Goal: Task Accomplishment & Management: Complete application form

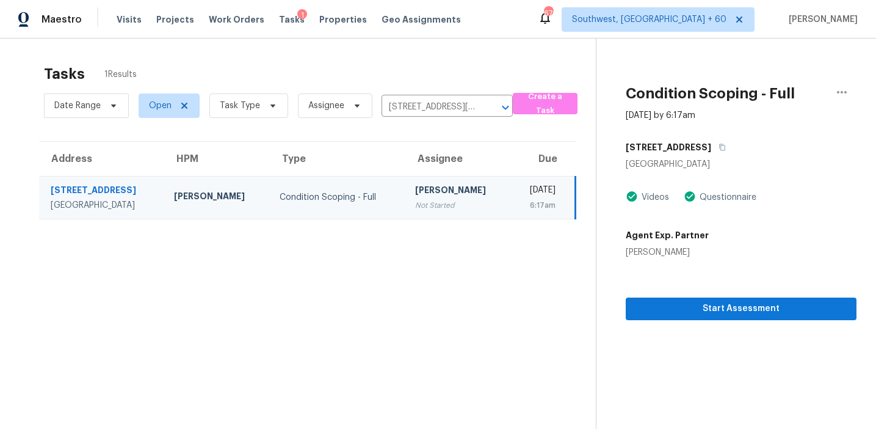
click at [722, 321] on section "Condition Scoping - Full Oct 2nd 2025 by 6:17am 108 Northside Dr Calhoun, GA 30…" at bounding box center [726, 252] width 261 height 429
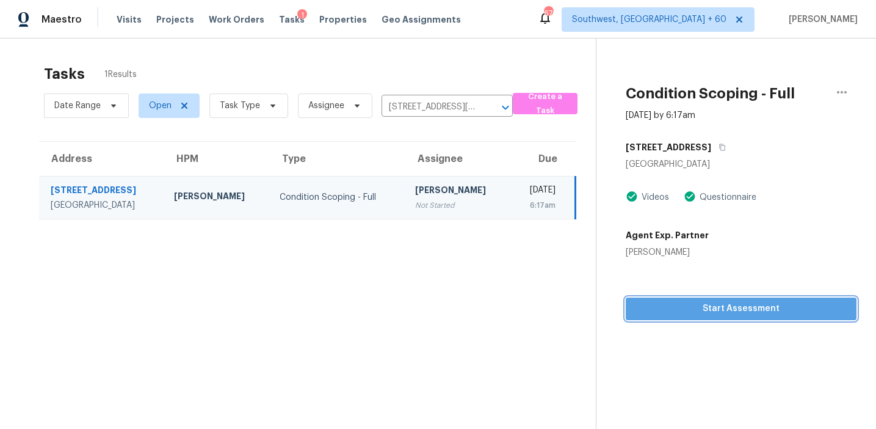
click at [721, 316] on button "Start Assessment" at bounding box center [741, 308] width 231 height 23
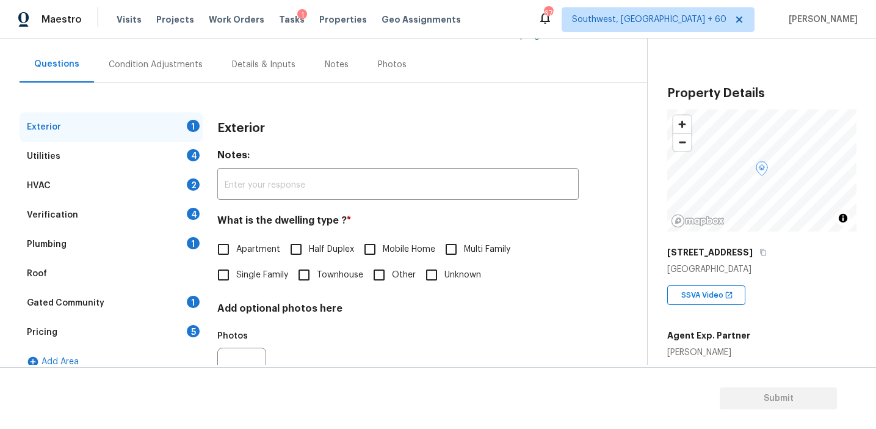
scroll to position [104, 0]
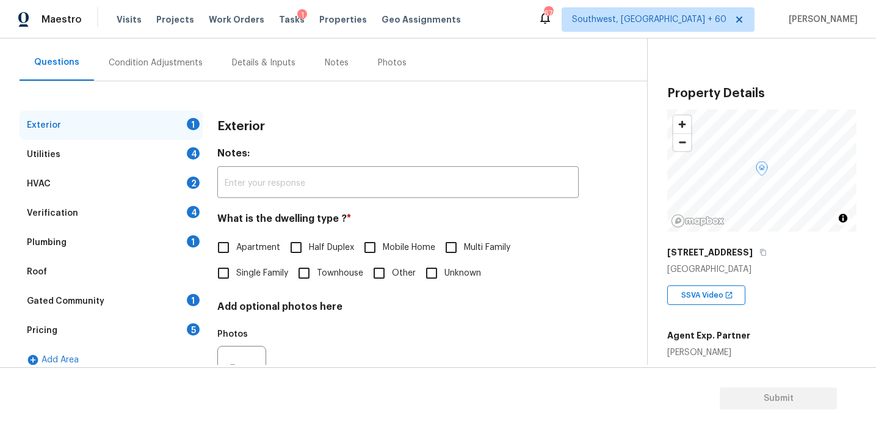
click at [187, 332] on div "Pricing 5" at bounding box center [111, 330] width 183 height 29
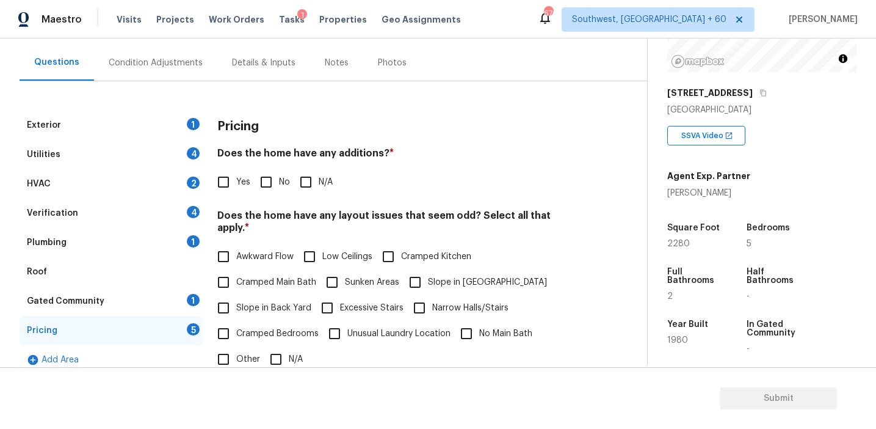
scroll to position [163, 0]
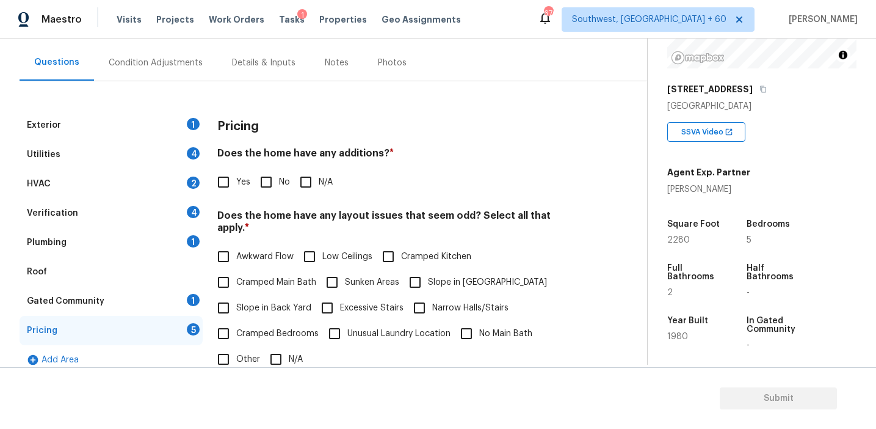
click at [173, 51] on div "Condition Adjustments" at bounding box center [155, 63] width 123 height 36
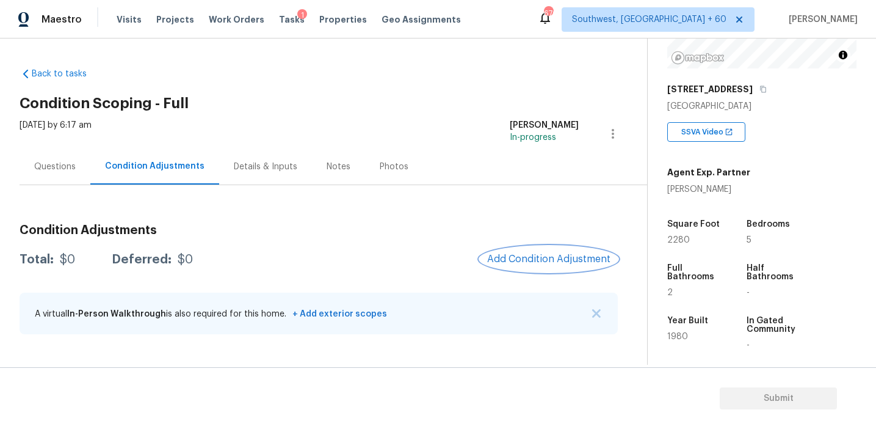
click at [512, 249] on button "Add Condition Adjustment" at bounding box center [549, 259] width 138 height 26
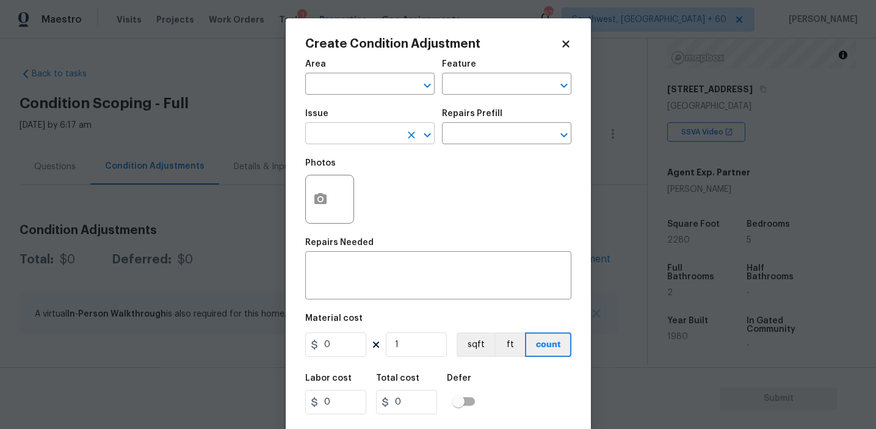
click at [352, 127] on input "text" at bounding box center [352, 134] width 95 height 19
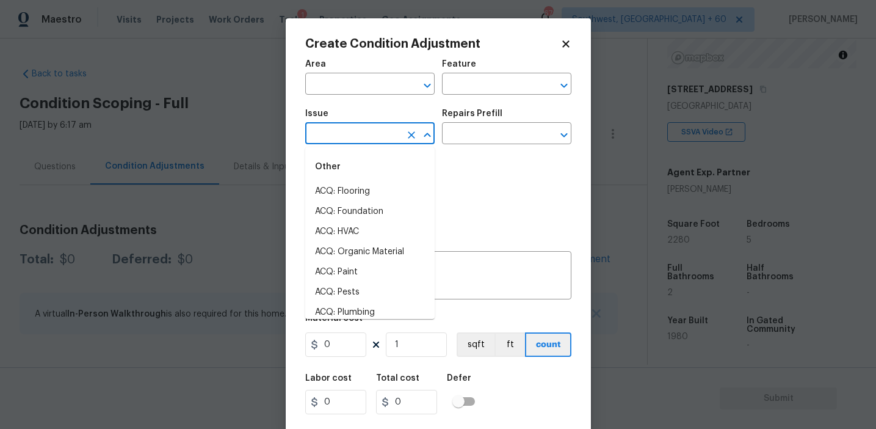
type input "s"
type input "e"
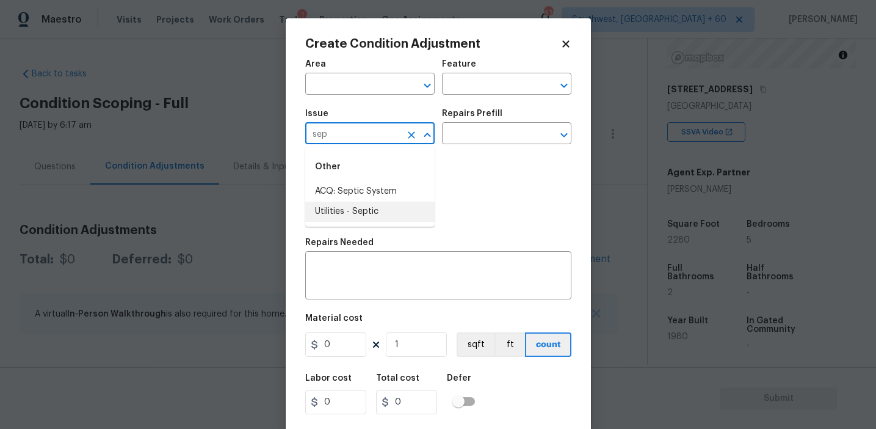
click at [394, 208] on li "Utilities - Septic" at bounding box center [369, 211] width 129 height 20
type input "Utilities - Septic"
click at [415, 124] on div "Issue" at bounding box center [369, 117] width 129 height 16
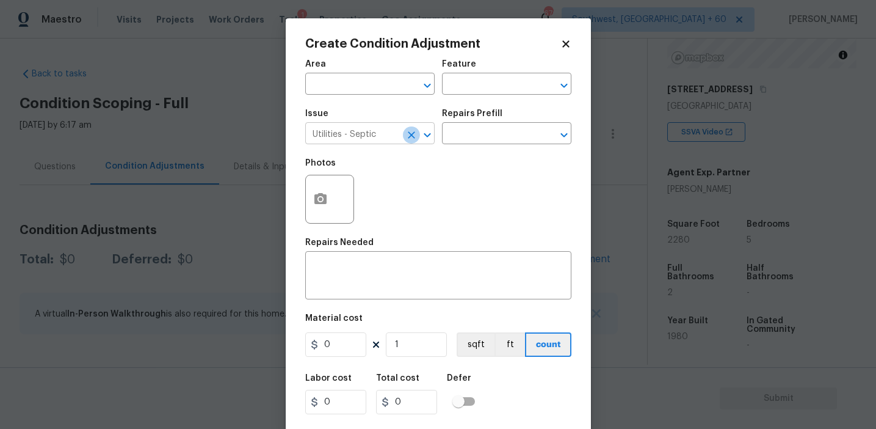
click at [415, 130] on icon "Clear" at bounding box center [411, 135] width 12 height 12
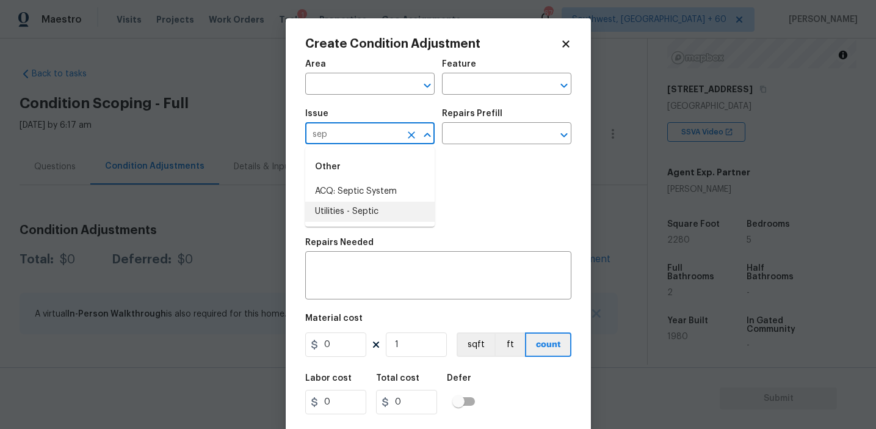
click at [410, 195] on li "ACQ: Septic System" at bounding box center [369, 191] width 129 height 20
type input "ACQ: Septic System"
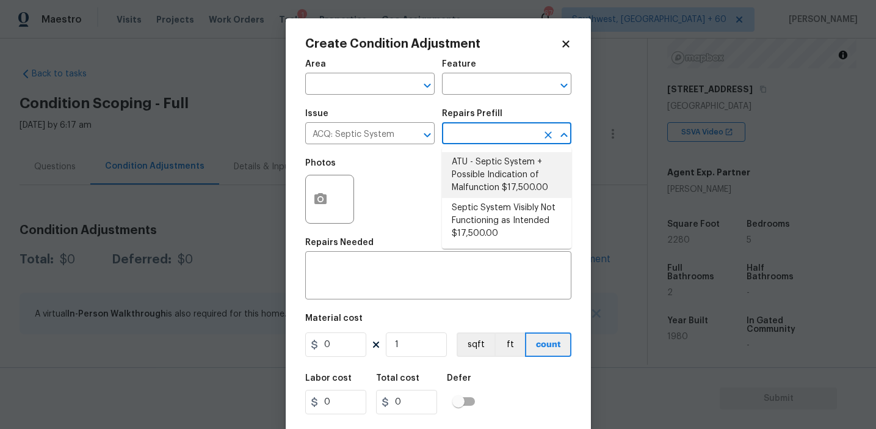
click at [493, 166] on li "ATU - Septic System + Possible Indication of Malfunction $17,500.00" at bounding box center [506, 175] width 129 height 46
type input "Acquisition"
type textarea "Acquisition Scope: ATU Septic System + Possible Indication of Malfunction Discl…"
type input "17500"
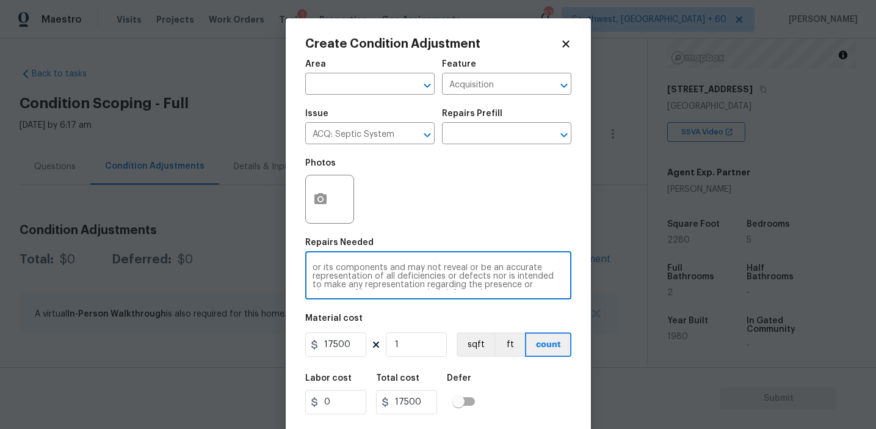
scroll to position [60, 0]
drag, startPoint x: 466, startPoint y: 266, endPoint x: 545, endPoint y: 296, distance: 84.3
click at [545, 296] on div "Acquisition Scope: ATU Septic System + Possible Indication of Malfunction Discl…" at bounding box center [438, 276] width 266 height 45
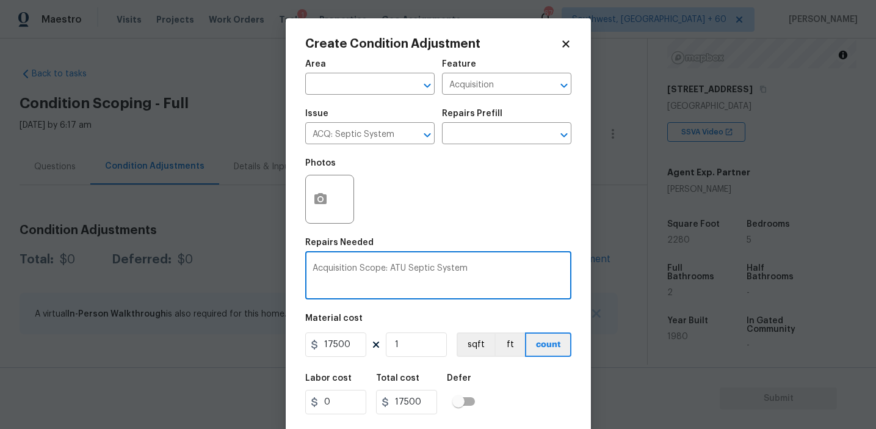
scroll to position [0, 0]
type textarea "Acquisition Scope: ATU Septic System"
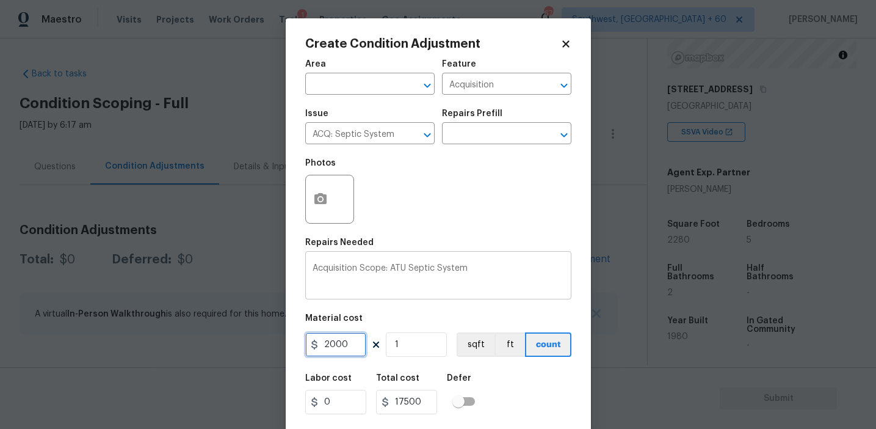
type input "2000"
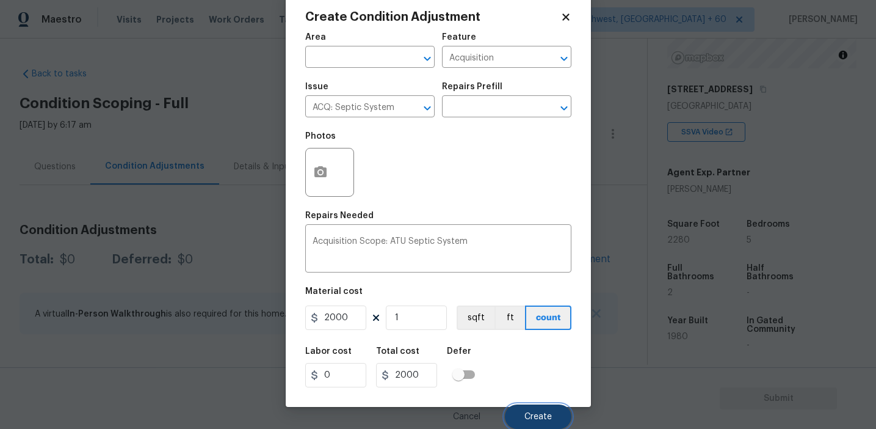
click at [540, 413] on span "Create" at bounding box center [537, 416] width 27 height 9
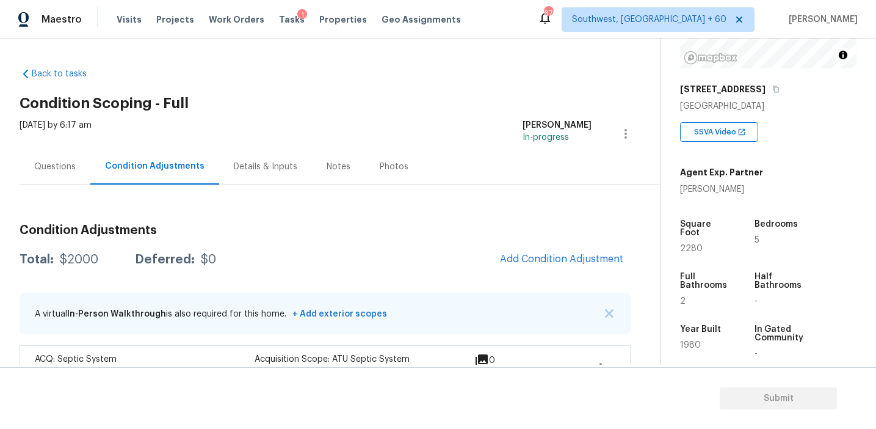
click at [231, 198] on div "Condition Adjustments Total: $2000 Deferred: $0 Add Condition Adjustment A virt…" at bounding box center [325, 287] width 611 height 205
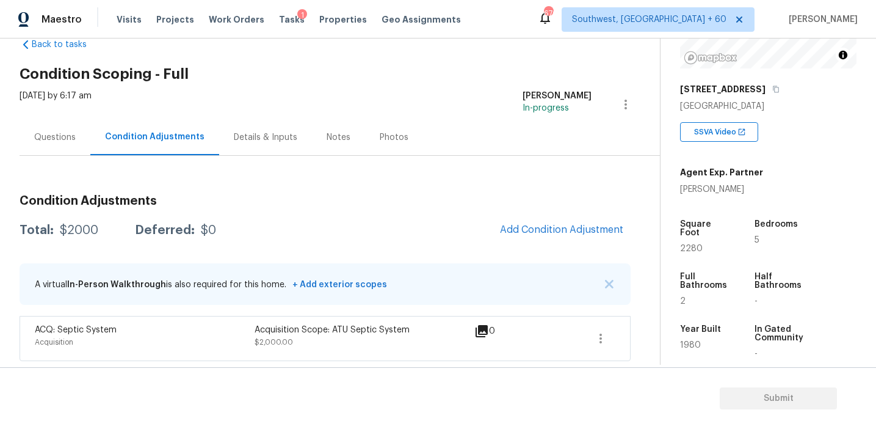
click at [75, 150] on div "Questions" at bounding box center [55, 137] width 71 height 36
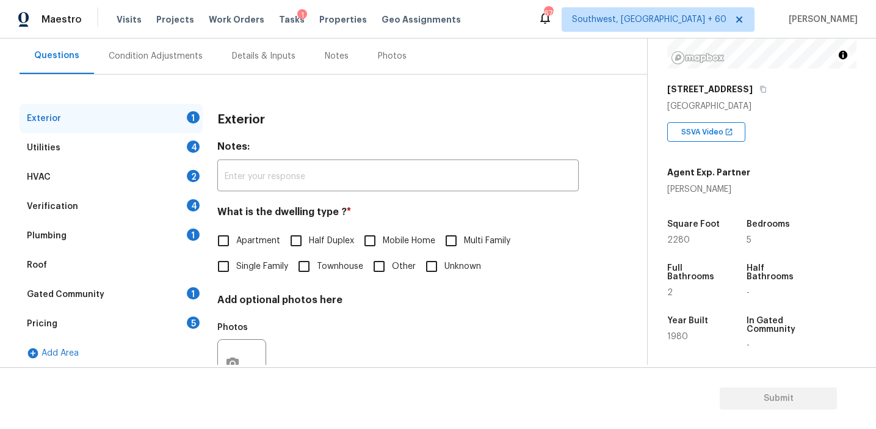
scroll to position [109, 0]
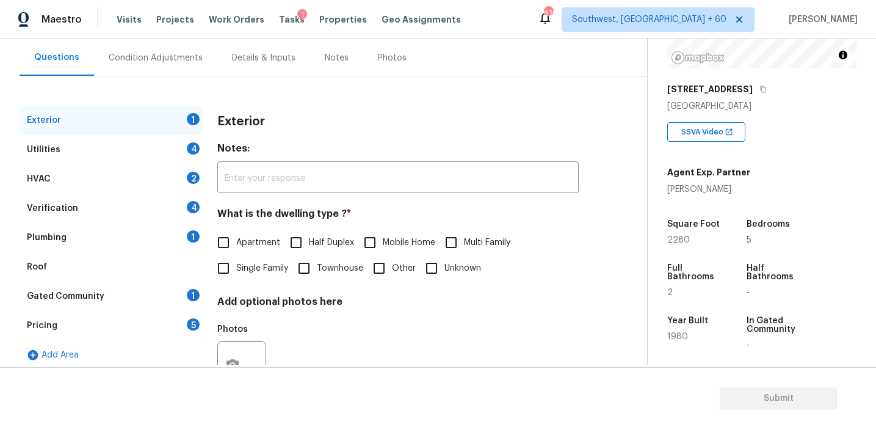
click at [122, 330] on div "Pricing 5" at bounding box center [111, 325] width 183 height 29
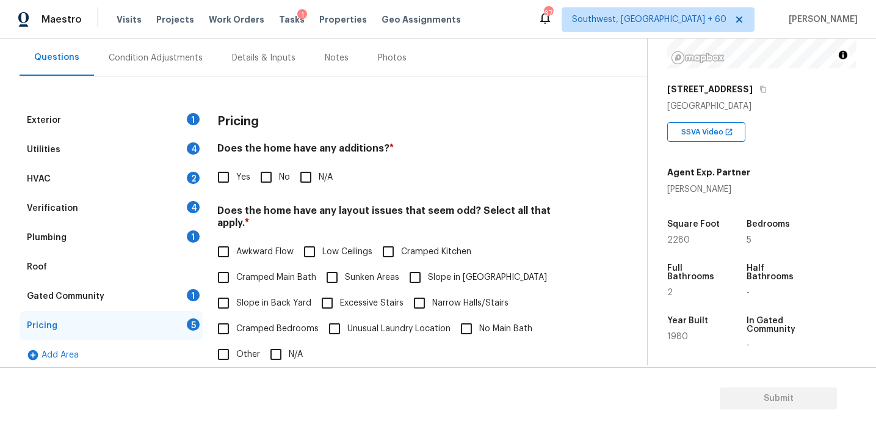
click at [228, 183] on input "Yes" at bounding box center [224, 177] width 26 height 26
checkbox input "true"
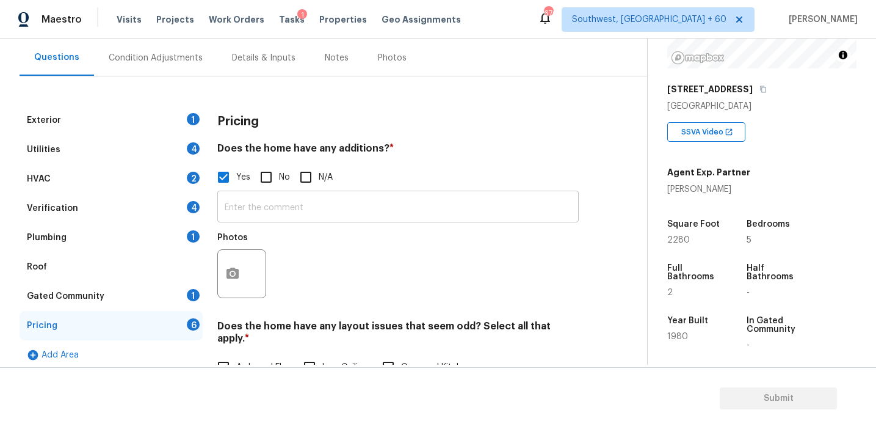
click at [255, 209] on input "text" at bounding box center [397, 208] width 361 height 29
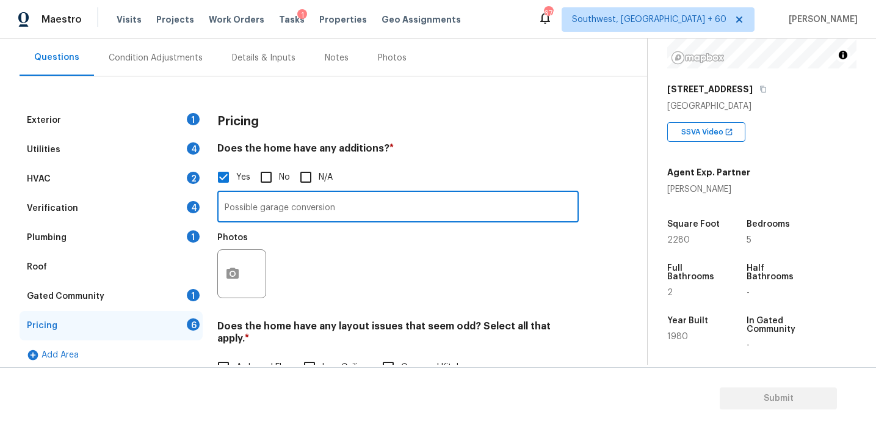
type input "Possible garage conversion"
click at [234, 278] on icon "button" at bounding box center [233, 272] width 12 height 11
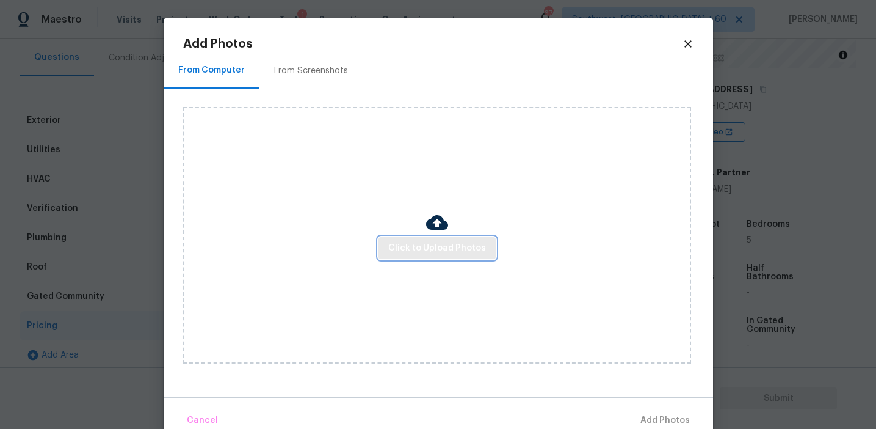
click at [432, 247] on span "Click to Upload Photos" at bounding box center [437, 248] width 98 height 15
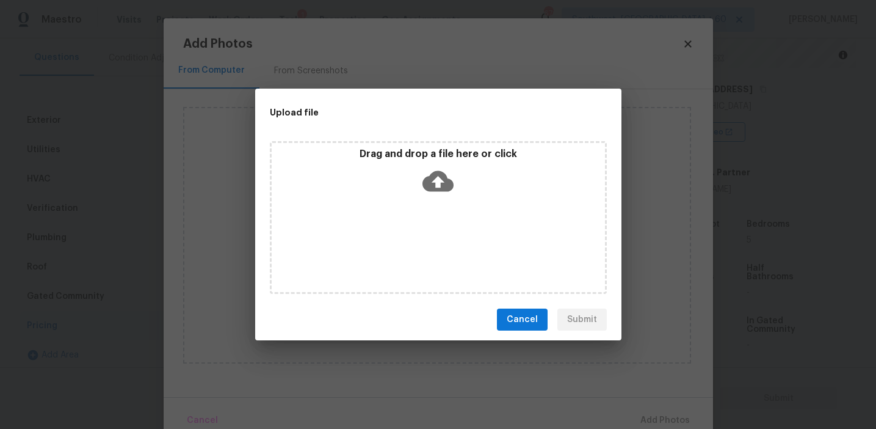
click at [411, 165] on div "Drag and drop a file here or click" at bounding box center [438, 174] width 333 height 53
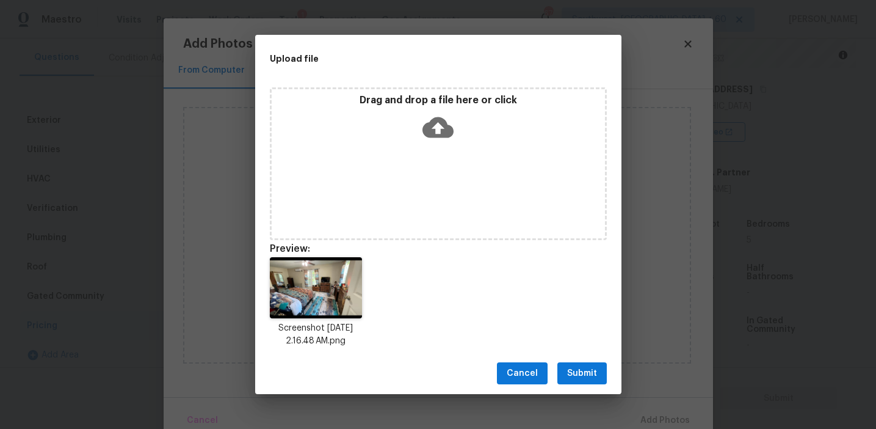
click at [577, 371] on span "Submit" at bounding box center [582, 373] width 30 height 15
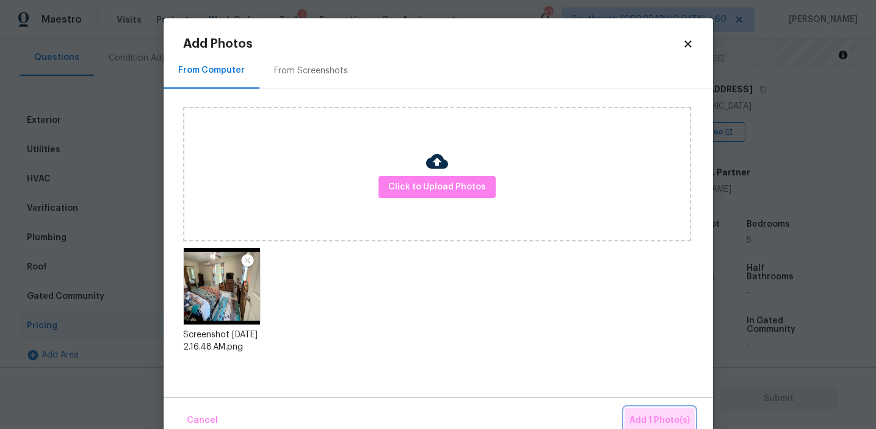
click at [655, 413] on span "Add 1 Photo(s)" at bounding box center [659, 420] width 60 height 15
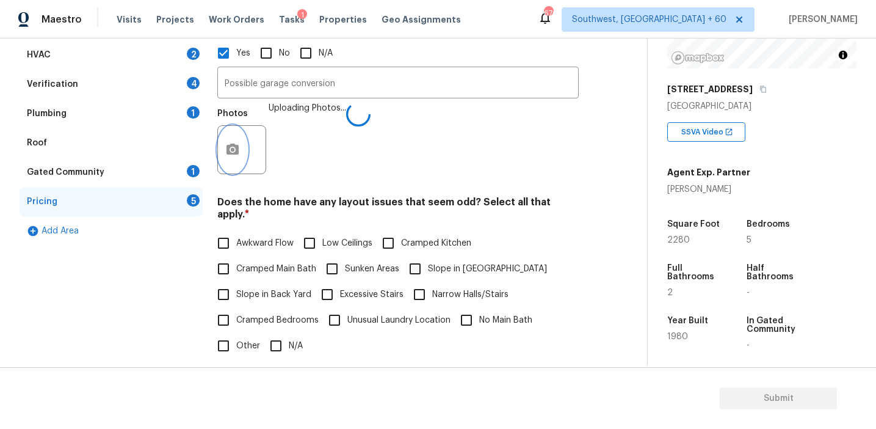
scroll to position [316, 0]
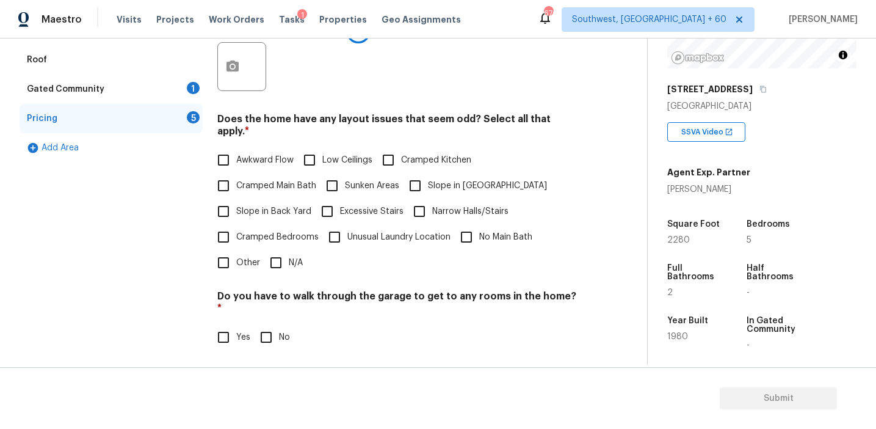
click at [266, 324] on input "No" at bounding box center [266, 337] width 26 height 26
checkbox input "true"
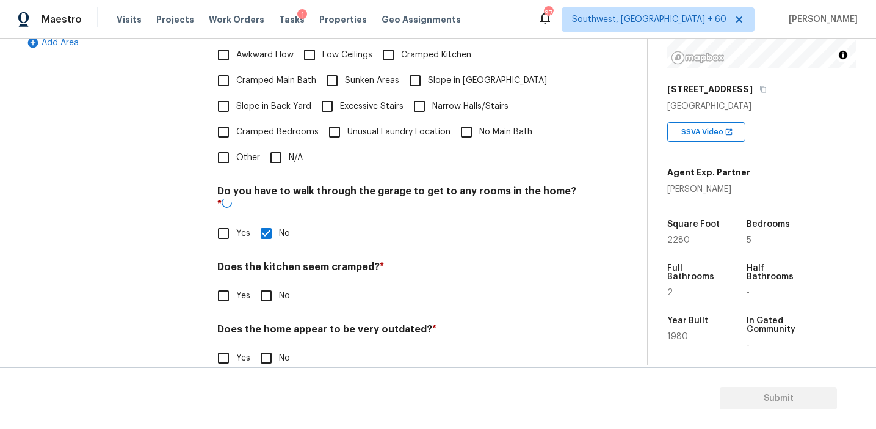
scroll to position [419, 0]
click at [269, 283] on input "No" at bounding box center [266, 296] width 26 height 26
checkbox input "true"
click at [267, 346] on input "No" at bounding box center [266, 359] width 26 height 26
checkbox input "true"
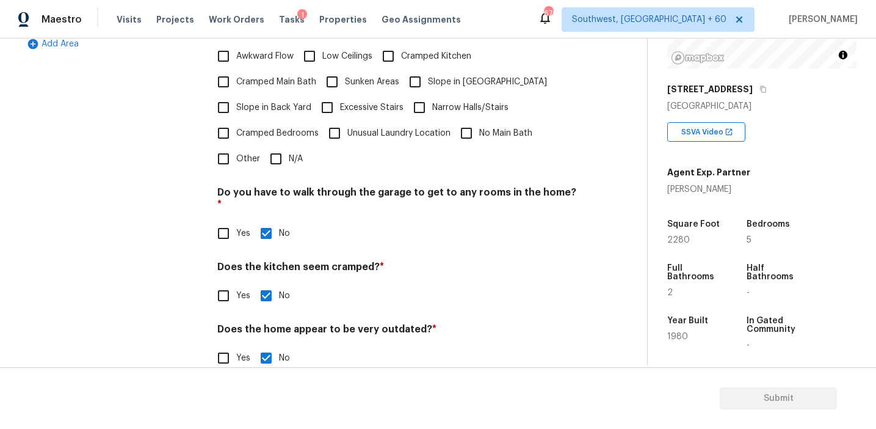
click at [251, 101] on span "Slope in Back Yard" at bounding box center [273, 107] width 75 height 13
click at [236, 97] on input "Slope in Back Yard" at bounding box center [224, 108] width 26 height 26
checkbox input "true"
click at [417, 74] on input "Slope in [GEOGRAPHIC_DATA]" at bounding box center [415, 83] width 26 height 26
checkbox input "true"
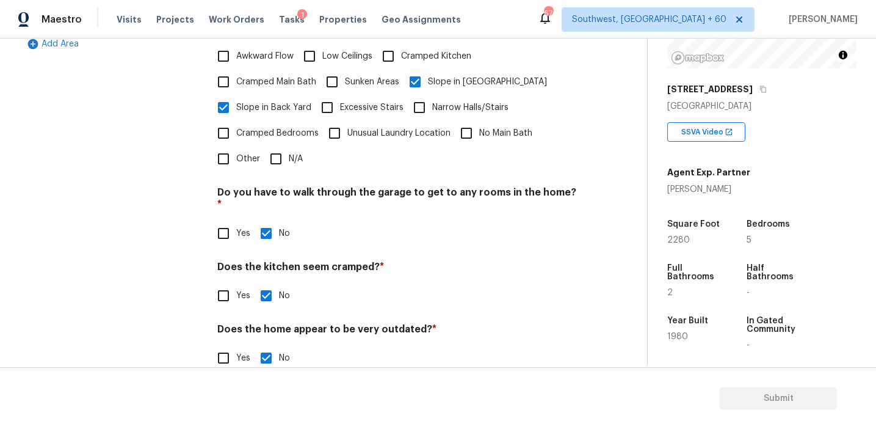
click at [267, 50] on label "Awkward Flow" at bounding box center [252, 56] width 83 height 26
click at [236, 50] on input "Awkward Flow" at bounding box center [224, 56] width 26 height 26
checkbox input "true"
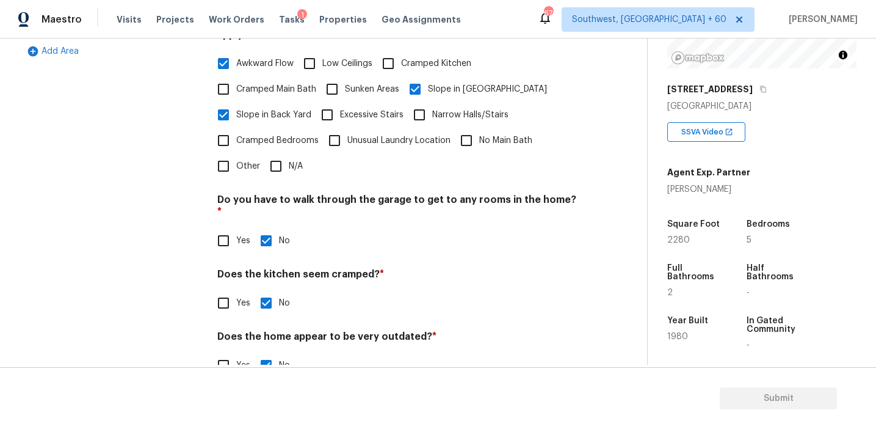
click at [415, 57] on span "Cramped Kitchen" at bounding box center [436, 63] width 70 height 13
click at [401, 51] on input "Cramped Kitchen" at bounding box center [388, 64] width 26 height 26
checkbox input "true"
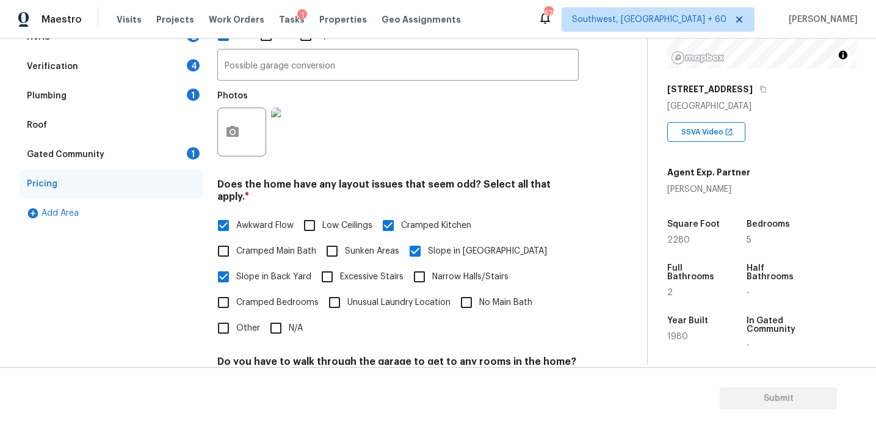
click at [185, 153] on div "Gated Community 1" at bounding box center [111, 154] width 183 height 29
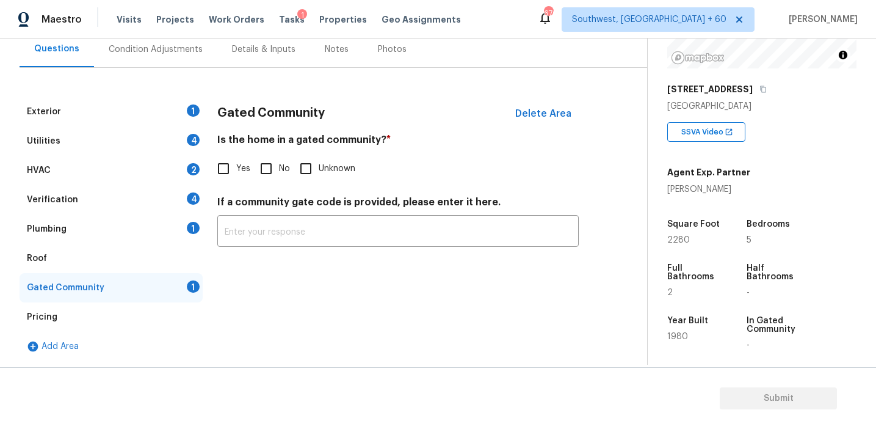
click at [267, 170] on input "No" at bounding box center [266, 169] width 26 height 26
checkbox input "true"
click at [176, 228] on div "Plumbing 1" at bounding box center [111, 228] width 183 height 29
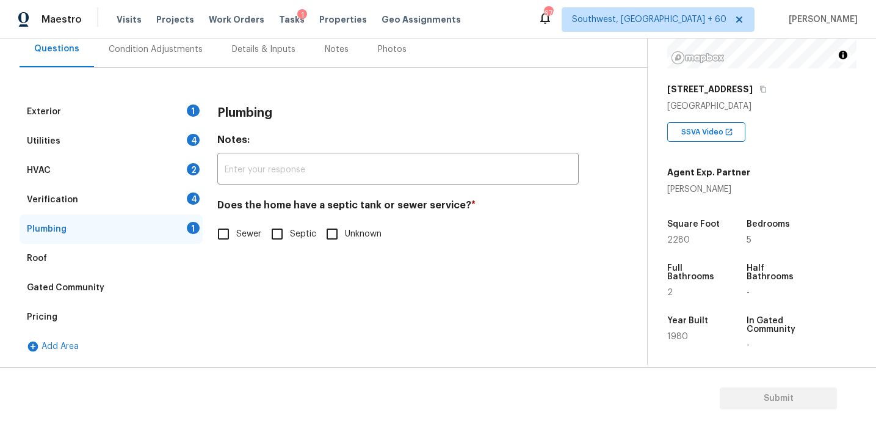
click at [242, 225] on label "Sewer" at bounding box center [236, 234] width 51 height 26
click at [236, 225] on input "Sewer" at bounding box center [224, 234] width 26 height 26
checkbox input "true"
click at [189, 192] on div "Verification 4" at bounding box center [111, 199] width 183 height 29
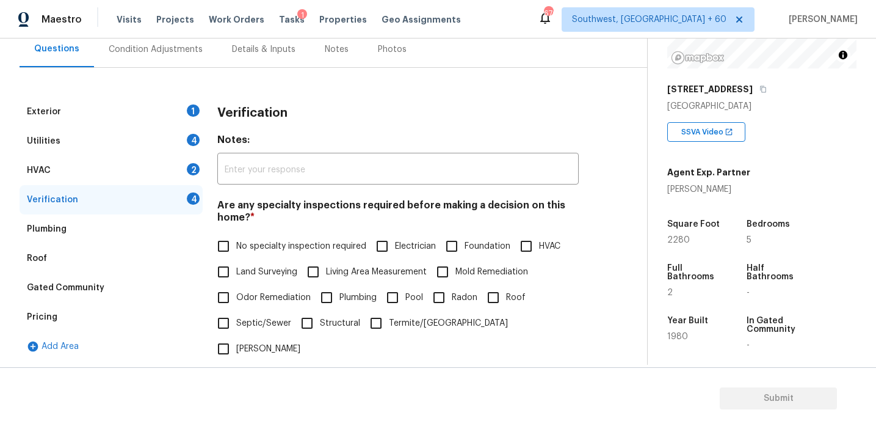
click at [258, 242] on span "No specialty inspection required" at bounding box center [301, 246] width 130 height 13
click at [236, 242] on input "No specialty inspection required" at bounding box center [224, 246] width 26 height 26
checkbox input "true"
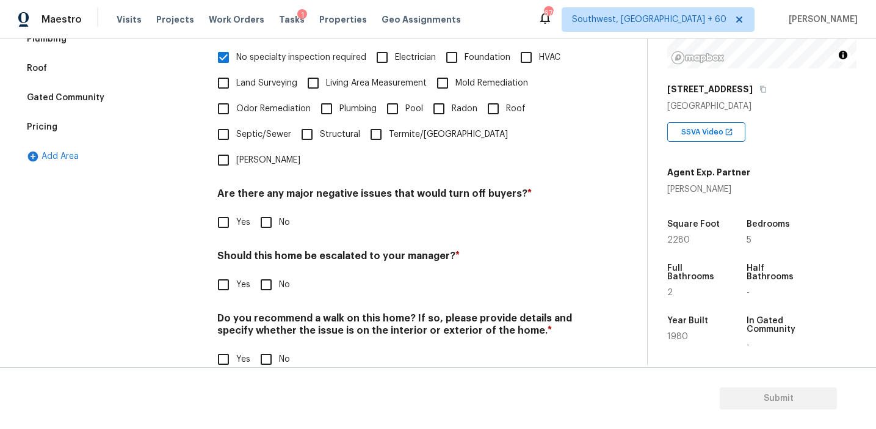
scroll to position [306, 0]
click at [272, 209] on input "No" at bounding box center [266, 222] width 26 height 26
checkbox input "true"
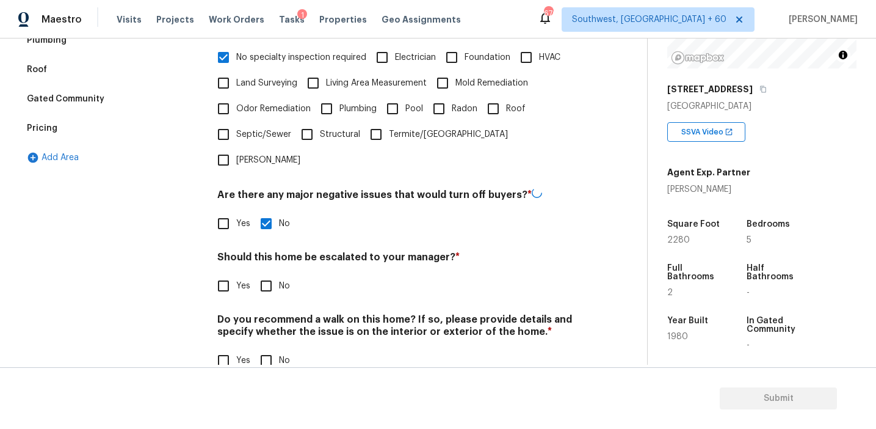
click at [261, 313] on h4 "Do you recommend a walk on this home? If so, please provide details and specify…" at bounding box center [397, 327] width 361 height 29
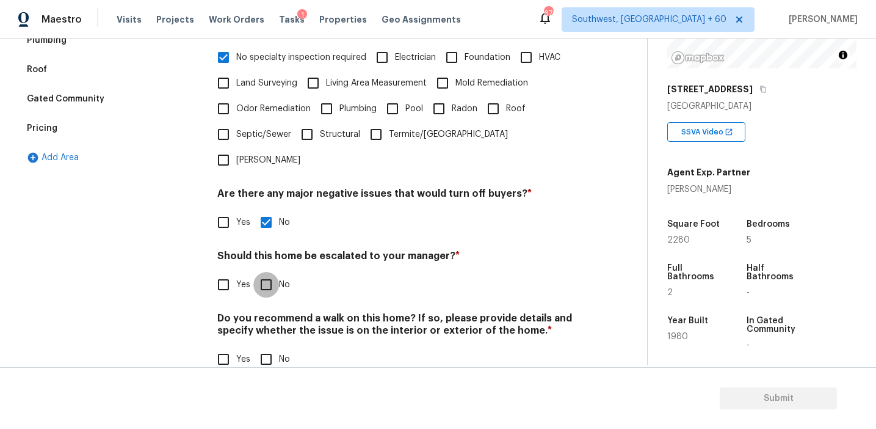
click at [266, 272] on input "No" at bounding box center [266, 285] width 26 height 26
checkbox input "true"
click at [266, 347] on input "No" at bounding box center [266, 360] width 26 height 26
checkbox input "true"
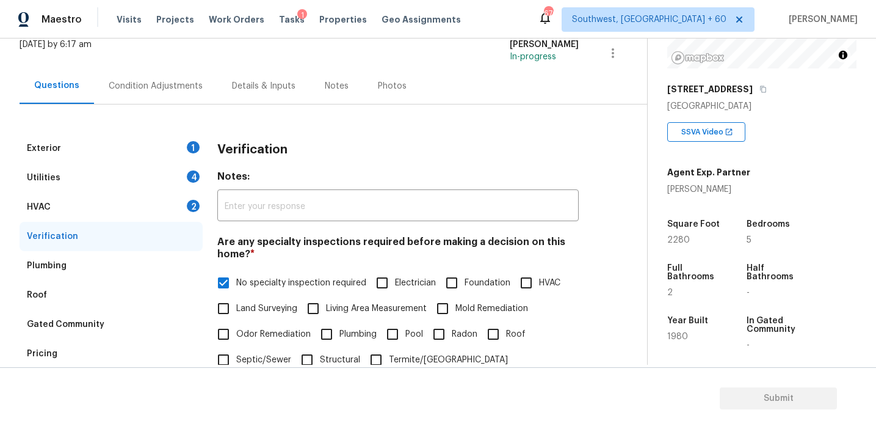
click at [153, 200] on div "HVAC 2" at bounding box center [111, 206] width 183 height 29
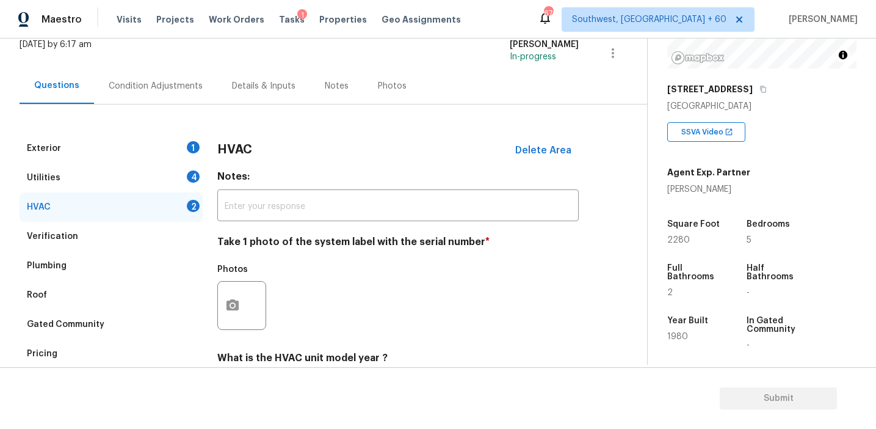
scroll to position [200, 0]
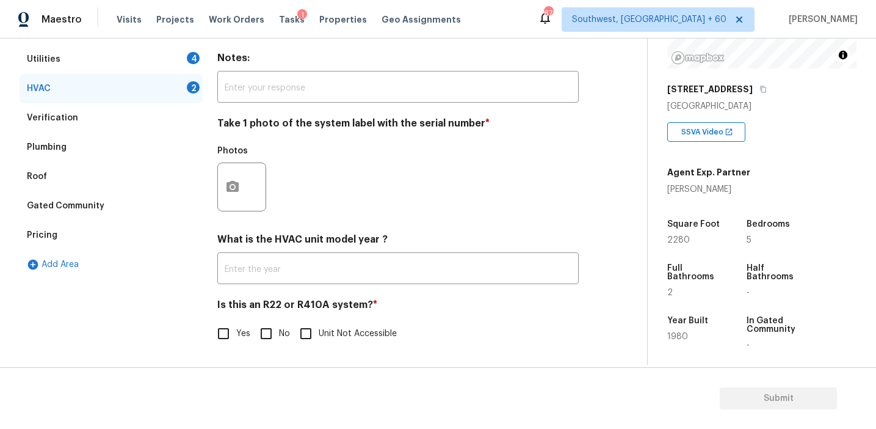
click at [265, 329] on input "No" at bounding box center [266, 334] width 26 height 26
checkbox input "true"
click at [239, 184] on icon "button" at bounding box center [232, 186] width 15 height 15
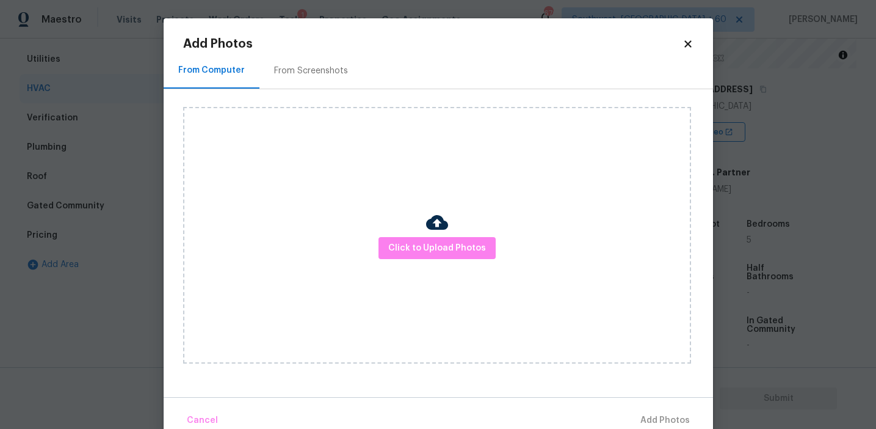
click at [311, 78] on div "From Screenshots" at bounding box center [310, 71] width 103 height 36
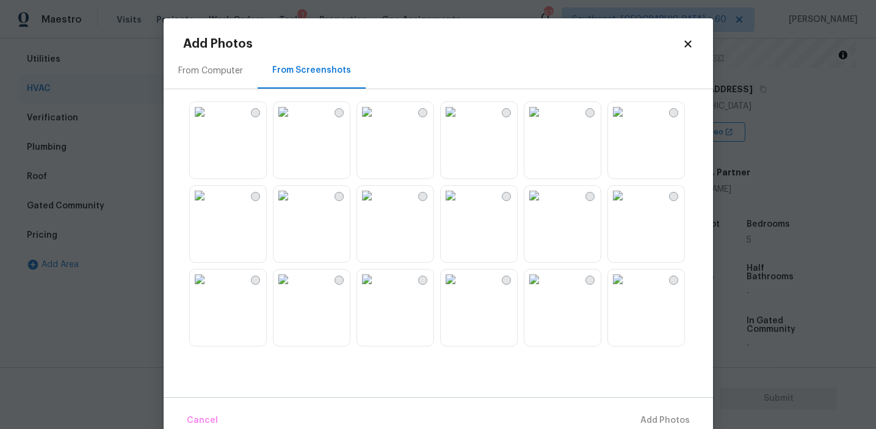
click at [120, 247] on body "Maestro Visits Projects Work Orders Tasks 1 Properties Geo Assignments 676 Sout…" at bounding box center [438, 214] width 876 height 429
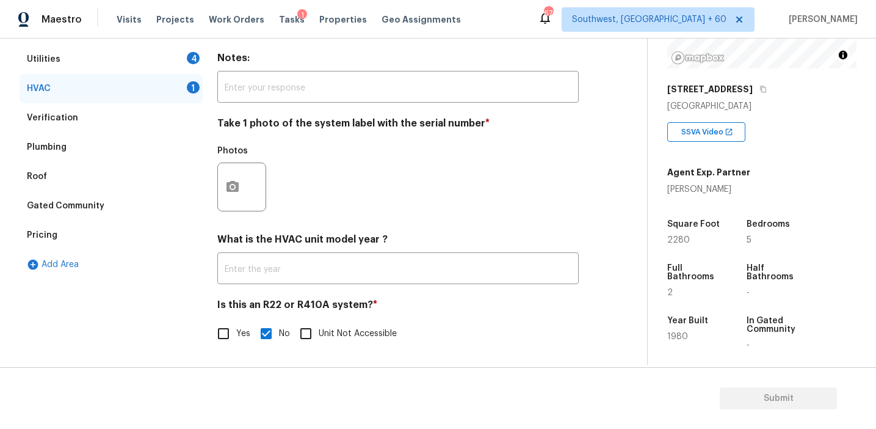
click at [266, 178] on div at bounding box center [242, 186] width 51 height 49
click at [222, 190] on button "button" at bounding box center [232, 187] width 29 height 48
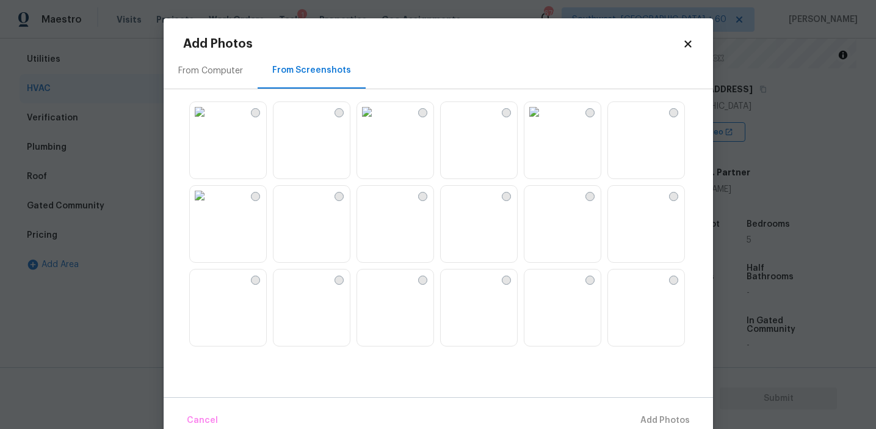
click at [228, 70] on div "From Computer" at bounding box center [210, 71] width 65 height 12
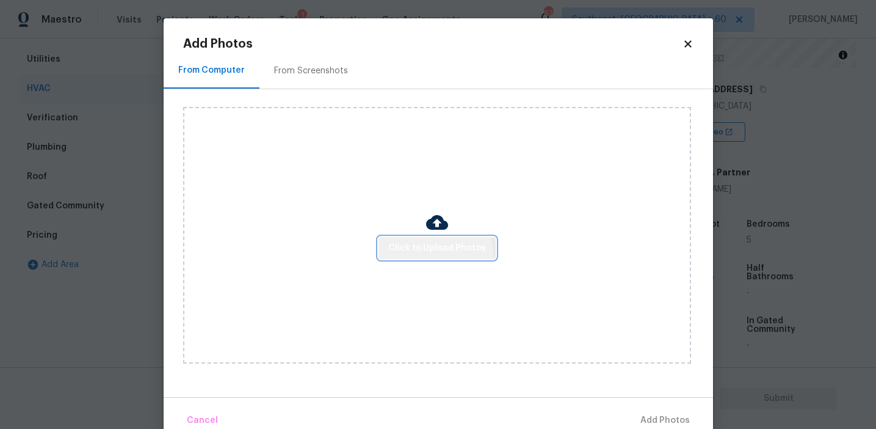
click at [426, 255] on button "Click to Upload Photos" at bounding box center [437, 248] width 117 height 23
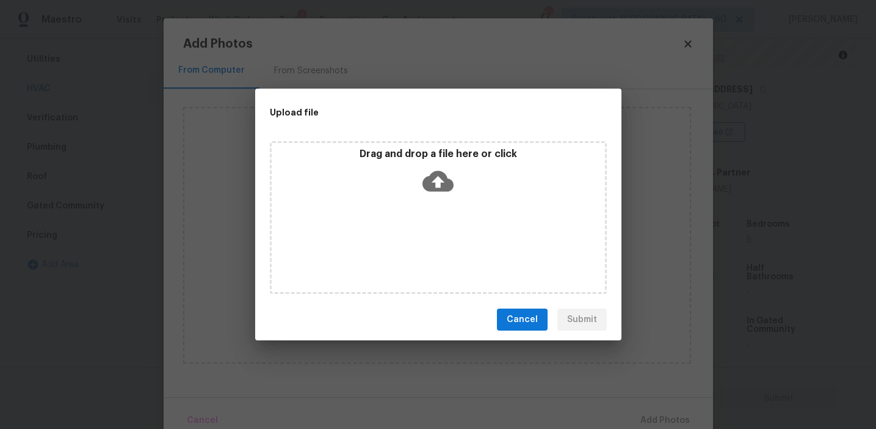
click at [428, 192] on icon at bounding box center [437, 180] width 31 height 31
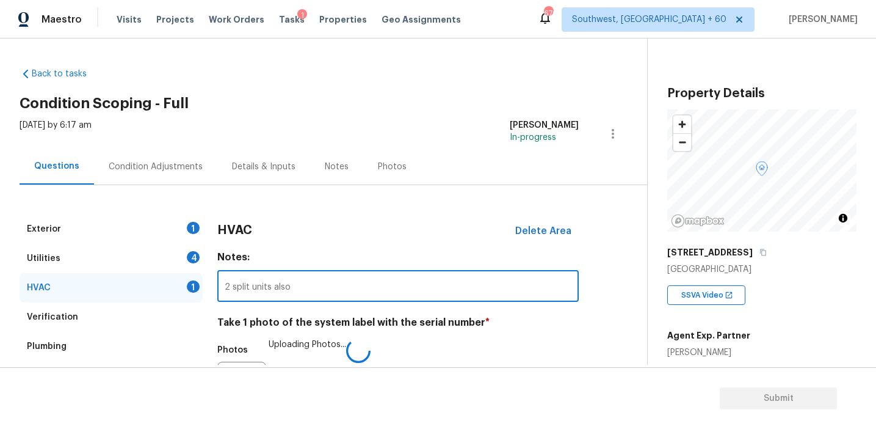
scroll to position [163, 0]
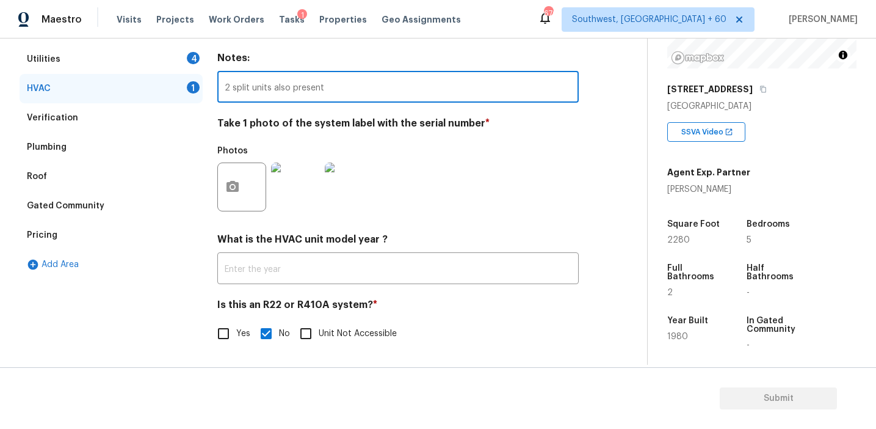
type input "2 split units also present"
click at [419, 154] on div "Photos" at bounding box center [397, 178] width 361 height 79
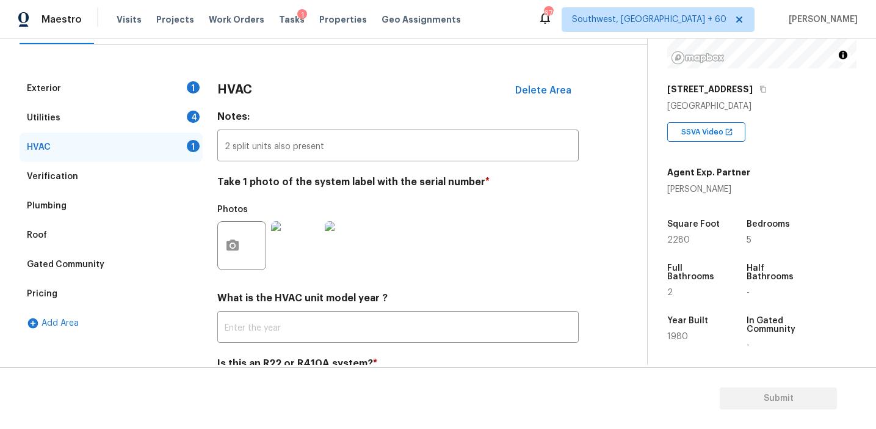
scroll to position [126, 0]
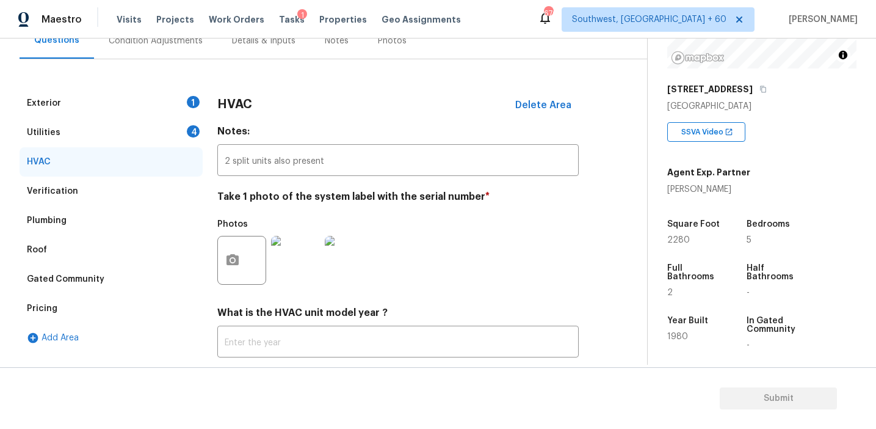
click at [177, 140] on div "Utilities 4" at bounding box center [111, 132] width 183 height 29
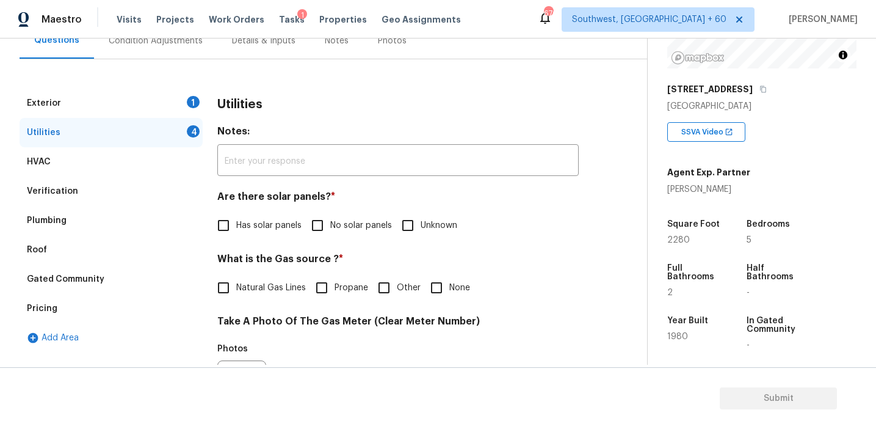
click at [311, 223] on input "No solar panels" at bounding box center [318, 225] width 26 height 26
checkbox input "true"
click at [280, 289] on span "Natural Gas Lines" at bounding box center [271, 287] width 70 height 13
click at [236, 289] on input "Natural Gas Lines" at bounding box center [224, 288] width 26 height 26
checkbox input "true"
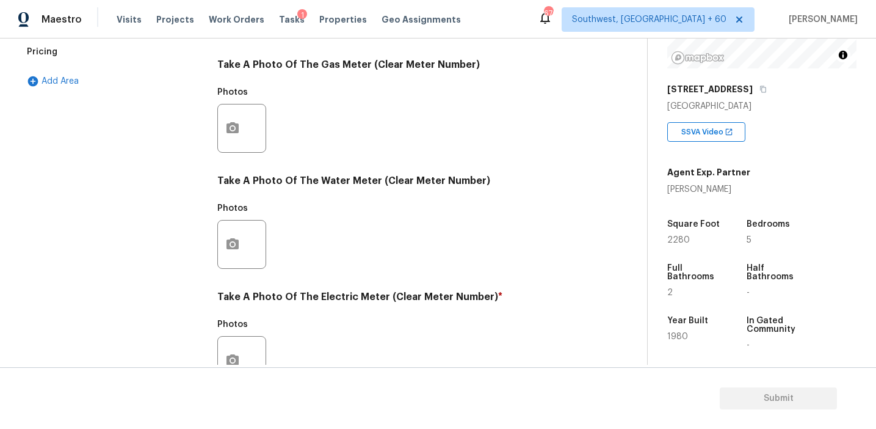
scroll to position [490, 0]
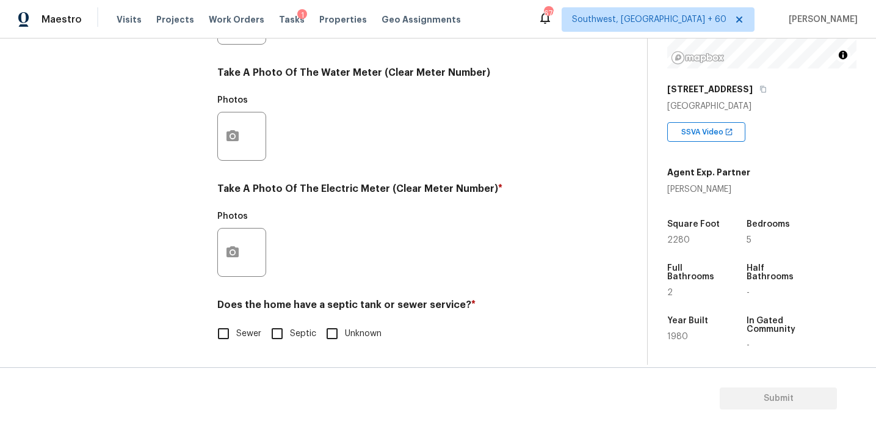
click at [228, 329] on input "Sewer" at bounding box center [224, 334] width 26 height 26
checkbox input "true"
click at [229, 257] on icon "button" at bounding box center [232, 252] width 15 height 15
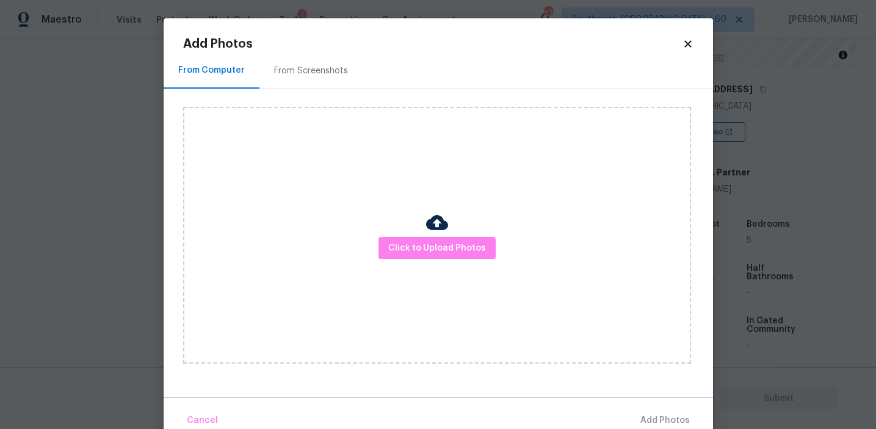
click at [444, 236] on div at bounding box center [437, 224] width 22 height 26
click at [432, 248] on span "Click to Upload Photos" at bounding box center [437, 248] width 98 height 15
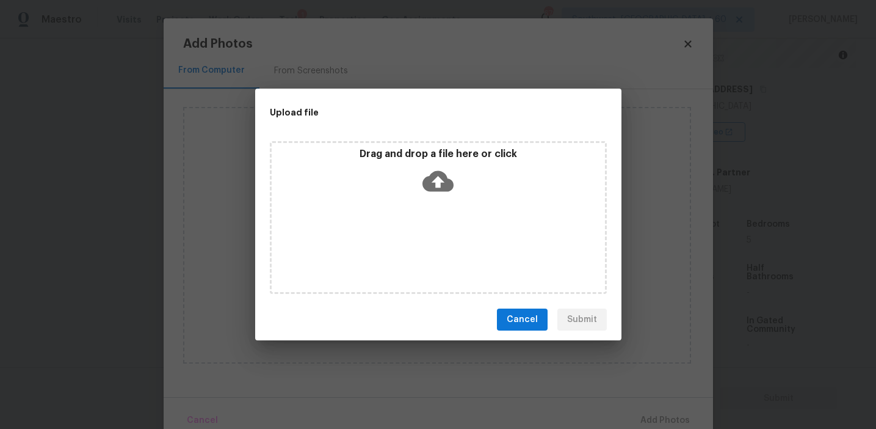
click at [428, 153] on p "Drag and drop a file here or click" at bounding box center [438, 154] width 333 height 13
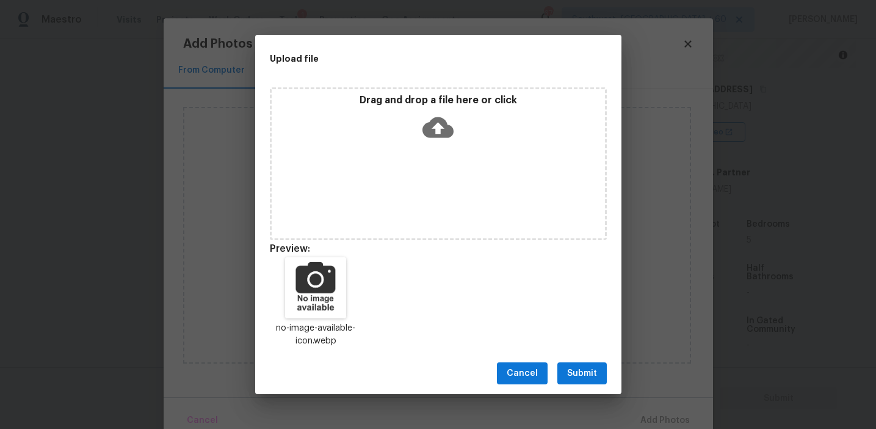
click at [565, 363] on button "Submit" at bounding box center [581, 373] width 49 height 23
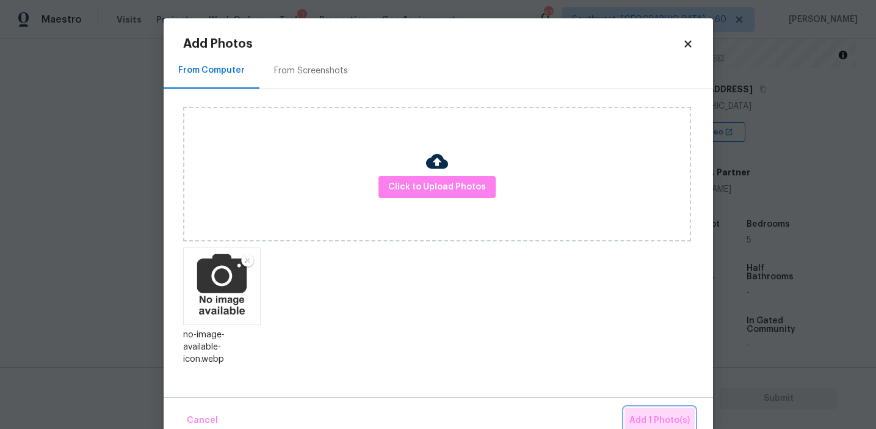
click at [642, 416] on span "Add 1 Photo(s)" at bounding box center [659, 420] width 60 height 15
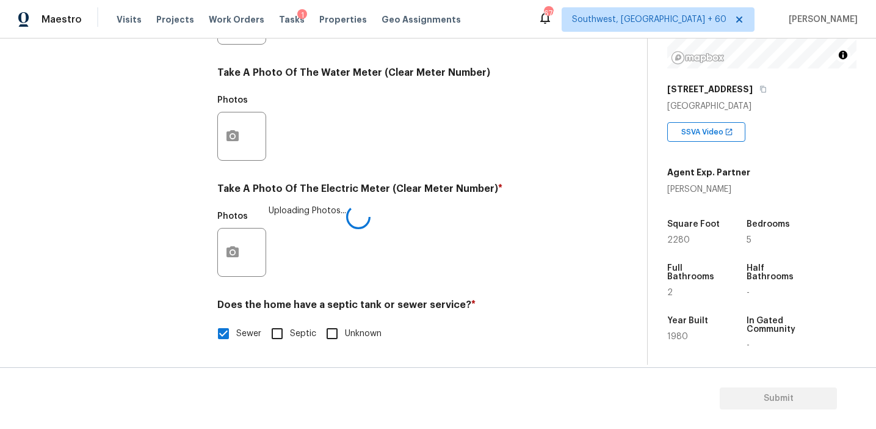
click at [479, 256] on div "Photos Uploading Photos..." at bounding box center [397, 244] width 361 height 79
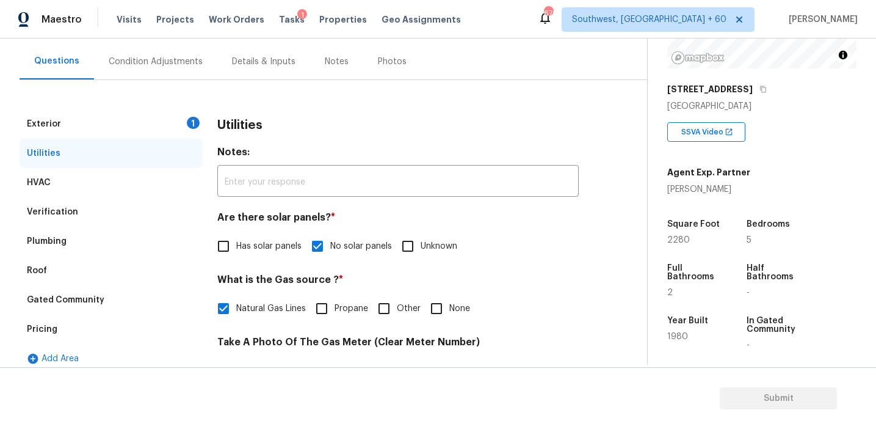
scroll to position [111, 0]
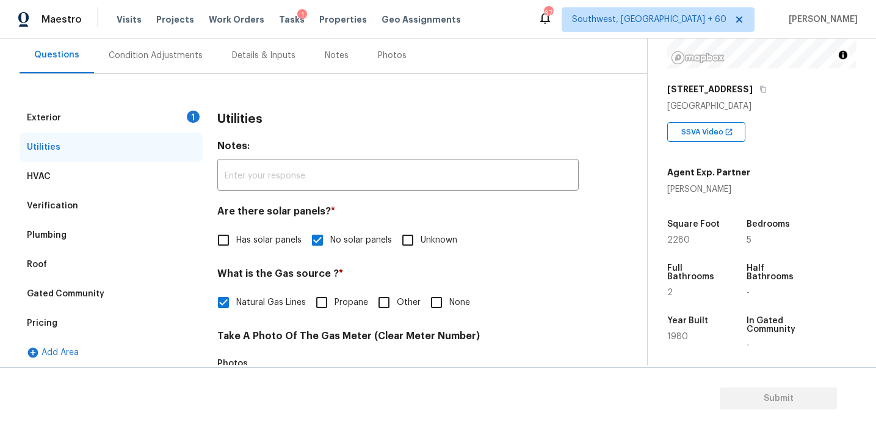
click at [144, 123] on div "Exterior 1" at bounding box center [111, 117] width 183 height 29
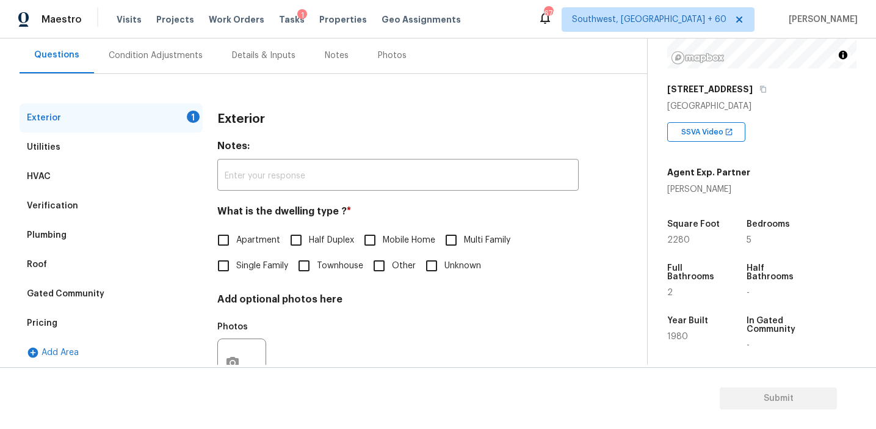
click at [250, 262] on span "Single Family" at bounding box center [262, 265] width 52 height 13
click at [236, 262] on input "Single Family" at bounding box center [224, 266] width 26 height 26
checkbox input "true"
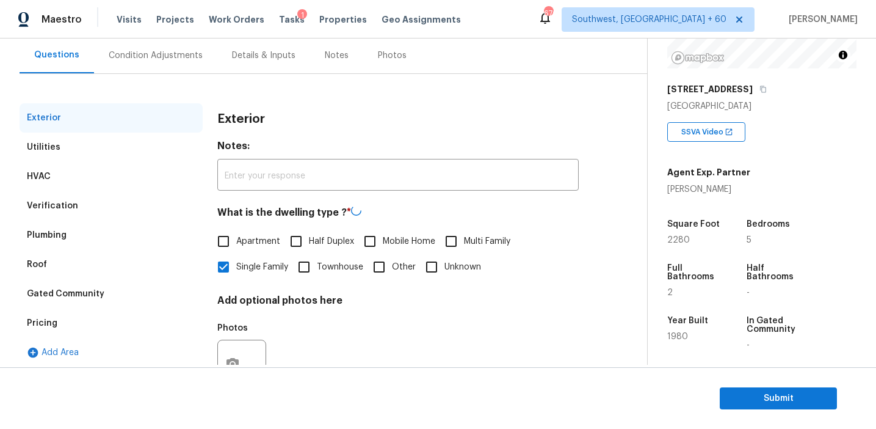
click at [183, 54] on div "Condition Adjustments" at bounding box center [156, 55] width 94 height 12
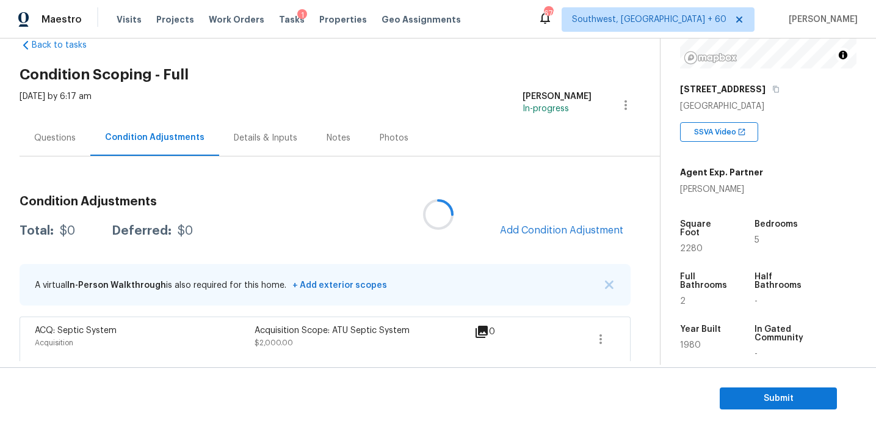
scroll to position [29, 0]
click at [529, 224] on span "Add Condition Adjustment" at bounding box center [561, 229] width 123 height 11
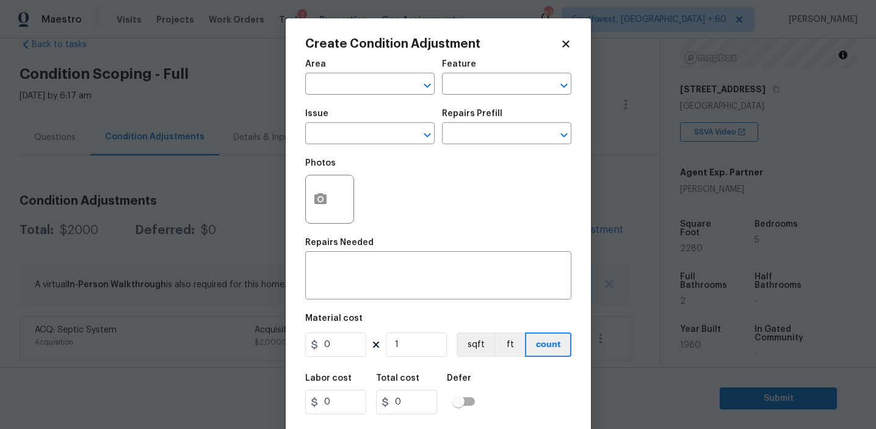
click at [92, 95] on body "Maestro Visits Projects Work Orders Tasks 1 Properties Geo Assignments 676 Sout…" at bounding box center [438, 214] width 876 height 429
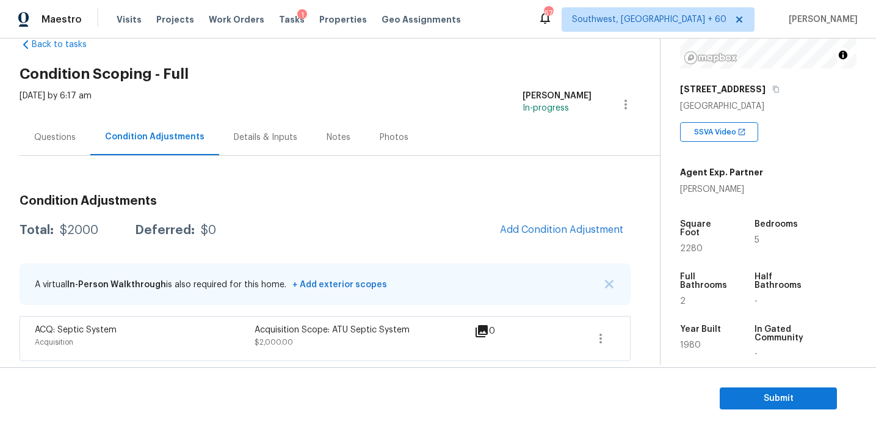
click at [59, 141] on div "Questions" at bounding box center [55, 137] width 42 height 12
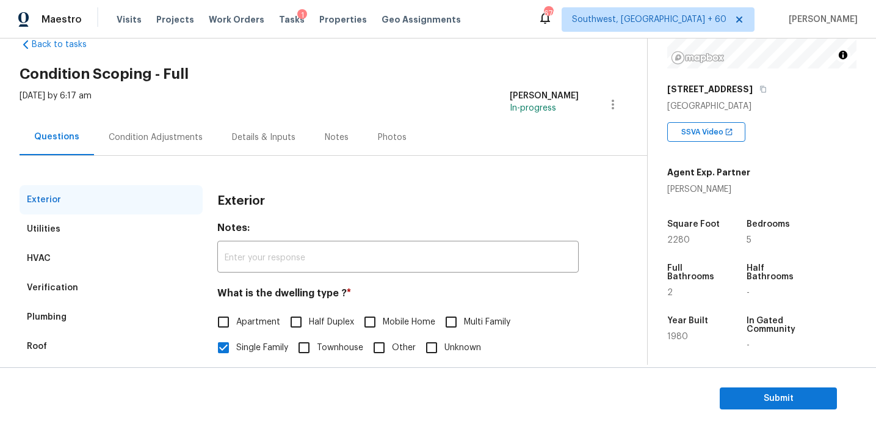
click at [89, 288] on div "Verification" at bounding box center [111, 287] width 183 height 29
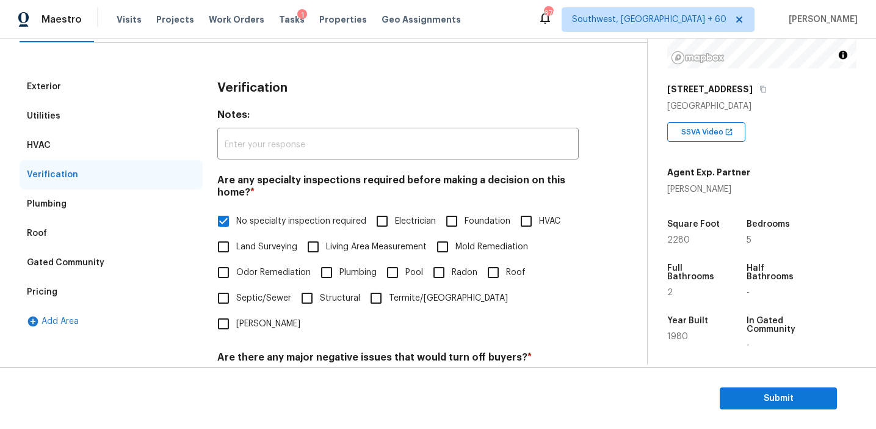
scroll to position [205, 0]
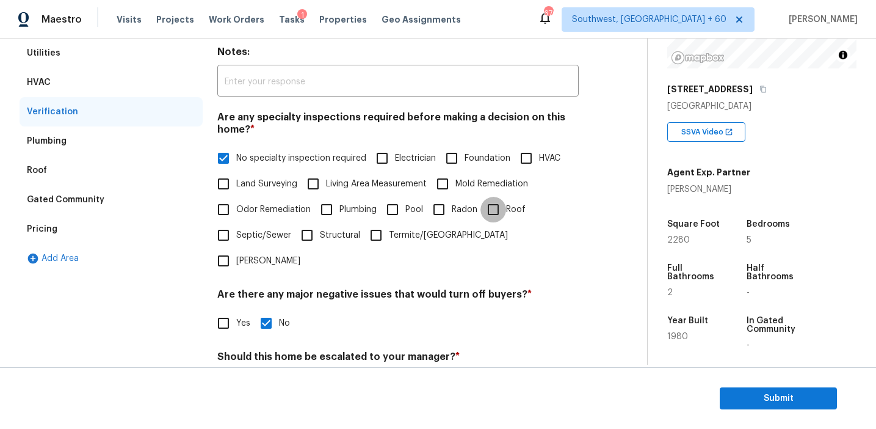
click at [490, 216] on input "Roof" at bounding box center [493, 210] width 26 height 26
checkbox input "true"
click at [299, 158] on span "No specialty inspection required" at bounding box center [301, 159] width 130 height 13
click at [236, 158] on input "No specialty inspection required" at bounding box center [224, 160] width 26 height 26
checkbox input "false"
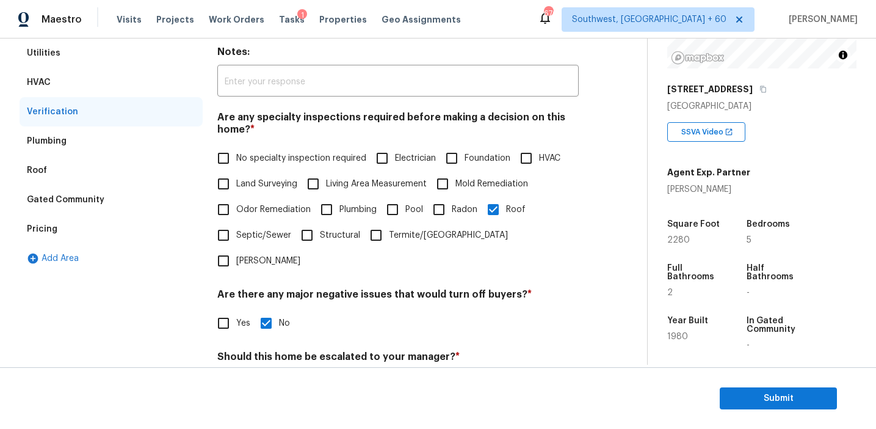
click at [108, 167] on div "Roof" at bounding box center [111, 170] width 183 height 29
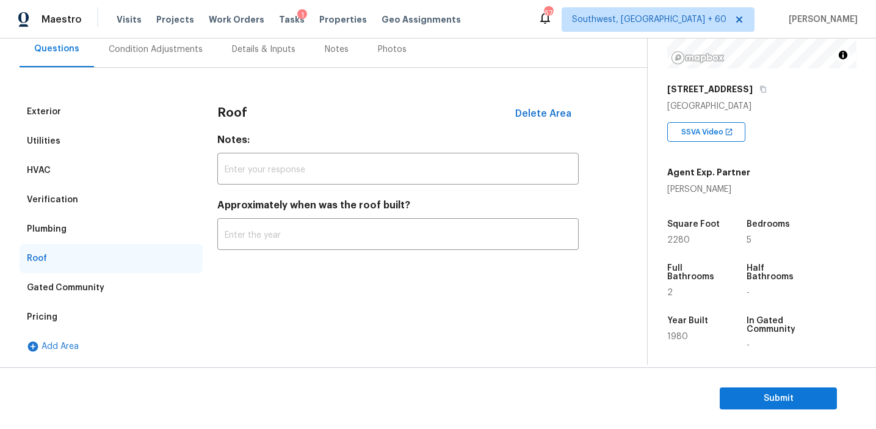
scroll to position [117, 0]
click at [242, 164] on input "text" at bounding box center [397, 170] width 361 height 29
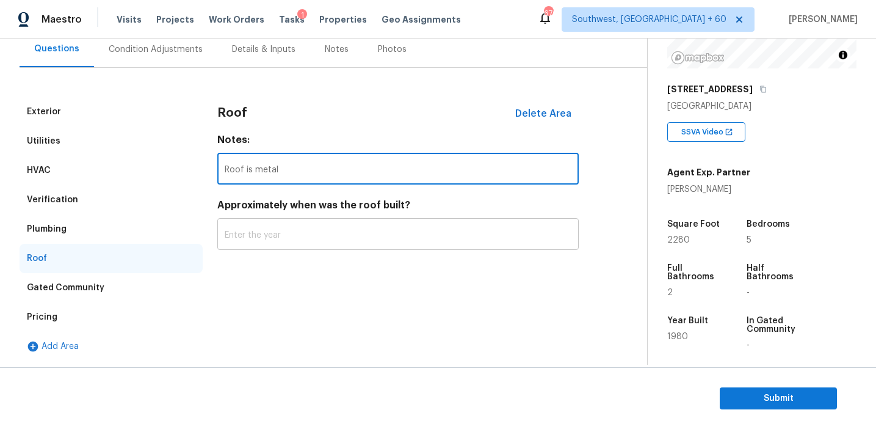
type input "Roof is metal"
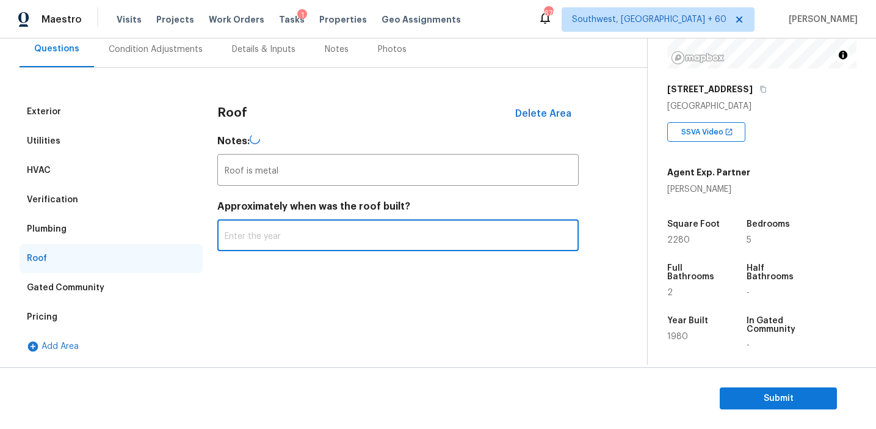
click at [294, 242] on input "text" at bounding box center [397, 236] width 361 height 29
click at [153, 114] on div "Exterior" at bounding box center [111, 111] width 183 height 29
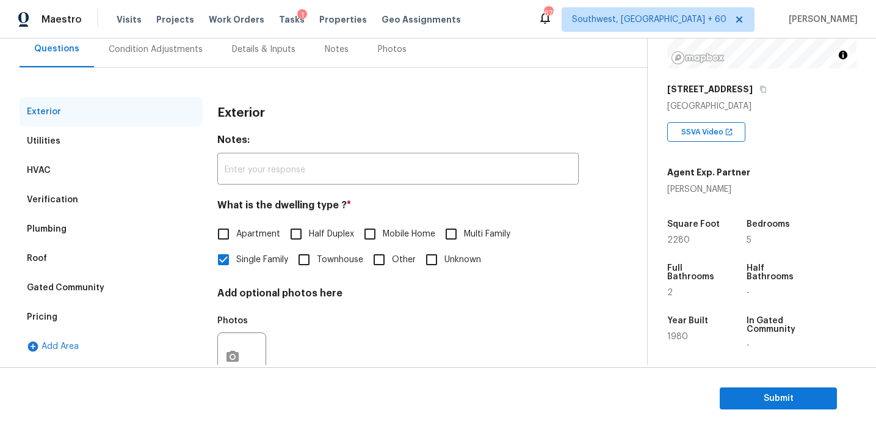
click at [140, 333] on div "Add Area" at bounding box center [111, 346] width 183 height 29
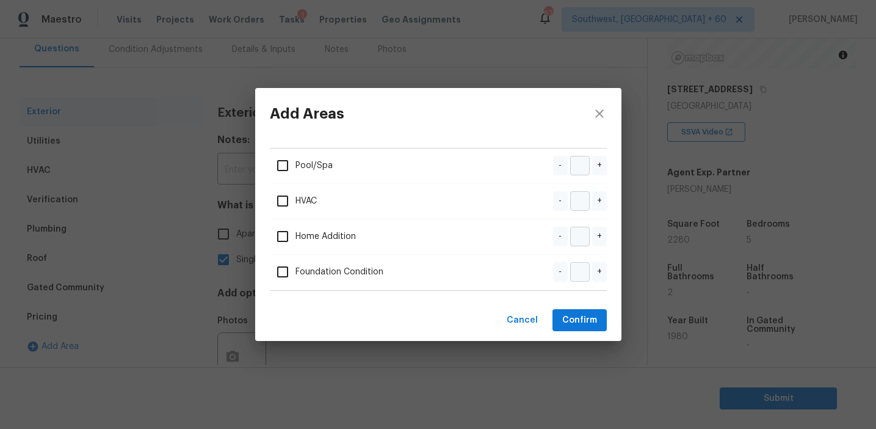
click at [140, 310] on div "Add Areas Pool/Spa - + HVAC - + Home Addition - + Foundation Condition - + Canc…" at bounding box center [438, 214] width 876 height 429
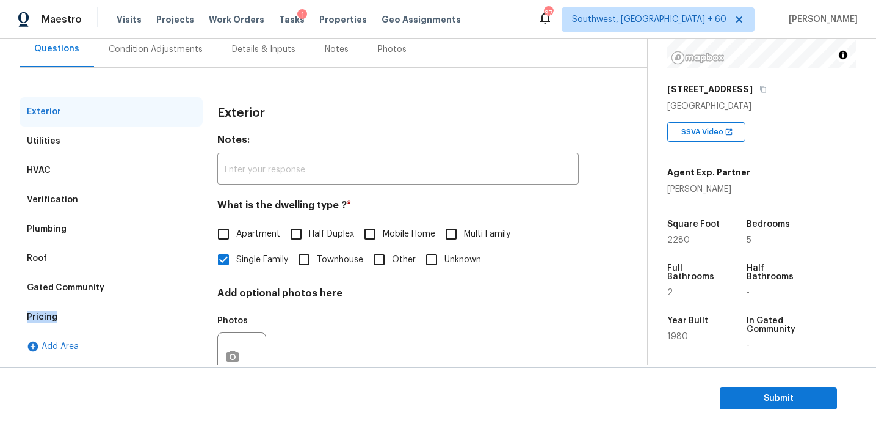
click at [140, 310] on div "Pricing" at bounding box center [111, 316] width 183 height 29
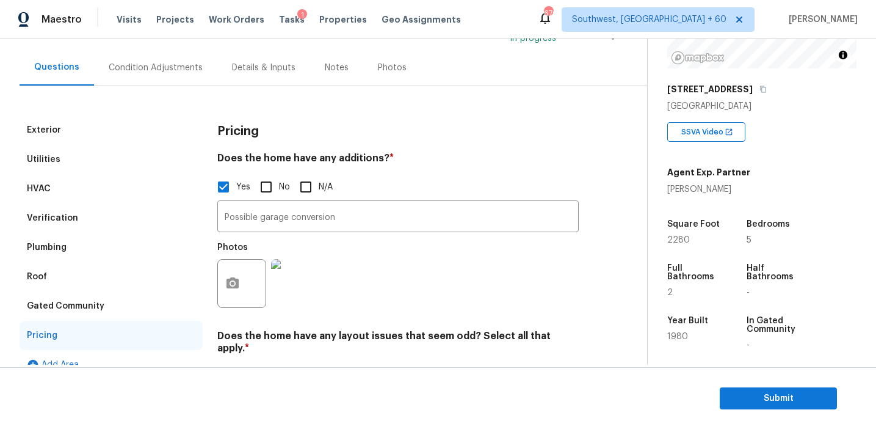
click at [186, 78] on div "Condition Adjustments" at bounding box center [155, 67] width 123 height 36
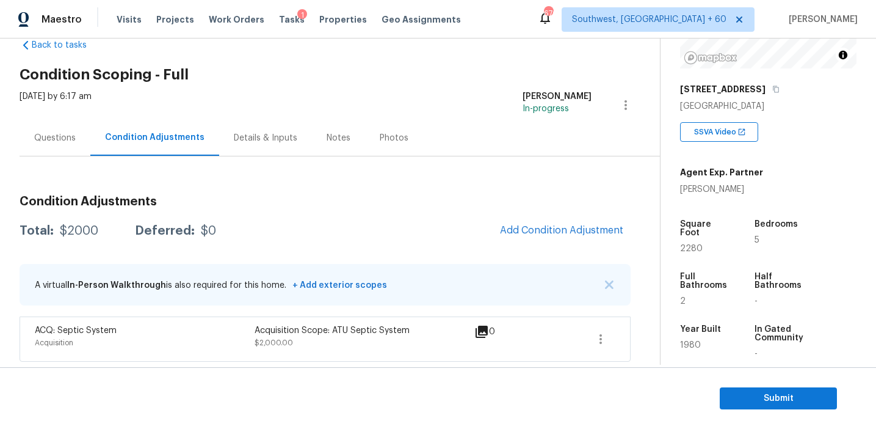
scroll to position [29, 0]
click at [540, 223] on button "Add Condition Adjustment" at bounding box center [562, 230] width 138 height 26
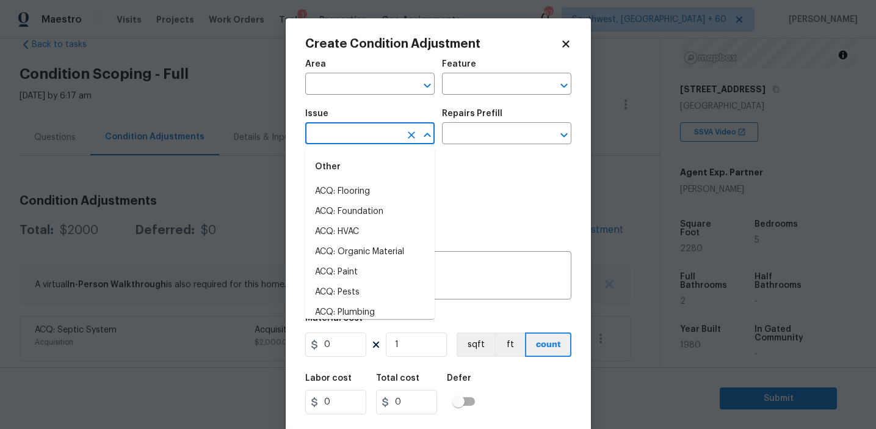
click at [348, 137] on input "text" at bounding box center [352, 134] width 95 height 19
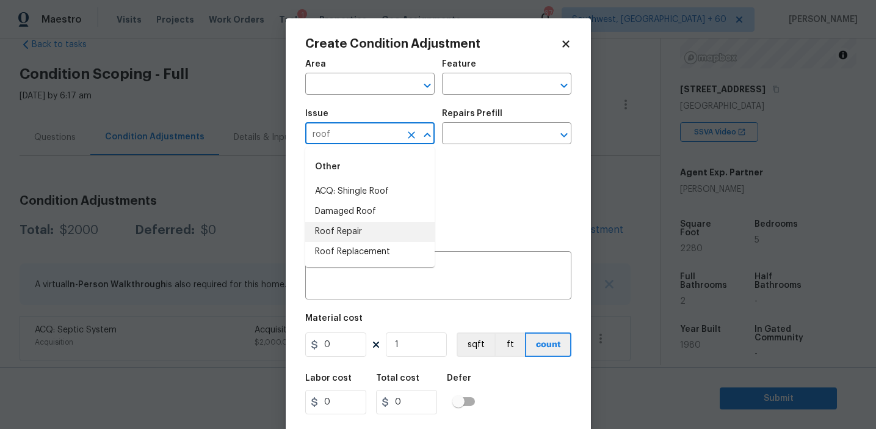
click at [358, 228] on li "Roof Repair" at bounding box center [369, 232] width 129 height 20
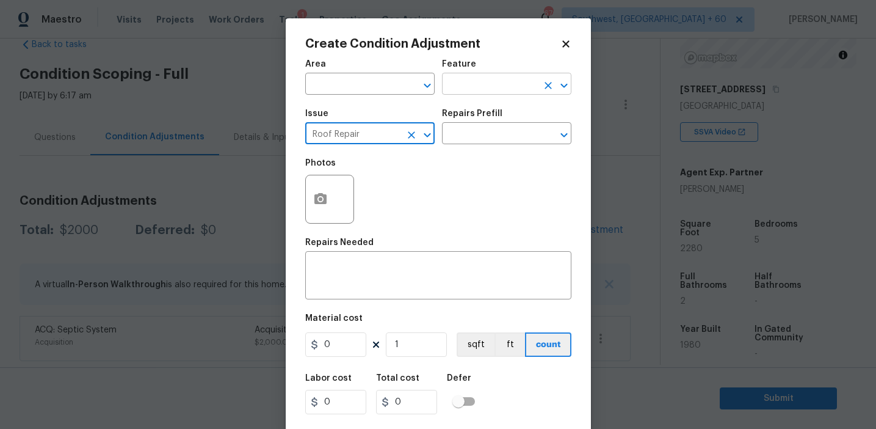
type input "Roof Repair"
click at [468, 91] on input "text" at bounding box center [489, 85] width 95 height 19
type input "r"
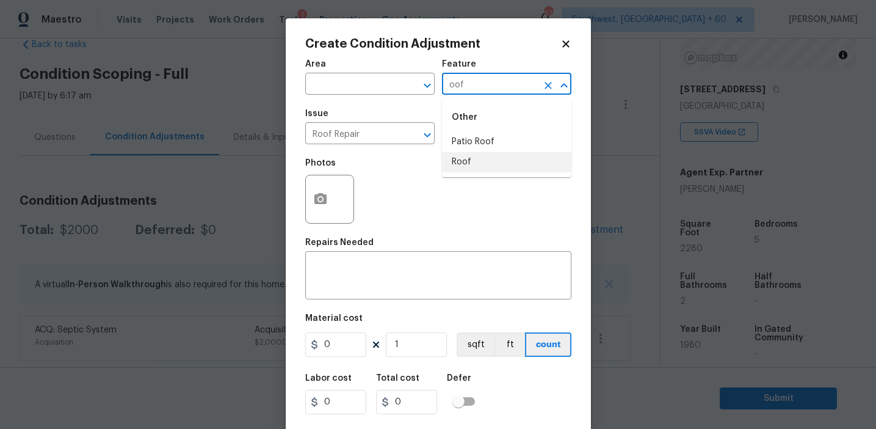
click at [468, 159] on li "Roof" at bounding box center [506, 162] width 129 height 20
type input "Roof"
click at [341, 131] on input "Roof Repair" at bounding box center [352, 134] width 95 height 19
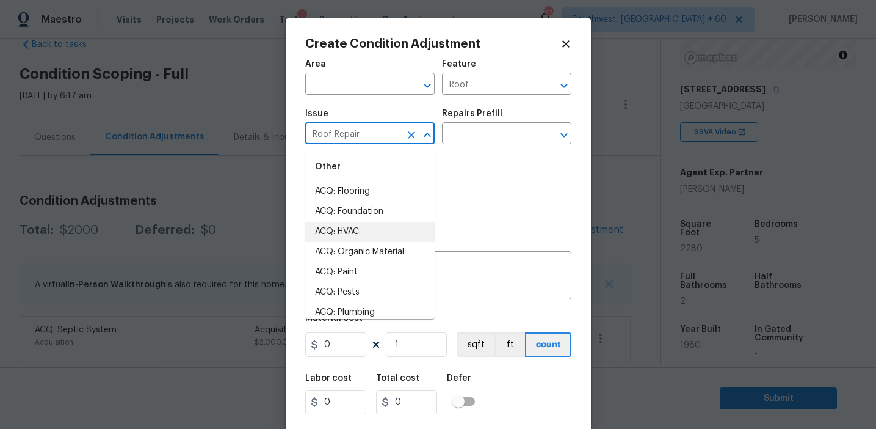
click at [341, 131] on input "Roof Repair" at bounding box center [352, 134] width 95 height 19
click at [491, 312] on div "Area ​ Feature Roof ​ Issue Roof Repair ​ Repairs Prefill ​ Photos Repairs Need…" at bounding box center [438, 254] width 266 height 403
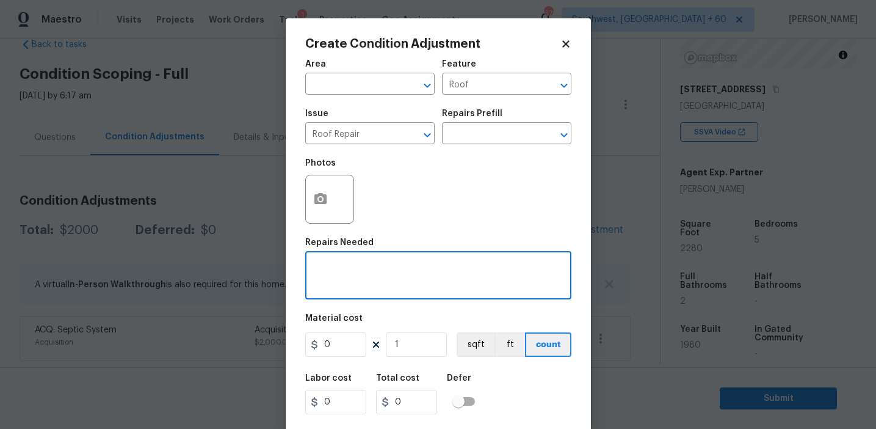
click at [466, 268] on textarea at bounding box center [439, 277] width 252 height 26
paste textarea "Roof Repair"
type textarea "Roof Repair"
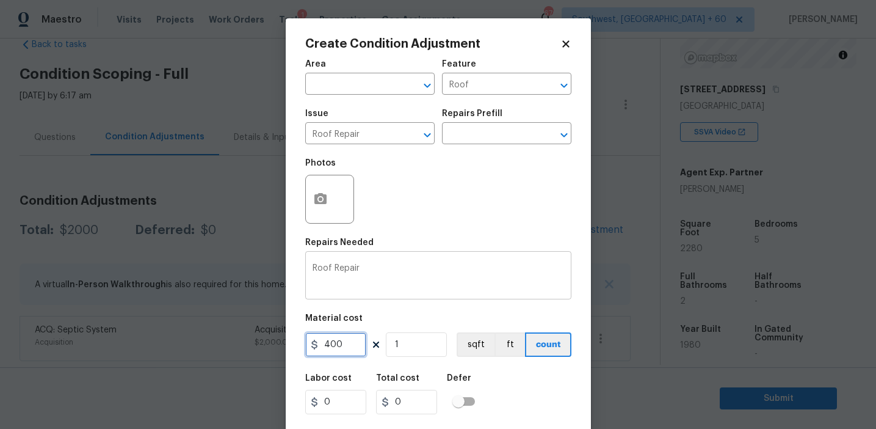
type input "400"
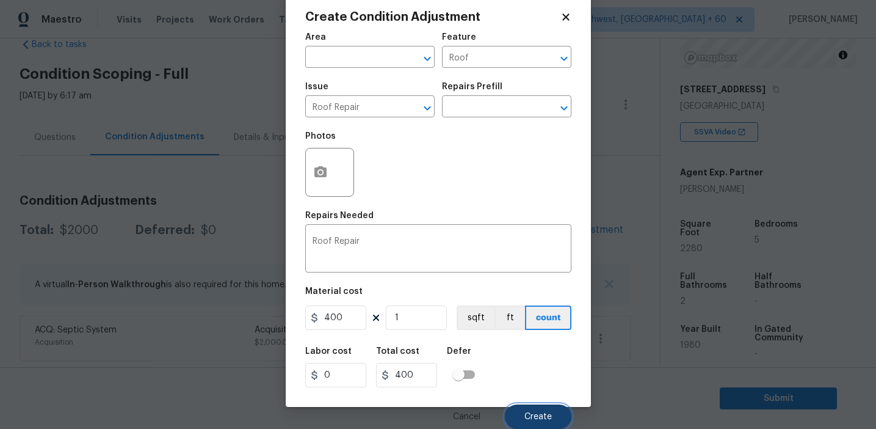
click at [526, 412] on span "Create" at bounding box center [537, 416] width 27 height 9
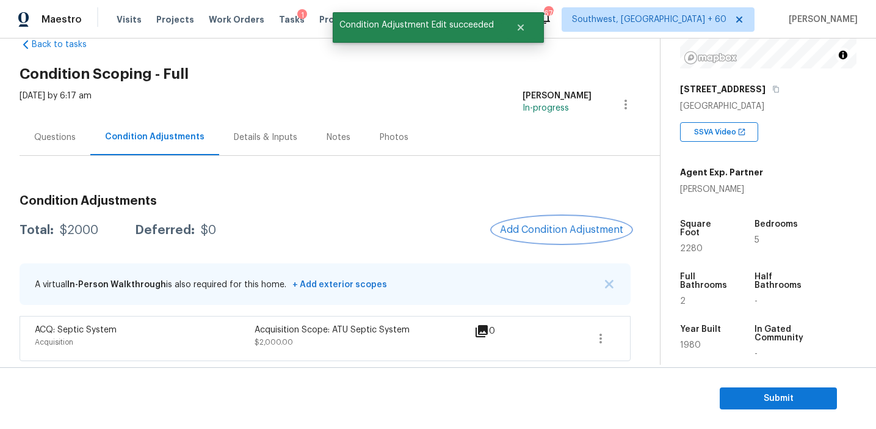
scroll to position [0, 0]
click at [526, 223] on button "Add Condition Adjustment" at bounding box center [562, 230] width 138 height 26
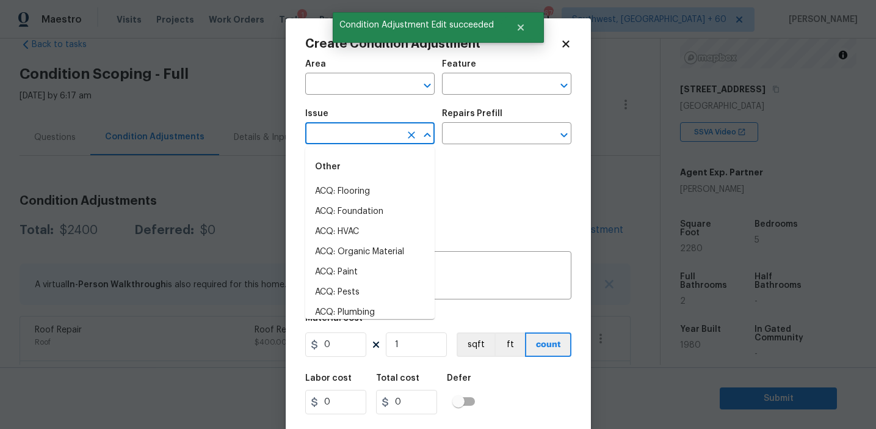
click at [345, 140] on input "text" at bounding box center [352, 134] width 95 height 19
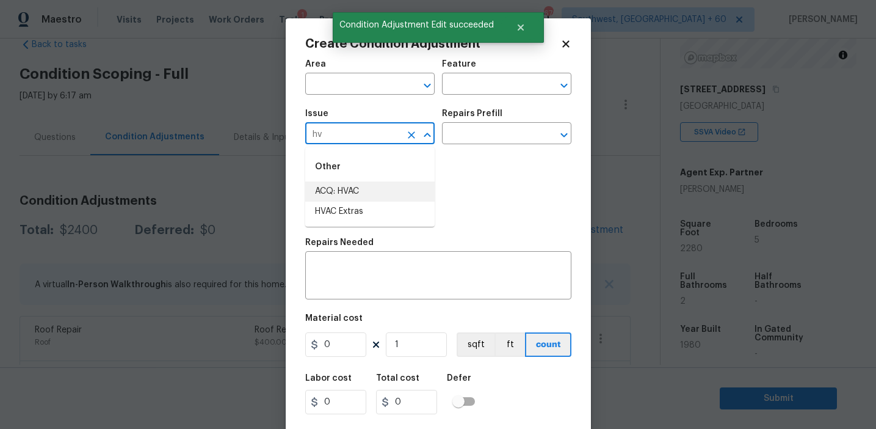
click at [366, 207] on li "HVAC Extras" at bounding box center [369, 211] width 129 height 20
type input "HVAC Extras"
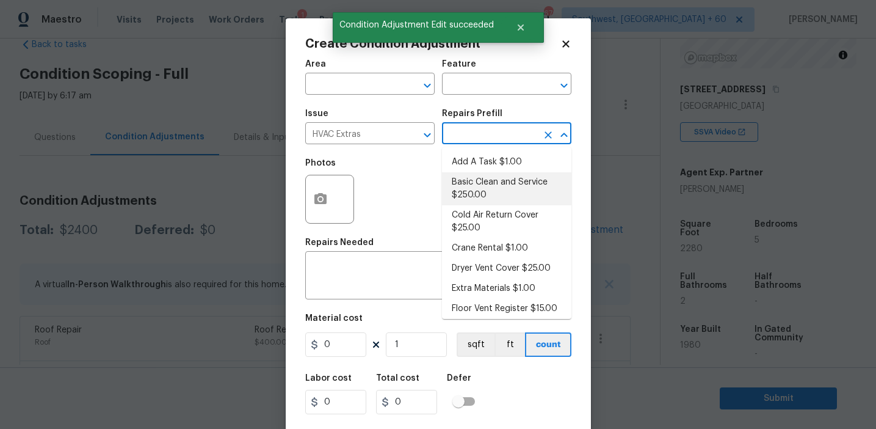
click at [483, 182] on li "Basic Clean and Service $250.00" at bounding box center [506, 188] width 129 height 33
type input "HVAC"
type textarea "General Service HVAC system including: cleaning condenser and evaporator coils,…"
type input "250"
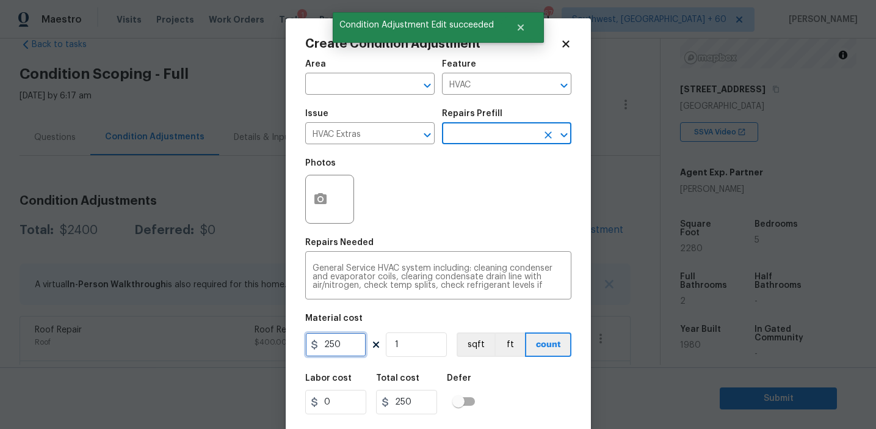
click at [343, 344] on input "250" at bounding box center [335, 344] width 61 height 24
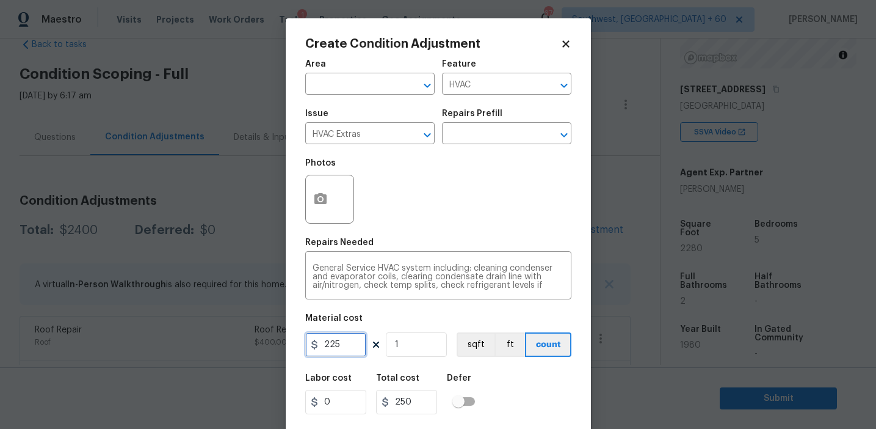
type input "225"
type input "2"
type input "450"
type input "2"
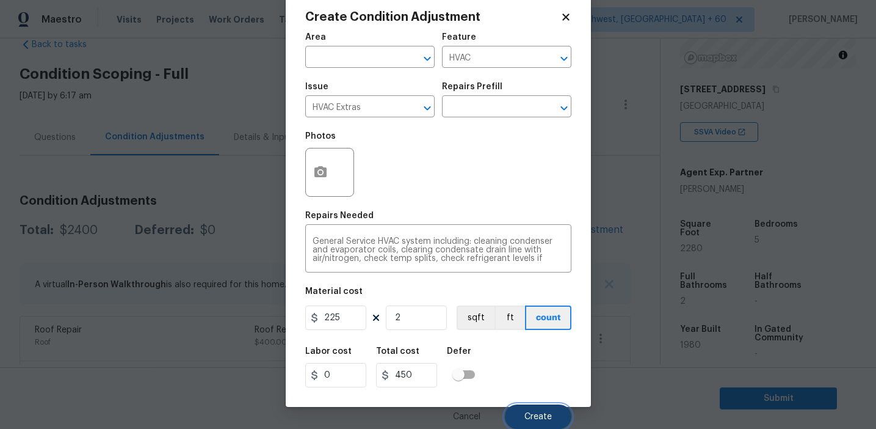
click at [538, 420] on span "Create" at bounding box center [537, 416] width 27 height 9
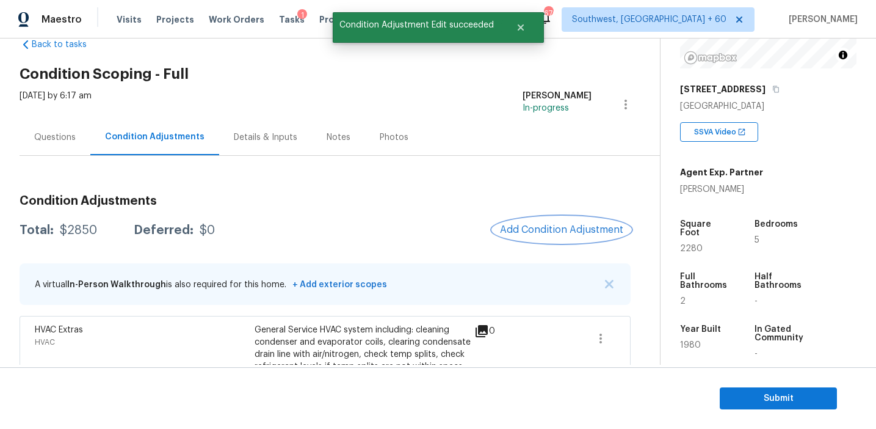
click at [553, 232] on span "Add Condition Adjustment" at bounding box center [561, 229] width 123 height 11
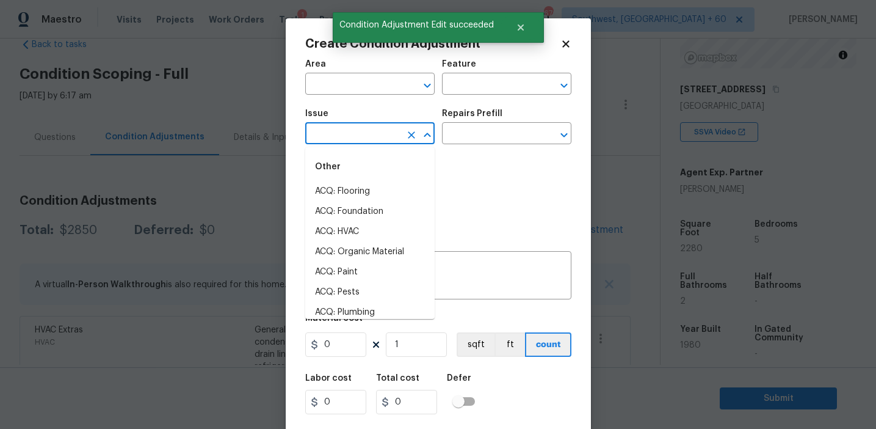
click at [318, 137] on input "text" at bounding box center [352, 134] width 95 height 19
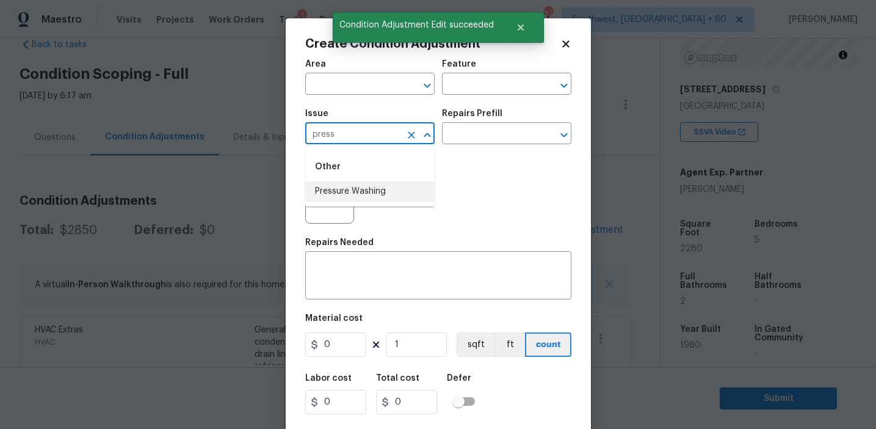
click at [352, 192] on li "Pressure Washing" at bounding box center [369, 191] width 129 height 20
type input "Pressure Washing"
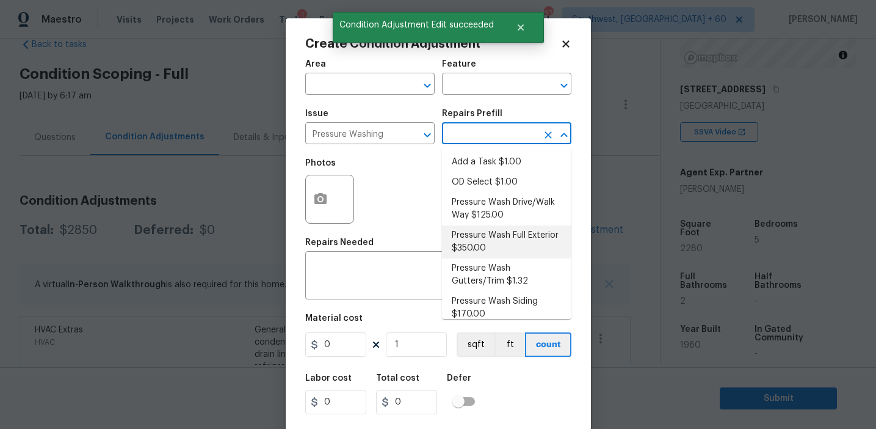
click at [481, 253] on li "Pressure Wash Full Exterior $350.00" at bounding box center [506, 241] width 129 height 33
type input "Siding"
type textarea "Pressure wash the House, Flatwork, Deck and Garage interior."
type input "350"
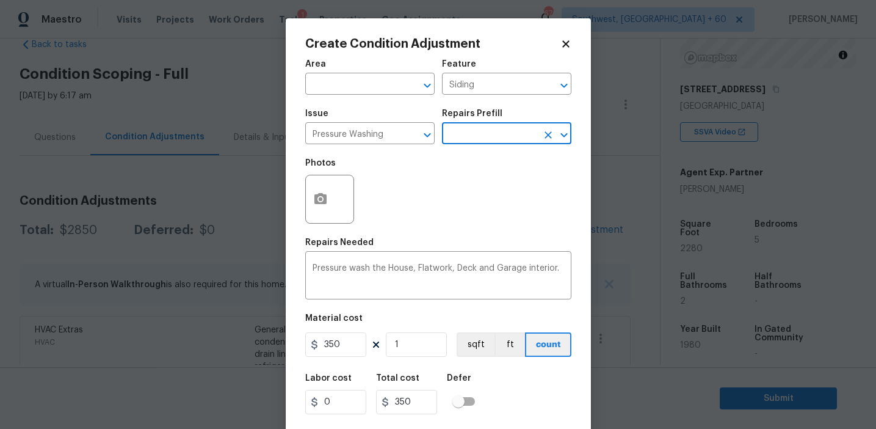
scroll to position [27, 0]
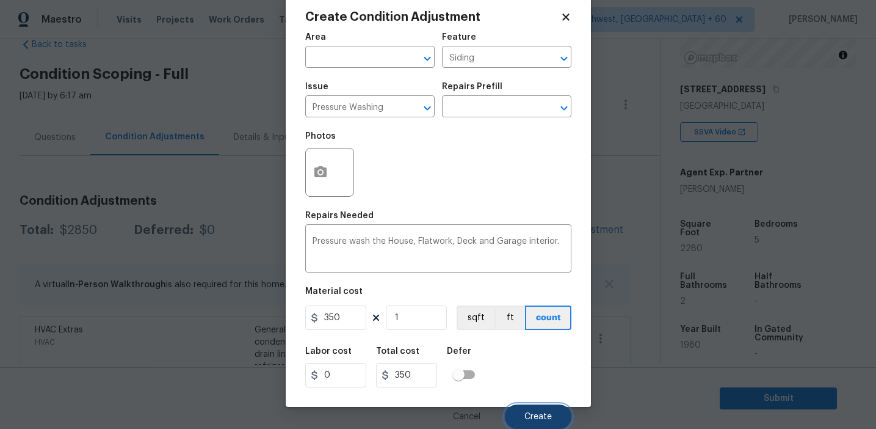
click at [523, 418] on button "Create" at bounding box center [538, 416] width 67 height 24
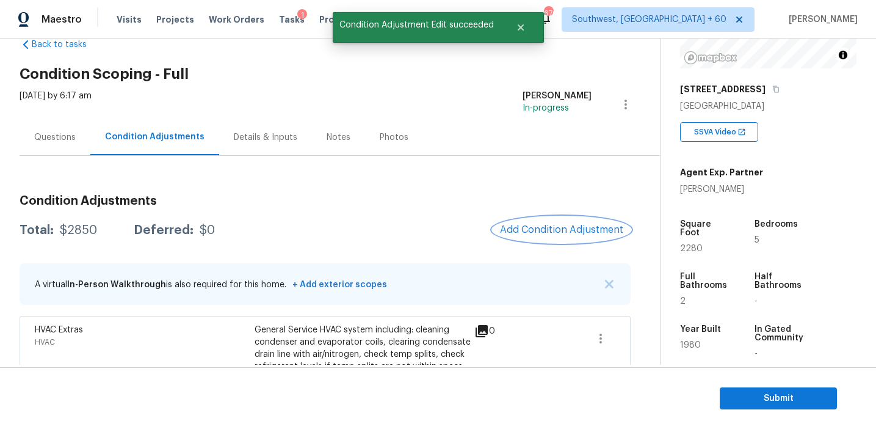
scroll to position [0, 0]
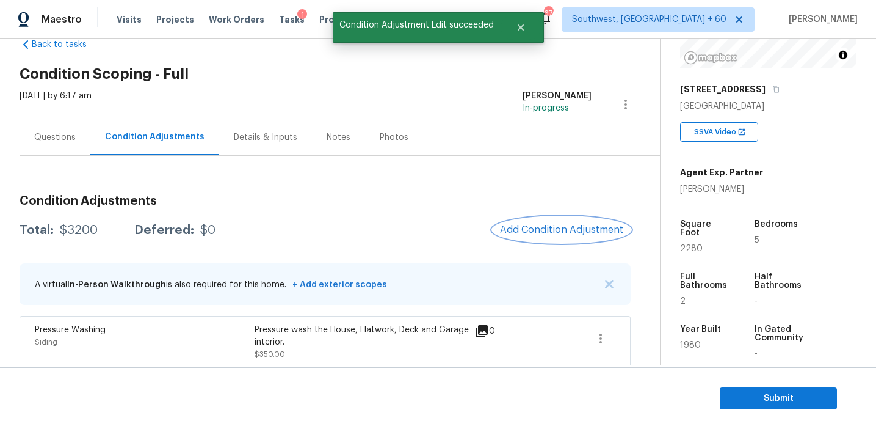
click at [549, 234] on span "Add Condition Adjustment" at bounding box center [561, 229] width 123 height 11
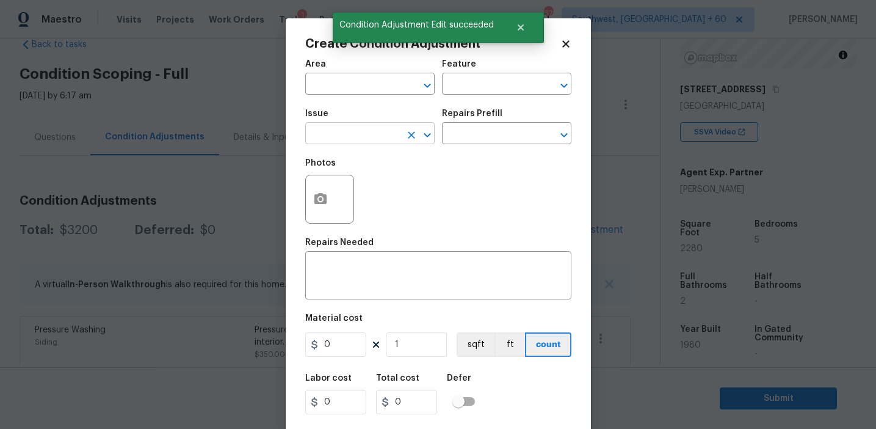
click at [339, 133] on input "text" at bounding box center [352, 134] width 95 height 19
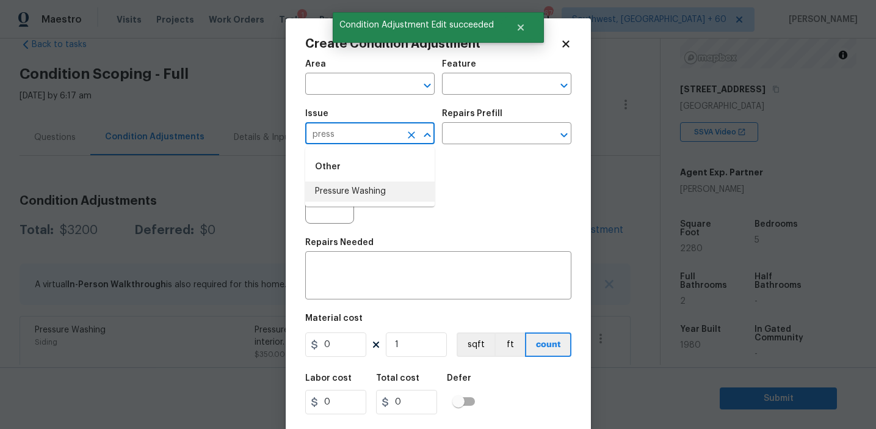
click at [370, 189] on li "Pressure Washing" at bounding box center [369, 191] width 129 height 20
type input "Pressure Washing"
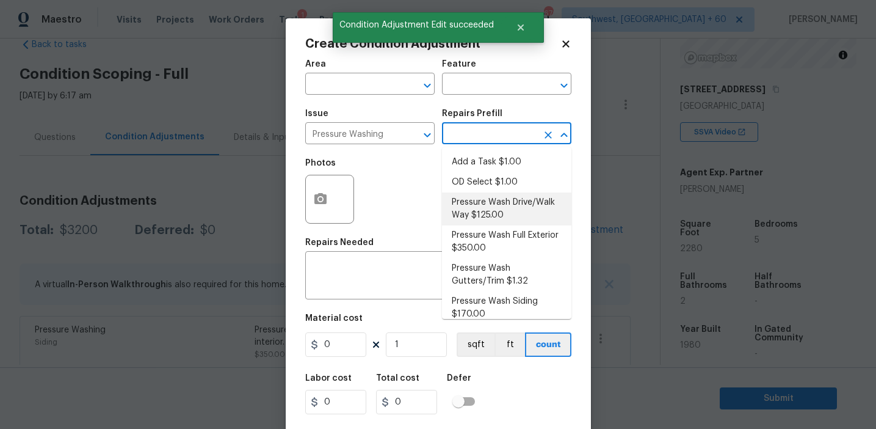
click at [483, 211] on li "Pressure Wash Drive/Walk Way $125.00" at bounding box center [506, 208] width 129 height 33
type input "Siding"
type textarea "Pressure wash the driveways/walkways as directed by the PM. Ensure that all deb…"
type input "125"
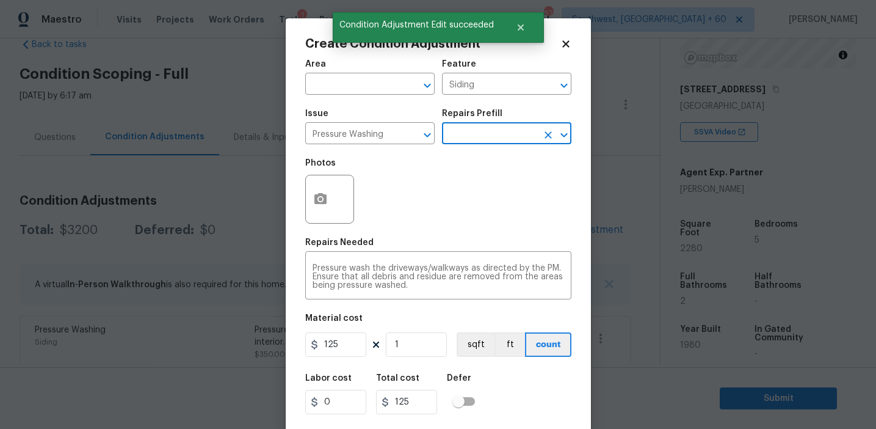
scroll to position [27, 0]
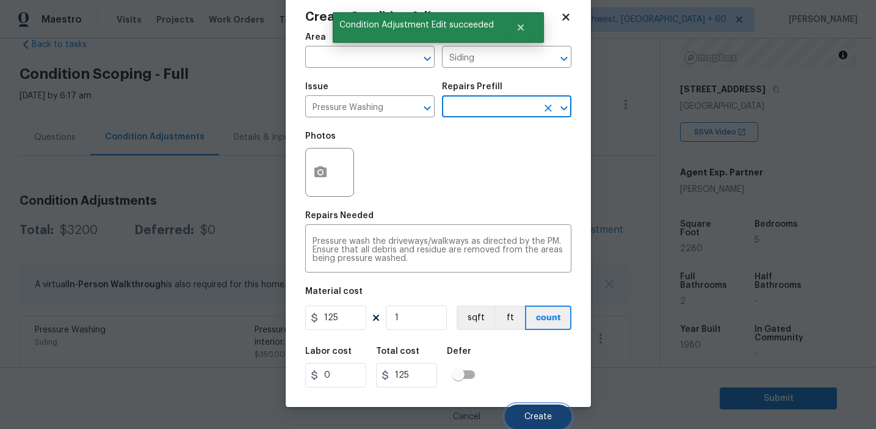
click at [522, 412] on button "Create" at bounding box center [538, 416] width 67 height 24
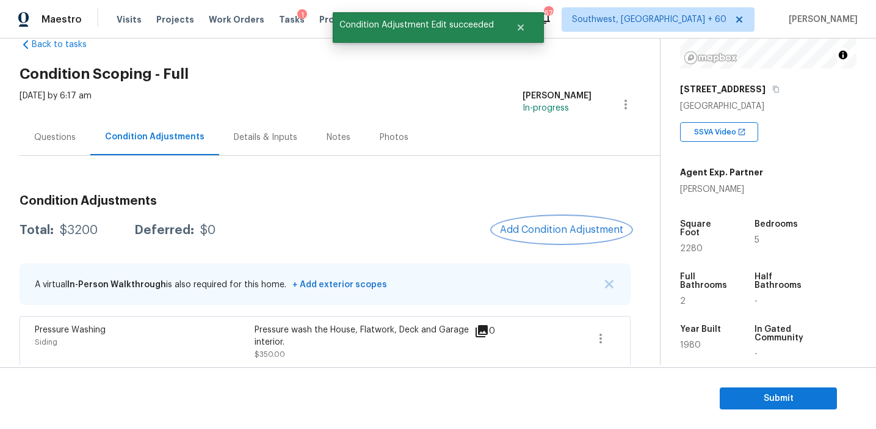
scroll to position [0, 0]
click at [541, 225] on span "Add Condition Adjustment" at bounding box center [561, 229] width 123 height 11
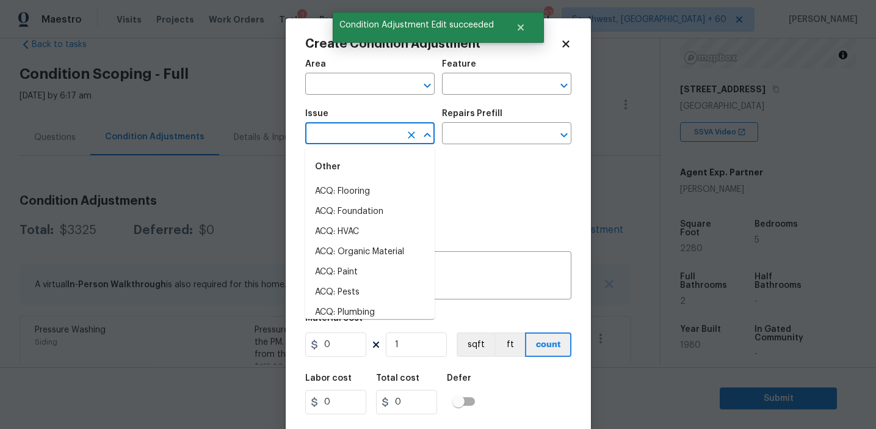
click at [329, 140] on input "text" at bounding box center [352, 134] width 95 height 19
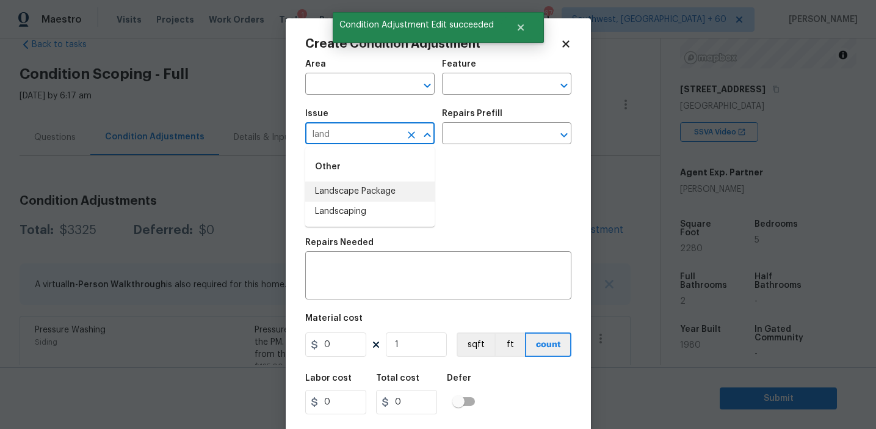
click at [353, 190] on li "Landscape Package" at bounding box center [369, 191] width 129 height 20
type input "Landscape Package"
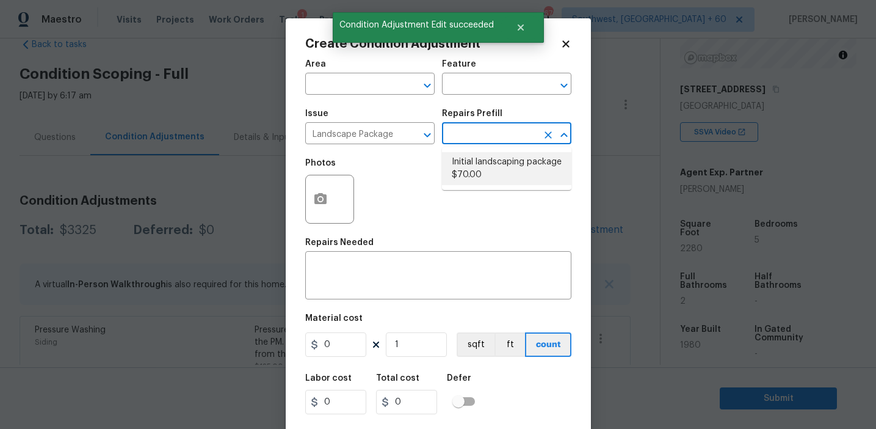
click at [467, 167] on li "Initial landscaping package $70.00" at bounding box center [506, 168] width 129 height 33
type input "Home Readiness Packages"
type textarea "Mowing of grass up to 6" in height. Mow, edge along driveways & sidewalks, trim…"
type input "70"
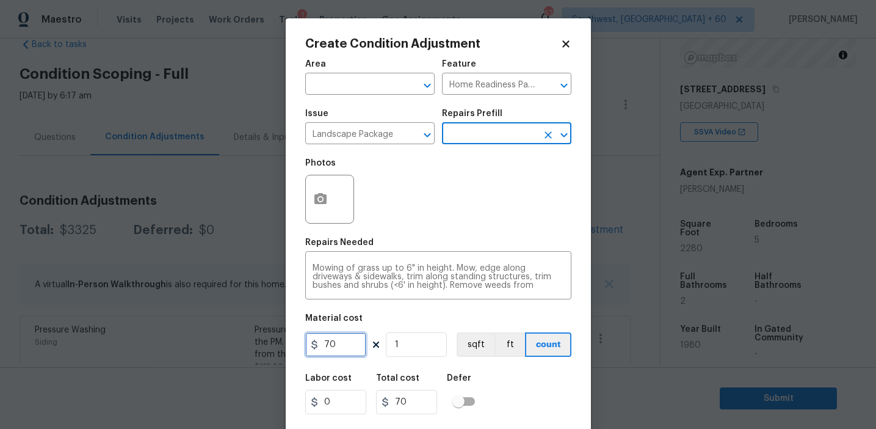
click at [326, 341] on input "70" at bounding box center [335, 344] width 61 height 24
type input "1500"
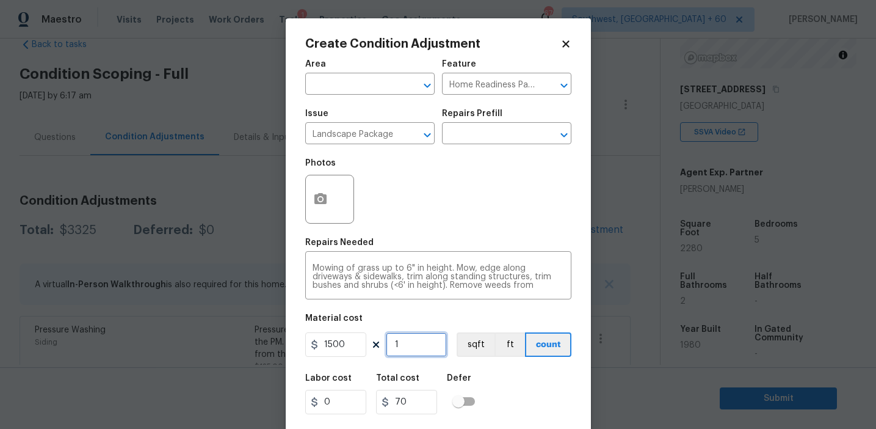
type input "1500"
click at [316, 197] on icon "button" at bounding box center [320, 198] width 12 height 11
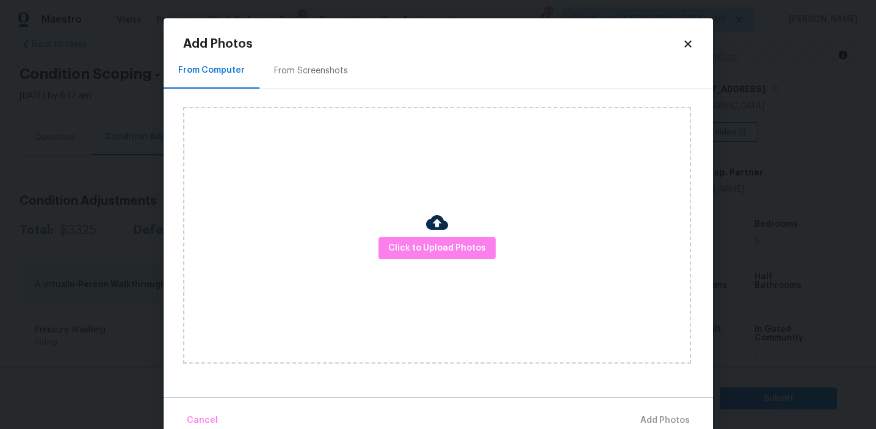
click at [349, 74] on div "From Screenshots" at bounding box center [310, 71] width 103 height 36
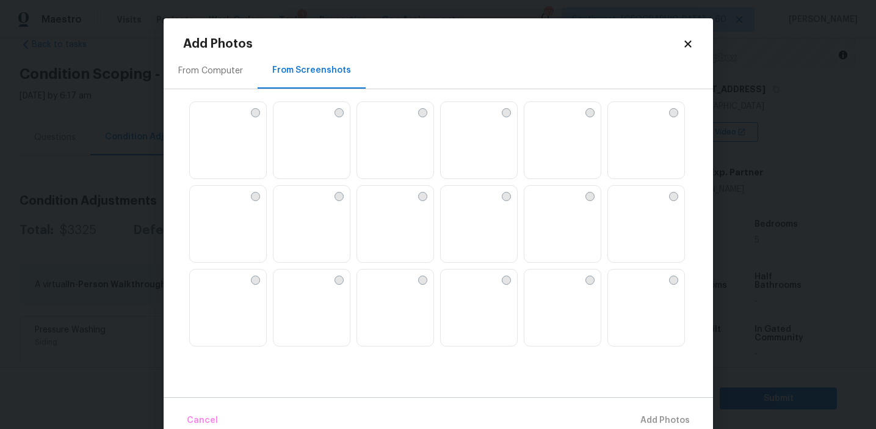
click at [544, 205] on img at bounding box center [534, 196] width 20 height 20
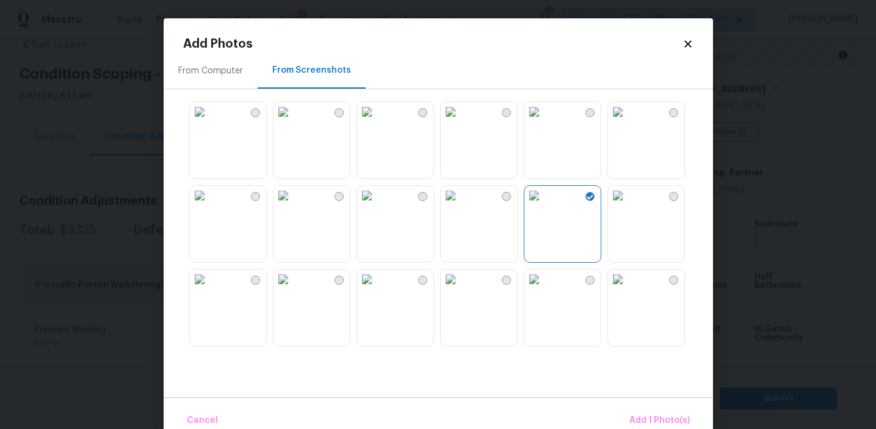
click at [628, 121] on img at bounding box center [618, 112] width 20 height 20
click at [544, 289] on img at bounding box center [534, 279] width 20 height 20
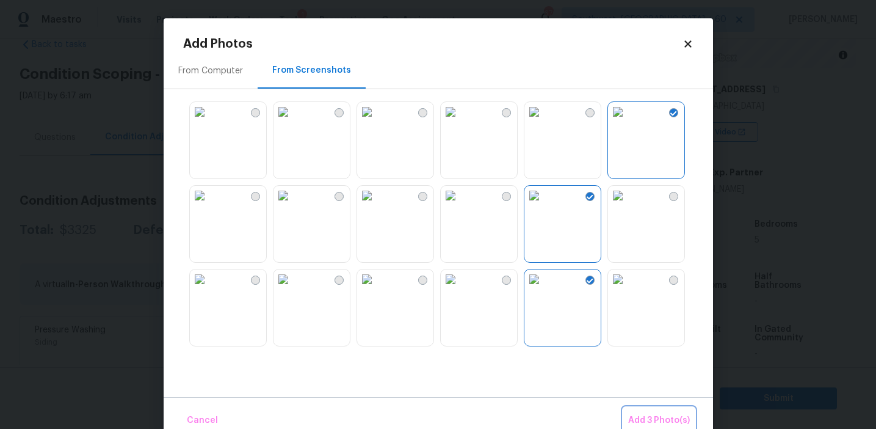
click at [657, 423] on span "Add 3 Photo(s)" at bounding box center [659, 420] width 62 height 15
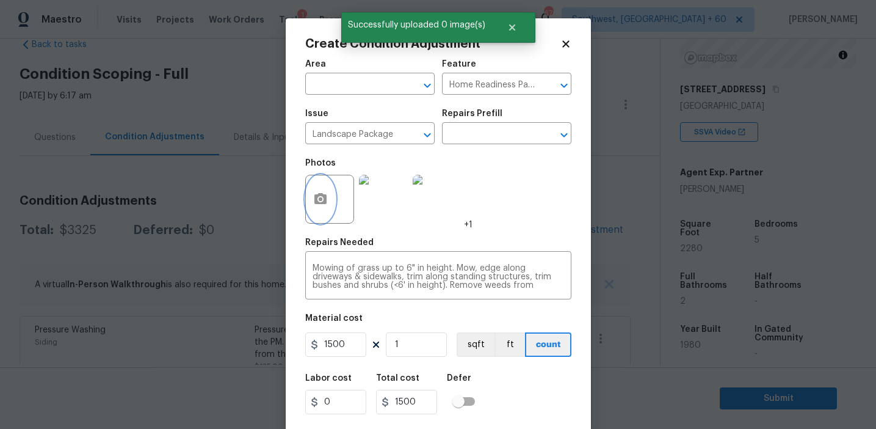
scroll to position [27, 0]
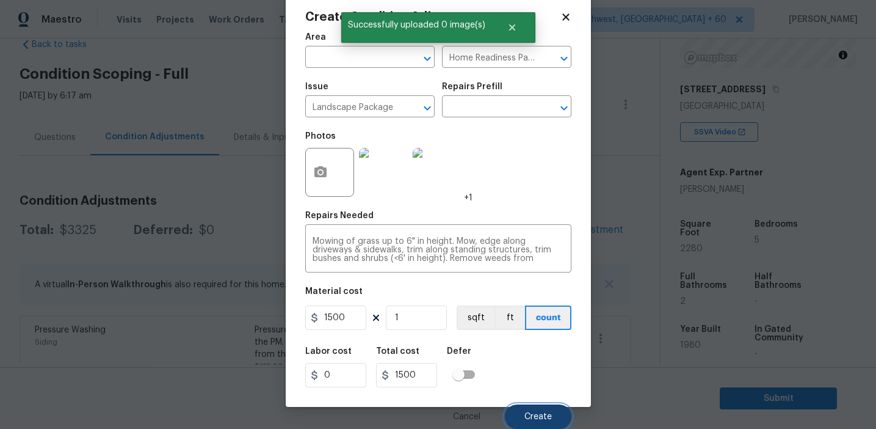
click at [529, 415] on span "Create" at bounding box center [537, 416] width 27 height 9
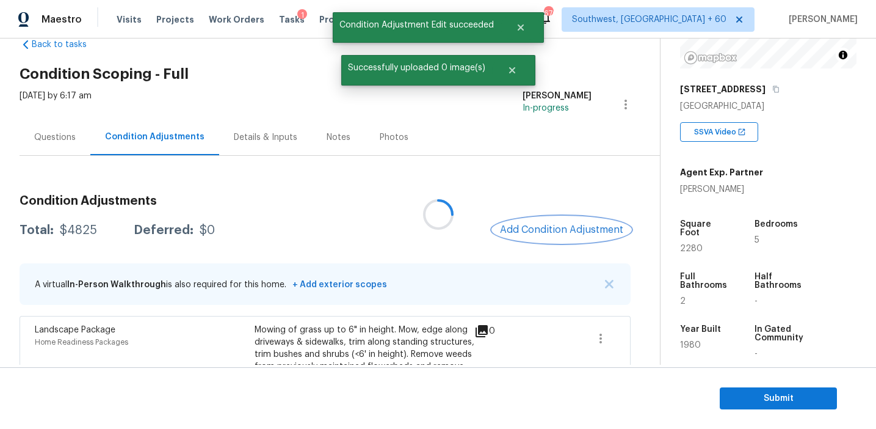
scroll to position [0, 0]
click at [542, 219] on button "Add Condition Adjustment" at bounding box center [562, 230] width 138 height 26
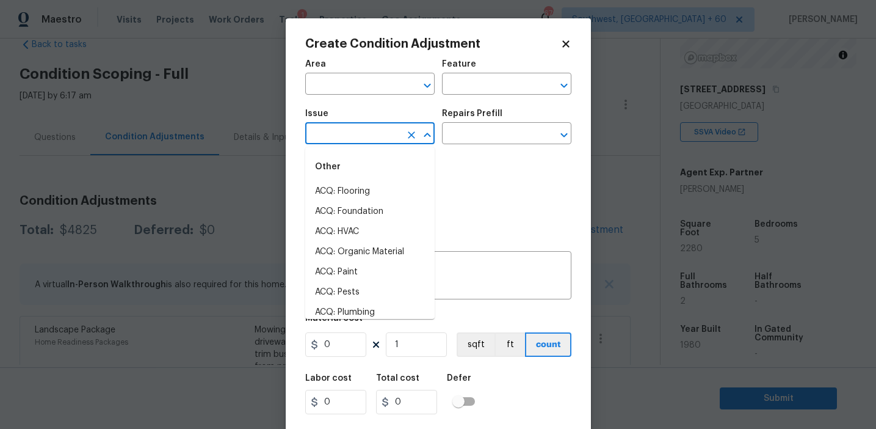
click at [350, 134] on input "text" at bounding box center [352, 134] width 95 height 19
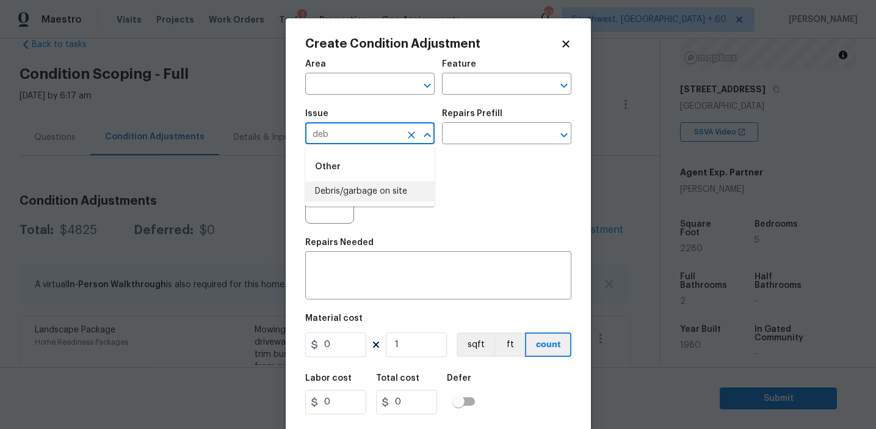
click at [369, 195] on li "Debris/garbage on site" at bounding box center [369, 191] width 129 height 20
type input "Debris/garbage on site"
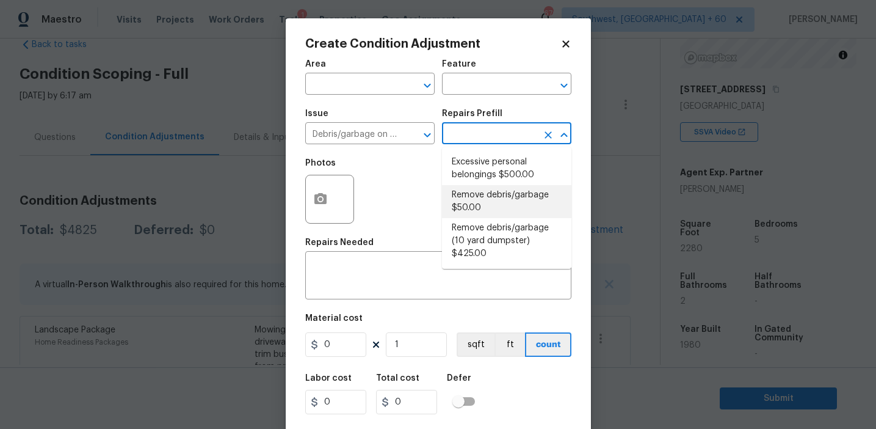
click at [478, 218] on li "Remove debris/garbage (10 yard dumpster) $425.00" at bounding box center [506, 241] width 129 height 46
type textarea "Remove debris/garbage and haul away to legal disposal facility (10 yd dumpster)"
type input "425"
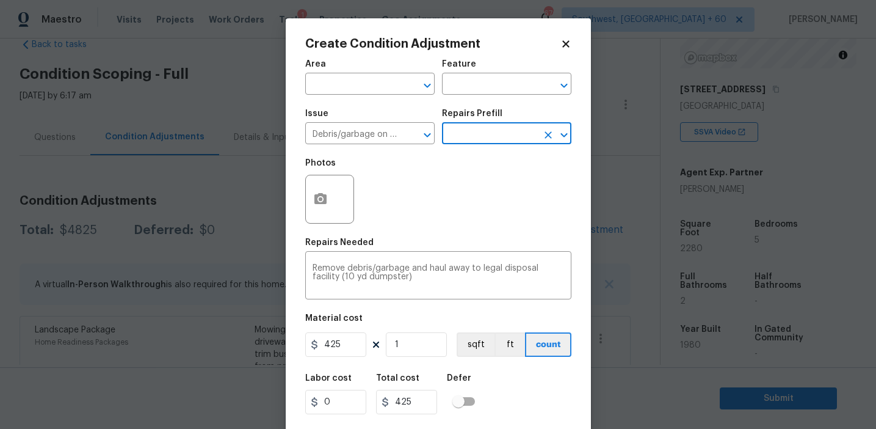
click at [474, 142] on input "text" at bounding box center [489, 134] width 95 height 19
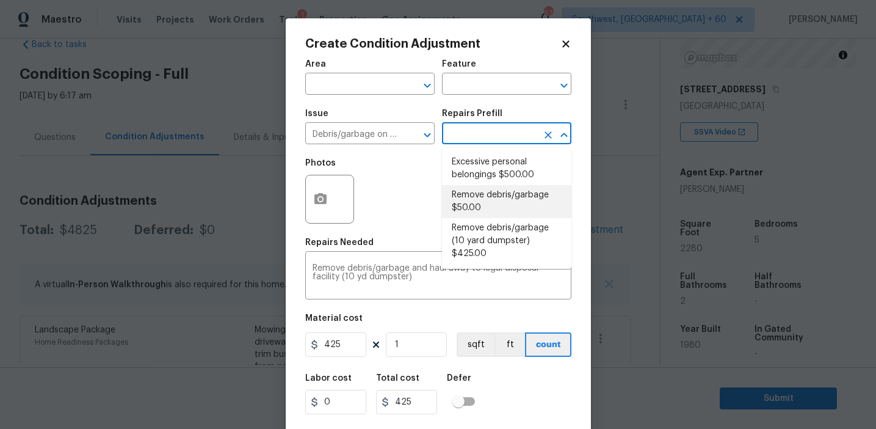
click at [475, 199] on li "Remove debris/garbage $50.00" at bounding box center [506, 201] width 129 height 33
type textarea "Remove, haul off, and properly dispose of any debris left by seller to offsite …"
type input "50"
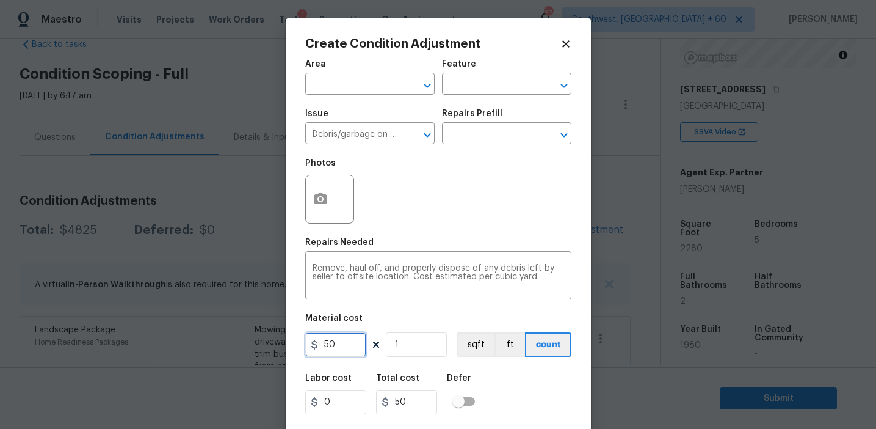
click at [322, 342] on input "50" at bounding box center [335, 344] width 61 height 24
type input "1500"
click at [325, 203] on icon "button" at bounding box center [320, 198] width 12 height 11
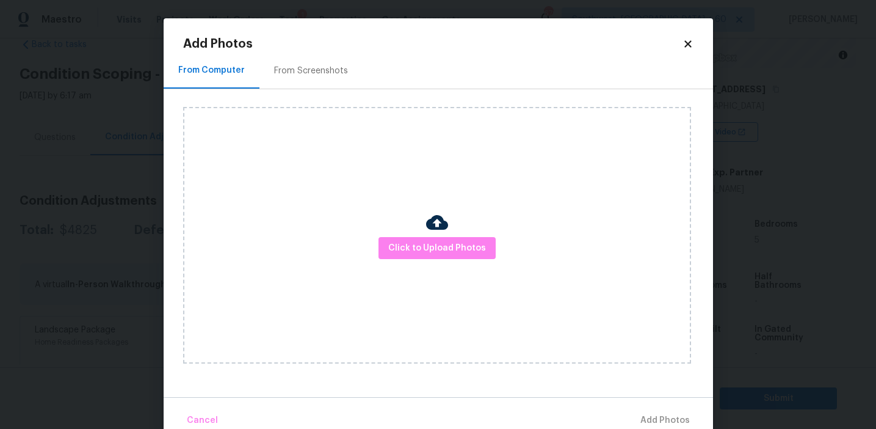
click at [324, 74] on div "From Screenshots" at bounding box center [311, 71] width 74 height 12
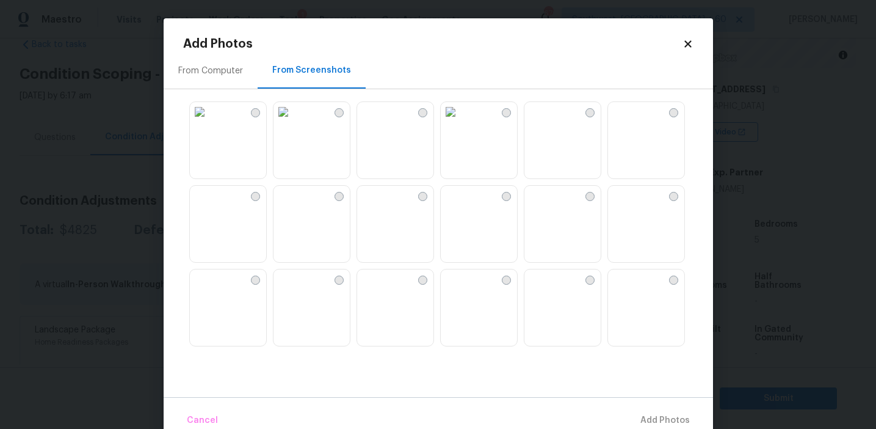
click at [225, 281] on img at bounding box center [228, 308] width 76 height 78
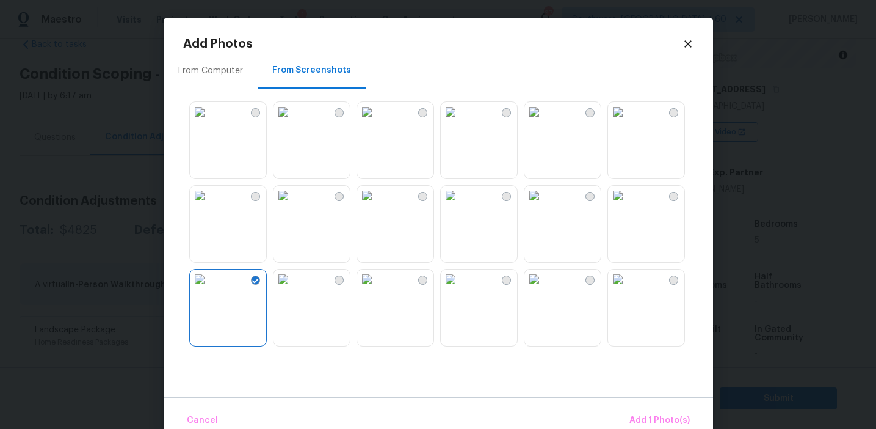
click at [544, 205] on img at bounding box center [534, 196] width 20 height 20
click at [628, 121] on img at bounding box center [618, 112] width 20 height 20
click at [642, 404] on div "Cancel Add 3 Photo(s)" at bounding box center [438, 415] width 549 height 37
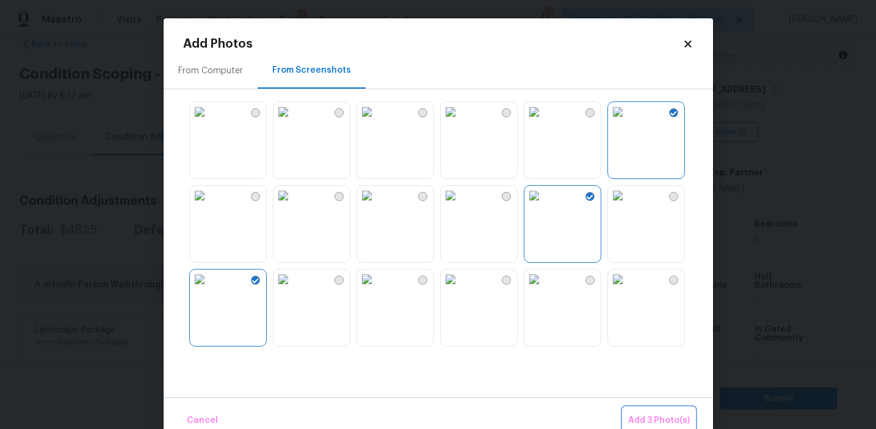
click at [631, 419] on span "Add 3 Photo(s)" at bounding box center [659, 420] width 62 height 15
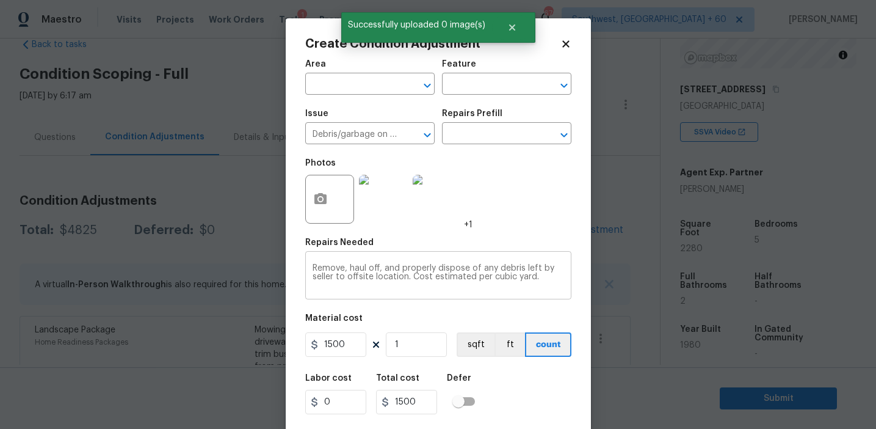
click at [342, 267] on textarea "Remove, haul off, and properly dispose of any debris left by seller to offsite …" at bounding box center [439, 277] width 252 height 26
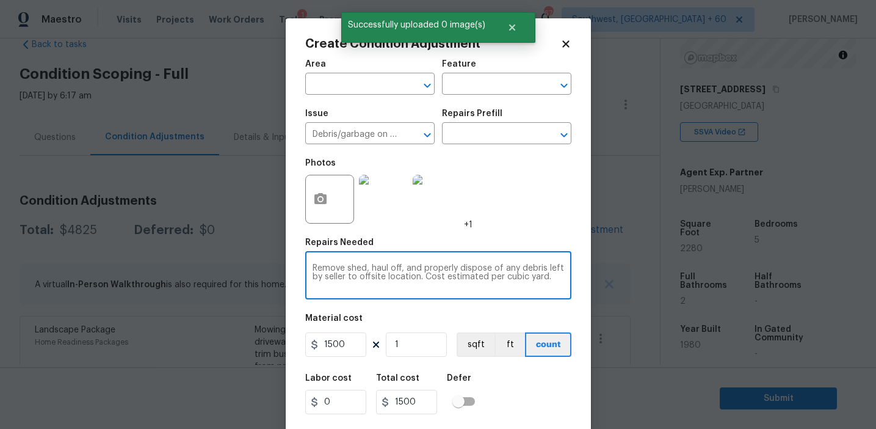
type textarea "Remove shed, haul off, and properly dispose of any debris left by seller to off…"
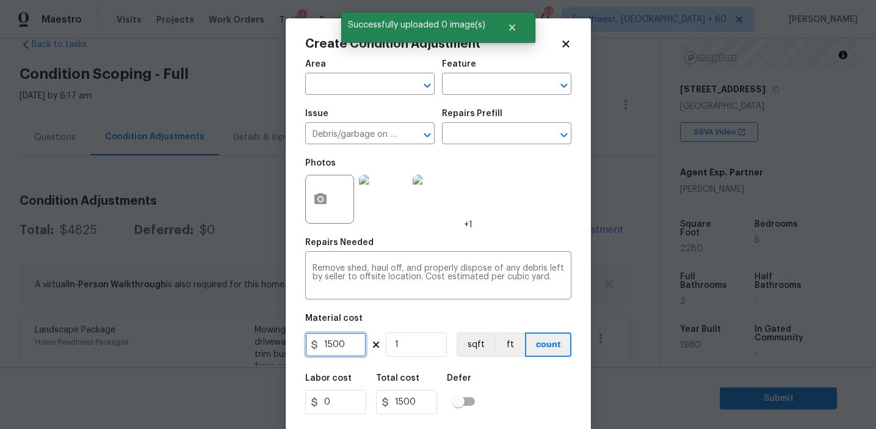
scroll to position [27, 0]
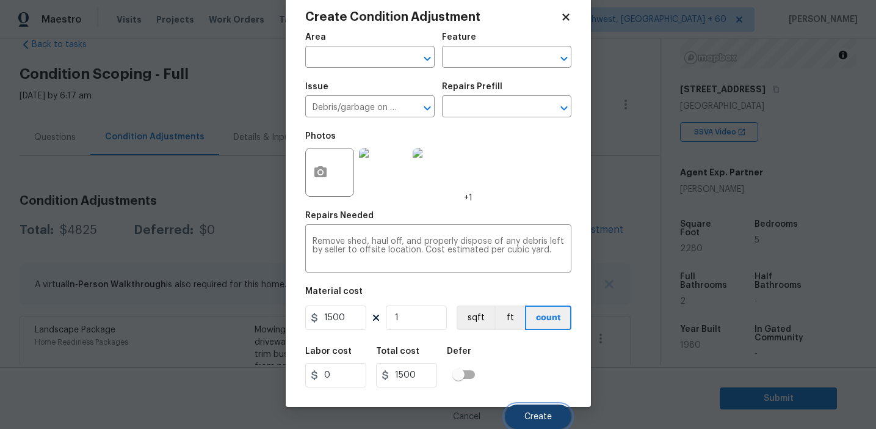
click at [522, 409] on button "Create" at bounding box center [538, 416] width 67 height 24
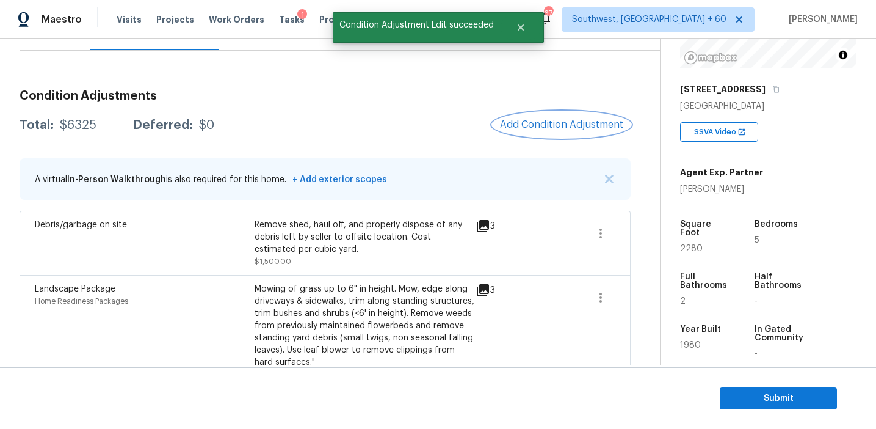
scroll to position [171, 0]
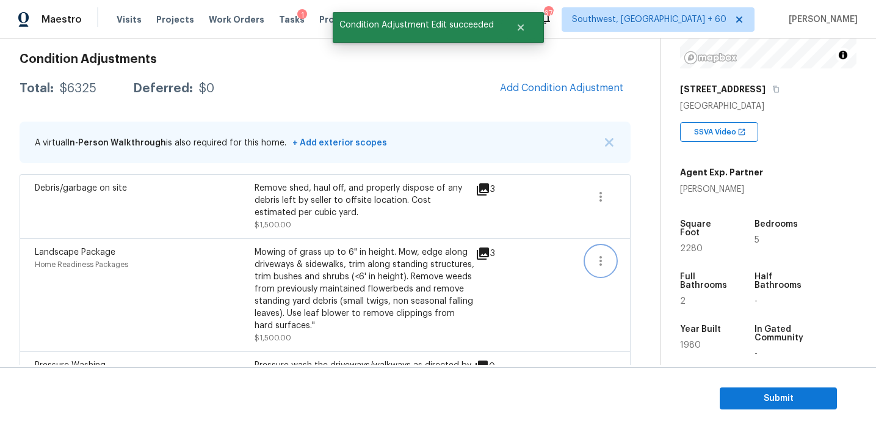
click at [602, 264] on icon "button" at bounding box center [600, 260] width 15 height 15
click at [633, 260] on div "Edit" at bounding box center [670, 259] width 95 height 12
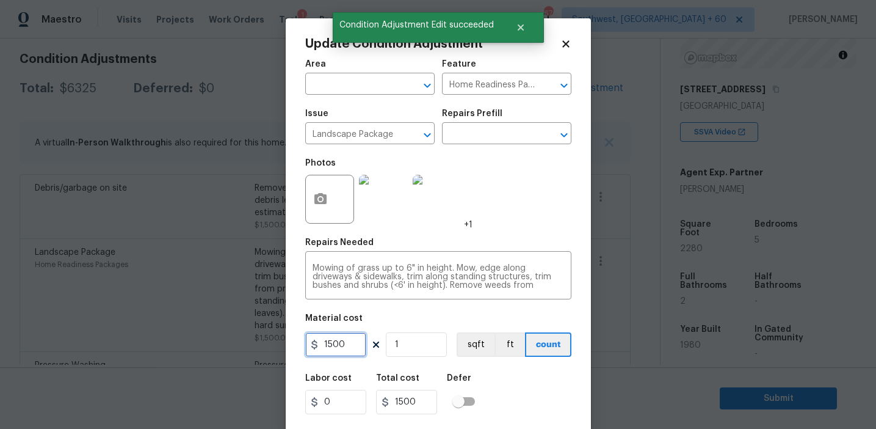
click at [352, 338] on input "1500" at bounding box center [335, 344] width 61 height 24
type input "2000"
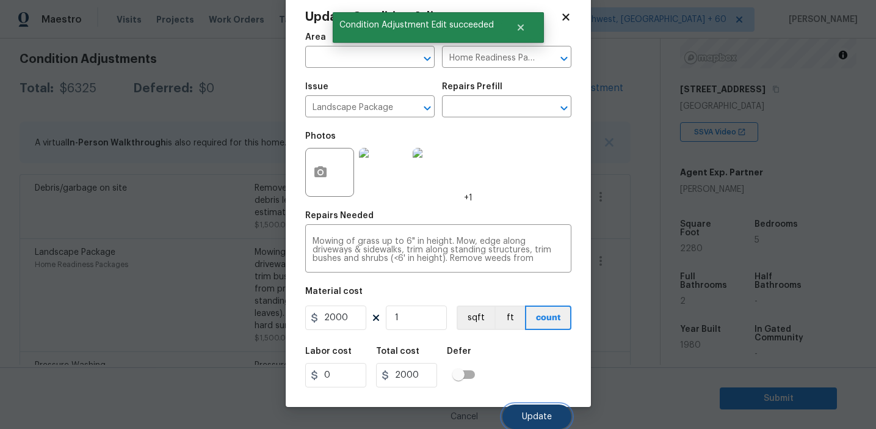
click at [538, 419] on span "Update" at bounding box center [537, 416] width 30 height 9
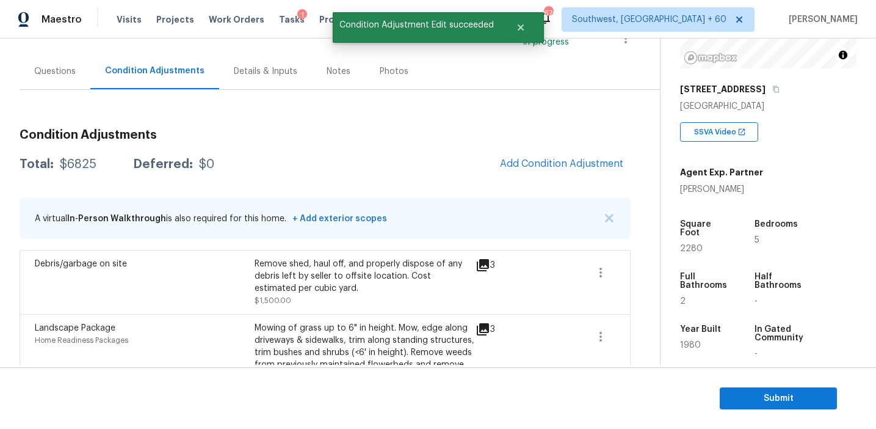
scroll to position [103, 0]
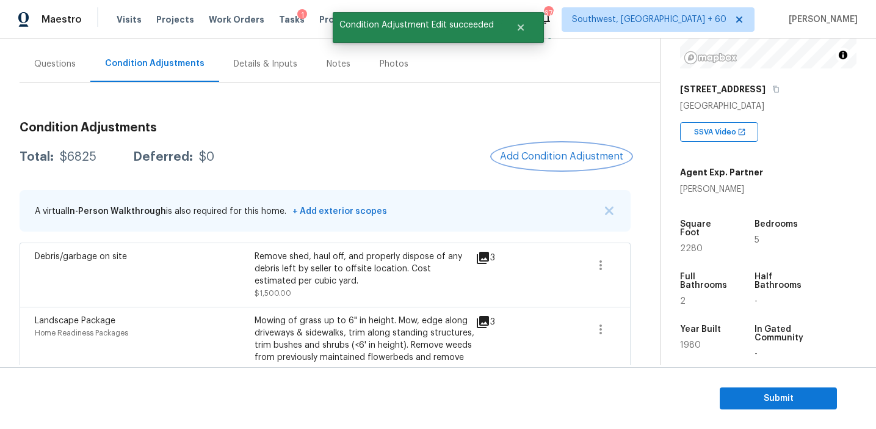
click at [535, 157] on span "Add Condition Adjustment" at bounding box center [561, 156] width 123 height 11
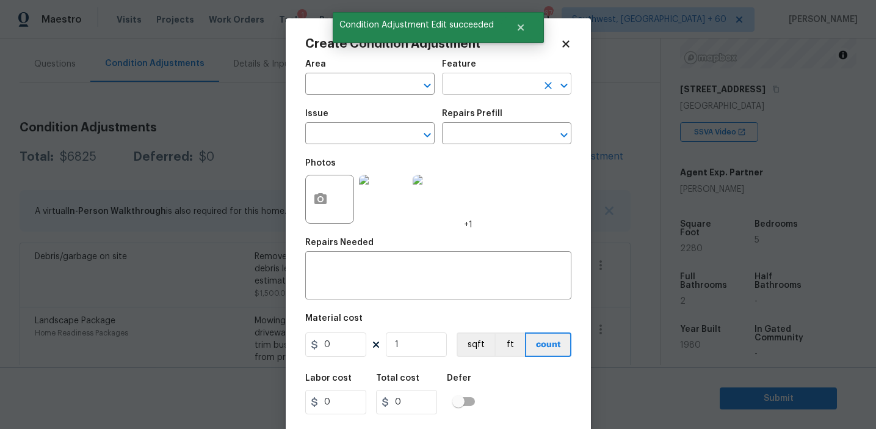
click at [471, 87] on input "text" at bounding box center [489, 85] width 95 height 19
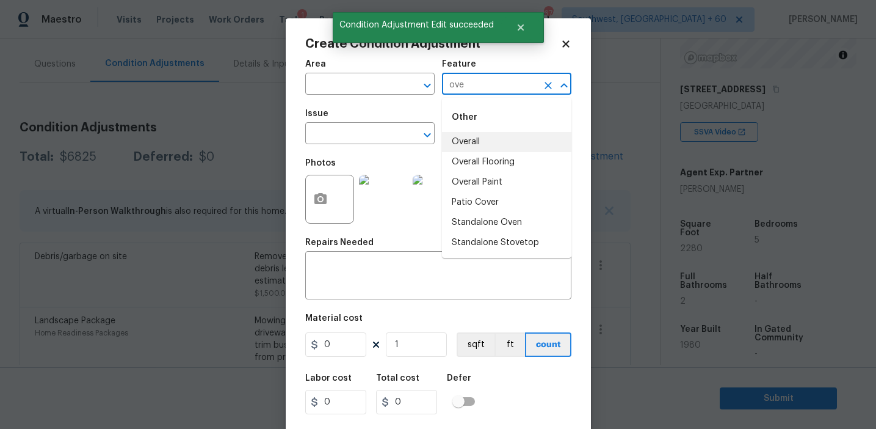
click at [482, 139] on li "Overall" at bounding box center [506, 142] width 129 height 20
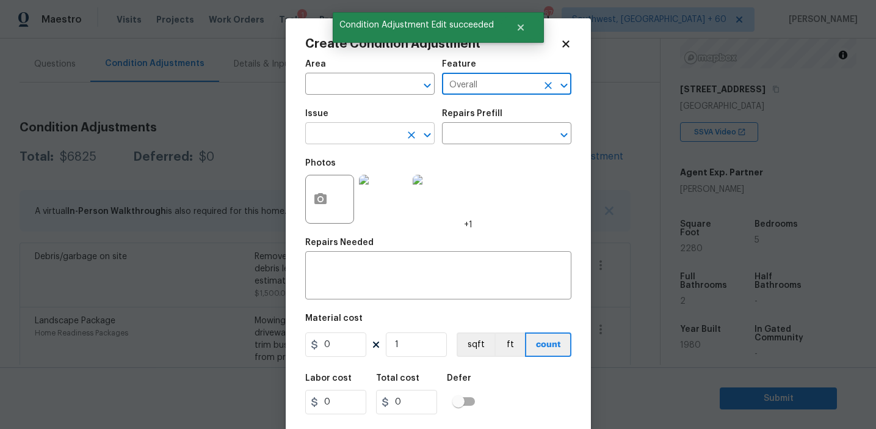
type input "Overall"
click at [375, 133] on input "text" at bounding box center [352, 134] width 95 height 19
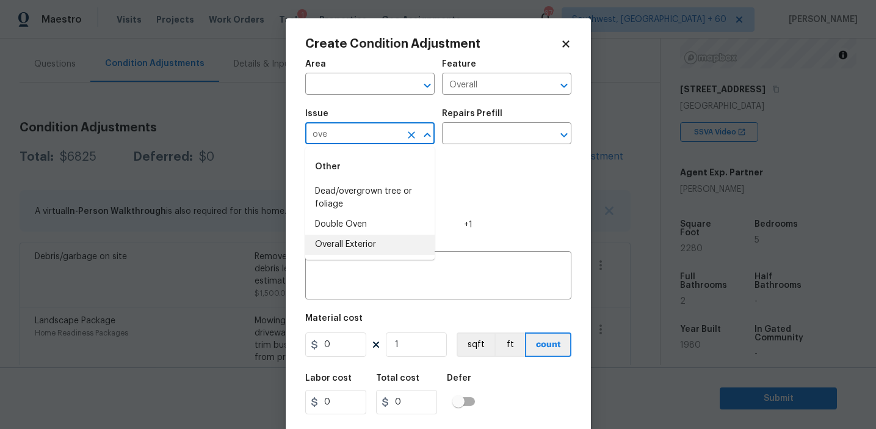
click at [374, 244] on li "Overall Exterior" at bounding box center [369, 244] width 129 height 20
type input "Overall Exterior"
click at [420, 275] on textarea at bounding box center [439, 277] width 252 height 26
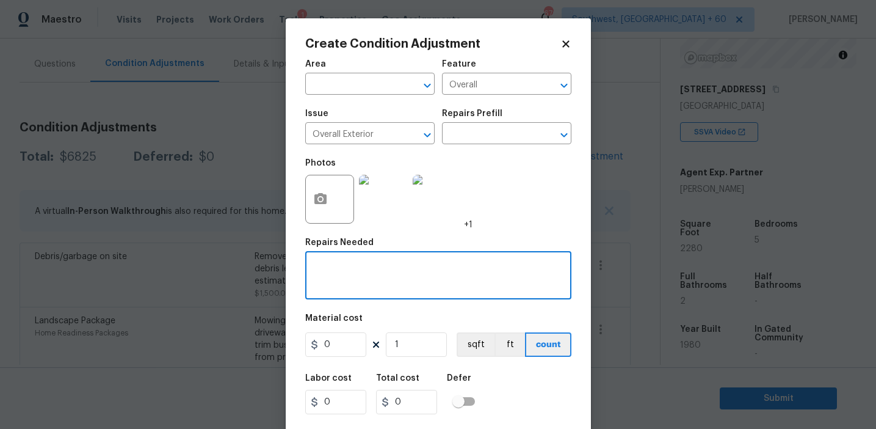
paste textarea "Overall exterior repairs (siding, stucco, fencing, soffit, [PERSON_NAME], trims…"
click at [329, 277] on textarea "Overall exterior repairs (siding, stucco, fencing, soffit, [PERSON_NAME], trims…" at bounding box center [439, 277] width 252 height 26
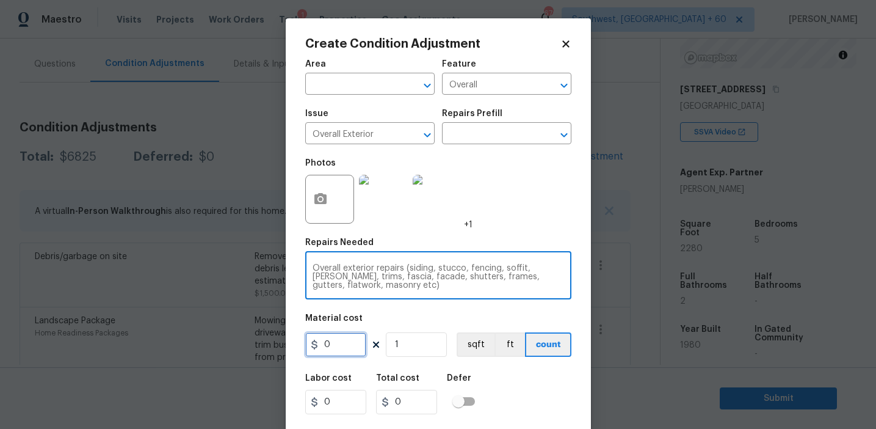
click at [339, 346] on input "0" at bounding box center [335, 344] width 61 height 24
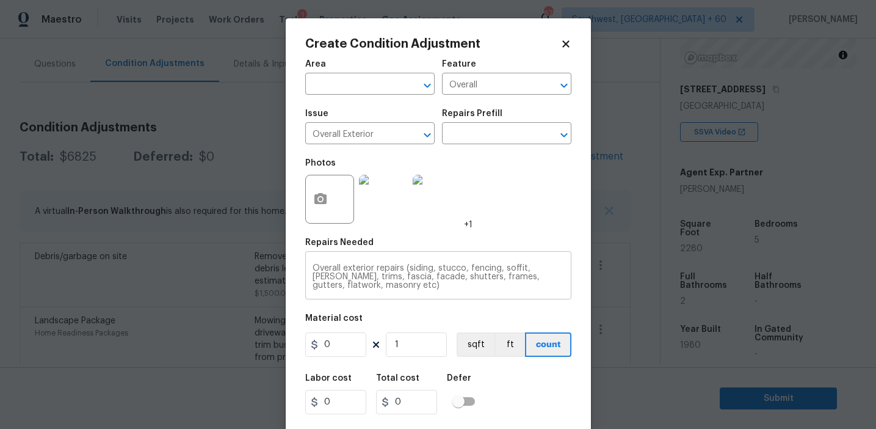
click at [329, 286] on textarea "Overall exterior repairs (siding, stucco, fencing, soffit, [PERSON_NAME], trims…" at bounding box center [439, 277] width 252 height 26
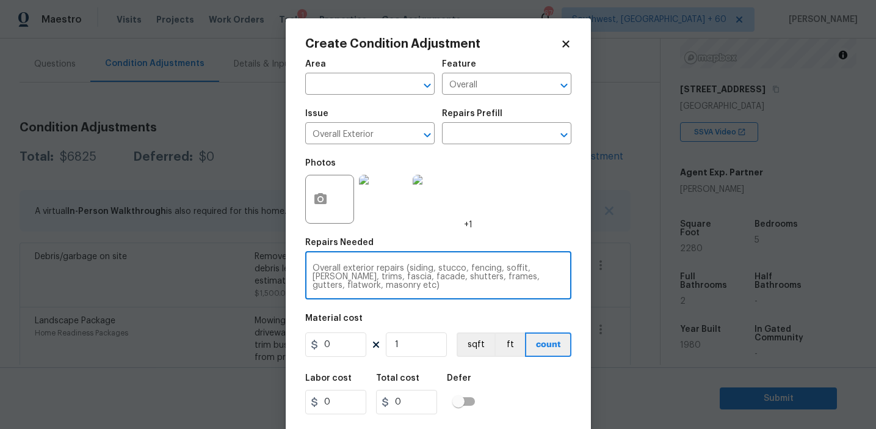
click at [329, 286] on textarea "Overall exterior repairs (siding, stucco, fencing, soffit, [PERSON_NAME], trims…" at bounding box center [439, 277] width 252 height 26
type textarea "Overall exterior repairs (siding, stucco, fencing, soffit, eaves, trims, fascia…"
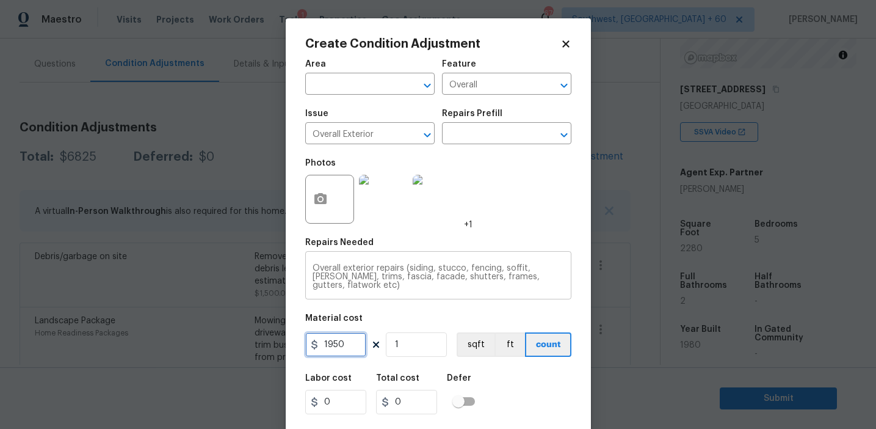
type input "1950"
click at [507, 276] on textarea "Overall exterior repairs (siding, stucco, fencing, soffit, eaves, trims, fascia…" at bounding box center [439, 277] width 252 height 26
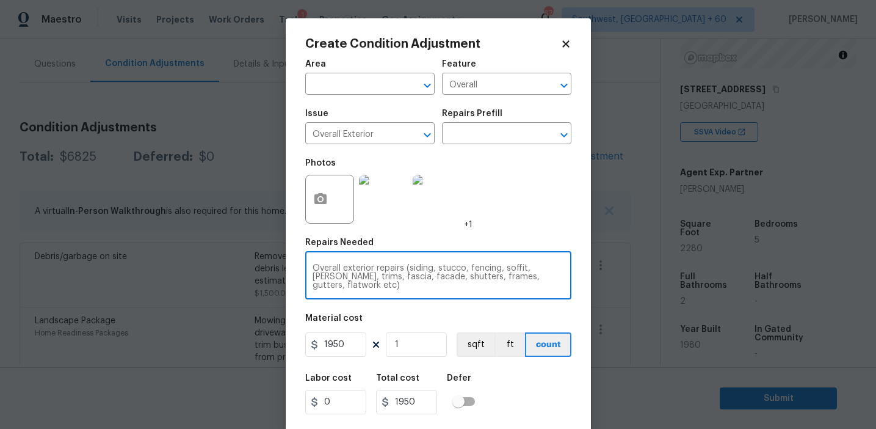
click at [507, 276] on textarea "Overall exterior repairs (siding, stucco, fencing, soffit, eaves, trims, fascia…" at bounding box center [439, 277] width 252 height 26
click at [495, 278] on textarea "Overall exterior repairs (siding, stucco, fencing, soffit, eaves, trims, fascia…" at bounding box center [439, 277] width 252 height 26
type textarea "Overall exterior repairs (siding, stucco, fencing, soffit, eaves, trims, fascia…"
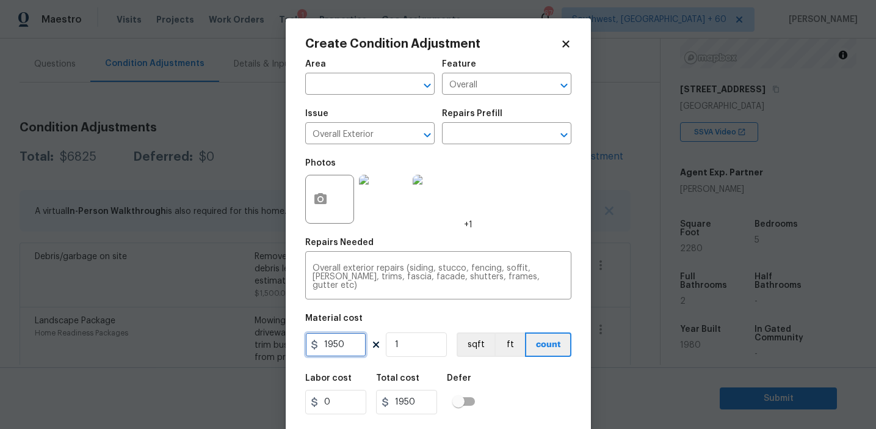
scroll to position [27, 0]
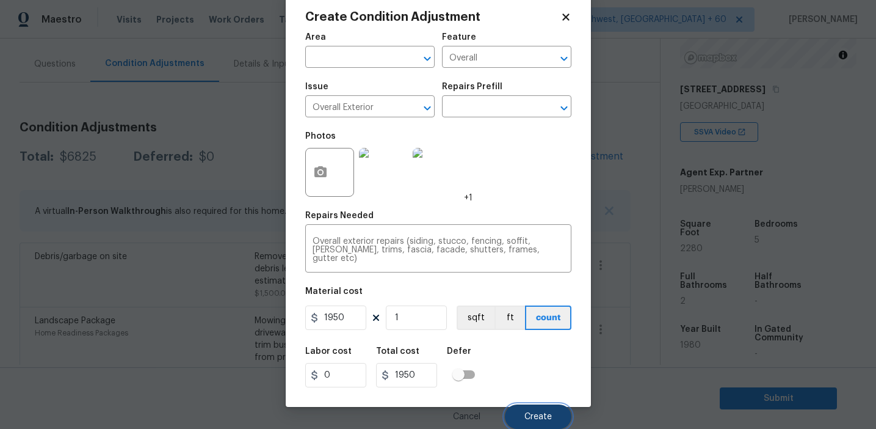
click at [537, 405] on button "Create" at bounding box center [538, 416] width 67 height 24
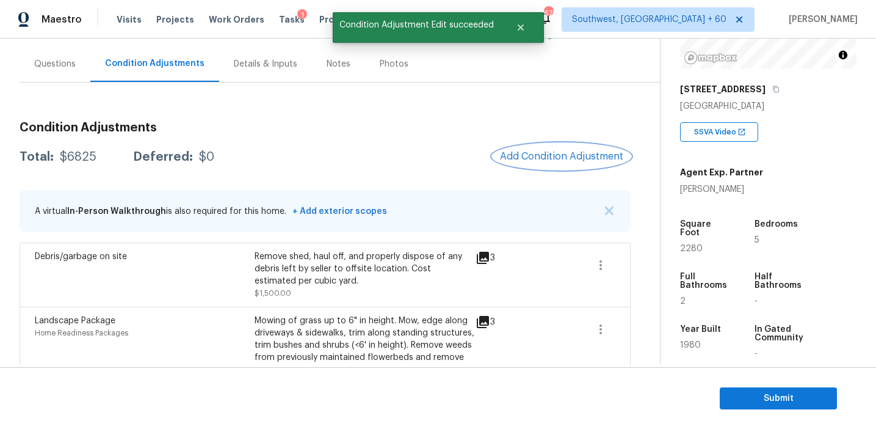
scroll to position [0, 0]
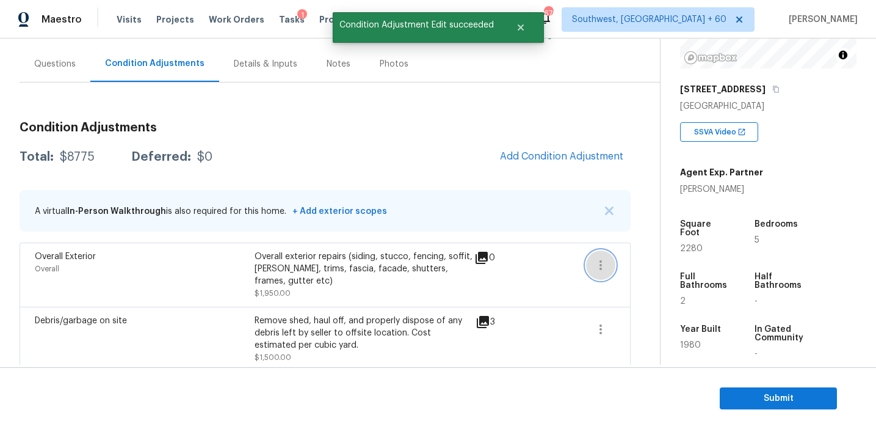
click at [599, 267] on icon "button" at bounding box center [600, 265] width 15 height 15
click at [647, 264] on div "Edit" at bounding box center [670, 262] width 95 height 12
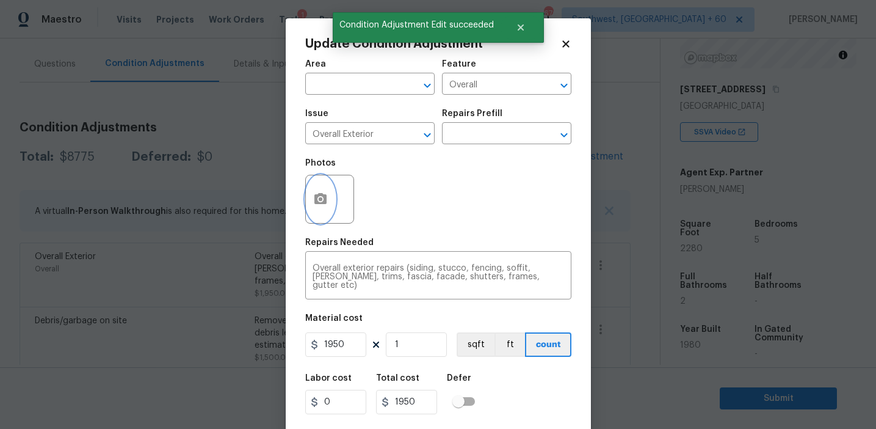
click at [319, 199] on circle "button" at bounding box center [320, 199] width 4 height 4
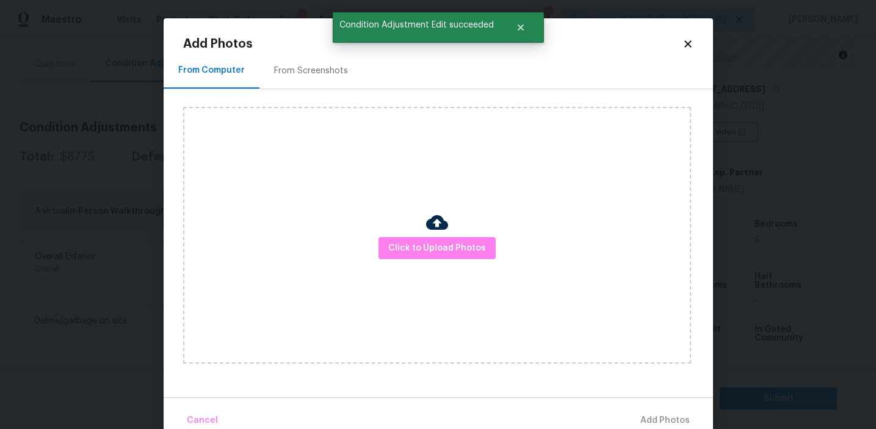
click at [319, 71] on div "From Screenshots" at bounding box center [311, 71] width 74 height 12
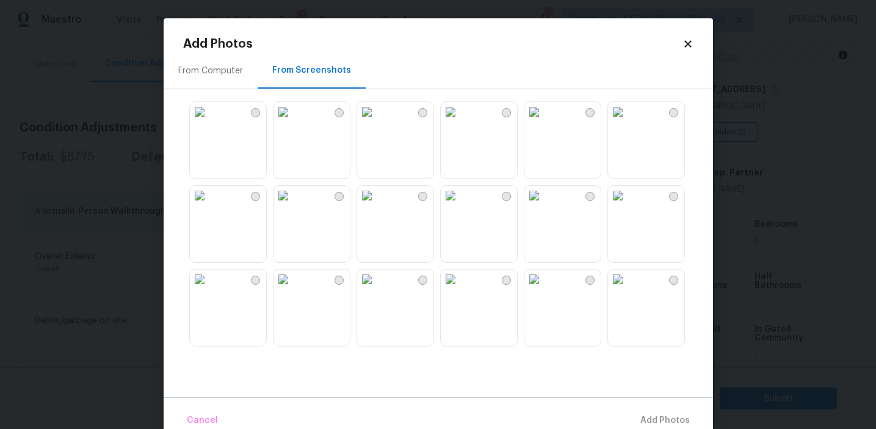
click at [628, 121] on img at bounding box center [618, 112] width 20 height 20
click at [544, 205] on img at bounding box center [534, 196] width 20 height 20
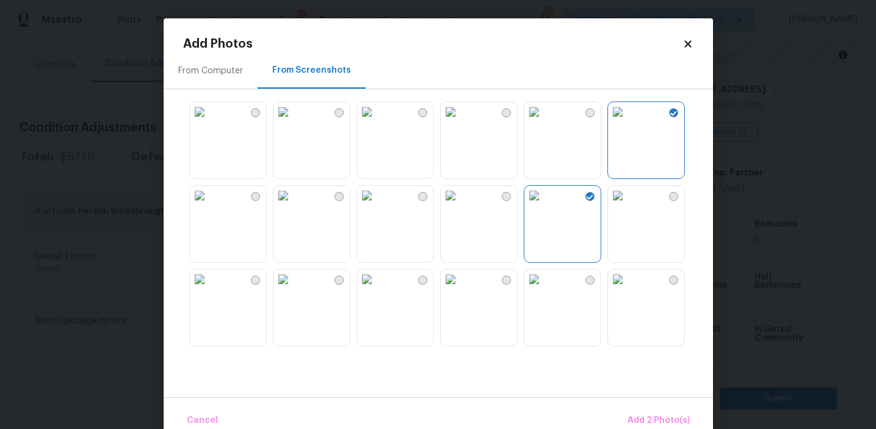
click at [544, 289] on img at bounding box center [534, 279] width 20 height 20
click at [293, 289] on img at bounding box center [284, 279] width 20 height 20
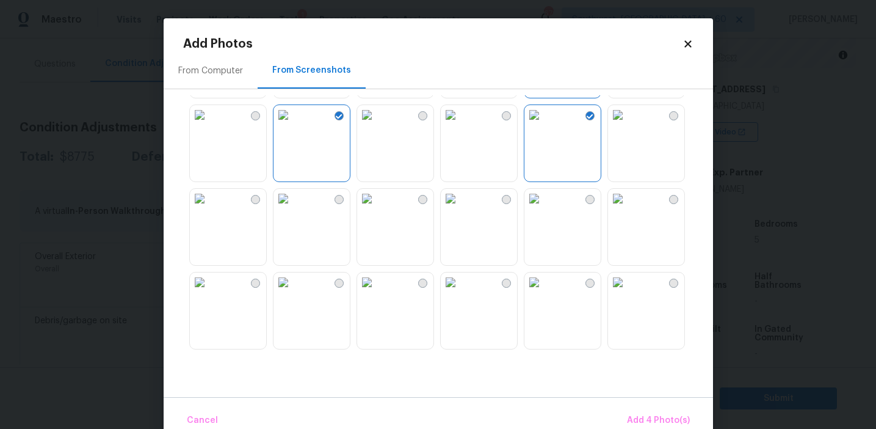
click at [628, 208] on img at bounding box center [618, 199] width 20 height 20
click at [544, 208] on img at bounding box center [534, 199] width 20 height 20
click at [628, 208] on img at bounding box center [618, 199] width 20 height 20
click at [544, 208] on img at bounding box center [534, 199] width 20 height 20
click at [628, 292] on img at bounding box center [618, 282] width 20 height 20
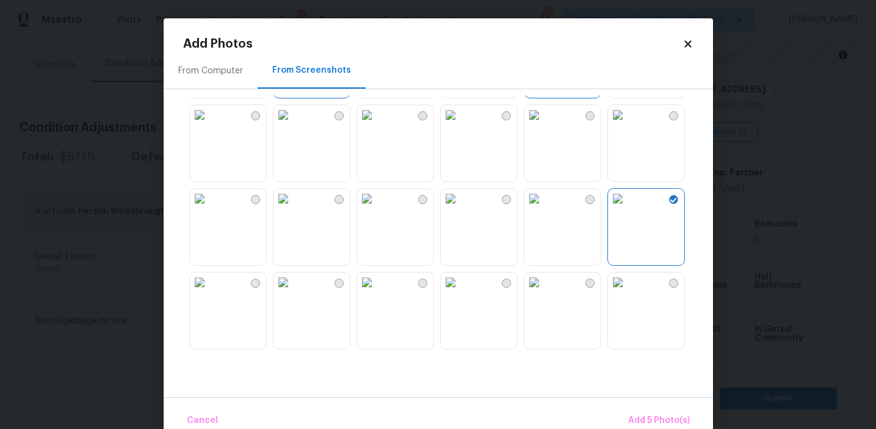
scroll to position [263, 0]
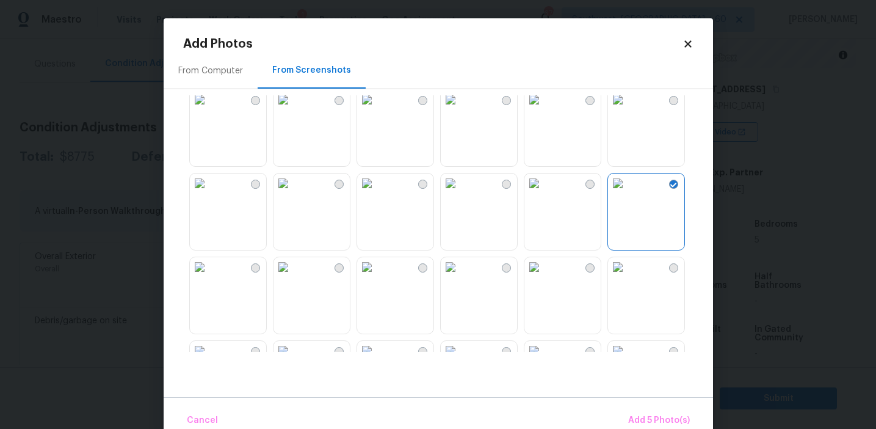
click at [544, 277] on img at bounding box center [534, 267] width 20 height 20
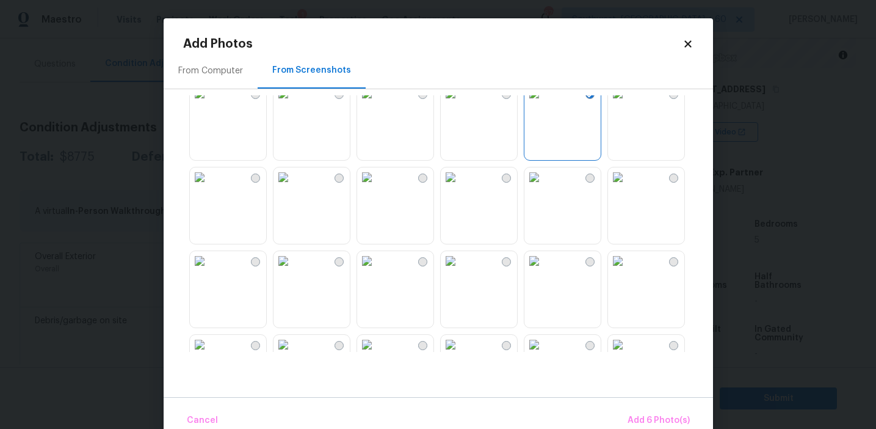
scroll to position [521, 0]
click at [209, 186] on img at bounding box center [200, 176] width 20 height 20
click at [209, 269] on img at bounding box center [200, 260] width 20 height 20
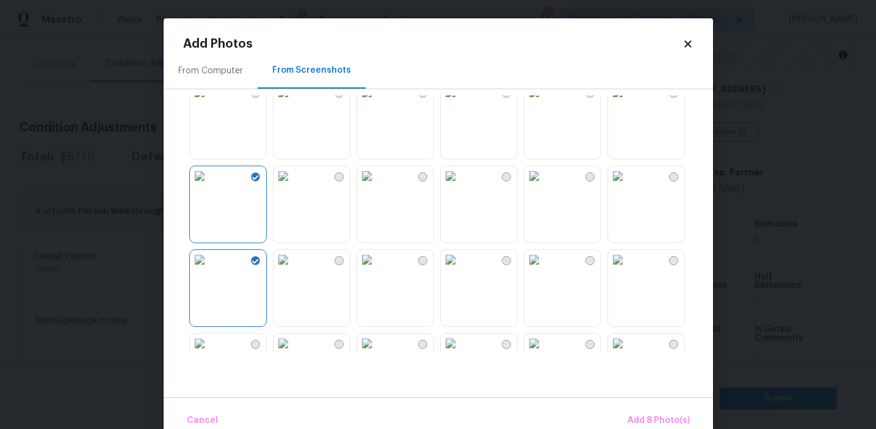
click at [460, 269] on img at bounding box center [451, 260] width 20 height 20
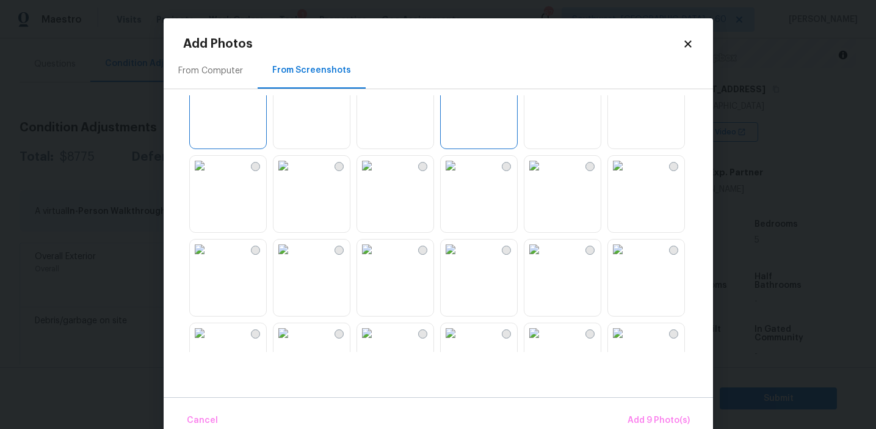
scroll to position [702, 0]
click at [293, 173] on img at bounding box center [284, 163] width 20 height 20
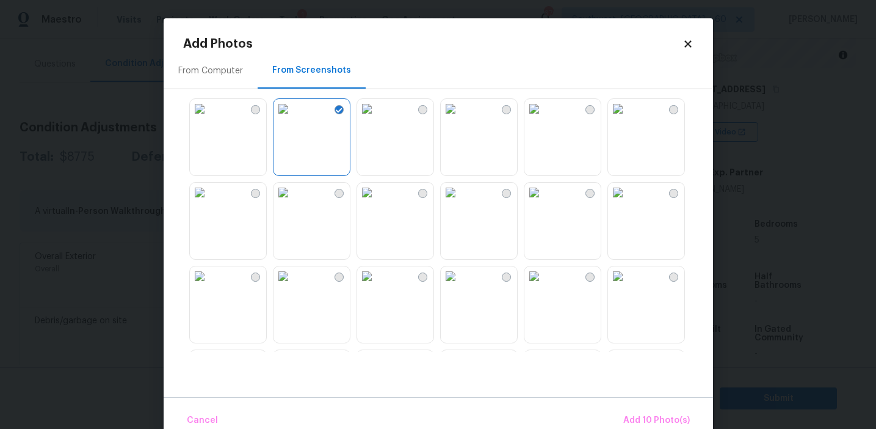
click at [209, 118] on img at bounding box center [200, 109] width 20 height 20
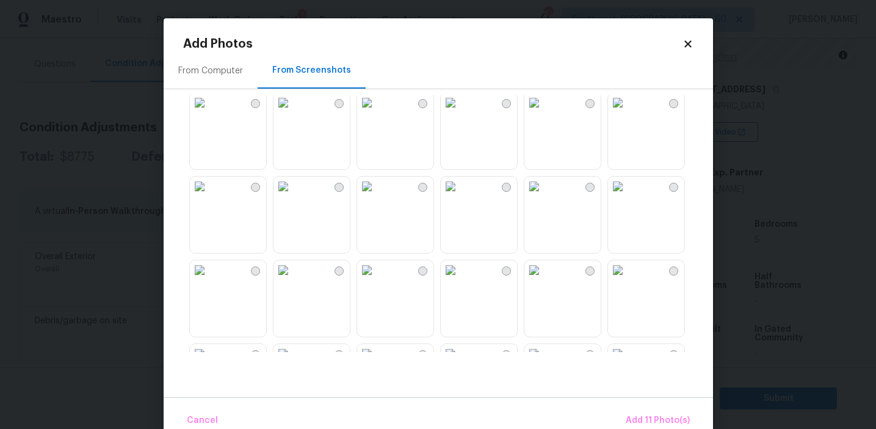
scroll to position [904, 0]
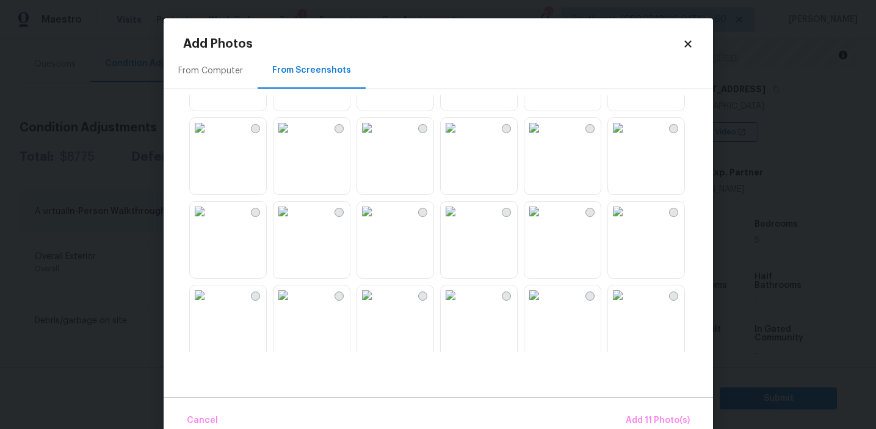
click at [377, 137] on img at bounding box center [367, 128] width 20 height 20
click at [377, 221] on img at bounding box center [367, 211] width 20 height 20
click at [628, 221] on img at bounding box center [618, 211] width 20 height 20
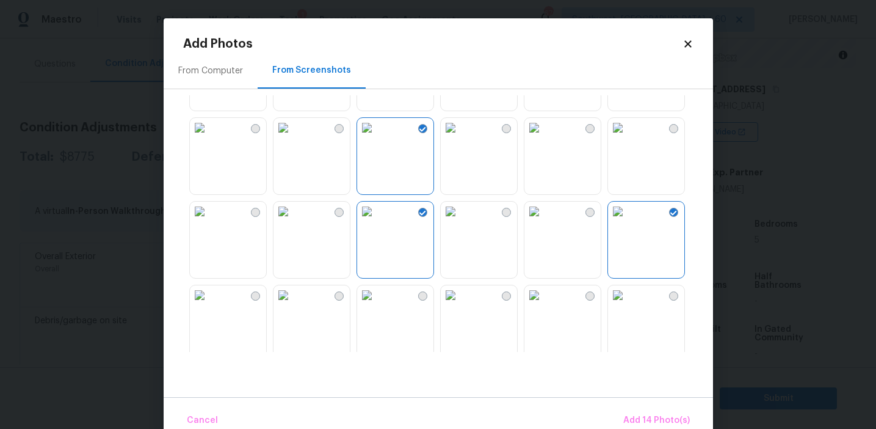
click at [370, 221] on img at bounding box center [367, 211] width 20 height 20
click at [632, 419] on span "Add 13 Photo(s)" at bounding box center [657, 420] width 65 height 15
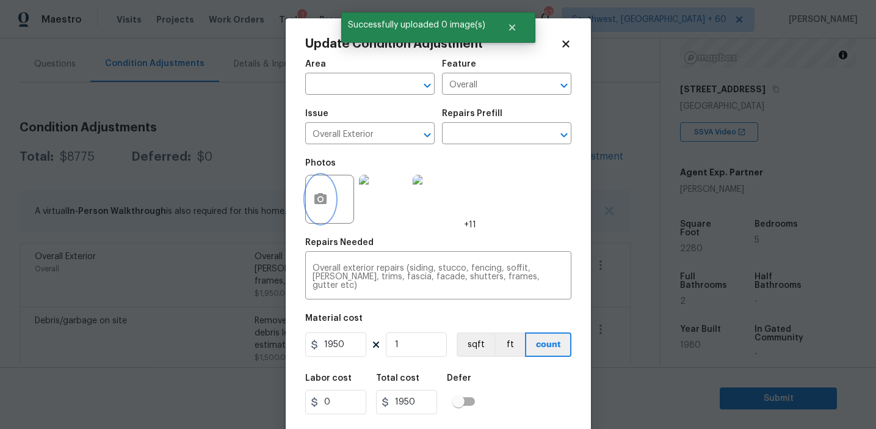
scroll to position [27, 0]
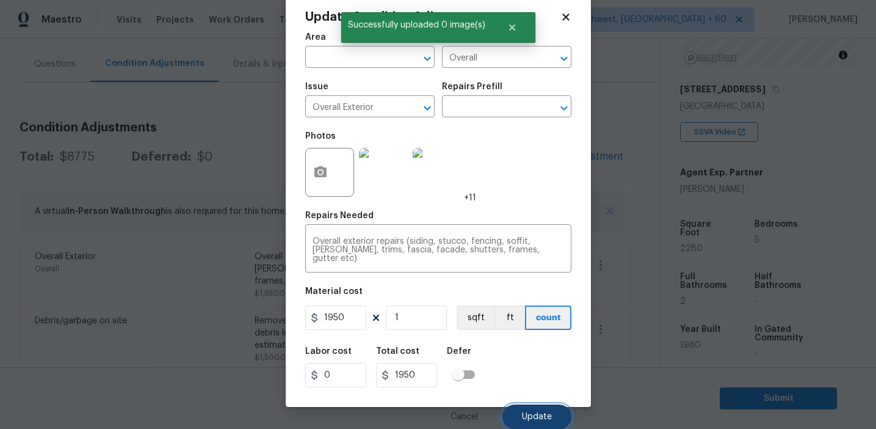
click at [539, 407] on button "Update" at bounding box center [536, 416] width 69 height 24
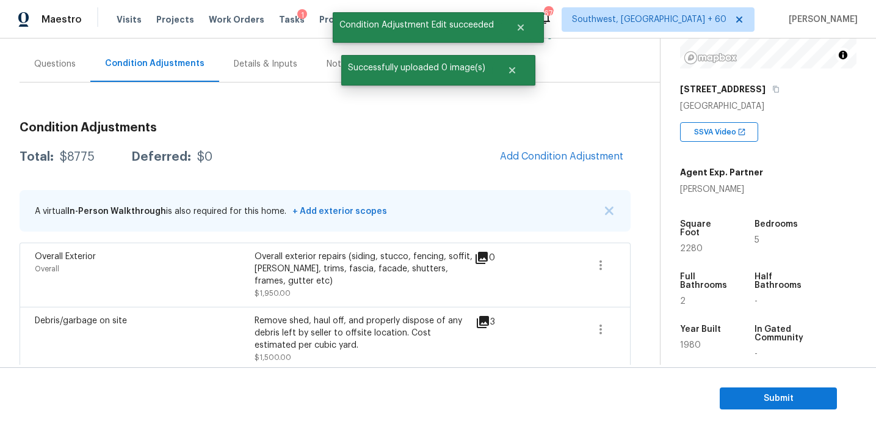
scroll to position [0, 0]
click at [546, 151] on span "Add Condition Adjustment" at bounding box center [563, 156] width 123 height 11
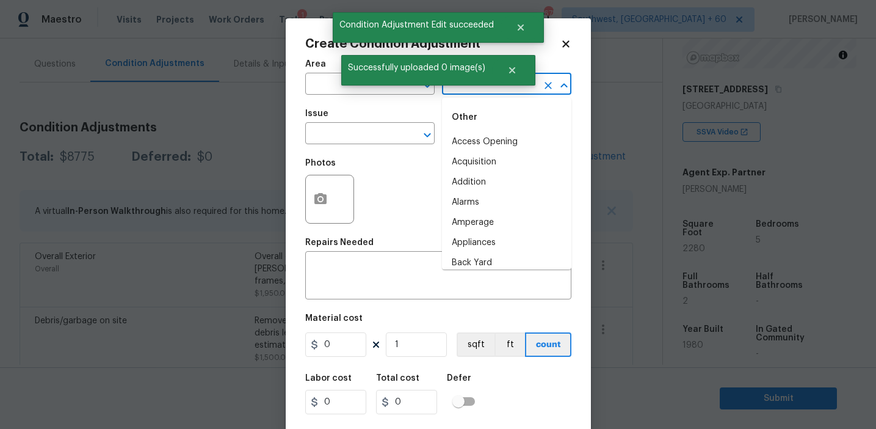
click at [465, 89] on input "text" at bounding box center [489, 85] width 95 height 19
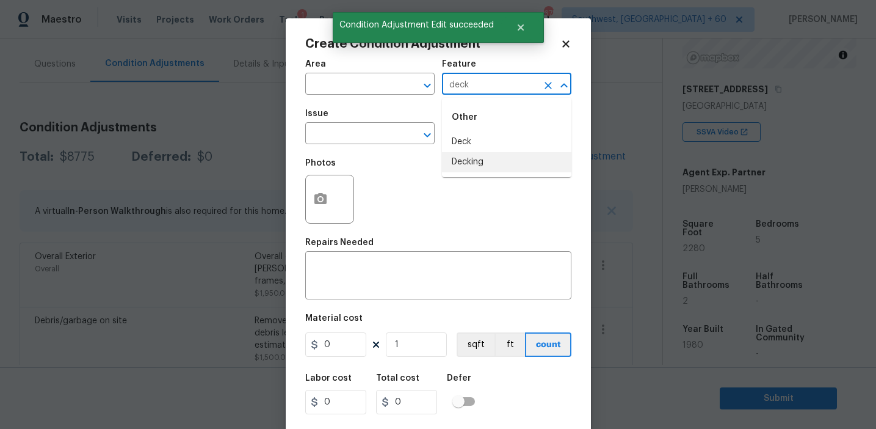
click at [474, 156] on li "Decking" at bounding box center [506, 162] width 129 height 20
type input "Decking"
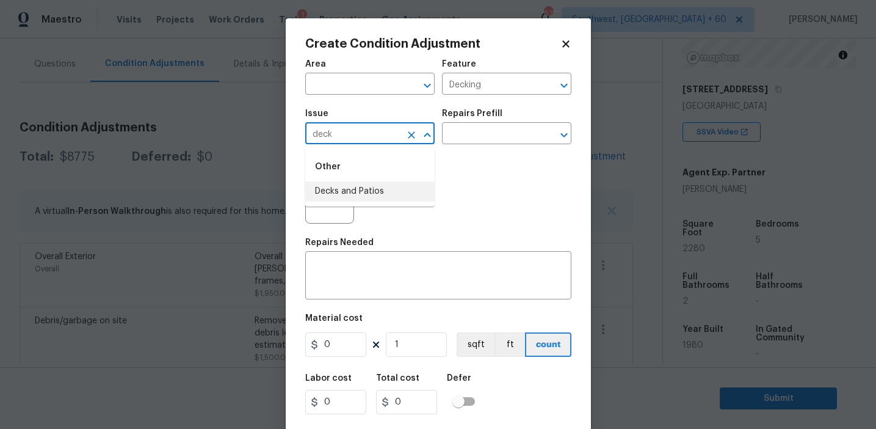
click at [405, 187] on li "Decks and Patios" at bounding box center [369, 191] width 129 height 20
type input "Decks and Patios"
click at [468, 84] on input "Decking" at bounding box center [489, 85] width 95 height 19
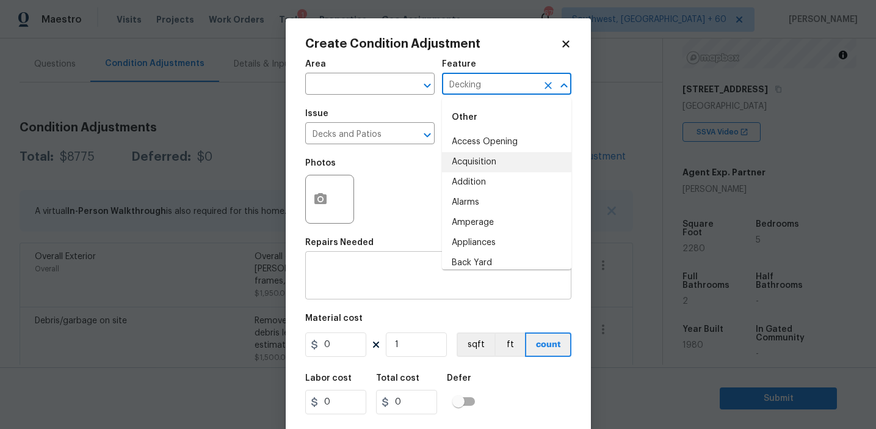
click at [363, 277] on textarea at bounding box center [439, 277] width 252 height 26
paste textarea "Decking"
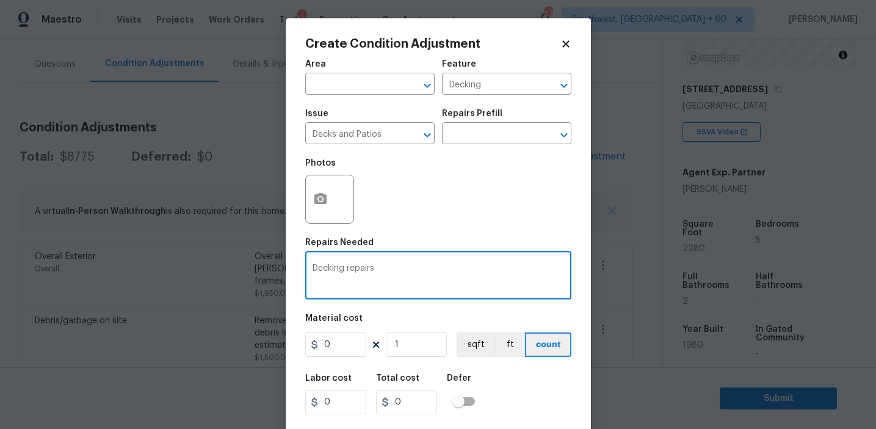
type textarea "Decking repairs"
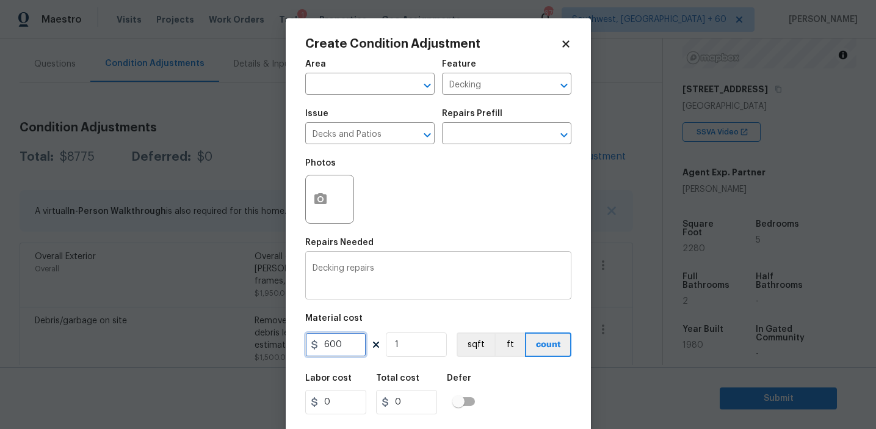
type input "600"
type input "2"
type input "1200"
type input "2"
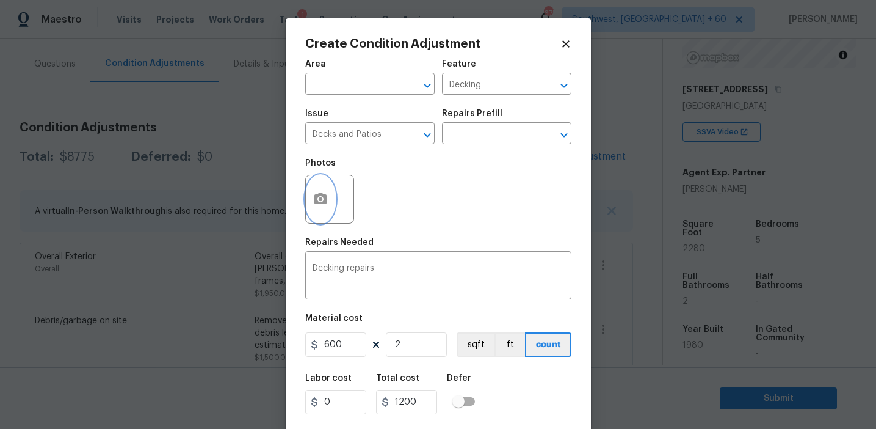
click at [317, 192] on icon "button" at bounding box center [320, 199] width 15 height 15
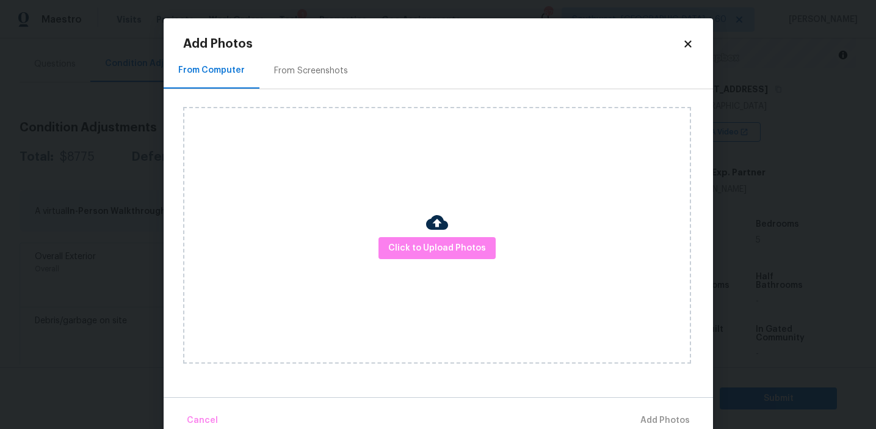
click at [316, 65] on div "From Screenshots" at bounding box center [311, 71] width 74 height 12
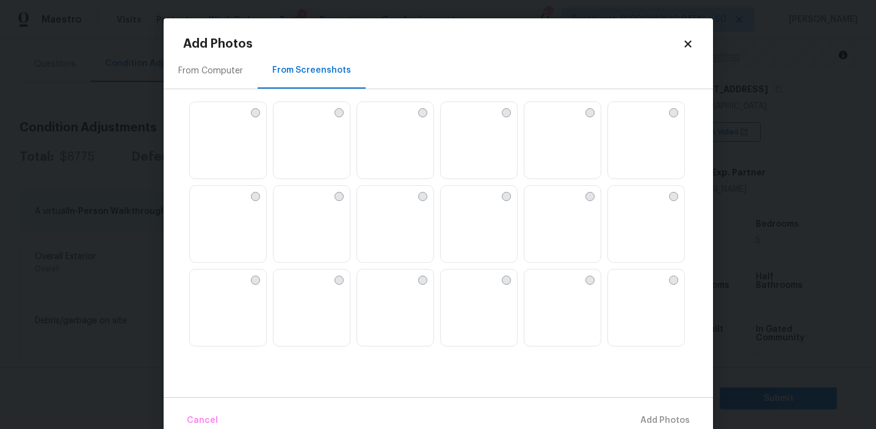
click at [290, 289] on img at bounding box center [284, 279] width 20 height 20
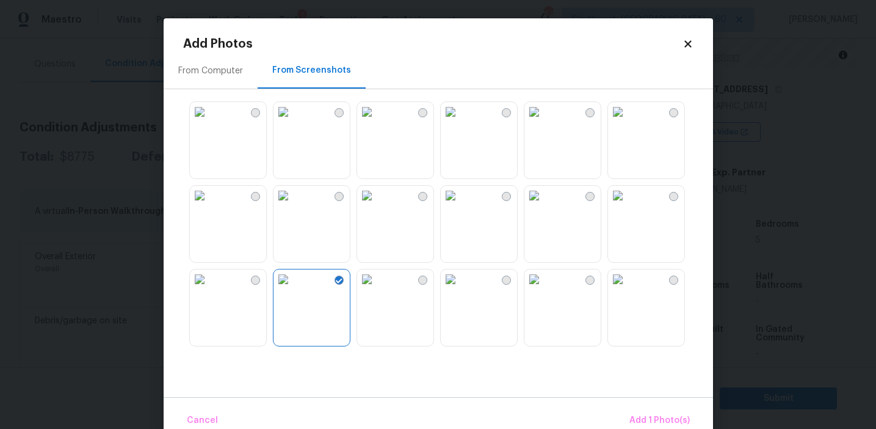
click at [628, 121] on img at bounding box center [618, 112] width 20 height 20
click at [638, 413] on span "Add 2 Photo(s)" at bounding box center [659, 420] width 62 height 15
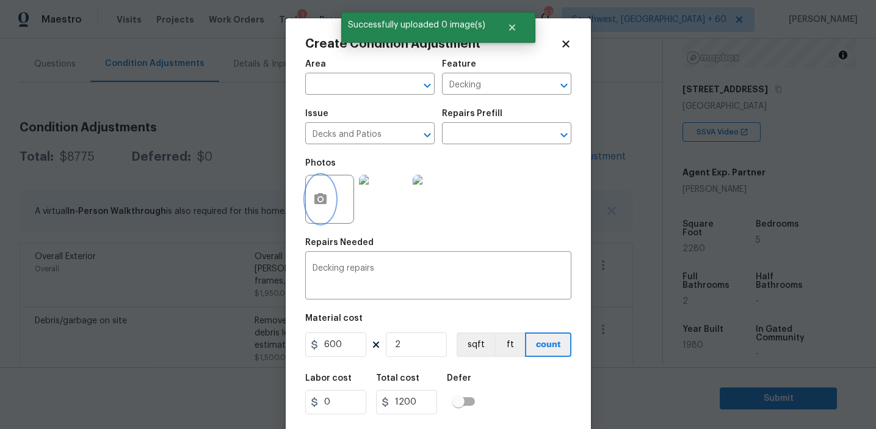
scroll to position [27, 0]
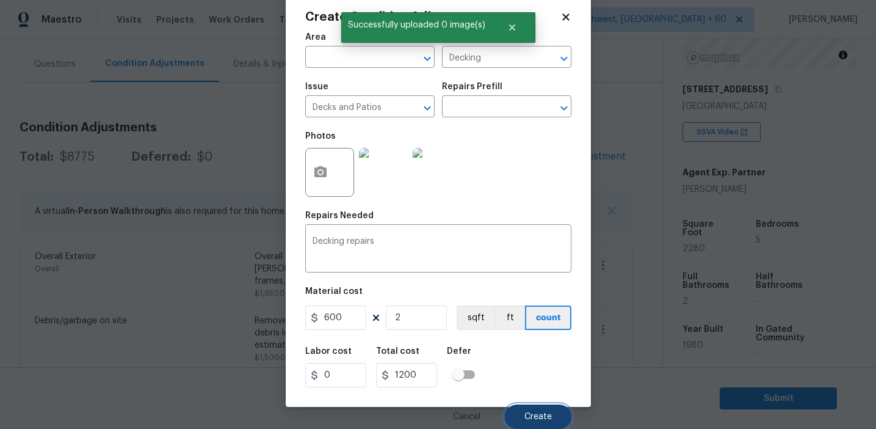
click at [542, 410] on button "Create" at bounding box center [538, 416] width 67 height 24
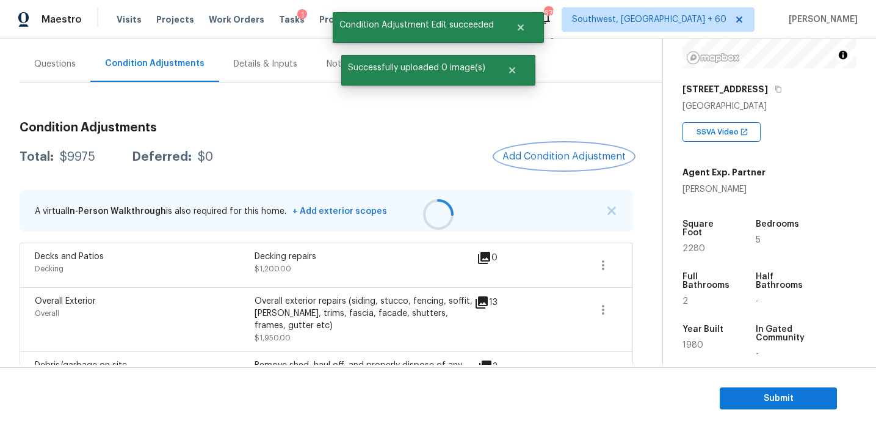
scroll to position [0, 0]
click at [557, 158] on span "Add Condition Adjustment" at bounding box center [563, 156] width 123 height 11
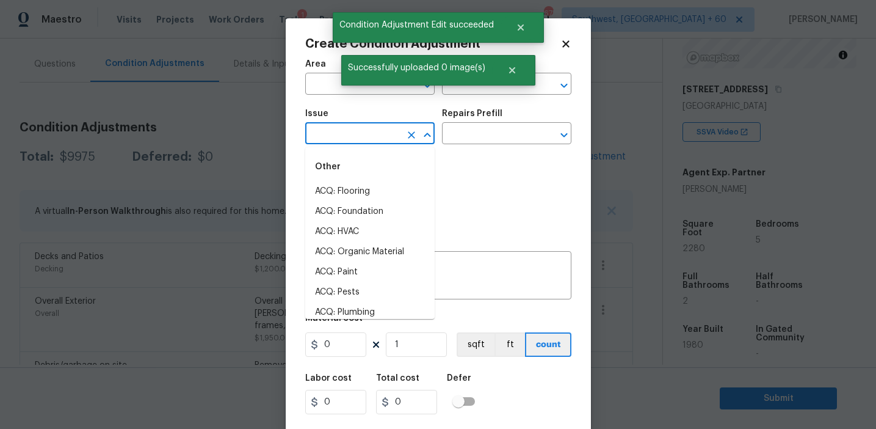
click at [379, 136] on input "text" at bounding box center [352, 134] width 95 height 19
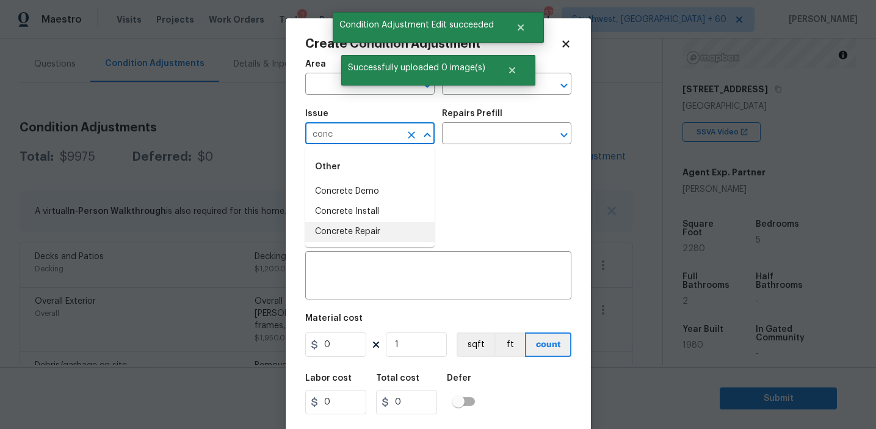
click at [385, 229] on li "Concrete Repair" at bounding box center [369, 232] width 129 height 20
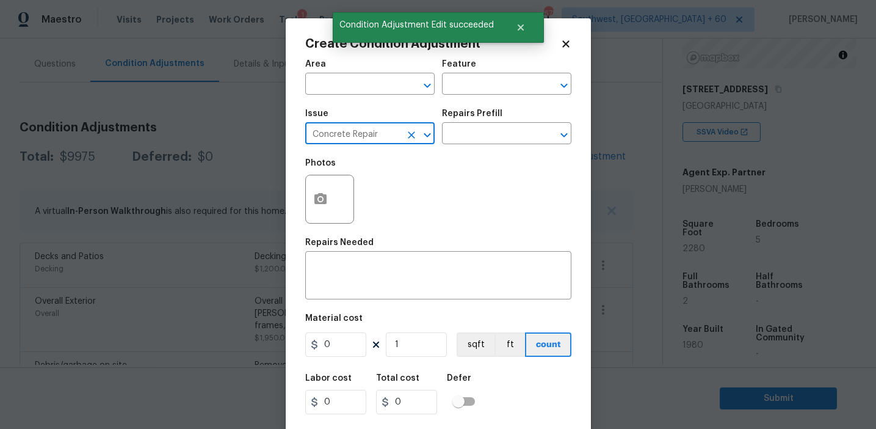
type input "Concrete Repair"
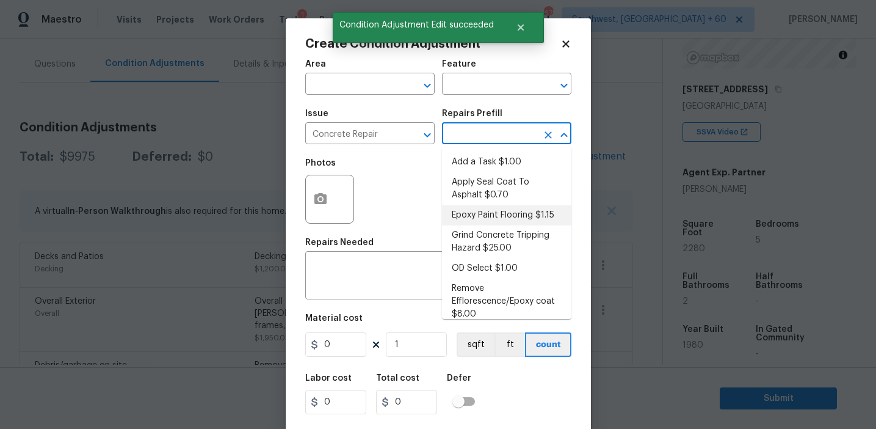
click at [482, 213] on li "Epoxy Paint Flooring $1.15" at bounding box center [506, 215] width 129 height 20
type input "Flatwork"
type textarea "Mask, scrape and prep flooring for new coat of epoxy paint."
type input "1.15"
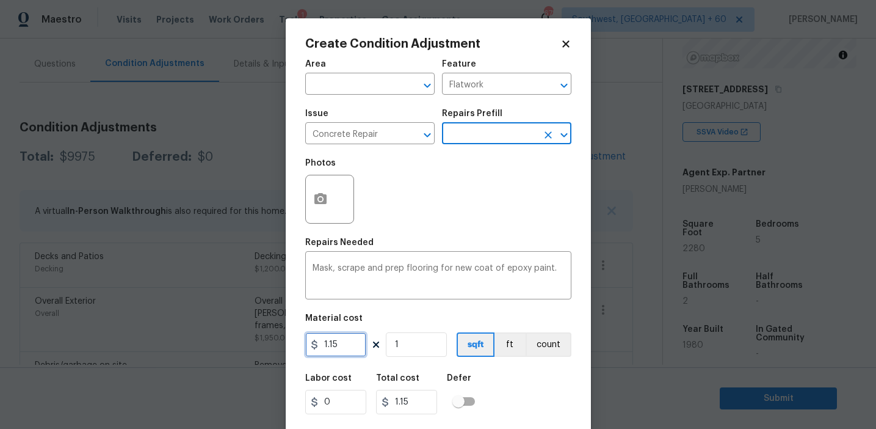
click at [347, 341] on input "1.15" at bounding box center [335, 344] width 61 height 24
type input "1500"
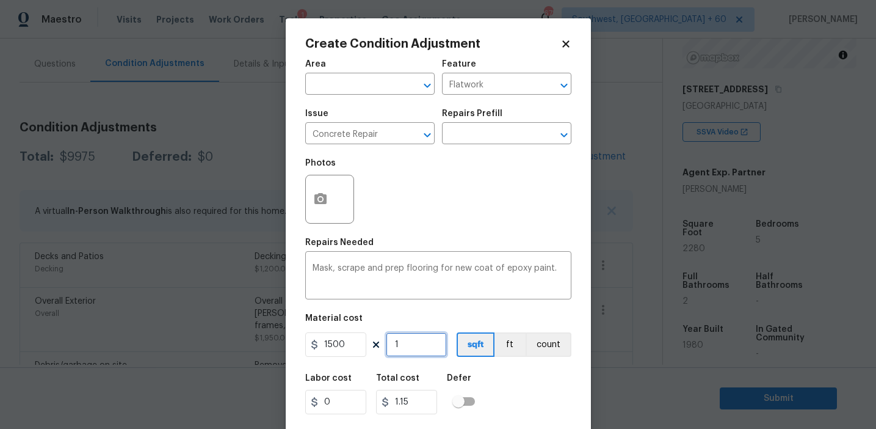
type input "1500"
click at [539, 344] on button "count" at bounding box center [549, 344] width 46 height 24
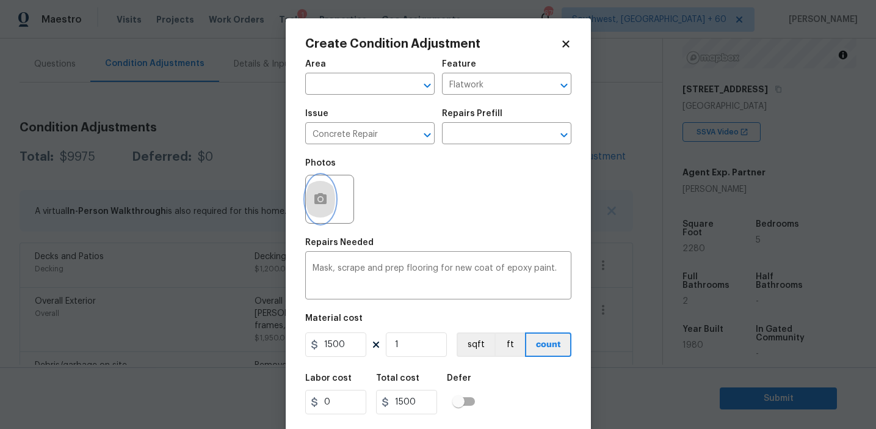
click at [314, 209] on button "button" at bounding box center [320, 199] width 29 height 48
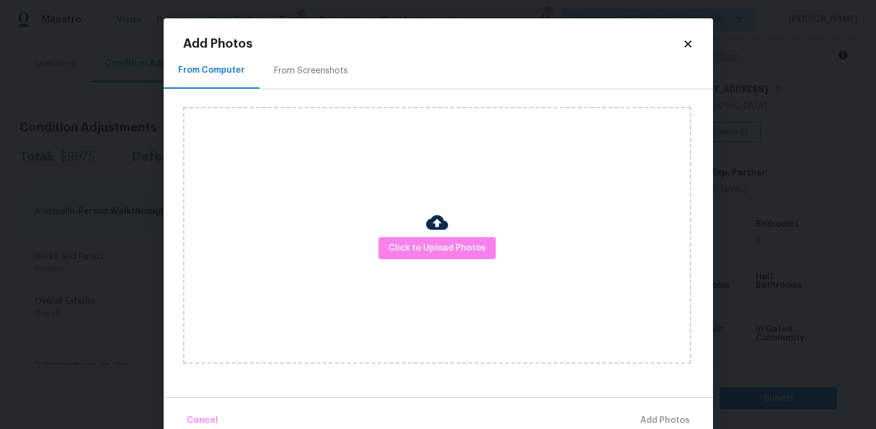
click at [318, 68] on div "From Screenshots" at bounding box center [311, 71] width 74 height 12
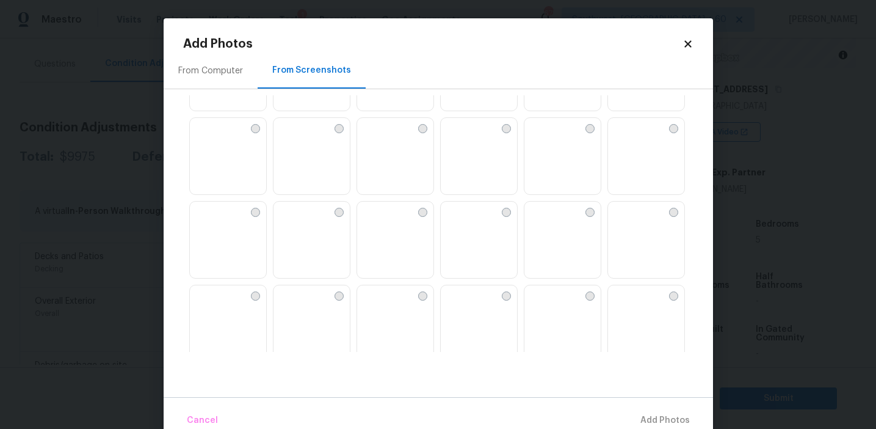
scroll to position [1166, 0]
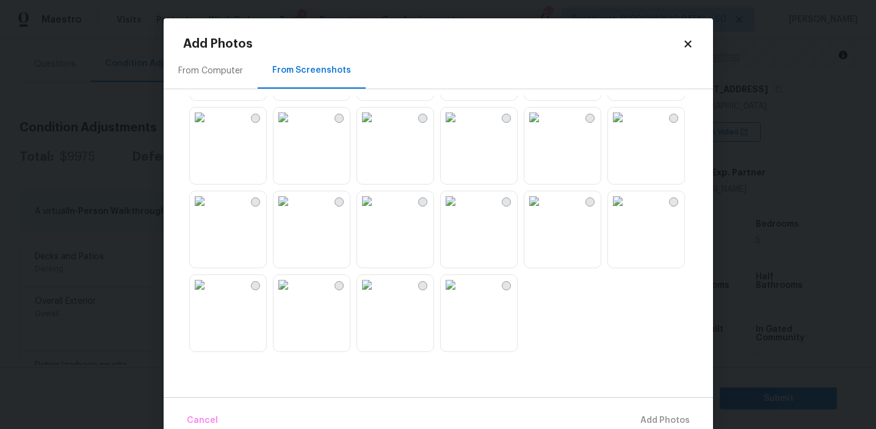
click at [377, 211] on img at bounding box center [367, 201] width 20 height 20
click at [633, 413] on span "Add 1 Photo(s)" at bounding box center [659, 420] width 60 height 15
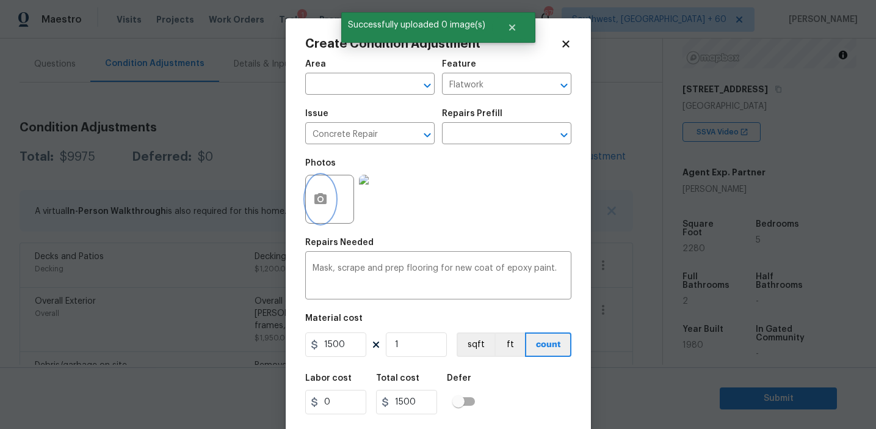
scroll to position [27, 0]
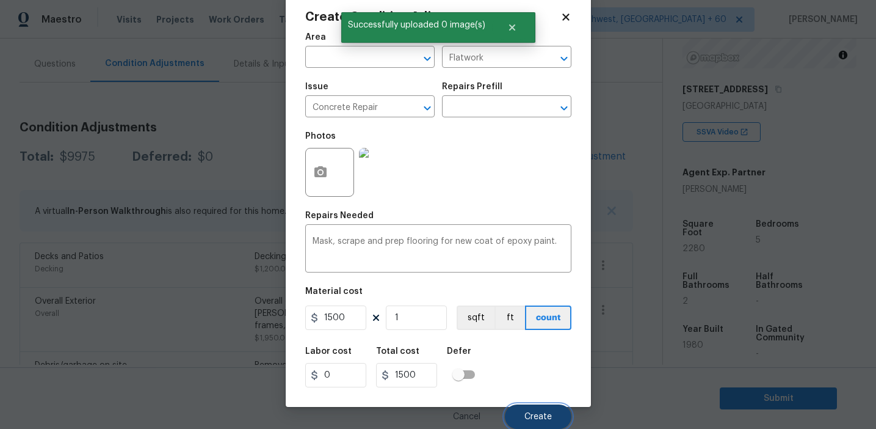
click at [535, 422] on button "Create" at bounding box center [538, 416] width 67 height 24
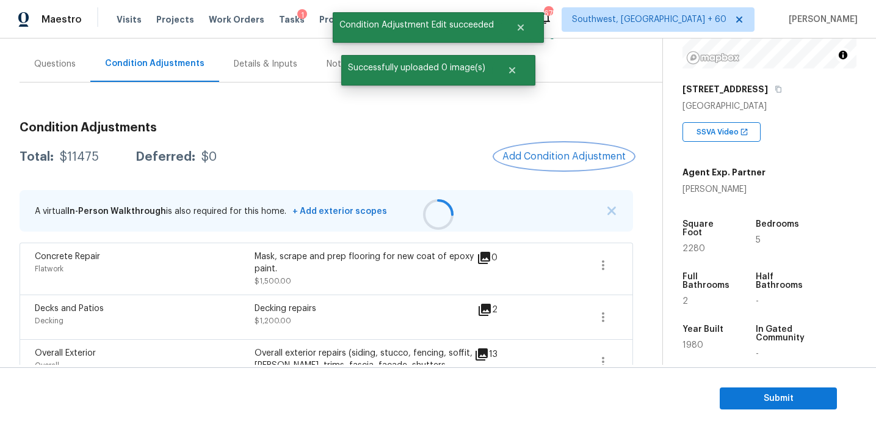
scroll to position [0, 0]
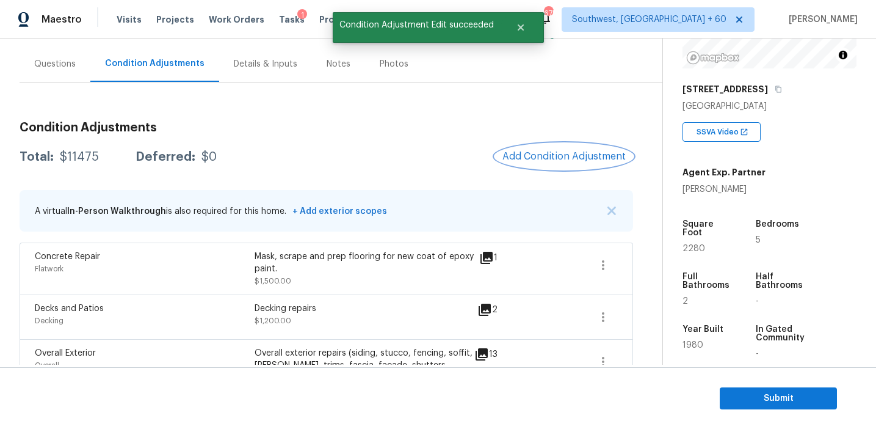
click at [528, 146] on button "Add Condition Adjustment" at bounding box center [564, 156] width 138 height 26
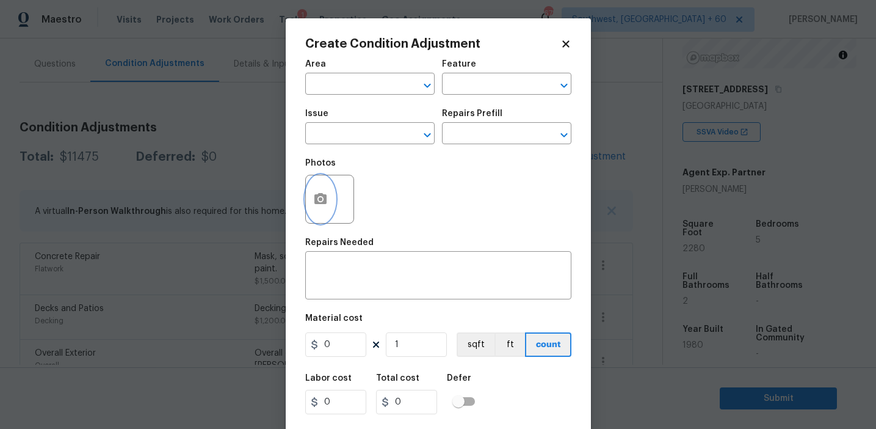
click at [312, 212] on button "button" at bounding box center [320, 199] width 29 height 48
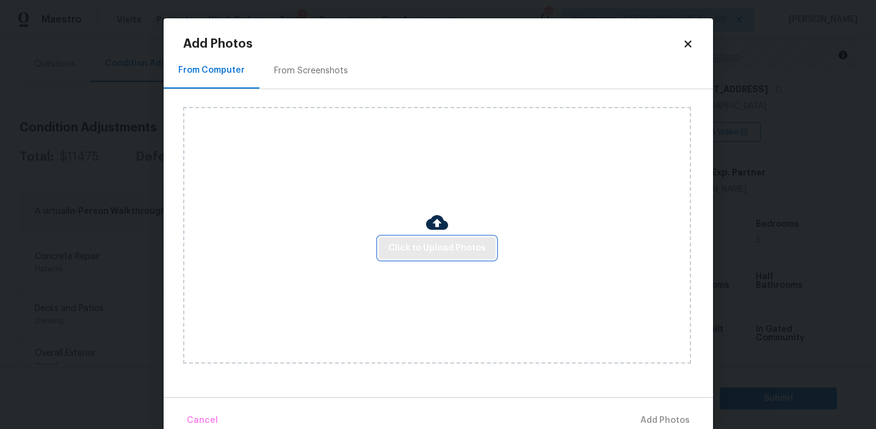
click at [419, 254] on span "Click to Upload Photos" at bounding box center [437, 248] width 98 height 15
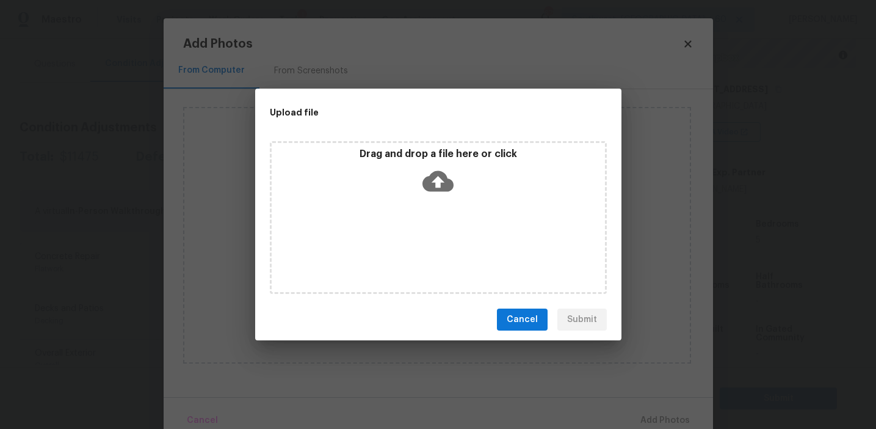
click at [421, 183] on div "Drag and drop a file here or click" at bounding box center [438, 174] width 333 height 53
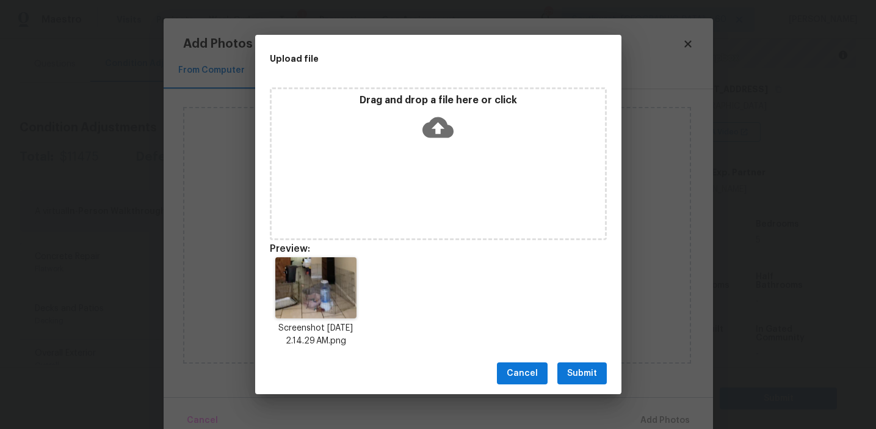
click at [584, 371] on span "Submit" at bounding box center [582, 373] width 30 height 15
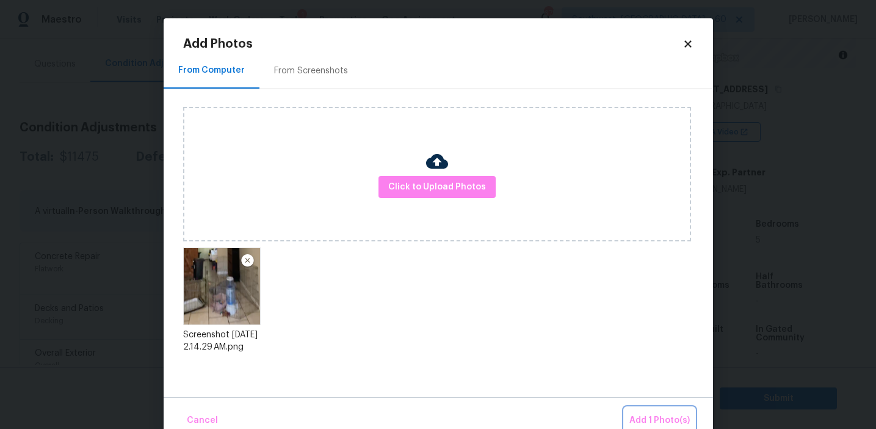
click at [640, 409] on button "Add 1 Photo(s)" at bounding box center [660, 420] width 70 height 26
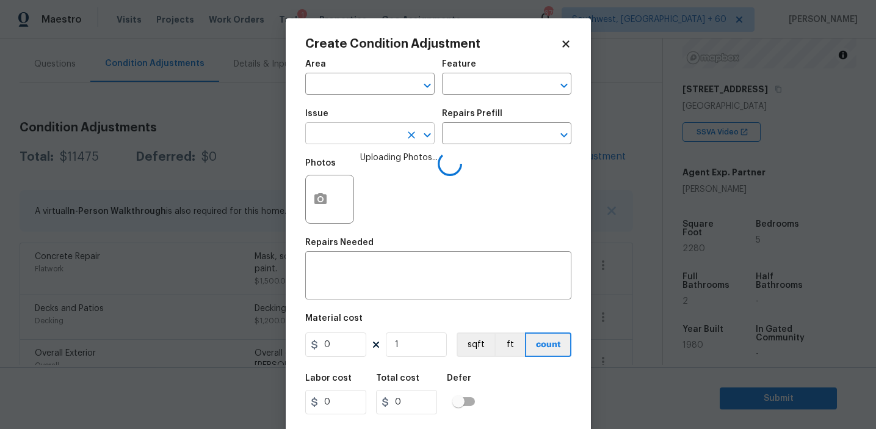
click at [342, 139] on input "text" at bounding box center [352, 134] width 95 height 19
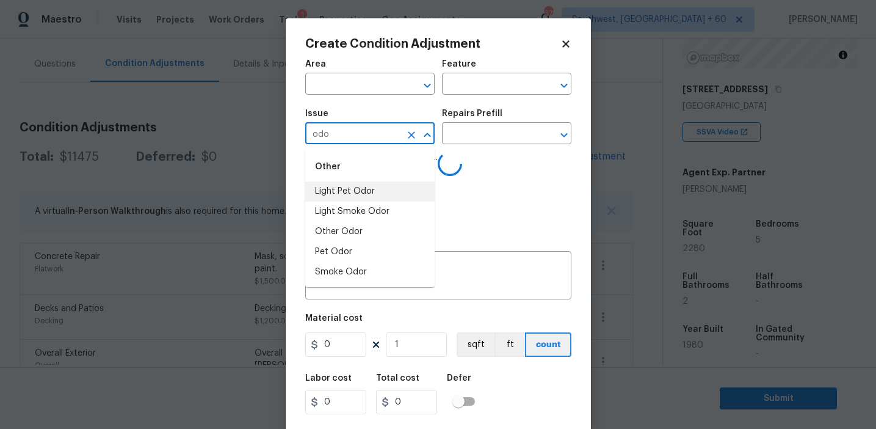
click at [369, 190] on li "Light Pet Odor" at bounding box center [369, 191] width 129 height 20
type input "Light Pet Odor"
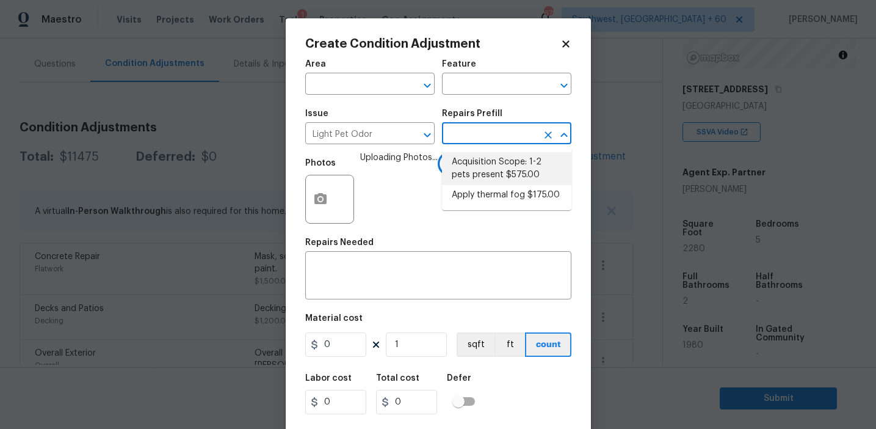
click at [472, 156] on li "Acquisition Scope: 1-2 pets present $575.00" at bounding box center [506, 168] width 129 height 33
type textarea "Acquisition Scope: 1-2 pets present"
type input "575"
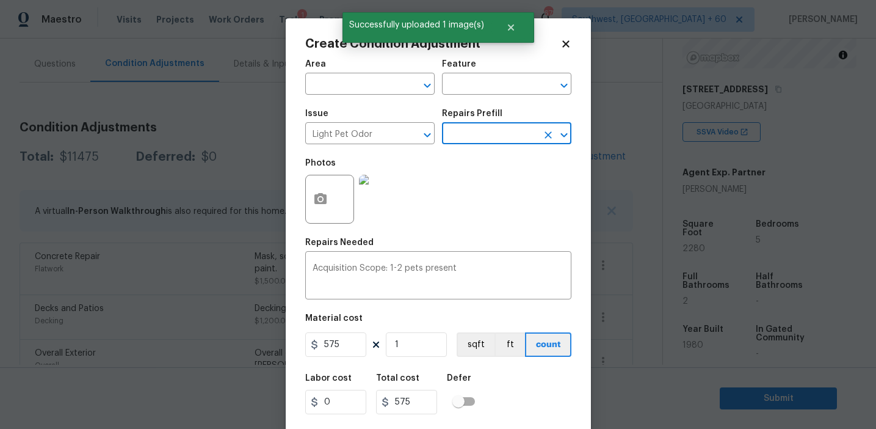
scroll to position [27, 0]
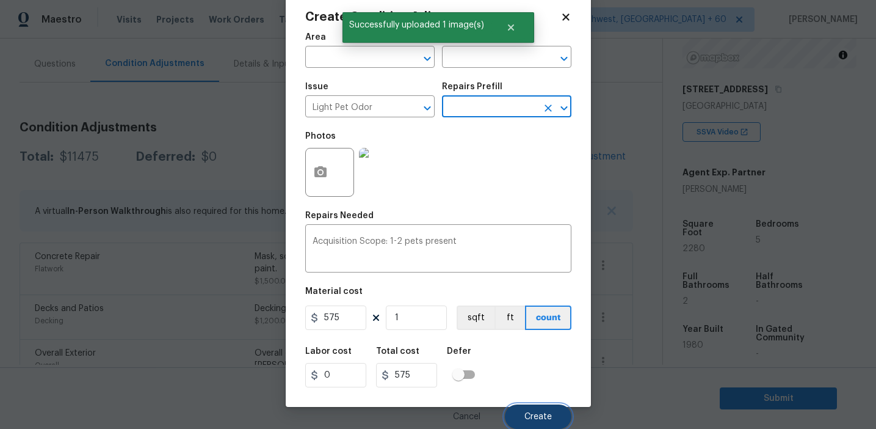
click at [518, 407] on button "Create" at bounding box center [538, 416] width 67 height 24
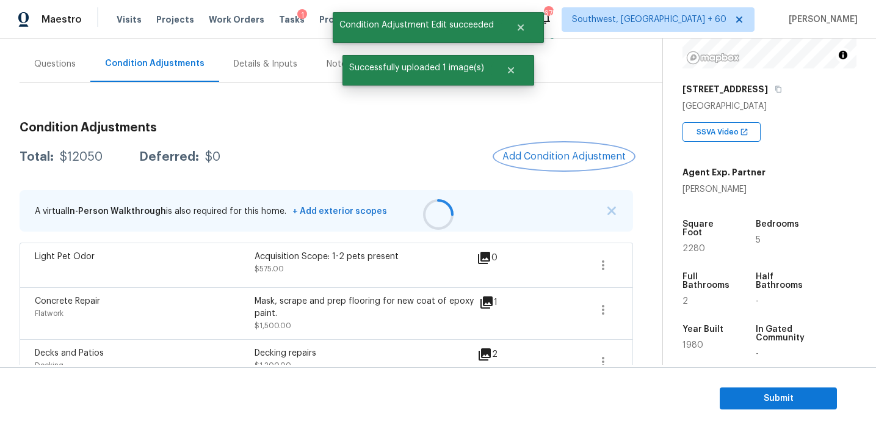
scroll to position [0, 0]
click at [549, 158] on span "Add Condition Adjustment" at bounding box center [563, 156] width 123 height 11
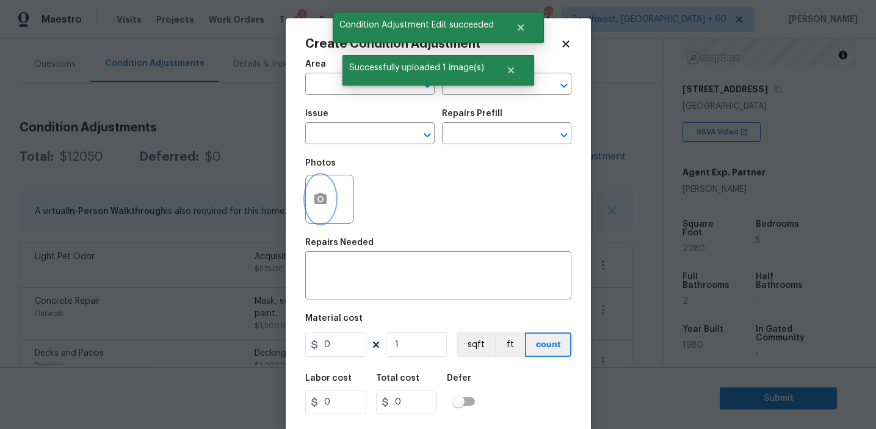
click at [324, 206] on icon "button" at bounding box center [320, 199] width 15 height 15
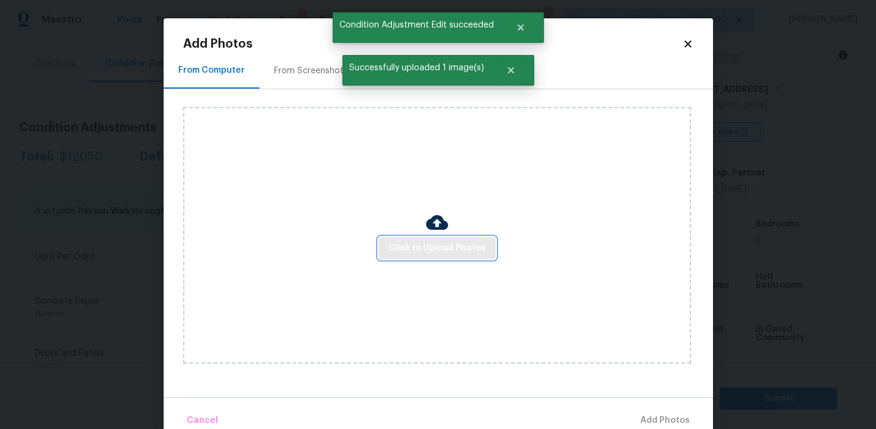
click at [412, 257] on button "Click to Upload Photos" at bounding box center [437, 248] width 117 height 23
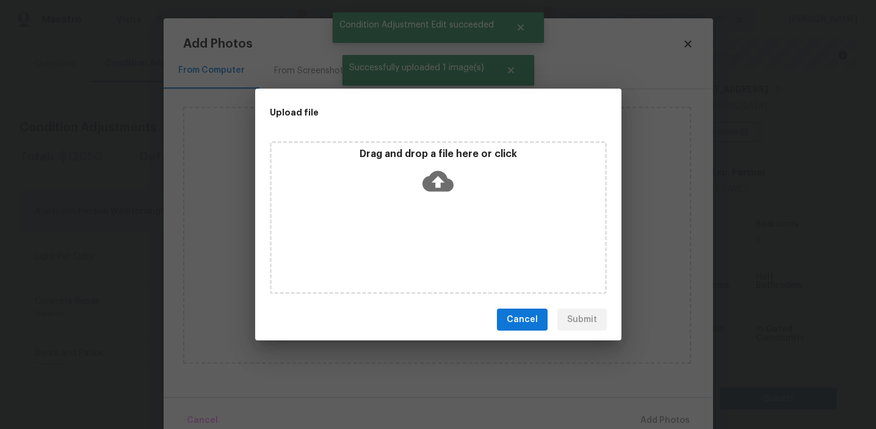
click at [430, 184] on icon at bounding box center [437, 181] width 31 height 21
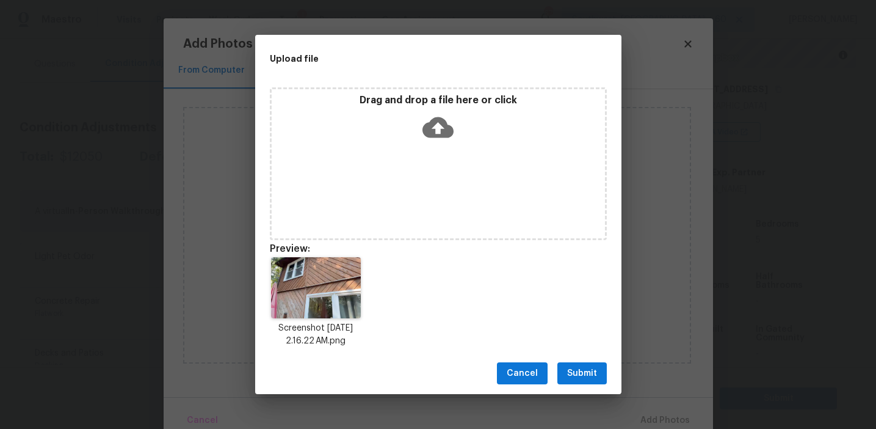
click at [583, 369] on span "Submit" at bounding box center [582, 373] width 30 height 15
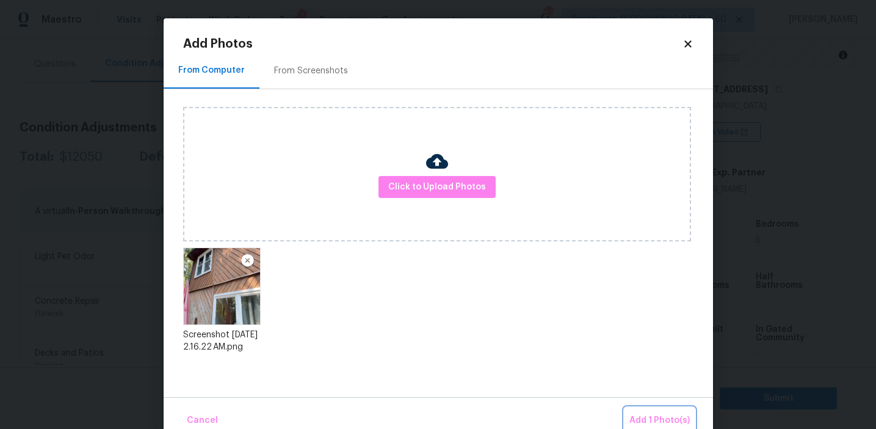
click at [646, 412] on button "Add 1 Photo(s)" at bounding box center [660, 420] width 70 height 26
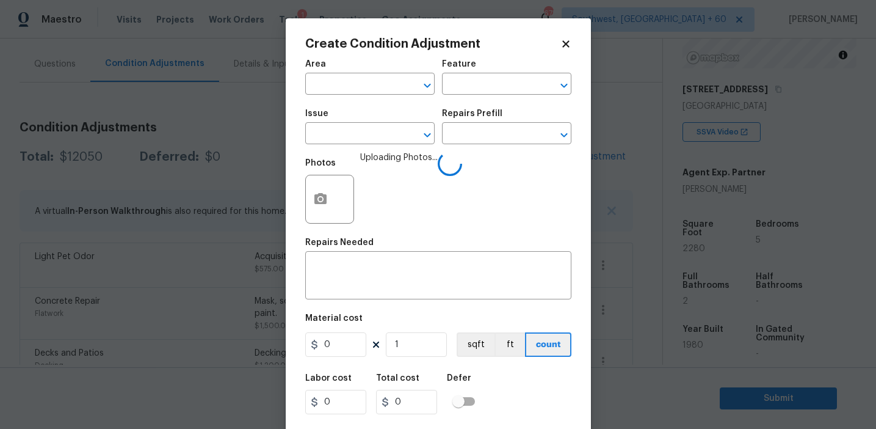
click at [362, 148] on span "Issue ​" at bounding box center [369, 126] width 129 height 49
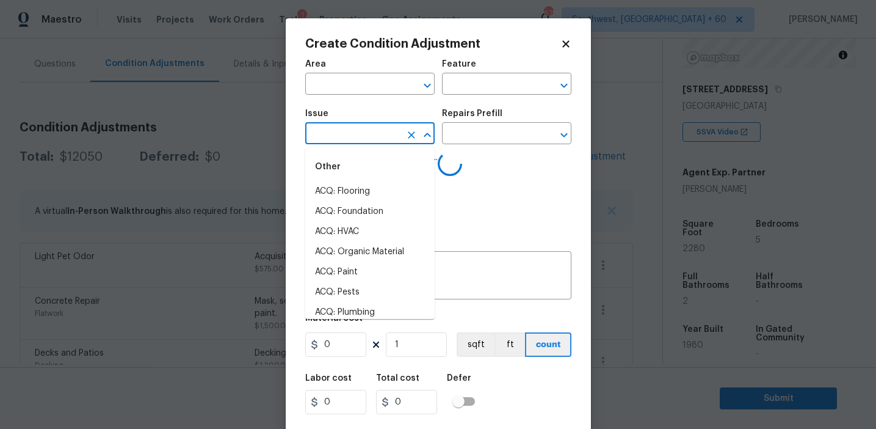
click at [361, 137] on input "text" at bounding box center [352, 134] width 95 height 19
type input "pai"
click at [382, 190] on li "ACQ: Paint" at bounding box center [369, 191] width 129 height 20
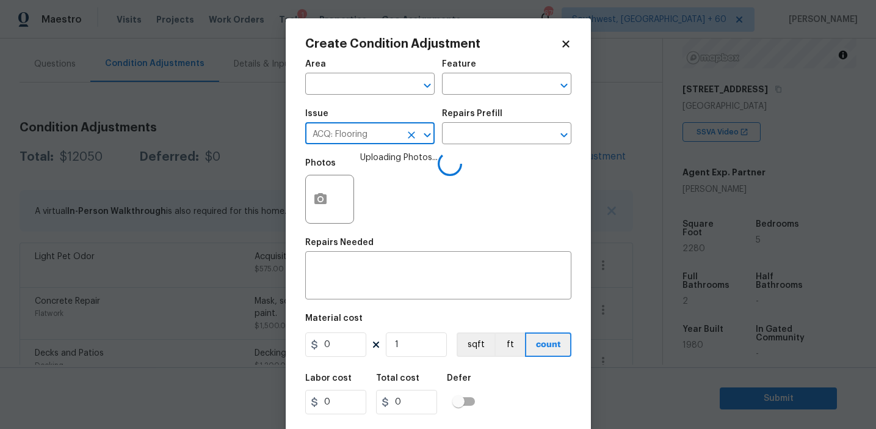
type input "ACQ: Flooring"
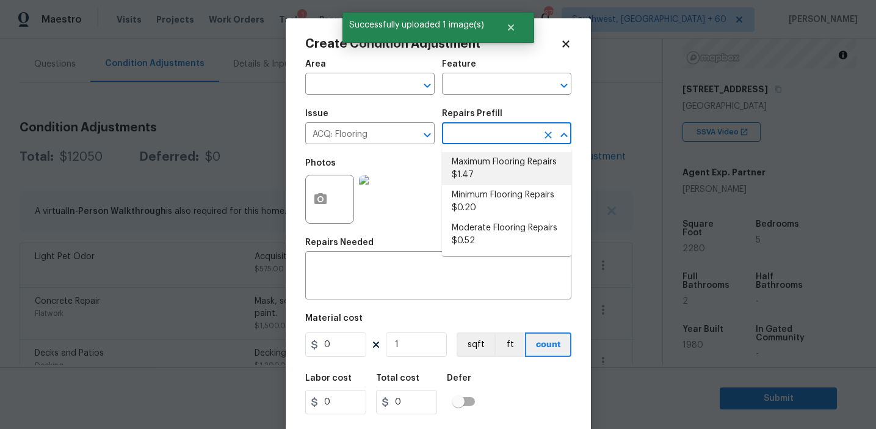
click at [493, 175] on li "Maximum Flooring Repairs $1.47" at bounding box center [506, 168] width 129 height 33
type input "Acquisition"
type textarea "Acquisition Scope: Maximum flooring repairs"
type input "1.47"
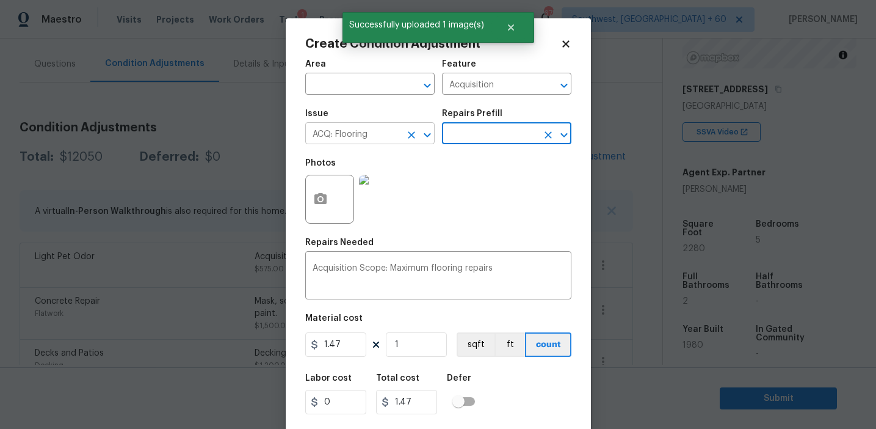
click at [410, 136] on icon "Clear" at bounding box center [411, 134] width 7 height 7
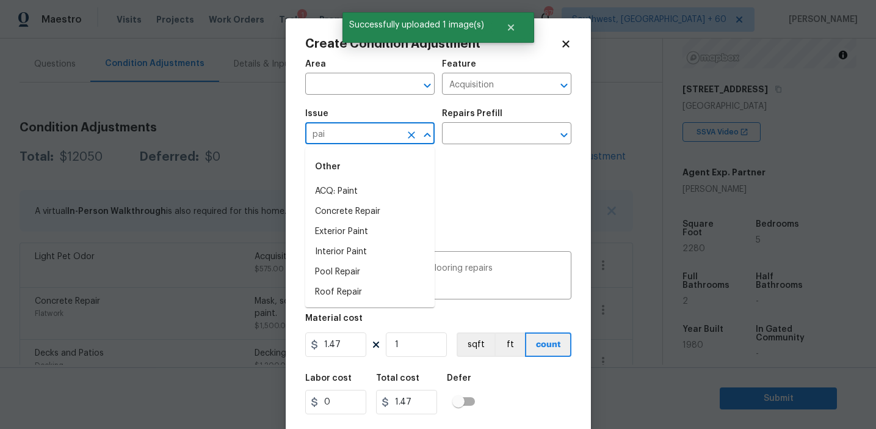
click at [412, 184] on li "ACQ: Paint" at bounding box center [369, 191] width 129 height 20
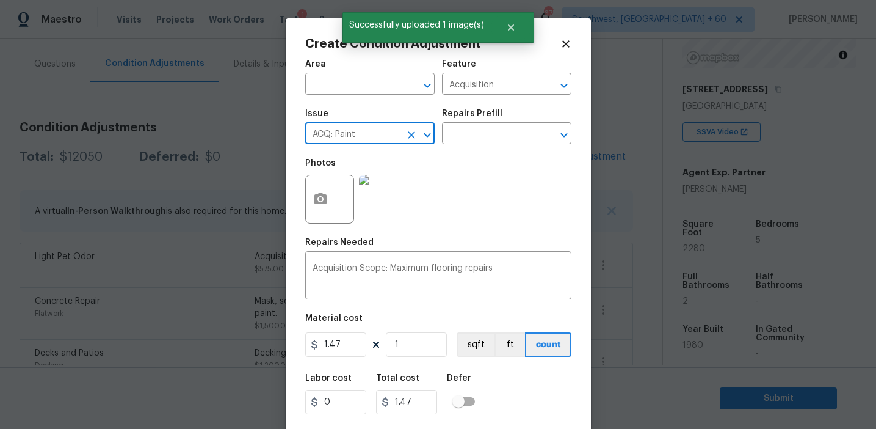
type input "ACQ: Paint"
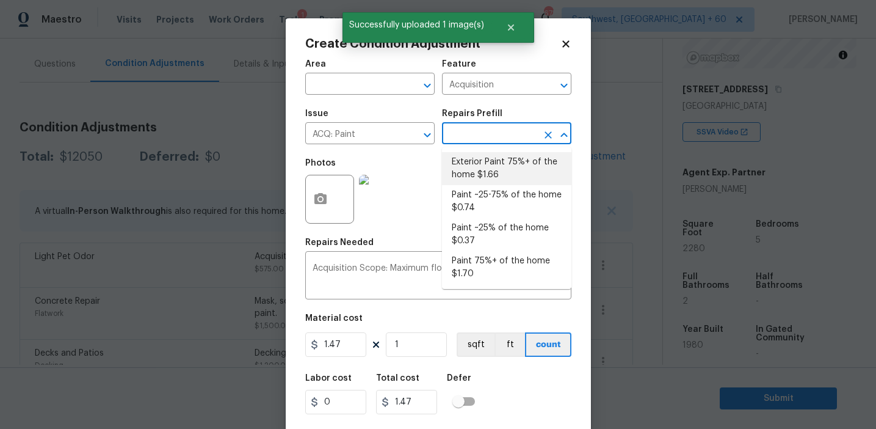
click at [485, 175] on li "Exterior Paint 75%+ of the home $1.66" at bounding box center [506, 168] width 129 height 33
type textarea "Acquisition Scope: 75%+ of the home exterior will likely require paint"
type input "1.66"
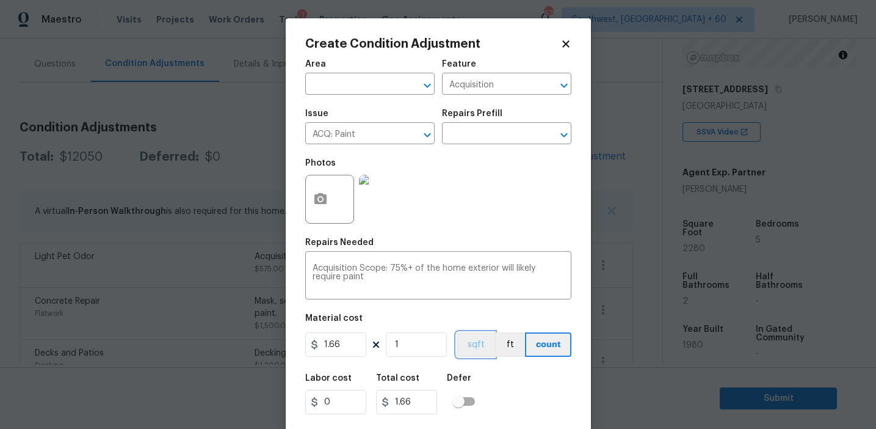
click at [469, 348] on button "sqft" at bounding box center [476, 344] width 38 height 24
click at [429, 345] on input "1" at bounding box center [416, 344] width 61 height 24
type input "2"
type input "3.32"
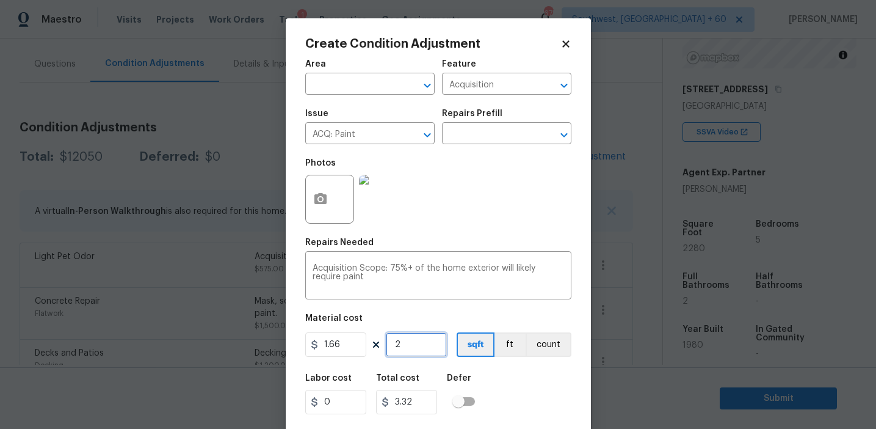
type input "22"
type input "36.52"
type input "228"
type input "378.48"
type input "2280"
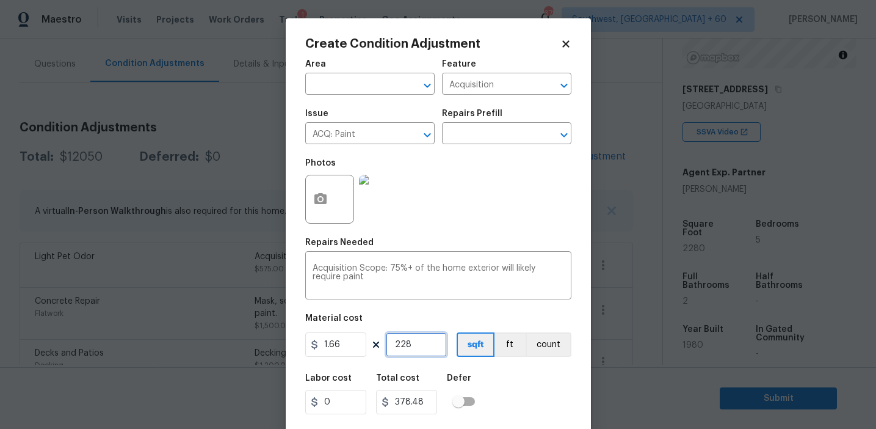
type input "3784.8"
type input "2280"
click at [435, 345] on input "2280" at bounding box center [416, 344] width 61 height 24
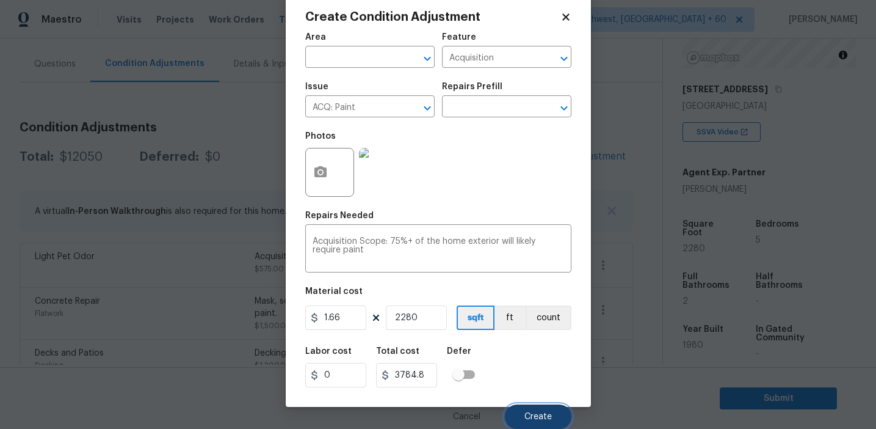
click at [534, 410] on button "Create" at bounding box center [538, 416] width 67 height 24
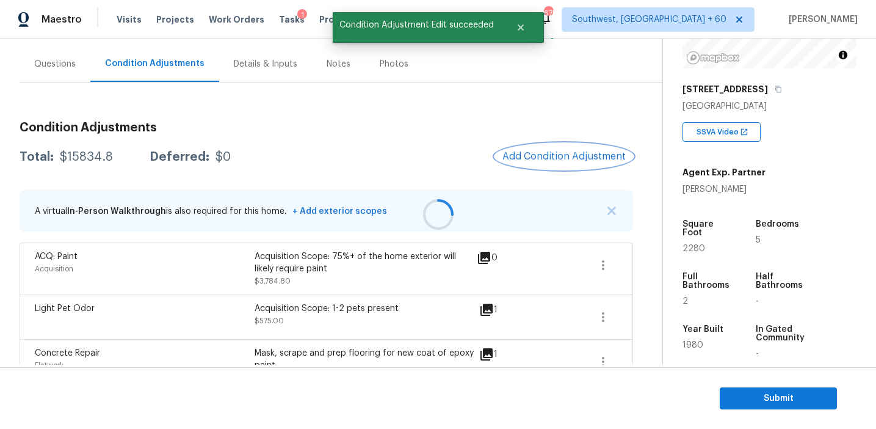
scroll to position [0, 0]
click at [532, 158] on span "Add Condition Adjustment" at bounding box center [563, 156] width 123 height 11
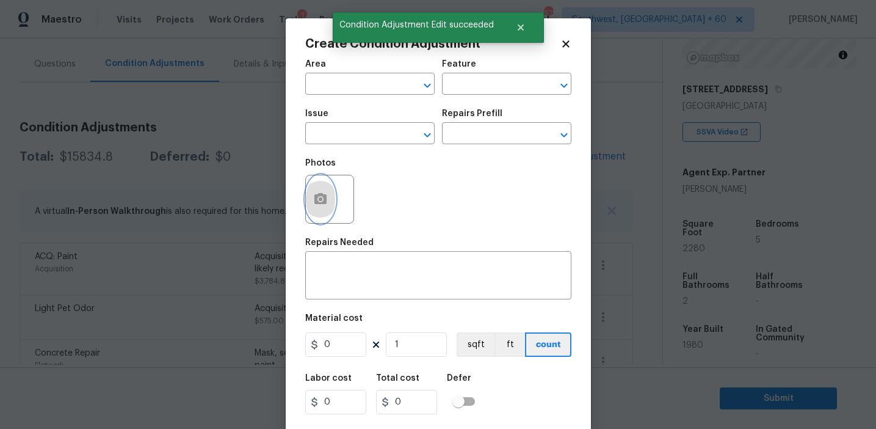
click at [317, 204] on icon "button" at bounding box center [320, 198] width 12 height 11
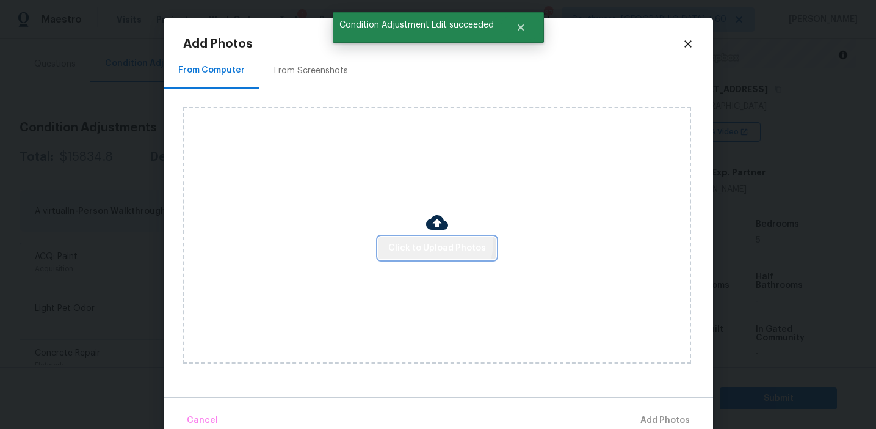
click at [434, 242] on span "Click to Upload Photos" at bounding box center [437, 248] width 98 height 15
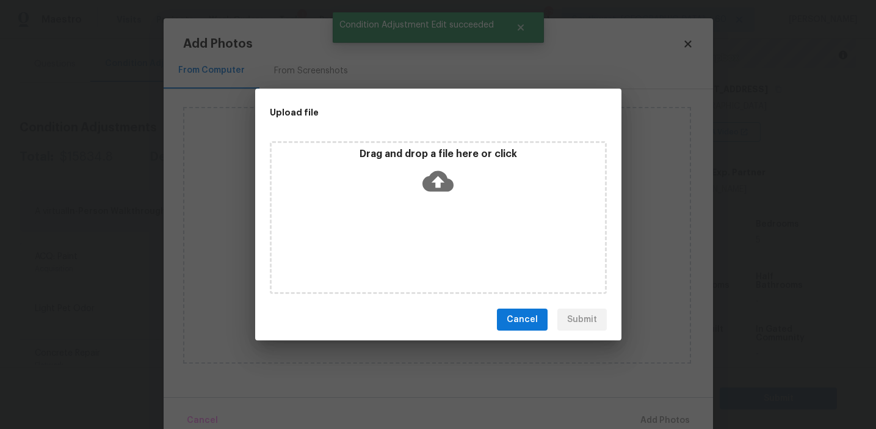
click at [434, 172] on icon at bounding box center [437, 181] width 31 height 21
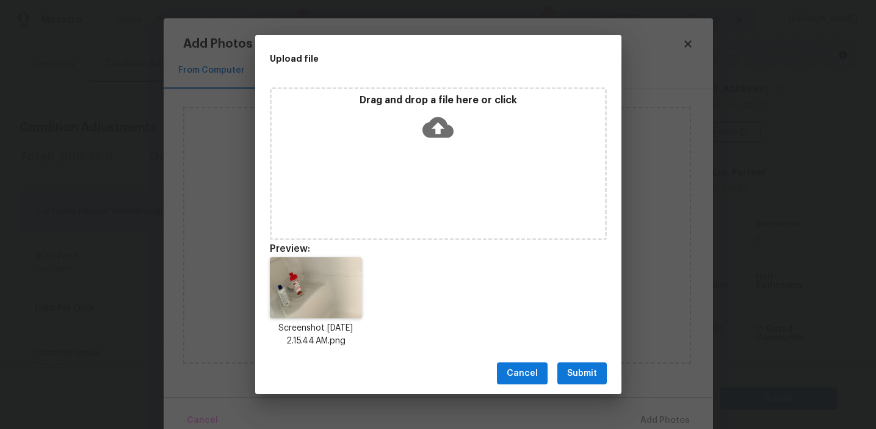
click at [571, 369] on span "Submit" at bounding box center [582, 373] width 30 height 15
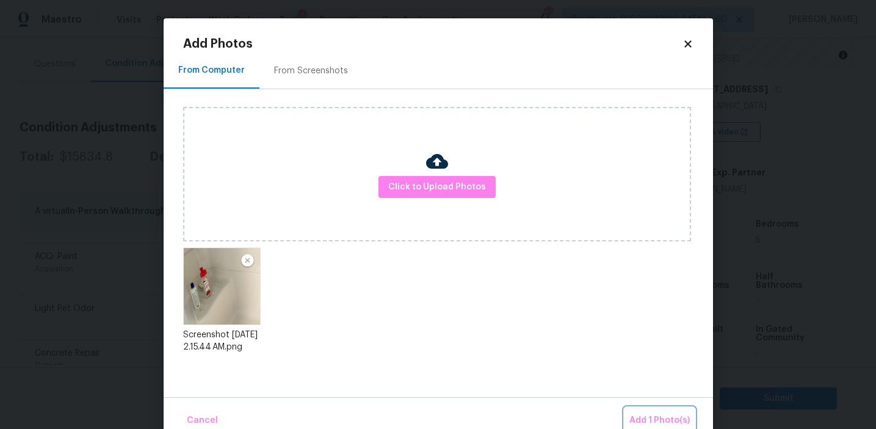
click at [643, 412] on button "Add 1 Photo(s)" at bounding box center [660, 420] width 70 height 26
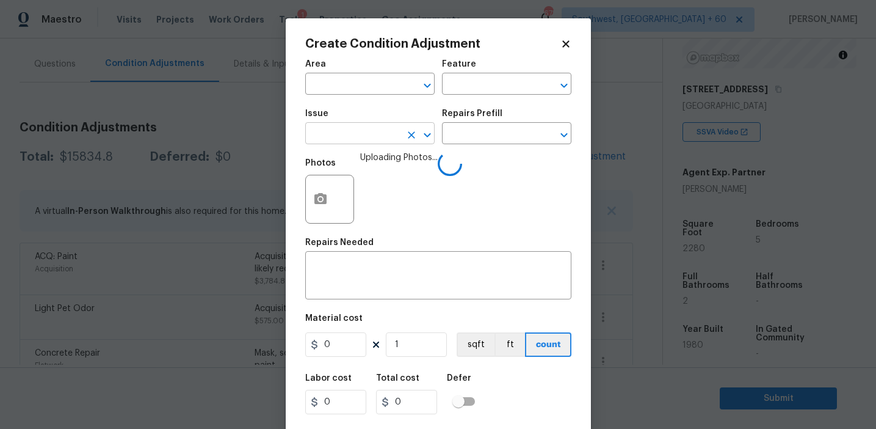
click at [342, 136] on input "text" at bounding box center [352, 134] width 95 height 19
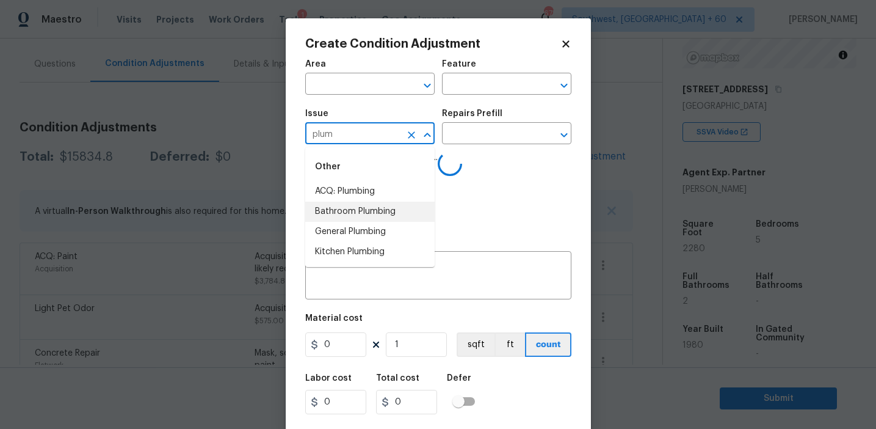
click at [379, 208] on li "Bathroom Plumbing" at bounding box center [369, 211] width 129 height 20
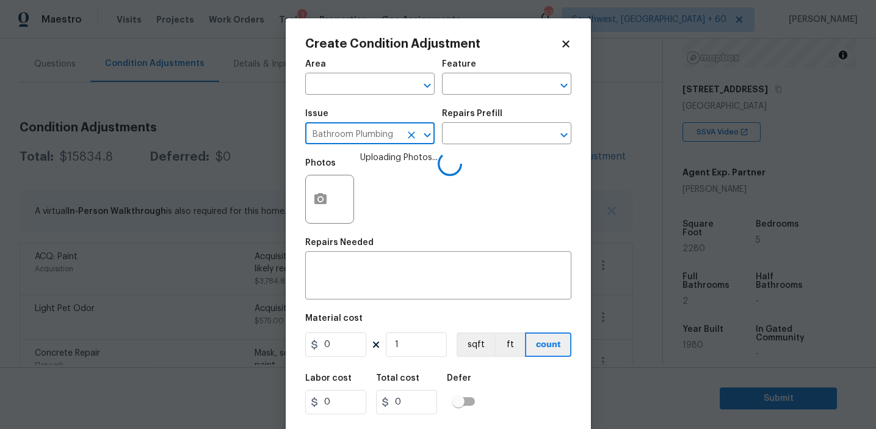
type input "Bathroom Plumbing"
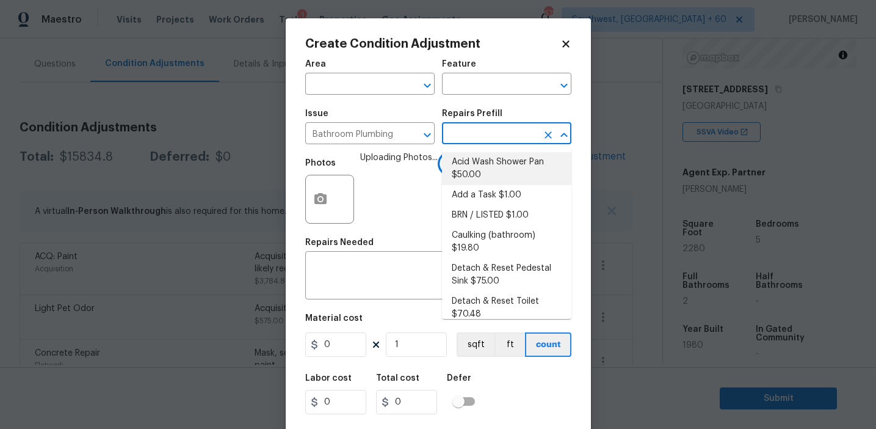
click at [482, 171] on li "Acid Wash Shower Pan $50.00" at bounding box center [506, 168] width 129 height 33
type input "Plumbing"
type textarea "Prep and acid wash/deep clean the shower pan."
type input "50"
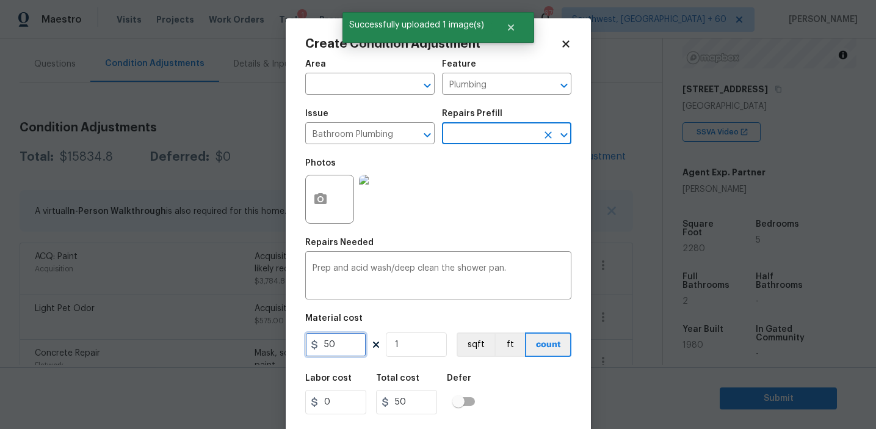
click at [340, 338] on input "50" at bounding box center [335, 344] width 61 height 24
type input "100"
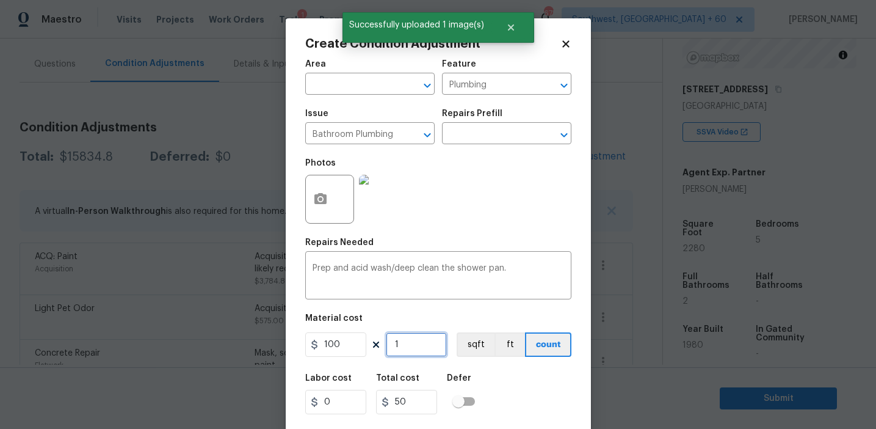
type input "100"
type input "2"
type input "200"
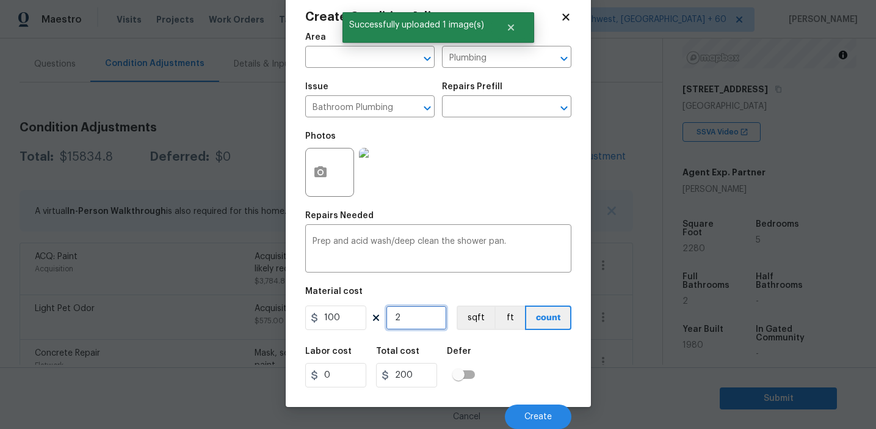
type input "2"
click at [526, 377] on div "Labor cost 0 Total cost 200 Defer" at bounding box center [438, 366] width 266 height 55
click at [536, 413] on span "Create" at bounding box center [537, 416] width 27 height 9
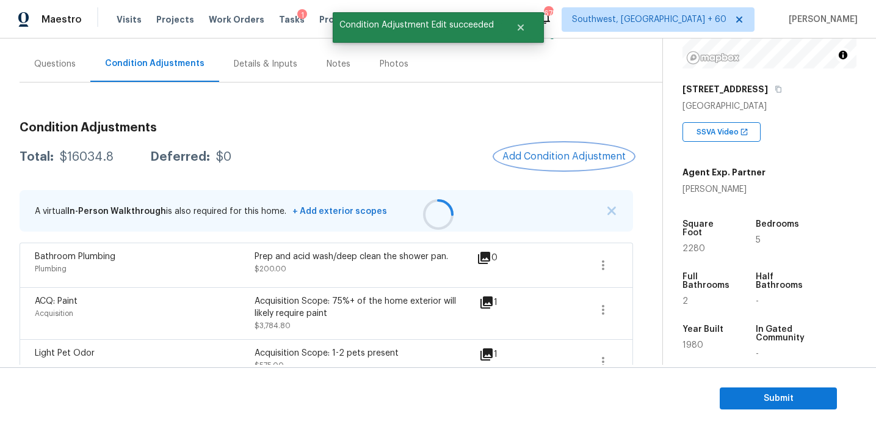
scroll to position [0, 0]
click at [551, 152] on span "Add Condition Adjustment" at bounding box center [563, 156] width 123 height 11
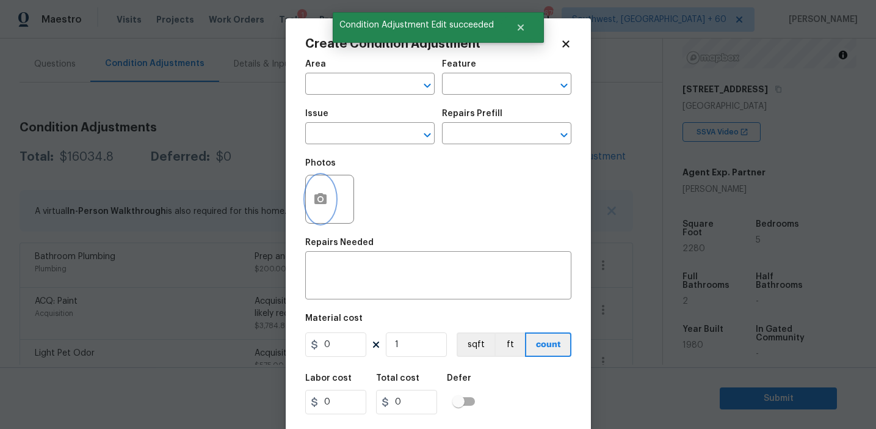
click at [321, 195] on icon "button" at bounding box center [320, 198] width 12 height 11
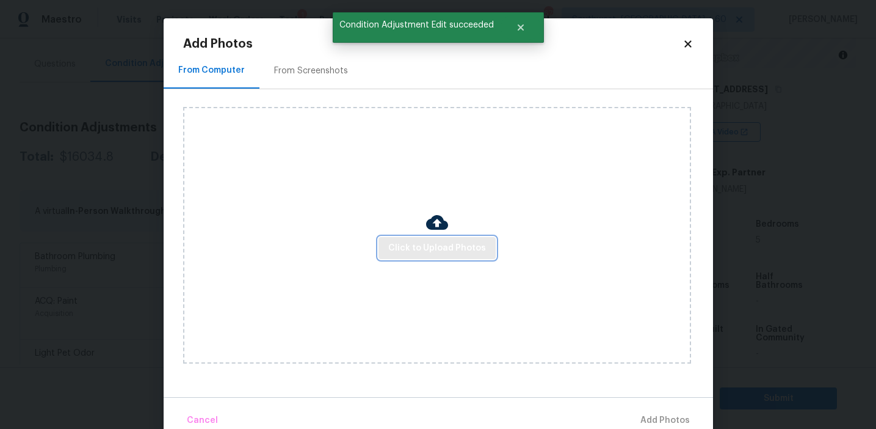
click at [437, 243] on span "Click to Upload Photos" at bounding box center [437, 248] width 98 height 15
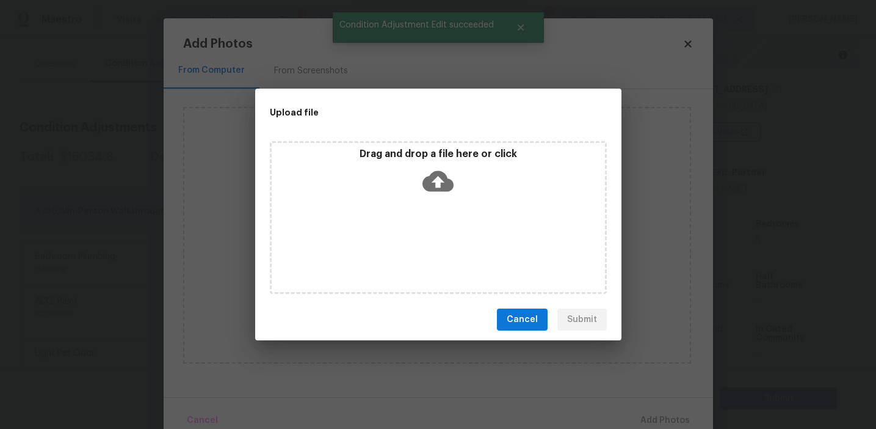
click at [448, 185] on icon at bounding box center [437, 181] width 31 height 21
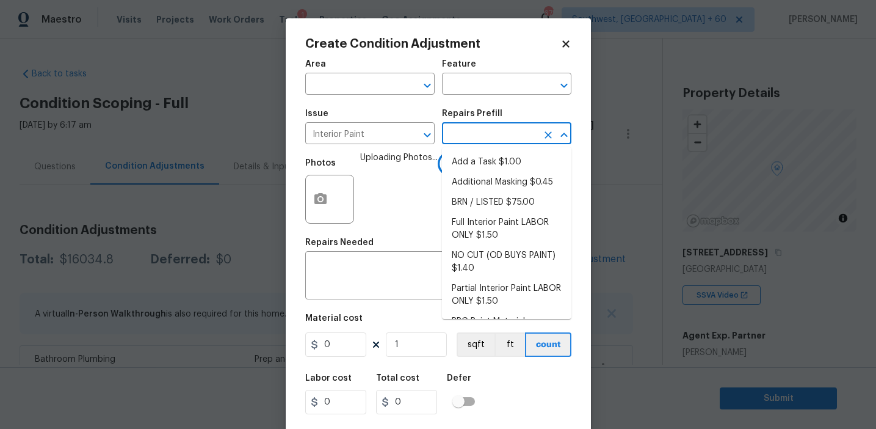
scroll to position [51, 0]
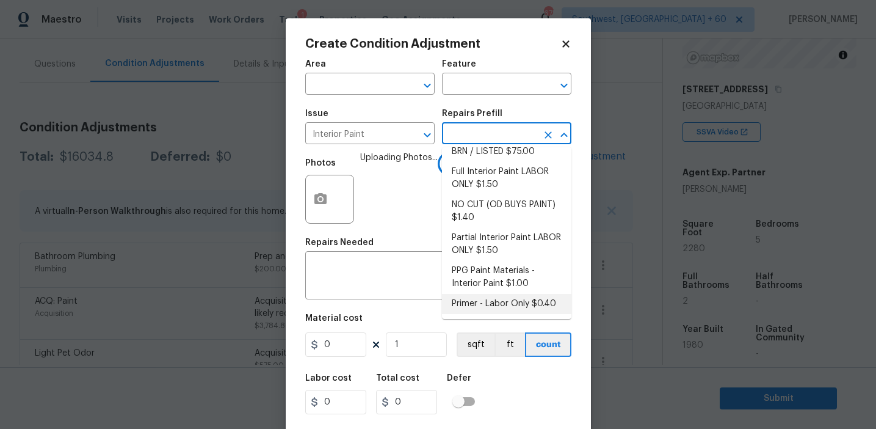
click at [470, 309] on li "Primer - Labor Only $0.40" at bounding box center [506, 304] width 129 height 20
type input "Overall Paint"
type input "0.4"
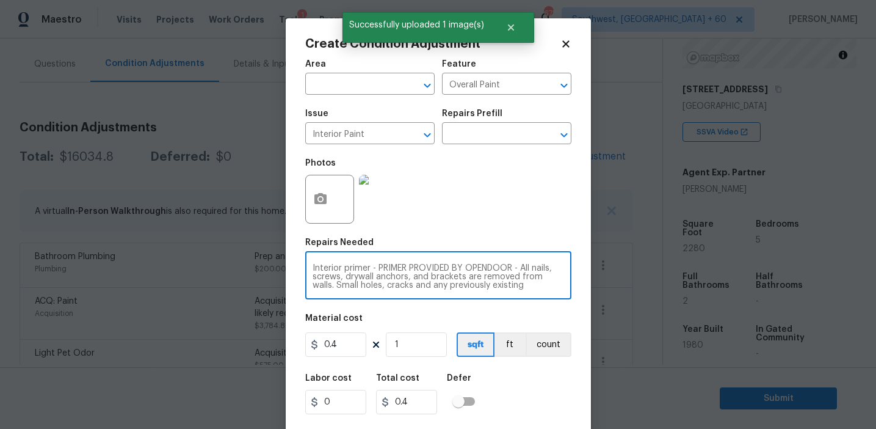
scroll to position [26, 0]
drag, startPoint x: 370, startPoint y: 267, endPoint x: 545, endPoint y: 317, distance: 181.8
click at [545, 317] on div "Area ​ Feature Overall Paint ​ Issue Interior Paint ​ Repairs Prefill ​ Photos …" at bounding box center [438, 254] width 266 height 403
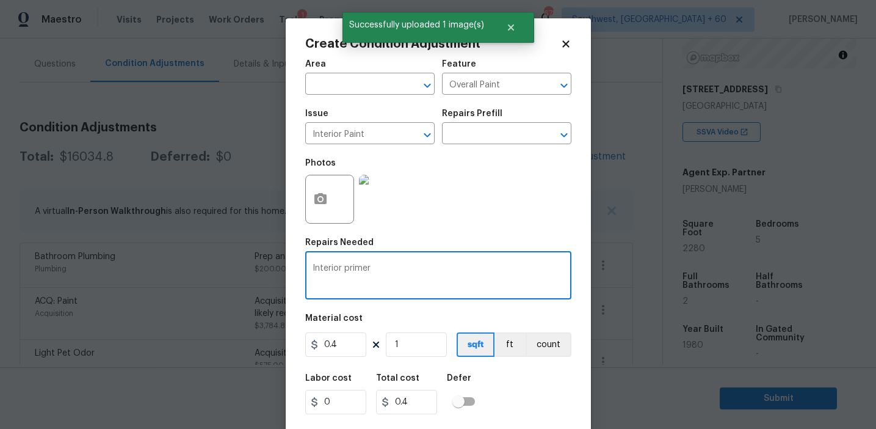
type textarea "Interior primer"
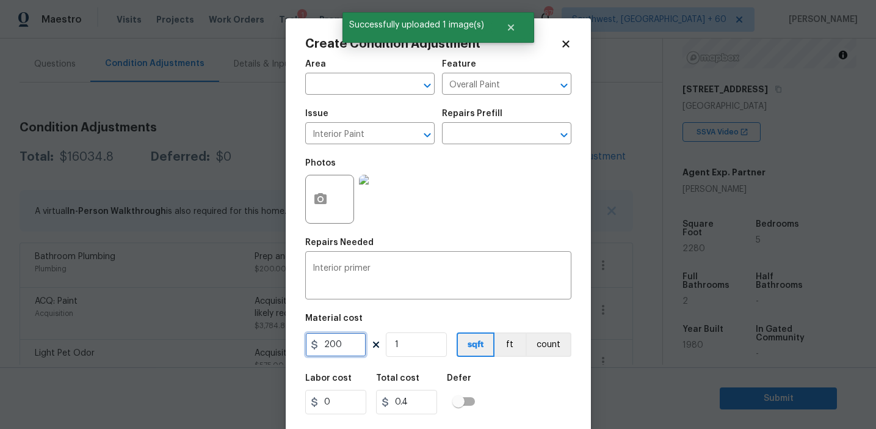
type input "200"
click at [551, 344] on button "count" at bounding box center [549, 344] width 46 height 24
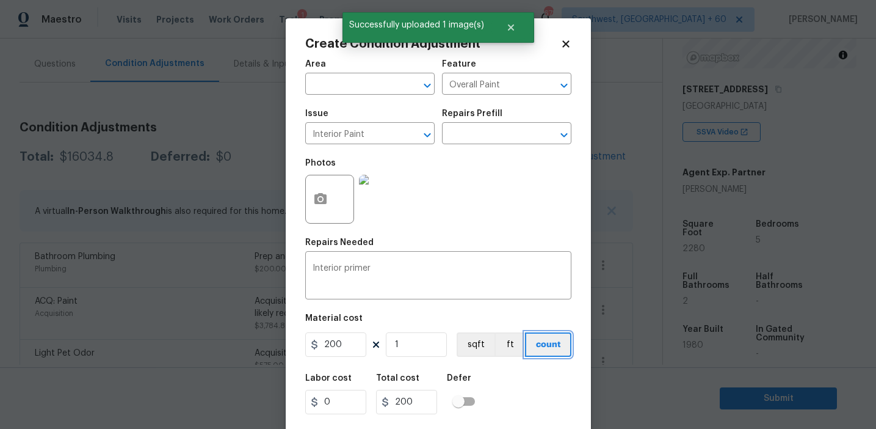
scroll to position [27, 0]
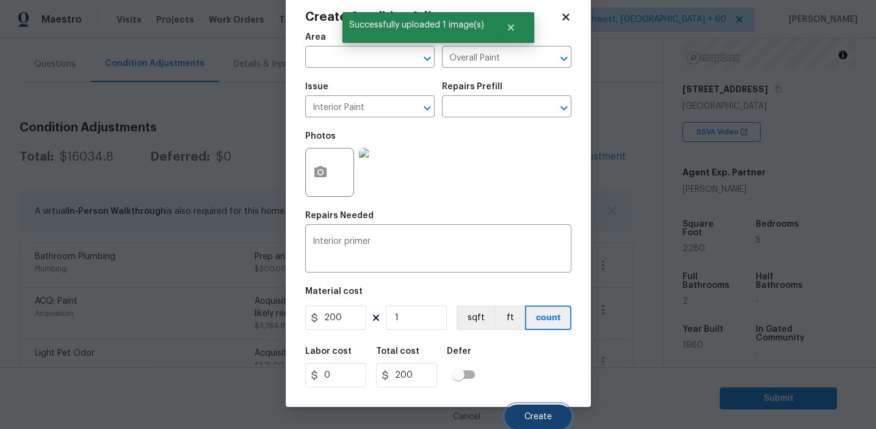
click at [522, 410] on button "Create" at bounding box center [538, 416] width 67 height 24
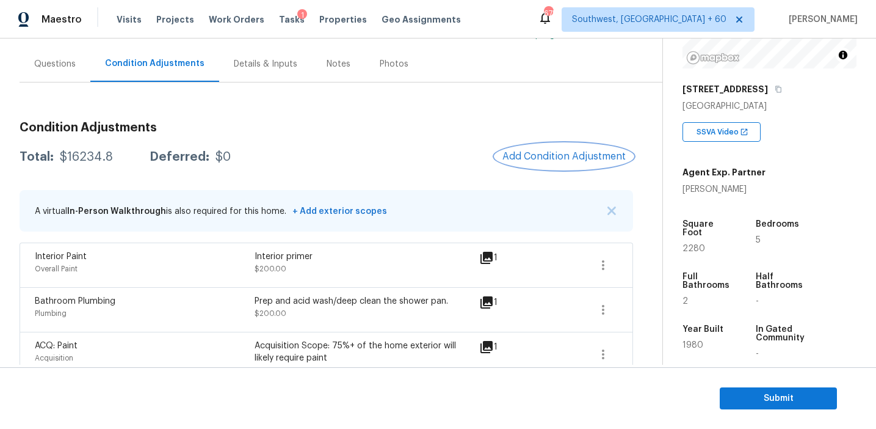
scroll to position [0, 0]
click at [564, 156] on span "Add Condition Adjustment" at bounding box center [563, 156] width 123 height 11
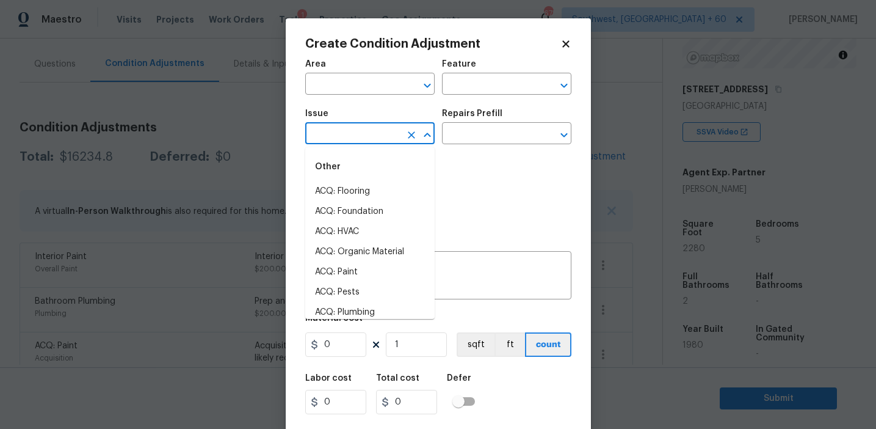
click at [356, 139] on input "text" at bounding box center [352, 134] width 95 height 19
click at [381, 184] on li "ACQ: Paint" at bounding box center [369, 191] width 129 height 20
type input "ACQ: Paint"
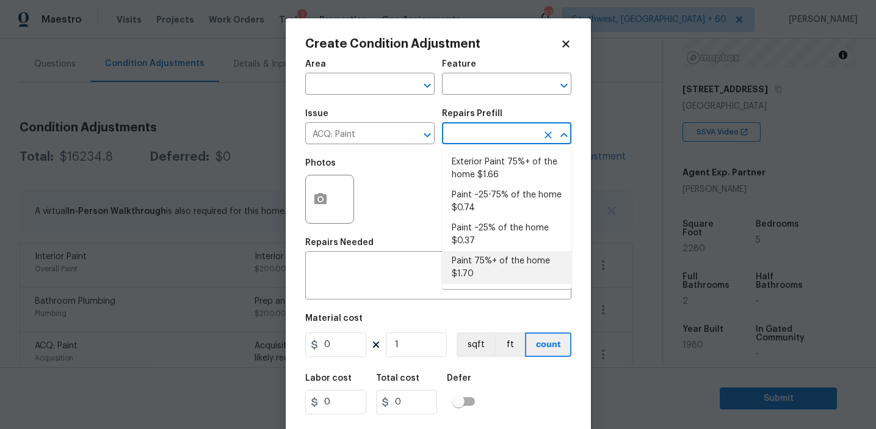
click at [478, 273] on li "Paint 75%+ of the home $1.70" at bounding box center [506, 267] width 129 height 33
type input "Acquisition"
type textarea "Acquisition Scope: 75%+ of the home will likely require interior paint"
type input "1.7"
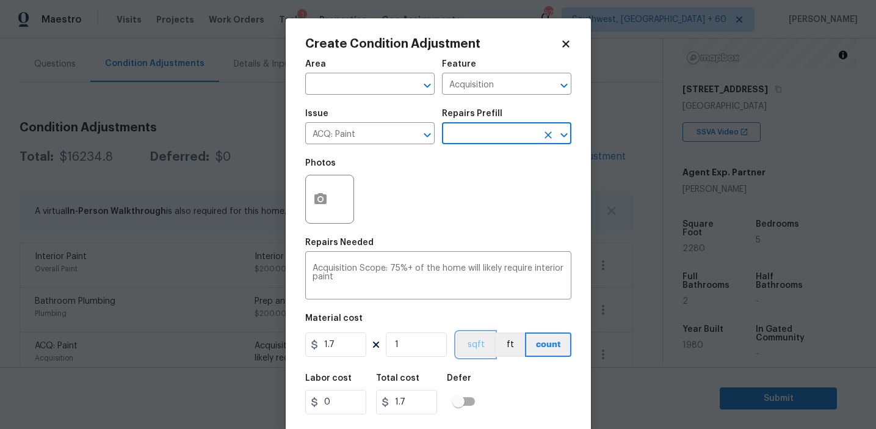
click at [475, 348] on button "sqft" at bounding box center [476, 344] width 38 height 24
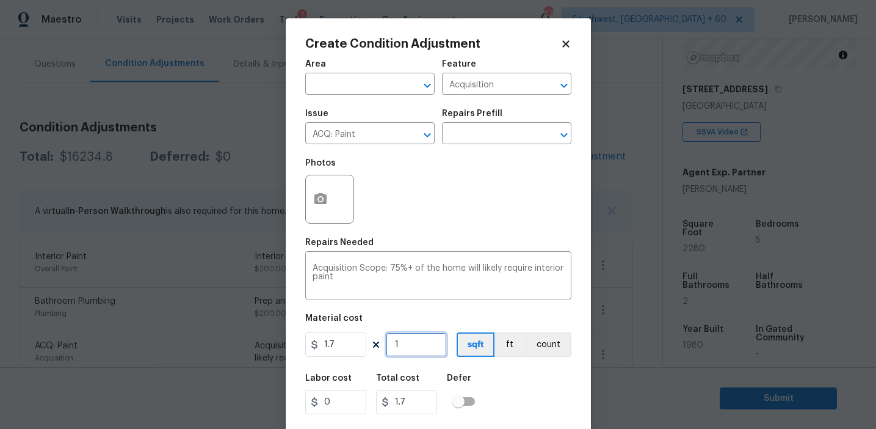
click at [432, 347] on input "1" at bounding box center [416, 344] width 61 height 24
type input "2"
type input "3.4"
type input "22"
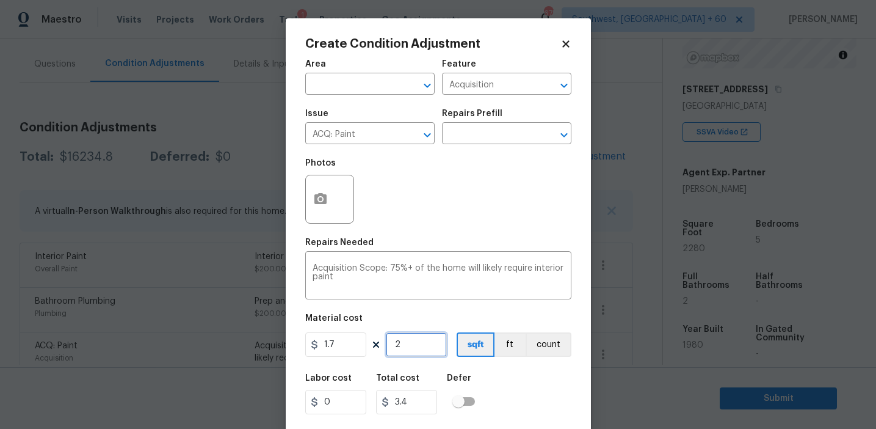
type input "37.4"
type input "228"
type input "387.6"
type input "2280"
type input "3876"
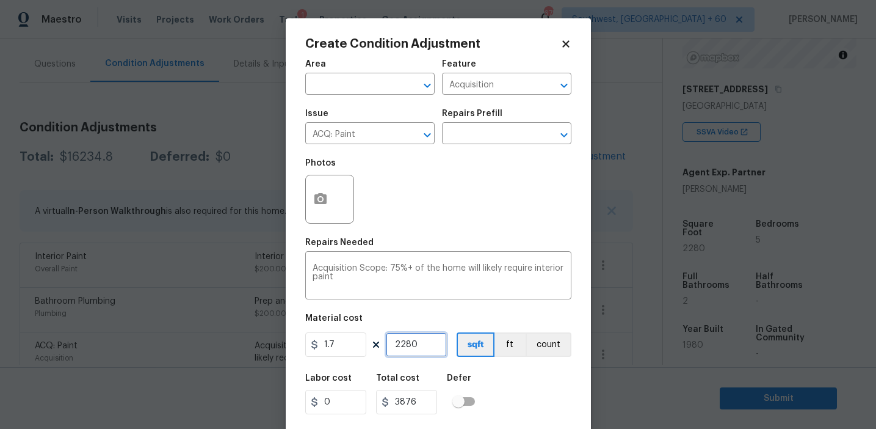
type input "2280"
click at [322, 174] on div "Photos" at bounding box center [330, 167] width 51 height 16
click at [321, 187] on button "button" at bounding box center [320, 199] width 29 height 48
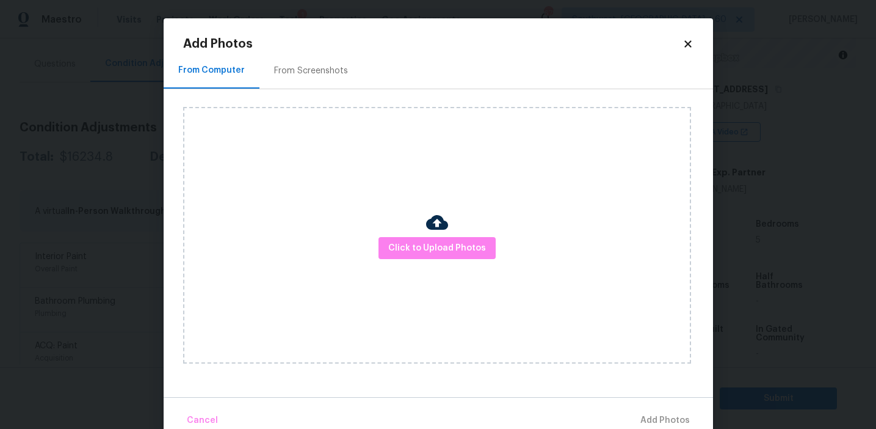
click at [321, 106] on div "Click to Upload Photos" at bounding box center [448, 235] width 530 height 292
click at [321, 71] on div "From Screenshots" at bounding box center [311, 71] width 74 height 12
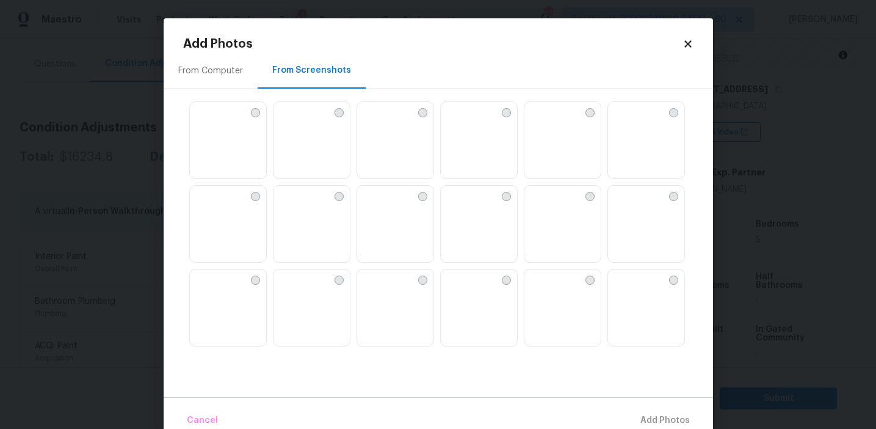
click at [312, 234] on img at bounding box center [312, 225] width 76 height 78
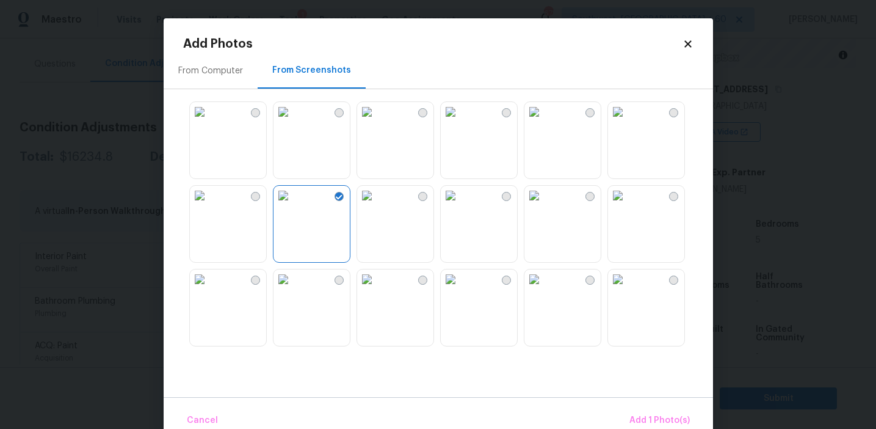
click at [446, 205] on img at bounding box center [451, 196] width 20 height 20
click at [460, 121] on img at bounding box center [451, 112] width 20 height 20
click at [368, 121] on img at bounding box center [367, 112] width 20 height 20
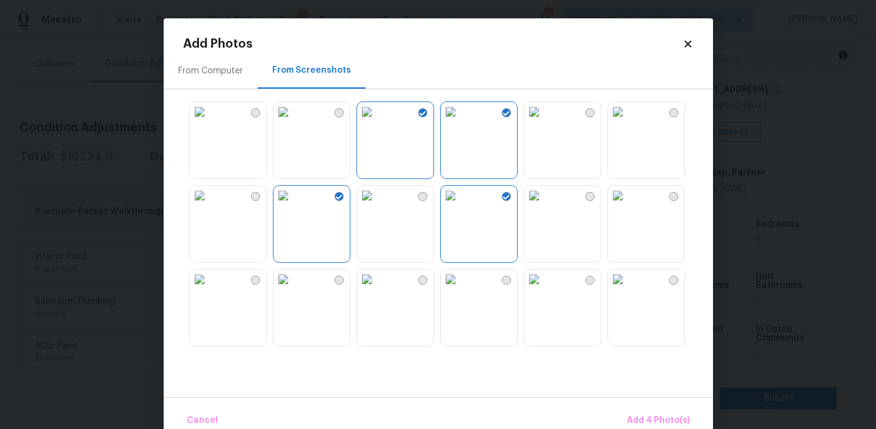
click at [293, 121] on img at bounding box center [284, 112] width 20 height 20
click at [650, 419] on span "Add 5 Photo(s)" at bounding box center [659, 420] width 62 height 15
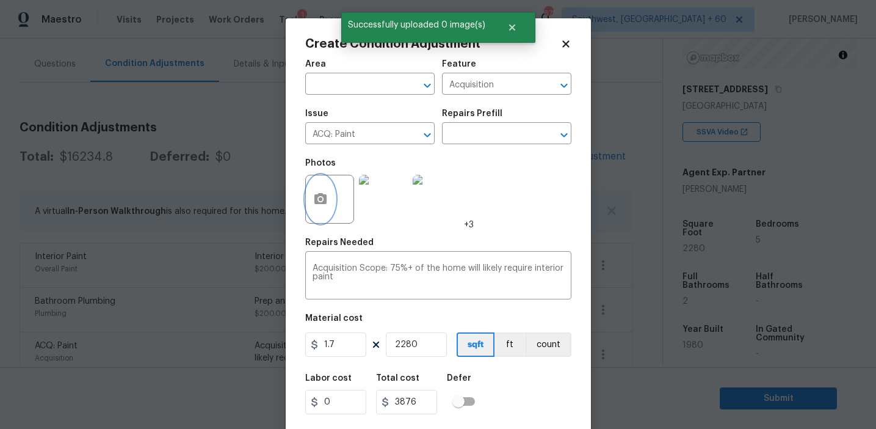
scroll to position [27, 0]
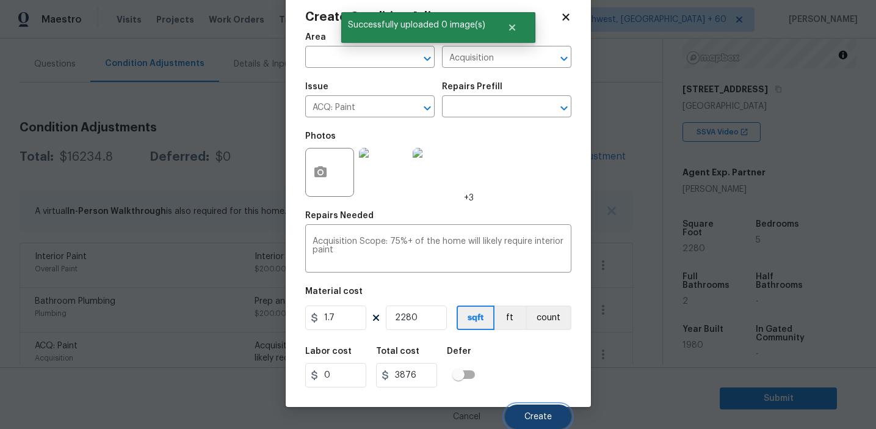
click at [529, 413] on span "Create" at bounding box center [537, 416] width 27 height 9
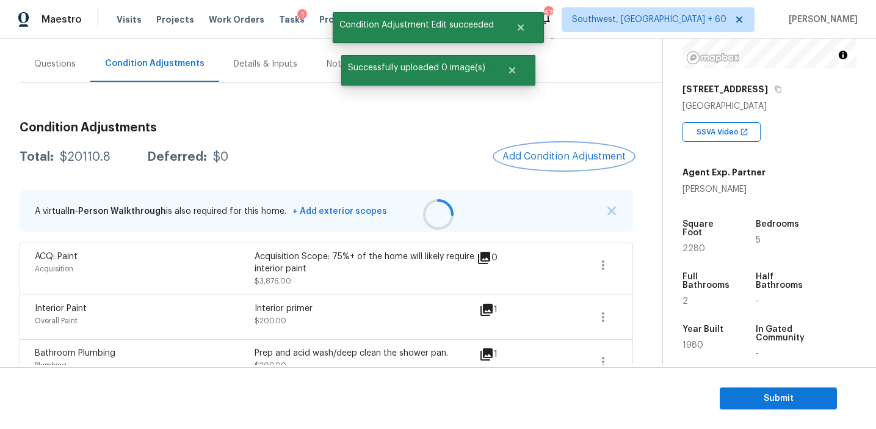
scroll to position [0, 0]
click at [564, 148] on button "Add Condition Adjustment" at bounding box center [564, 156] width 138 height 26
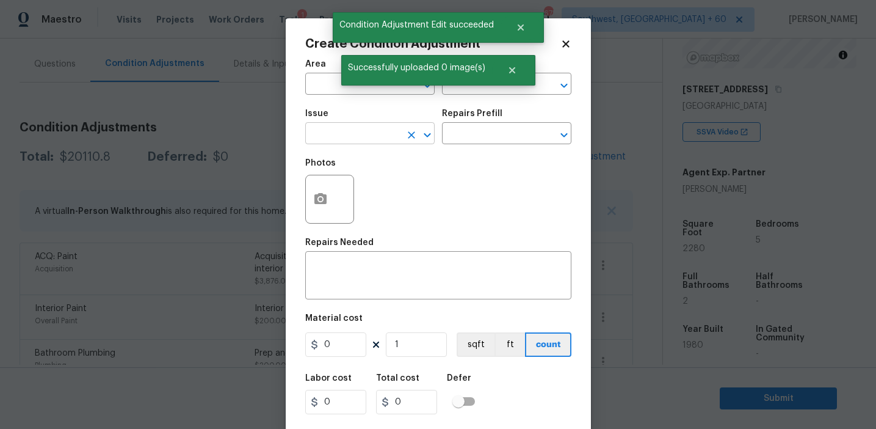
click at [375, 131] on input "text" at bounding box center [352, 134] width 95 height 19
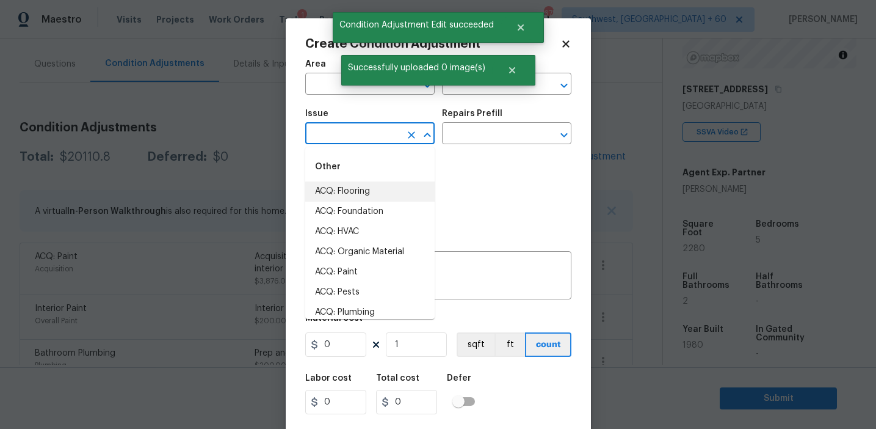
click at [380, 194] on li "ACQ: Flooring" at bounding box center [369, 191] width 129 height 20
type input "ACQ: Flooring"
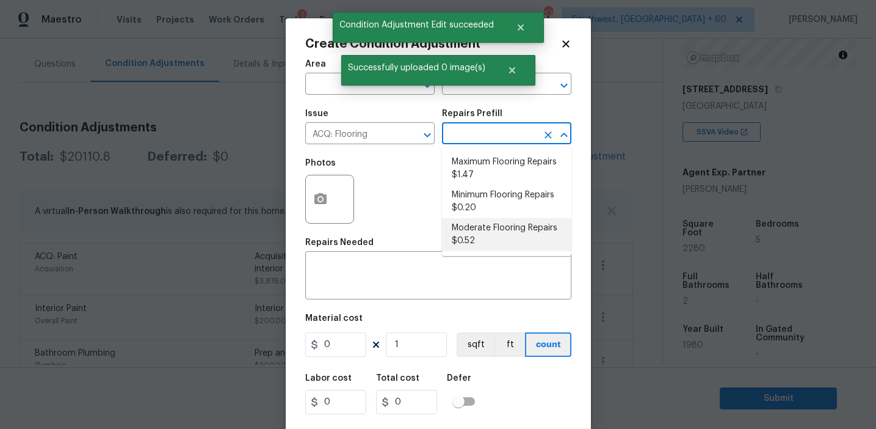
click at [482, 224] on li "Moderate Flooring Repairs $0.52" at bounding box center [506, 234] width 129 height 33
type input "Acquisition"
type textarea "Acquisition Scope: Moderate flooring repairs"
type input "0.52"
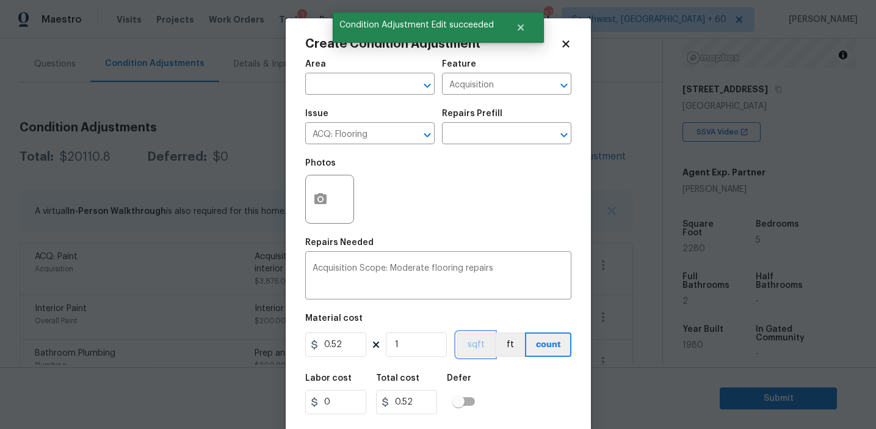
click at [470, 333] on button "sqft" at bounding box center [476, 344] width 38 height 24
click at [401, 352] on input "1" at bounding box center [416, 344] width 61 height 24
paste input "2280"
type input "2280"
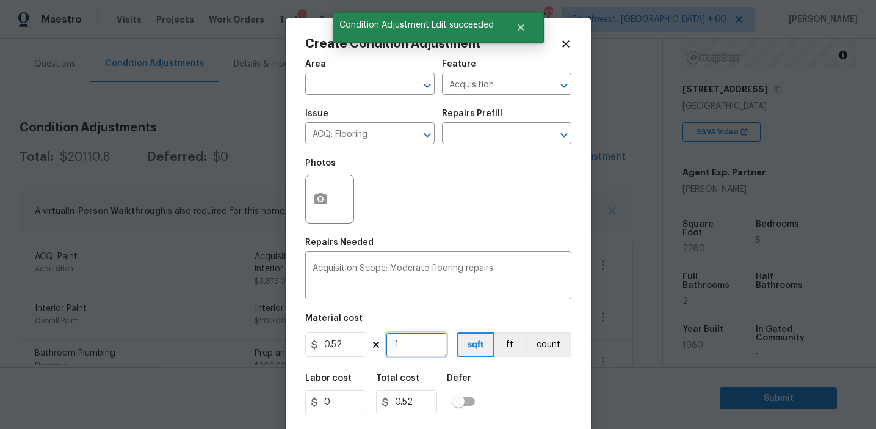
type input "1185.6"
type input "2280"
click at [314, 191] on button "button" at bounding box center [320, 199] width 29 height 48
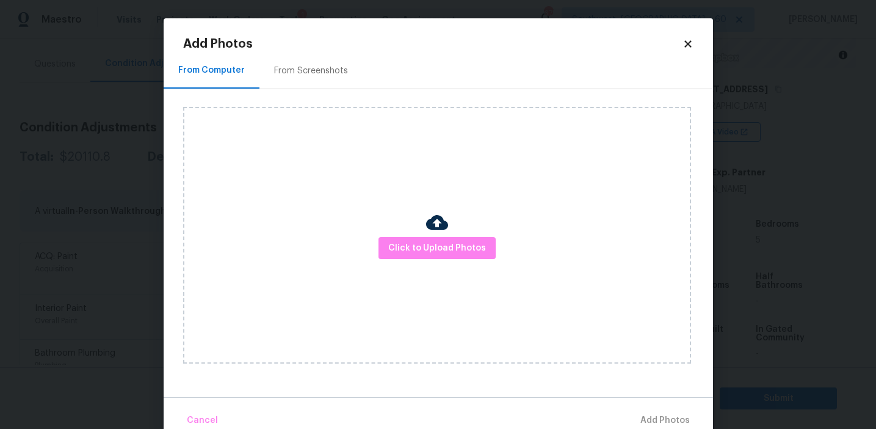
click at [331, 71] on div "From Screenshots" at bounding box center [311, 71] width 74 height 12
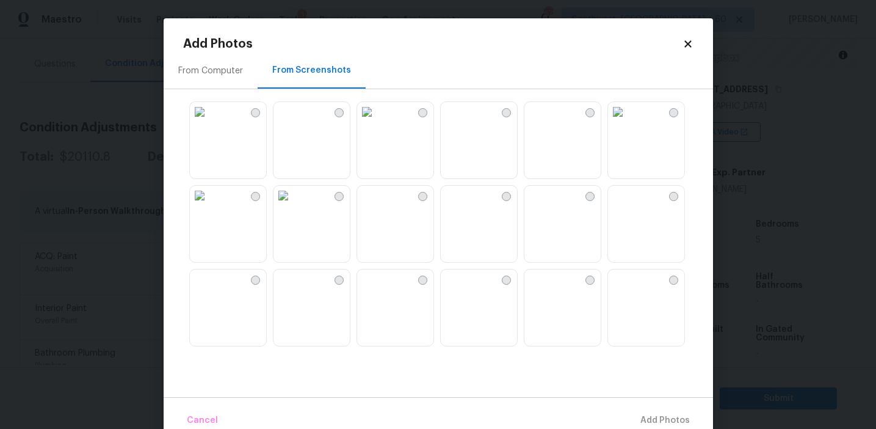
scroll to position [1166, 0]
click at [209, 294] on img at bounding box center [200, 285] width 20 height 20
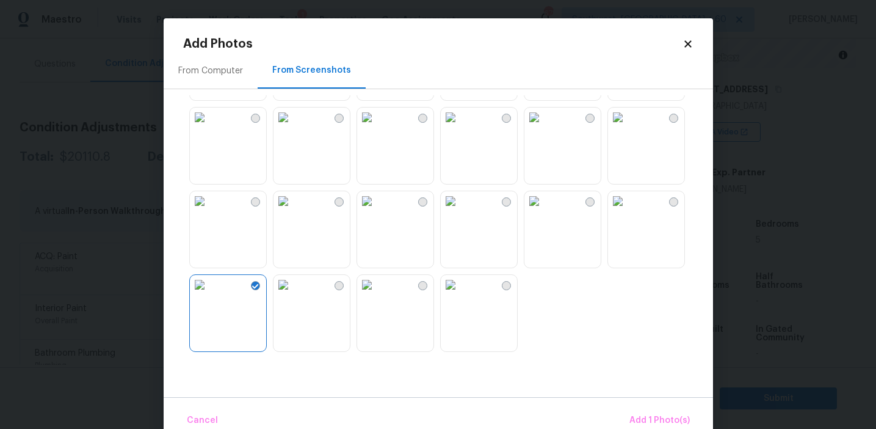
click at [460, 294] on img at bounding box center [451, 285] width 20 height 20
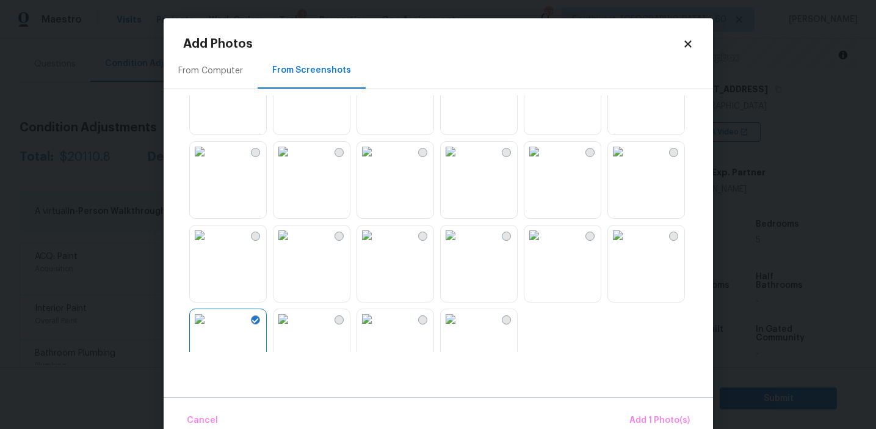
scroll to position [1123, 0]
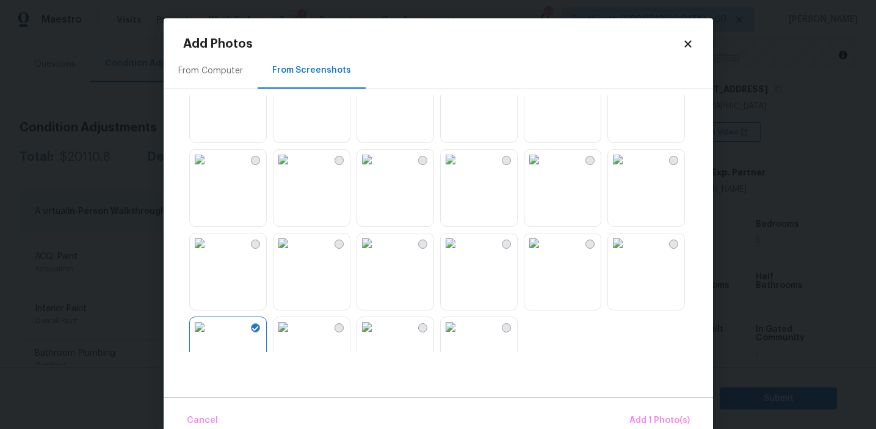
click at [209, 169] on img at bounding box center [200, 160] width 20 height 20
click at [544, 253] on img at bounding box center [534, 243] width 20 height 20
click at [544, 169] on img at bounding box center [534, 160] width 20 height 20
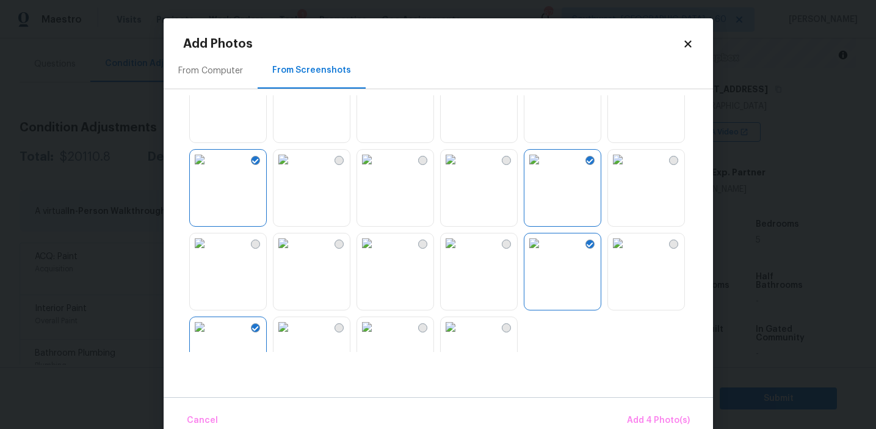
scroll to position [1006, 0]
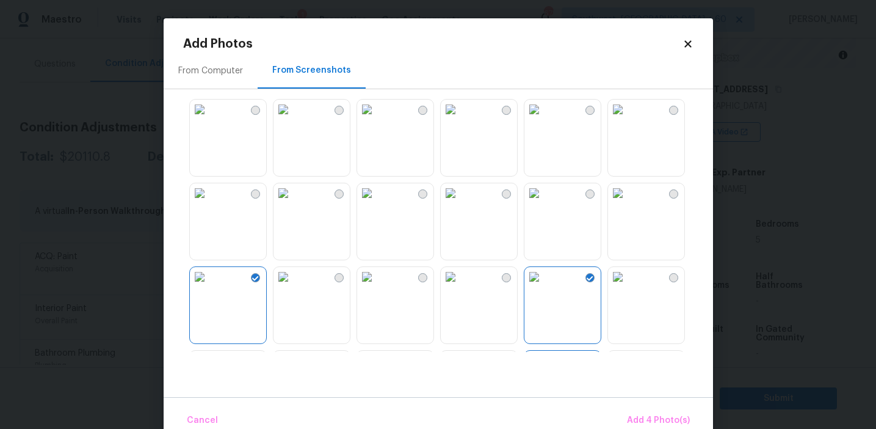
click at [544, 203] on img at bounding box center [534, 193] width 20 height 20
click at [293, 203] on img at bounding box center [284, 193] width 20 height 20
click at [209, 203] on img at bounding box center [200, 193] width 20 height 20
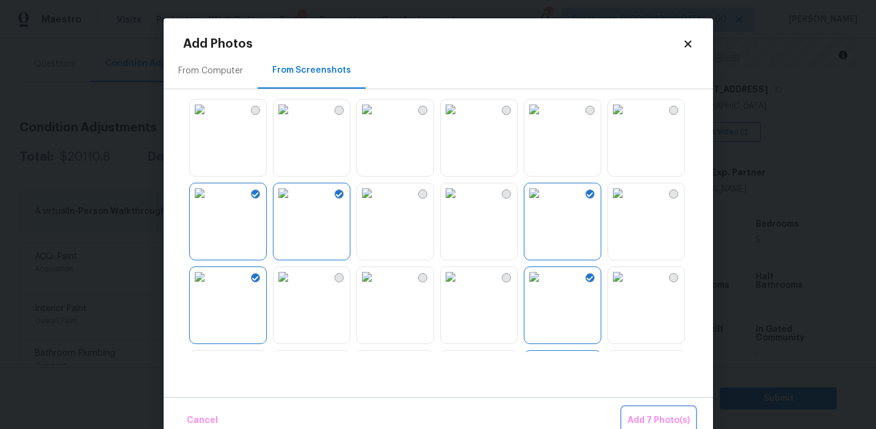
click at [633, 415] on span "Add 7 Photo(s)" at bounding box center [659, 420] width 62 height 15
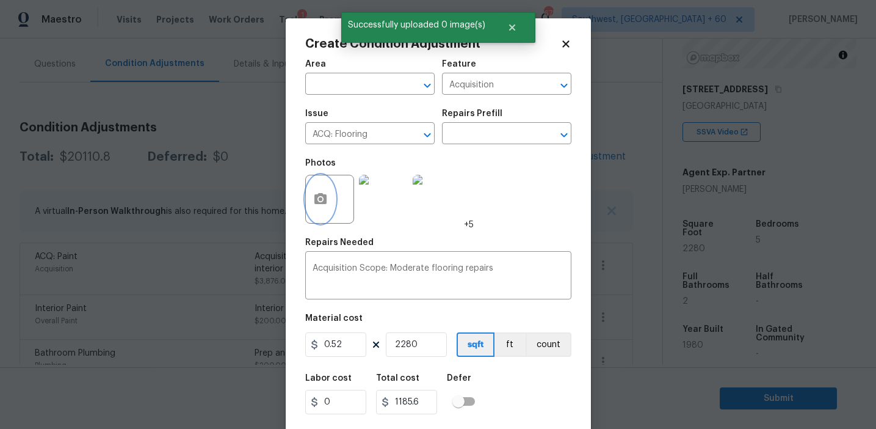
scroll to position [27, 0]
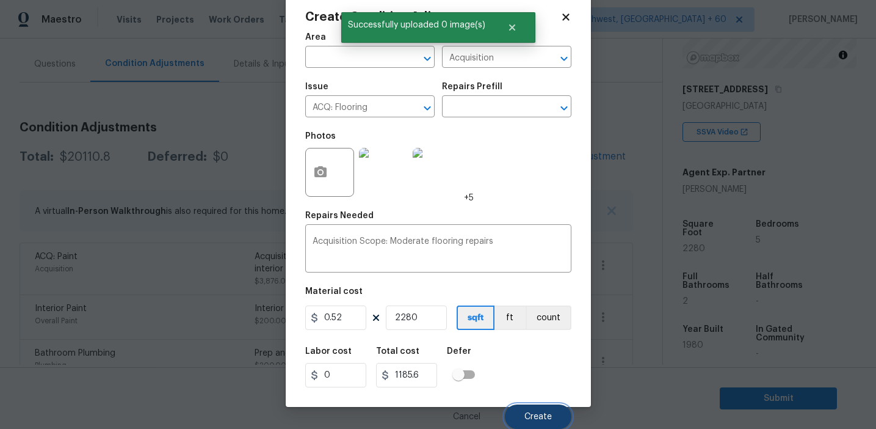
click at [541, 407] on button "Create" at bounding box center [538, 416] width 67 height 24
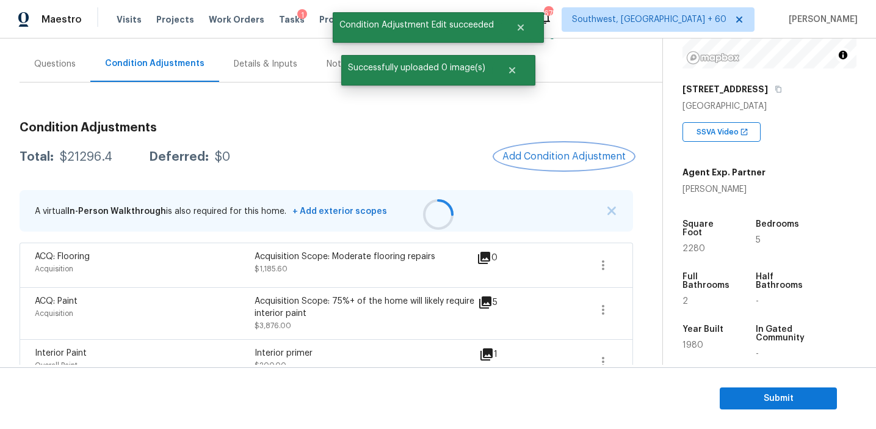
scroll to position [0, 0]
click at [82, 158] on div "$21296.4" at bounding box center [86, 157] width 53 height 12
copy div "21296.4"
click at [200, 132] on h3 "Condition Adjustments" at bounding box center [327, 127] width 614 height 12
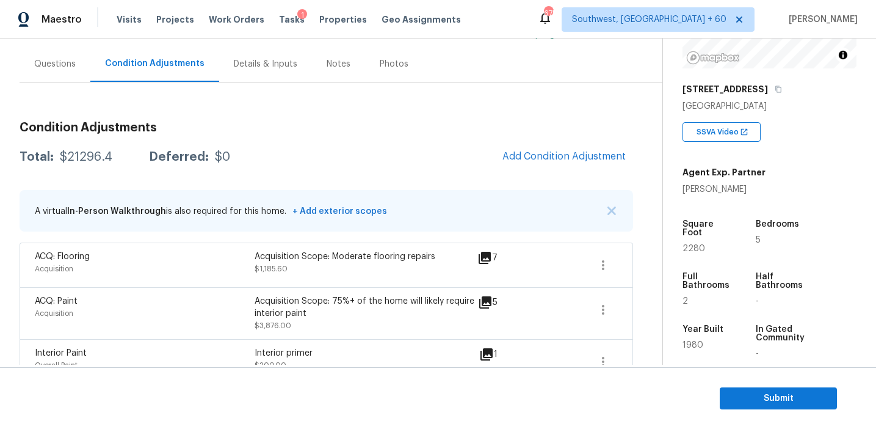
click at [244, 121] on h3 "Condition Adjustments" at bounding box center [327, 127] width 614 height 12
click at [68, 70] on div "Questions" at bounding box center [55, 64] width 71 height 36
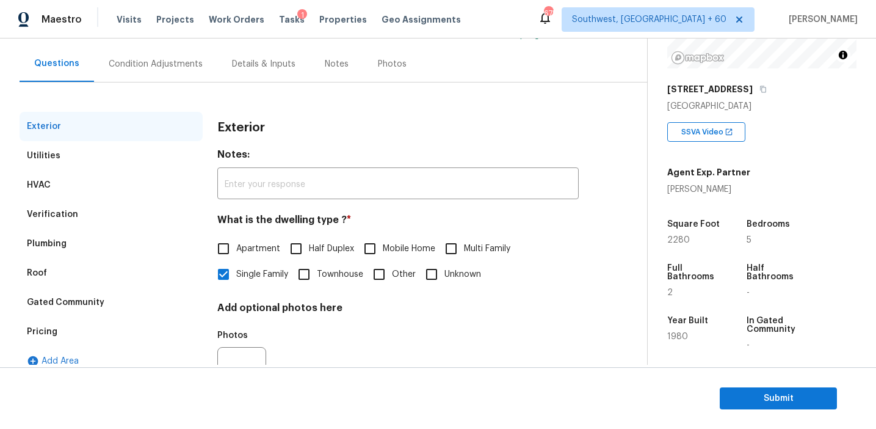
click at [89, 332] on div "Pricing" at bounding box center [111, 331] width 183 height 29
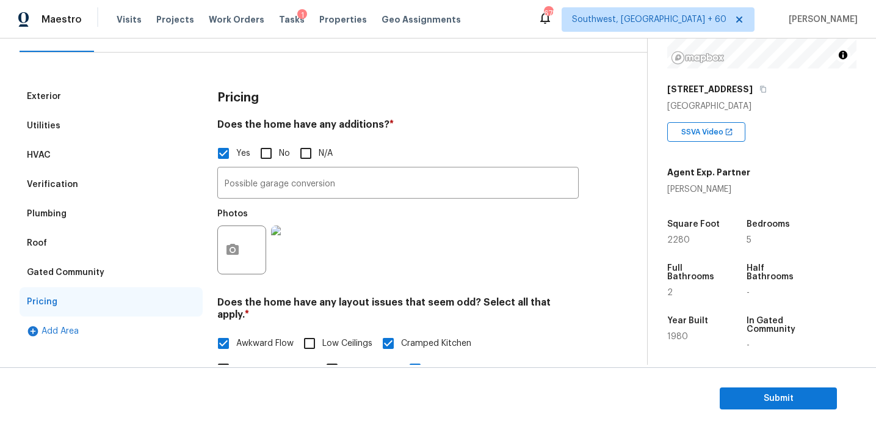
click at [107, 269] on div "Gated Community" at bounding box center [111, 272] width 183 height 29
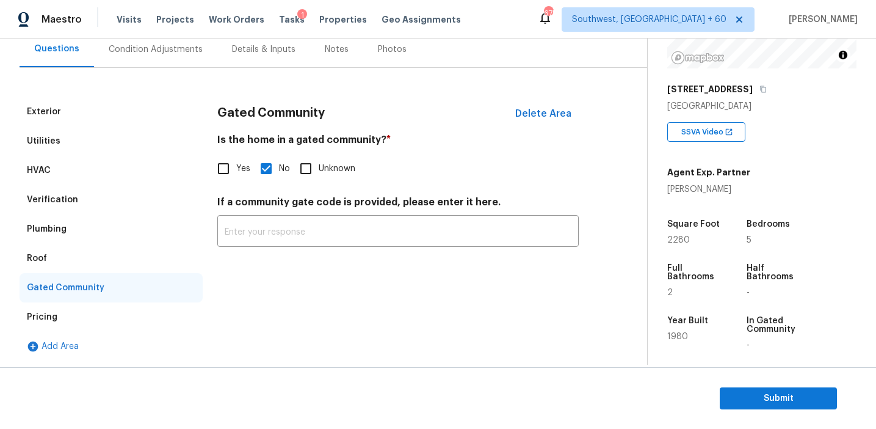
scroll to position [117, 0]
click at [84, 254] on div "Roof" at bounding box center [111, 258] width 183 height 29
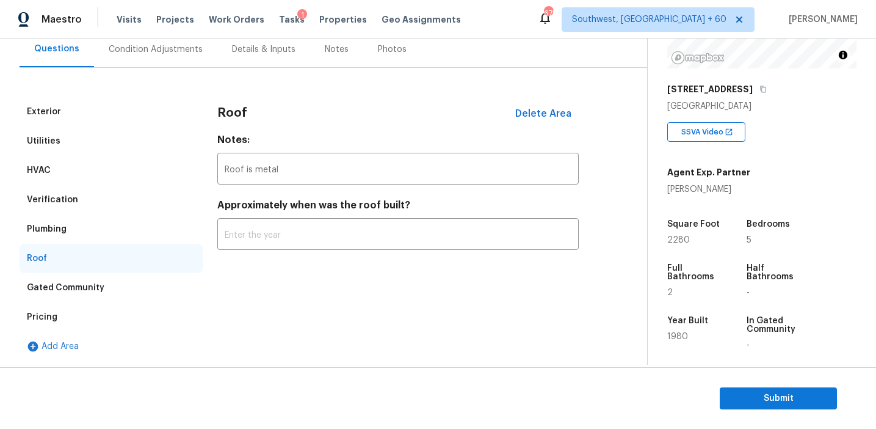
click at [85, 232] on div "Plumbing" at bounding box center [111, 228] width 183 height 29
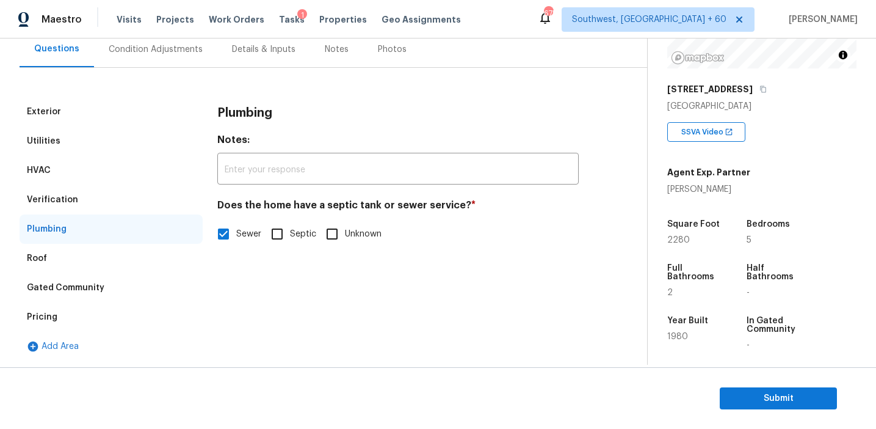
click at [285, 238] on input "Septic" at bounding box center [277, 234] width 26 height 26
checkbox input "true"
checkbox input "false"
click at [83, 192] on div "Verification" at bounding box center [111, 199] width 183 height 29
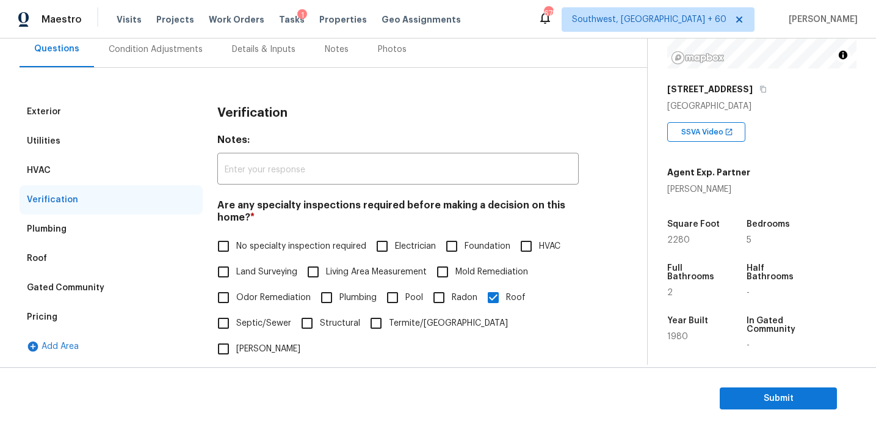
click at [78, 167] on div "HVAC" at bounding box center [111, 170] width 183 height 29
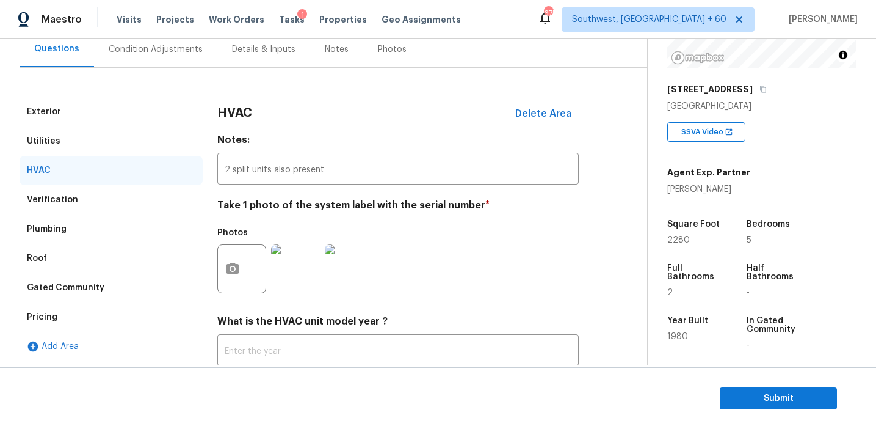
click at [97, 147] on div "Utilities" at bounding box center [111, 140] width 183 height 29
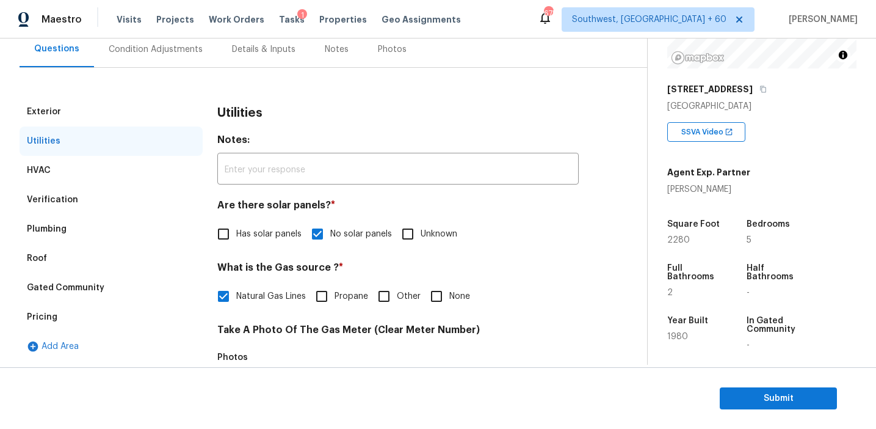
scroll to position [490, 0]
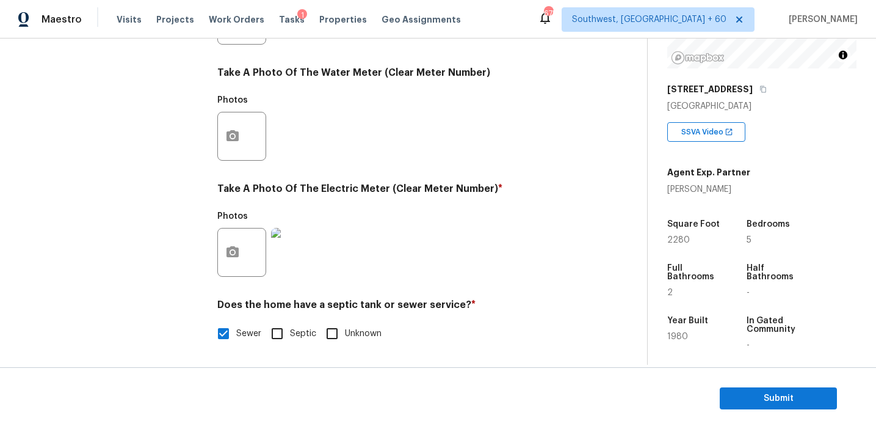
click at [274, 320] on div "Does the home have a septic tank or sewer service? * Sewer Septic Unknown" at bounding box center [397, 323] width 361 height 48
click at [278, 332] on input "Septic" at bounding box center [277, 334] width 26 height 26
checkbox input "true"
checkbox input "false"
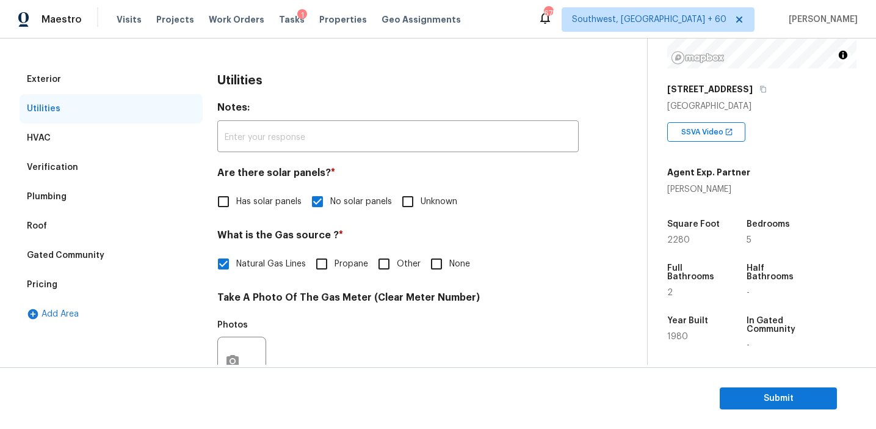
click at [143, 77] on div "Exterior" at bounding box center [111, 79] width 183 height 29
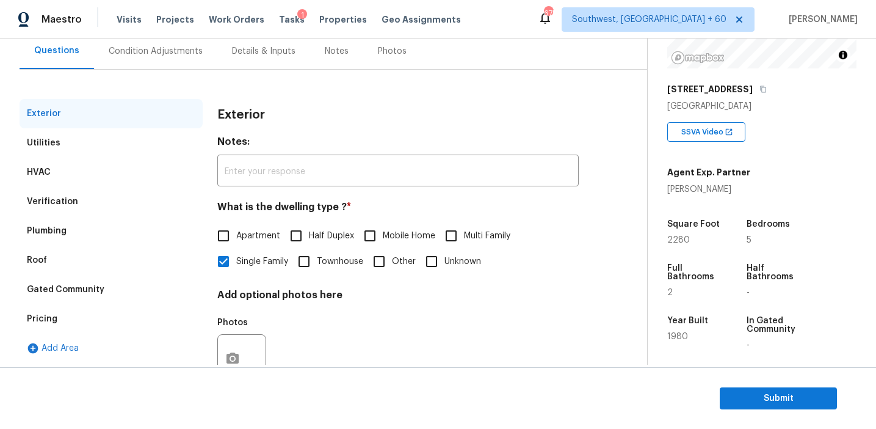
click at [157, 51] on div "Condition Adjustments" at bounding box center [156, 51] width 94 height 12
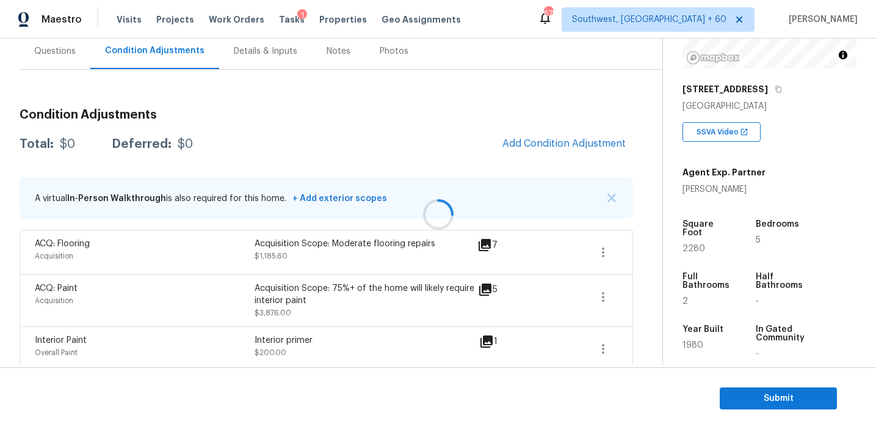
scroll to position [116, 0]
click at [612, 198] on img "button" at bounding box center [611, 197] width 9 height 9
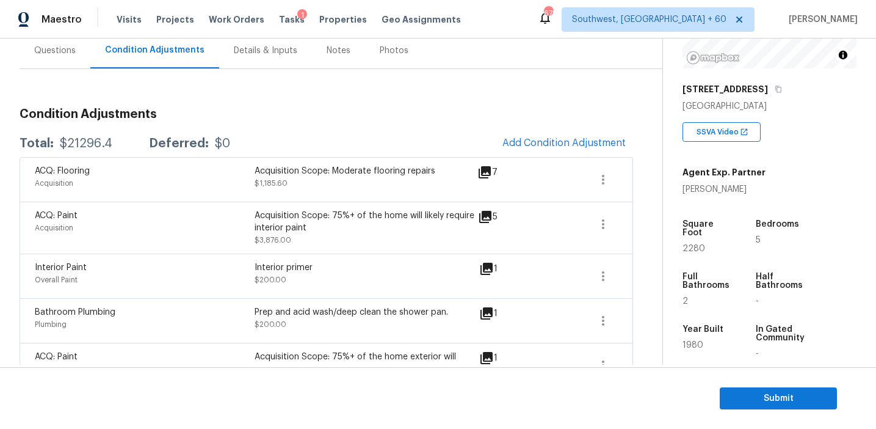
click at [404, 219] on div "Acquisition Scope: 75%+ of the home will likely require interior paint" at bounding box center [365, 221] width 220 height 24
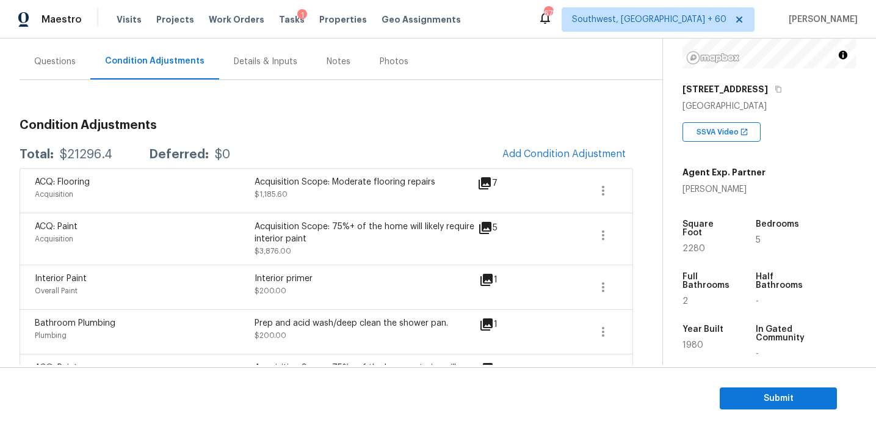
scroll to position [109, 0]
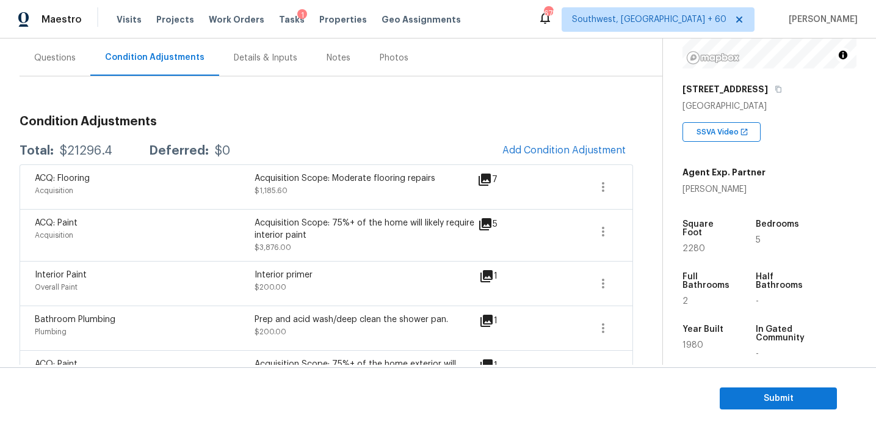
scroll to position [853, 0]
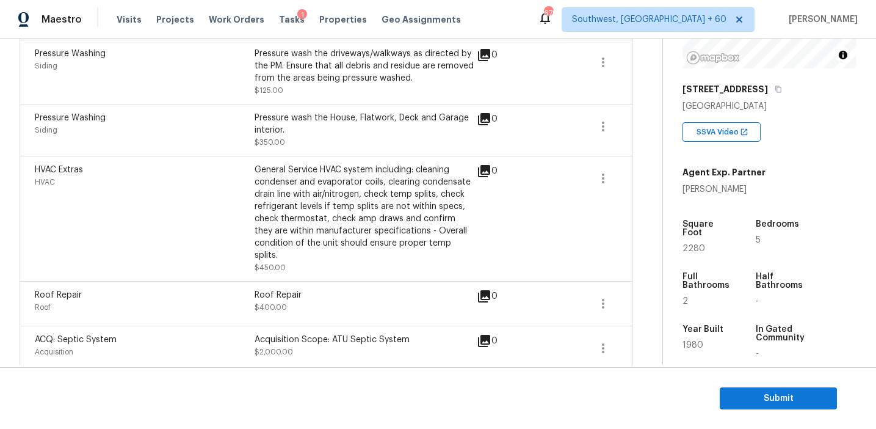
click at [343, 191] on div "General Service HVAC system including: cleaning condenser and evaporator coils,…" at bounding box center [365, 213] width 220 height 98
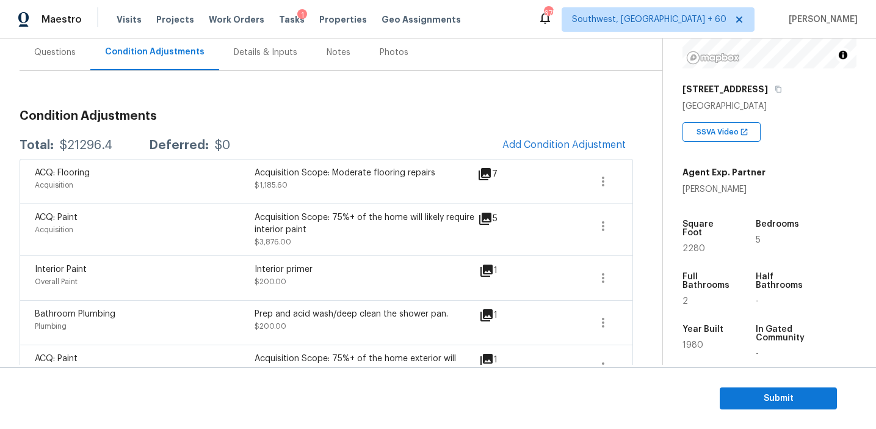
scroll to position [112, 0]
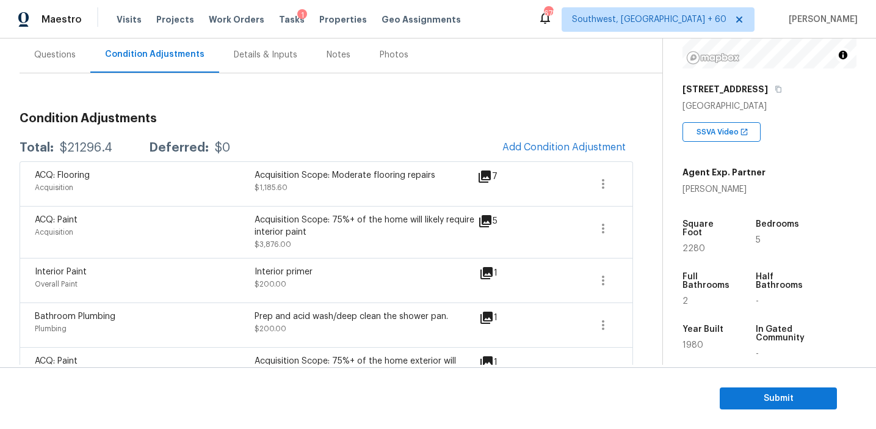
click at [742, 398] on span "Submit" at bounding box center [779, 398] width 98 height 15
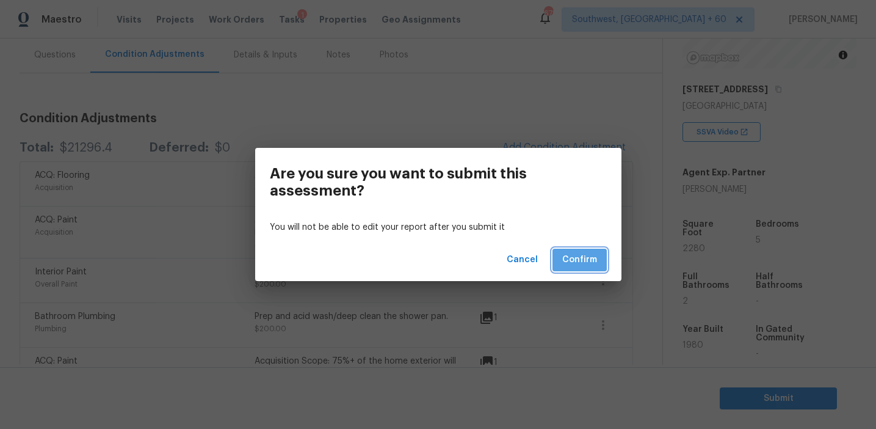
click at [579, 251] on button "Confirm" at bounding box center [580, 259] width 54 height 23
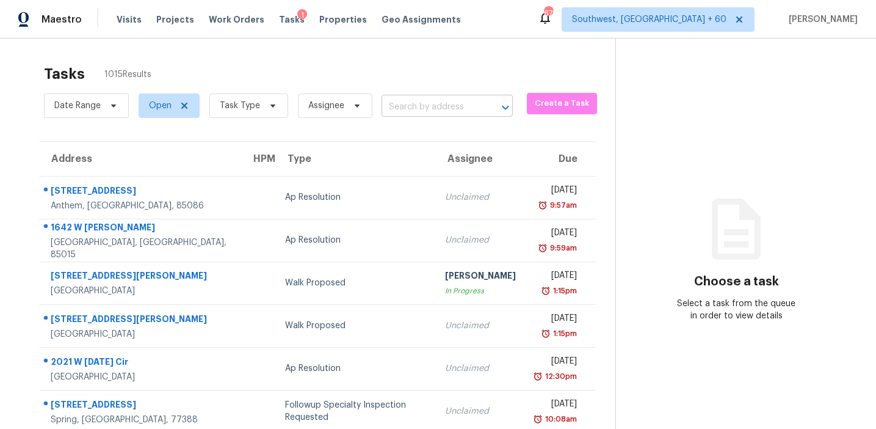
click at [416, 106] on input "text" at bounding box center [430, 107] width 97 height 19
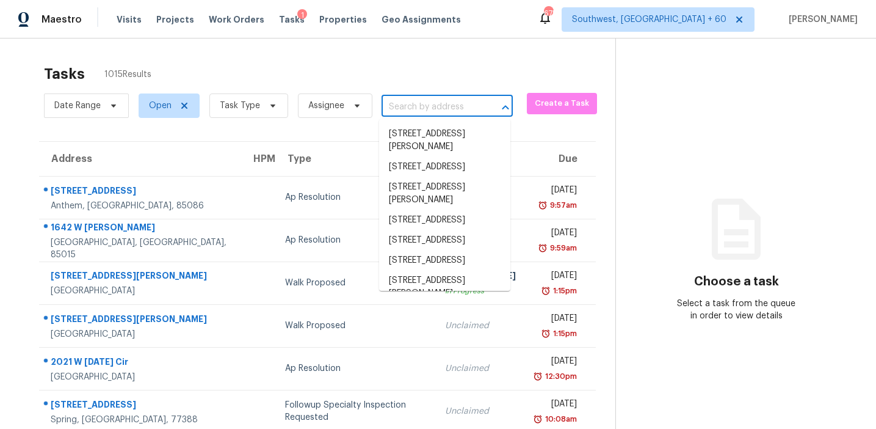
paste input "703 Pine Tree Trl Atlanta, GA, 30349"
type input "703 Pine Tree Trl Atlanta, GA, 30349"
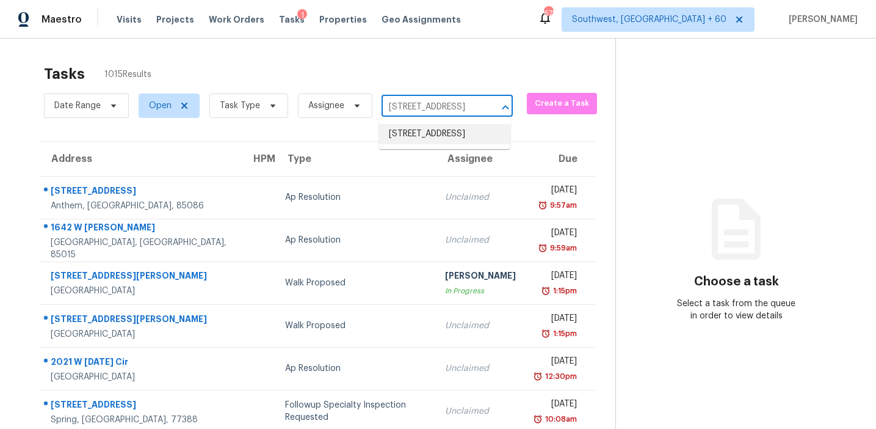
click at [430, 138] on li "703 Pine Tree Trl, Atlanta, GA 30349" at bounding box center [444, 134] width 131 height 20
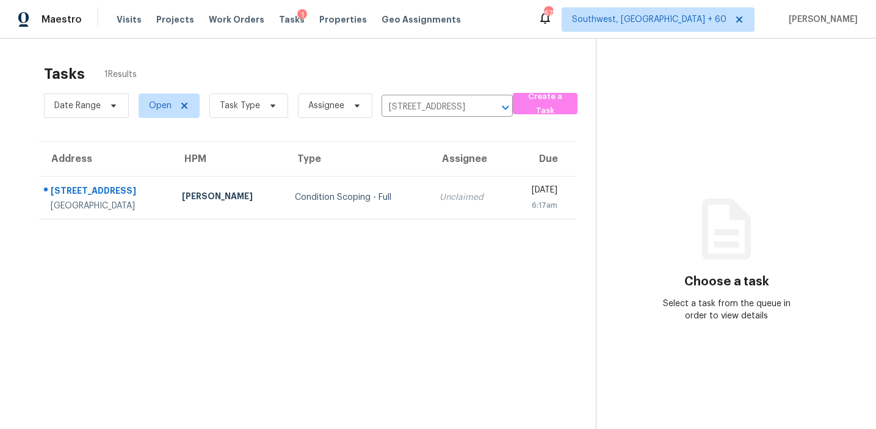
click at [440, 191] on div "Unclaimed" at bounding box center [470, 197] width 60 height 12
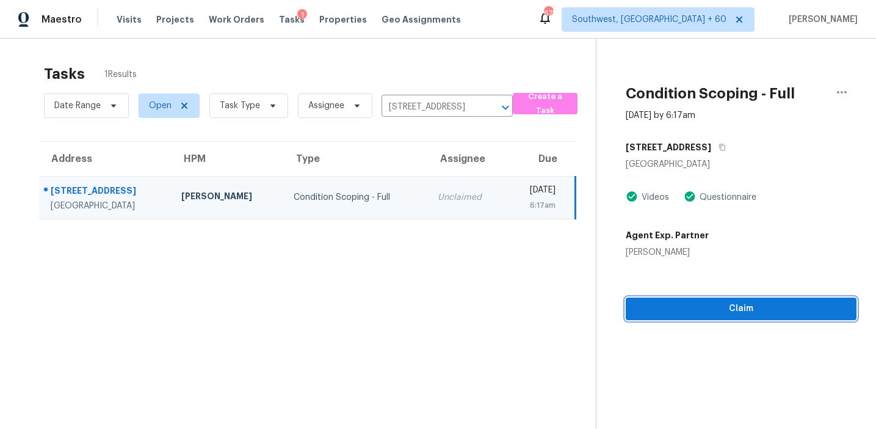
click at [686, 308] on span "Claim" at bounding box center [741, 308] width 211 height 15
click at [681, 304] on span "Start Assessment" at bounding box center [741, 308] width 211 height 15
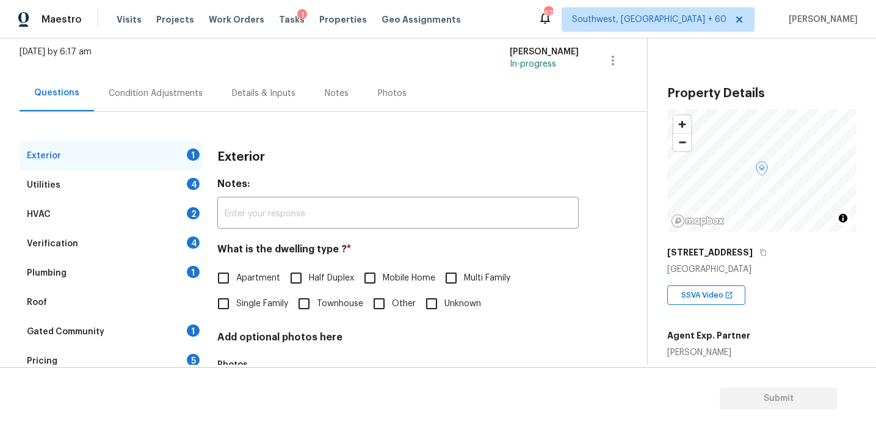
scroll to position [109, 0]
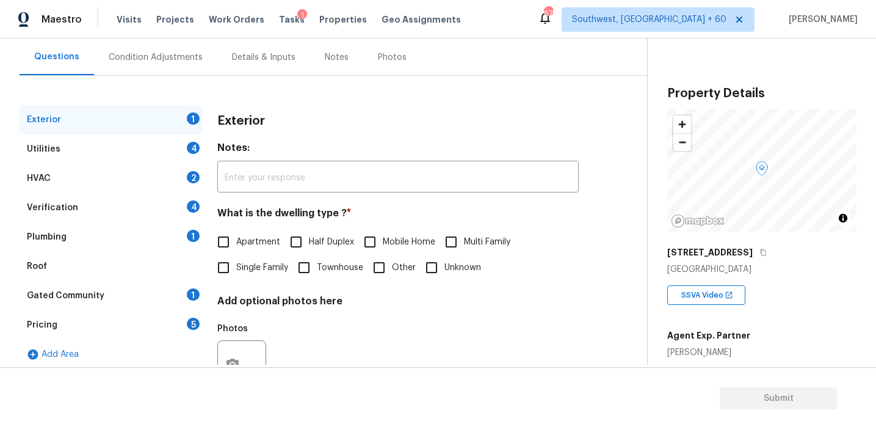
click at [184, 325] on div "Pricing 5" at bounding box center [111, 324] width 183 height 29
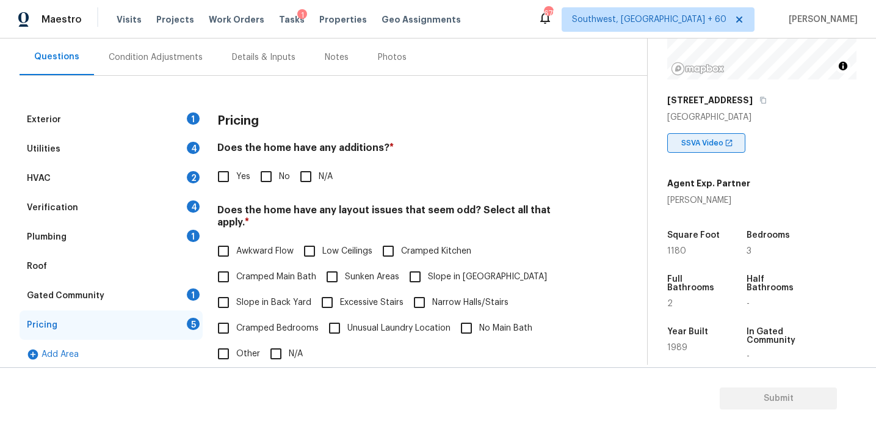
scroll to position [150, 0]
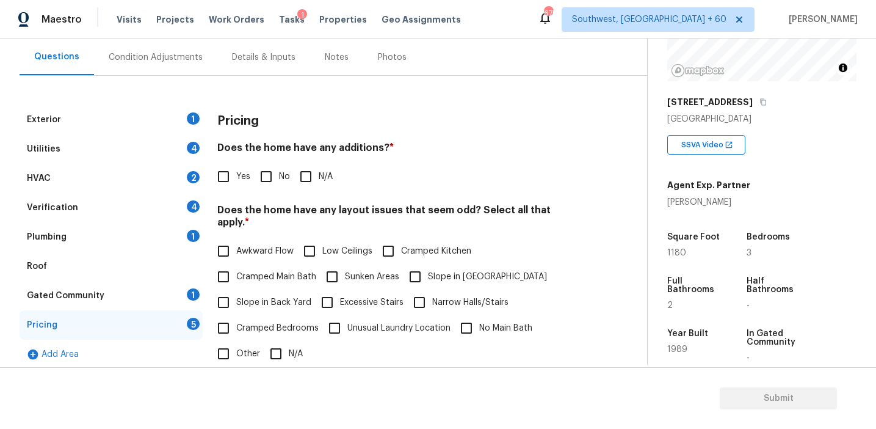
click at [252, 128] on div "Pricing" at bounding box center [397, 121] width 361 height 32
click at [264, 176] on input "No" at bounding box center [266, 177] width 26 height 26
checkbox input "true"
click at [263, 297] on span "Slope in Back Yard" at bounding box center [273, 303] width 75 height 13
click at [236, 291] on input "Slope in Back Yard" at bounding box center [224, 304] width 26 height 26
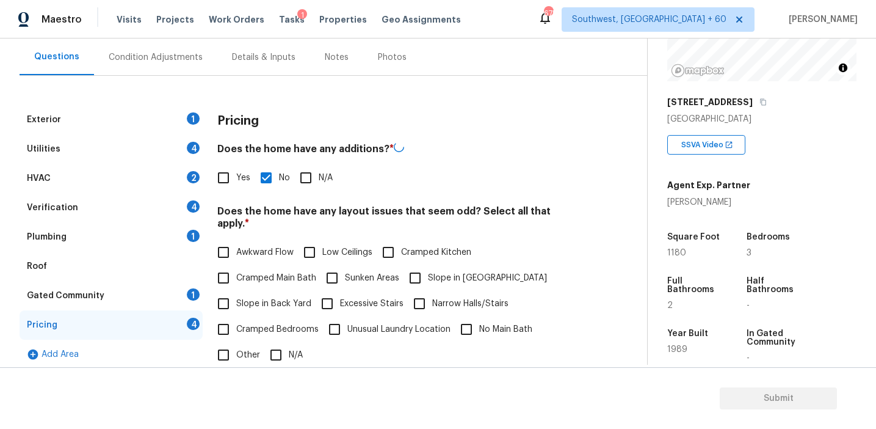
checkbox input "true"
click at [418, 274] on input "Slope in [GEOGRAPHIC_DATA]" at bounding box center [415, 277] width 26 height 26
checkbox input "true"
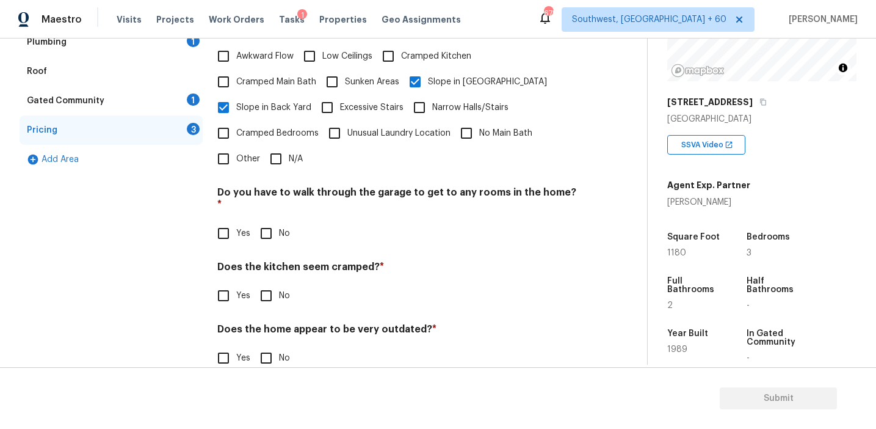
click at [270, 220] on input "No" at bounding box center [266, 233] width 26 height 26
checkbox input "true"
click at [270, 284] on input "No" at bounding box center [266, 297] width 26 height 26
checkbox input "true"
click at [270, 345] on input "No" at bounding box center [266, 358] width 26 height 26
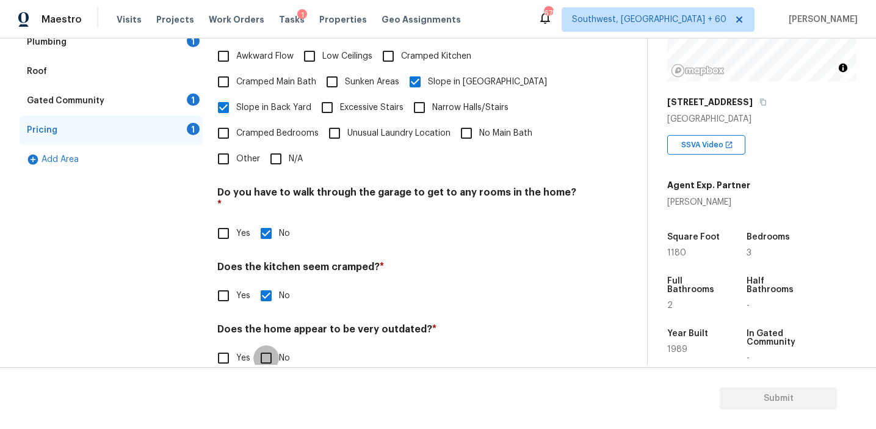
checkbox input "true"
click at [184, 102] on div "Gated Community 1" at bounding box center [111, 100] width 183 height 29
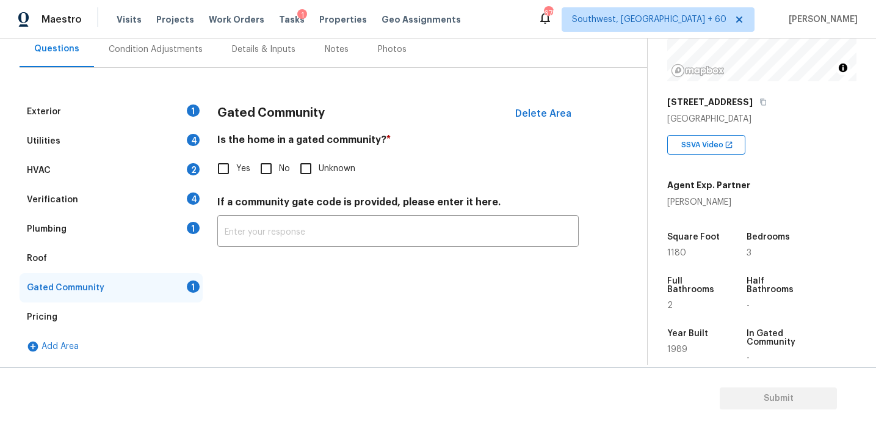
scroll to position [117, 0]
click at [261, 170] on input "No" at bounding box center [266, 169] width 26 height 26
checkbox input "true"
click at [167, 232] on div "Plumbing 1" at bounding box center [111, 228] width 183 height 29
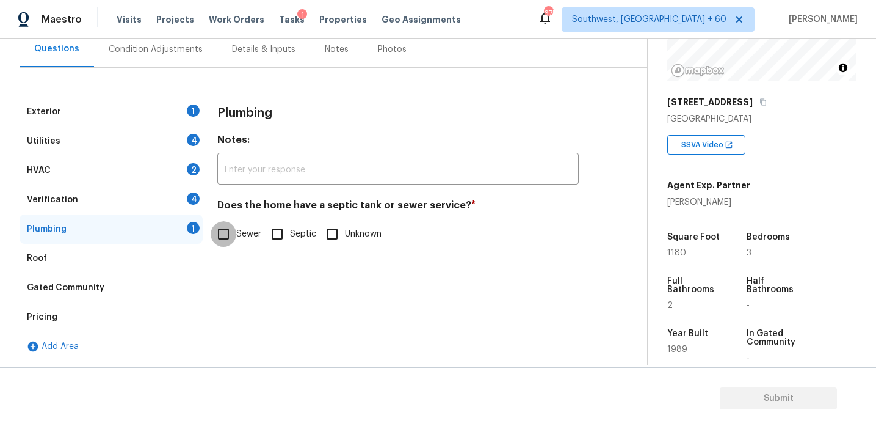
click at [234, 231] on input "Sewer" at bounding box center [224, 234] width 26 height 26
checkbox input "true"
click at [178, 198] on div "Verification 4" at bounding box center [111, 199] width 183 height 29
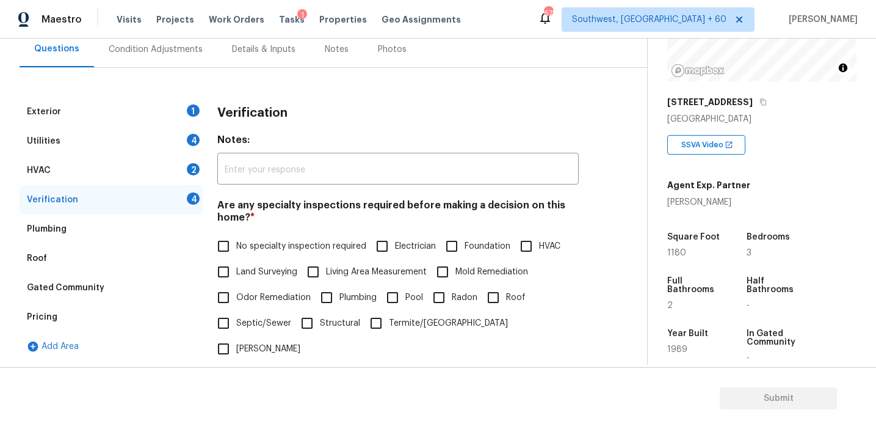
click at [267, 240] on span "No specialty inspection required" at bounding box center [301, 246] width 130 height 13
click at [236, 239] on input "No specialty inspection required" at bounding box center [224, 246] width 26 height 26
checkbox input "true"
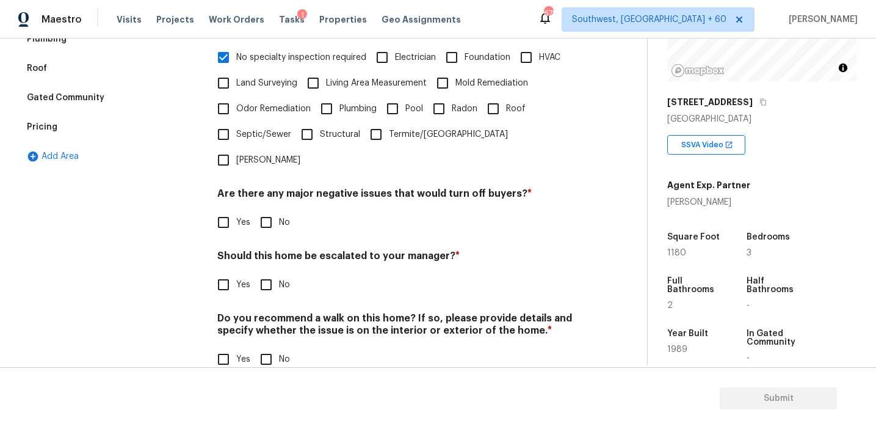
scroll to position [306, 0]
click at [266, 209] on input "No" at bounding box center [266, 222] width 26 height 26
checkbox input "true"
click at [273, 272] on input "No" at bounding box center [266, 285] width 26 height 26
checkbox input "true"
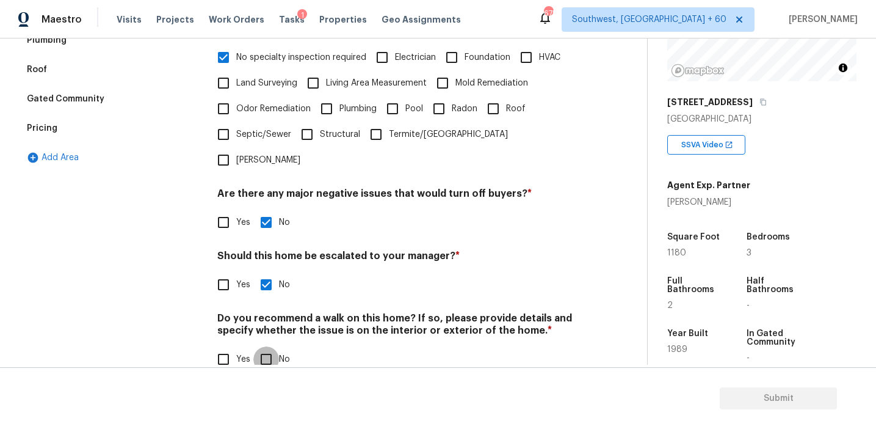
click at [265, 346] on input "No" at bounding box center [266, 359] width 26 height 26
checkbox input "true"
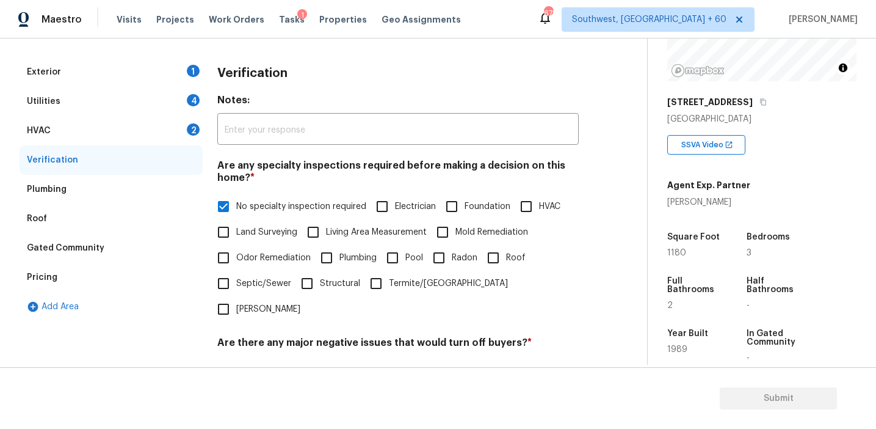
click at [183, 128] on div "HVAC 2" at bounding box center [111, 130] width 183 height 29
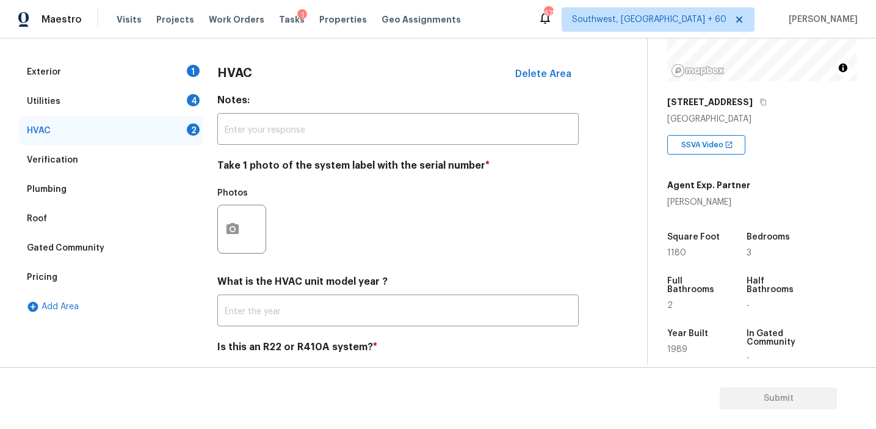
scroll to position [200, 0]
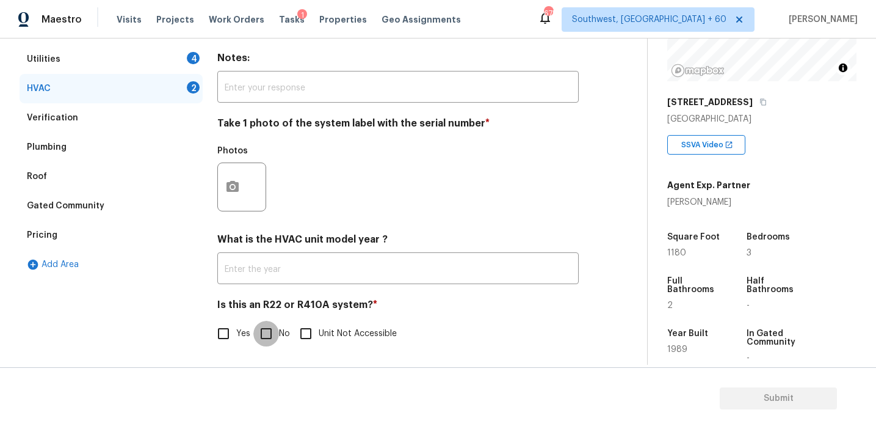
click at [269, 321] on input "No" at bounding box center [266, 334] width 26 height 26
checkbox input "true"
click at [233, 185] on circle "button" at bounding box center [233, 187] width 4 height 4
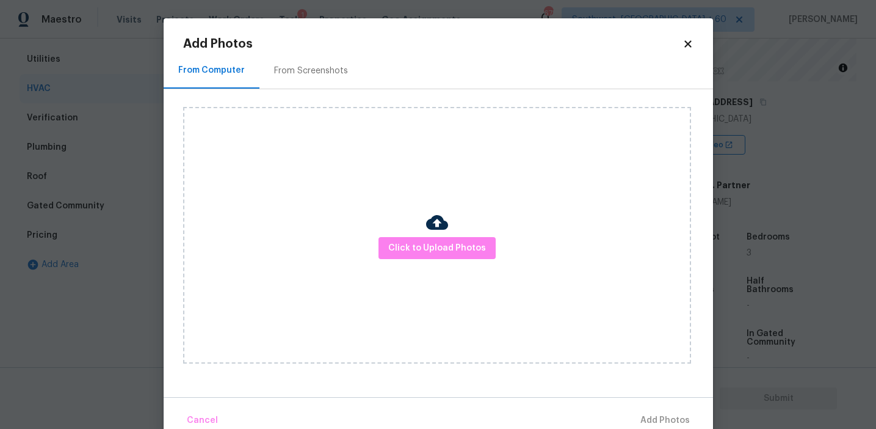
click at [320, 76] on div "From Screenshots" at bounding box center [311, 71] width 74 height 12
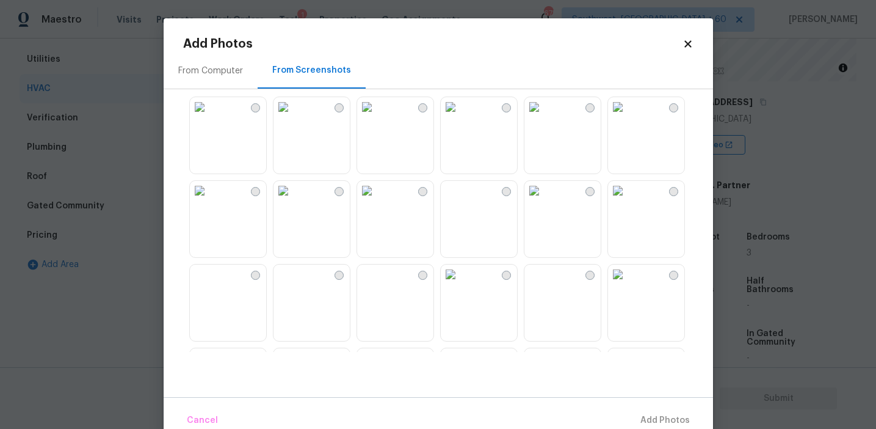
scroll to position [267, 0]
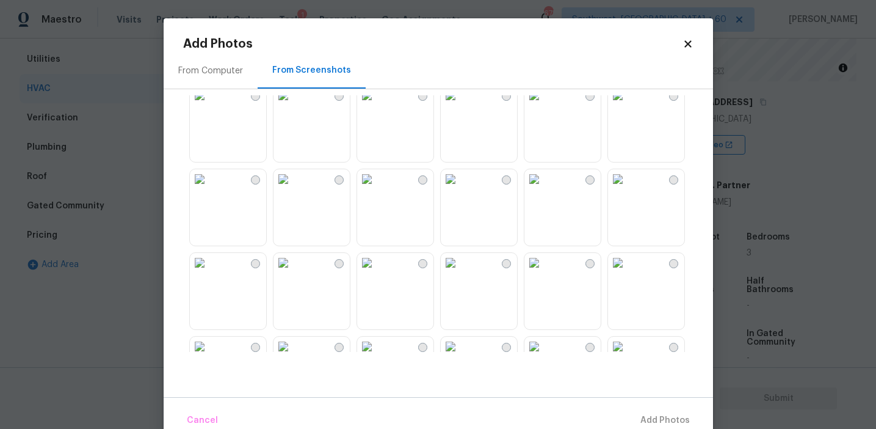
click at [377, 189] on img at bounding box center [367, 179] width 20 height 20
click at [637, 418] on span "Add 1 Photo(s)" at bounding box center [659, 420] width 60 height 15
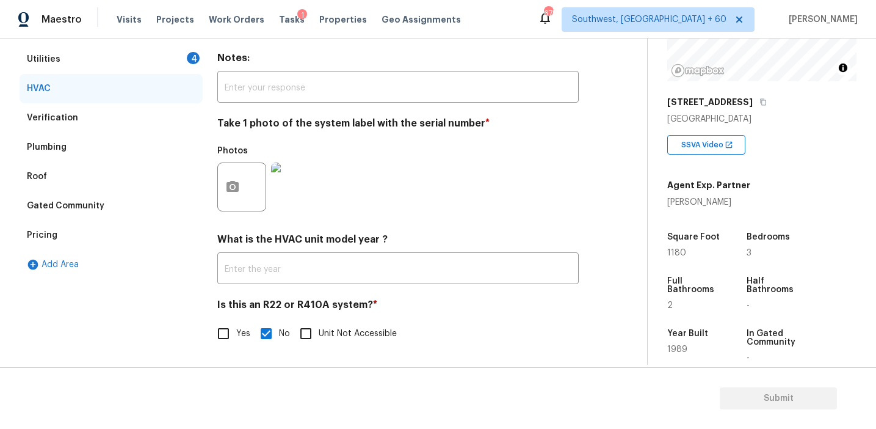
click at [186, 66] on div "Utilities 4" at bounding box center [111, 59] width 183 height 29
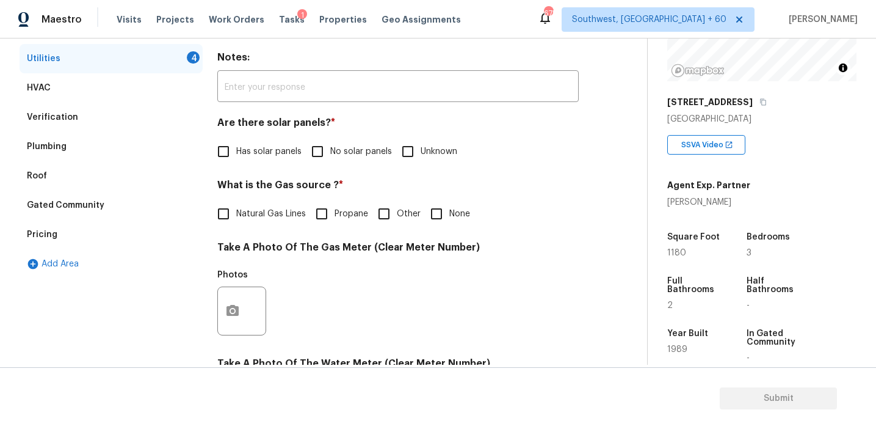
click at [356, 155] on span "No solar panels" at bounding box center [361, 151] width 62 height 13
click at [330, 155] on input "No solar panels" at bounding box center [318, 152] width 26 height 26
checkbox input "true"
click at [254, 224] on label "Natural Gas Lines" at bounding box center [258, 214] width 95 height 26
click at [236, 224] on input "Natural Gas Lines" at bounding box center [224, 214] width 26 height 26
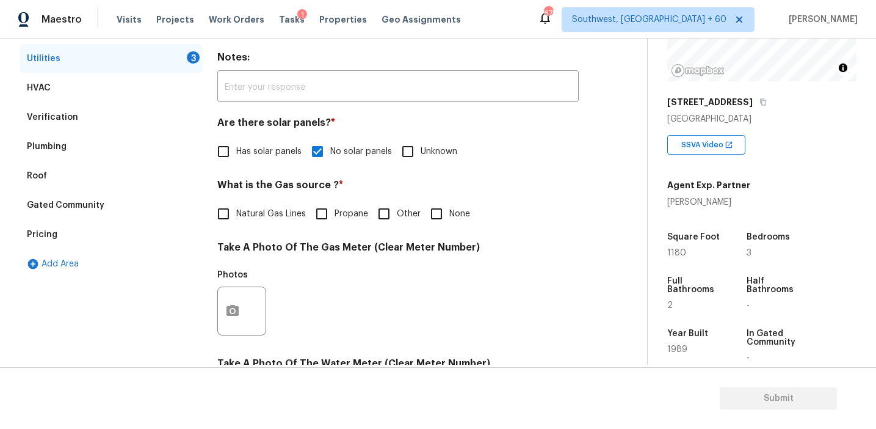
checkbox input "true"
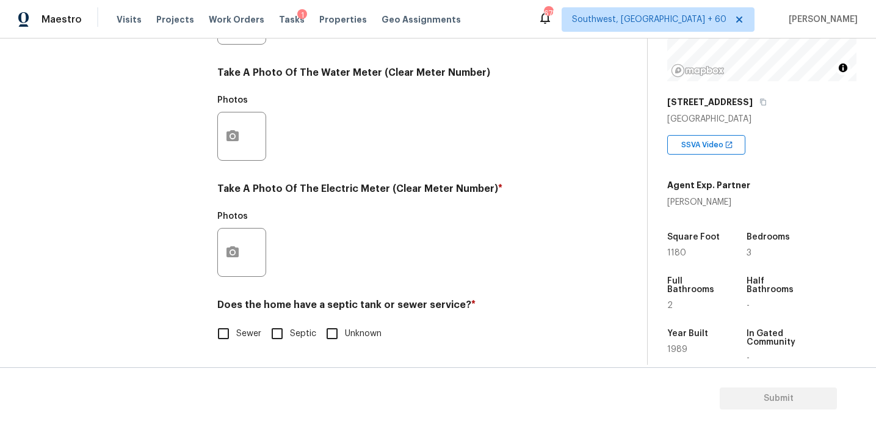
click at [242, 328] on span "Sewer" at bounding box center [248, 333] width 25 height 13
click at [236, 328] on input "Sewer" at bounding box center [224, 334] width 26 height 26
checkbox input "true"
click at [242, 250] on button "button" at bounding box center [232, 252] width 29 height 48
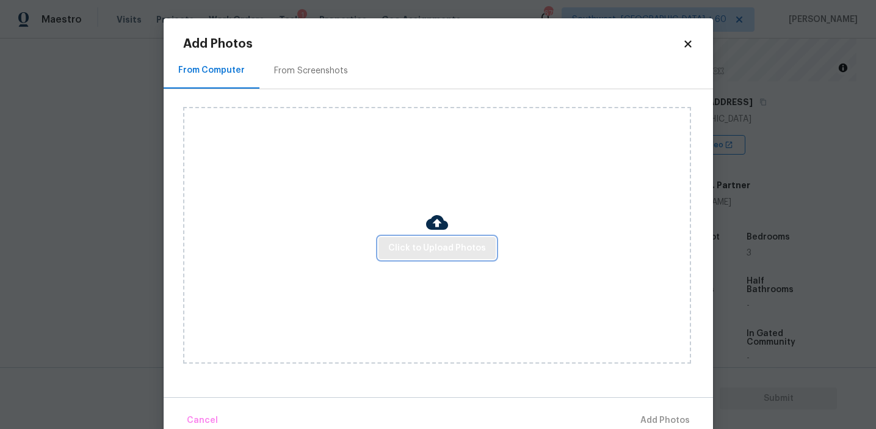
click at [465, 247] on span "Click to Upload Photos" at bounding box center [437, 248] width 98 height 15
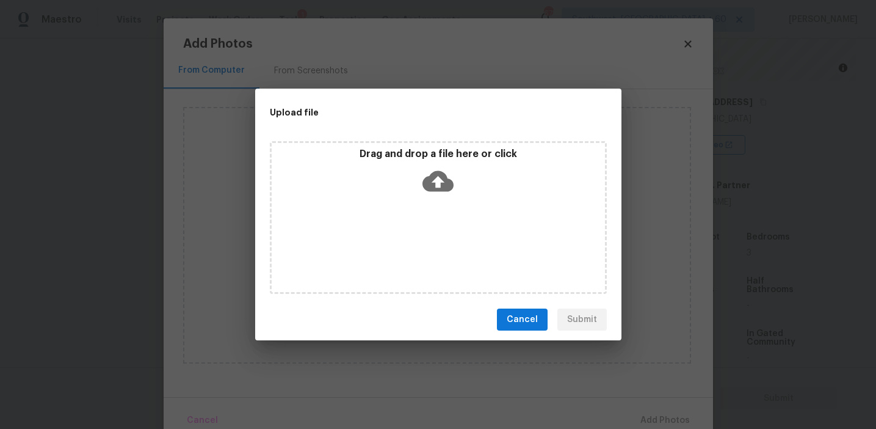
click at [449, 162] on div "Drag and drop a file here or click" at bounding box center [438, 174] width 333 height 53
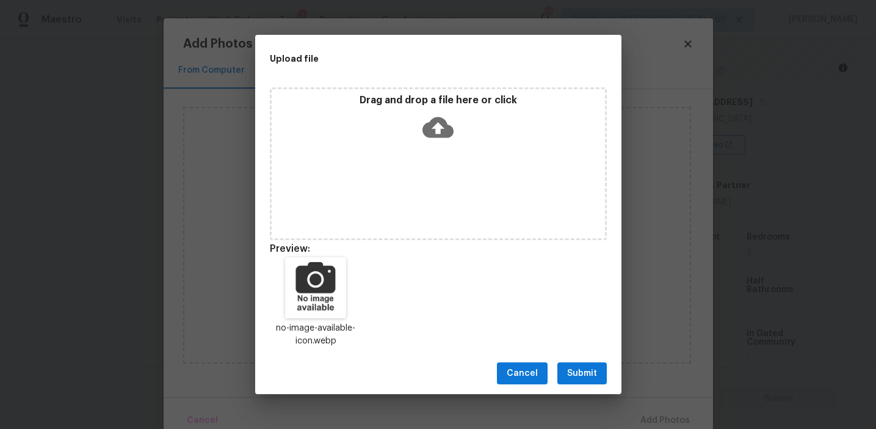
click at [589, 363] on button "Submit" at bounding box center [581, 373] width 49 height 23
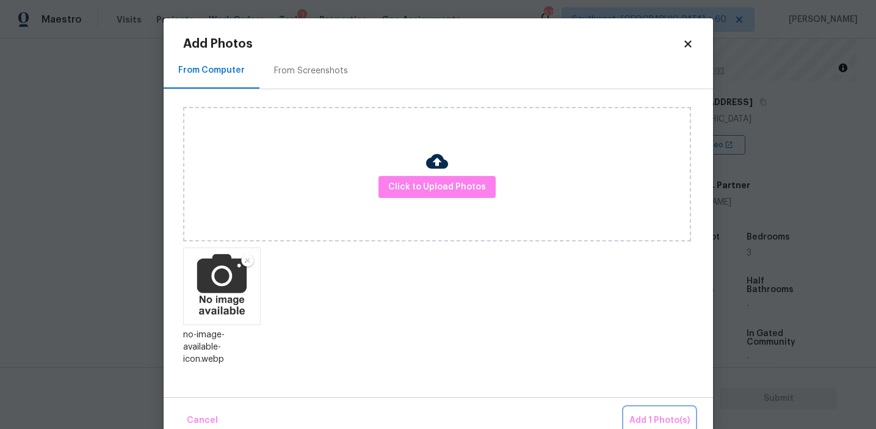
click at [642, 414] on span "Add 1 Photo(s)" at bounding box center [659, 420] width 60 height 15
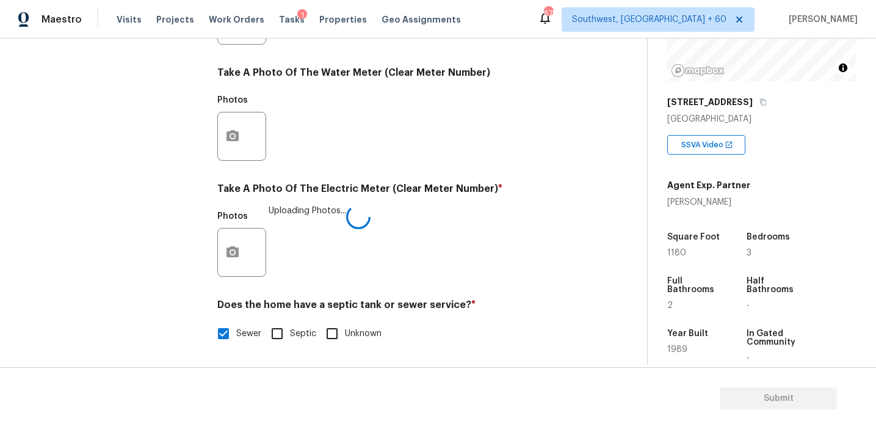
click at [465, 215] on div "Photos Uploading Photos..." at bounding box center [397, 244] width 361 height 79
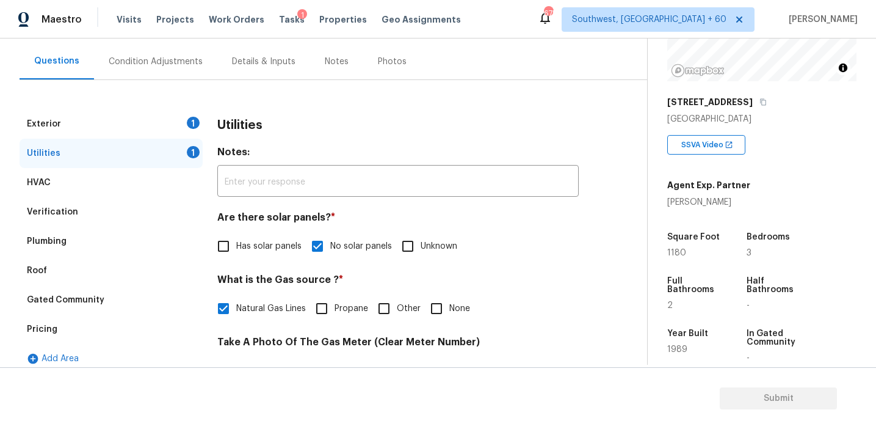
scroll to position [114, 0]
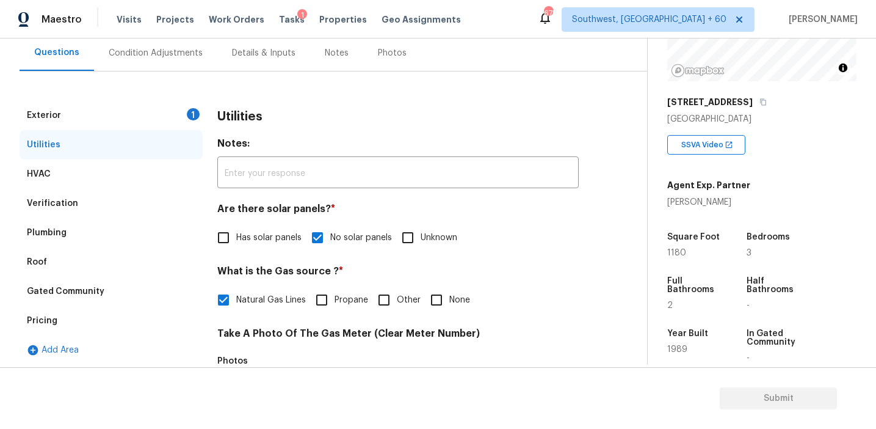
click at [195, 110] on div "1" at bounding box center [193, 114] width 13 height 12
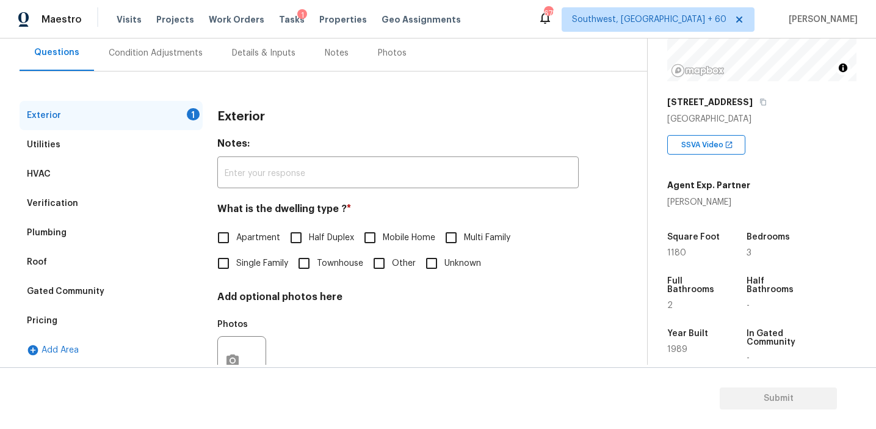
click at [325, 260] on span "Townhouse" at bounding box center [340, 263] width 46 height 13
click at [317, 260] on input "Townhouse" at bounding box center [304, 263] width 26 height 26
checkbox input "true"
click at [184, 51] on div "Condition Adjustments" at bounding box center [156, 53] width 94 height 12
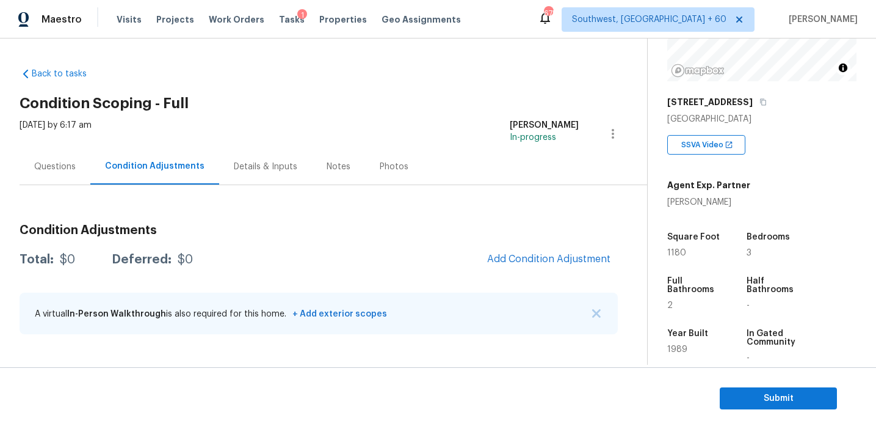
click at [367, 231] on h3 "Condition Adjustments" at bounding box center [319, 230] width 598 height 12
click at [487, 247] on span "Add Condition Adjustment" at bounding box center [549, 259] width 138 height 27
click at [531, 259] on span "Add Condition Adjustment" at bounding box center [548, 258] width 123 height 11
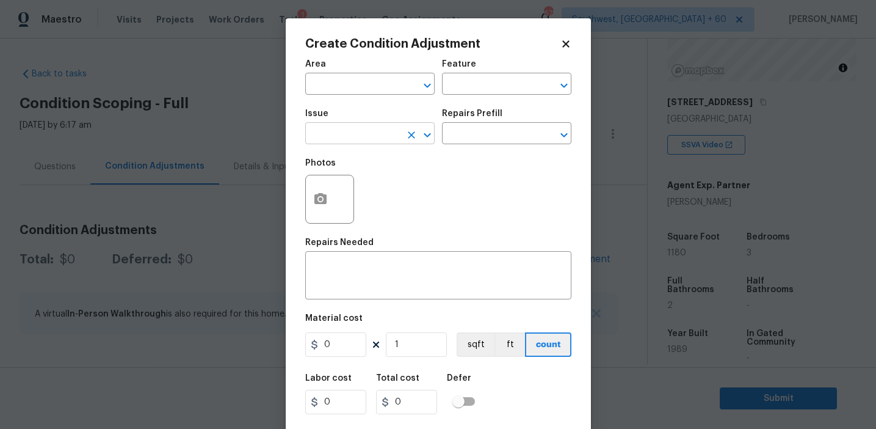
click at [322, 129] on input "text" at bounding box center [352, 134] width 95 height 19
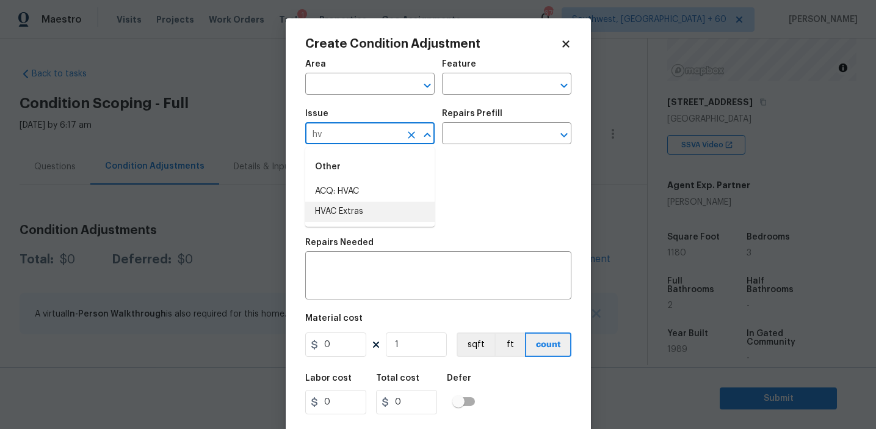
click at [383, 216] on li "HVAC Extras" at bounding box center [369, 211] width 129 height 20
type input "HVAC Extras"
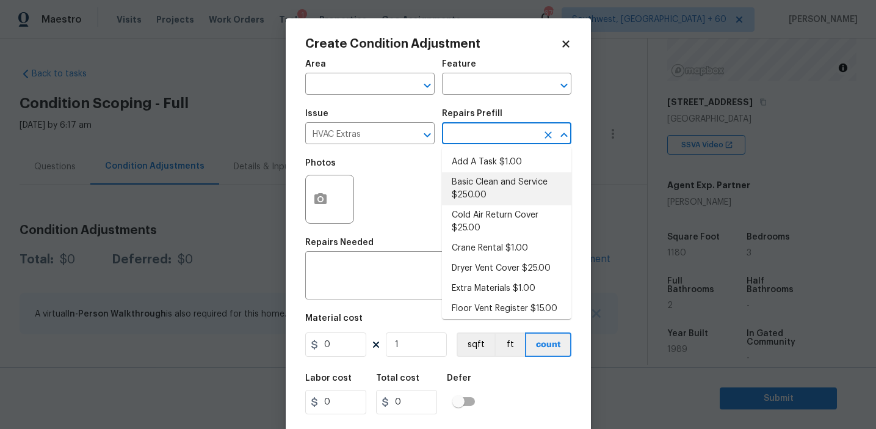
click at [482, 181] on li "Basic Clean and Service $250.00" at bounding box center [506, 188] width 129 height 33
type input "HVAC"
type textarea "General Service HVAC system including: cleaning condenser and evaporator coils,…"
type input "250"
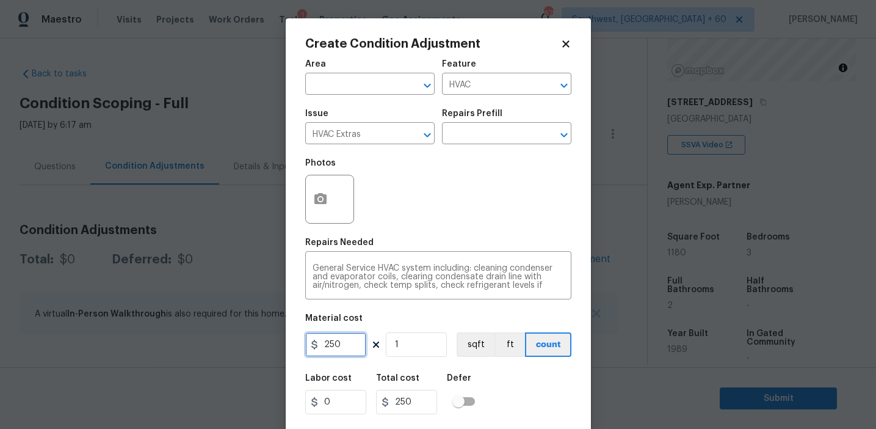
click at [328, 339] on input "250" at bounding box center [335, 344] width 61 height 24
type input "750"
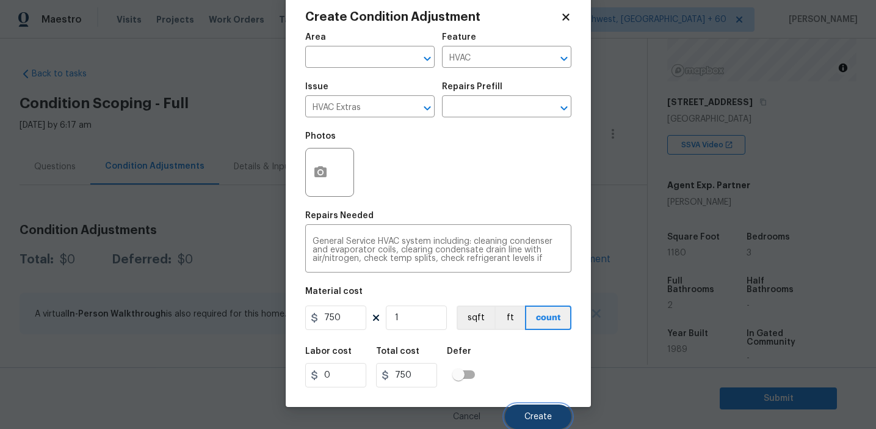
click at [537, 412] on span "Create" at bounding box center [537, 416] width 27 height 9
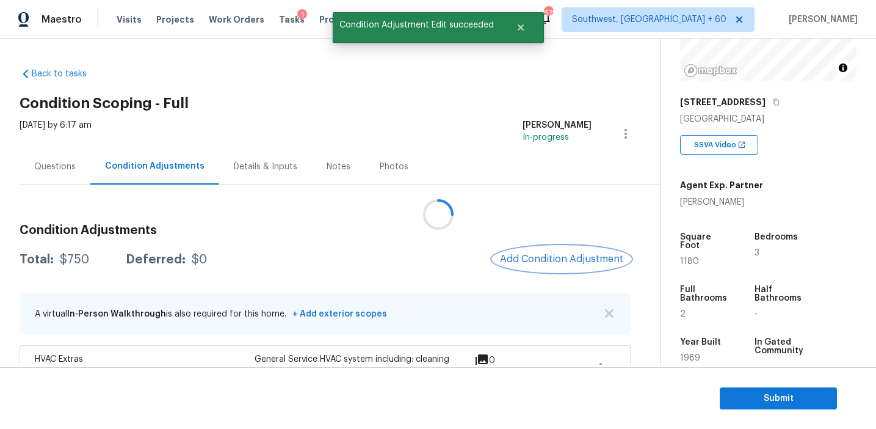
scroll to position [0, 0]
click at [559, 252] on button "Add Condition Adjustment" at bounding box center [562, 259] width 138 height 26
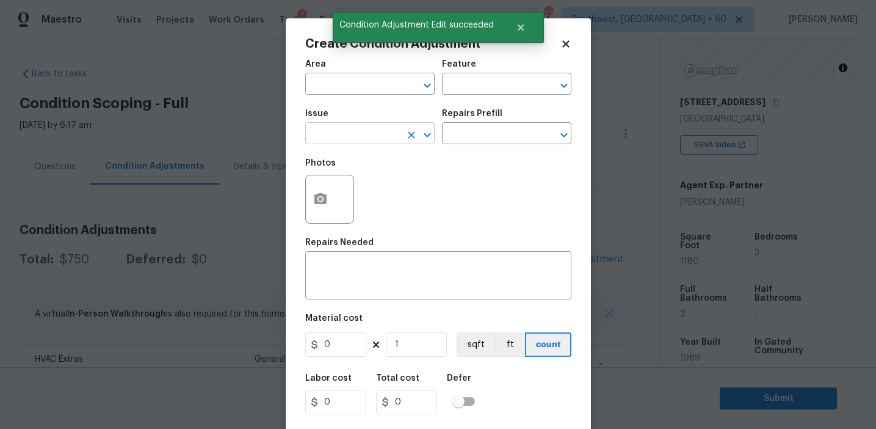
click at [346, 134] on input "text" at bounding box center [352, 134] width 95 height 19
click at [407, 190] on li "Pressure Washing" at bounding box center [369, 191] width 129 height 20
type input "Pressure Washing"
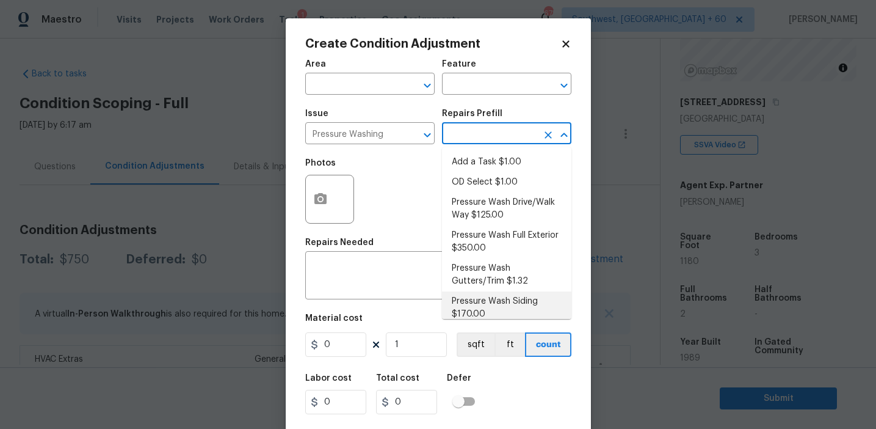
click at [488, 311] on li "Pressure Wash Siding $170.00" at bounding box center [506, 307] width 129 height 33
type input "Siding"
type textarea "Protect areas as needed for pressure washing. Pressure wash the siding on the h…"
type input "170"
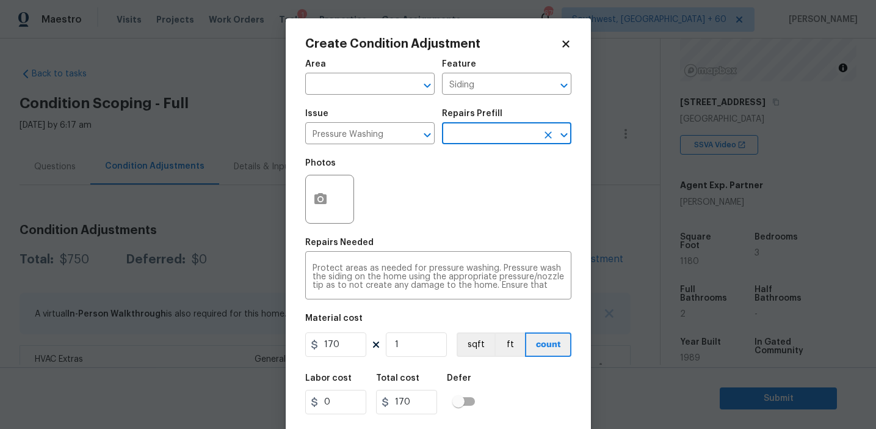
scroll to position [27, 0]
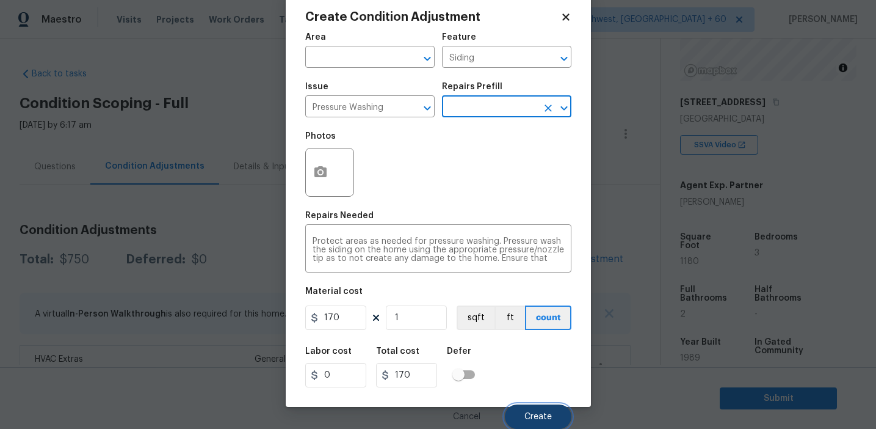
click at [529, 410] on button "Create" at bounding box center [538, 416] width 67 height 24
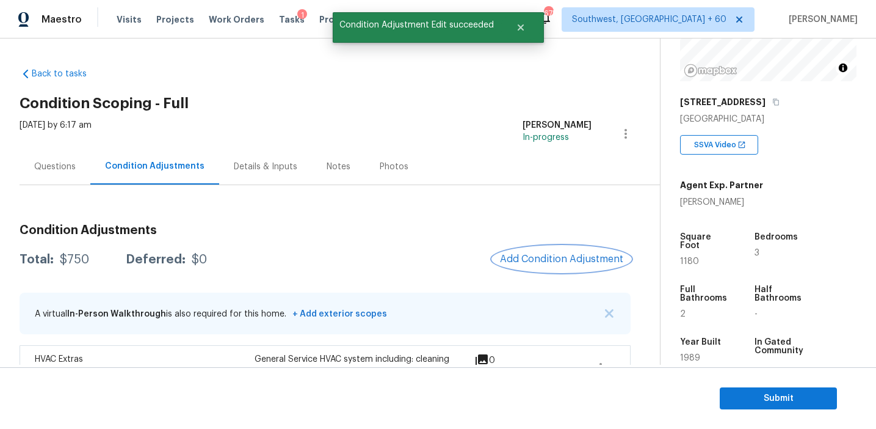
scroll to position [0, 0]
click at [526, 255] on span "Add Condition Adjustment" at bounding box center [561, 258] width 123 height 11
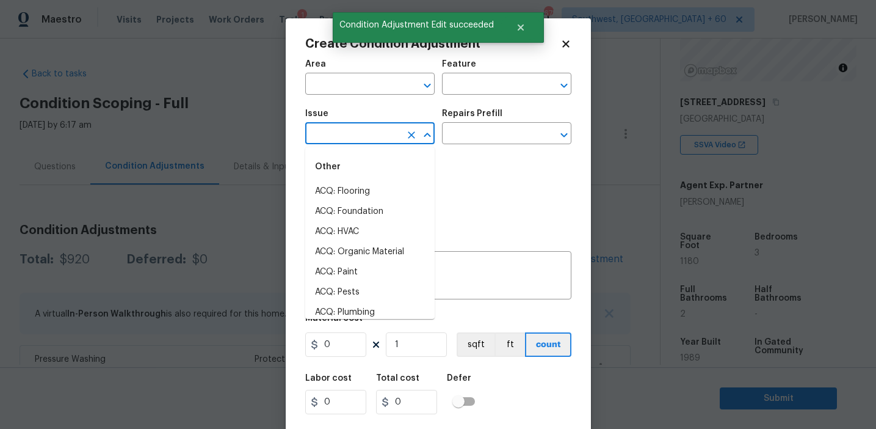
click at [372, 129] on input "text" at bounding box center [352, 134] width 95 height 19
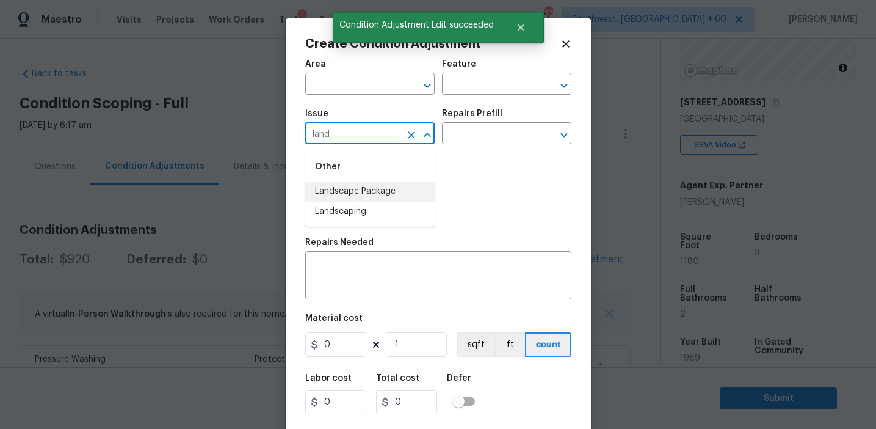
click at [389, 201] on li "Landscaping" at bounding box center [369, 211] width 129 height 20
type input "Landscaping"
click at [409, 136] on icon "Clear" at bounding box center [411, 134] width 7 height 7
click at [415, 196] on li "Landscape Package" at bounding box center [369, 191] width 129 height 20
type input "Landscape Package"
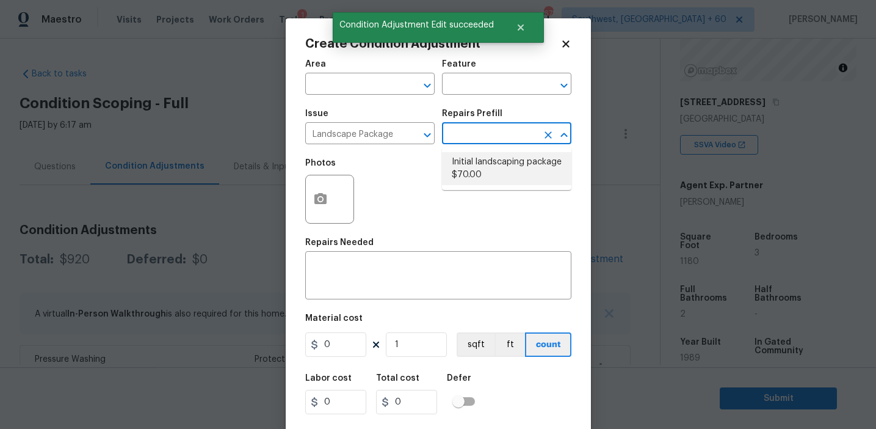
click at [463, 169] on li "Initial landscaping package $70.00" at bounding box center [506, 168] width 129 height 33
type input "Home Readiness Packages"
type textarea "Mowing of grass up to 6" in height. Mow, edge along driveways & sidewalks, trim…"
type input "70"
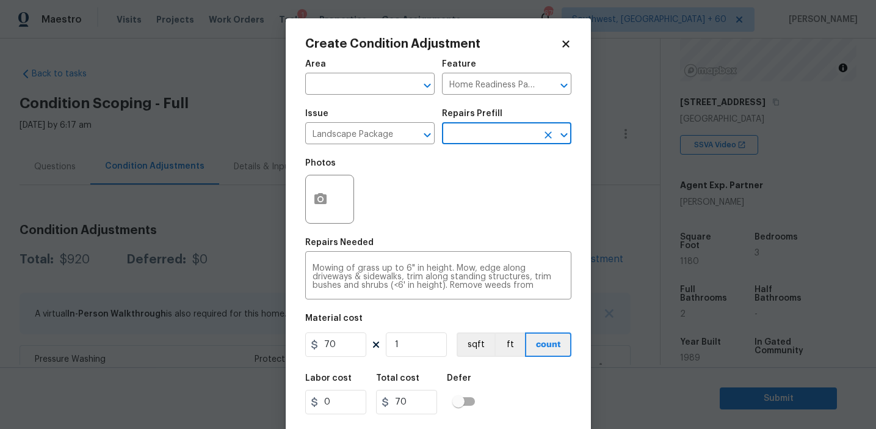
scroll to position [27, 0]
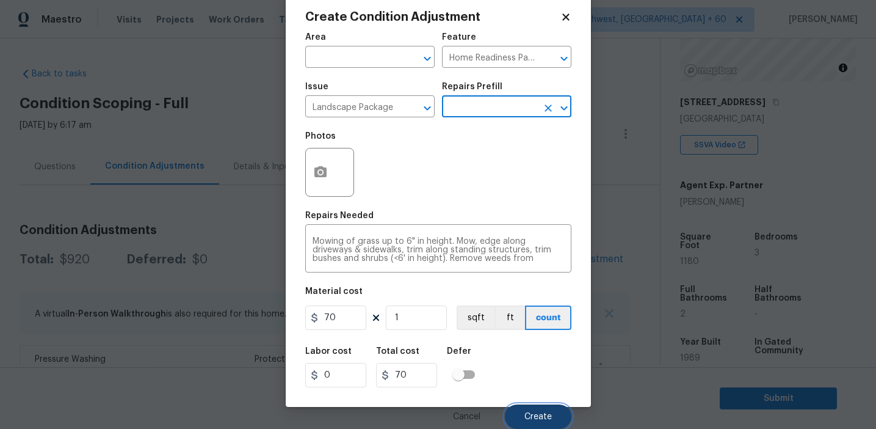
click at [521, 412] on button "Create" at bounding box center [538, 416] width 67 height 24
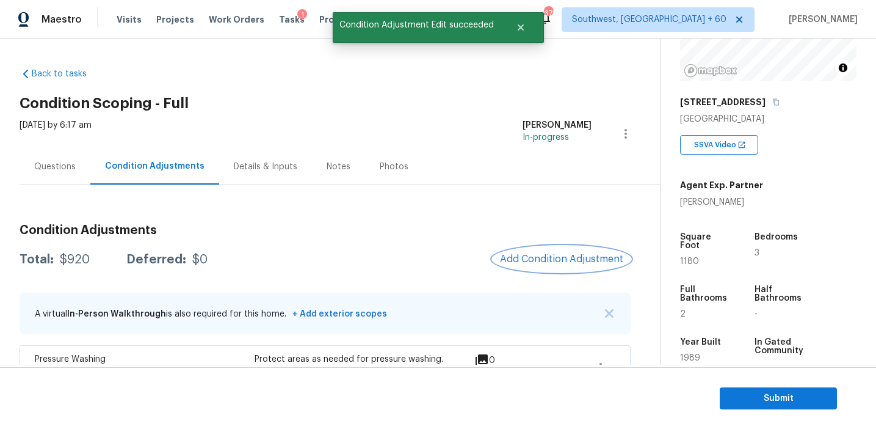
scroll to position [0, 0]
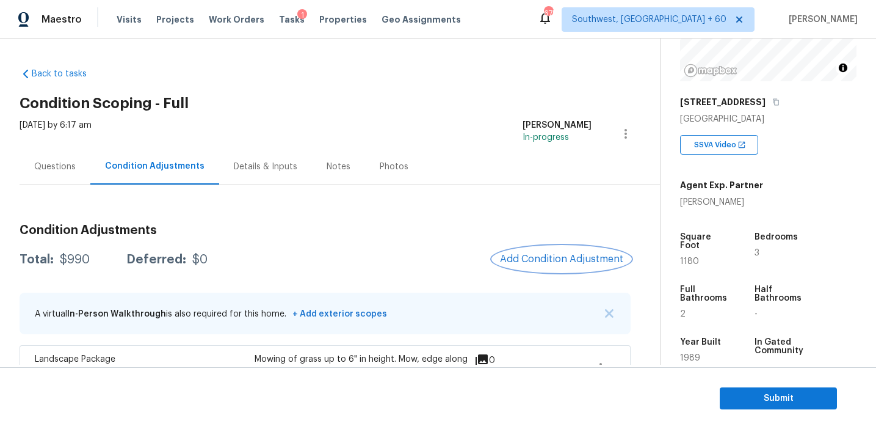
click at [548, 255] on span "Add Condition Adjustment" at bounding box center [561, 258] width 123 height 11
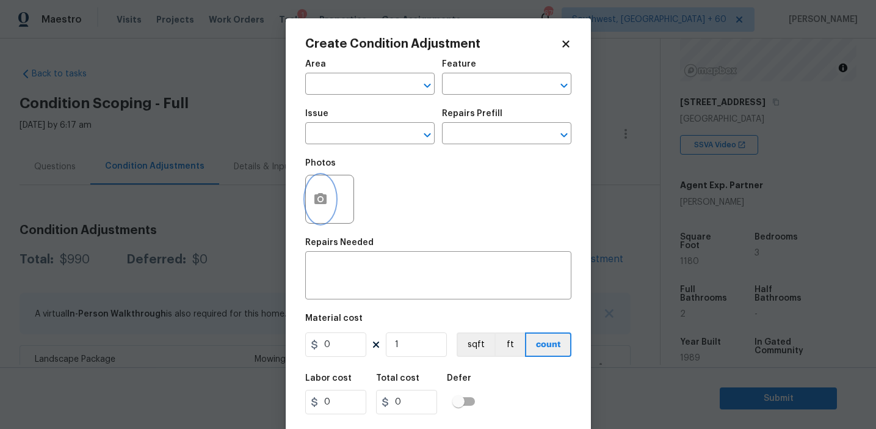
click at [321, 195] on icon "button" at bounding box center [320, 198] width 12 height 11
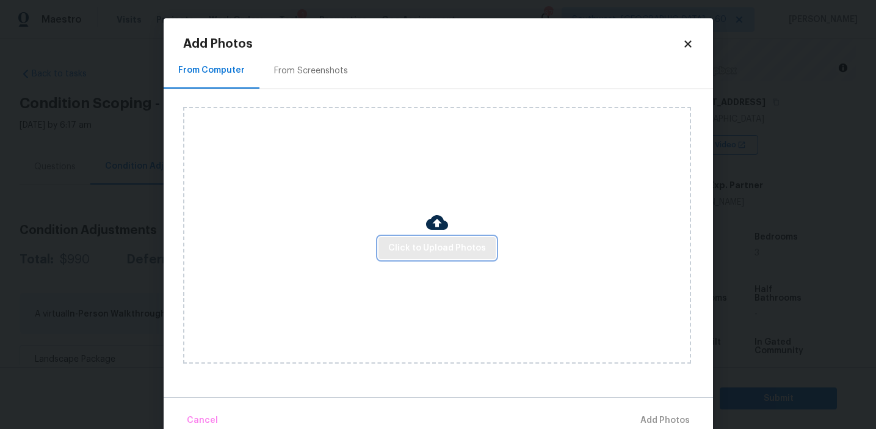
click at [423, 245] on span "Click to Upload Photos" at bounding box center [437, 248] width 98 height 15
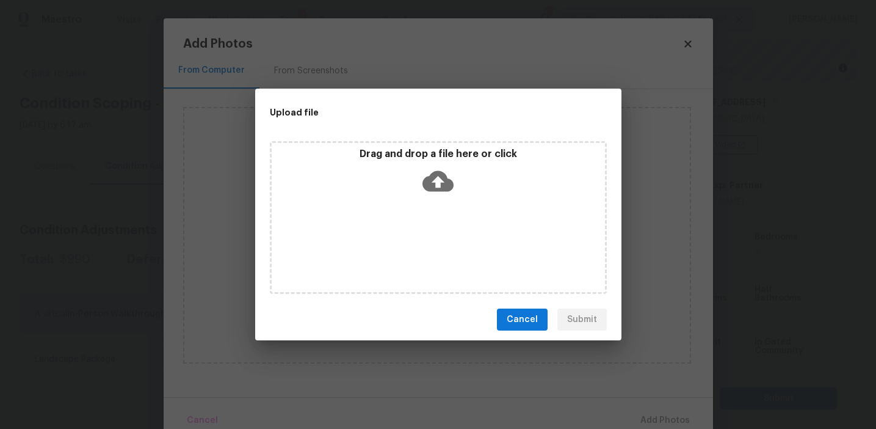
click at [433, 150] on p "Drag and drop a file here or click" at bounding box center [438, 154] width 333 height 13
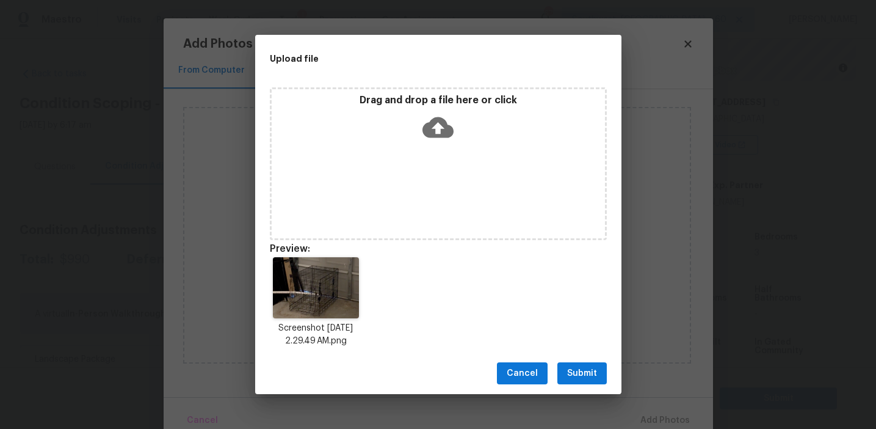
click at [581, 370] on span "Submit" at bounding box center [582, 373] width 30 height 15
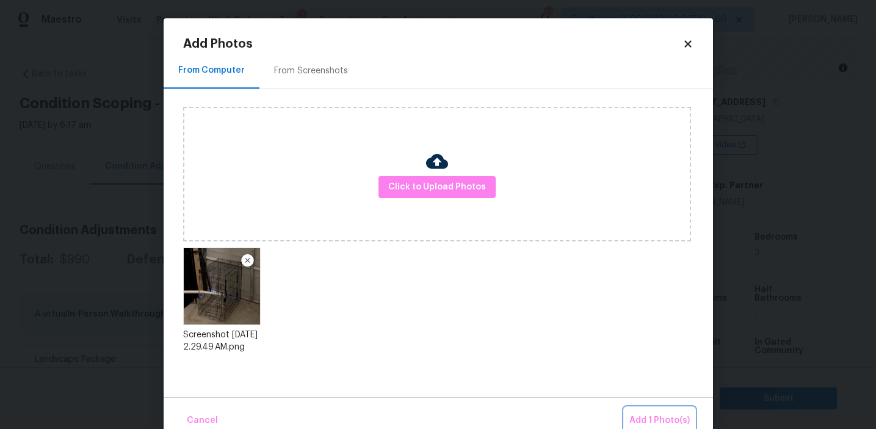
click at [671, 415] on span "Add 1 Photo(s)" at bounding box center [659, 420] width 60 height 15
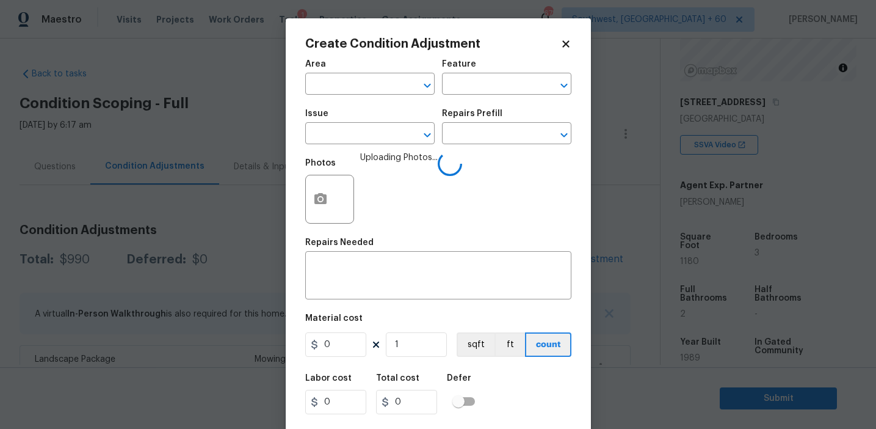
click at [369, 147] on span "Issue ​" at bounding box center [369, 126] width 129 height 49
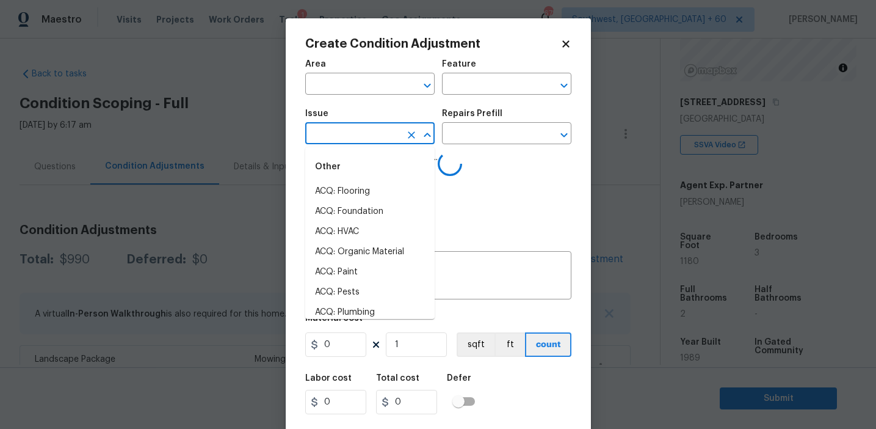
click at [364, 136] on input "text" at bounding box center [352, 134] width 95 height 19
type input "odo"
click at [378, 189] on li "Light Pet Odor" at bounding box center [369, 191] width 129 height 20
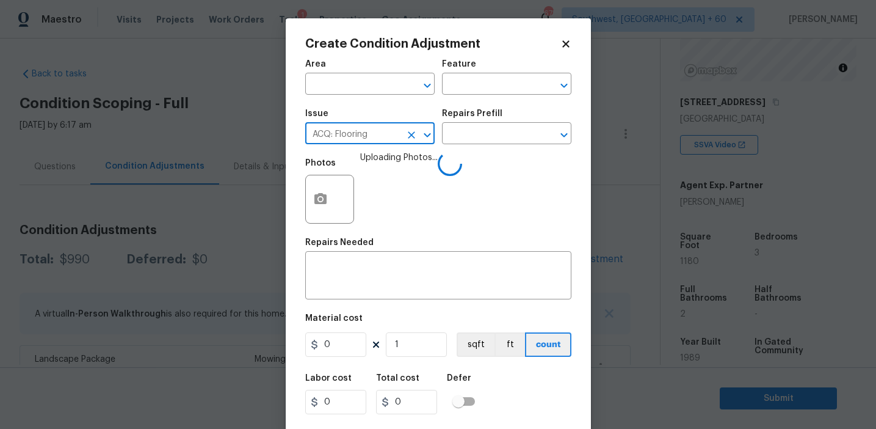
type input "ACQ: Flooring"
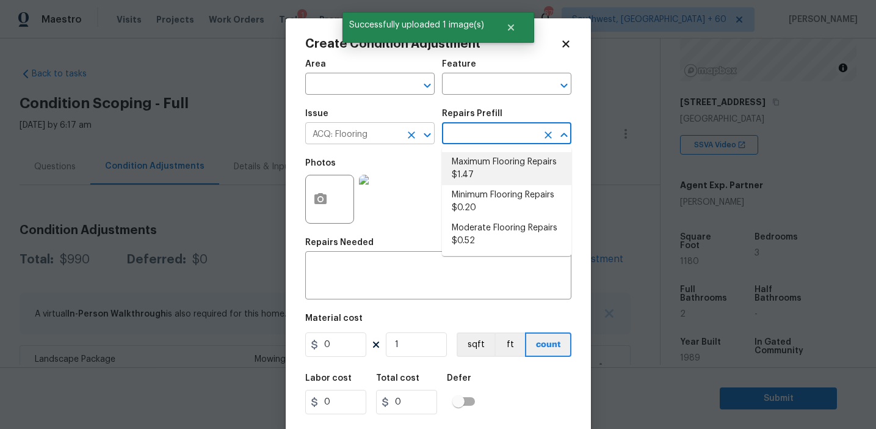
click at [407, 139] on icon "Clear" at bounding box center [411, 135] width 12 height 12
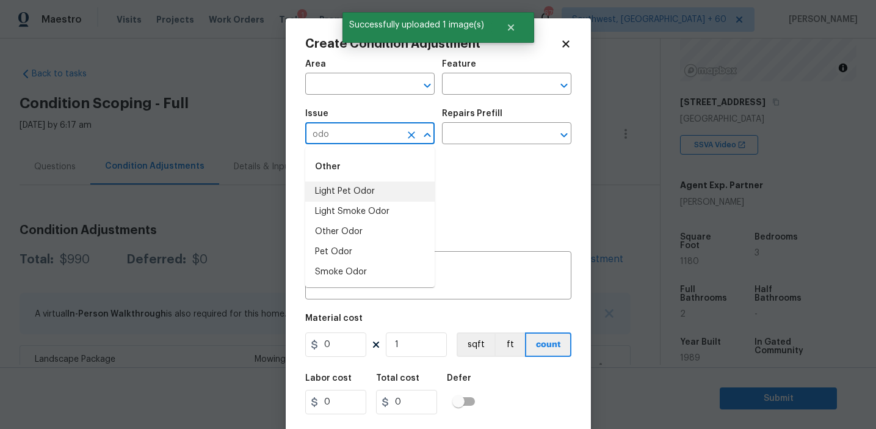
click at [413, 187] on li "Light Pet Odor" at bounding box center [369, 191] width 129 height 20
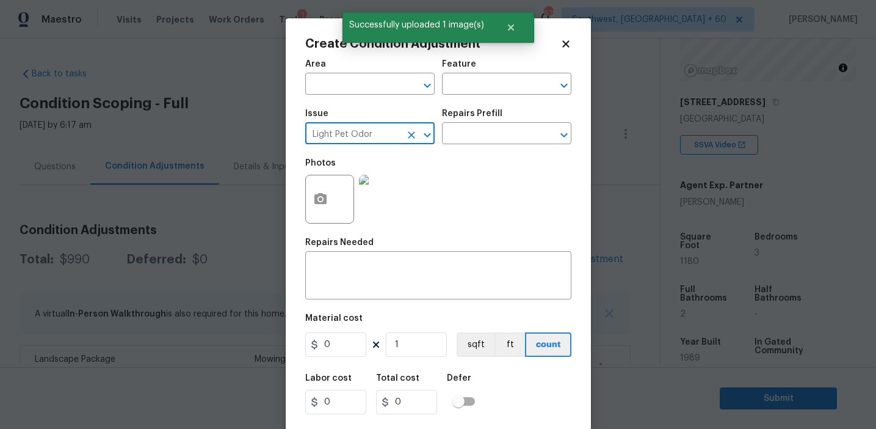
type input "Light Pet Odor"
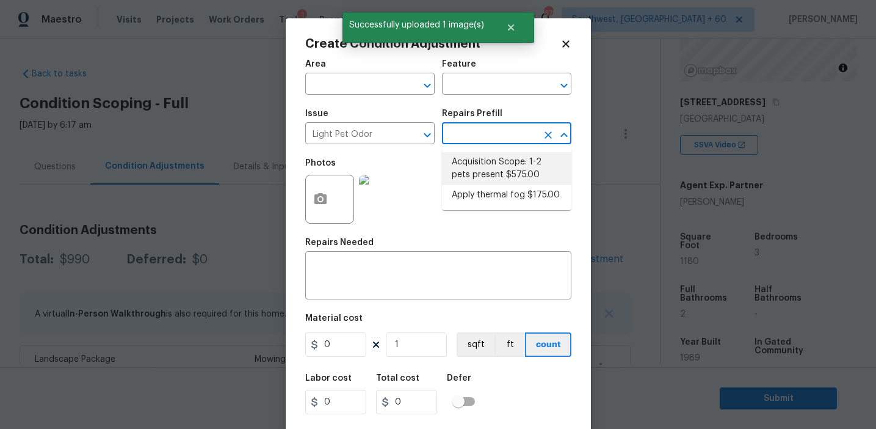
click at [475, 162] on li "Acquisition Scope: 1-2 pets present $575.00" at bounding box center [506, 168] width 129 height 33
type textarea "Acquisition Scope: 1-2 pets present"
type input "575"
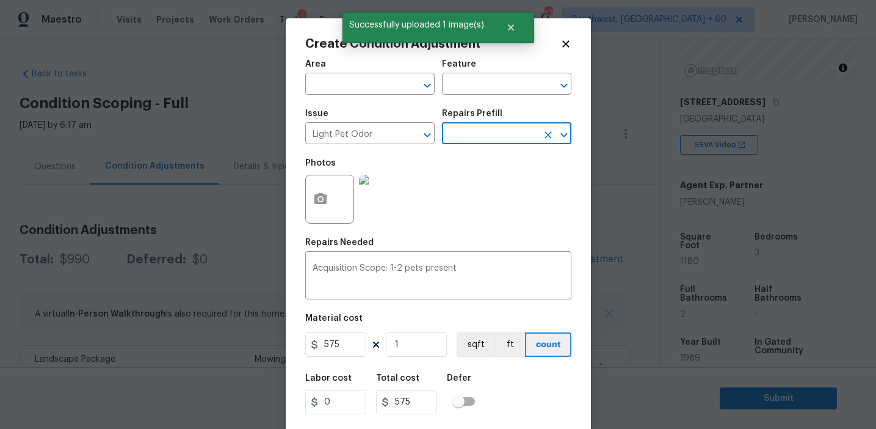
scroll to position [27, 0]
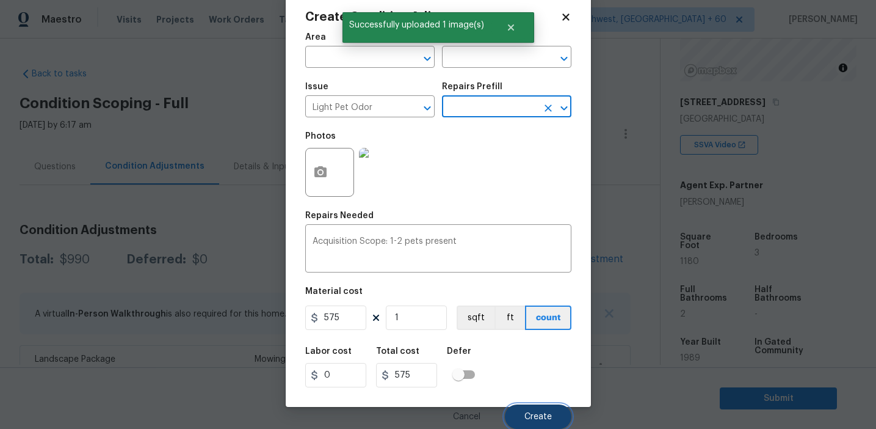
click at [526, 410] on button "Create" at bounding box center [538, 416] width 67 height 24
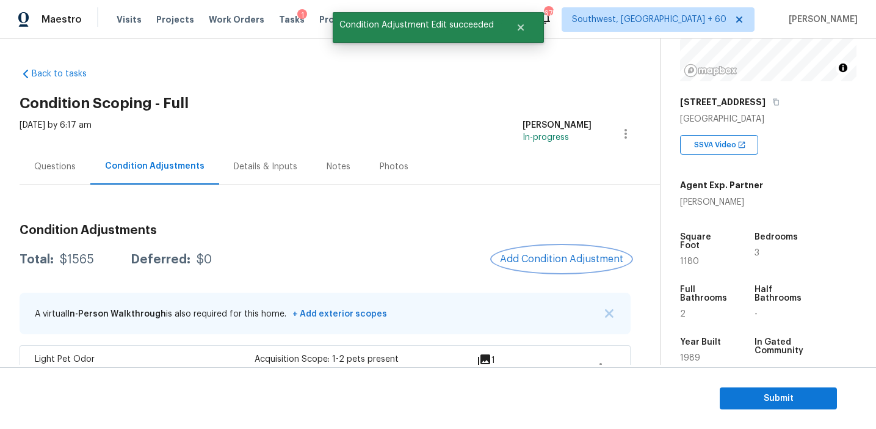
scroll to position [369, 0]
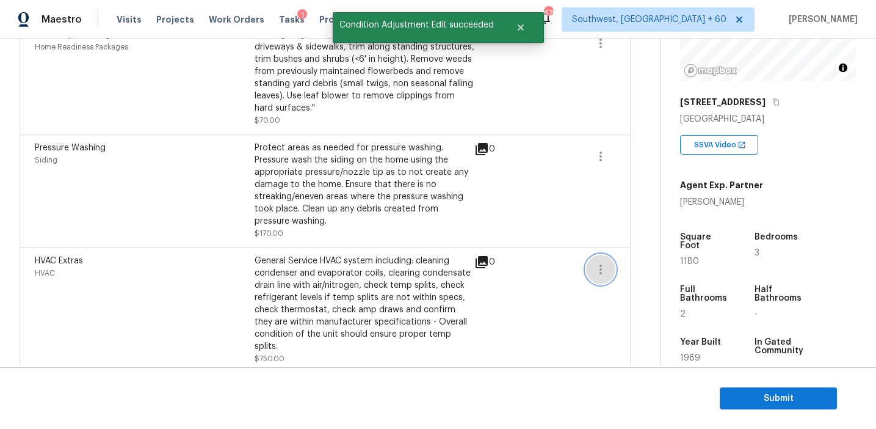
click at [602, 268] on icon "button" at bounding box center [600, 269] width 15 height 15
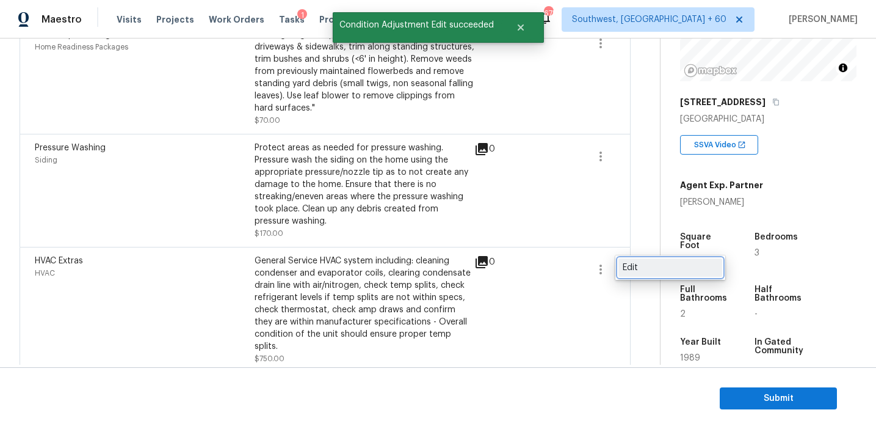
click at [650, 269] on div "Edit" at bounding box center [670, 267] width 95 height 12
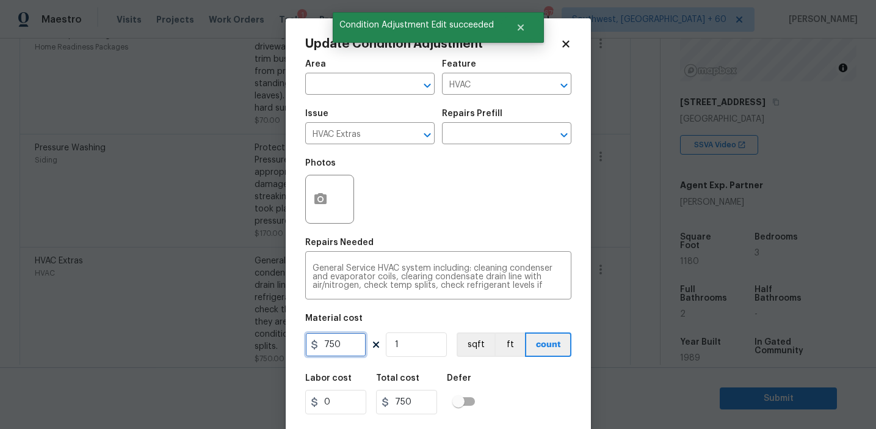
click at [348, 342] on input "750" at bounding box center [335, 344] width 61 height 24
type input "1200"
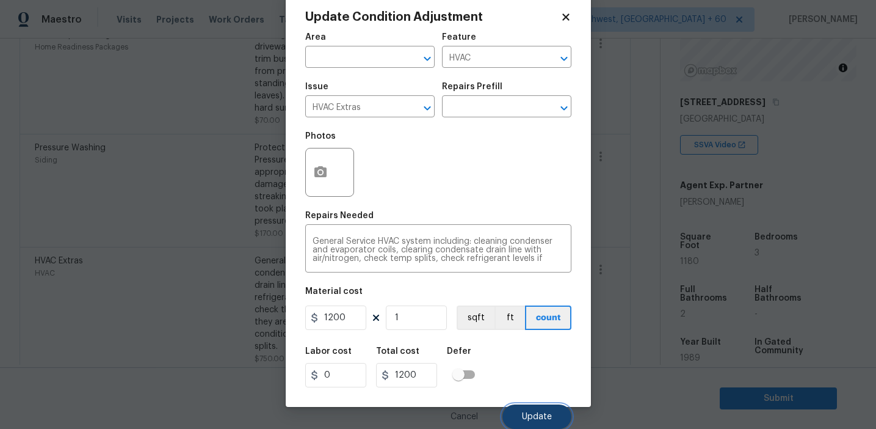
click at [524, 422] on button "Update" at bounding box center [536, 416] width 69 height 24
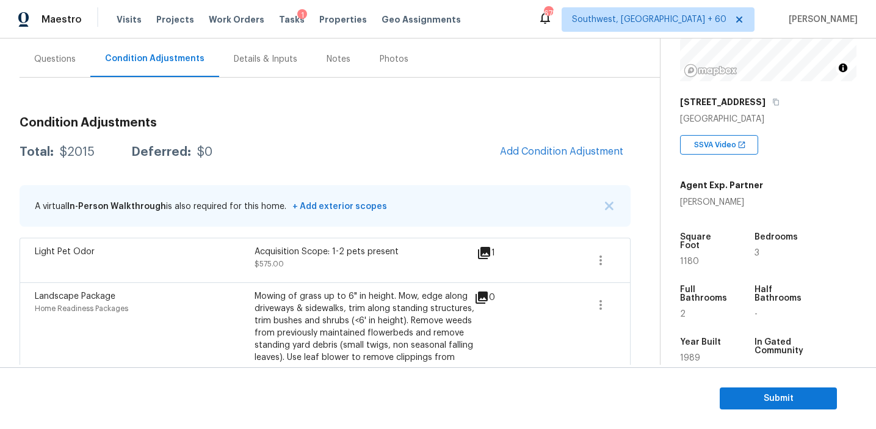
scroll to position [103, 0]
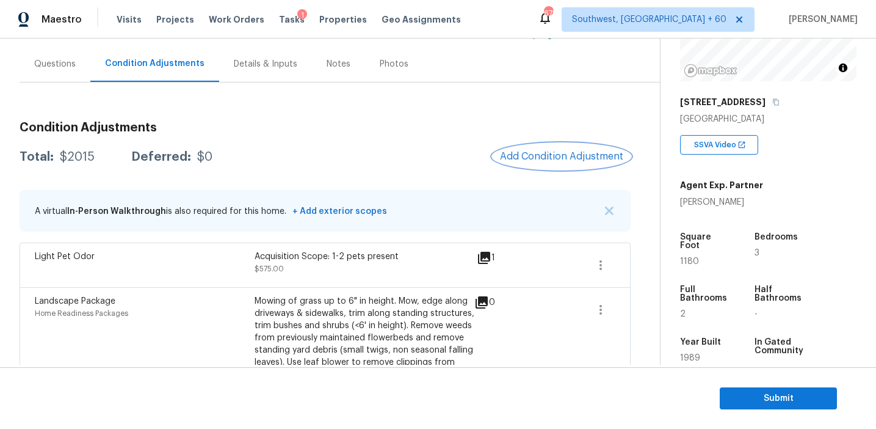
click at [517, 151] on span "Add Condition Adjustment" at bounding box center [561, 156] width 123 height 11
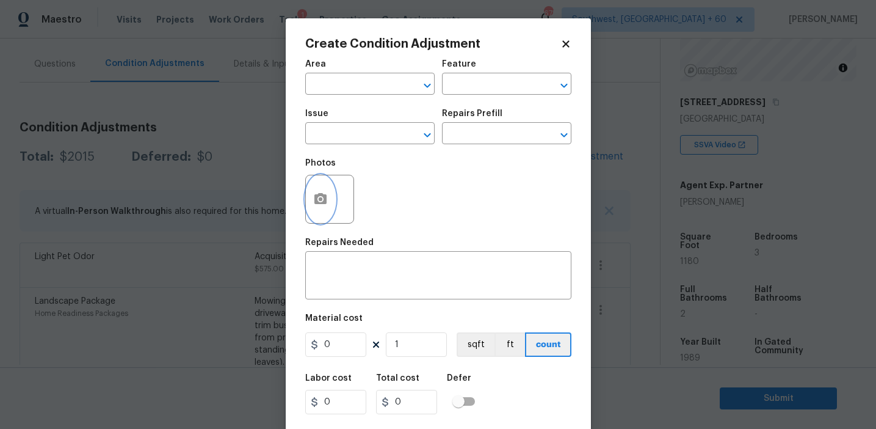
click at [334, 198] on button "button" at bounding box center [320, 199] width 29 height 48
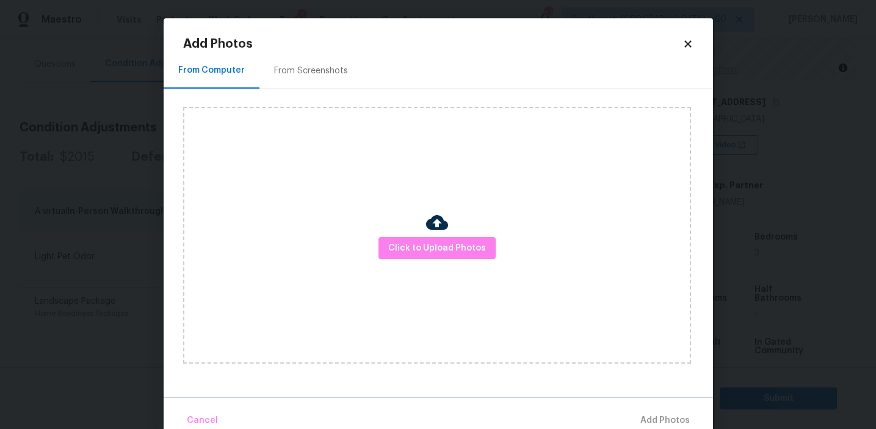
click at [431, 235] on div at bounding box center [437, 224] width 22 height 26
click at [426, 239] on button "Click to Upload Photos" at bounding box center [437, 248] width 117 height 23
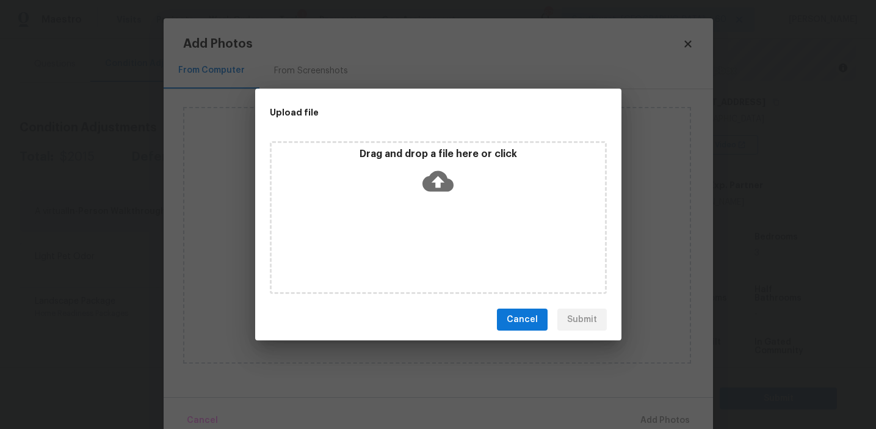
click at [427, 154] on p "Drag and drop a file here or click" at bounding box center [438, 154] width 333 height 13
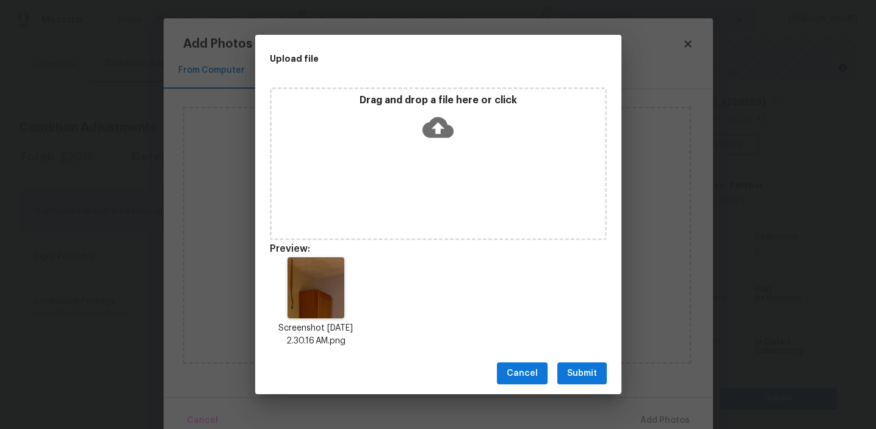
click at [584, 372] on span "Submit" at bounding box center [582, 373] width 30 height 15
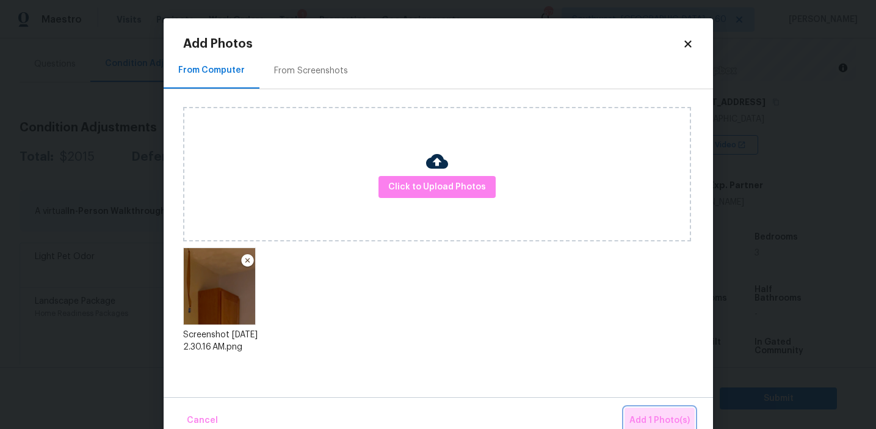
click at [653, 412] on button "Add 1 Photo(s)" at bounding box center [660, 420] width 70 height 26
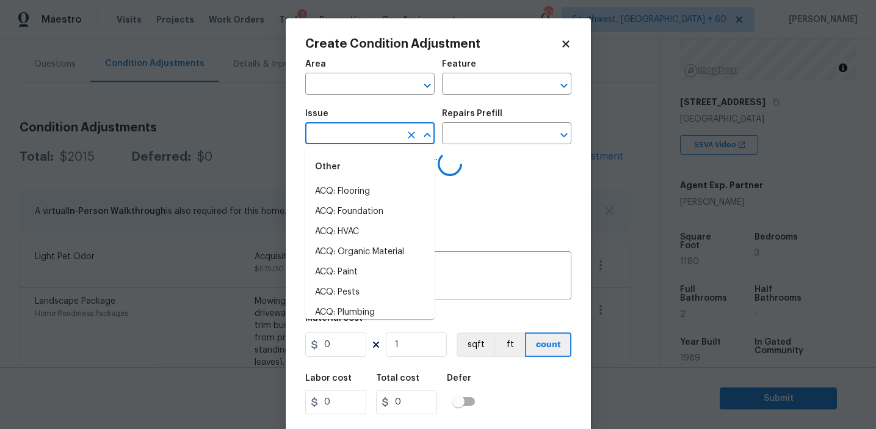
click at [349, 138] on input "text" at bounding box center [352, 134] width 95 height 19
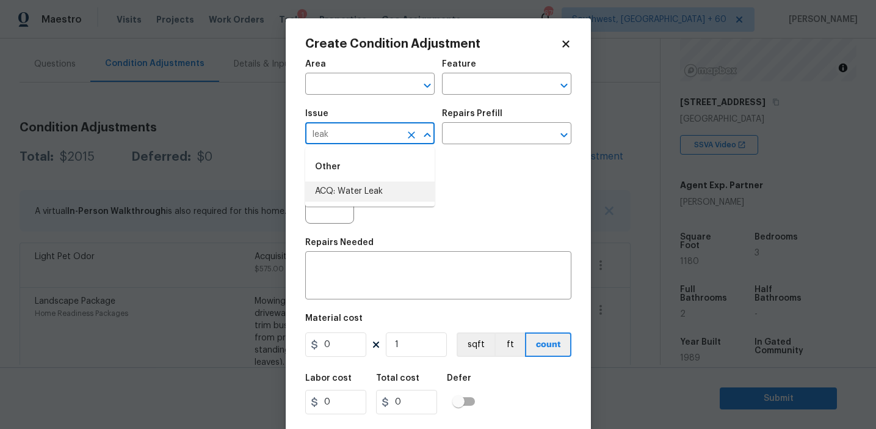
click at [360, 190] on li "ACQ: Water Leak" at bounding box center [369, 191] width 129 height 20
type input "ACQ: Water Leak"
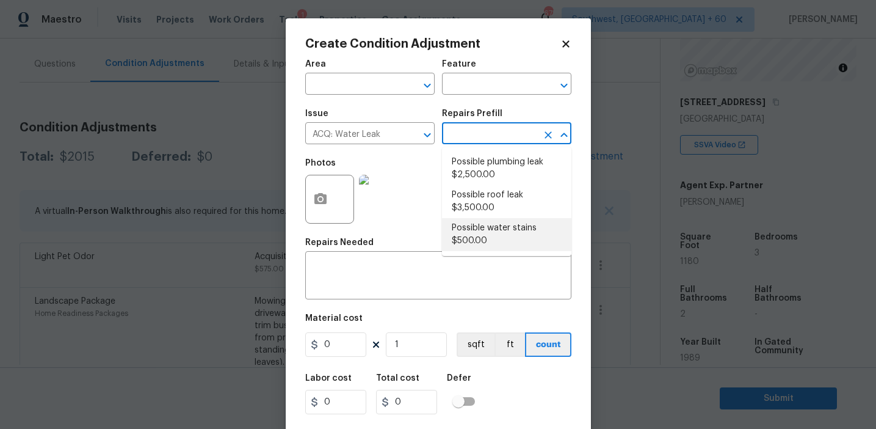
click at [480, 230] on li "Possible water stains $500.00" at bounding box center [506, 234] width 129 height 33
type input "Acquisition"
type textarea "Acquisition Scope: Possible water stains"
type input "500"
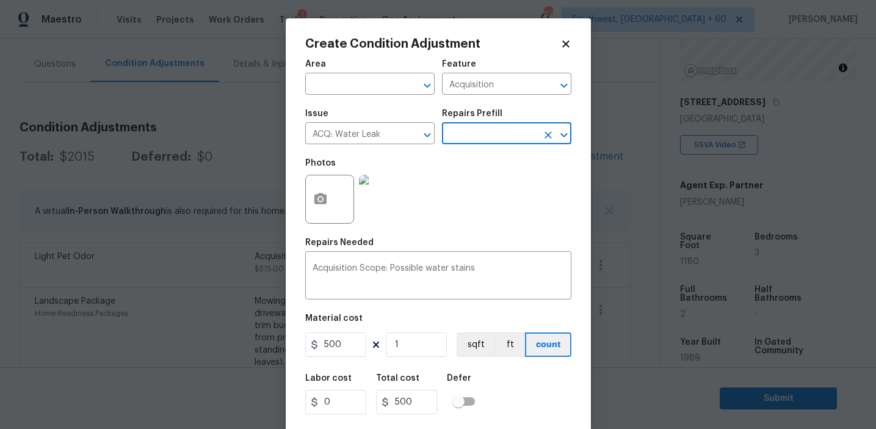
scroll to position [27, 0]
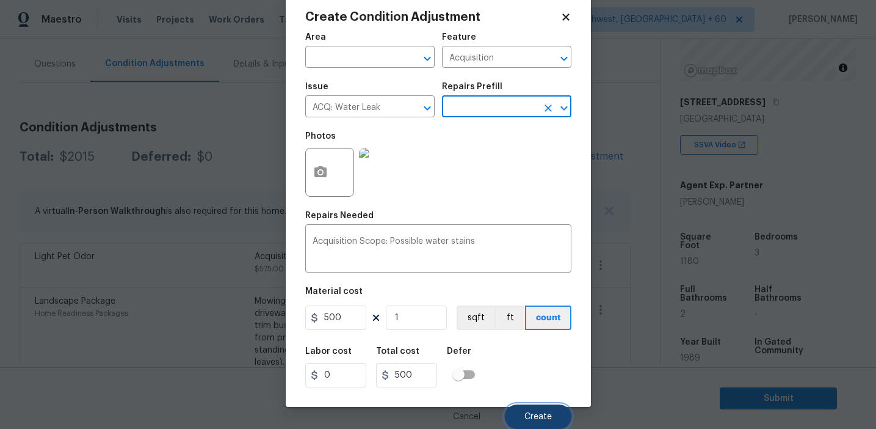
click at [525, 413] on span "Create" at bounding box center [537, 416] width 27 height 9
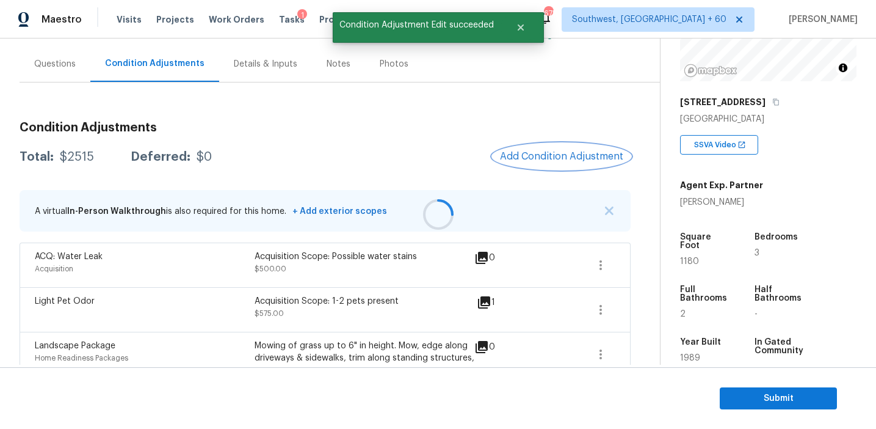
scroll to position [0, 0]
click at [526, 155] on span "Add Condition Adjustment" at bounding box center [561, 156] width 123 height 11
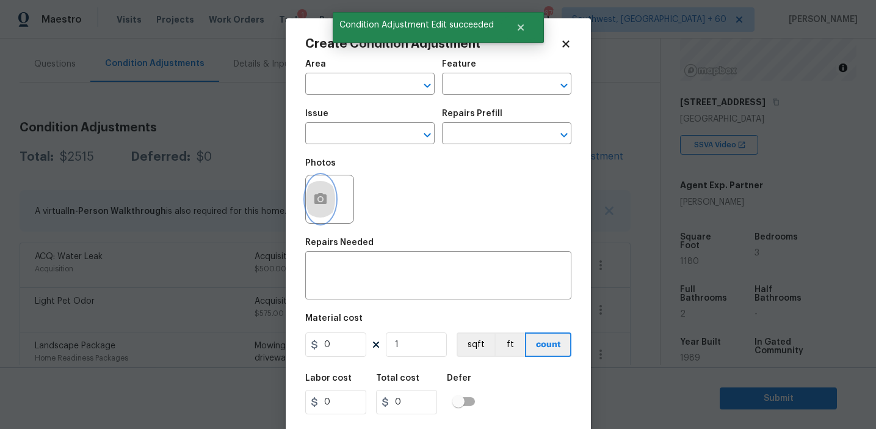
click at [316, 215] on button "button" at bounding box center [320, 199] width 29 height 48
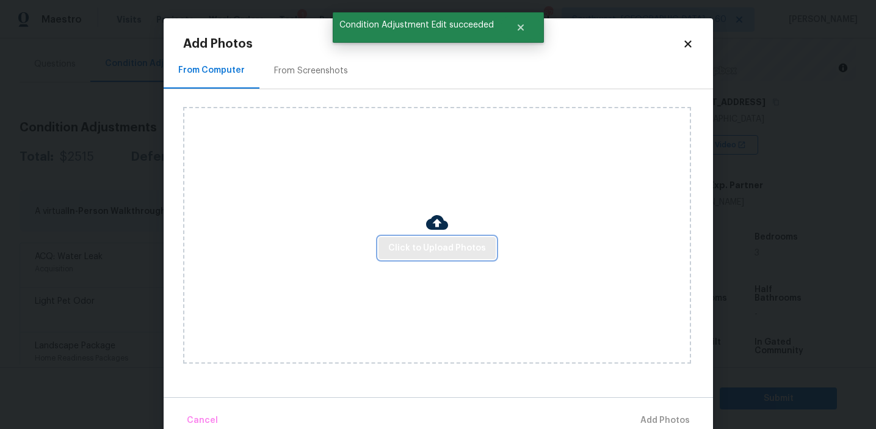
click at [422, 253] on span "Click to Upload Photos" at bounding box center [437, 248] width 98 height 15
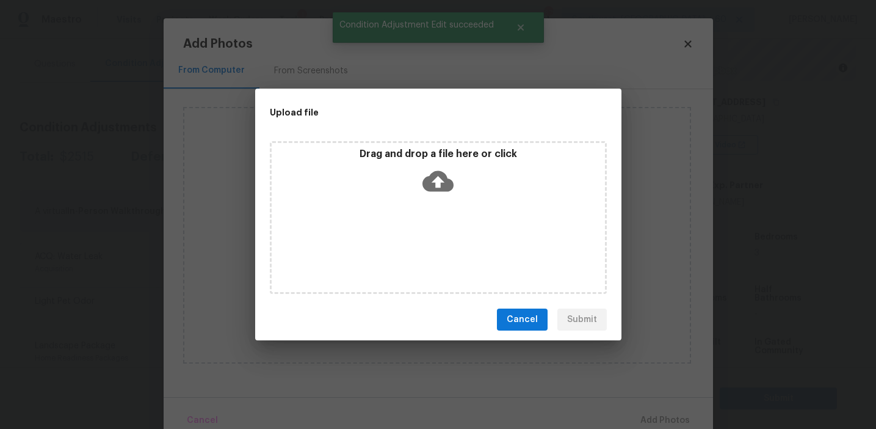
click at [430, 167] on icon at bounding box center [437, 180] width 31 height 31
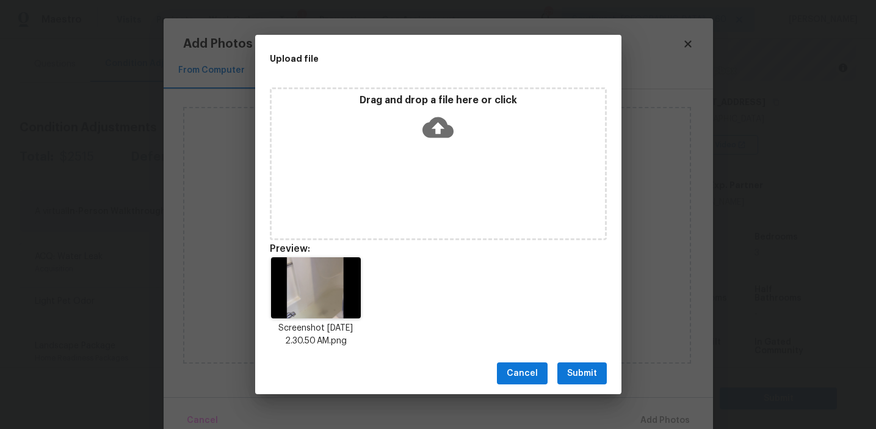
click at [590, 369] on span "Submit" at bounding box center [582, 373] width 30 height 15
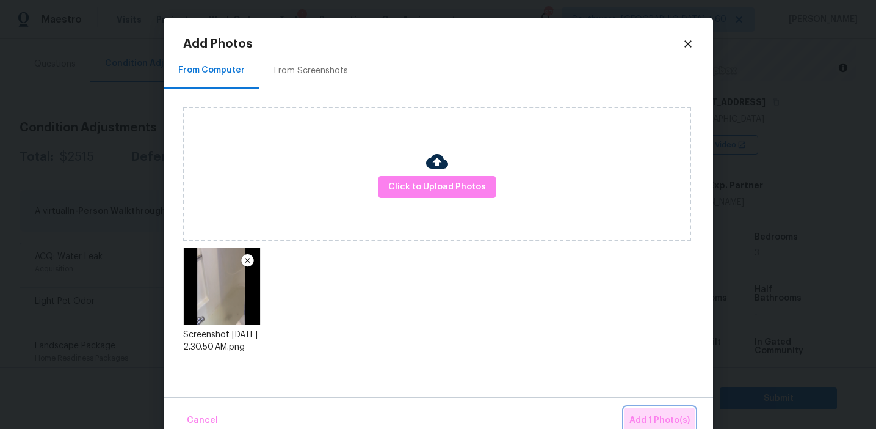
click at [661, 416] on span "Add 1 Photo(s)" at bounding box center [659, 420] width 60 height 15
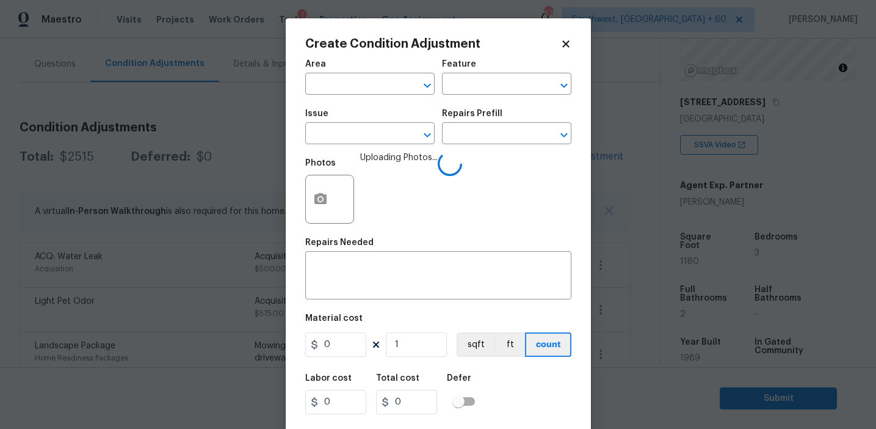
click at [357, 122] on div "Issue" at bounding box center [369, 117] width 129 height 16
click at [360, 131] on input "text" at bounding box center [352, 134] width 95 height 19
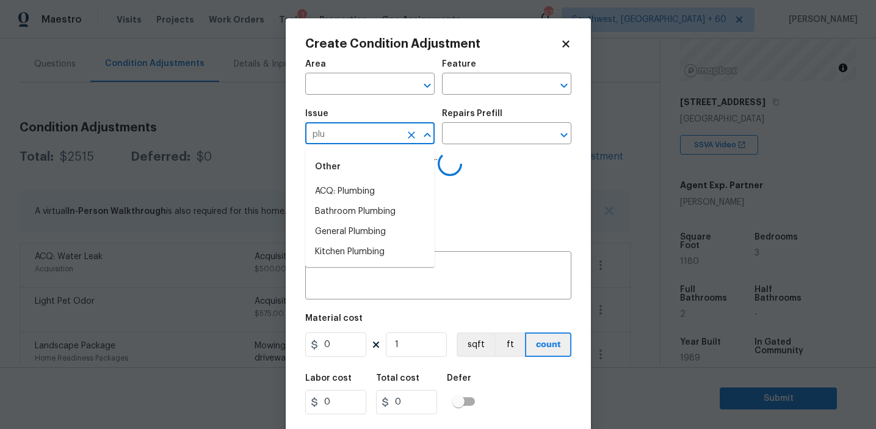
type input "plum"
click at [394, 209] on li "ACQ: Foundation" at bounding box center [369, 211] width 129 height 20
type input "ACQ: Foundation"
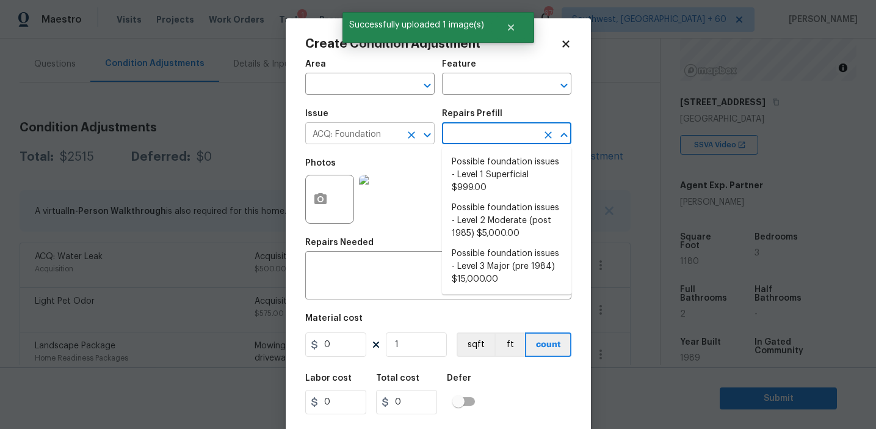
click at [407, 134] on icon "Clear" at bounding box center [411, 135] width 12 height 12
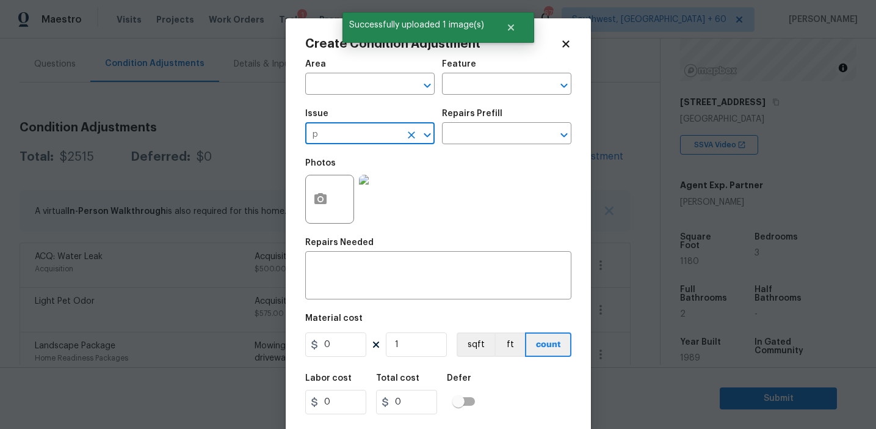
type input "pl"
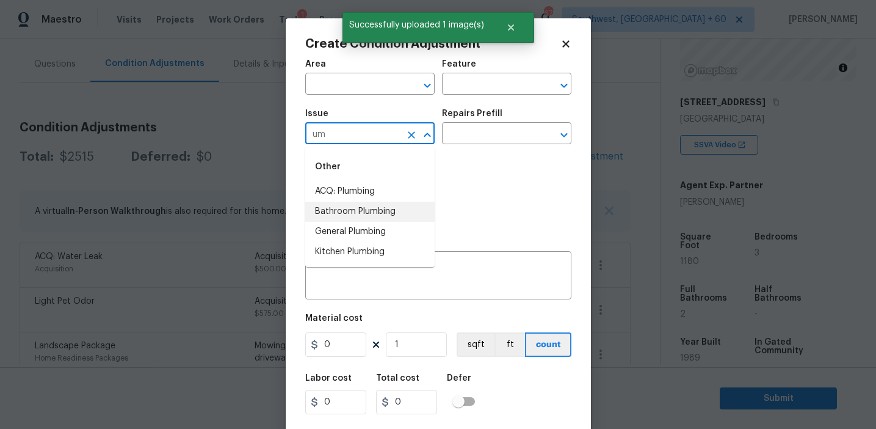
click at [407, 214] on li "Bathroom Plumbing" at bounding box center [369, 211] width 129 height 20
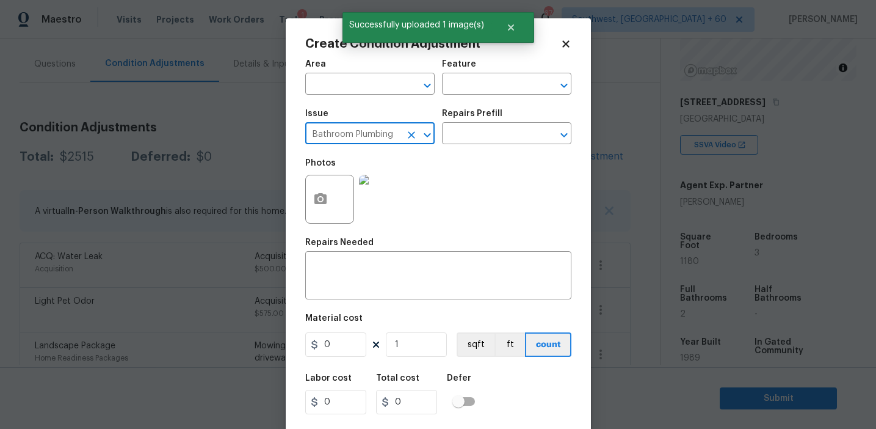
type input "Bathroom Plumbing"
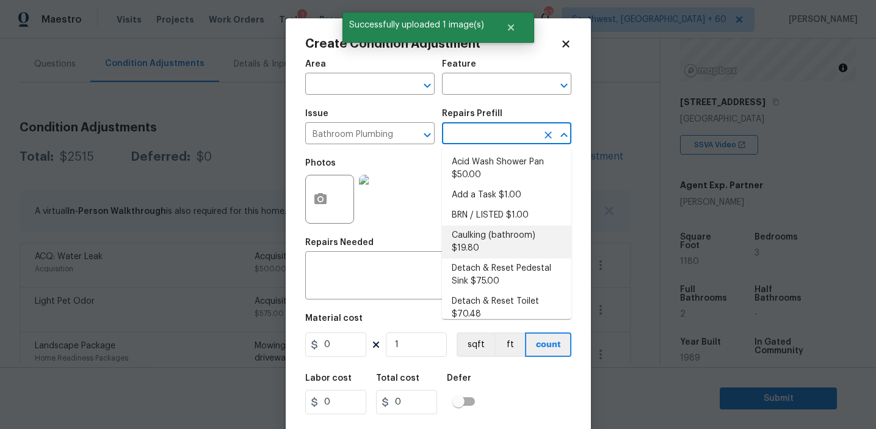
scroll to position [672, 0]
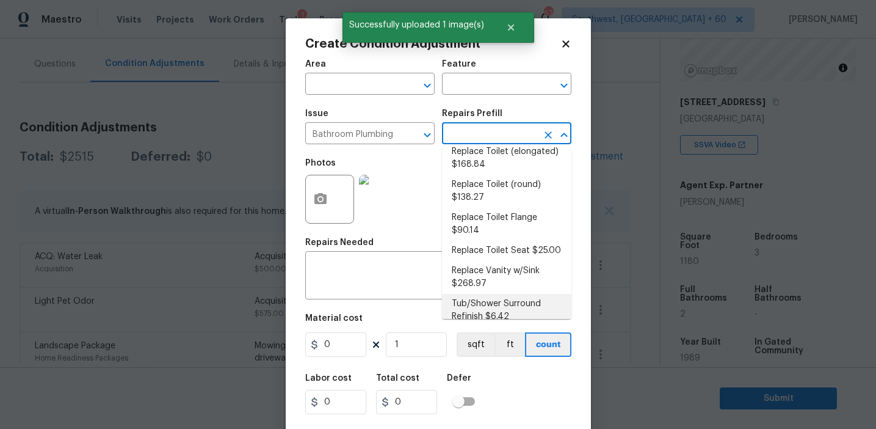
click at [474, 305] on li "Tub/Shower Surround Refinish $6.42" at bounding box center [506, 310] width 129 height 33
type input "Plumbing"
type textarea "Prep, mask, clean and refinish the tub/shower tile surround both all sides ensu…"
type input "6.42"
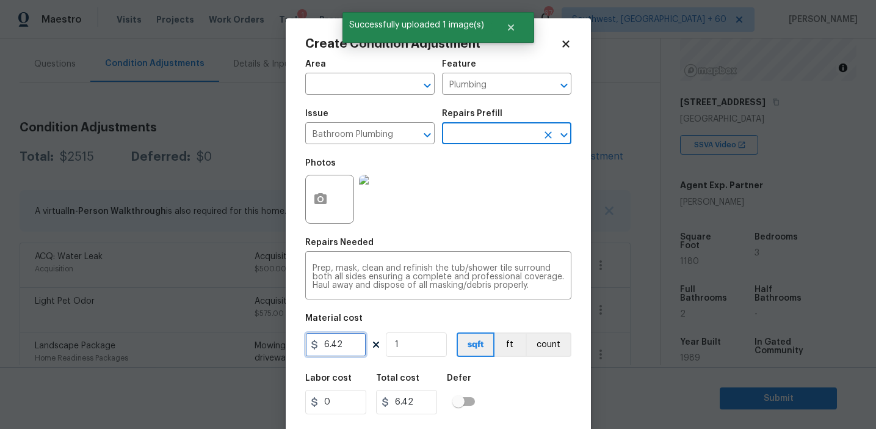
click at [354, 342] on input "6.42" at bounding box center [335, 344] width 61 height 24
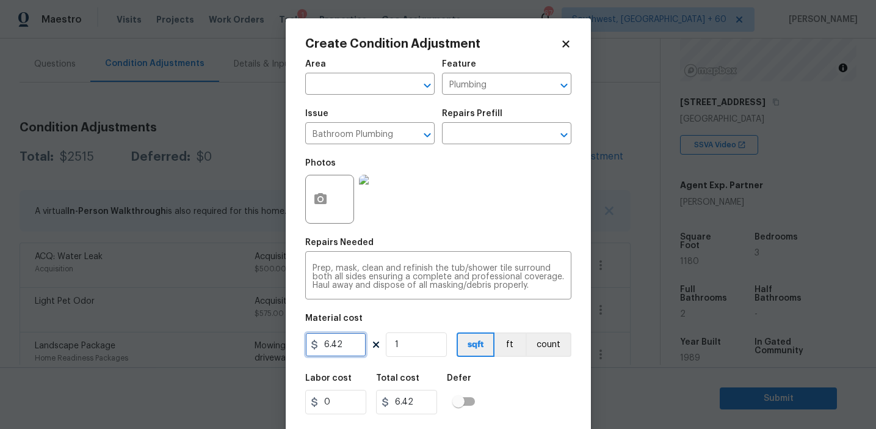
click at [354, 342] on input "6.42" at bounding box center [335, 344] width 61 height 24
type input "350"
type input "2"
type input "700"
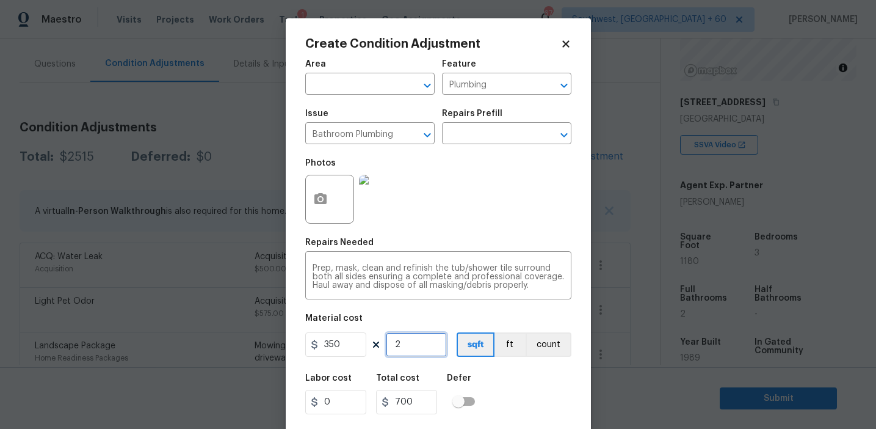
type input "2"
click at [548, 347] on button "count" at bounding box center [549, 344] width 46 height 24
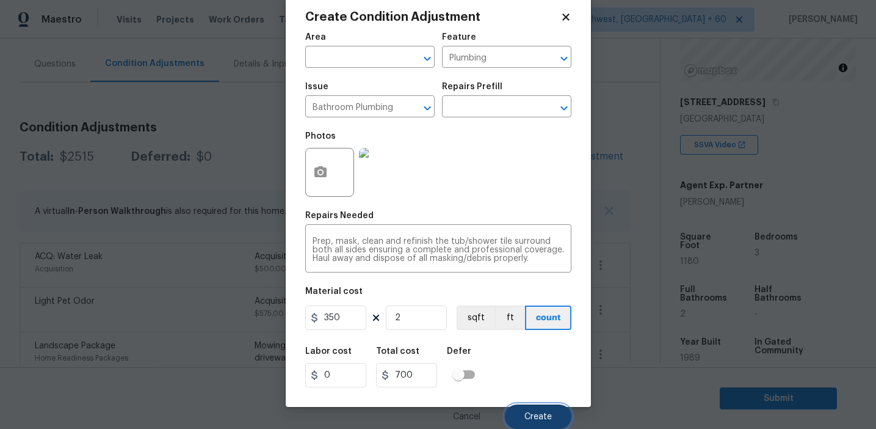
click at [529, 405] on button "Create" at bounding box center [538, 416] width 67 height 24
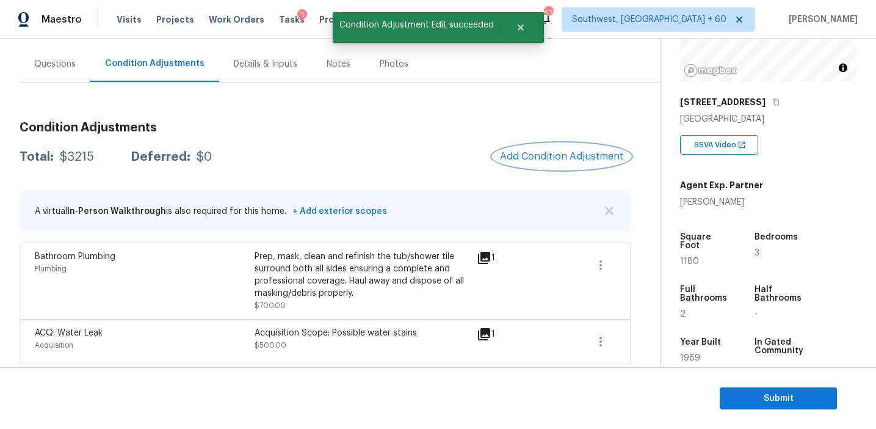
scroll to position [0, 0]
click at [548, 158] on span "Add Condition Adjustment" at bounding box center [561, 156] width 123 height 11
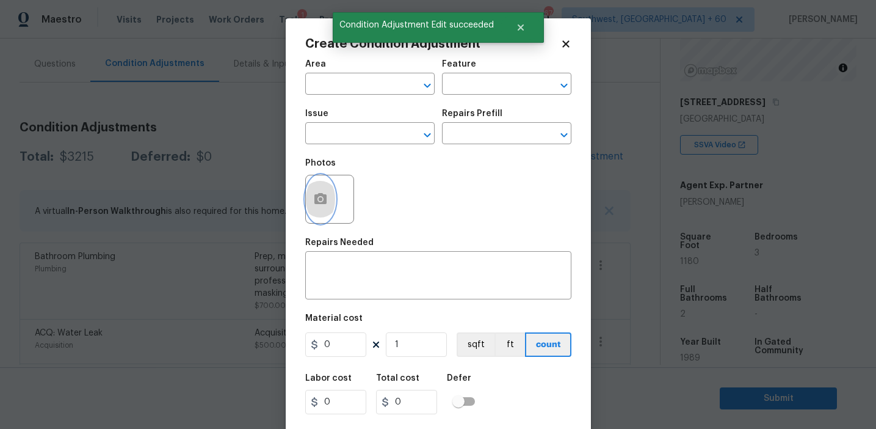
click at [321, 192] on icon "button" at bounding box center [320, 199] width 15 height 15
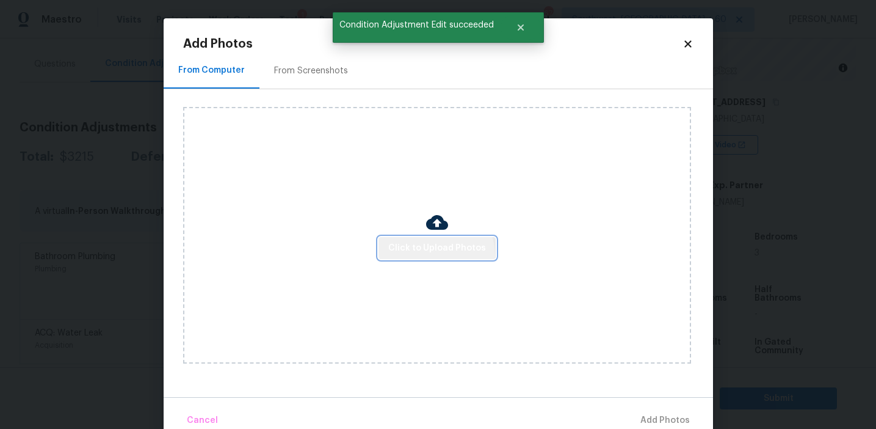
click at [438, 255] on button "Click to Upload Photos" at bounding box center [437, 248] width 117 height 23
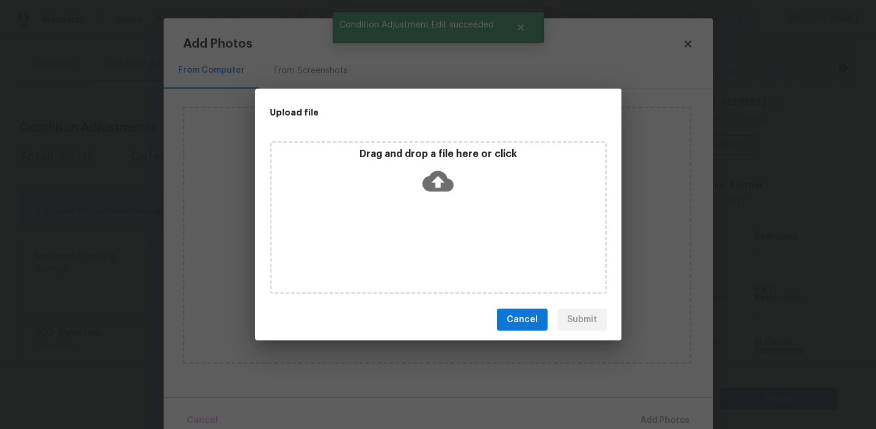
click at [438, 179] on icon at bounding box center [437, 180] width 31 height 31
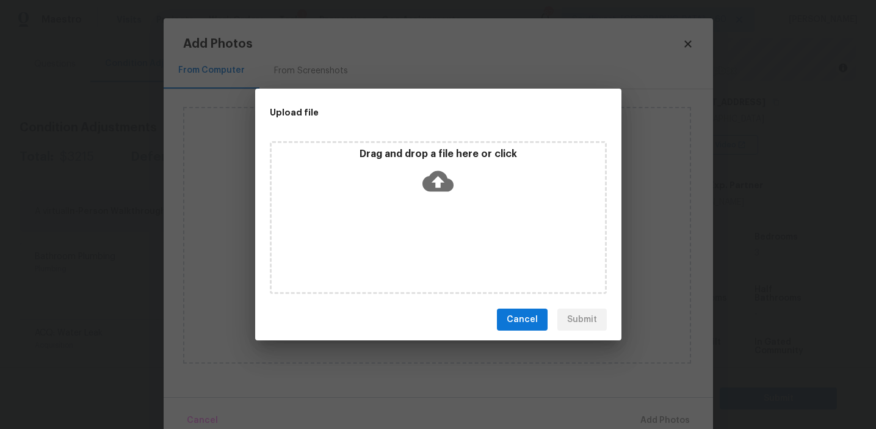
click at [522, 317] on span "Cancel" at bounding box center [522, 319] width 31 height 15
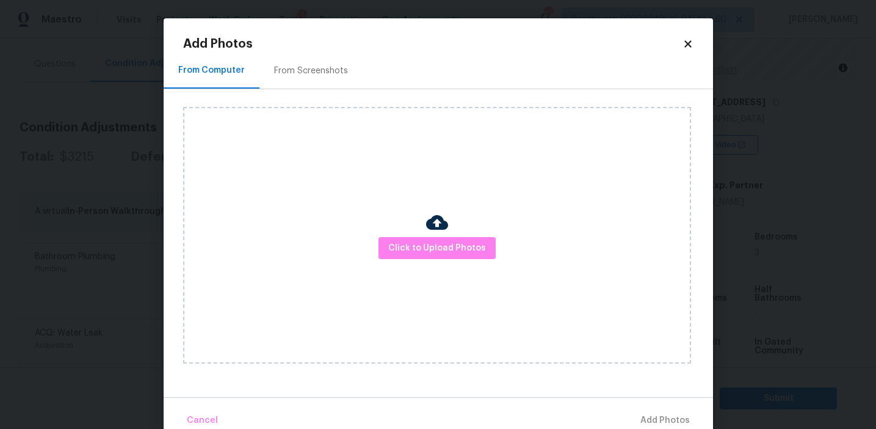
click at [689, 46] on icon at bounding box center [687, 43] width 7 height 7
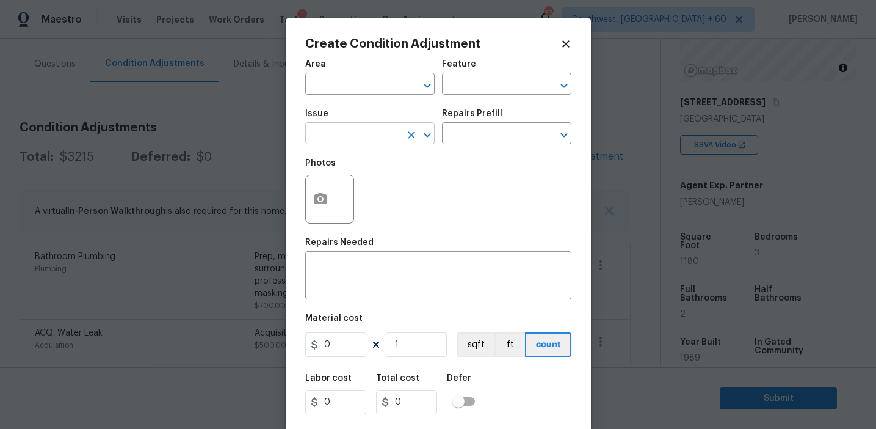
click at [378, 138] on input "text" at bounding box center [352, 134] width 95 height 19
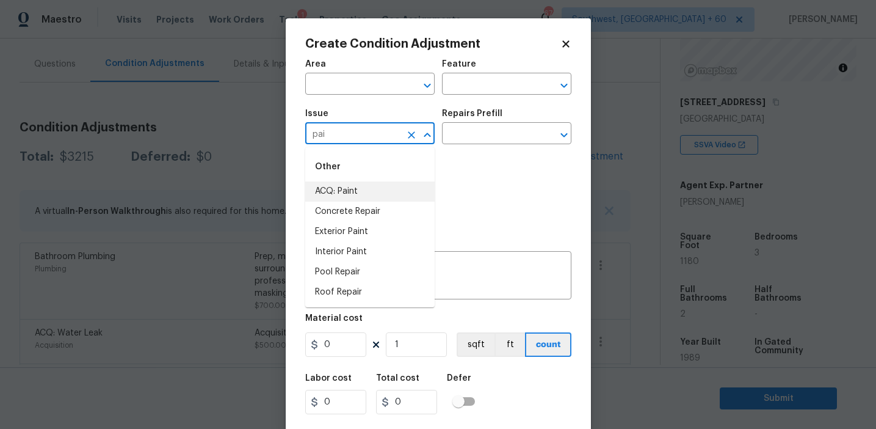
click at [390, 189] on li "ACQ: Paint" at bounding box center [369, 191] width 129 height 20
type input "ACQ: Paint"
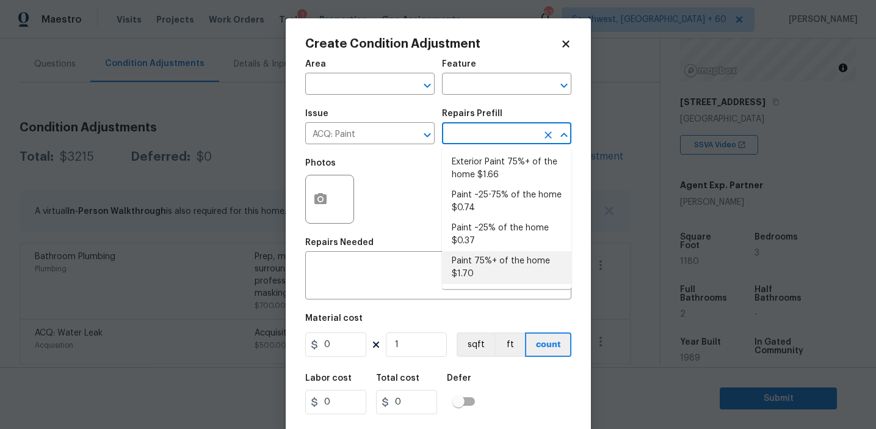
click at [503, 264] on li "Paint 75%+ of the home $1.70" at bounding box center [506, 267] width 129 height 33
type input "Acquisition"
type textarea "Acquisition Scope: 75%+ of the home will likely require interior paint"
type input "1.7"
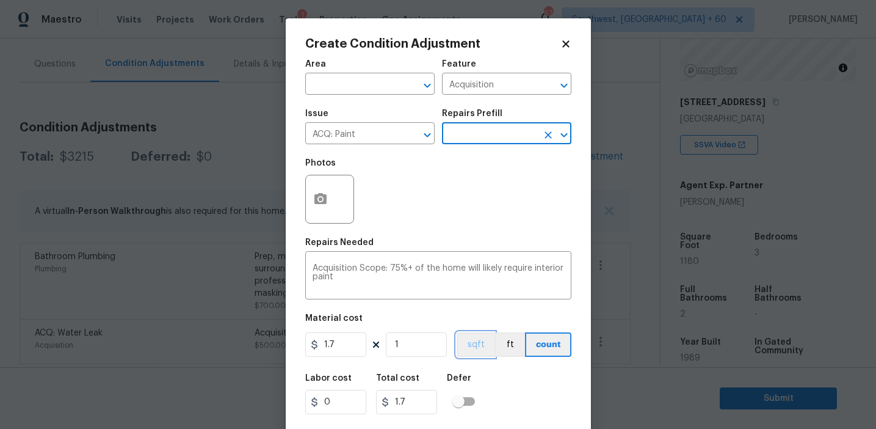
click at [462, 343] on button "sqft" at bounding box center [476, 344] width 38 height 24
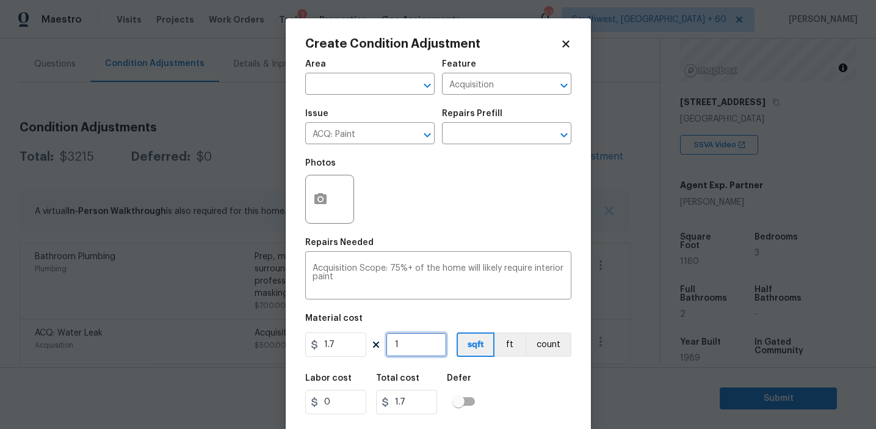
click at [414, 343] on input "1" at bounding box center [416, 344] width 61 height 24
click at [488, 132] on input "text" at bounding box center [489, 134] width 95 height 19
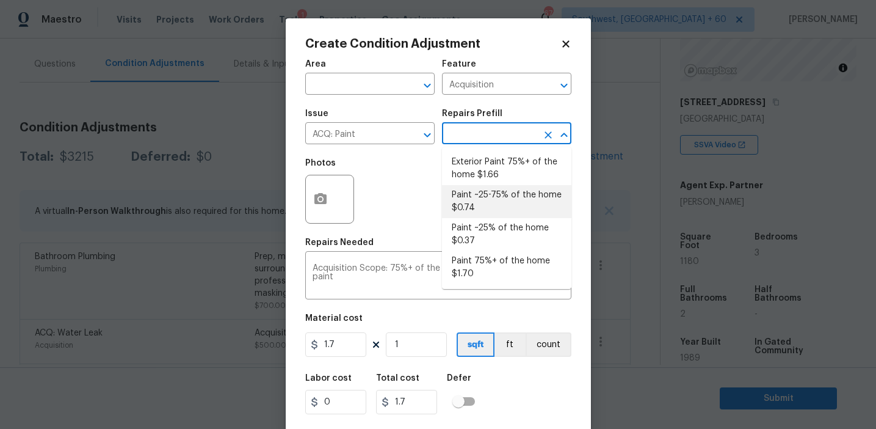
click at [487, 197] on li "Paint ~25-75% of the home $0.74" at bounding box center [506, 201] width 129 height 33
type textarea "Acquisition Scope: ~25 - 75% of the home needs interior paint"
type input "0.74"
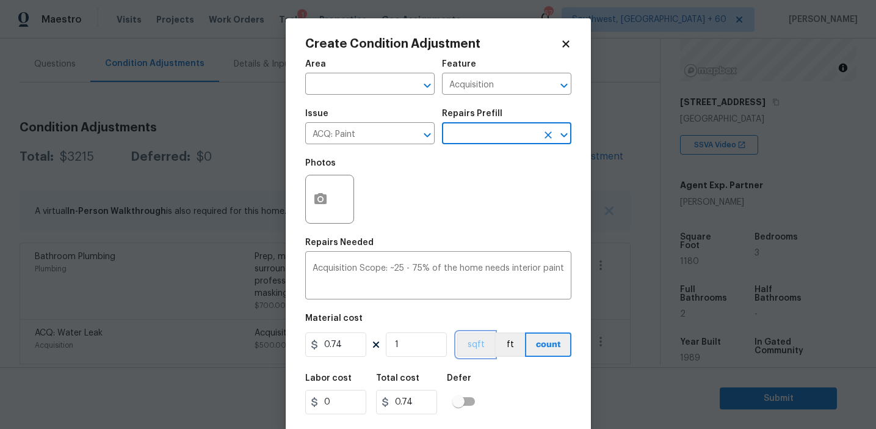
click at [467, 344] on button "sqft" at bounding box center [476, 344] width 38 height 24
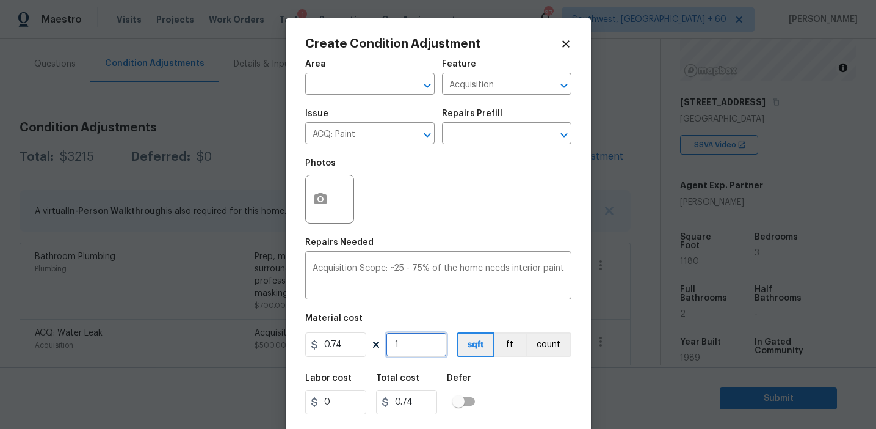
click at [426, 344] on input "1" at bounding box center [416, 344] width 61 height 24
type input "11"
type input "8.14"
type input "118"
type input "87.32"
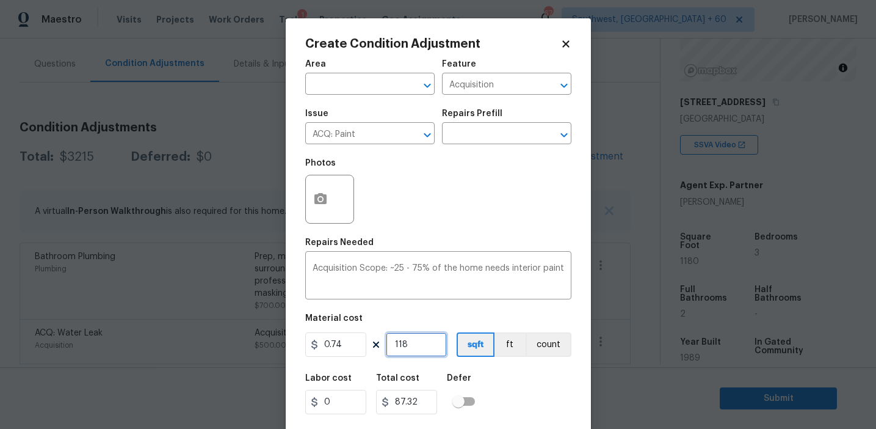
type input "1180"
type input "873.2"
type input "1180"
click at [313, 190] on button "button" at bounding box center [320, 199] width 29 height 48
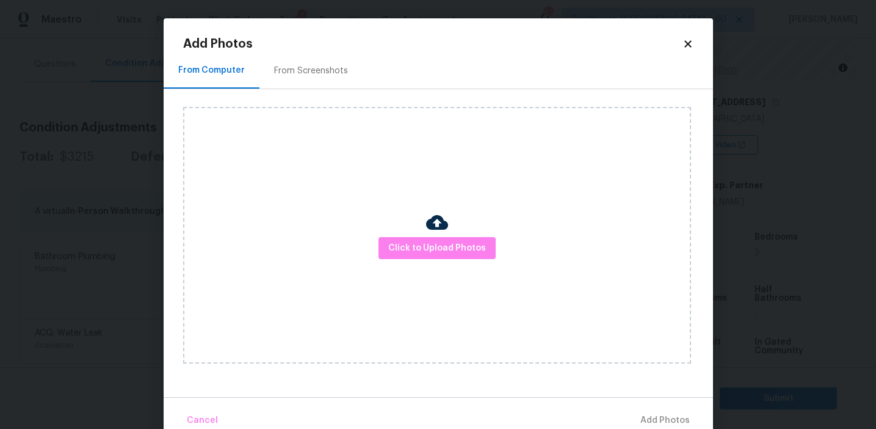
click at [313, 57] on div "From Screenshots" at bounding box center [310, 71] width 103 height 36
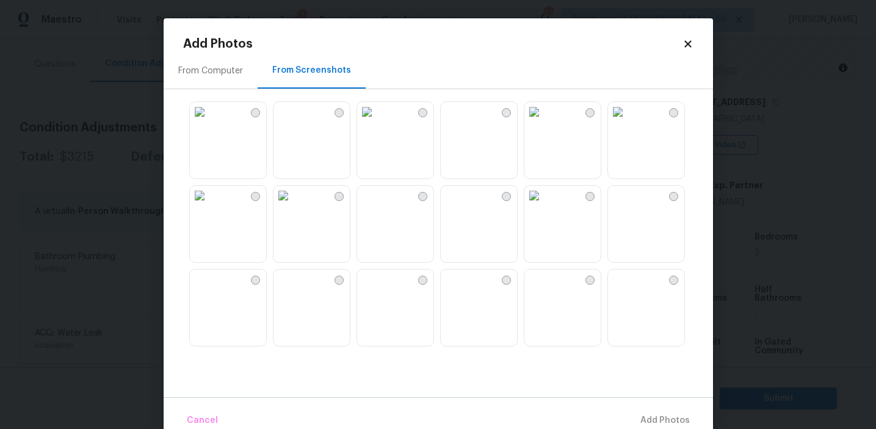
click at [293, 200] on img at bounding box center [284, 196] width 20 height 20
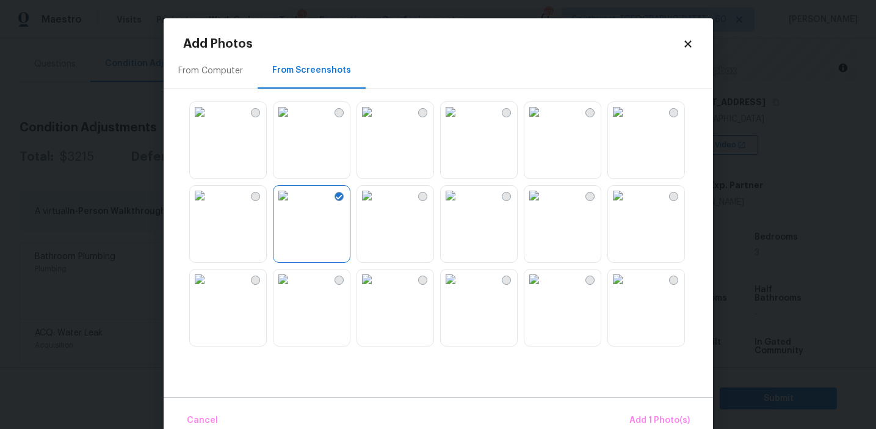
click at [293, 289] on img at bounding box center [284, 279] width 20 height 20
click at [209, 289] on img at bounding box center [200, 279] width 20 height 20
click at [377, 289] on img at bounding box center [367, 279] width 20 height 20
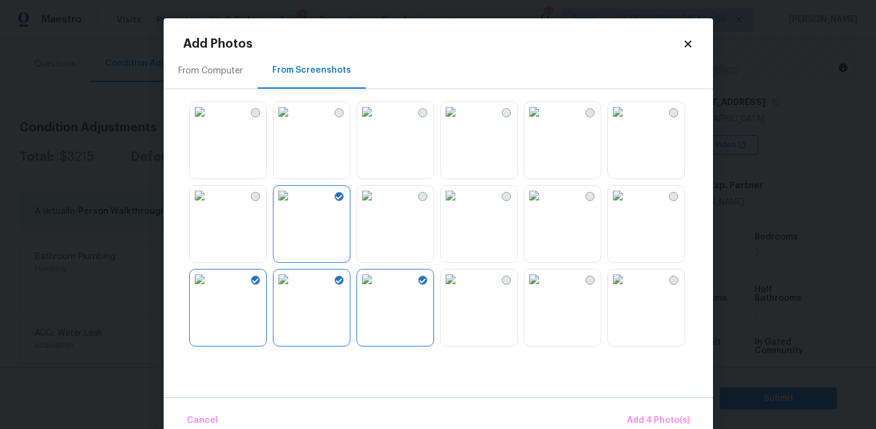
click at [460, 286] on img at bounding box center [451, 279] width 20 height 20
click at [628, 121] on img at bounding box center [618, 112] width 20 height 20
click at [628, 289] on img at bounding box center [618, 279] width 20 height 20
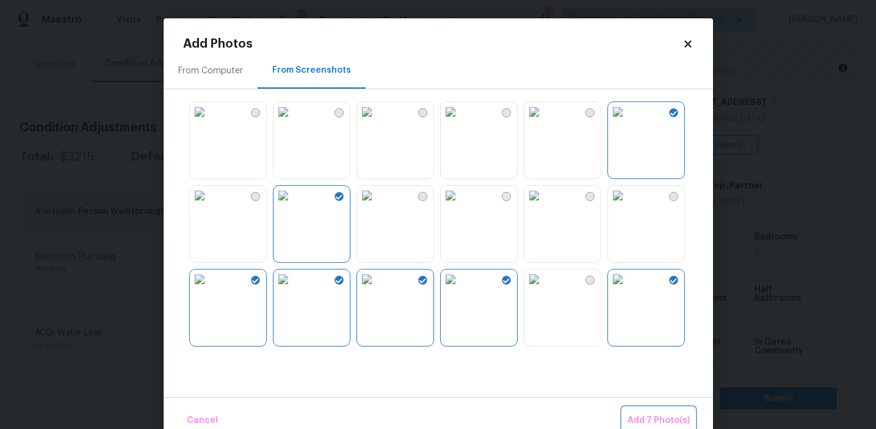
click at [651, 412] on button "Add 7 Photo(s)" at bounding box center [659, 420] width 72 height 26
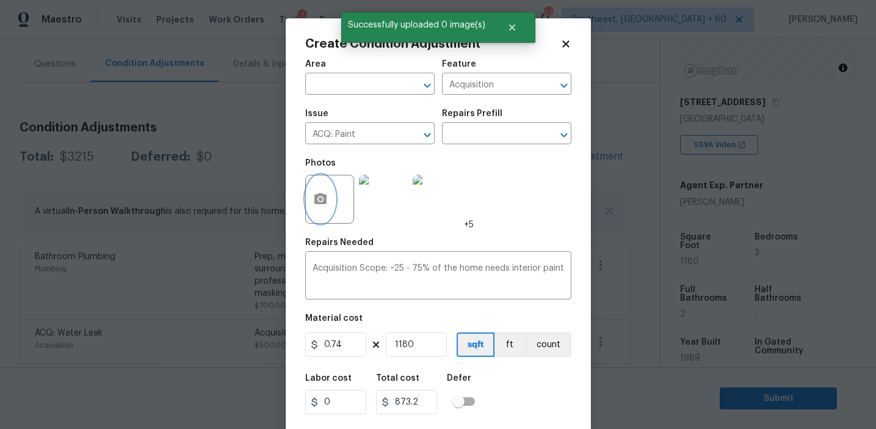
scroll to position [27, 0]
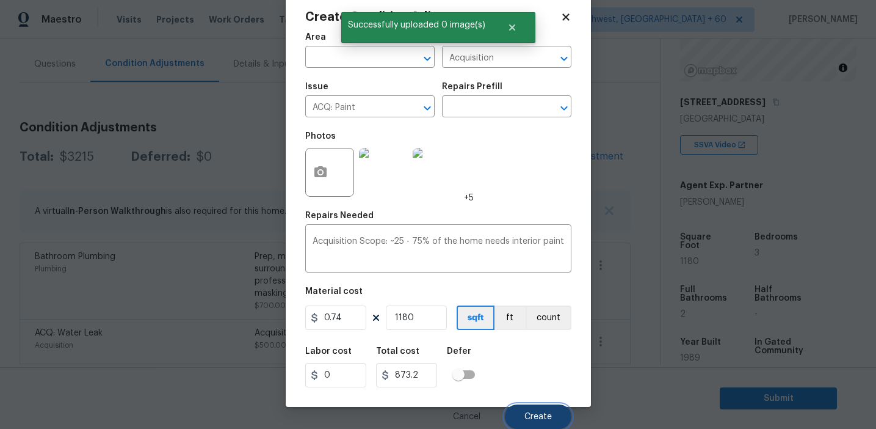
click at [518, 416] on button "Create" at bounding box center [538, 416] width 67 height 24
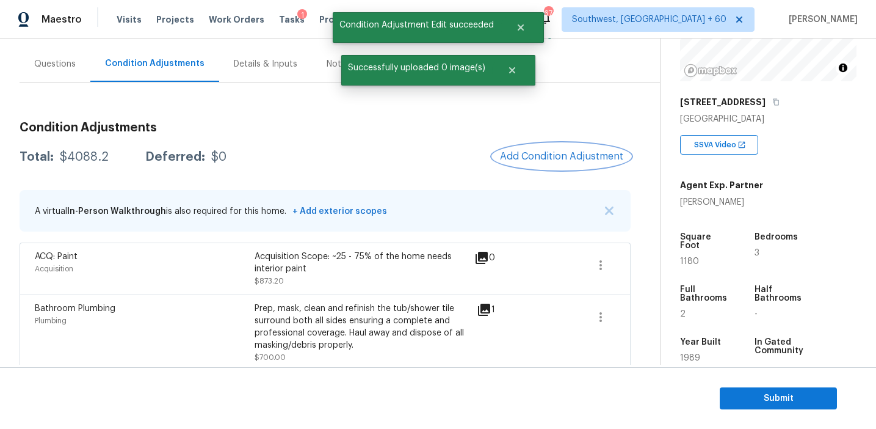
scroll to position [0, 0]
click at [529, 145] on button "Add Condition Adjustment" at bounding box center [562, 156] width 138 height 26
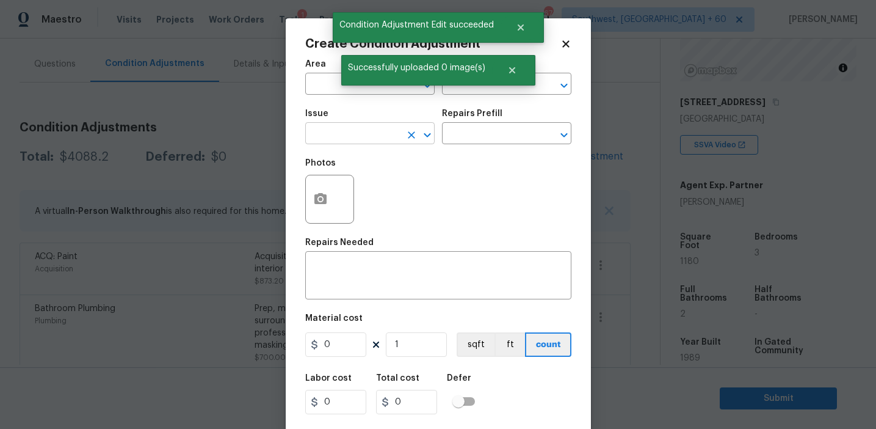
click at [371, 135] on input "text" at bounding box center [352, 134] width 95 height 19
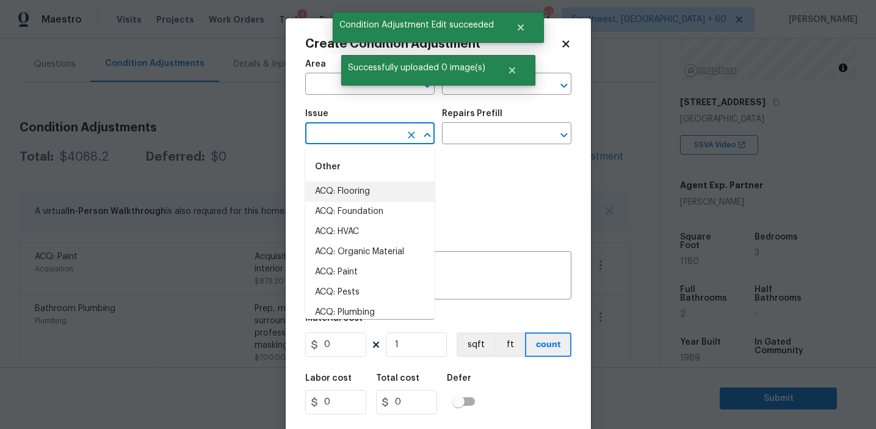
click at [379, 189] on li "ACQ: Flooring" at bounding box center [369, 191] width 129 height 20
type input "ACQ: Flooring"
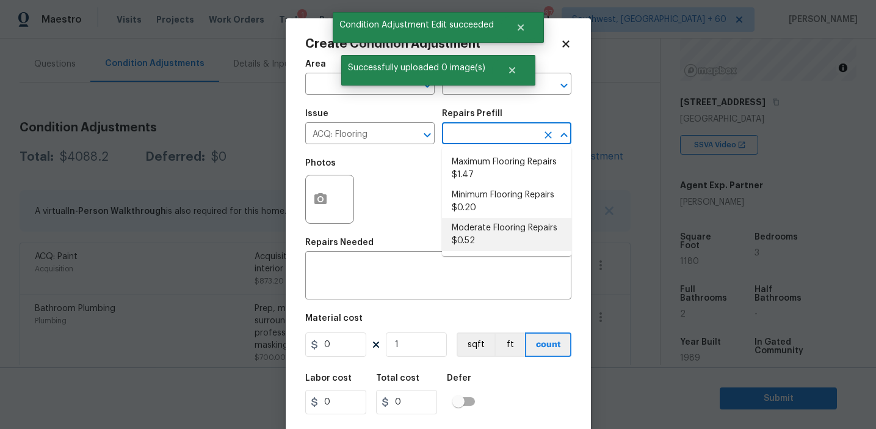
click at [475, 246] on li "Moderate Flooring Repairs $0.52" at bounding box center [506, 234] width 129 height 33
type input "Acquisition"
type textarea "Acquisition Scope: Moderate flooring repairs"
type input "0.52"
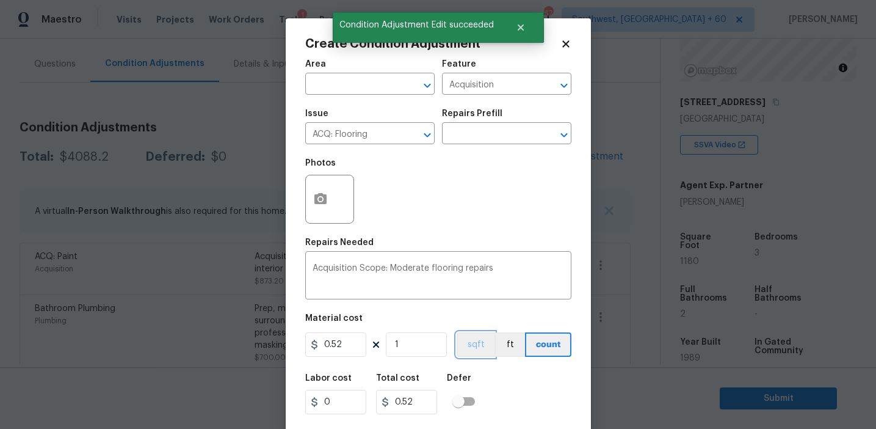
click at [474, 344] on button "sqft" at bounding box center [476, 344] width 38 height 24
click at [405, 345] on input "1" at bounding box center [416, 344] width 61 height 24
paste input "180"
type input "1180"
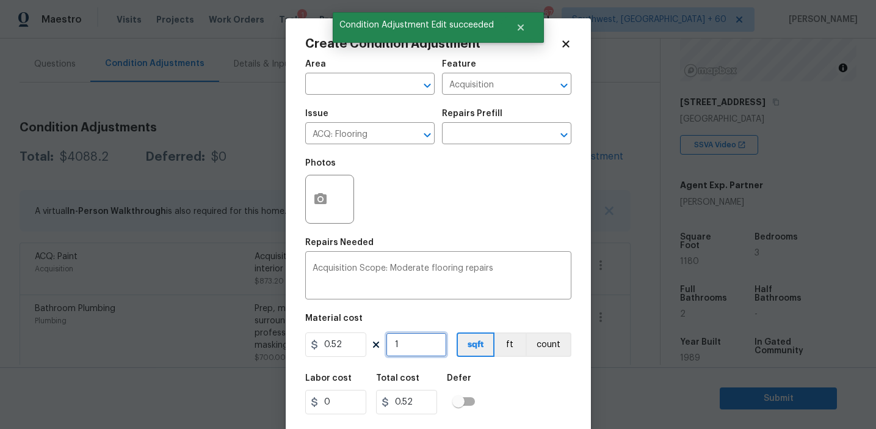
type input "613.6"
type input "1180"
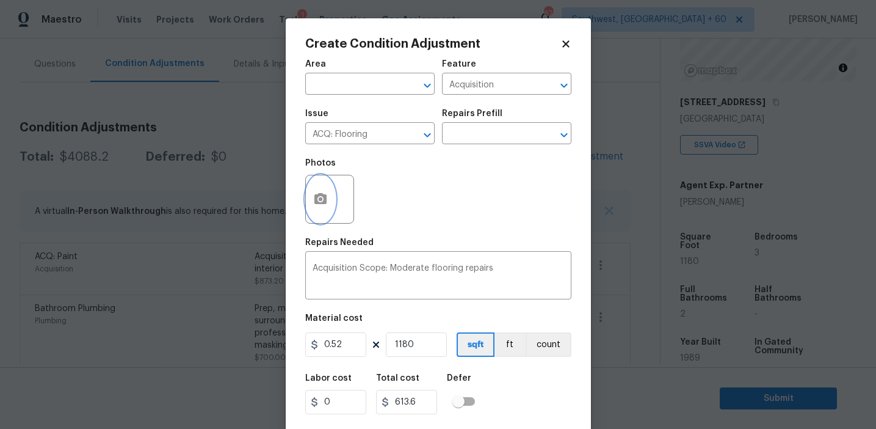
click at [307, 187] on button "button" at bounding box center [320, 199] width 29 height 48
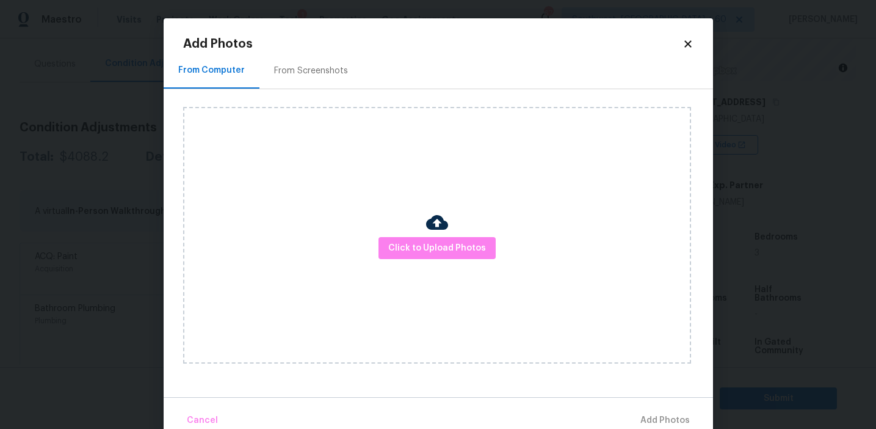
click at [321, 67] on div "From Screenshots" at bounding box center [311, 71] width 74 height 12
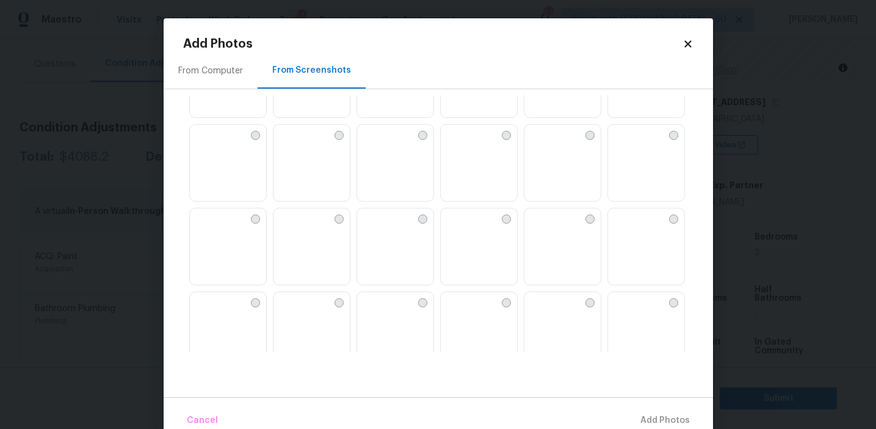
scroll to position [1166, 0]
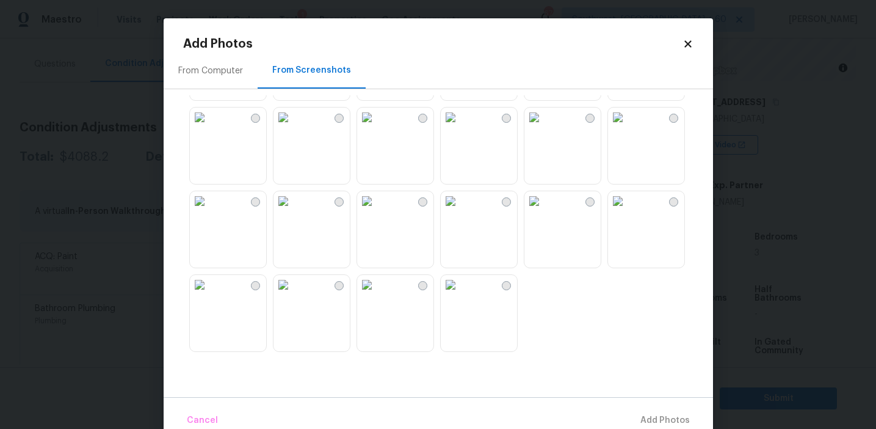
click at [396, 353] on div "From Computer From Screenshots" at bounding box center [438, 225] width 549 height 344
click at [377, 294] on img at bounding box center [367, 285] width 20 height 20
click at [209, 294] on img at bounding box center [200, 285] width 20 height 20
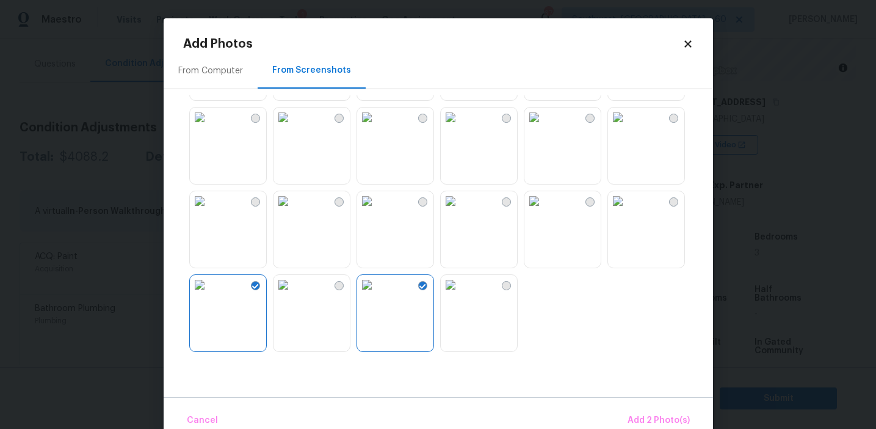
click at [374, 211] on img at bounding box center [367, 201] width 20 height 20
click at [377, 127] on img at bounding box center [367, 117] width 20 height 20
click at [460, 127] on img at bounding box center [451, 117] width 20 height 20
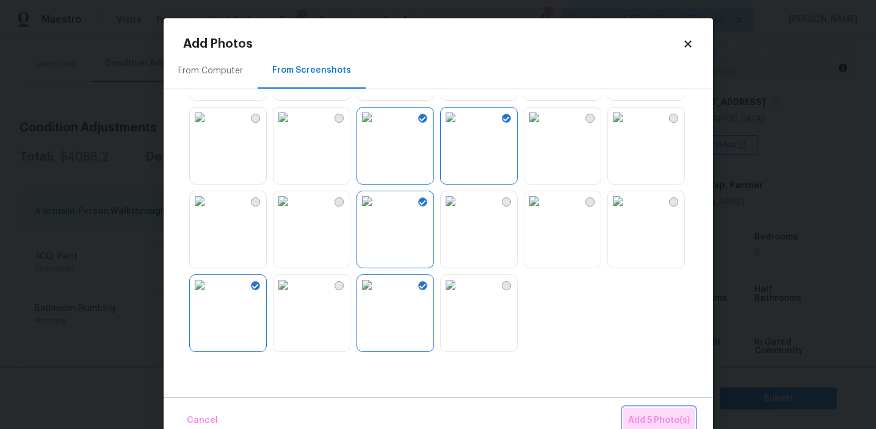
click at [639, 411] on button "Add 5 Photo(s)" at bounding box center [658, 420] width 71 height 26
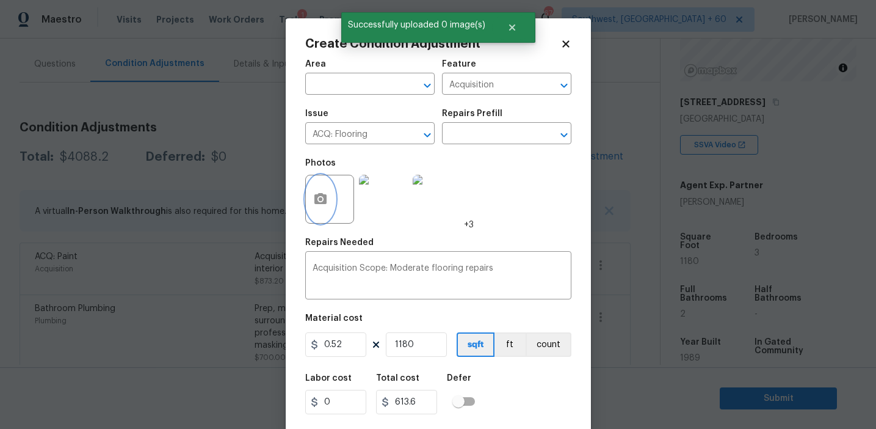
scroll to position [27, 0]
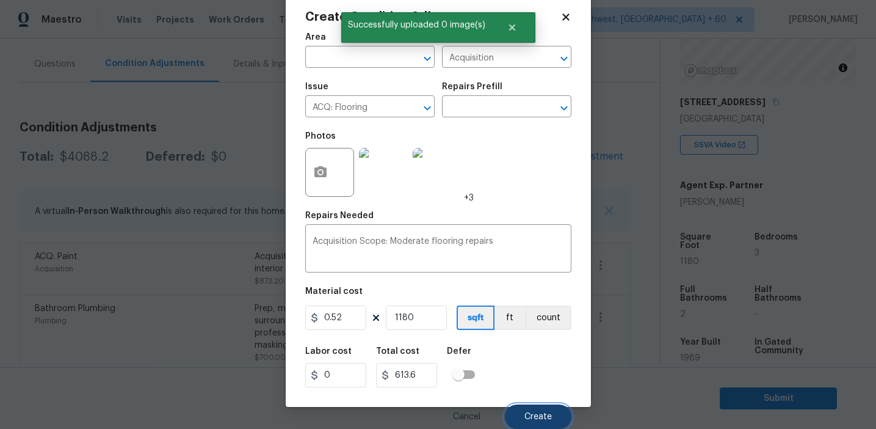
click at [532, 413] on span "Create" at bounding box center [537, 416] width 27 height 9
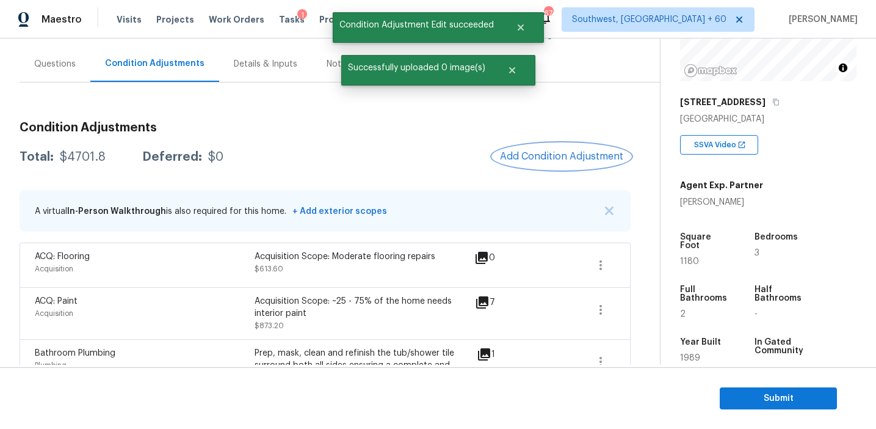
scroll to position [0, 0]
click at [81, 157] on div "$4701.8" at bounding box center [83, 157] width 46 height 12
copy div "4701.8"
click at [166, 143] on div "Total: $4701.8 Deferred: $0 Add Condition Adjustment" at bounding box center [325, 156] width 611 height 27
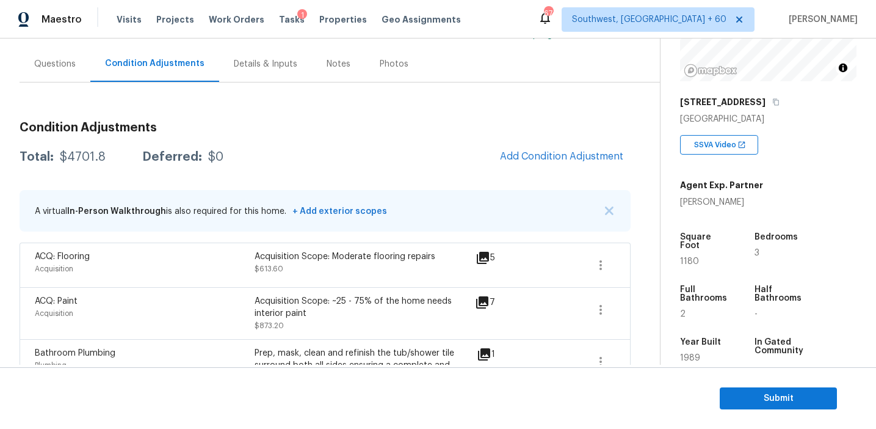
click at [302, 264] on div "Acquisition Scope: Moderate flooring repairs $613.60" at bounding box center [365, 264] width 220 height 29
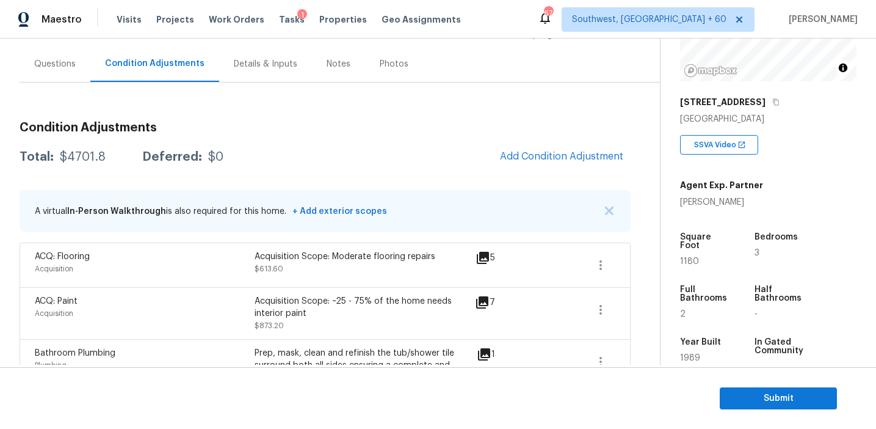
scroll to position [587, 0]
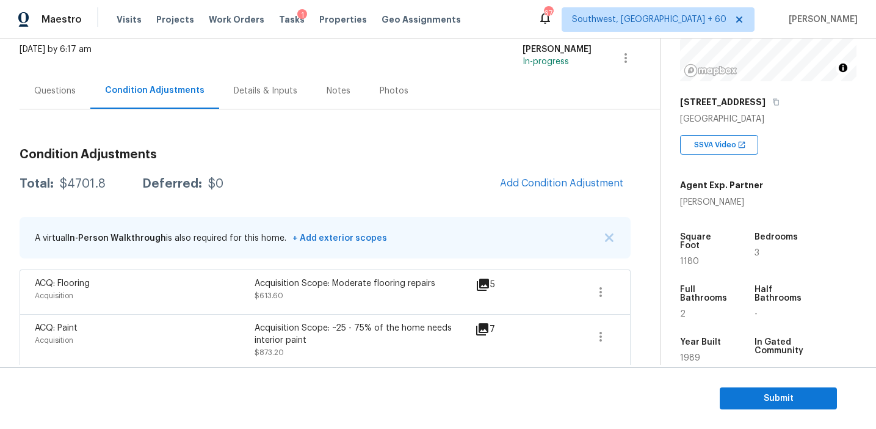
click at [68, 96] on div "Questions" at bounding box center [55, 91] width 42 height 12
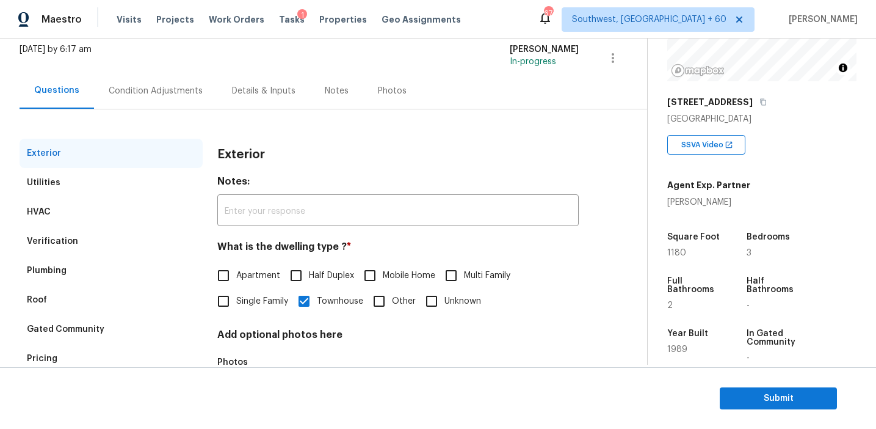
scroll to position [159, 0]
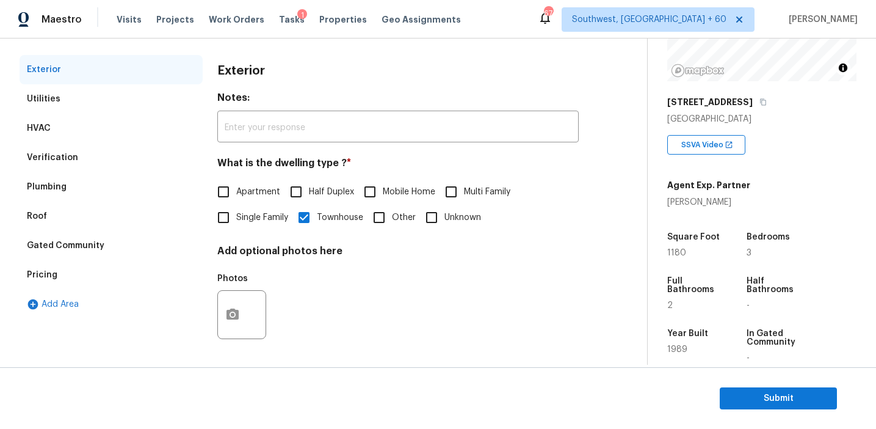
click at [98, 264] on div "Pricing" at bounding box center [111, 274] width 183 height 29
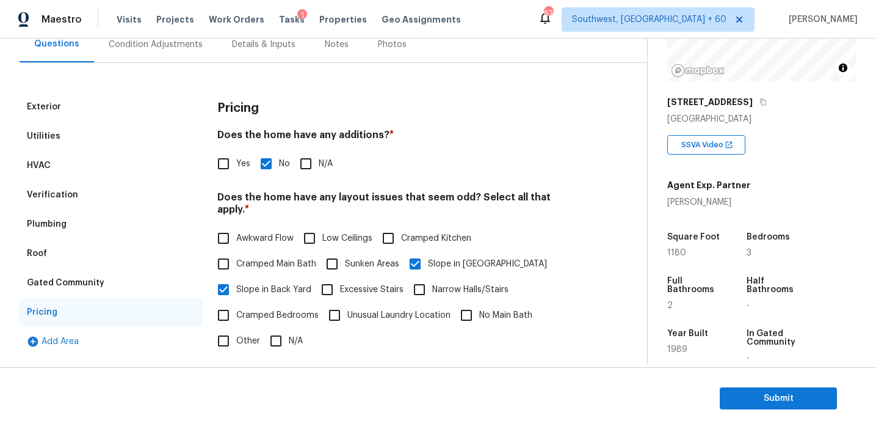
scroll to position [106, 0]
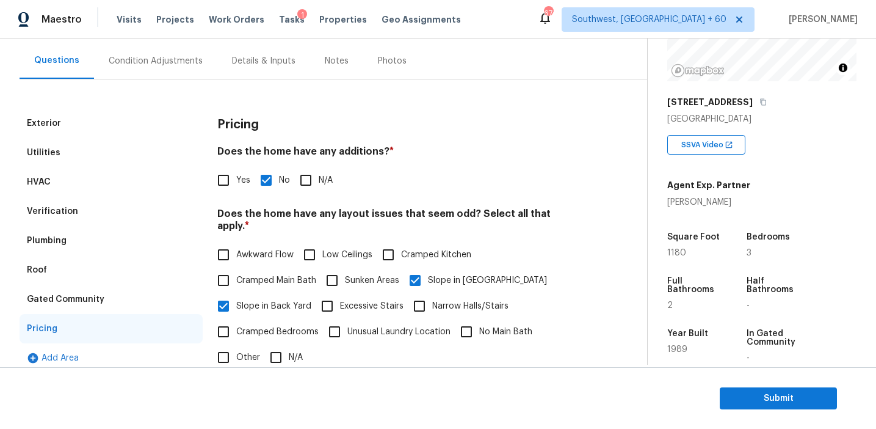
click at [230, 128] on h3 "Pricing" at bounding box center [238, 124] width 42 height 12
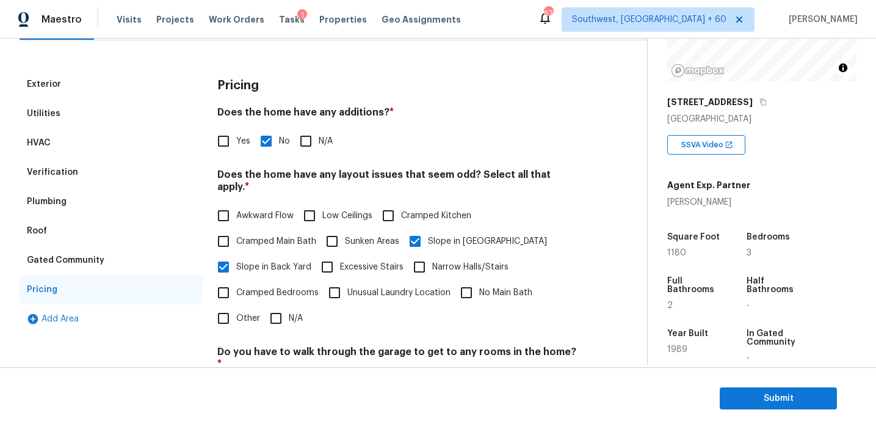
click at [127, 261] on div "Gated Community" at bounding box center [111, 259] width 183 height 29
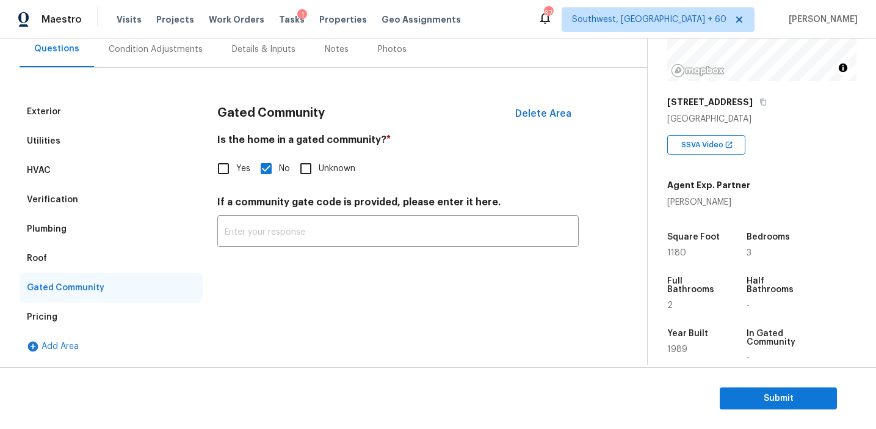
click at [81, 241] on div "Plumbing" at bounding box center [111, 228] width 183 height 29
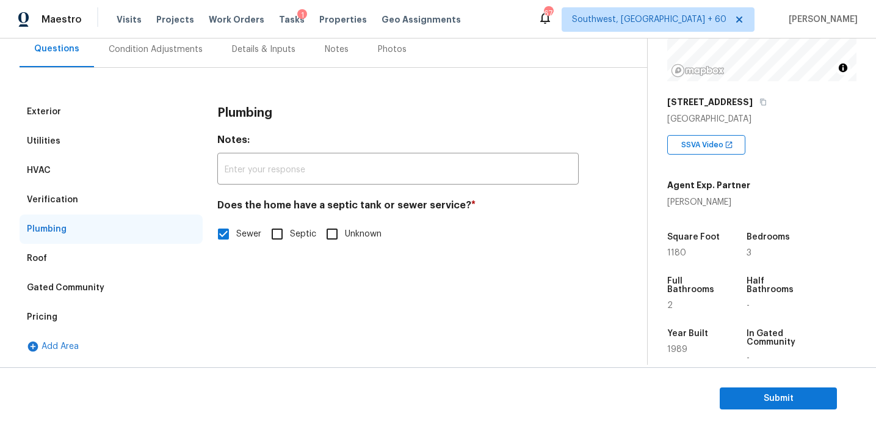
click at [81, 259] on div "Roof" at bounding box center [111, 258] width 183 height 29
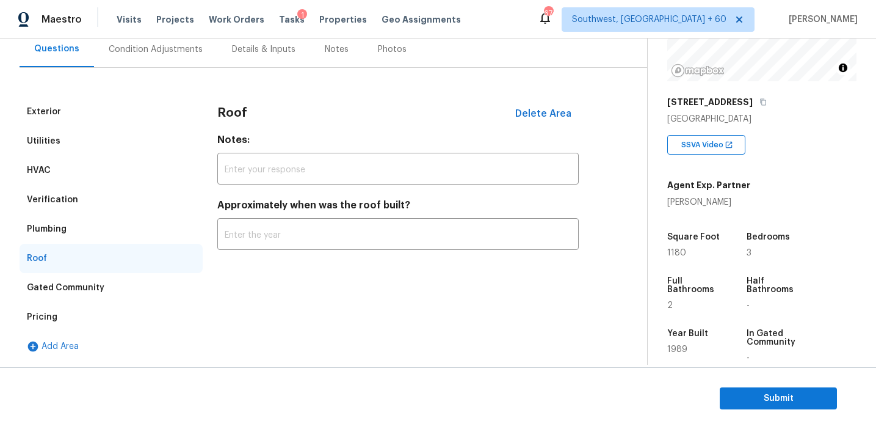
click at [89, 195] on div "Verification" at bounding box center [111, 199] width 183 height 29
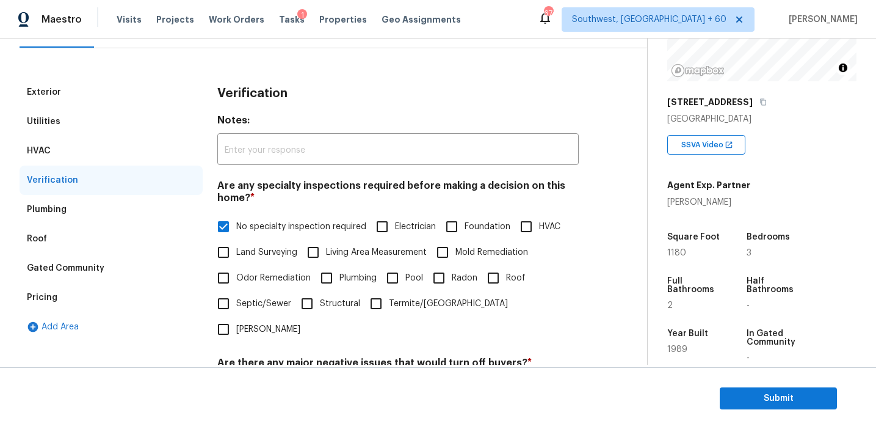
scroll to position [122, 0]
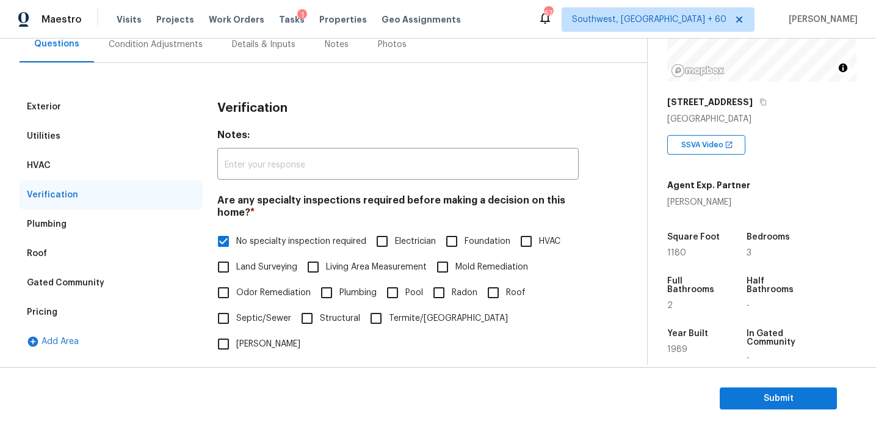
click at [104, 149] on div "Utilities" at bounding box center [111, 135] width 183 height 29
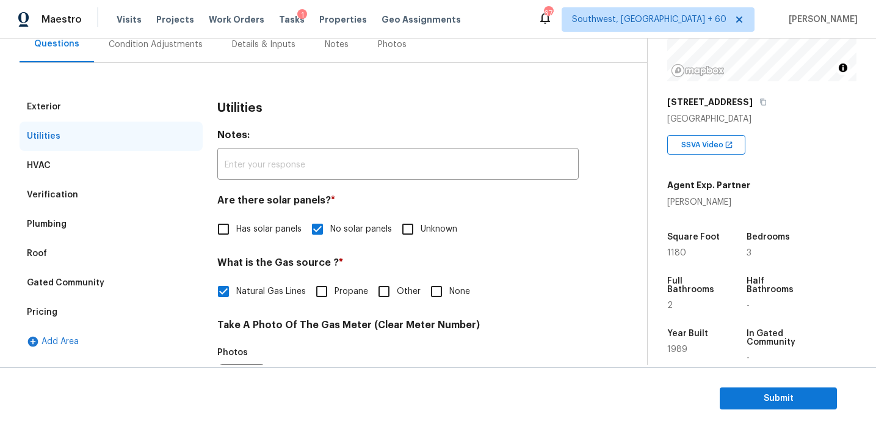
click at [102, 168] on div "HVAC" at bounding box center [111, 165] width 183 height 29
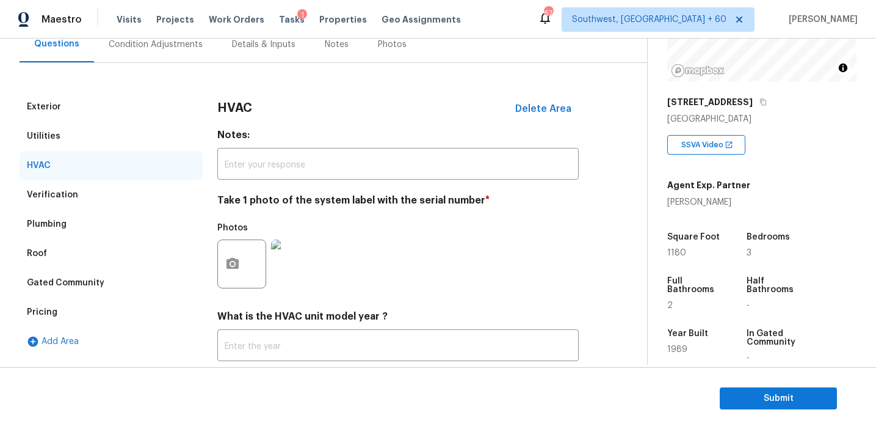
click at [102, 94] on div "Exterior" at bounding box center [111, 106] width 183 height 29
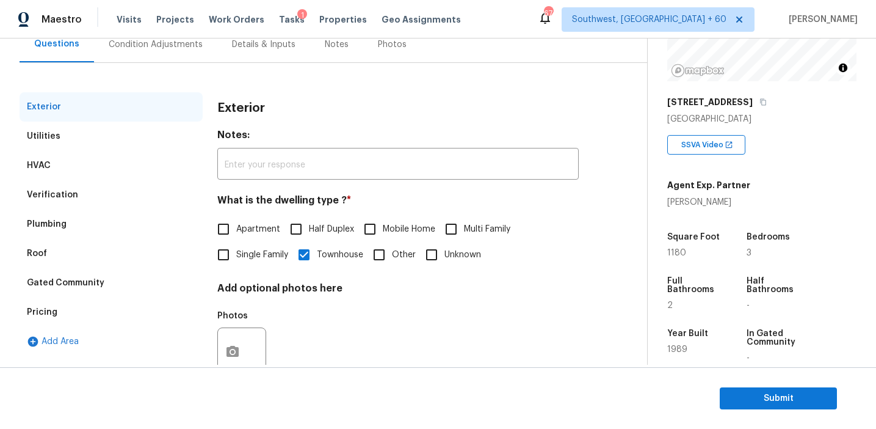
click at [154, 53] on div "Condition Adjustments" at bounding box center [155, 44] width 123 height 36
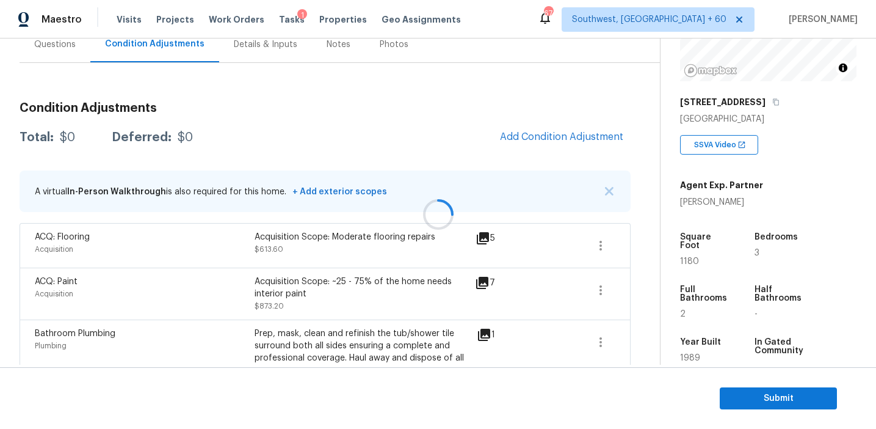
scroll to position [123, 0]
click at [603, 187] on button "button" at bounding box center [609, 190] width 12 height 12
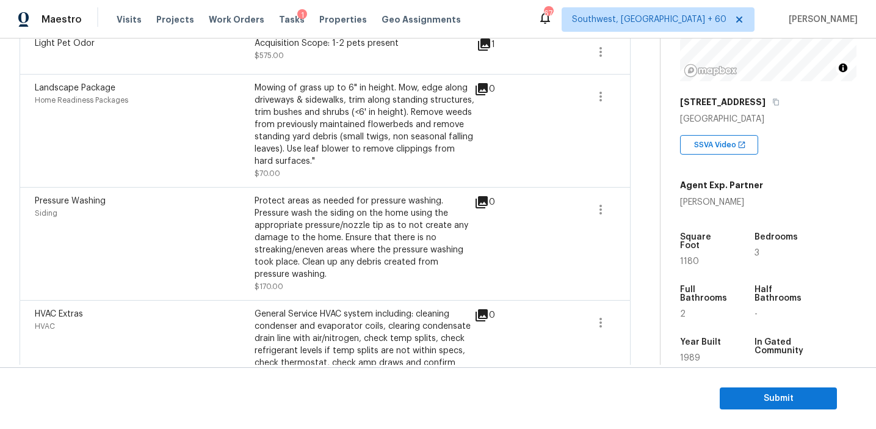
scroll to position [515, 0]
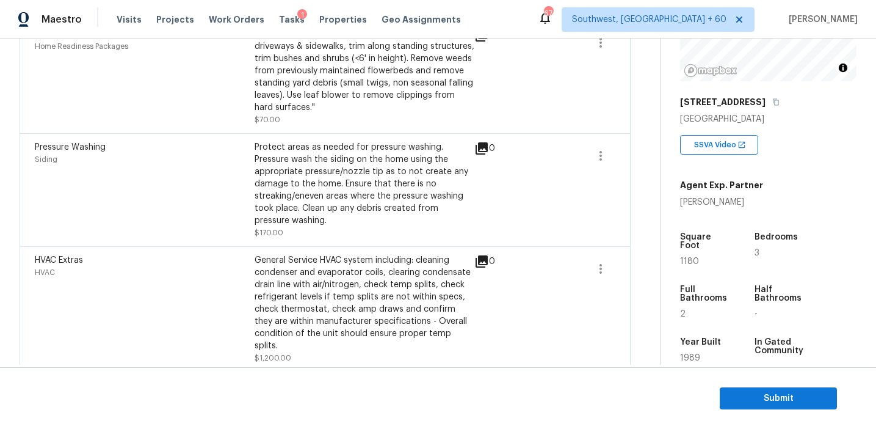
click at [437, 187] on div "Protect areas as needed for pressure washing. Pressure wash the siding on the h…" at bounding box center [365, 183] width 220 height 85
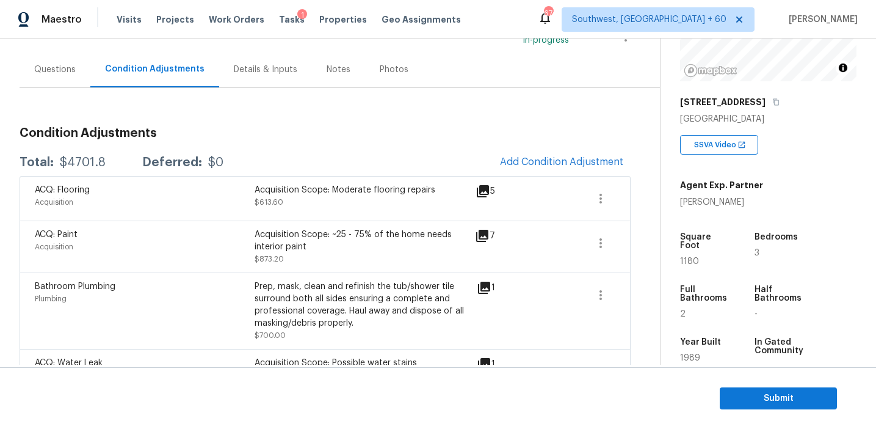
scroll to position [100, 0]
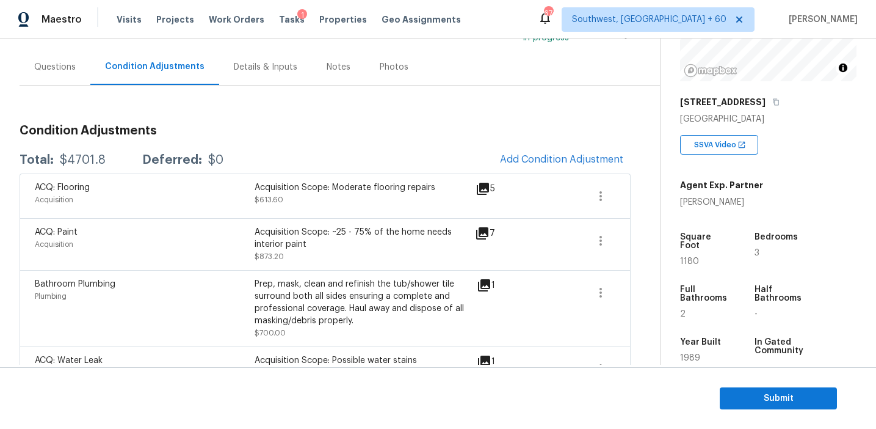
click at [323, 160] on div "Total: $4701.8 Deferred: $0 Add Condition Adjustment" at bounding box center [325, 160] width 611 height 27
click at [764, 392] on span "Submit" at bounding box center [779, 398] width 98 height 15
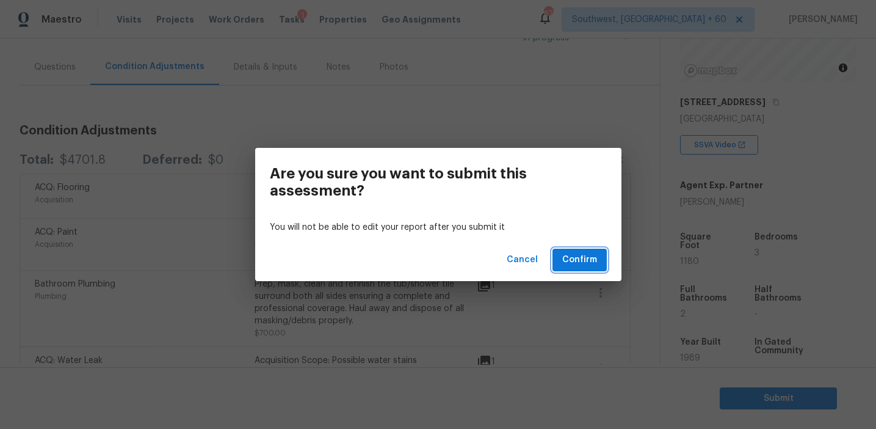
click at [570, 263] on span "Confirm" at bounding box center [579, 259] width 35 height 15
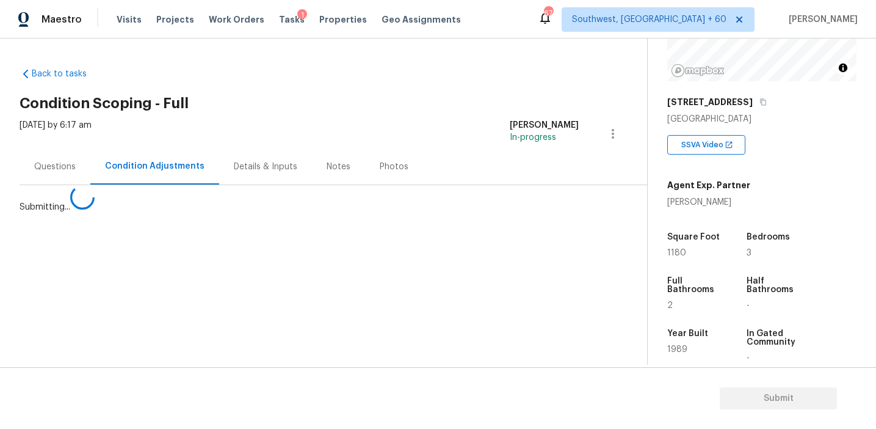
scroll to position [0, 0]
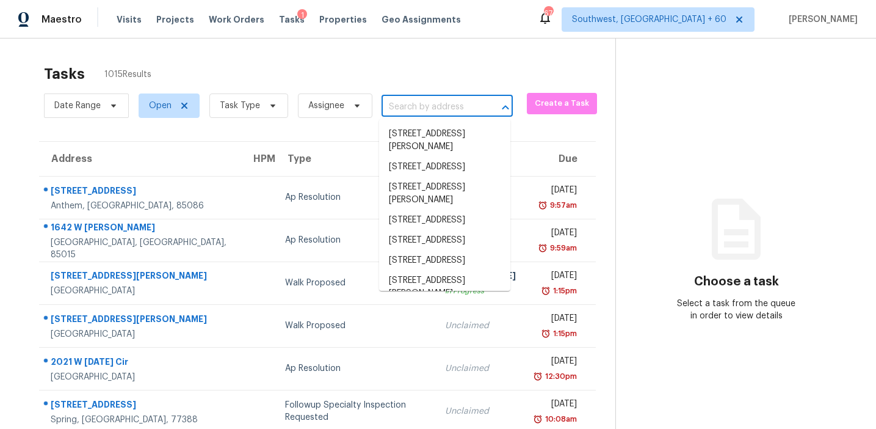
click at [413, 109] on input "text" at bounding box center [430, 107] width 97 height 19
paste input "508 Palmetto Oaks Trl Palmetto, GA, 30268"
type input "508 Palmetto Oaks Trl Palmetto, GA, 30268"
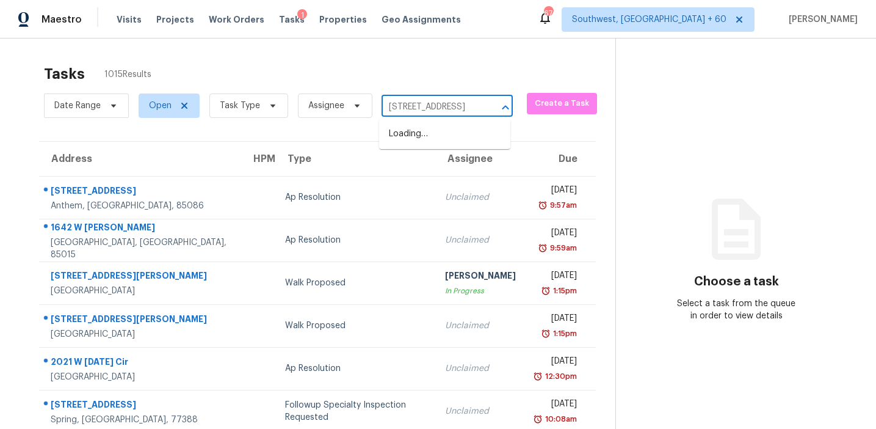
scroll to position [0, 83]
click at [433, 132] on li "508 Palmetto Oaks Trl, Palmetto, GA 30268" at bounding box center [444, 134] width 131 height 20
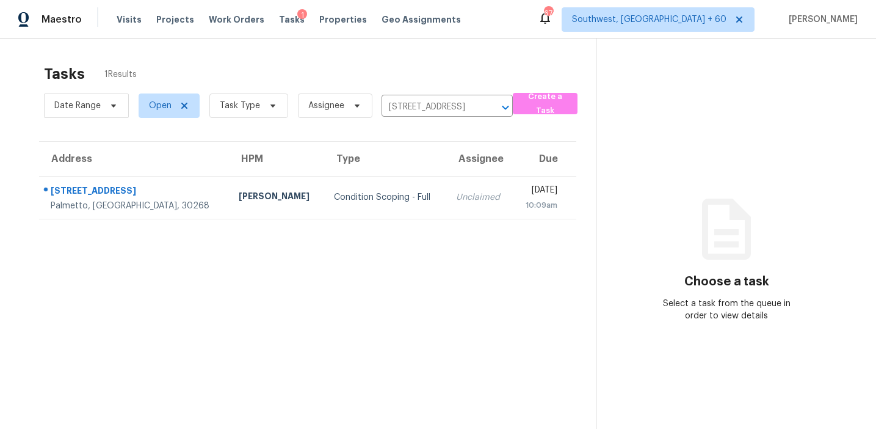
click at [446, 185] on td "Unclaimed" at bounding box center [479, 197] width 67 height 43
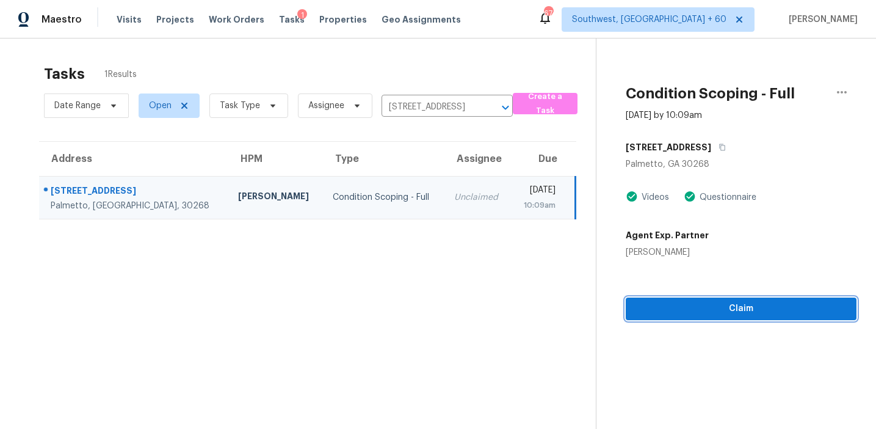
click at [723, 308] on span "Claim" at bounding box center [741, 308] width 211 height 15
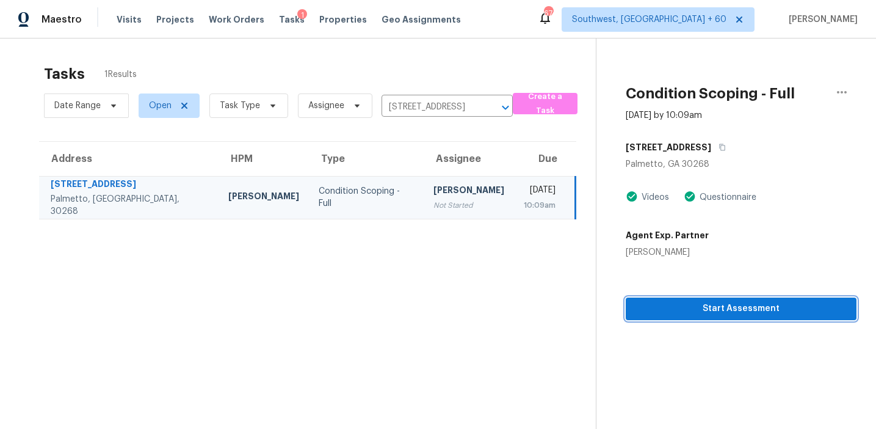
click at [662, 304] on span "Start Assessment" at bounding box center [741, 308] width 211 height 15
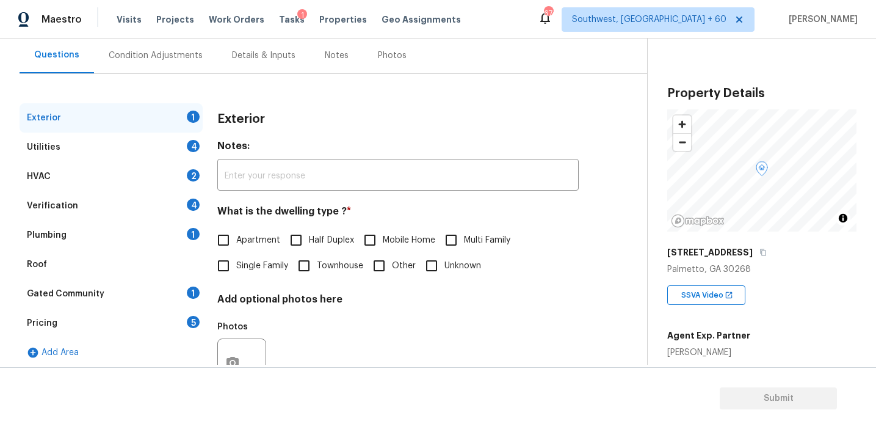
scroll to position [111, 0]
click at [183, 324] on div "Pricing 5" at bounding box center [111, 322] width 183 height 29
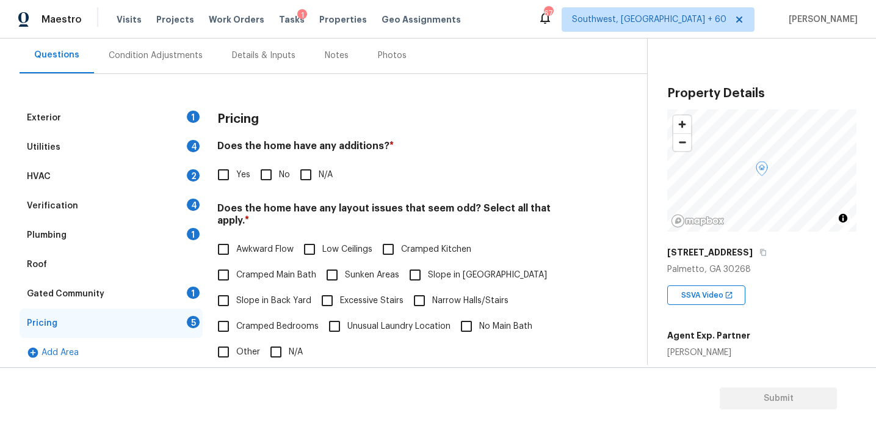
click at [785, 267] on div "Palmetto, GA 30268" at bounding box center [761, 269] width 189 height 12
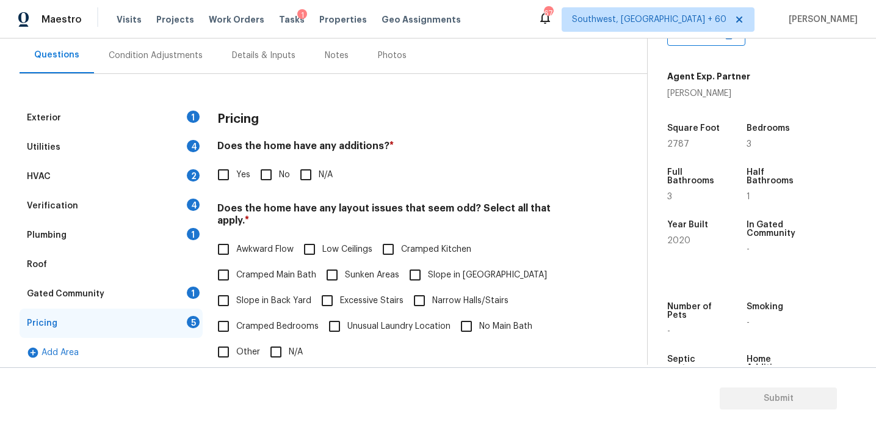
click at [785, 267] on div "Square Foot 2787 Bedrooms 3 Full Bathrooms 3 Half Bathrooms 1 Year Built 2020 I…" at bounding box center [761, 189] width 189 height 178
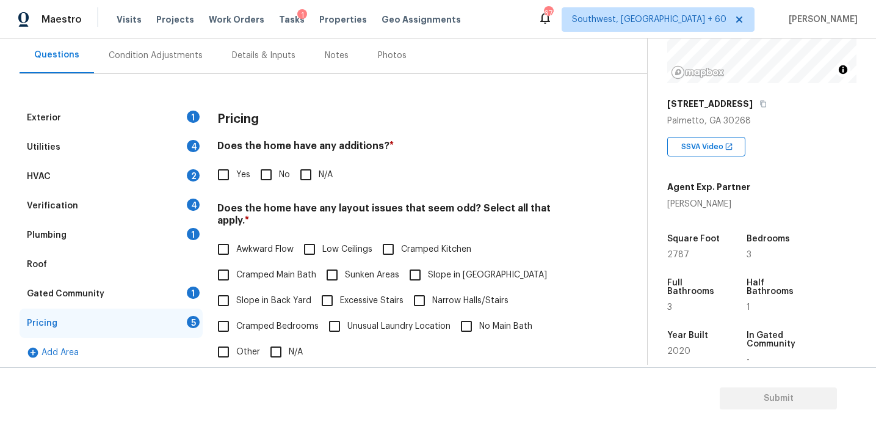
scroll to position [154, 0]
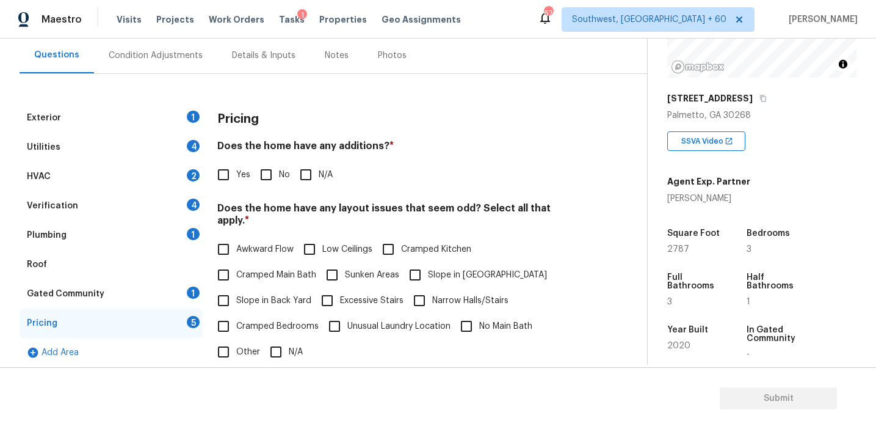
click at [255, 114] on h3 "Pricing" at bounding box center [238, 119] width 42 height 12
click at [264, 179] on input "No" at bounding box center [266, 175] width 26 height 26
checkbox input "true"
click at [265, 295] on label "Slope in Back Yard" at bounding box center [261, 302] width 101 height 26
click at [236, 295] on input "Slope in Back Yard" at bounding box center [224, 302] width 26 height 26
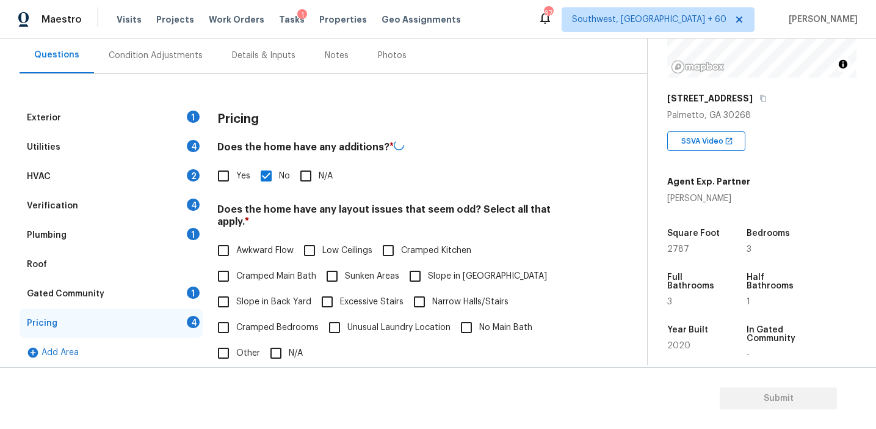
checkbox input "true"
click at [406, 263] on input "Slope in [GEOGRAPHIC_DATA]" at bounding box center [415, 275] width 26 height 26
checkbox input "true"
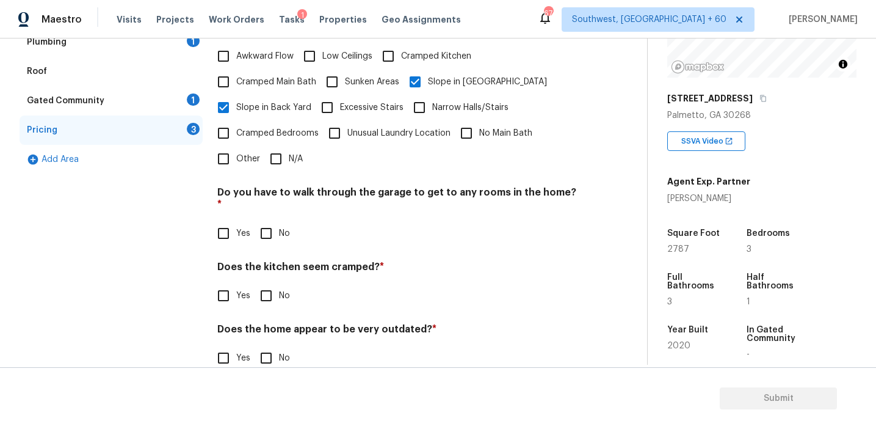
click at [269, 220] on input "No" at bounding box center [266, 233] width 26 height 26
checkbox input "true"
click at [269, 284] on input "No" at bounding box center [266, 297] width 26 height 26
checkbox input "true"
click at [270, 346] on input "No" at bounding box center [266, 359] width 26 height 26
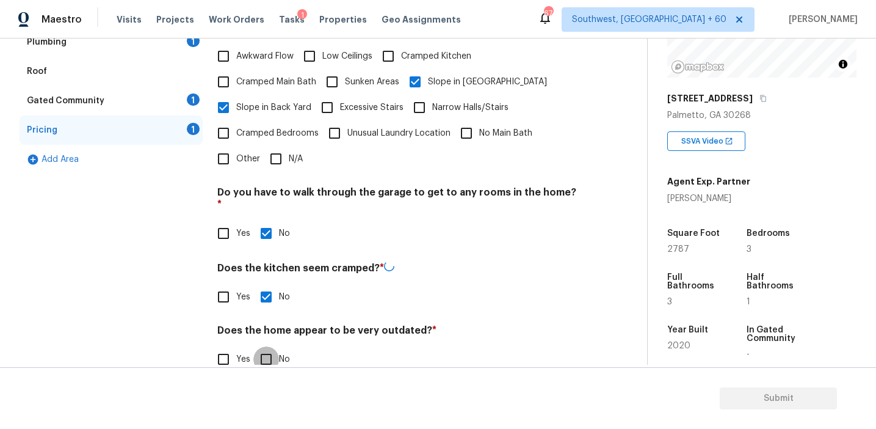
checkbox input "true"
click at [182, 100] on div "Gated Community 1" at bounding box center [111, 100] width 183 height 29
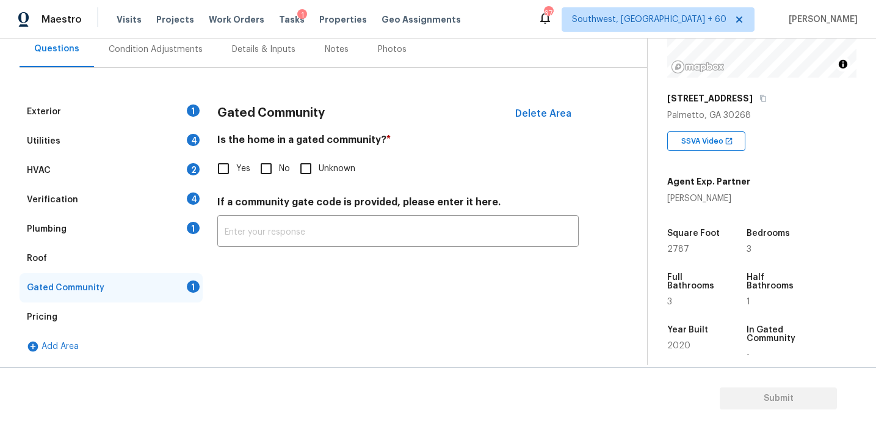
click at [270, 164] on input "No" at bounding box center [266, 169] width 26 height 26
checkbox input "true"
click at [185, 223] on div "Plumbing 1" at bounding box center [111, 228] width 183 height 29
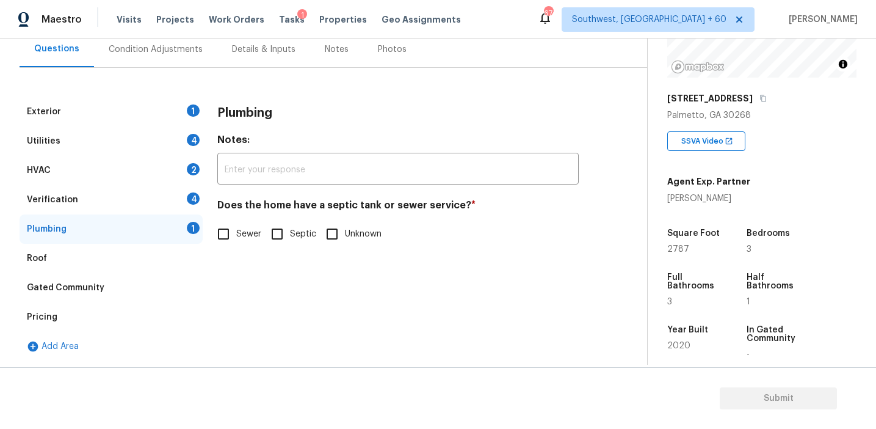
click at [244, 223] on label "Sewer" at bounding box center [236, 234] width 51 height 26
click at [236, 223] on input "Sewer" at bounding box center [224, 234] width 26 height 26
checkbox input "true"
click at [186, 201] on div "Verification 4" at bounding box center [111, 199] width 183 height 29
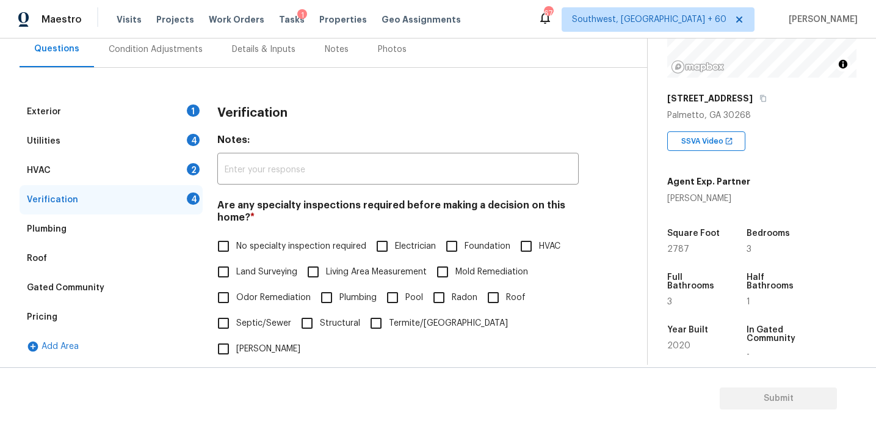
click at [255, 244] on span "No specialty inspection required" at bounding box center [301, 246] width 130 height 13
click at [236, 244] on input "No specialty inspection required" at bounding box center [224, 246] width 26 height 26
checkbox input "true"
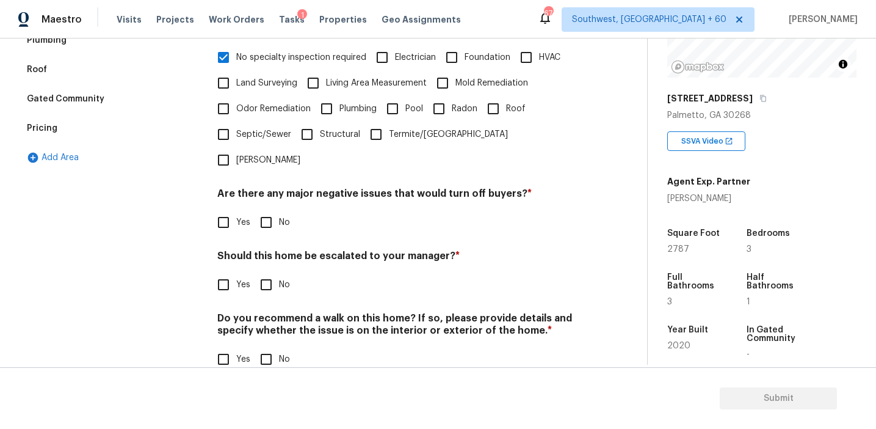
click at [266, 209] on input "No" at bounding box center [266, 222] width 26 height 26
checkbox input "true"
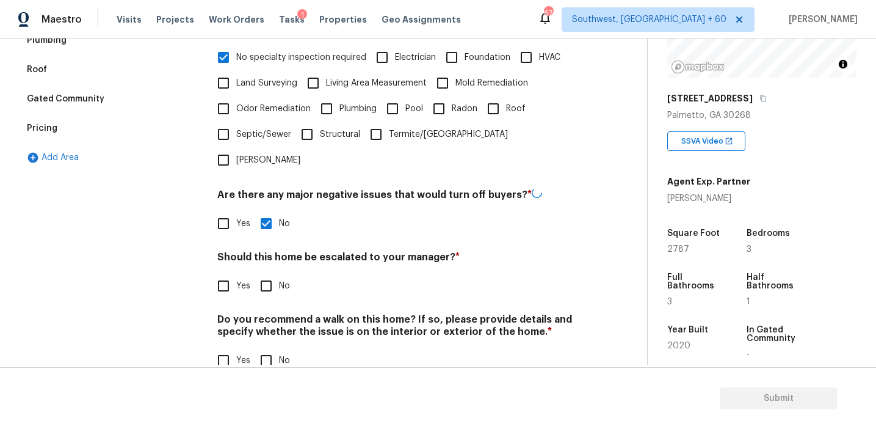
click at [267, 273] on input "No" at bounding box center [266, 286] width 26 height 26
checkbox input "true"
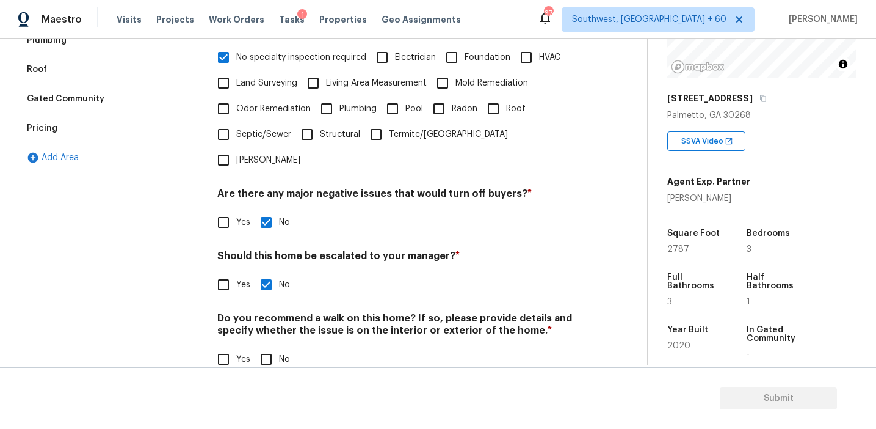
click at [259, 346] on input "No" at bounding box center [266, 359] width 26 height 26
checkbox input "true"
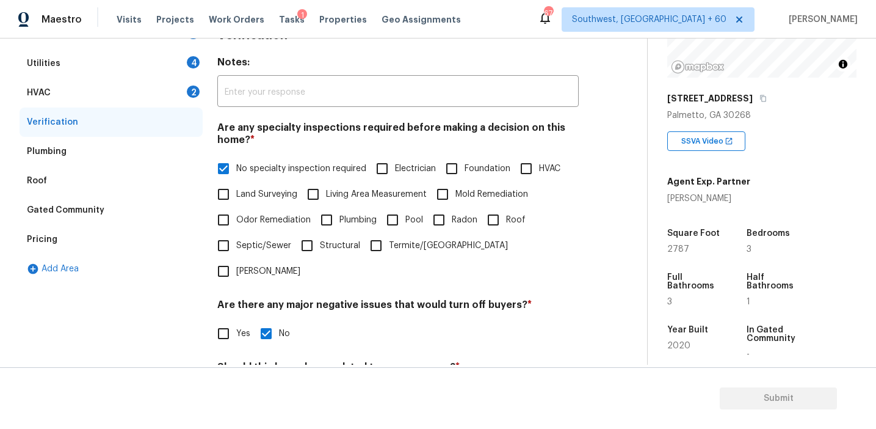
scroll to position [161, 0]
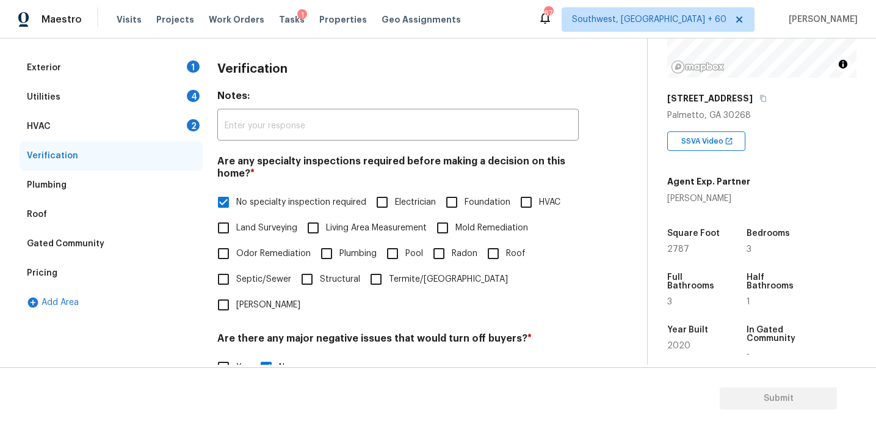
click at [181, 127] on div "HVAC 2" at bounding box center [111, 126] width 183 height 29
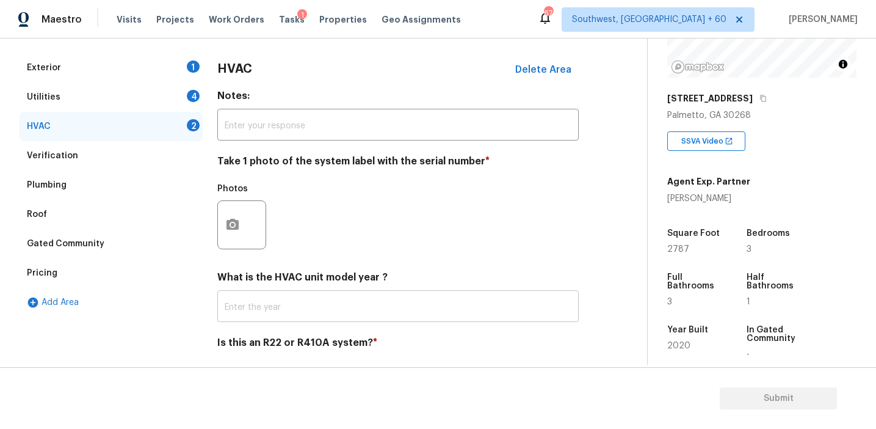
scroll to position [200, 0]
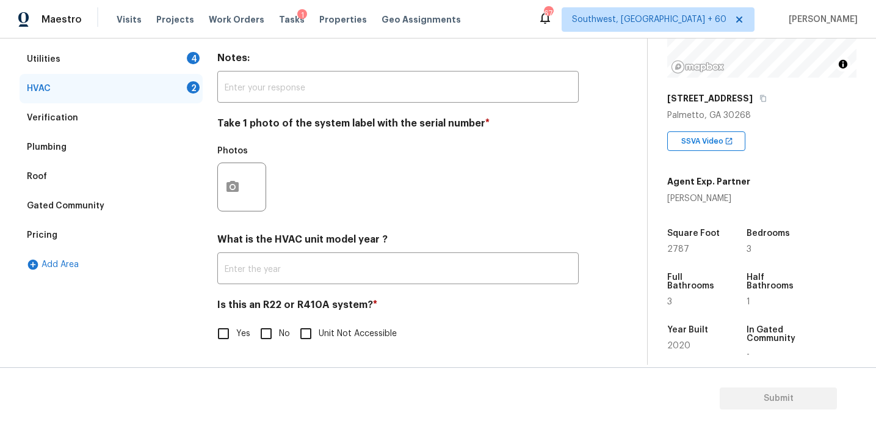
click at [233, 324] on input "Yes" at bounding box center [224, 334] width 26 height 26
checkbox input "true"
click at [244, 197] on button "button" at bounding box center [232, 186] width 29 height 48
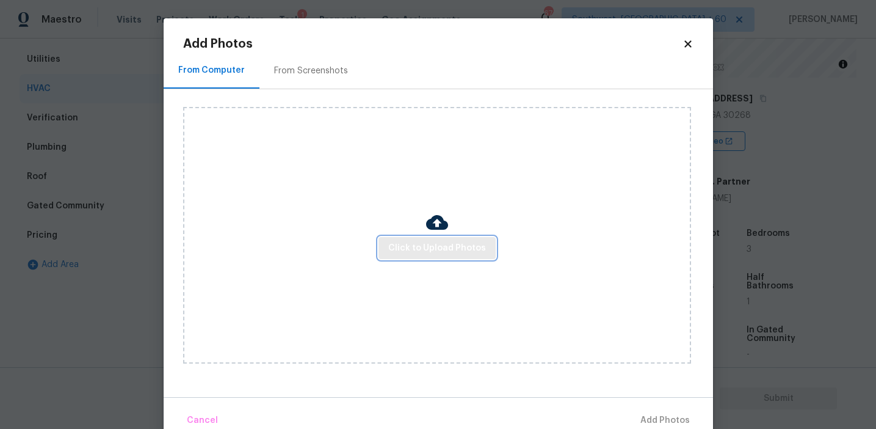
click at [413, 241] on span "Click to Upload Photos" at bounding box center [437, 248] width 98 height 15
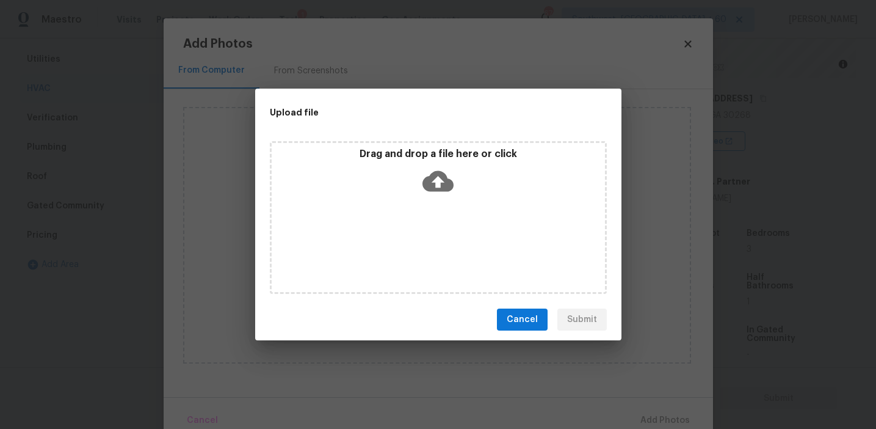
click at [414, 168] on div "Drag and drop a file here or click" at bounding box center [438, 174] width 333 height 53
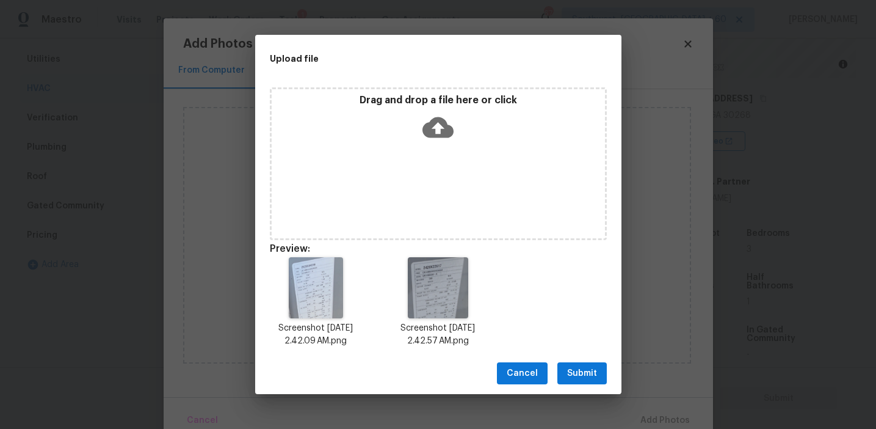
click at [579, 370] on span "Submit" at bounding box center [582, 373] width 30 height 15
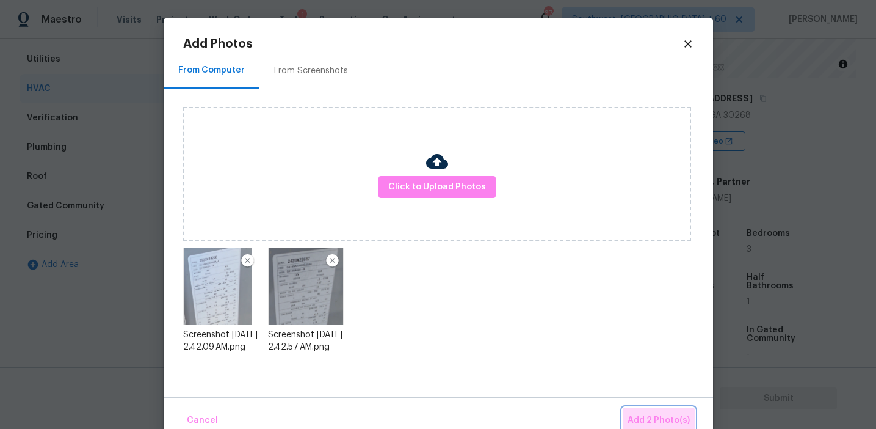
click at [653, 412] on button "Add 2 Photo(s)" at bounding box center [659, 420] width 72 height 26
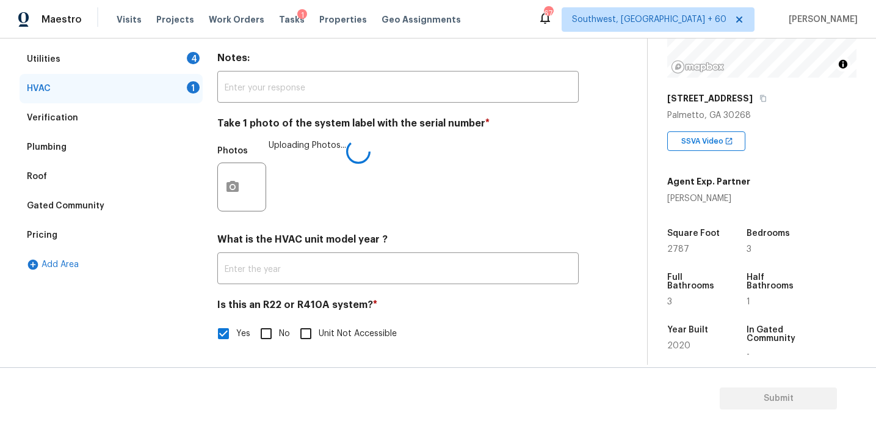
click at [317, 189] on div "Photos Uploading Photos..." at bounding box center [397, 178] width 361 height 79
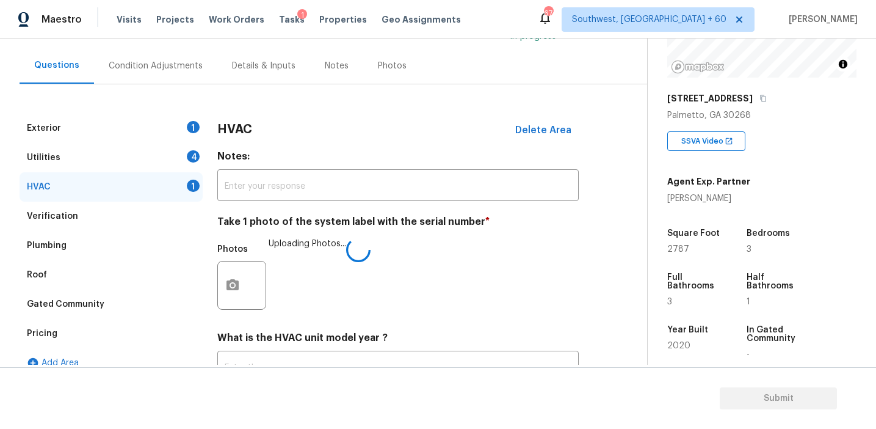
scroll to position [103, 0]
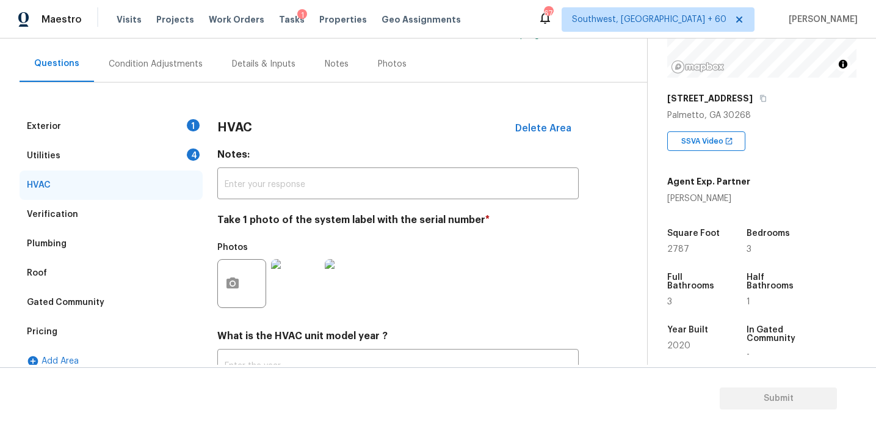
click at [192, 154] on div "4" at bounding box center [193, 154] width 13 height 12
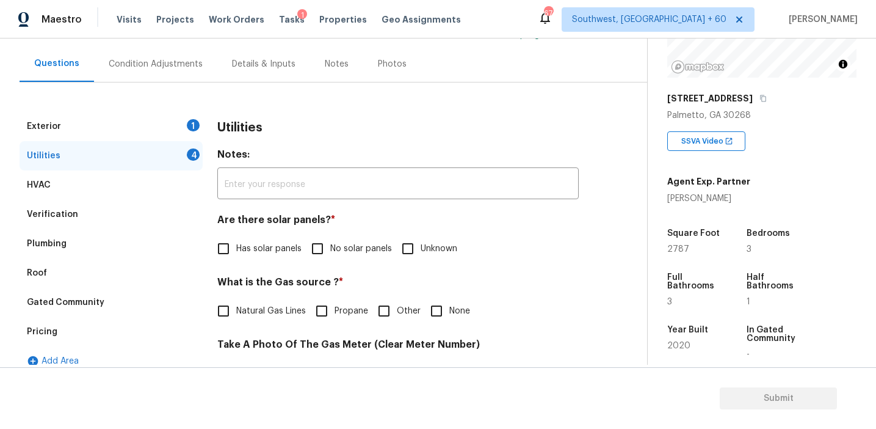
click at [192, 154] on div "4" at bounding box center [193, 154] width 13 height 12
click at [324, 242] on input "No solar panels" at bounding box center [318, 249] width 26 height 26
checkbox input "true"
click at [288, 303] on label "Natural Gas Lines" at bounding box center [258, 312] width 95 height 26
click at [236, 303] on input "Natural Gas Lines" at bounding box center [224, 312] width 26 height 26
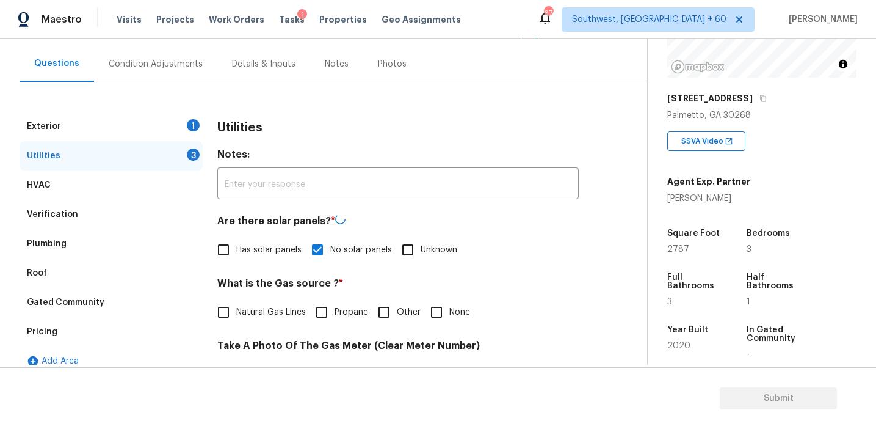
checkbox input "true"
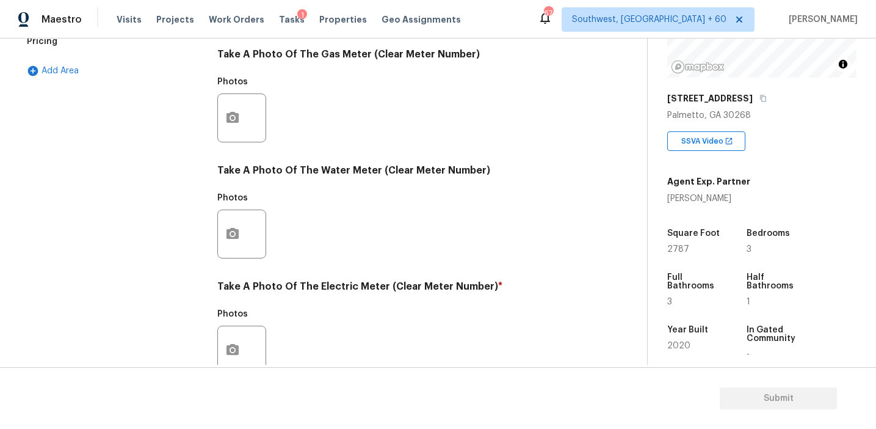
scroll to position [490, 0]
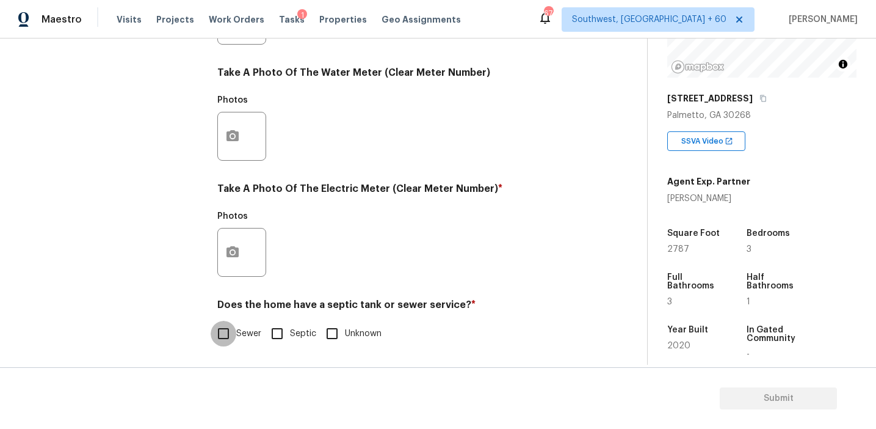
click at [230, 336] on input "Sewer" at bounding box center [224, 334] width 26 height 26
checkbox input "true"
click at [231, 268] on button "button" at bounding box center [232, 252] width 29 height 48
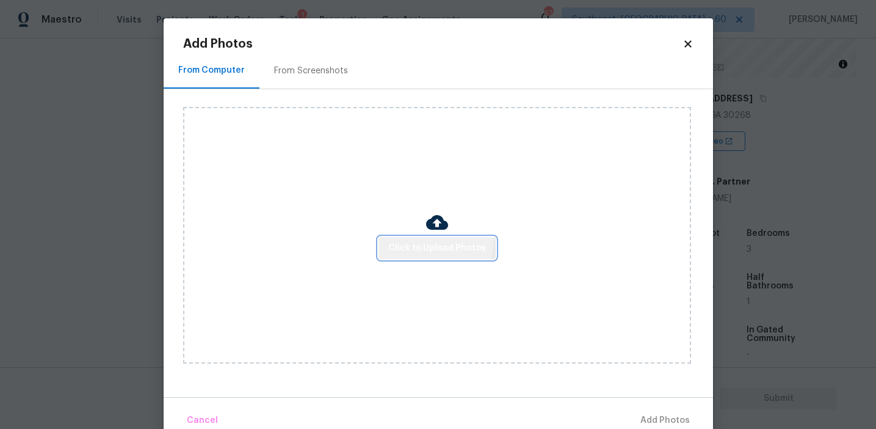
click at [429, 238] on button "Click to Upload Photos" at bounding box center [437, 248] width 117 height 23
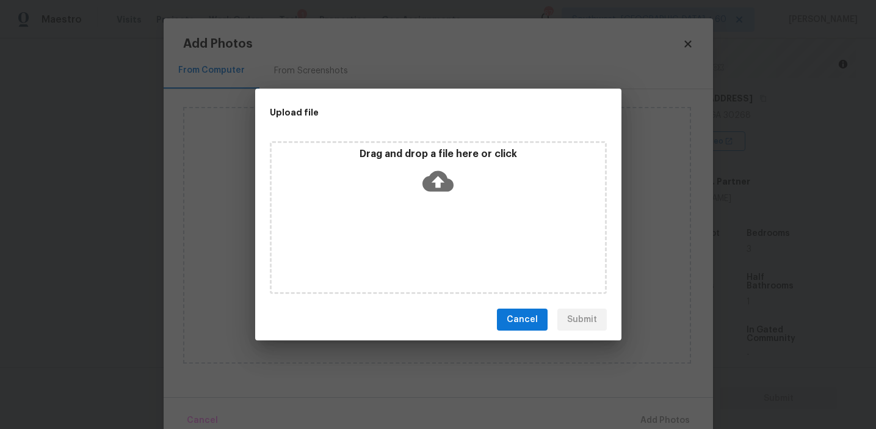
click at [418, 155] on p "Drag and drop a file here or click" at bounding box center [438, 154] width 333 height 13
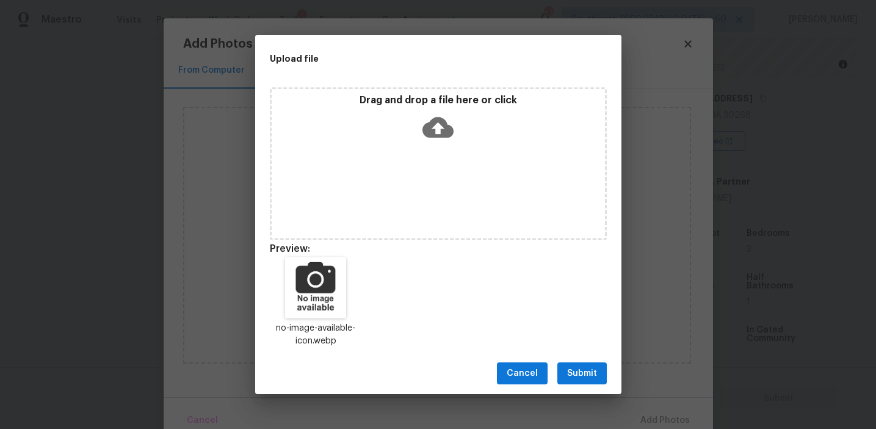
click at [585, 361] on div "Cancel Submit" at bounding box center [438, 373] width 366 height 42
click at [584, 373] on span "Submit" at bounding box center [582, 373] width 30 height 15
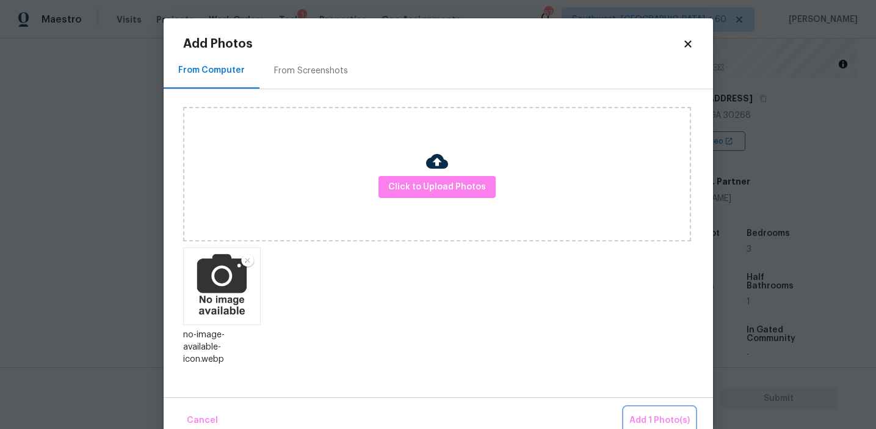
click at [651, 416] on span "Add 1 Photo(s)" at bounding box center [659, 420] width 60 height 15
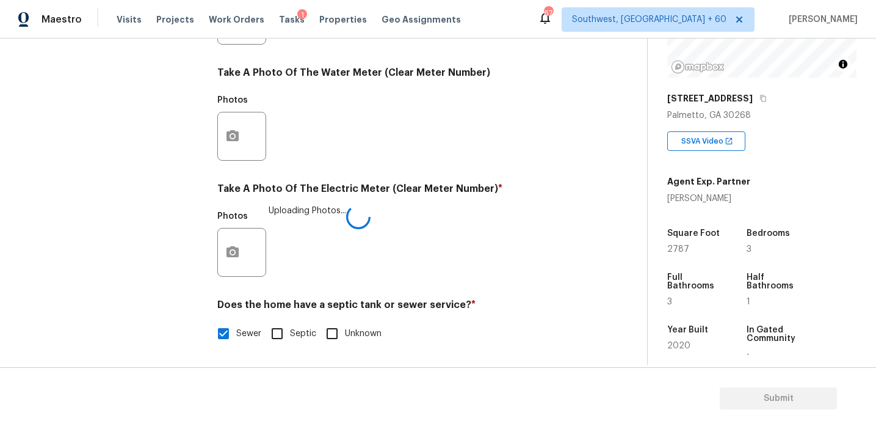
click at [477, 261] on div "Photos Uploading Photos..." at bounding box center [397, 244] width 361 height 79
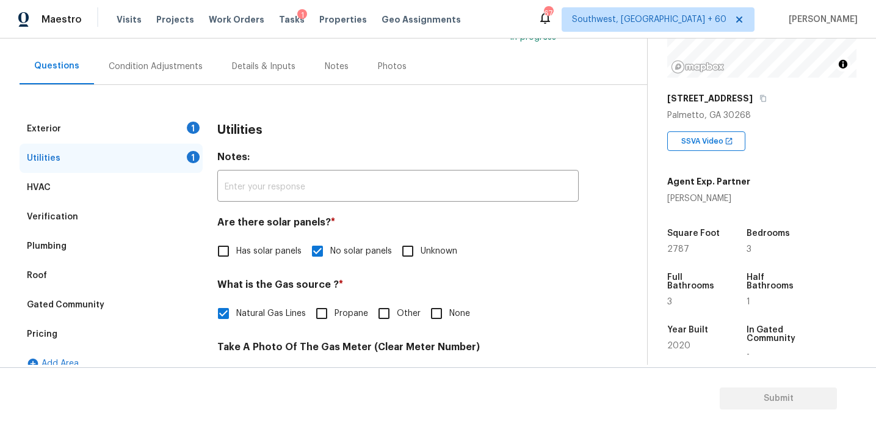
scroll to position [107, 0]
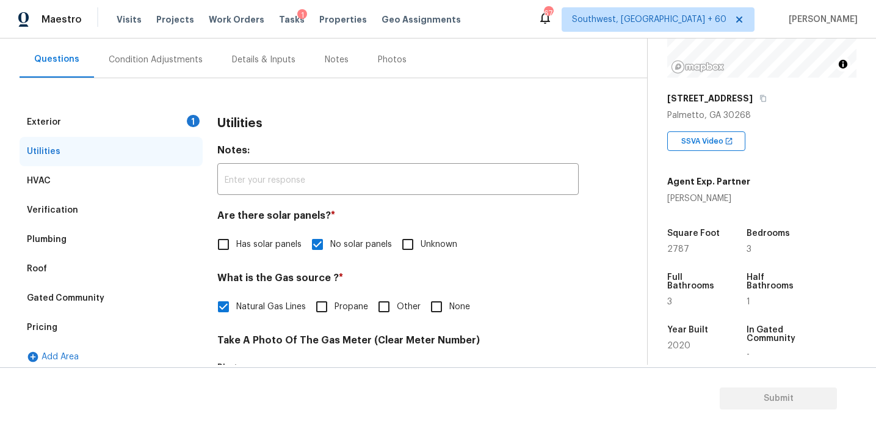
click at [193, 129] on div "Exterior 1" at bounding box center [111, 121] width 183 height 29
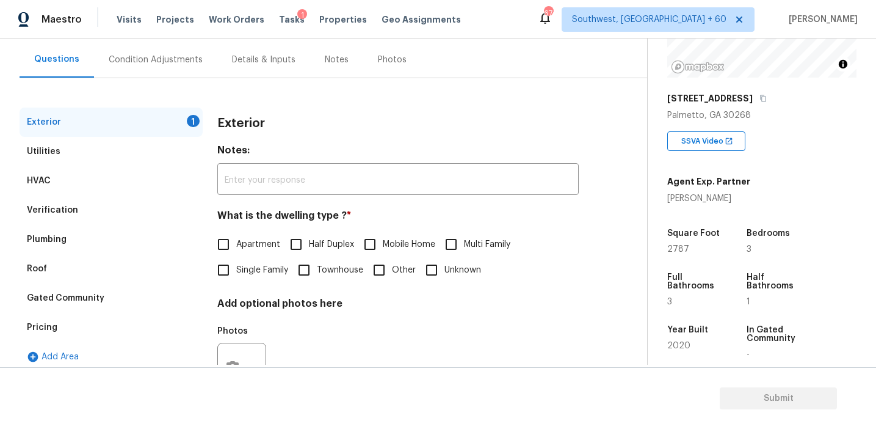
click at [242, 257] on label "Single Family" at bounding box center [250, 270] width 78 height 26
click at [236, 257] on input "Single Family" at bounding box center [224, 270] width 26 height 26
checkbox input "true"
click at [392, 114] on div "Exterior" at bounding box center [397, 123] width 361 height 32
click at [150, 56] on div "Condition Adjustments" at bounding box center [156, 60] width 94 height 12
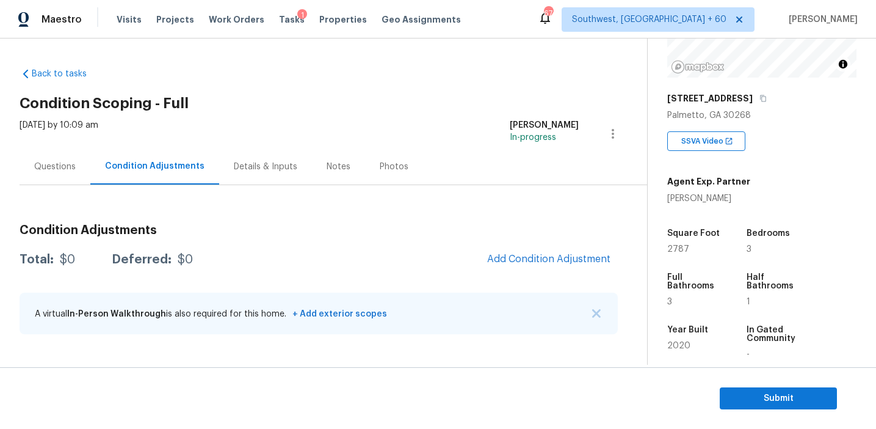
click at [411, 251] on div "Total: $0 Deferred: $0 Add Condition Adjustment" at bounding box center [319, 259] width 598 height 27
click at [523, 255] on span "Add Condition Adjustment" at bounding box center [548, 258] width 123 height 11
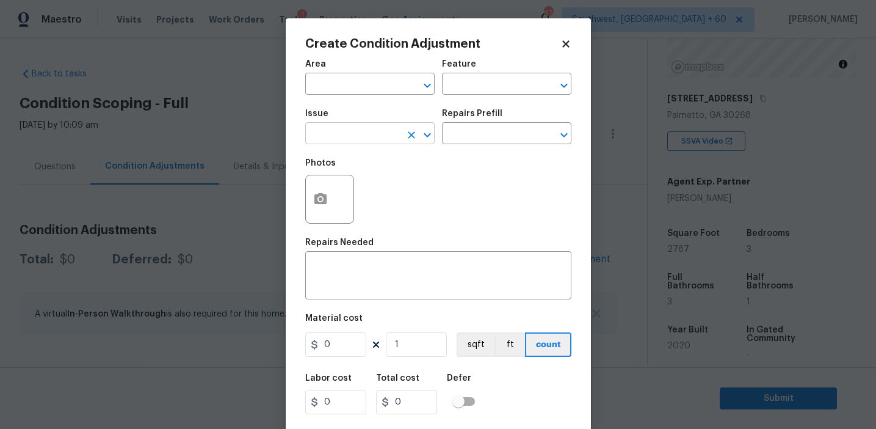
click at [368, 139] on input "text" at bounding box center [352, 134] width 95 height 19
click at [395, 191] on li "Pressure Washing" at bounding box center [369, 191] width 129 height 20
type input "Pressure Washing"
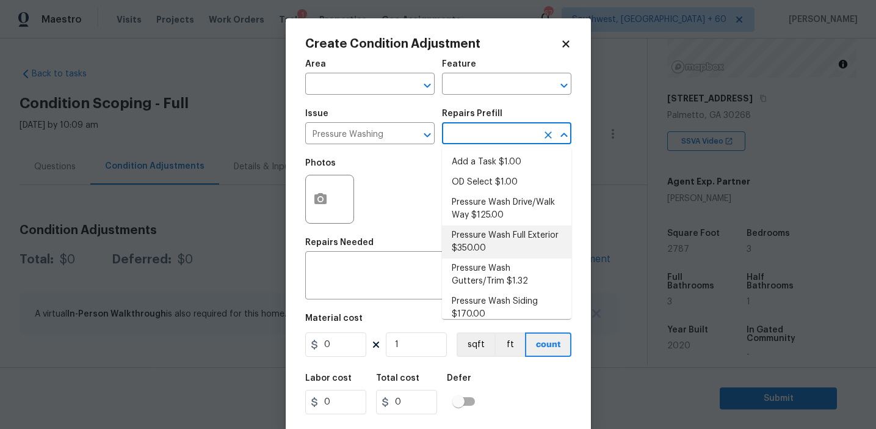
click at [482, 241] on li "Pressure Wash Full Exterior $350.00" at bounding box center [506, 241] width 129 height 33
type input "Siding"
type textarea "Pressure wash the House, Flatwork, Deck and Garage interior."
type input "350"
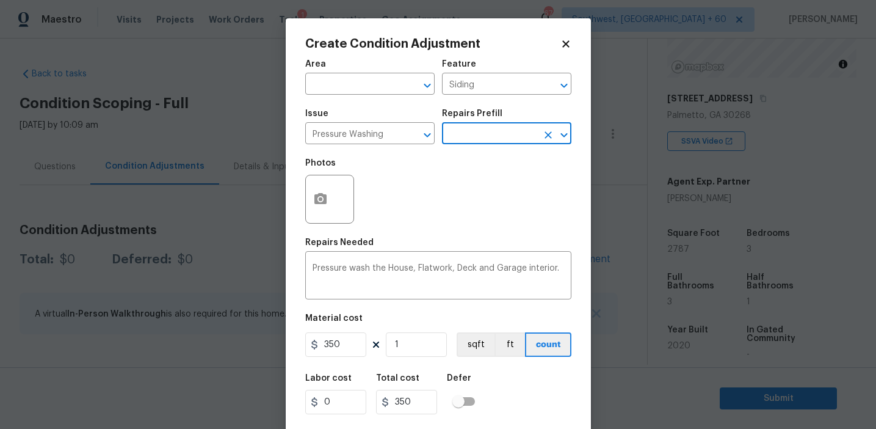
scroll to position [27, 0]
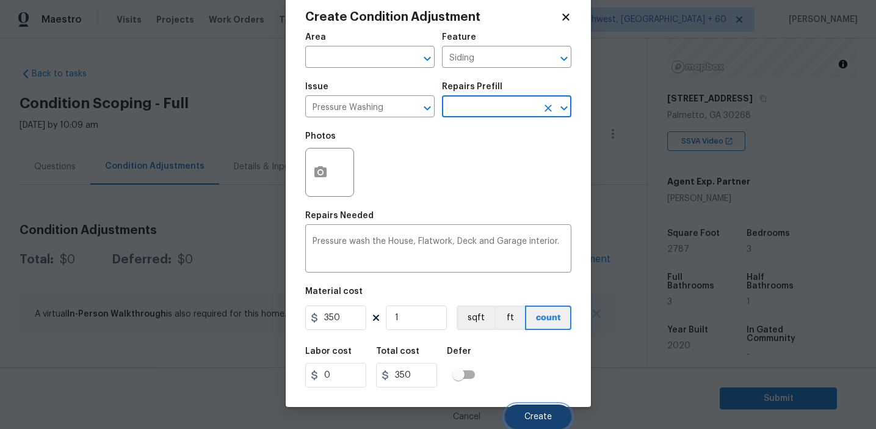
click at [518, 416] on button "Create" at bounding box center [538, 416] width 67 height 24
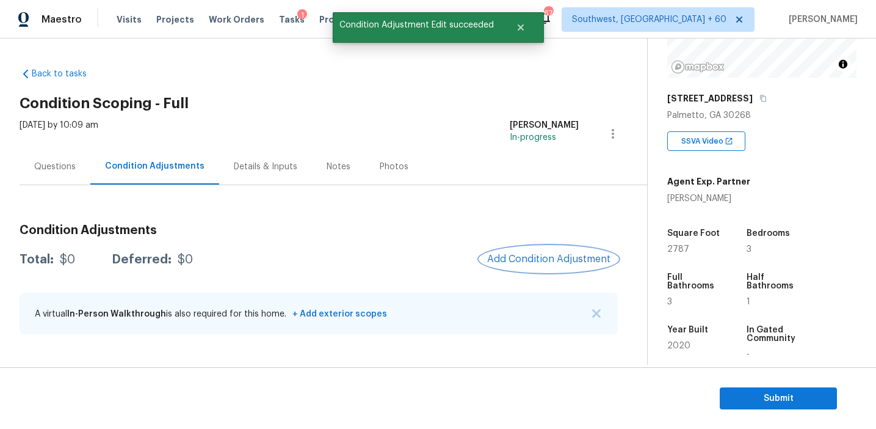
scroll to position [0, 0]
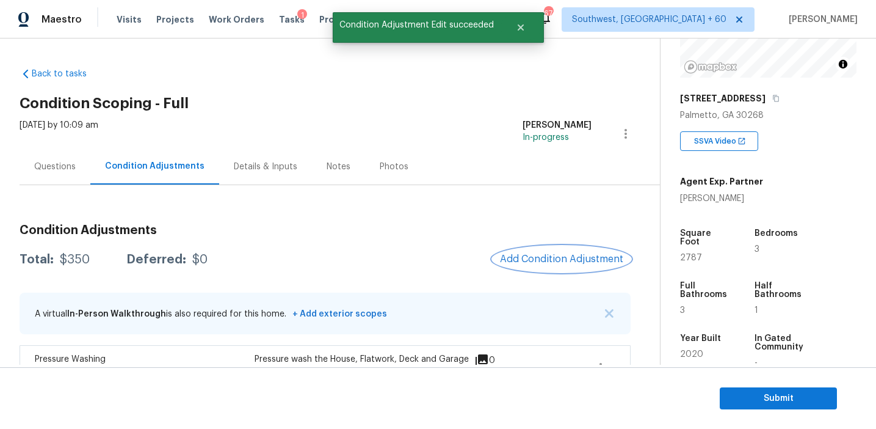
click at [518, 264] on span "Add Condition Adjustment" at bounding box center [561, 258] width 123 height 11
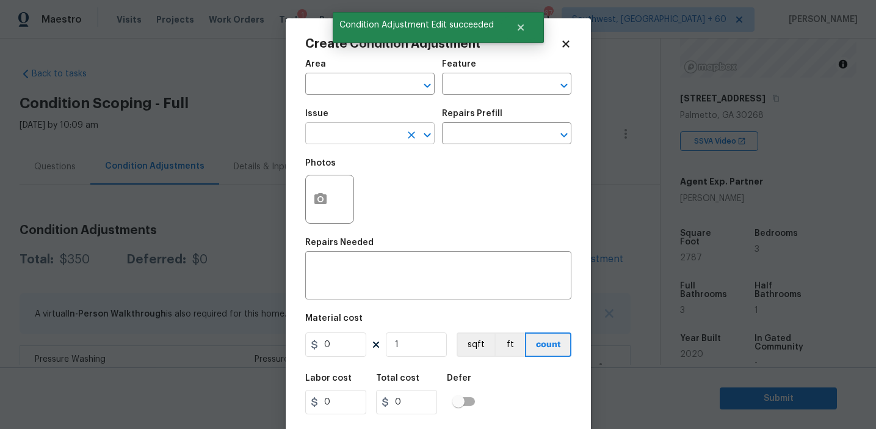
click at [338, 144] on input "text" at bounding box center [352, 134] width 95 height 19
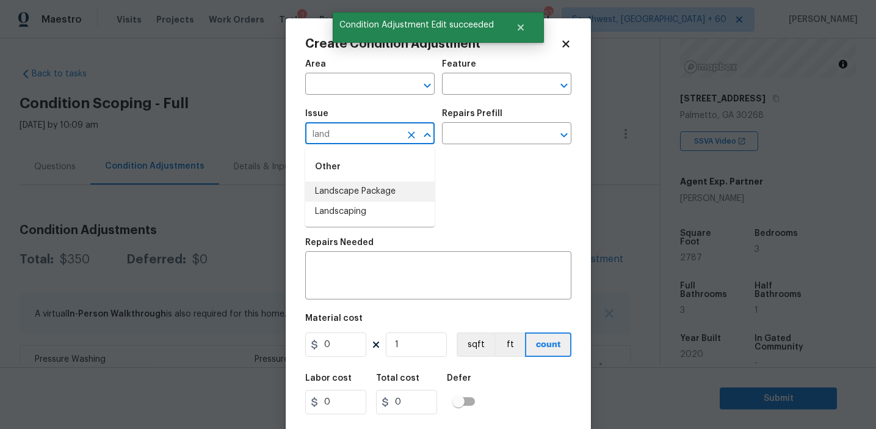
click at [365, 192] on li "Landscape Package" at bounding box center [369, 191] width 129 height 20
type input "Landscape Package"
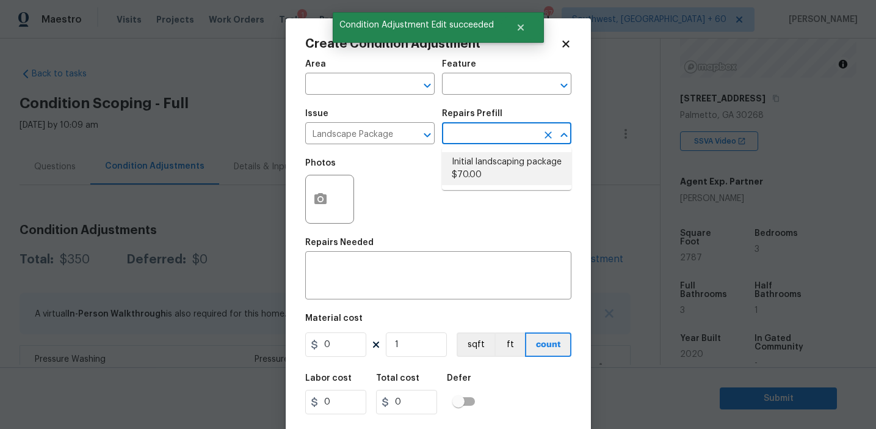
click at [468, 165] on li "Initial landscaping package $70.00" at bounding box center [506, 168] width 129 height 33
type input "Home Readiness Packages"
type textarea "Mowing of grass up to 6" in height. Mow, edge along driveways & sidewalks, trim…"
type input "70"
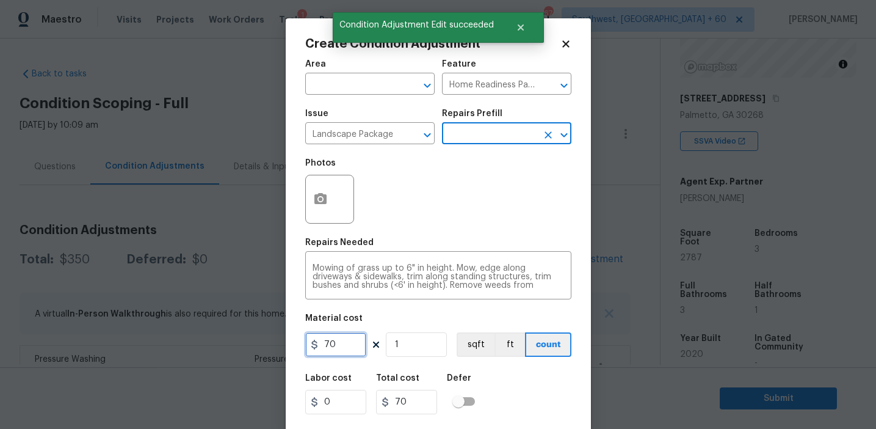
click at [339, 344] on input "70" at bounding box center [335, 344] width 61 height 24
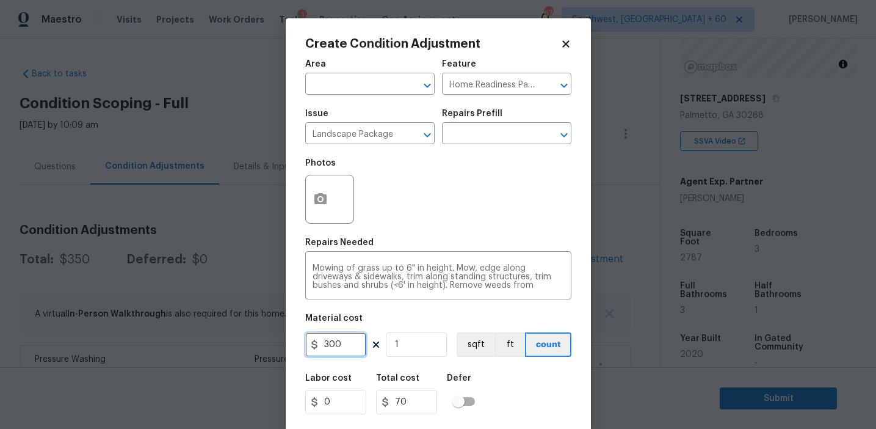
type input "300"
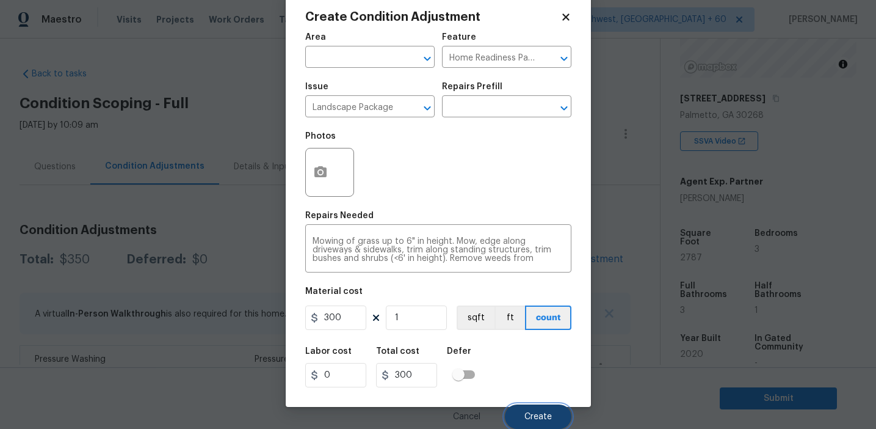
click at [527, 421] on span "Create" at bounding box center [537, 416] width 27 height 9
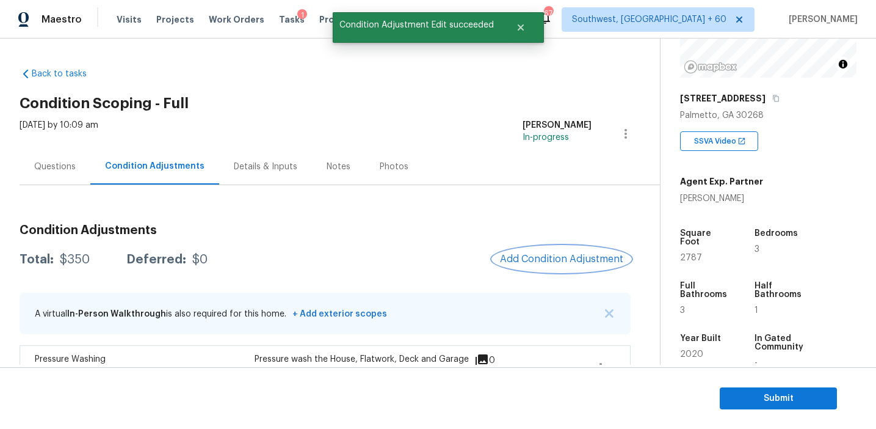
scroll to position [0, 0]
click at [569, 261] on span "Add Condition Adjustment" at bounding box center [561, 258] width 123 height 11
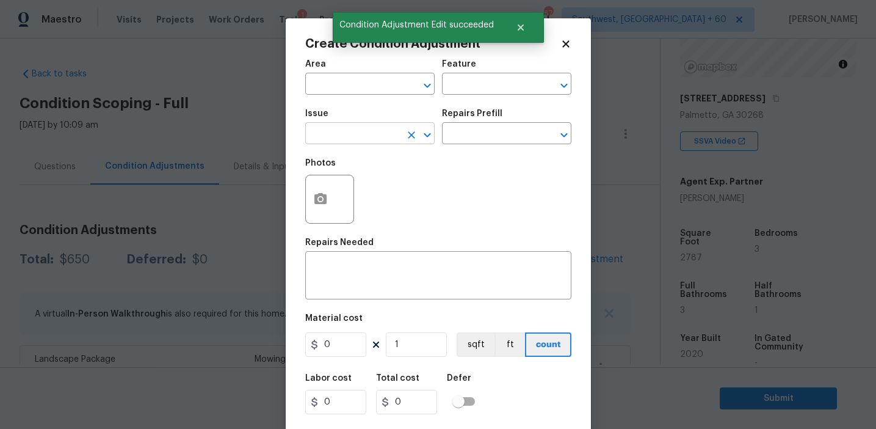
click at [321, 137] on input "text" at bounding box center [352, 134] width 95 height 19
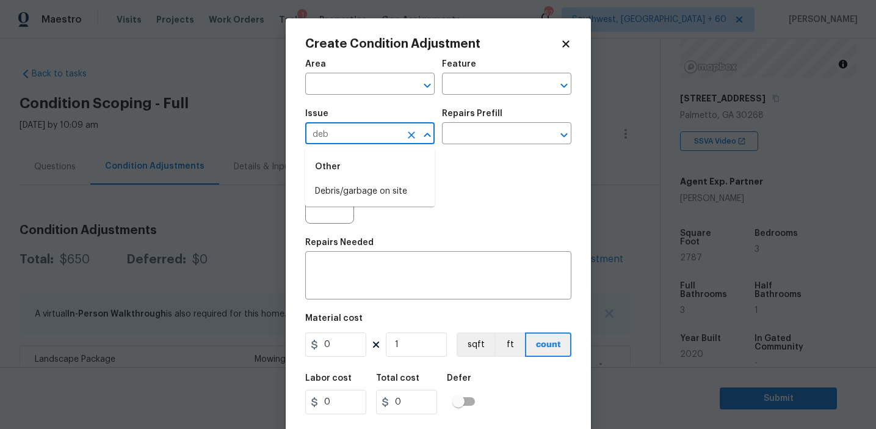
click at [354, 195] on li "Debris/garbage on site" at bounding box center [369, 191] width 129 height 20
type input "Debris/garbage on site"
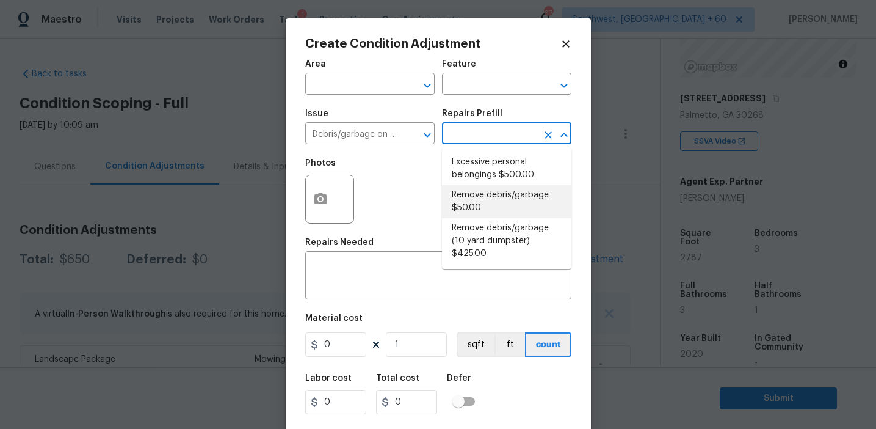
click at [491, 210] on li "Remove debris/garbage $50.00" at bounding box center [506, 201] width 129 height 33
type textarea "Remove, haul off, and properly dispose of any debris left by seller to offsite …"
type input "50"
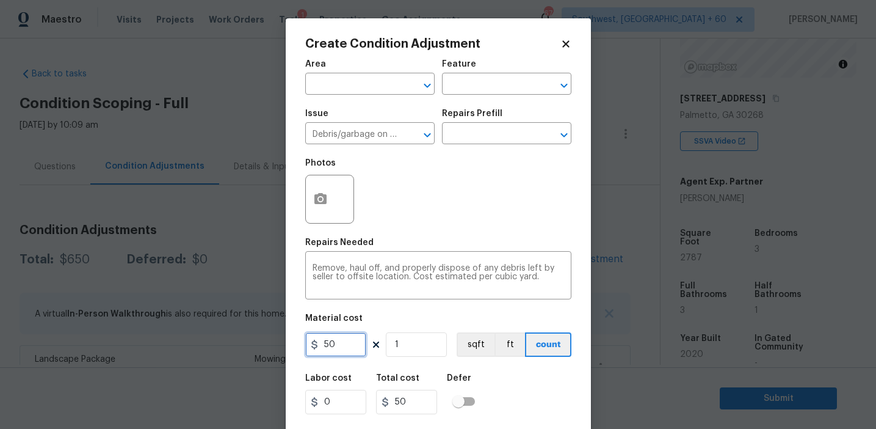
click at [340, 336] on input "50" at bounding box center [335, 344] width 61 height 24
type input "1000"
click at [341, 267] on textarea "Remove, haul off, and properly dispose of any debris left by seller to offsite …" at bounding box center [439, 277] width 252 height 26
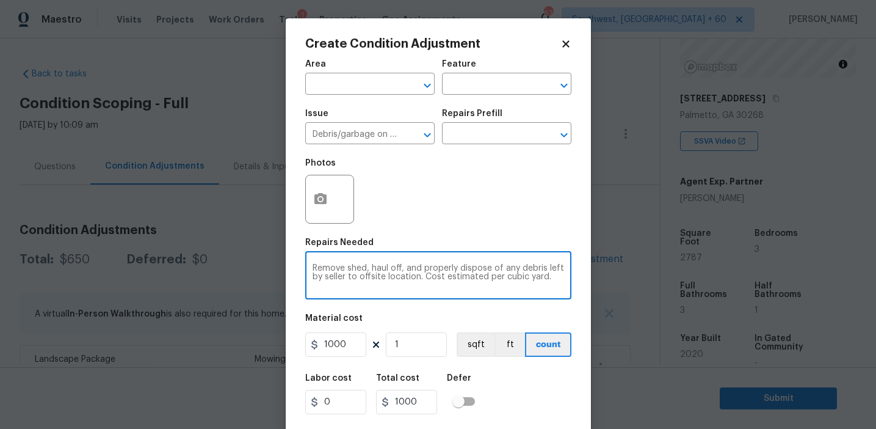
type textarea "Remove shed, haul off, and properly dispose of any debris left by seller to off…"
click at [317, 198] on icon "button" at bounding box center [320, 198] width 12 height 11
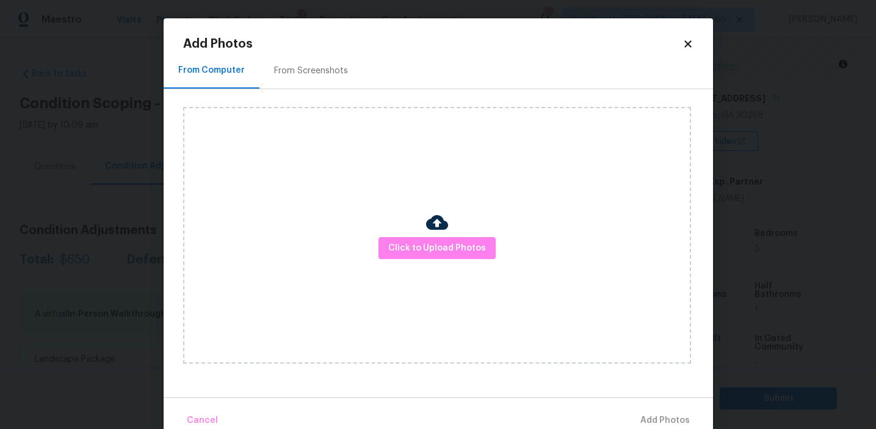
click at [314, 58] on div "From Screenshots" at bounding box center [310, 71] width 103 height 36
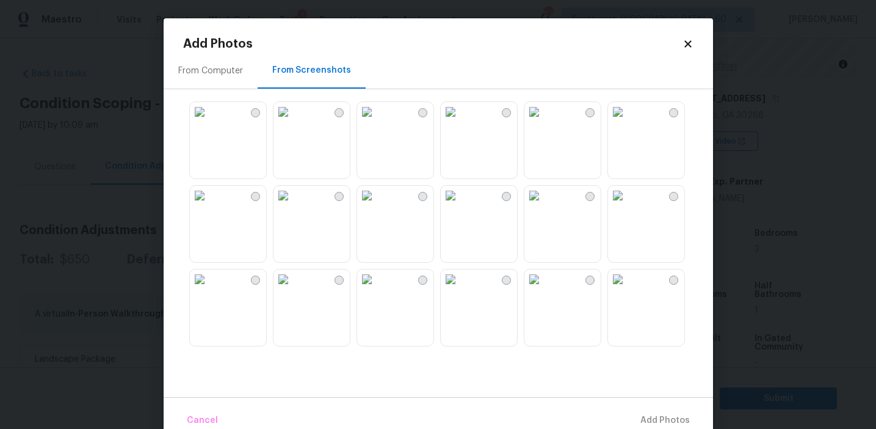
click at [209, 121] on img at bounding box center [200, 112] width 20 height 20
click at [658, 419] on span "Add 1 Photo(s)" at bounding box center [659, 420] width 60 height 15
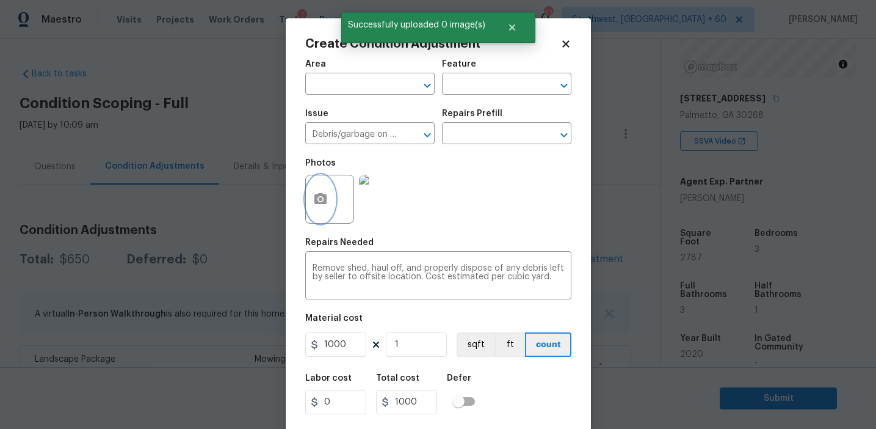
scroll to position [27, 0]
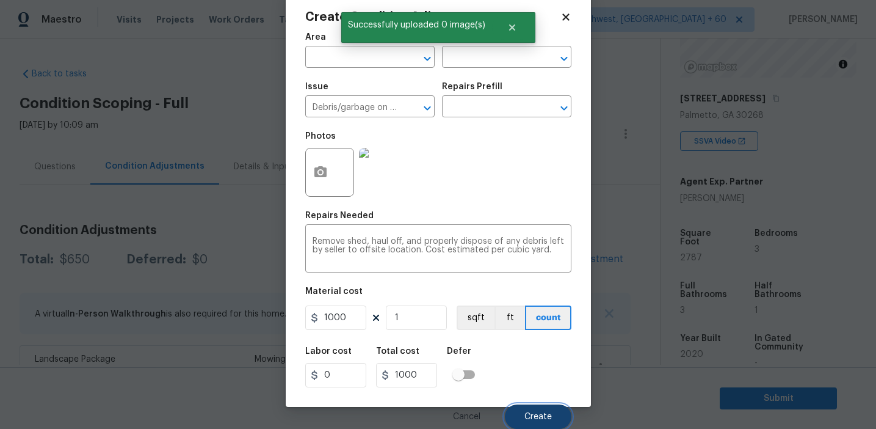
click at [531, 408] on button "Create" at bounding box center [538, 416] width 67 height 24
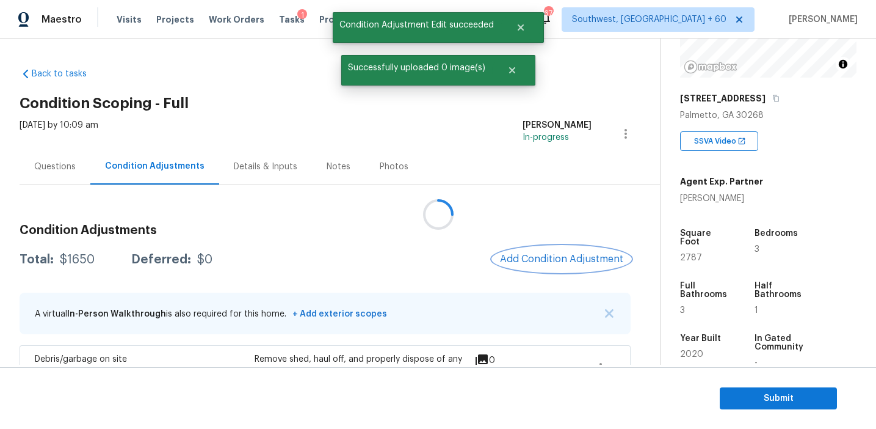
scroll to position [0, 0]
click at [551, 267] on button "Add Condition Adjustment" at bounding box center [562, 259] width 138 height 26
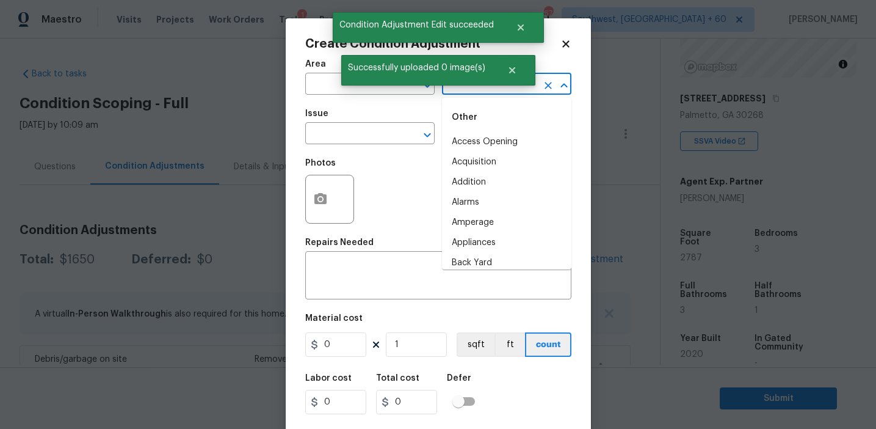
click at [479, 94] on input "text" at bounding box center [489, 85] width 95 height 19
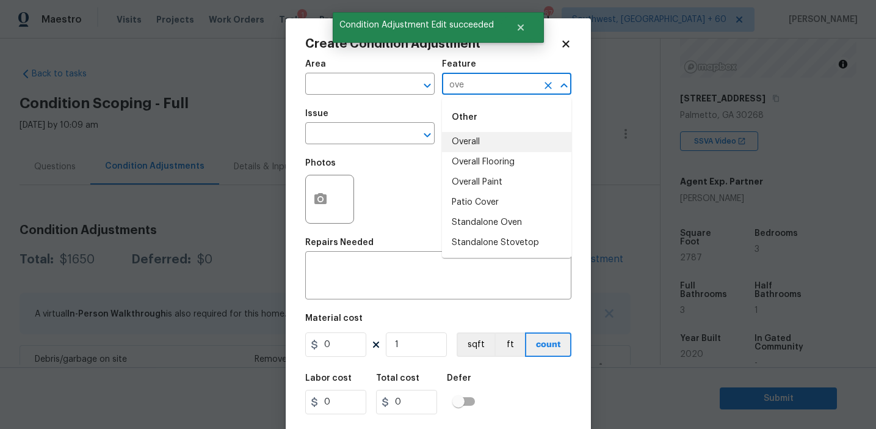
click at [490, 142] on li "Overall" at bounding box center [506, 142] width 129 height 20
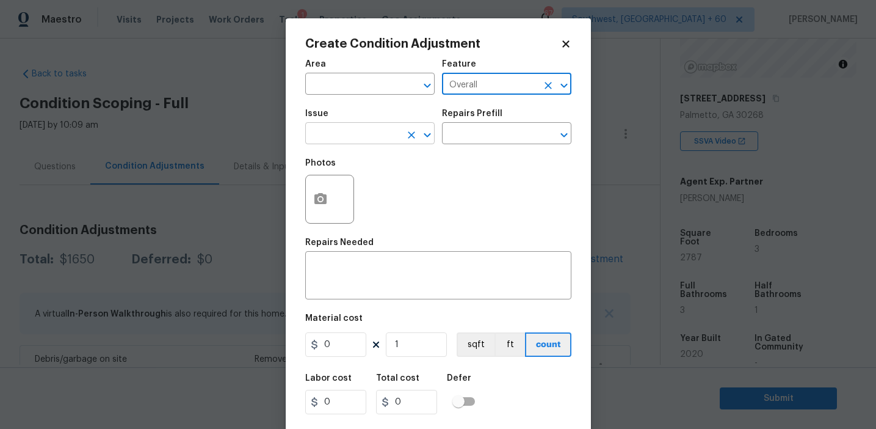
type input "Overall"
click at [368, 134] on input "text" at bounding box center [352, 134] width 95 height 19
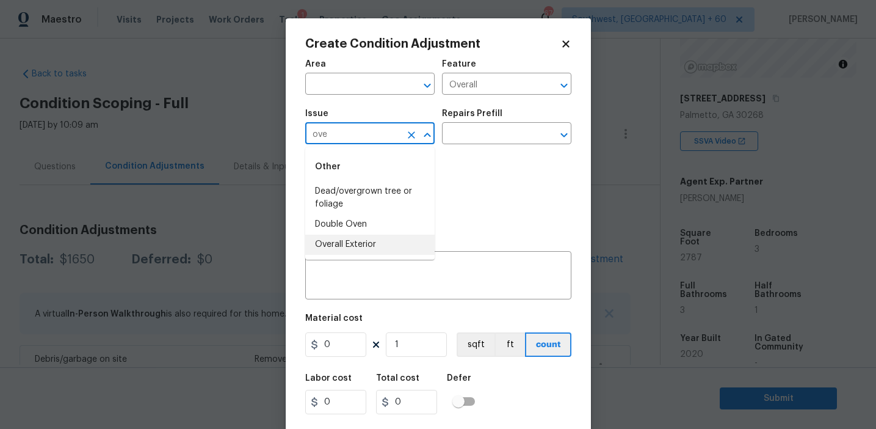
click at [372, 244] on li "Overall Exterior" at bounding box center [369, 244] width 129 height 20
type input "Overall Exterior"
click at [403, 270] on textarea at bounding box center [439, 277] width 252 height 26
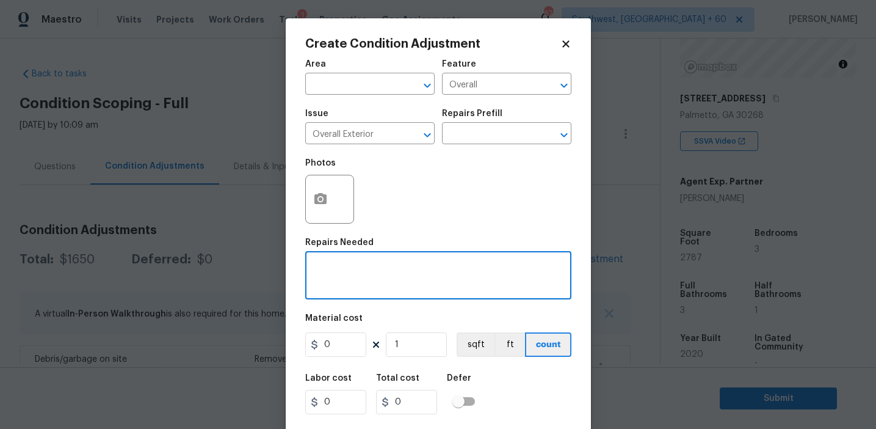
paste textarea "Overall exterior repairs (siding, stucco, fencing, soffit, [PERSON_NAME], trims…"
type textarea "Overall exterior repairs (siding, stucco, fencing, soffit, [PERSON_NAME], trims…"
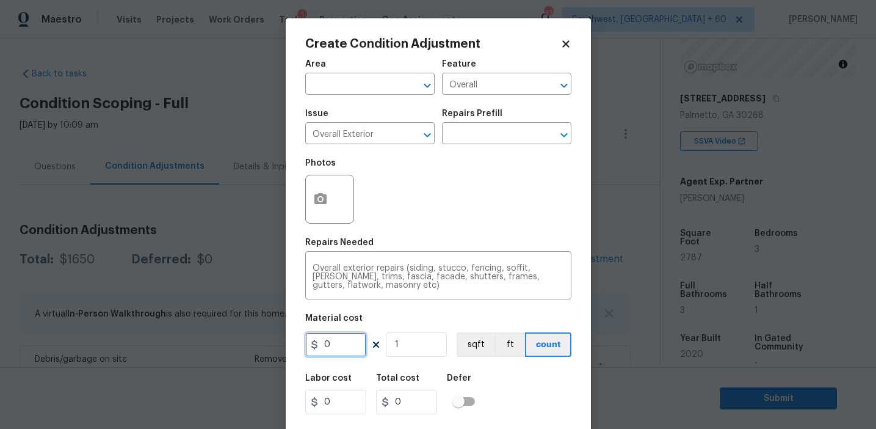
click at [341, 341] on input "0" at bounding box center [335, 344] width 61 height 24
type input "475"
click at [314, 203] on icon "button" at bounding box center [320, 198] width 12 height 11
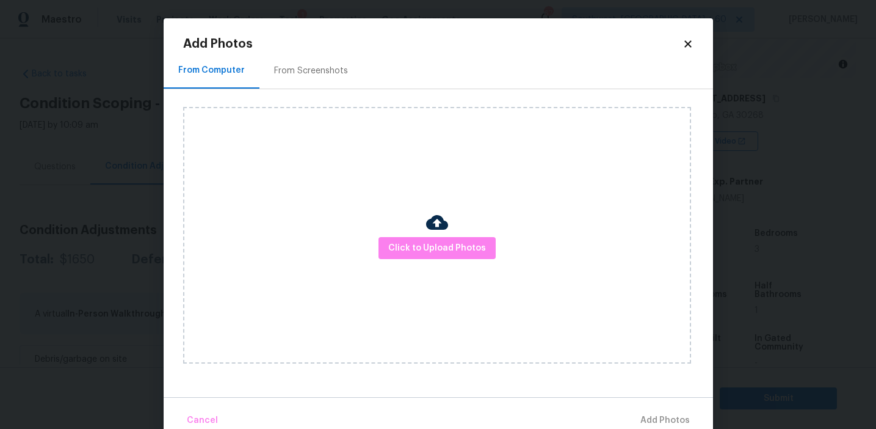
click at [317, 69] on div "From Screenshots" at bounding box center [311, 71] width 74 height 12
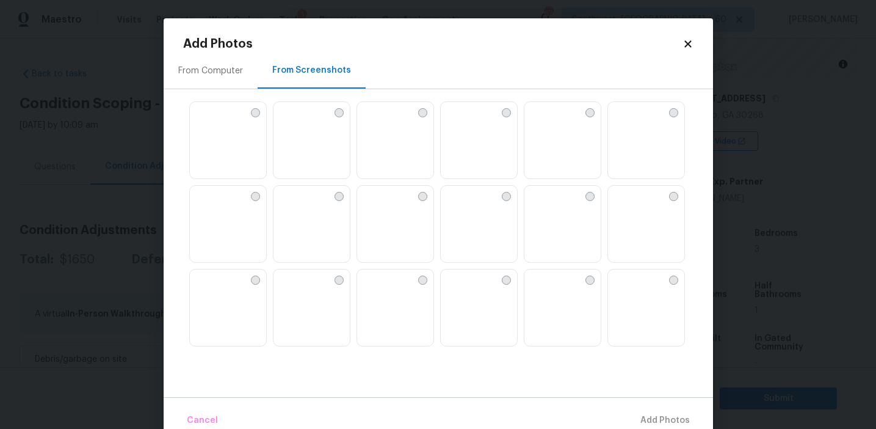
click at [578, 236] on img at bounding box center [562, 225] width 76 height 78
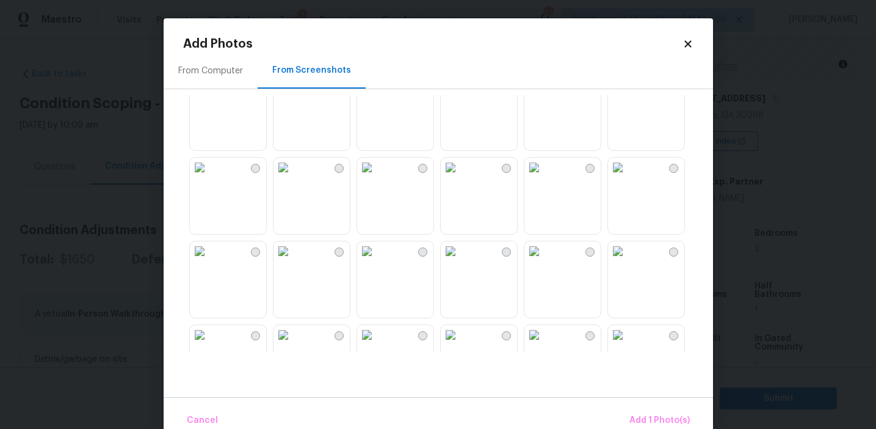
click at [293, 177] on img at bounding box center [284, 168] width 20 height 20
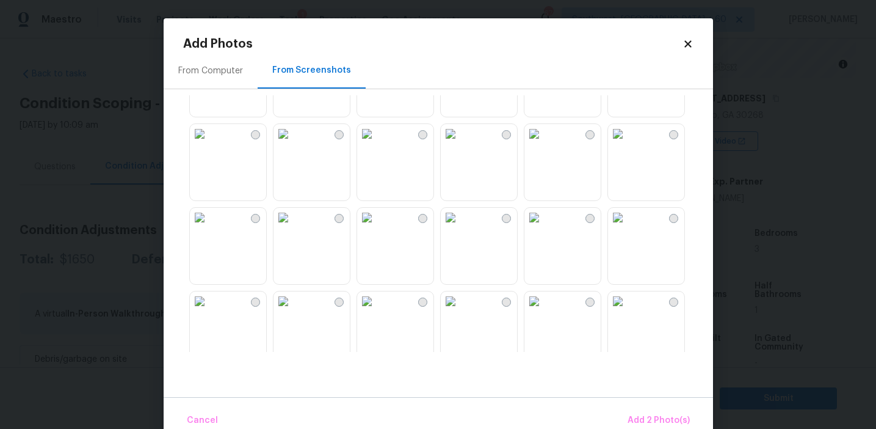
scroll to position [416, 0]
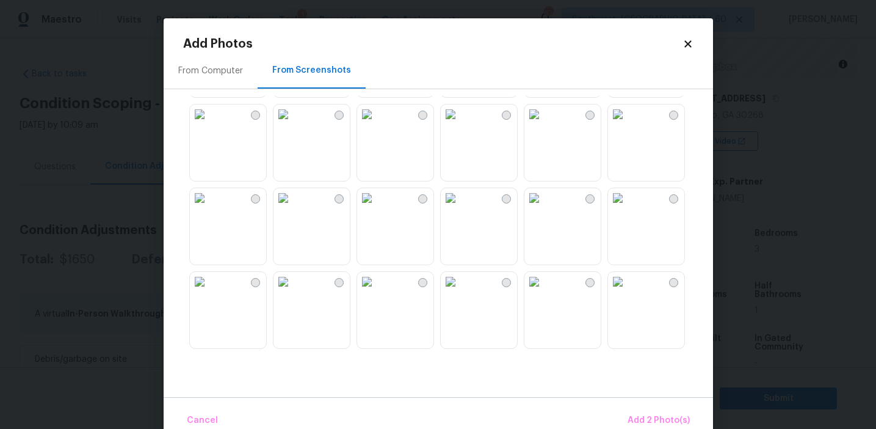
click at [460, 208] on img at bounding box center [451, 198] width 20 height 20
click at [460, 291] on img at bounding box center [451, 282] width 20 height 20
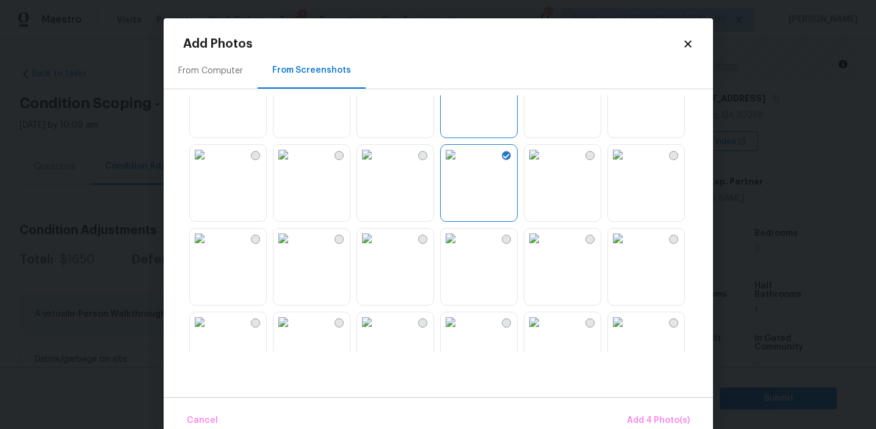
click at [209, 164] on img at bounding box center [200, 155] width 20 height 20
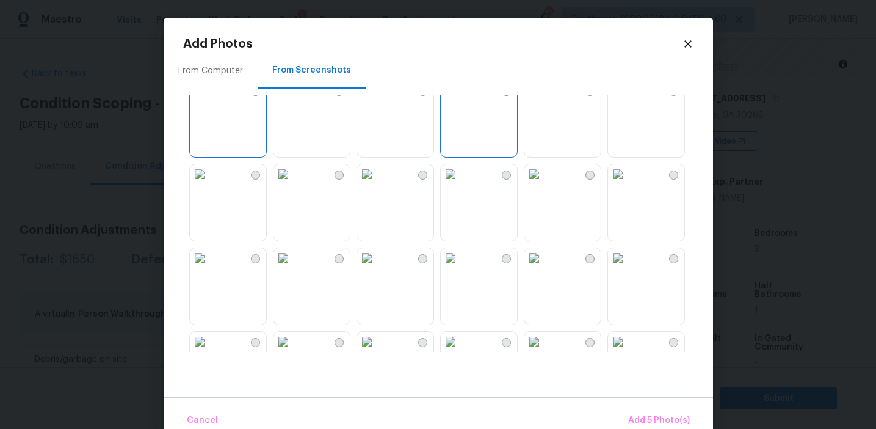
scroll to position [611, 0]
click at [460, 179] on img at bounding box center [451, 170] width 20 height 20
click at [627, 180] on img at bounding box center [618, 171] width 20 height 20
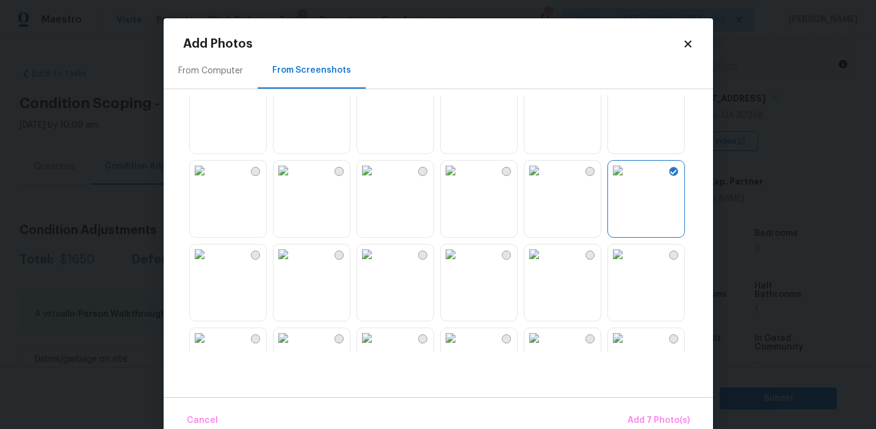
scroll to position [926, 0]
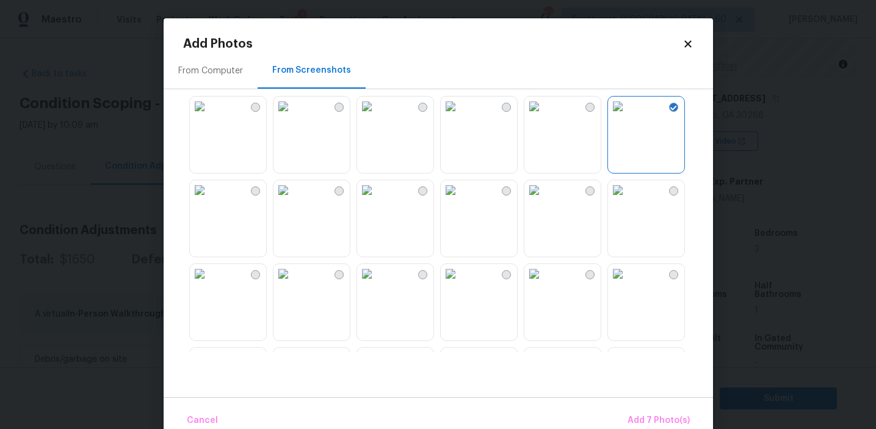
click at [209, 200] on img at bounding box center [200, 190] width 20 height 20
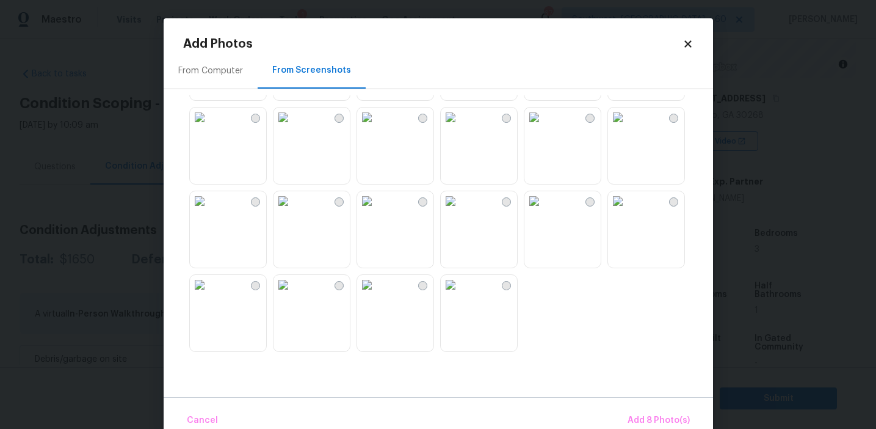
scroll to position [23, 0]
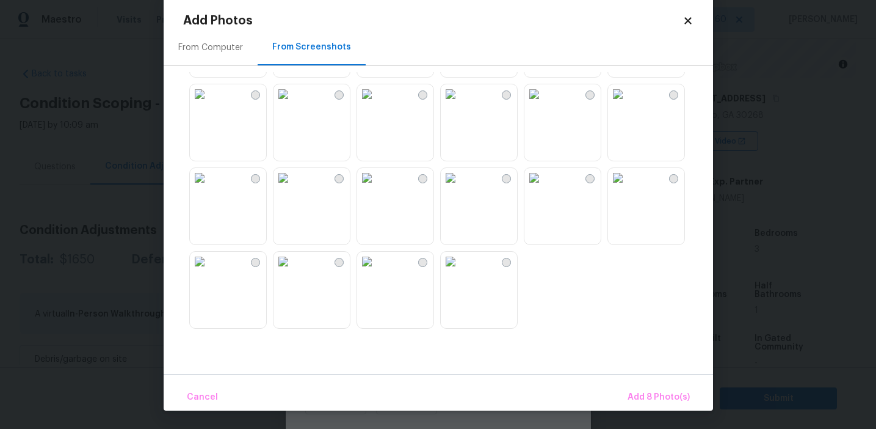
click at [628, 187] on img at bounding box center [618, 178] width 20 height 20
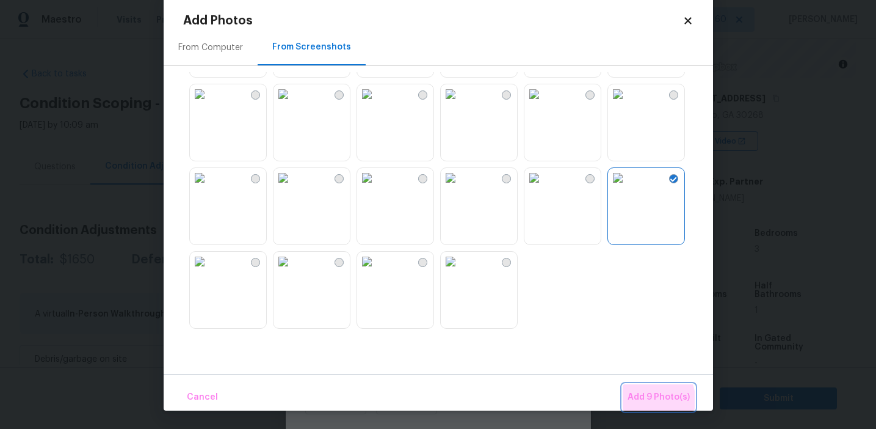
click at [641, 402] on span "Add 9 Photo(s)" at bounding box center [659, 397] width 62 height 15
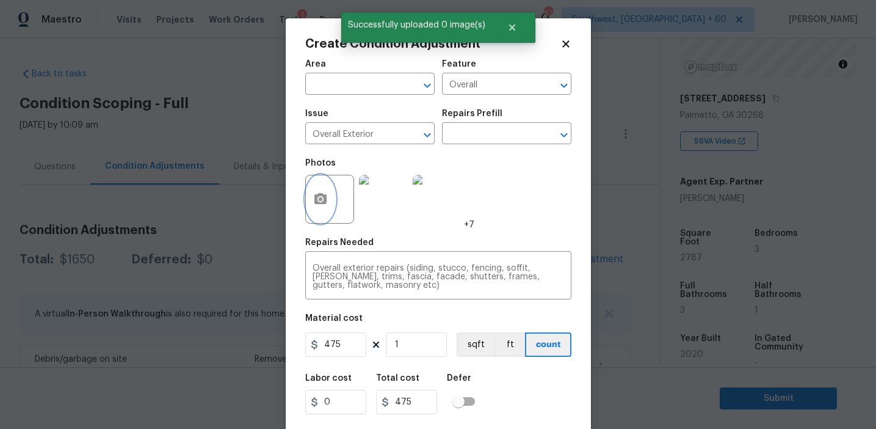
scroll to position [27, 0]
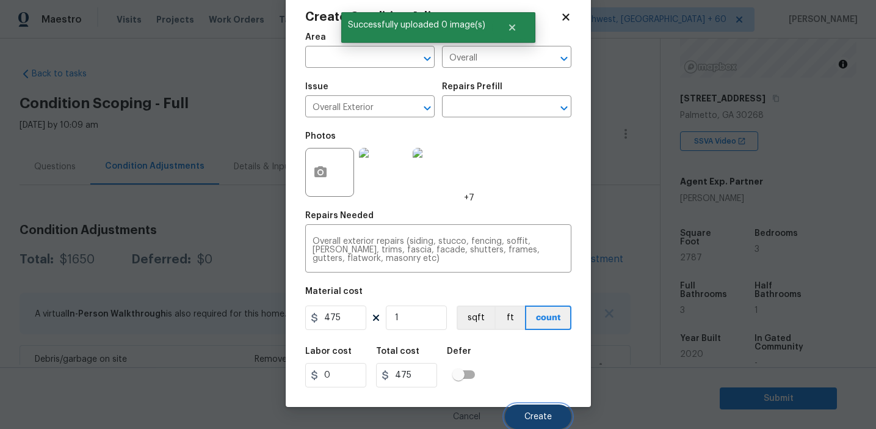
click at [537, 416] on span "Create" at bounding box center [537, 416] width 27 height 9
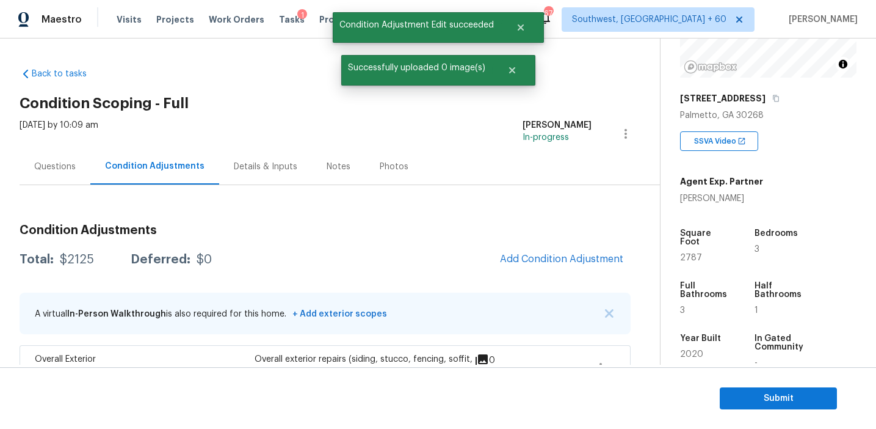
scroll to position [0, 0]
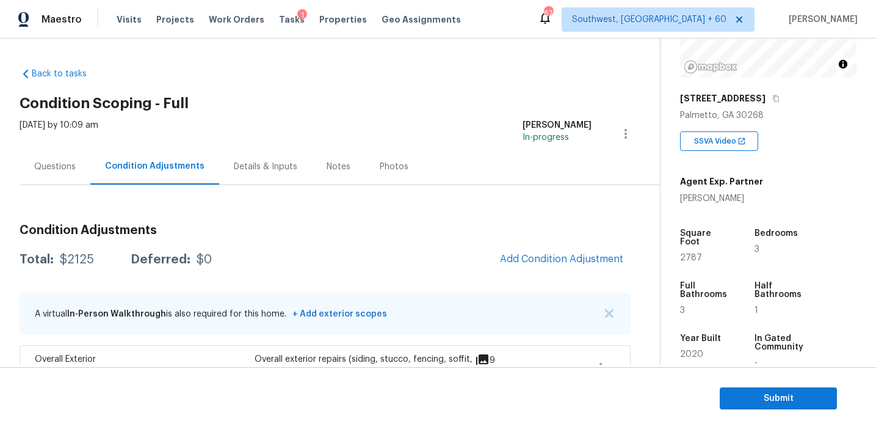
click at [327, 234] on h3 "Condition Adjustments" at bounding box center [325, 230] width 611 height 12
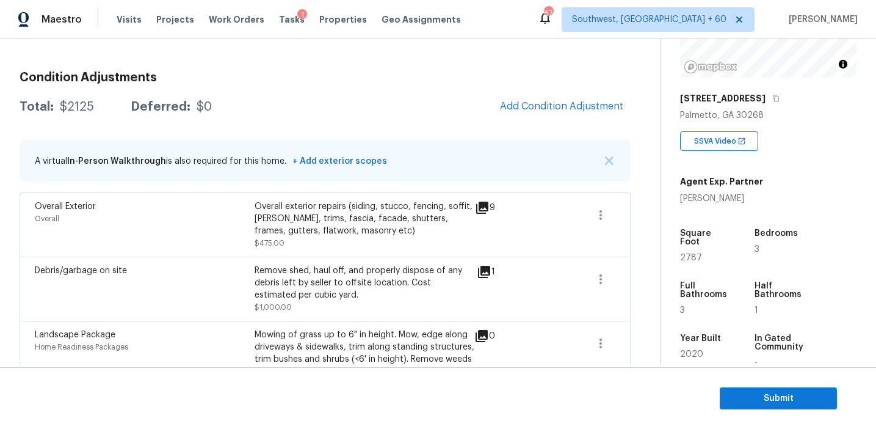
click at [327, 234] on div "Overall exterior repairs (siding, stucco, fencing, soffit, [PERSON_NAME], trims…" at bounding box center [365, 218] width 220 height 37
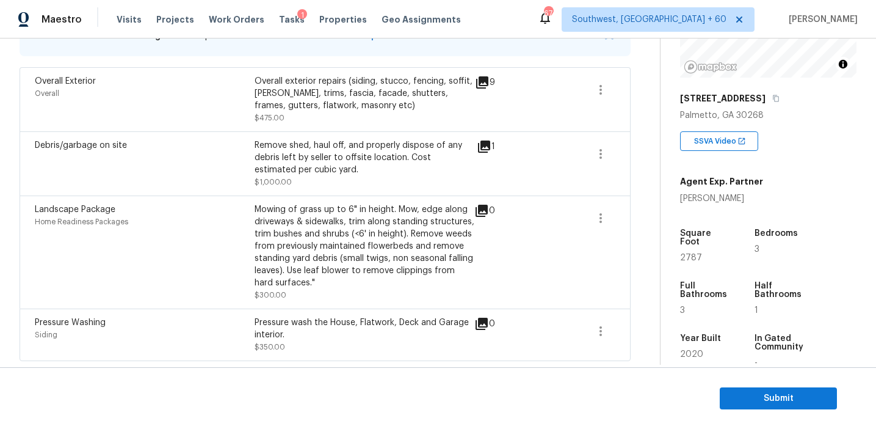
click at [327, 234] on div "Mowing of grass up to 6" in height. Mow, edge along driveways & sidewalks, trim…" at bounding box center [365, 245] width 220 height 85
click at [338, 170] on div "Remove shed, haul off, and properly dispose of any debris left by seller to off…" at bounding box center [365, 157] width 220 height 37
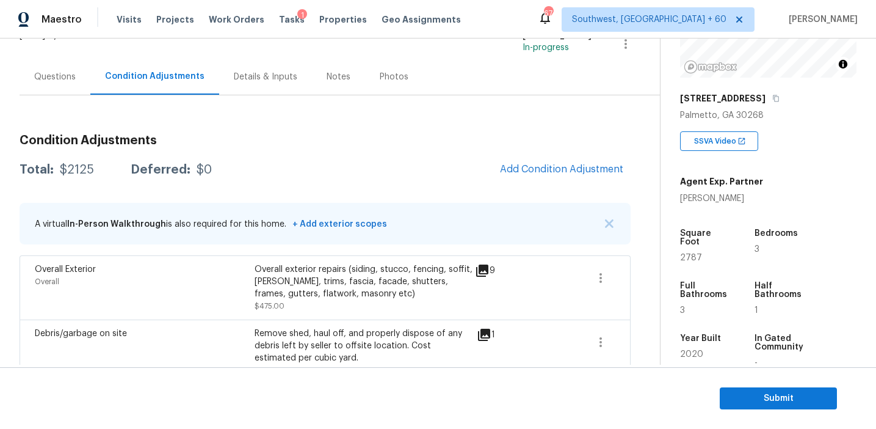
scroll to position [100, 0]
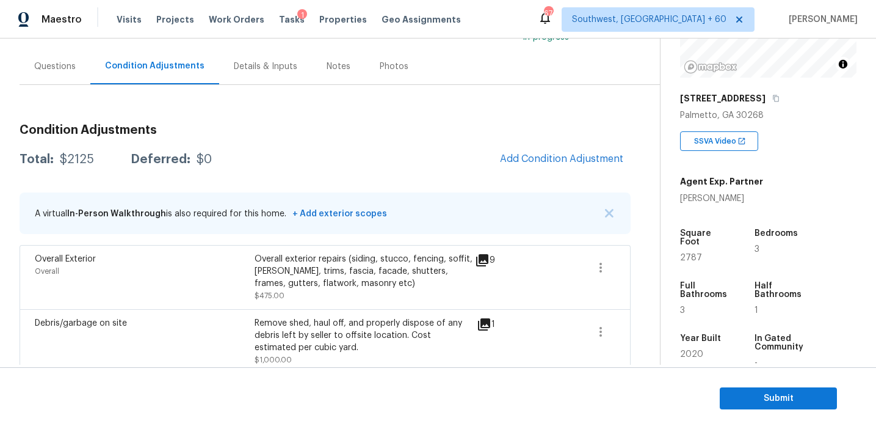
click at [338, 170] on div "Total: $2125 Deferred: $0 Add Condition Adjustment" at bounding box center [325, 159] width 611 height 27
click at [521, 155] on span "Add Condition Adjustment" at bounding box center [561, 158] width 123 height 11
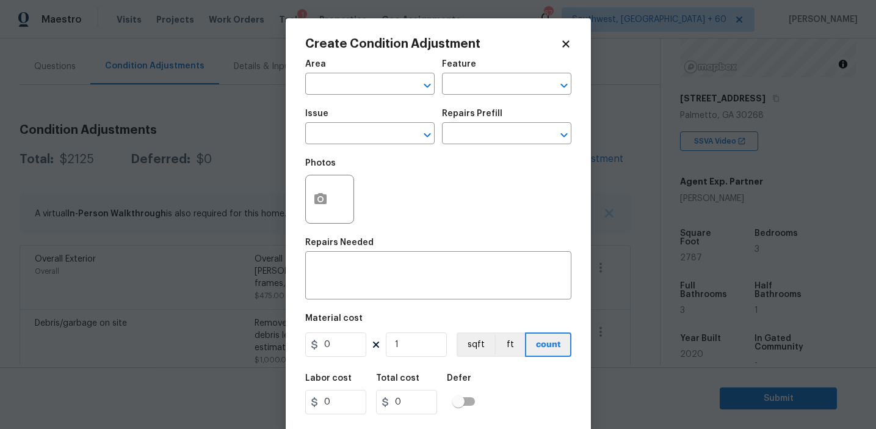
click at [306, 212] on div at bounding box center [329, 199] width 49 height 49
click at [315, 203] on icon "button" at bounding box center [320, 198] width 12 height 11
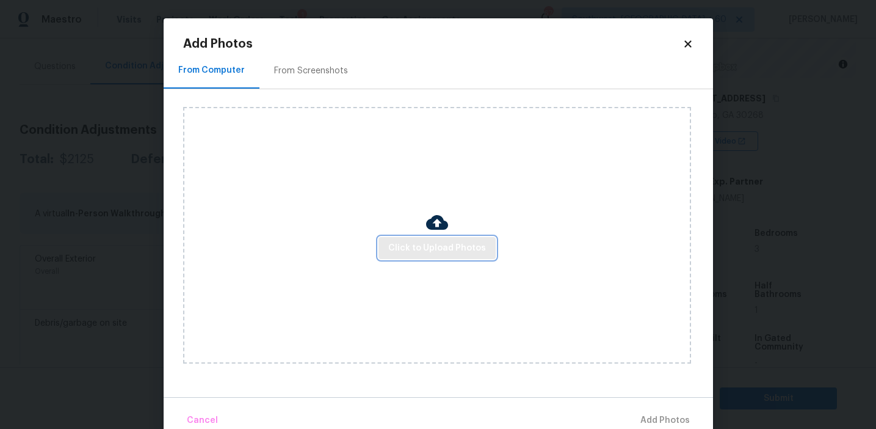
click at [413, 243] on span "Click to Upload Photos" at bounding box center [437, 248] width 98 height 15
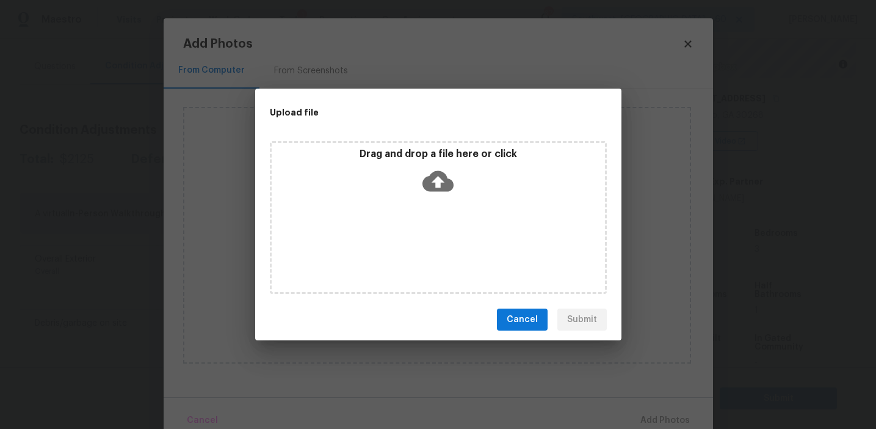
click at [410, 171] on div "Drag and drop a file here or click" at bounding box center [438, 174] width 333 height 53
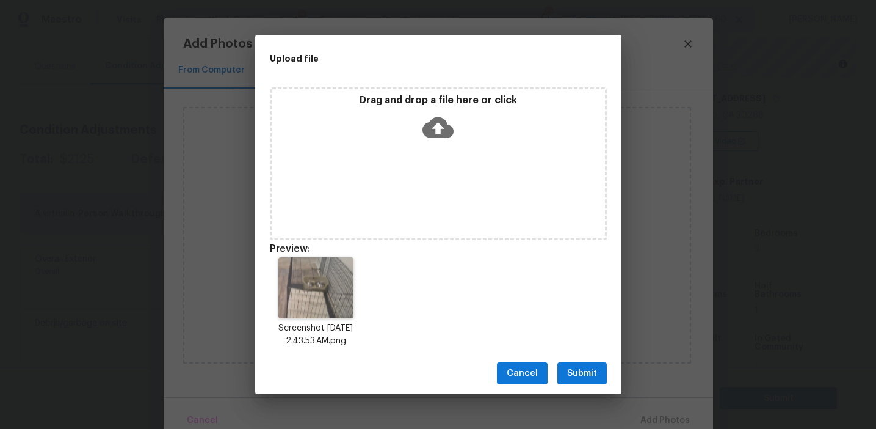
click at [573, 364] on button "Submit" at bounding box center [581, 373] width 49 height 23
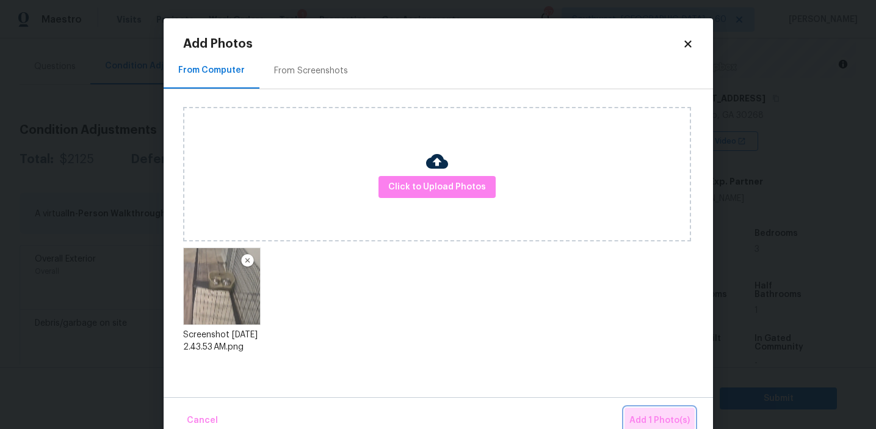
click at [627, 408] on button "Add 1 Photo(s)" at bounding box center [660, 420] width 70 height 26
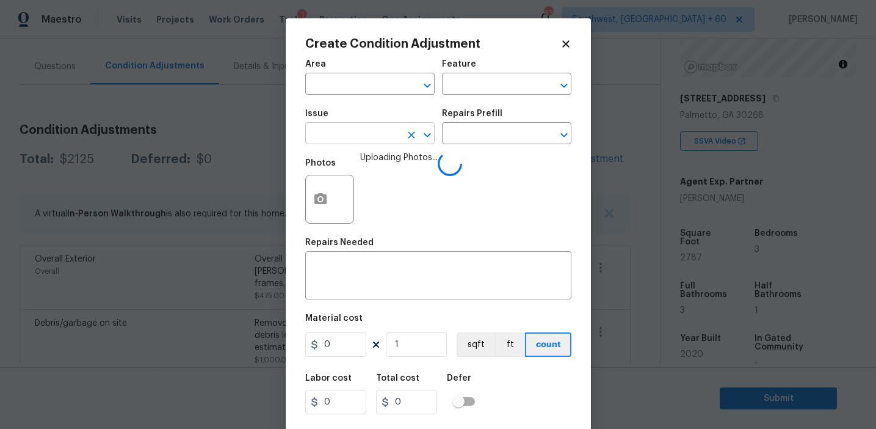
click at [341, 139] on input "text" at bounding box center [352, 134] width 95 height 19
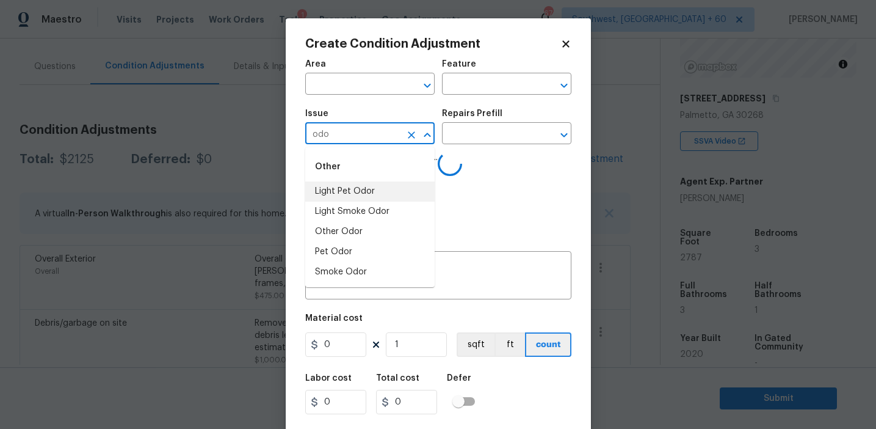
click at [357, 191] on li "Light Pet Odor" at bounding box center [369, 191] width 129 height 20
type input "Light Pet Odor"
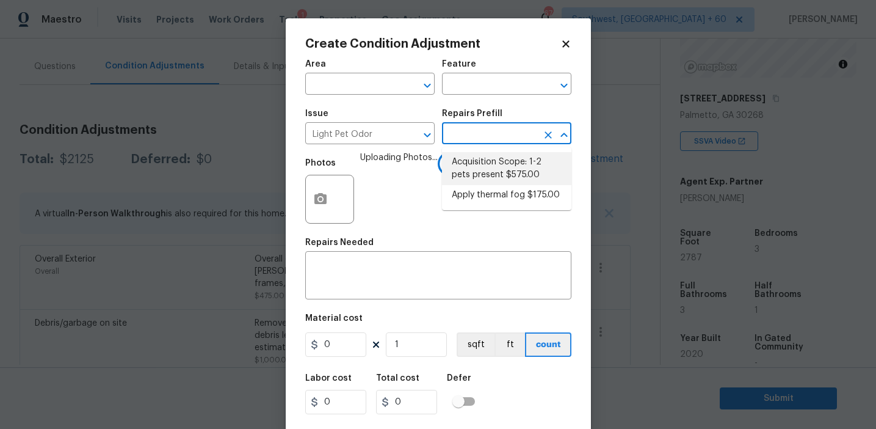
click at [475, 175] on li "Acquisition Scope: 1-2 pets present $575.00" at bounding box center [506, 168] width 129 height 33
type textarea "Acquisition Scope: 1-2 pets present"
type input "575"
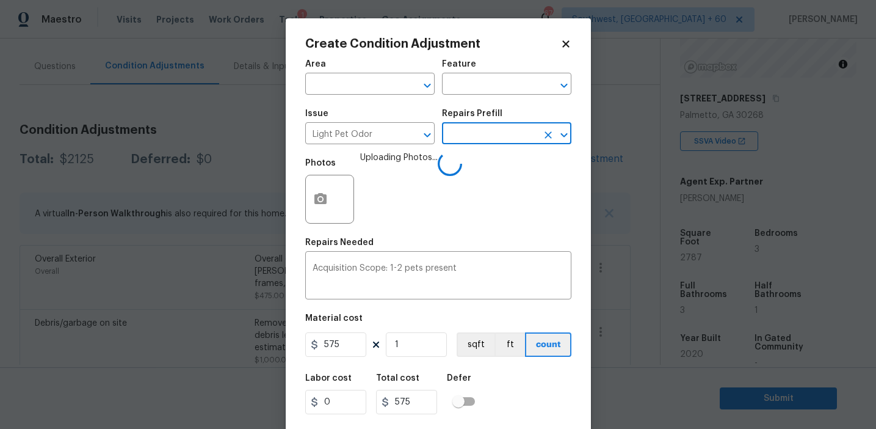
scroll to position [27, 0]
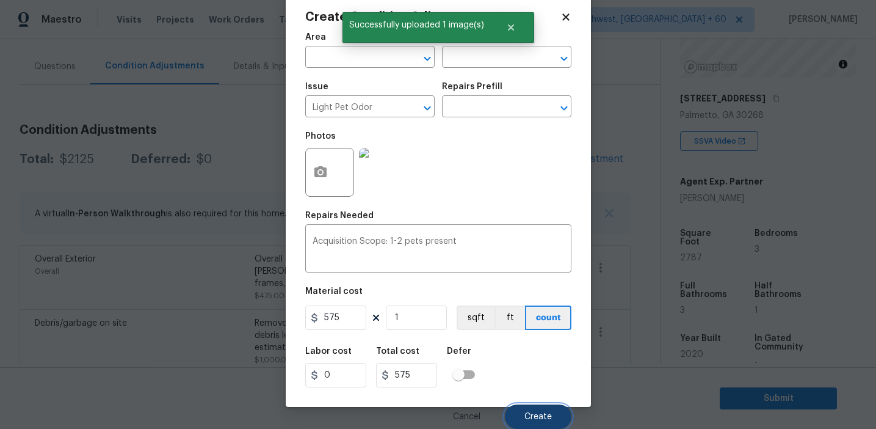
click at [532, 416] on span "Create" at bounding box center [537, 416] width 27 height 9
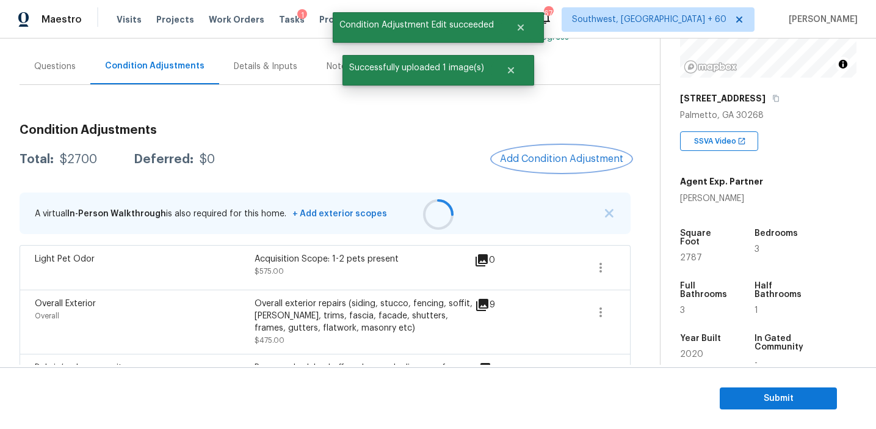
scroll to position [0, 0]
click at [553, 158] on span "Add Condition Adjustment" at bounding box center [561, 158] width 123 height 11
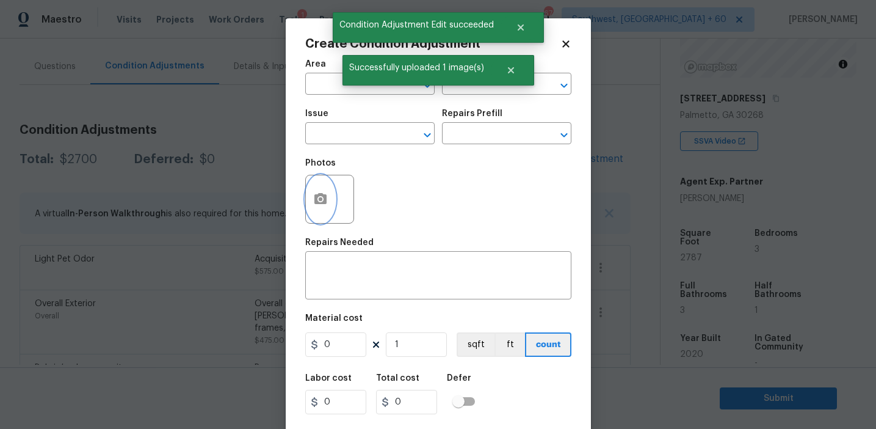
click at [320, 205] on icon "button" at bounding box center [320, 199] width 15 height 15
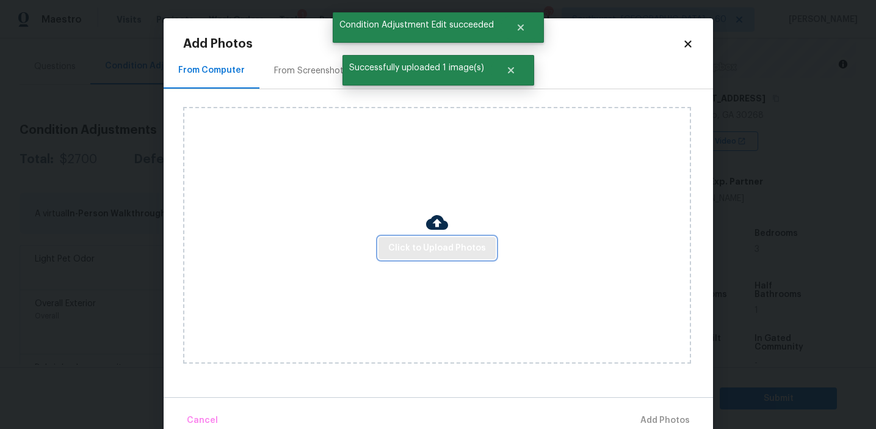
click at [428, 246] on span "Click to Upload Photos" at bounding box center [437, 248] width 98 height 15
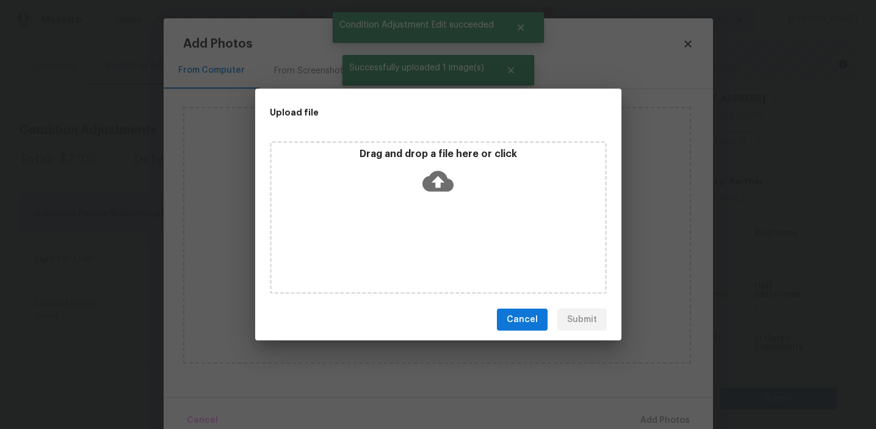
click at [433, 175] on icon at bounding box center [437, 181] width 31 height 21
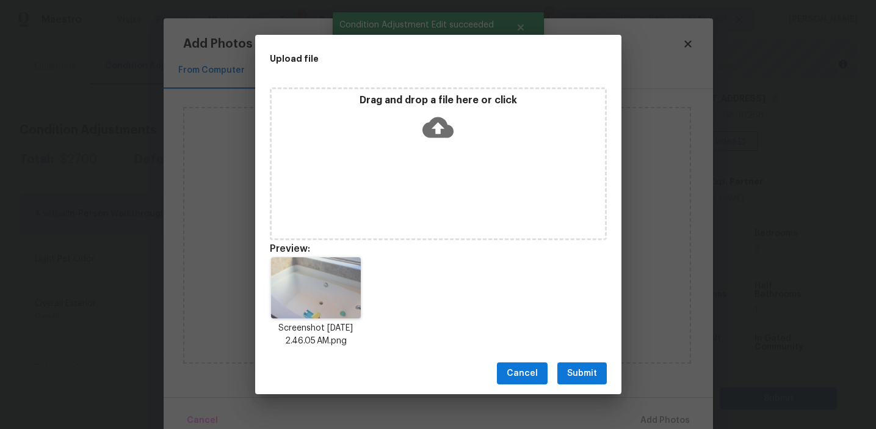
click at [573, 369] on span "Submit" at bounding box center [582, 373] width 30 height 15
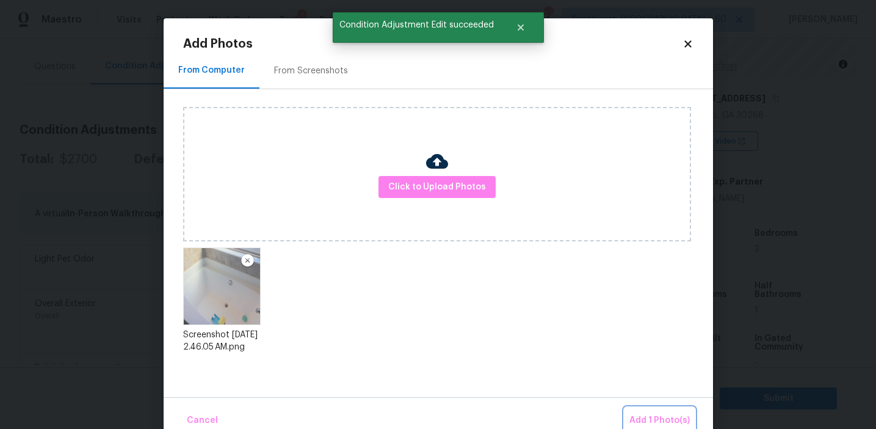
click at [642, 418] on span "Add 1 Photo(s)" at bounding box center [659, 420] width 60 height 15
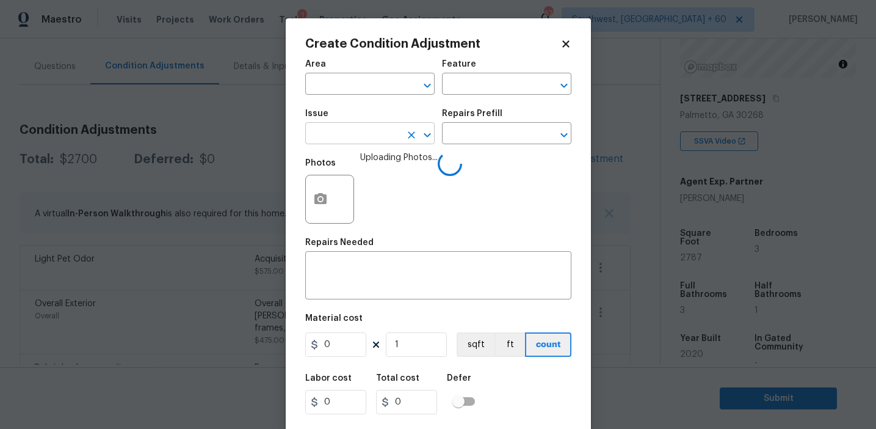
click at [371, 129] on input "text" at bounding box center [352, 134] width 95 height 19
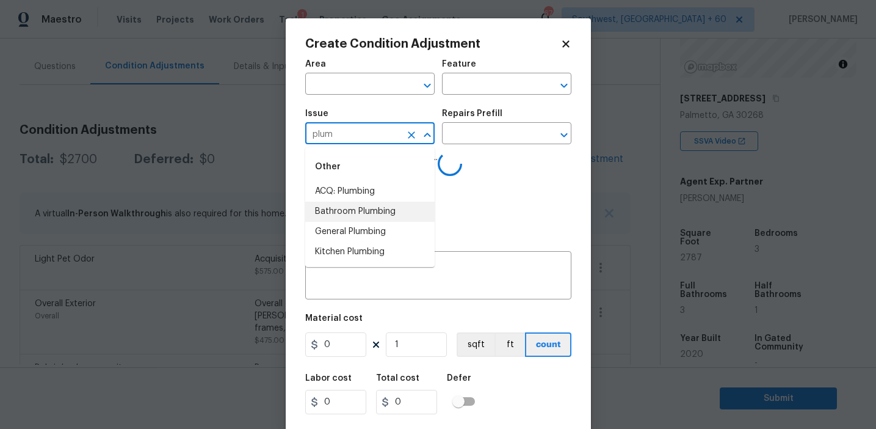
click at [404, 210] on li "Bathroom Plumbing" at bounding box center [369, 211] width 129 height 20
type input "Bathroom Plumbing"
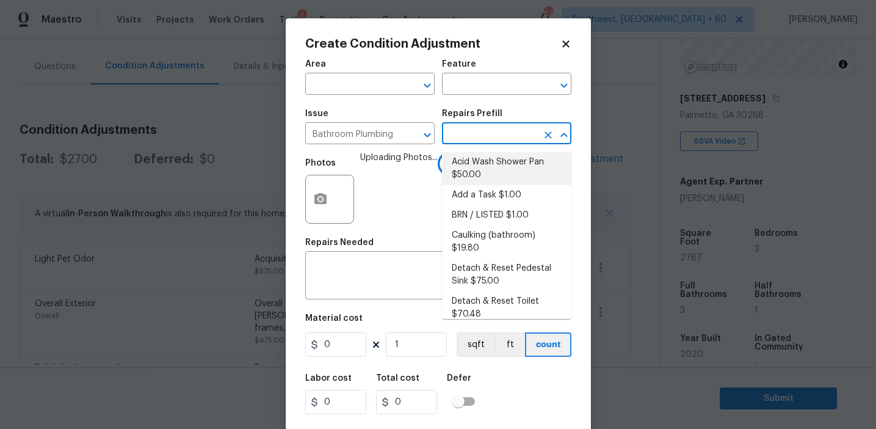
click at [476, 169] on li "Acid Wash Shower Pan $50.00" at bounding box center [506, 168] width 129 height 33
type input "Plumbing"
type input "50"
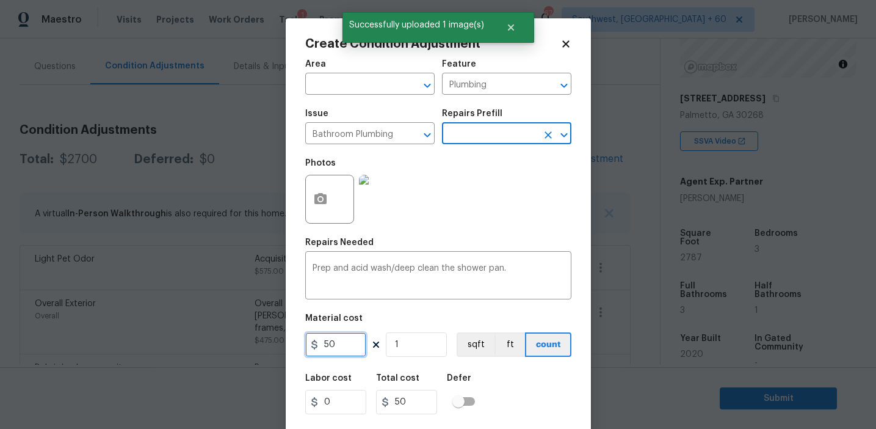
click at [349, 338] on input "50" at bounding box center [335, 344] width 61 height 24
type input "100"
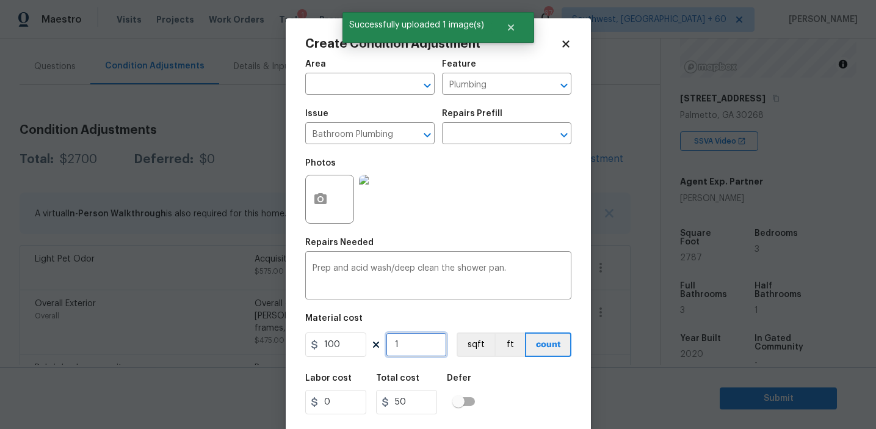
type input "100"
type input "2"
type input "200"
type input "0"
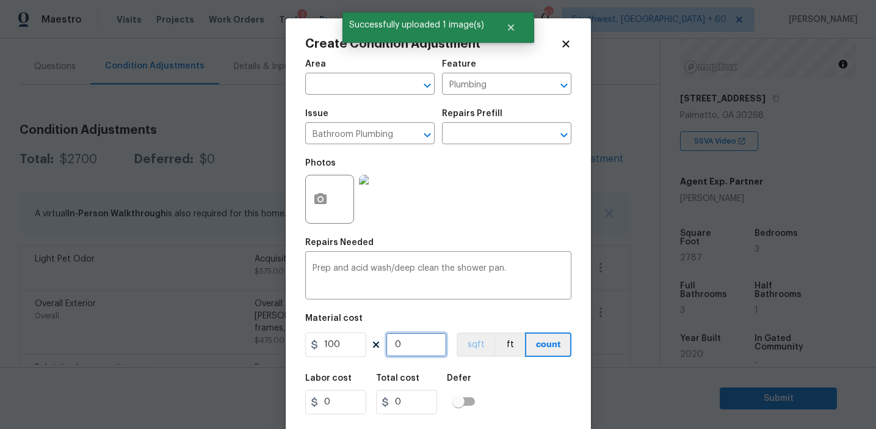
type input "3"
type input "300"
type input "3"
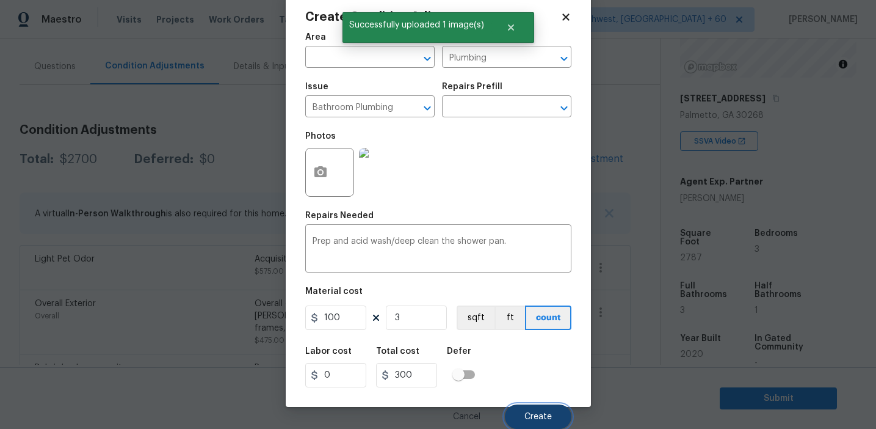
click at [528, 412] on span "Create" at bounding box center [537, 416] width 27 height 9
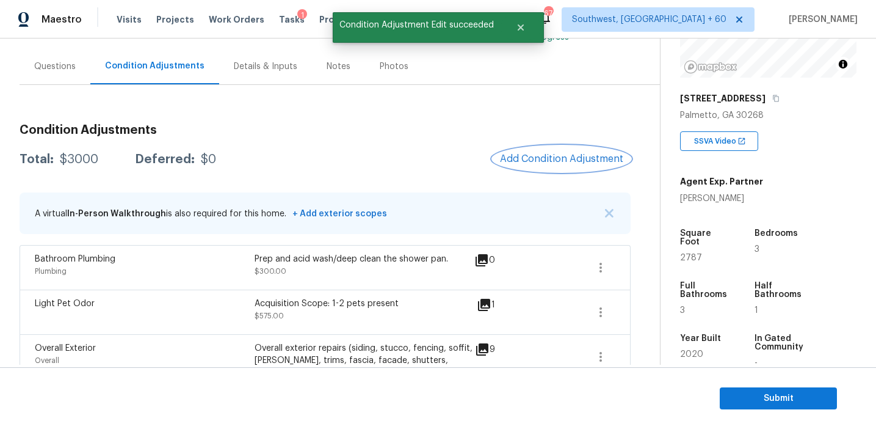
scroll to position [0, 0]
click at [555, 167] on button "Add Condition Adjustment" at bounding box center [562, 159] width 138 height 26
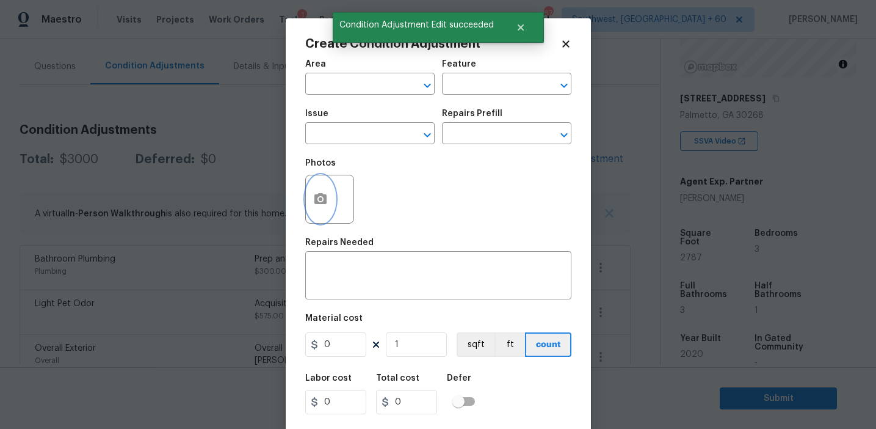
click at [324, 211] on button "button" at bounding box center [320, 199] width 29 height 48
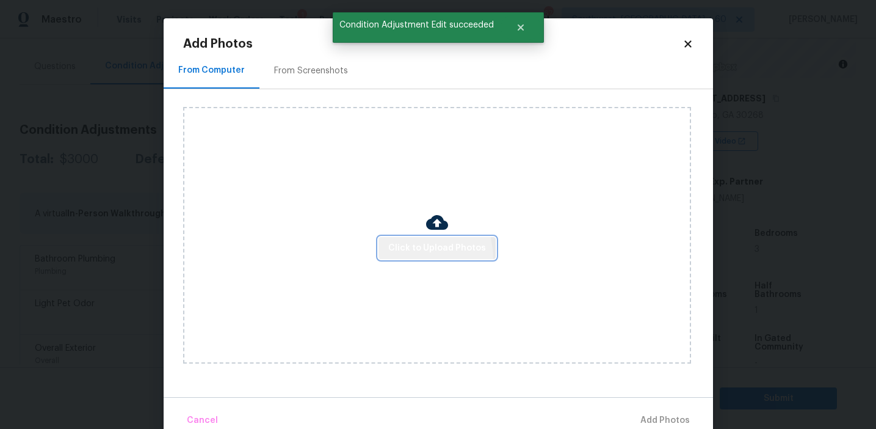
click at [407, 258] on button "Click to Upload Photos" at bounding box center [437, 248] width 117 height 23
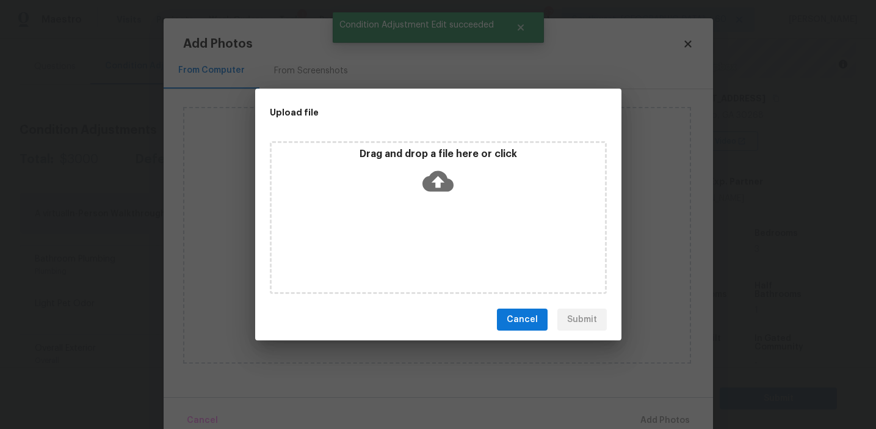
click at [407, 174] on div "Drag and drop a file here or click" at bounding box center [438, 174] width 333 height 53
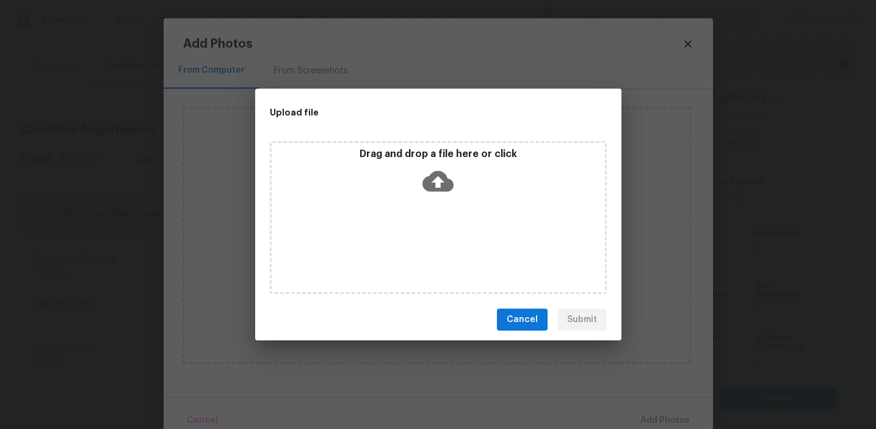
click at [510, 324] on span "Cancel" at bounding box center [522, 319] width 31 height 15
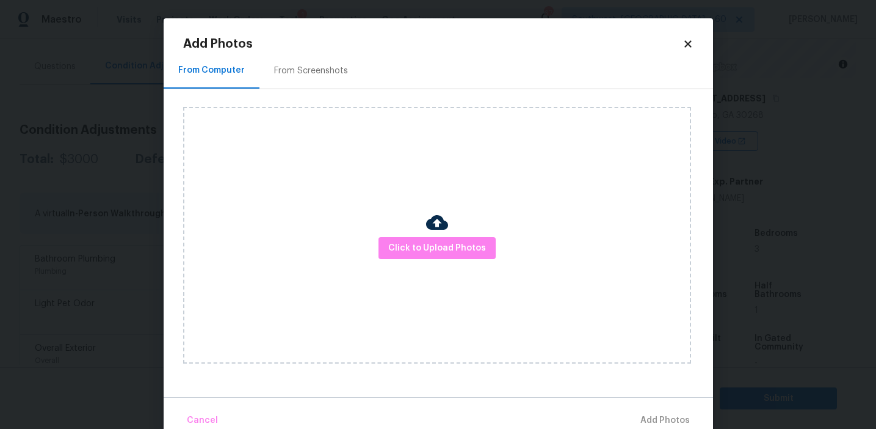
click at [685, 42] on icon at bounding box center [687, 43] width 7 height 7
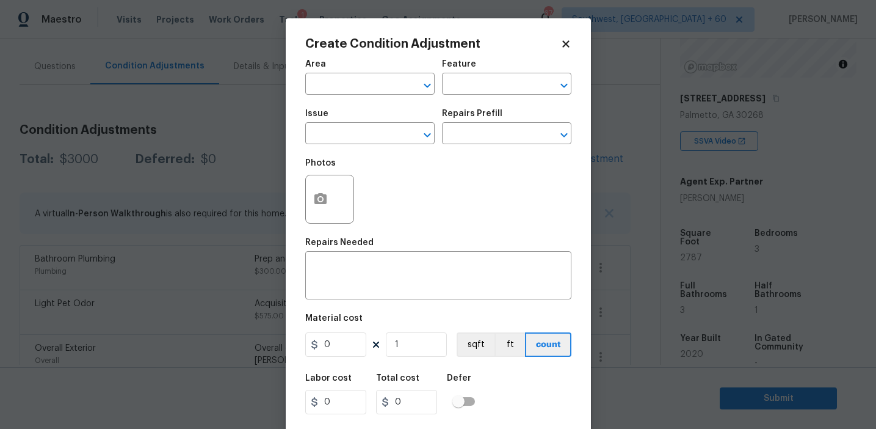
click at [205, 127] on body "Maestro Visits Projects Work Orders Tasks 1 Properties Geo Assignments 674 Sout…" at bounding box center [438, 214] width 876 height 429
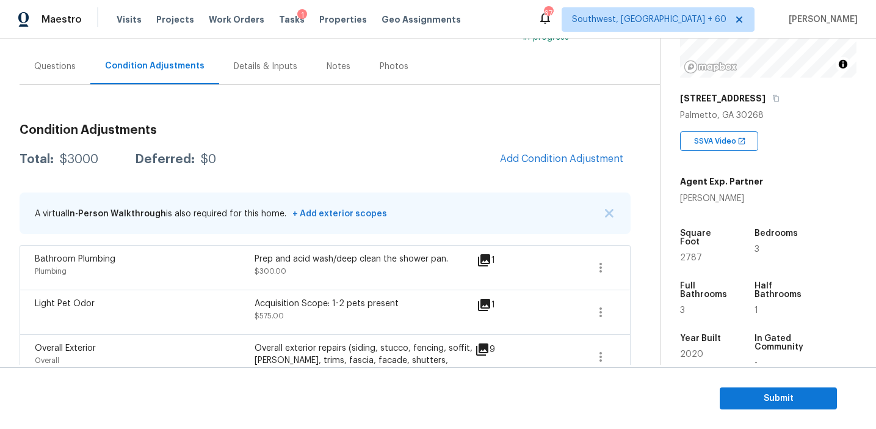
click at [70, 75] on div "Questions" at bounding box center [55, 66] width 71 height 36
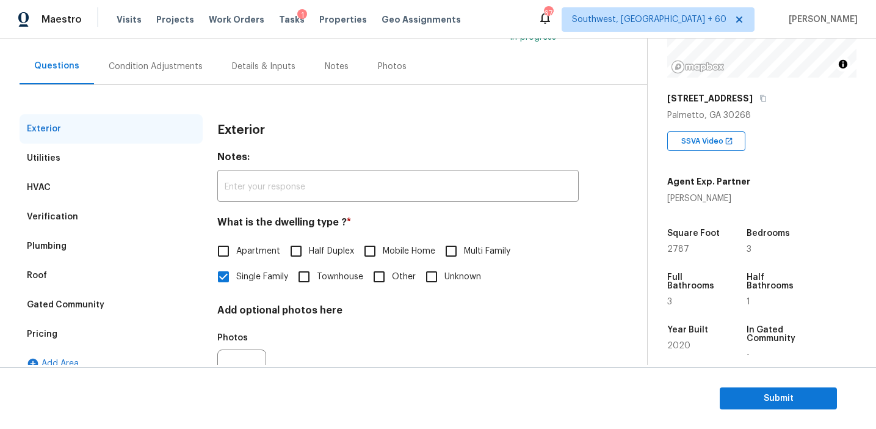
click at [84, 333] on div "Pricing" at bounding box center [111, 333] width 183 height 29
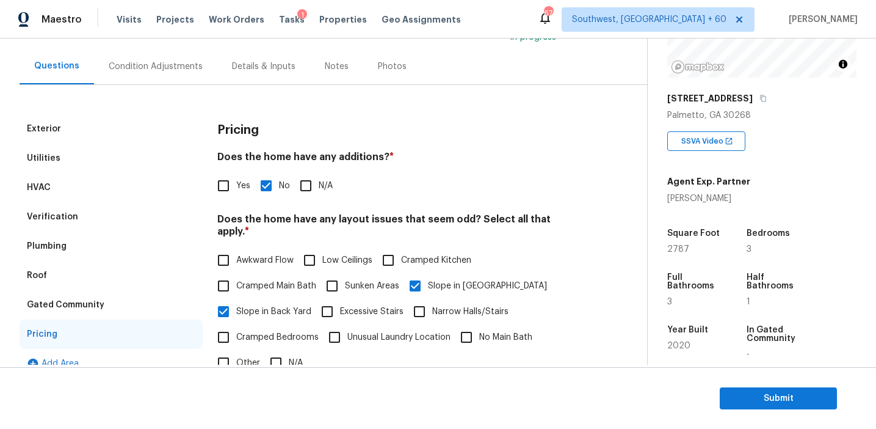
click at [175, 65] on div "Condition Adjustments" at bounding box center [156, 66] width 94 height 12
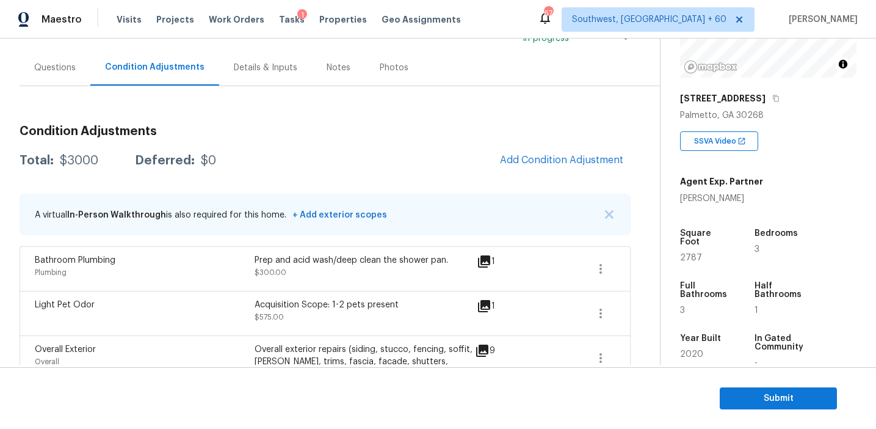
scroll to position [100, 0]
click at [231, 120] on div "Condition Adjustments Total: $3000 Deferred: $0 Add Condition Adjustment A virt…" at bounding box center [325, 370] width 611 height 513
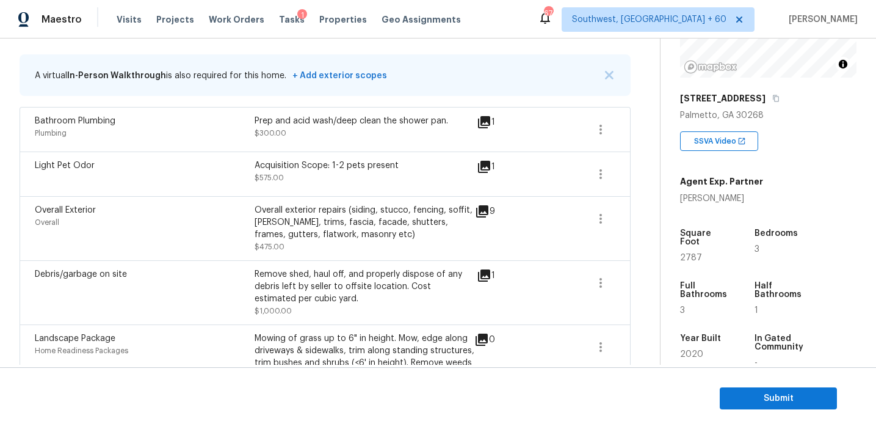
scroll to position [368, 0]
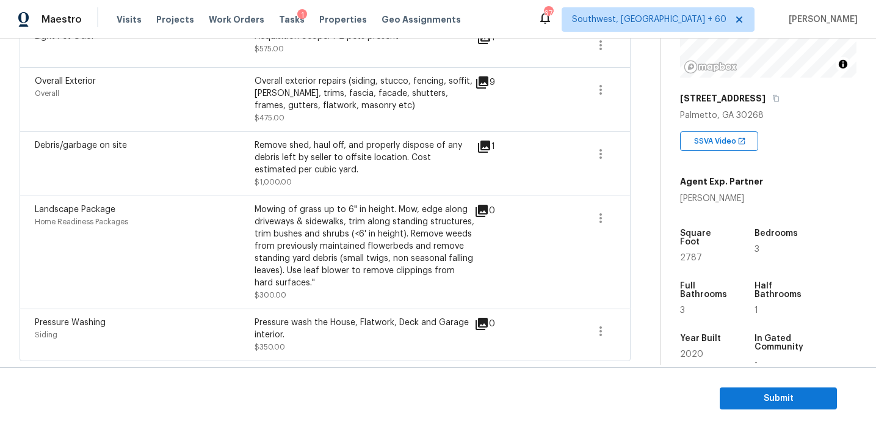
click at [282, 226] on div "Mowing of grass up to 6" in height. Mow, edge along driveways & sidewalks, trim…" at bounding box center [365, 245] width 220 height 85
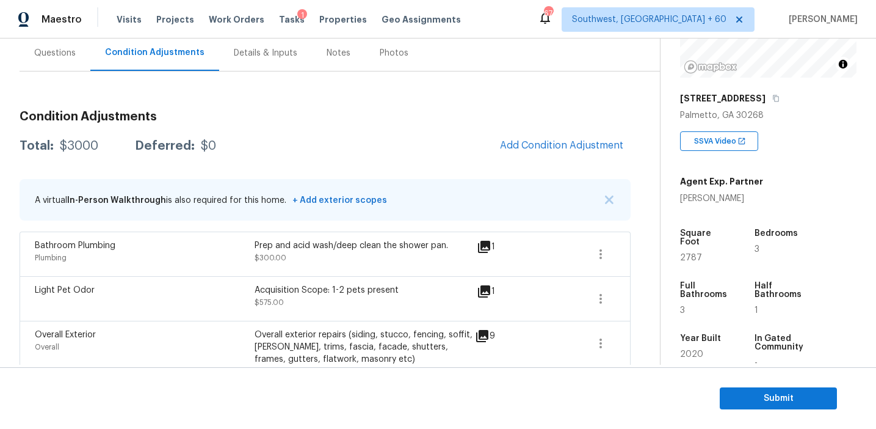
scroll to position [106, 0]
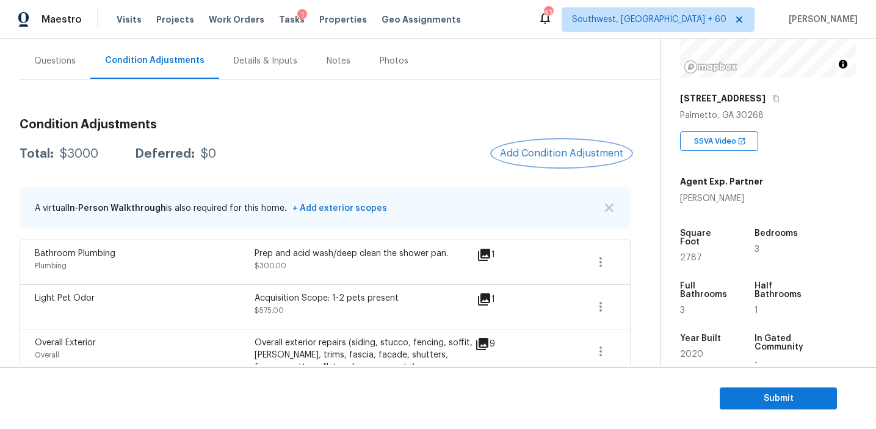
click at [529, 161] on button "Add Condition Adjustment" at bounding box center [562, 153] width 138 height 26
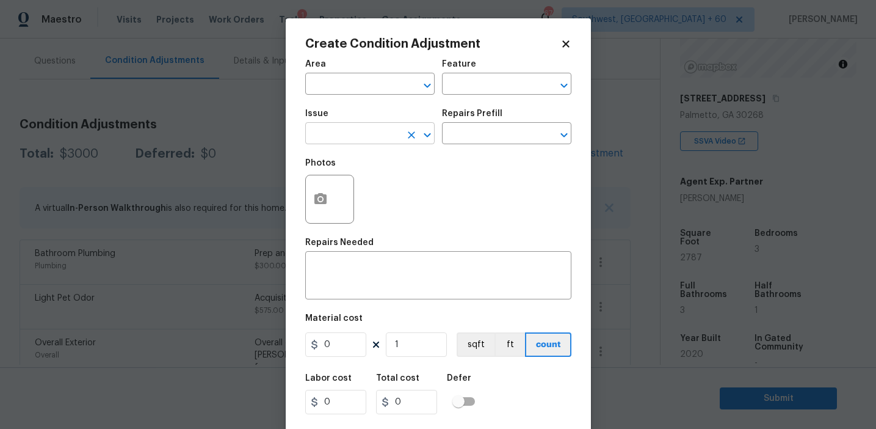
click at [333, 126] on input "text" at bounding box center [352, 134] width 95 height 19
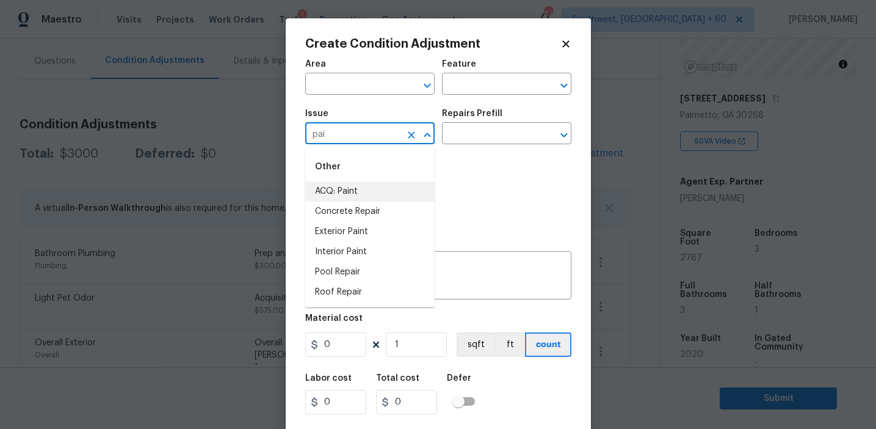
click at [357, 190] on li "ACQ: Paint" at bounding box center [369, 191] width 129 height 20
type input "ACQ: Paint"
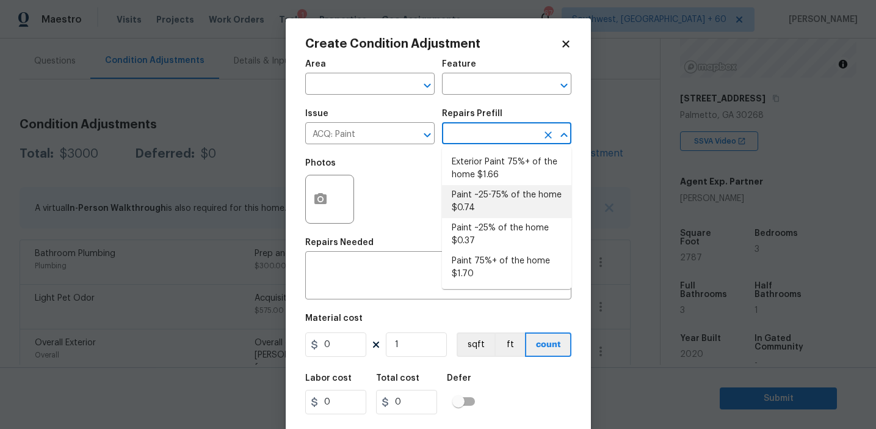
click at [495, 206] on li "Paint ~25-75% of the home $0.74" at bounding box center [506, 201] width 129 height 33
type input "Acquisition"
type textarea "Acquisition Scope: ~25 - 75% of the home needs interior paint"
type input "0.74"
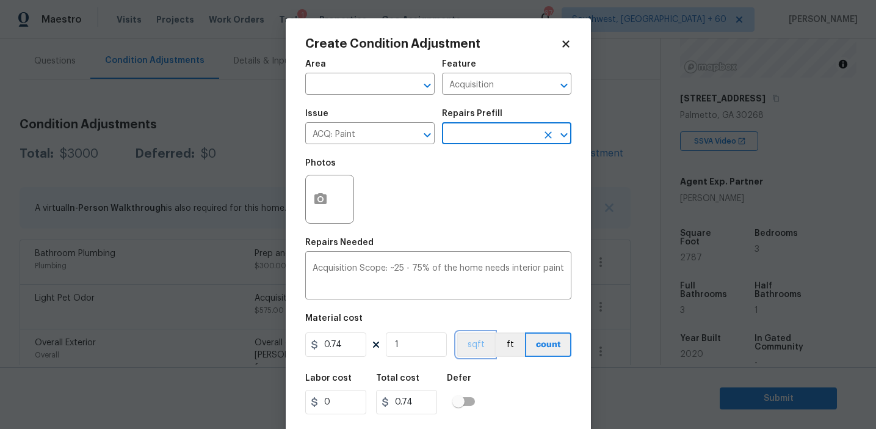
click at [476, 346] on button "sqft" at bounding box center [476, 344] width 38 height 24
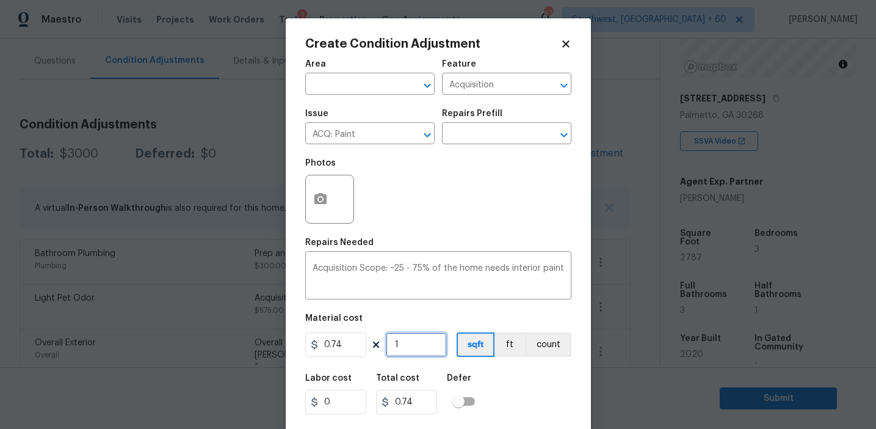
click at [432, 347] on input "1" at bounding box center [416, 344] width 61 height 24
type input "0"
type input "2"
type input "1.48"
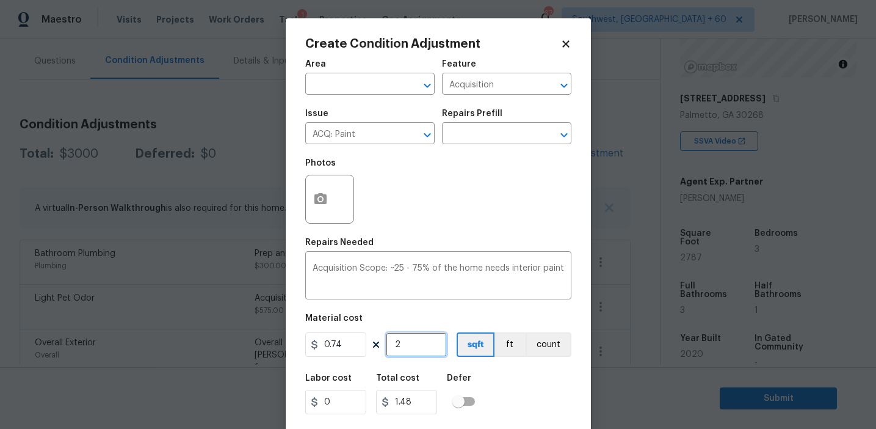
type input "27"
type input "19.98"
type input "278"
type input "205.72"
type input "2787"
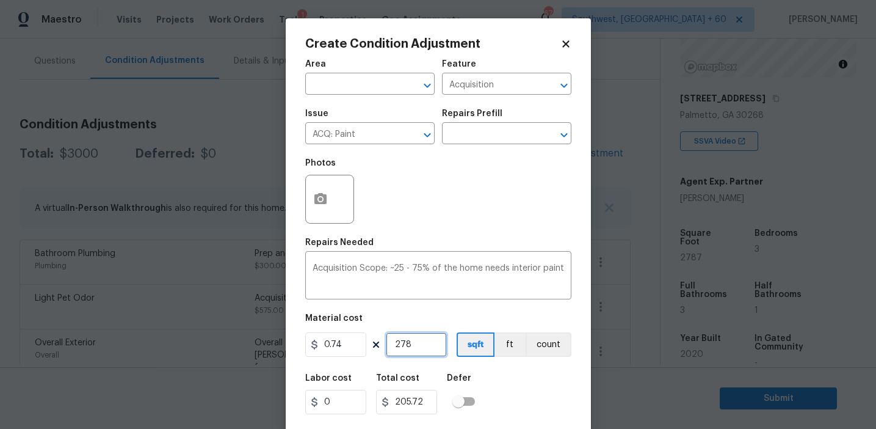
type input "2062.38"
type input "2787"
click at [321, 184] on button "button" at bounding box center [320, 199] width 29 height 48
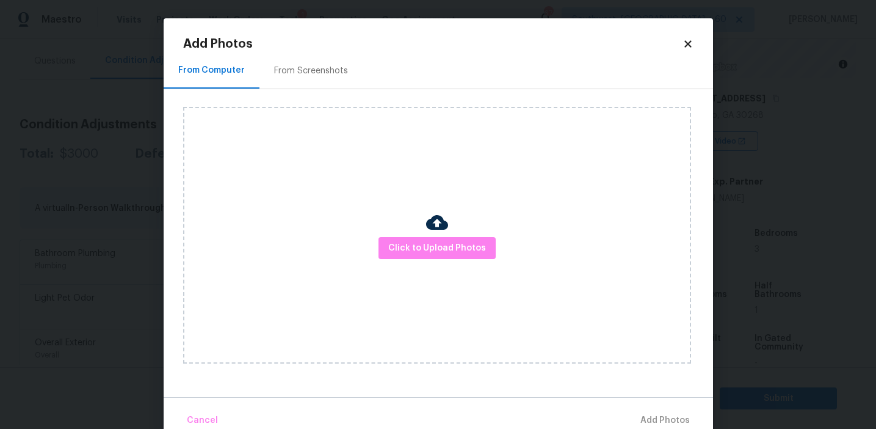
click at [317, 68] on div "From Screenshots" at bounding box center [311, 71] width 74 height 12
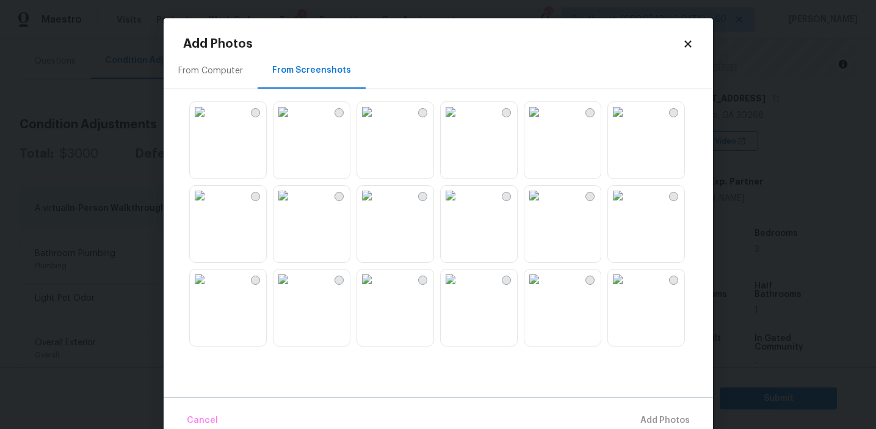
click at [293, 121] on img at bounding box center [284, 112] width 20 height 20
click at [377, 121] on img at bounding box center [367, 112] width 20 height 20
click at [460, 205] on img at bounding box center [451, 196] width 20 height 20
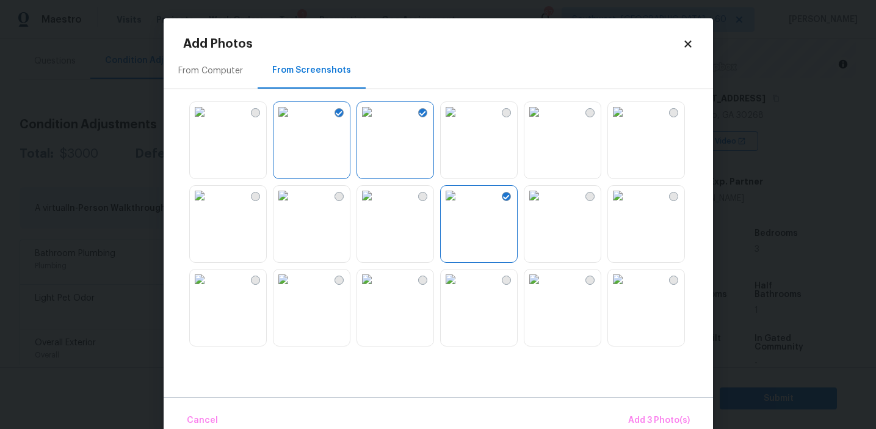
click at [373, 289] on img at bounding box center [367, 279] width 20 height 20
click at [644, 417] on span "Add 4 Photo(s)" at bounding box center [658, 420] width 63 height 15
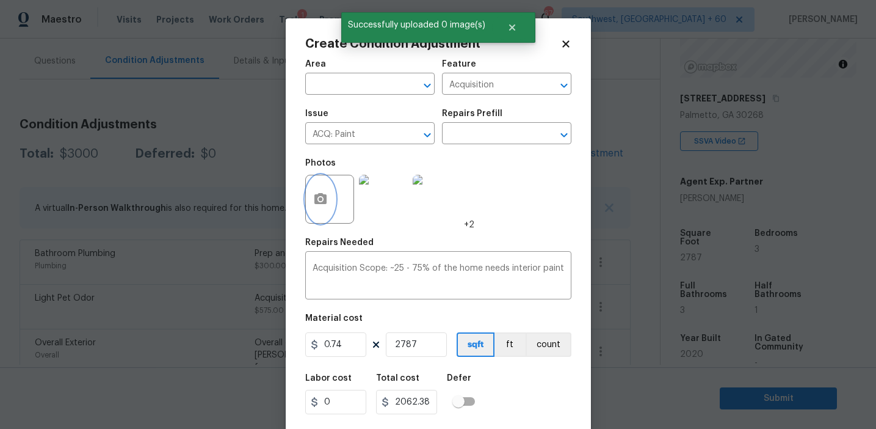
scroll to position [27, 0]
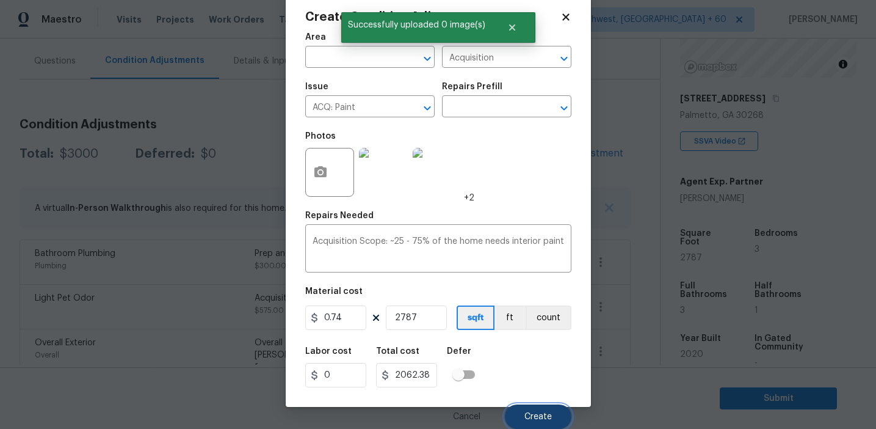
click at [539, 415] on span "Create" at bounding box center [537, 416] width 27 height 9
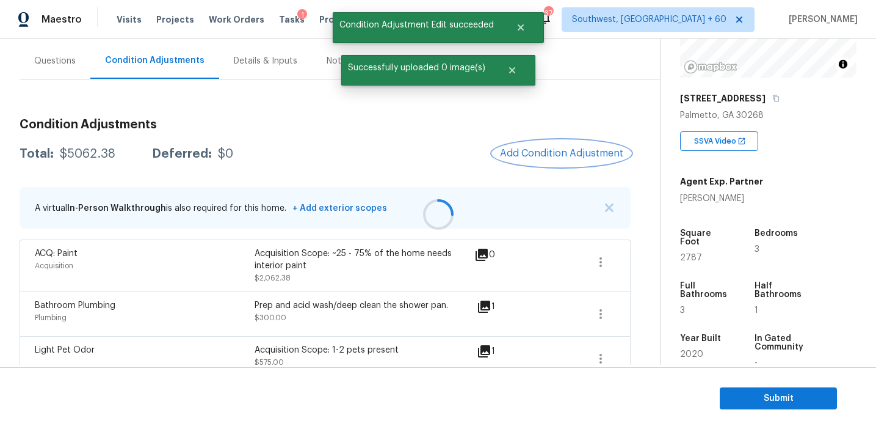
scroll to position [0, 0]
click at [546, 156] on span "Add Condition Adjustment" at bounding box center [561, 153] width 123 height 11
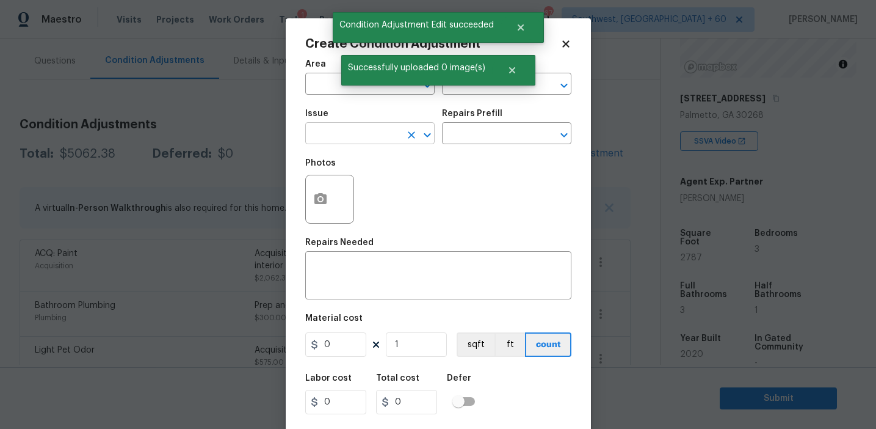
click at [369, 137] on input "text" at bounding box center [352, 134] width 95 height 19
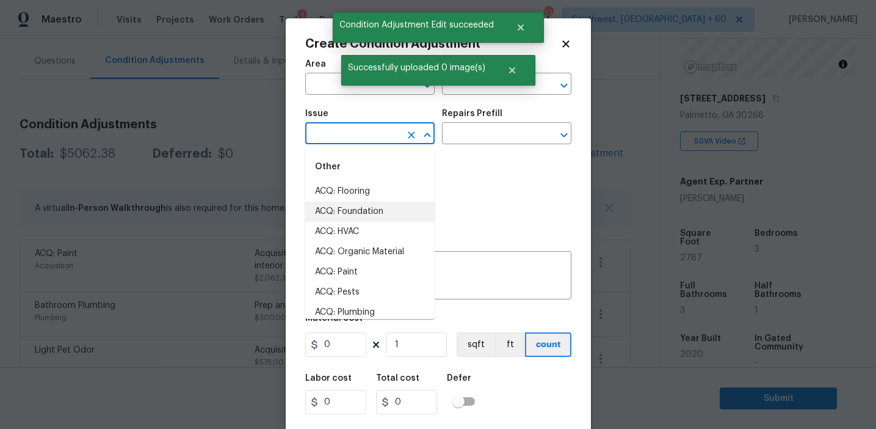
click at [373, 205] on li "ACQ: Foundation" at bounding box center [369, 211] width 129 height 20
type input "ACQ: Foundation"
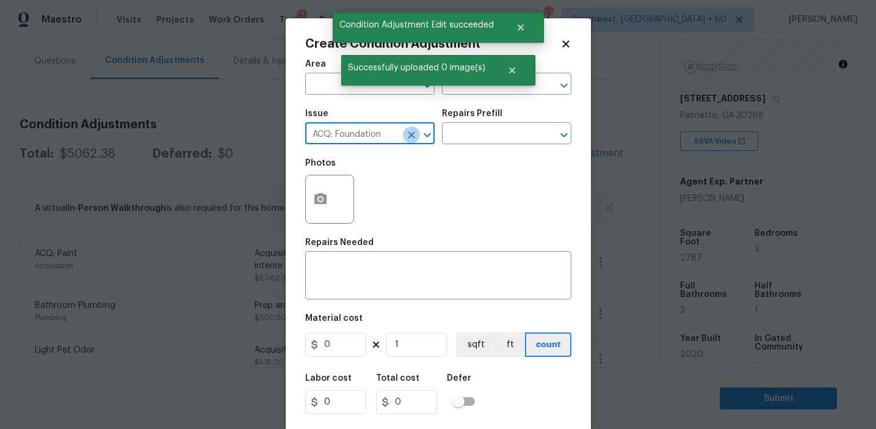
click at [413, 135] on icon "Clear" at bounding box center [411, 135] width 12 height 12
click at [373, 133] on input "text" at bounding box center [352, 134] width 95 height 19
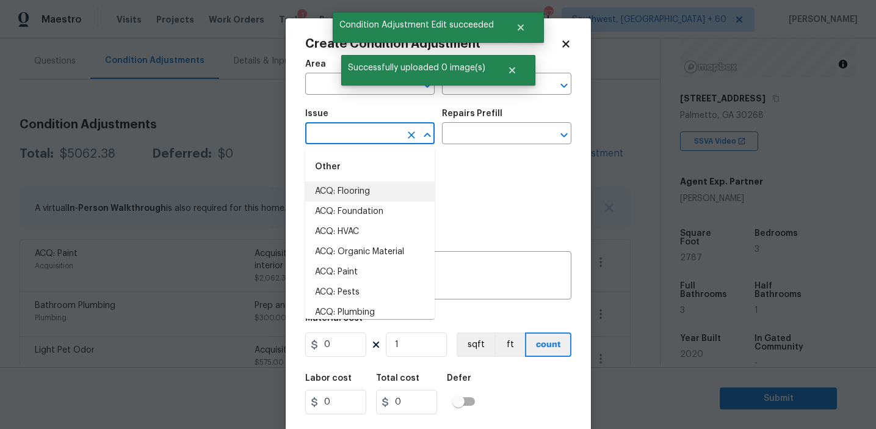
click at [371, 192] on li "ACQ: Flooring" at bounding box center [369, 191] width 129 height 20
type input "ACQ: Flooring"
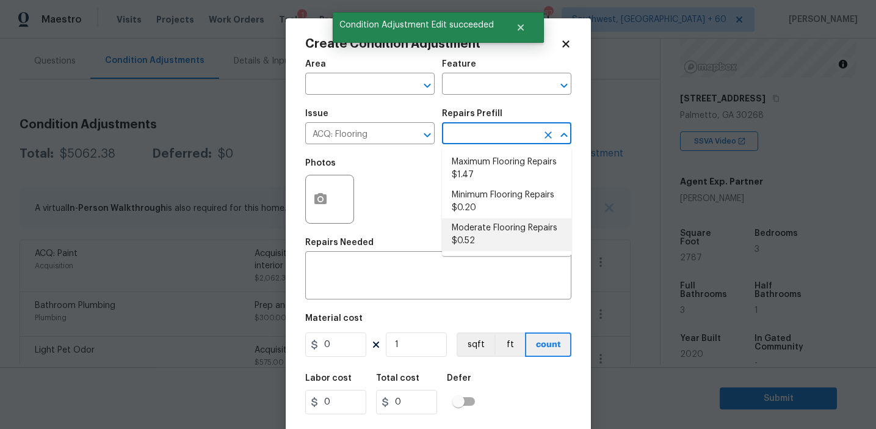
click at [466, 233] on li "Moderate Flooring Repairs $0.52" at bounding box center [506, 234] width 129 height 33
type input "Acquisition"
type textarea "Acquisition Scope: Moderate flooring repairs"
type input "0.52"
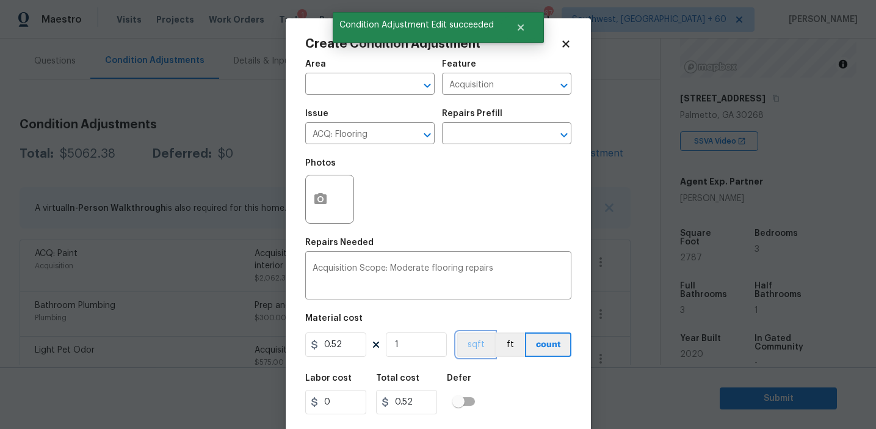
click at [470, 344] on button "sqft" at bounding box center [476, 344] width 38 height 24
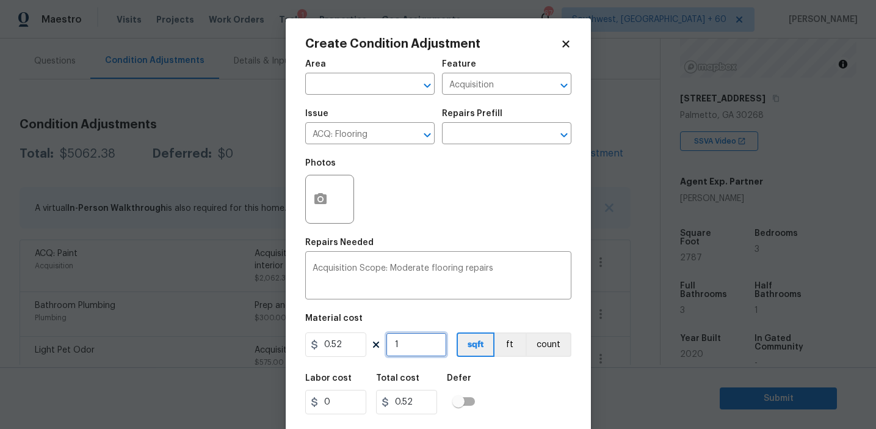
click at [417, 338] on input "1" at bounding box center [416, 344] width 61 height 24
paste input "2787"
type input "2787"
type input "1449.24"
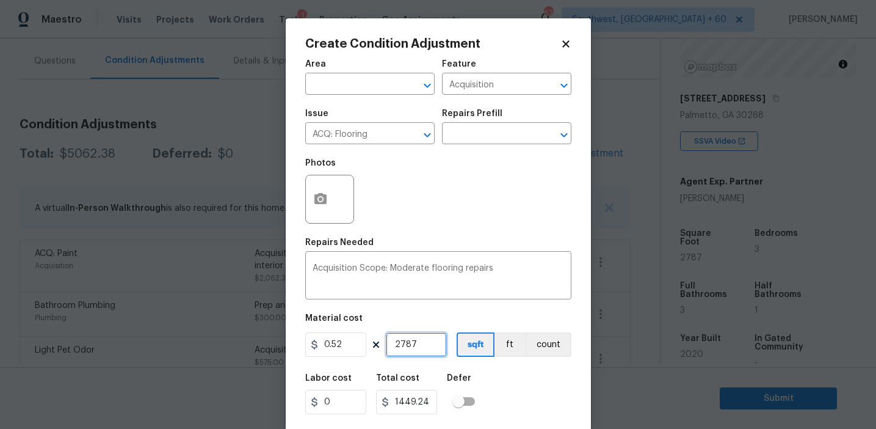
type input "2787"
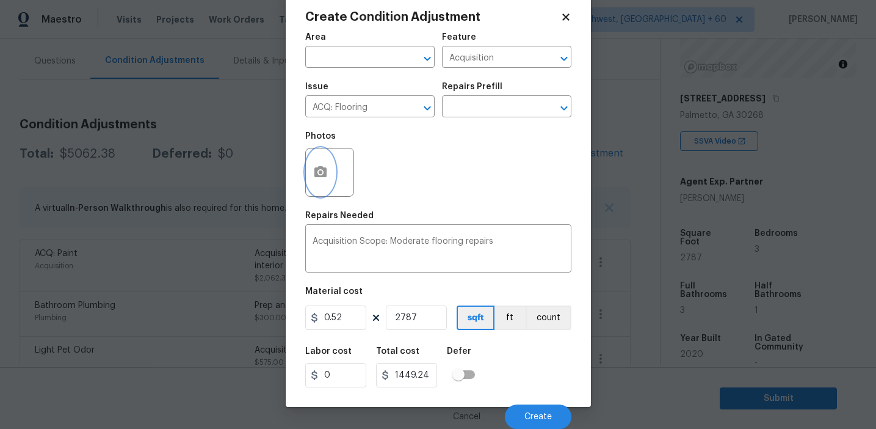
click at [316, 183] on button "button" at bounding box center [320, 172] width 29 height 48
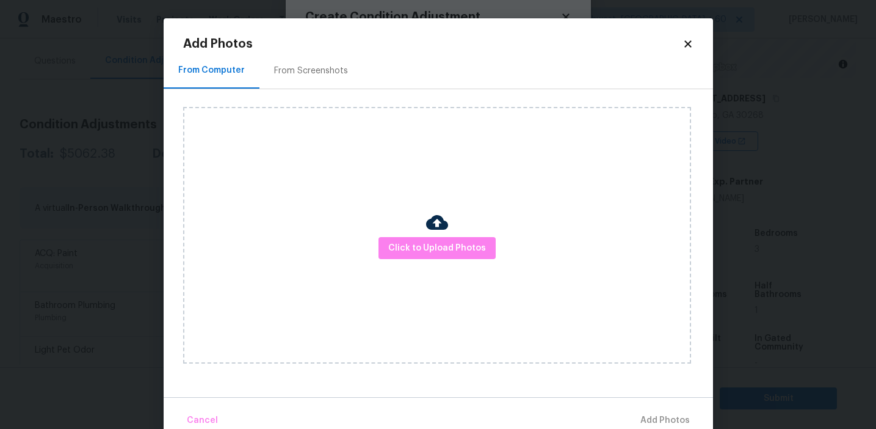
click at [328, 78] on div "From Screenshots" at bounding box center [310, 71] width 103 height 36
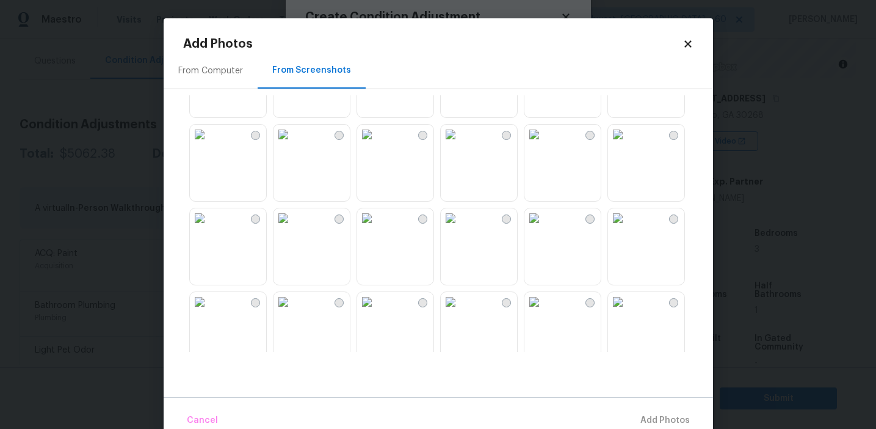
scroll to position [1166, 0]
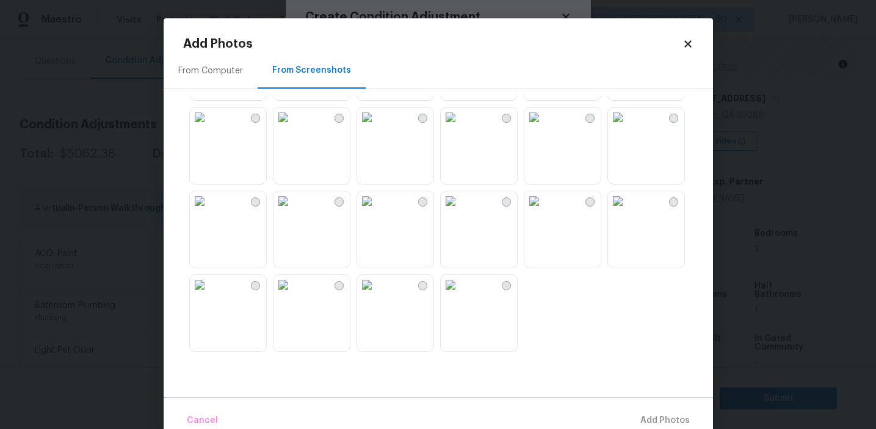
click at [377, 294] on img at bounding box center [367, 285] width 20 height 20
click at [293, 294] on img at bounding box center [284, 285] width 20 height 20
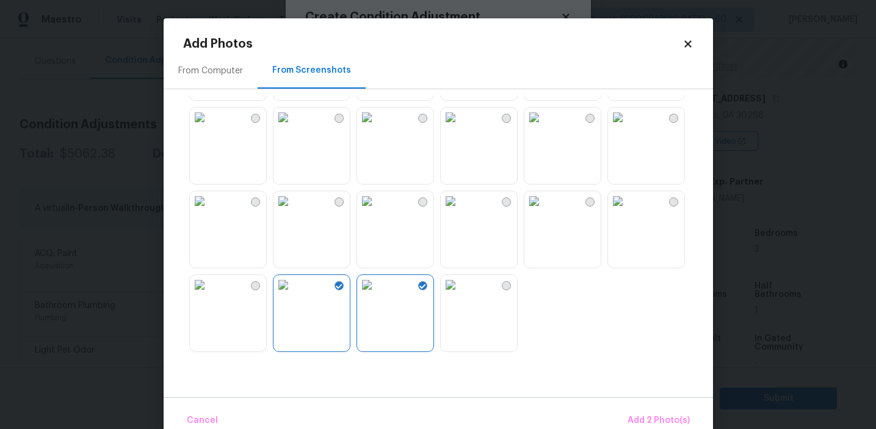
click at [209, 211] on img at bounding box center [200, 201] width 20 height 20
click at [460, 211] on img at bounding box center [451, 201] width 20 height 20
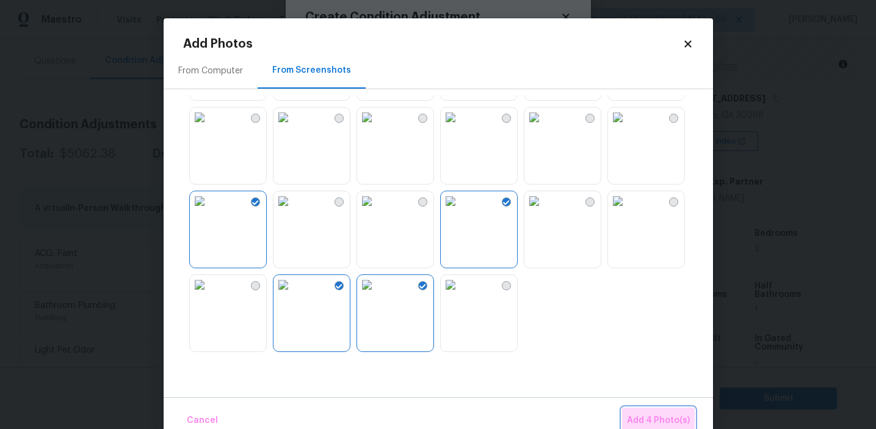
click at [653, 415] on span "Add 4 Photo(s)" at bounding box center [658, 420] width 63 height 15
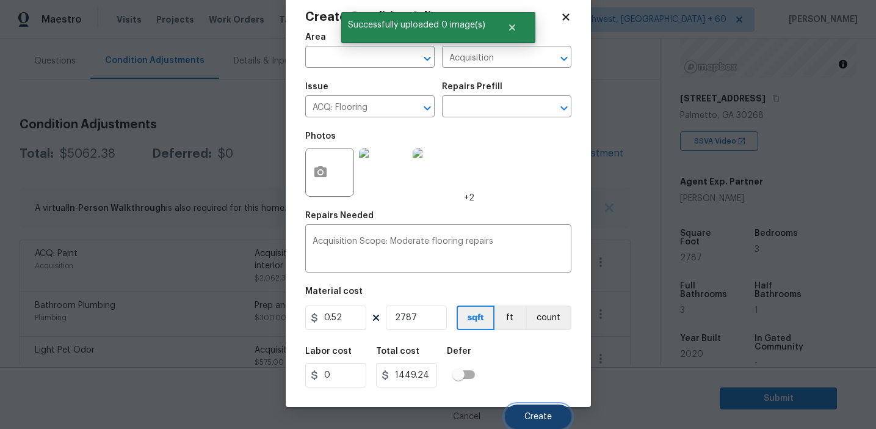
click at [525, 419] on span "Create" at bounding box center [537, 416] width 27 height 9
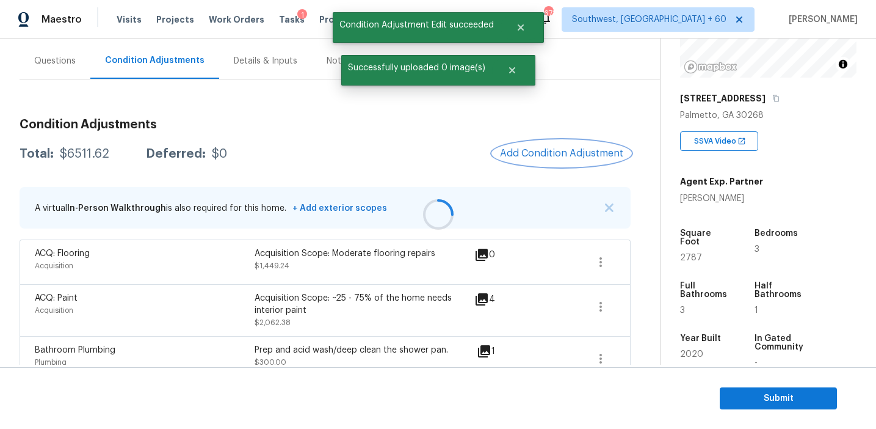
scroll to position [0, 0]
click at [87, 151] on div "$6511.62" at bounding box center [84, 154] width 49 height 12
copy div "6511.62"
click at [255, 147] on div "Total: $6511.62 Deferred: $0 Add Condition Adjustment" at bounding box center [325, 153] width 611 height 27
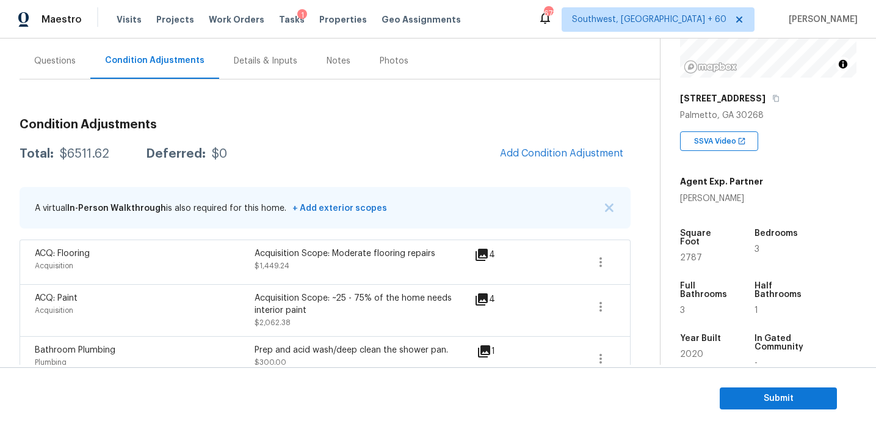
click at [85, 155] on div "$6511.62" at bounding box center [84, 154] width 49 height 12
copy div "6511.62"
click at [176, 150] on div "Deferred:" at bounding box center [176, 154] width 60 height 12
click at [79, 66] on div "Questions" at bounding box center [55, 61] width 71 height 36
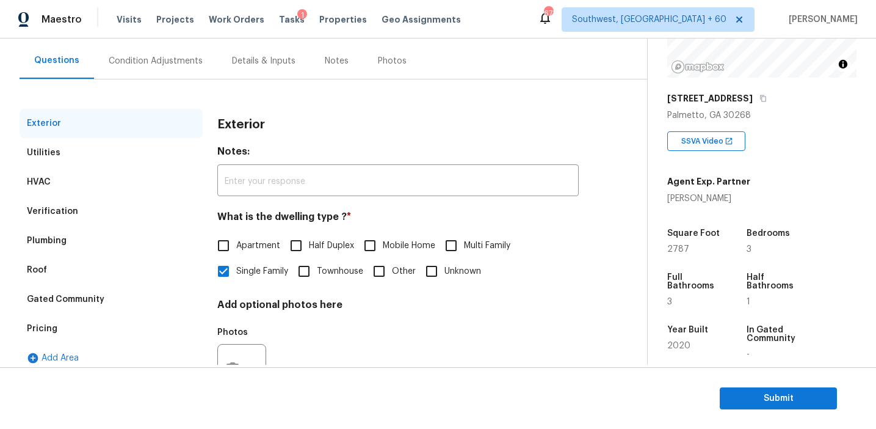
click at [100, 332] on div "Pricing" at bounding box center [111, 328] width 183 height 29
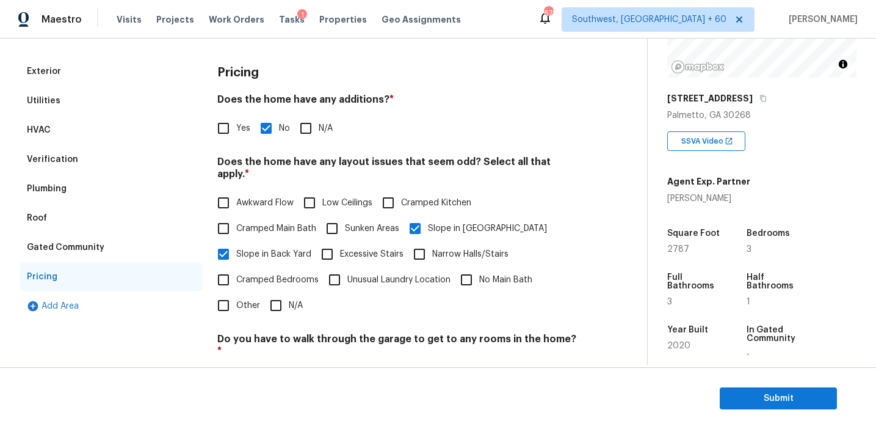
scroll to position [95, 0]
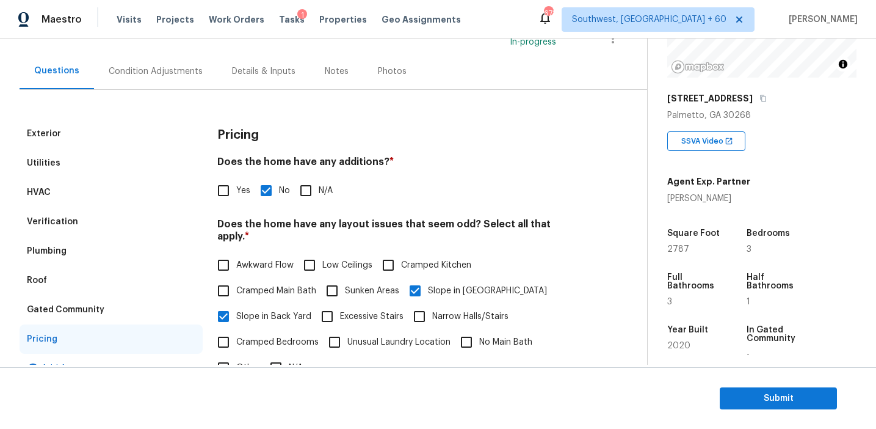
click at [104, 306] on div "Gated Community" at bounding box center [111, 309] width 183 height 29
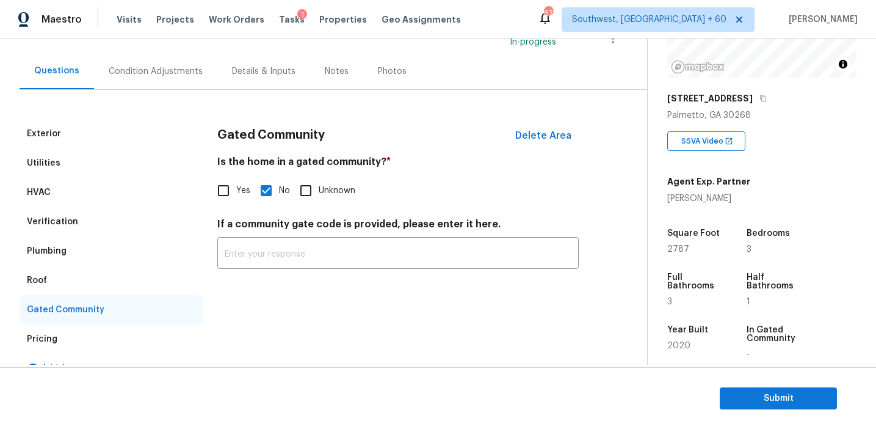
click at [85, 273] on div "Roof" at bounding box center [111, 280] width 183 height 29
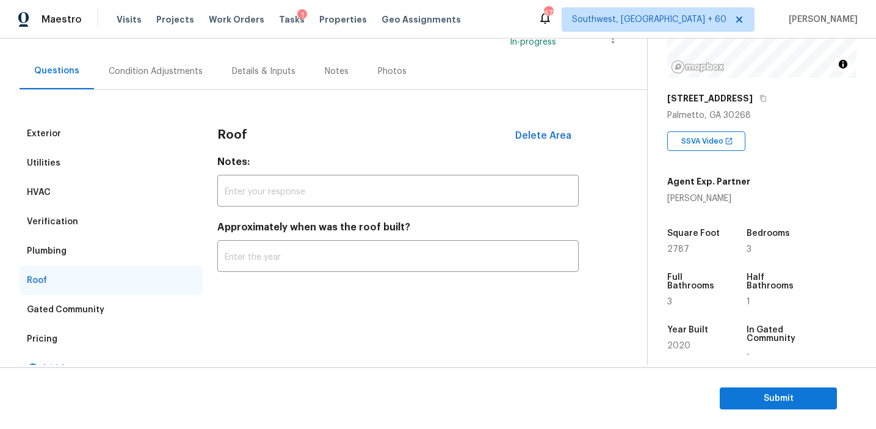
click at [84, 242] on div "Plumbing" at bounding box center [111, 250] width 183 height 29
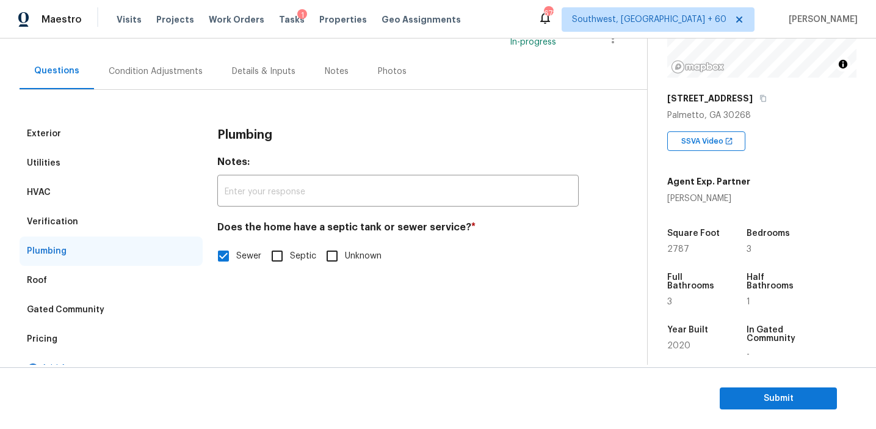
click at [84, 220] on div "Verification" at bounding box center [111, 221] width 183 height 29
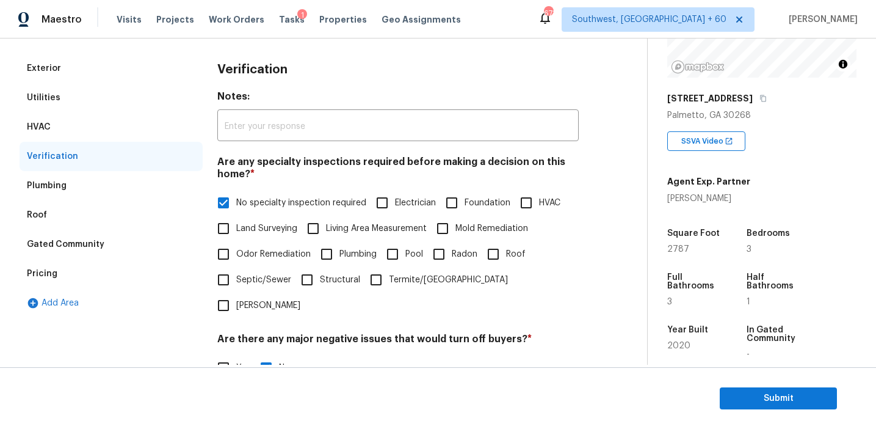
scroll to position [110, 0]
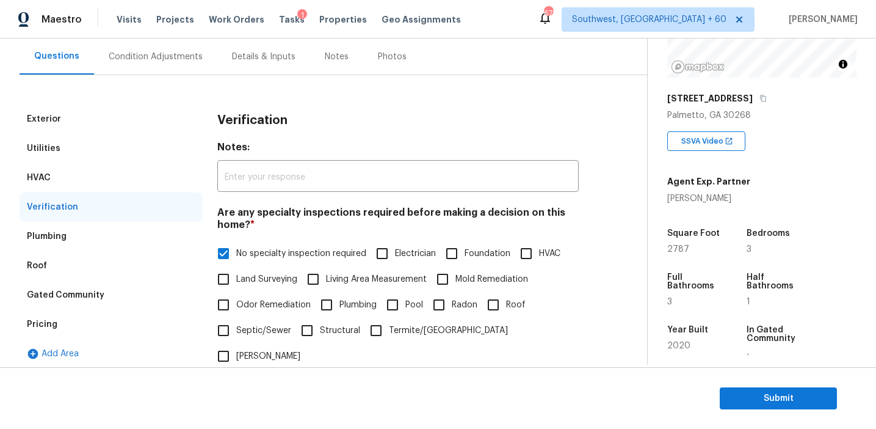
click at [127, 169] on div "HVAC" at bounding box center [111, 177] width 183 height 29
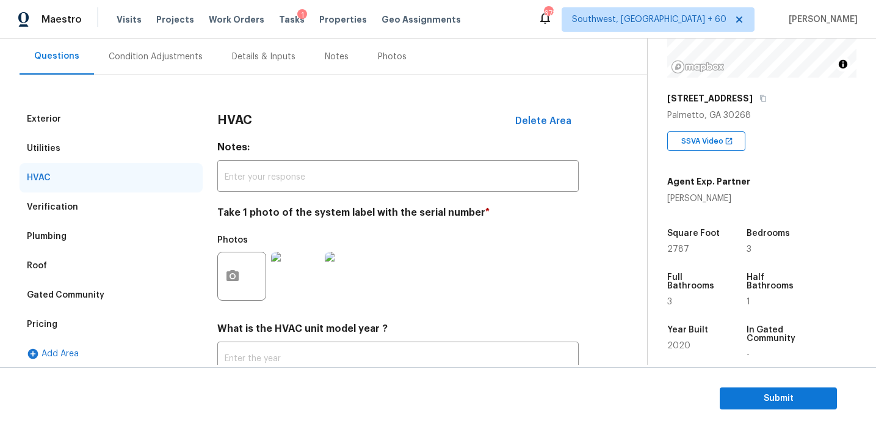
click at [122, 148] on div "Utilities" at bounding box center [111, 148] width 183 height 29
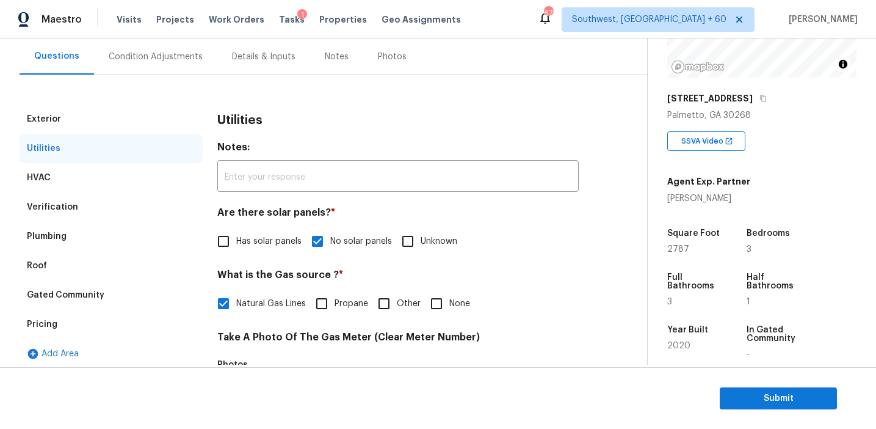
click at [118, 113] on div "Exterior" at bounding box center [111, 118] width 183 height 29
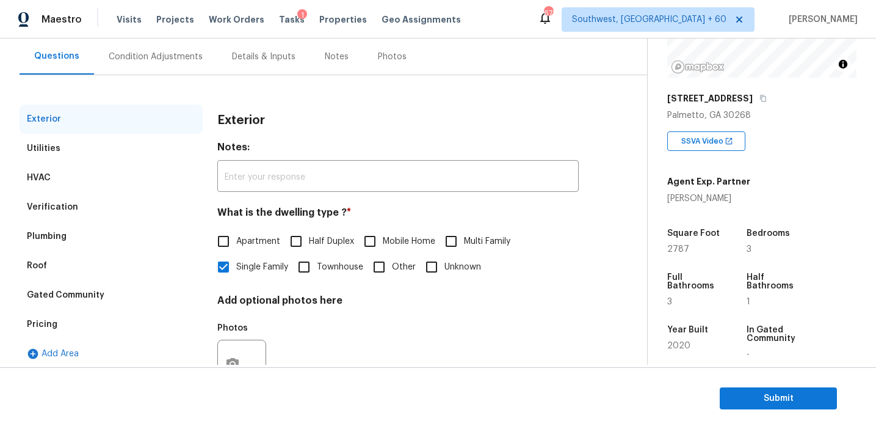
click at [166, 71] on div "Condition Adjustments" at bounding box center [155, 56] width 123 height 36
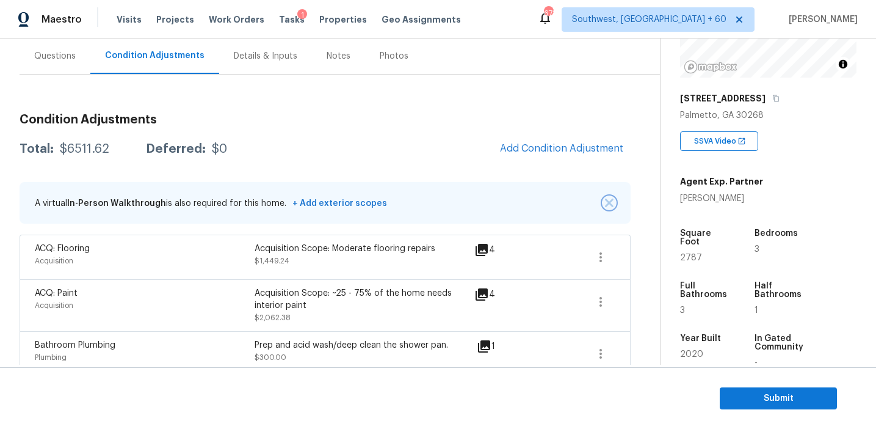
click at [605, 198] on img "button" at bounding box center [609, 202] width 9 height 9
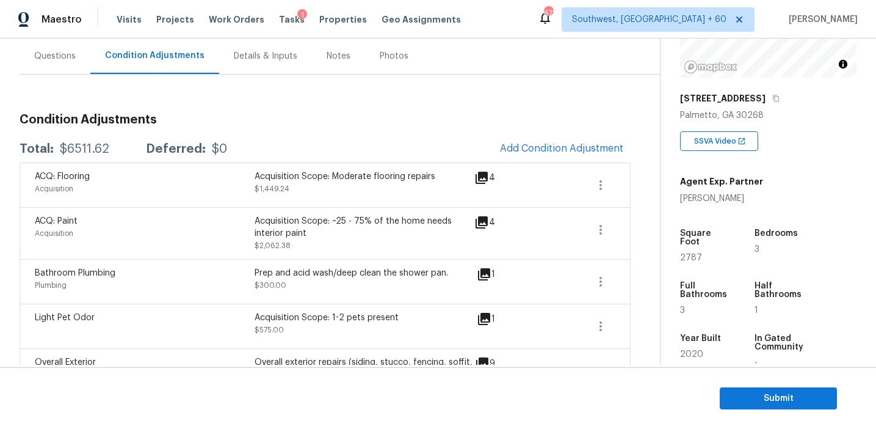
click at [67, 54] on div "Questions" at bounding box center [55, 56] width 42 height 12
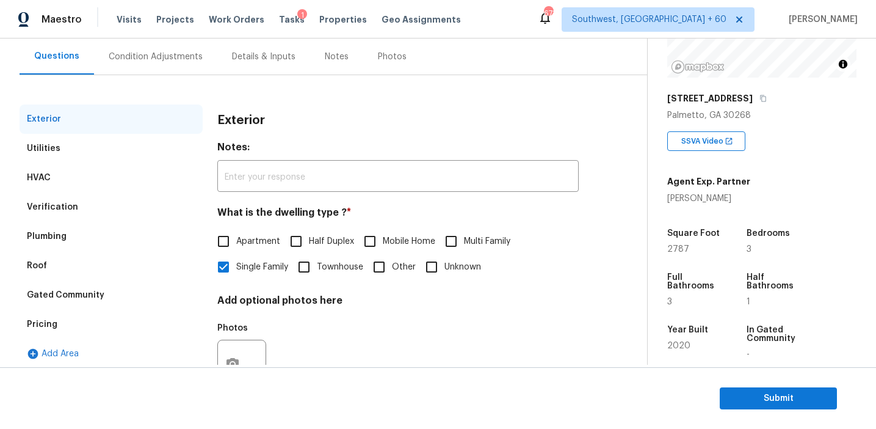
click at [120, 145] on div "Utilities" at bounding box center [111, 148] width 183 height 29
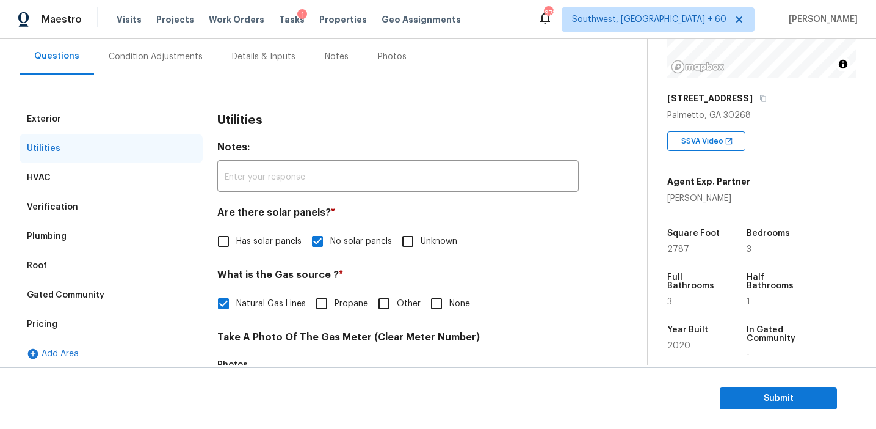
click at [120, 172] on div "HVAC" at bounding box center [111, 177] width 183 height 29
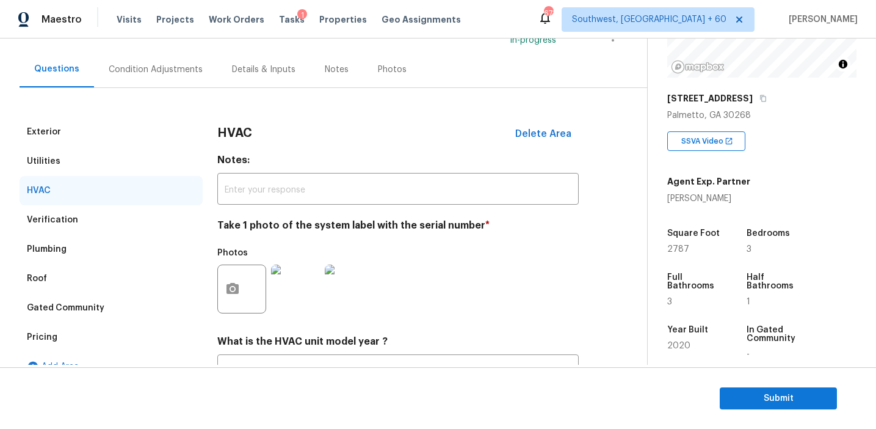
scroll to position [98, 0]
click at [186, 67] on div "Condition Adjustments" at bounding box center [156, 69] width 94 height 12
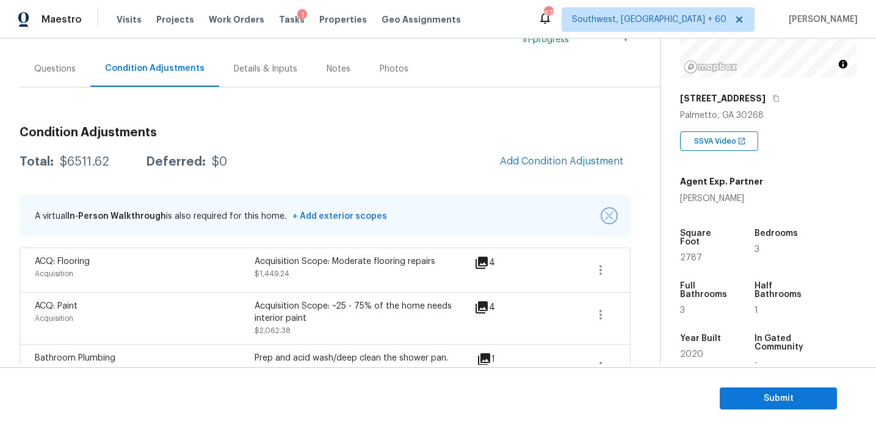
click at [614, 214] on button "button" at bounding box center [609, 215] width 12 height 12
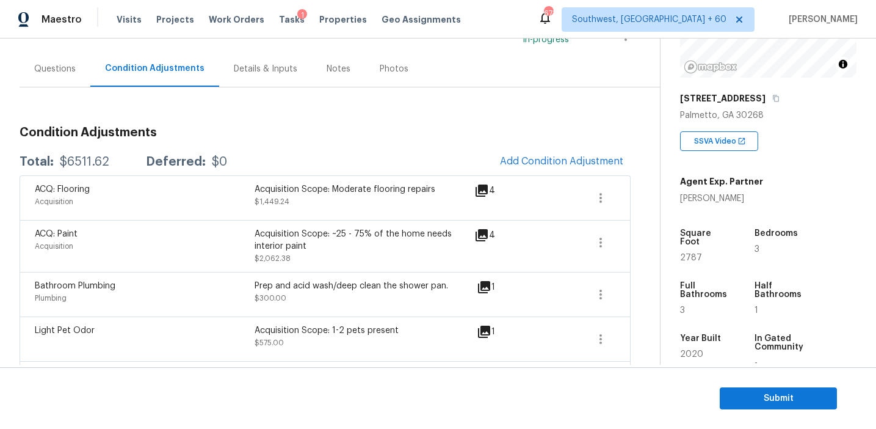
click at [479, 253] on div "4" at bounding box center [504, 246] width 60 height 37
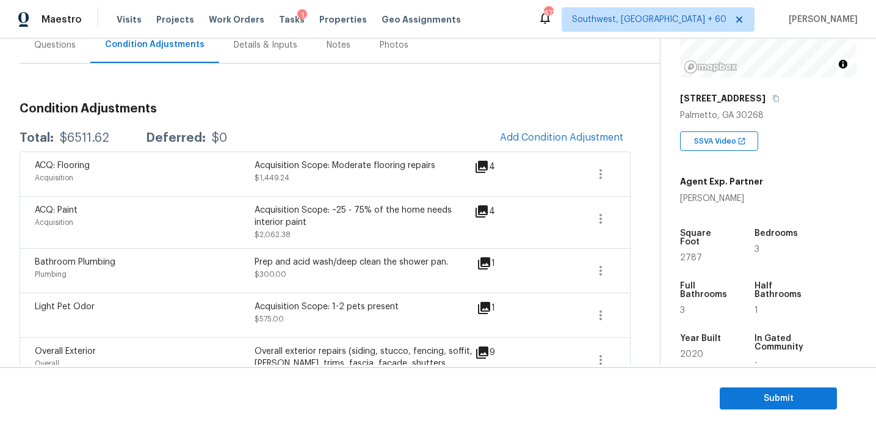
scroll to position [112, 0]
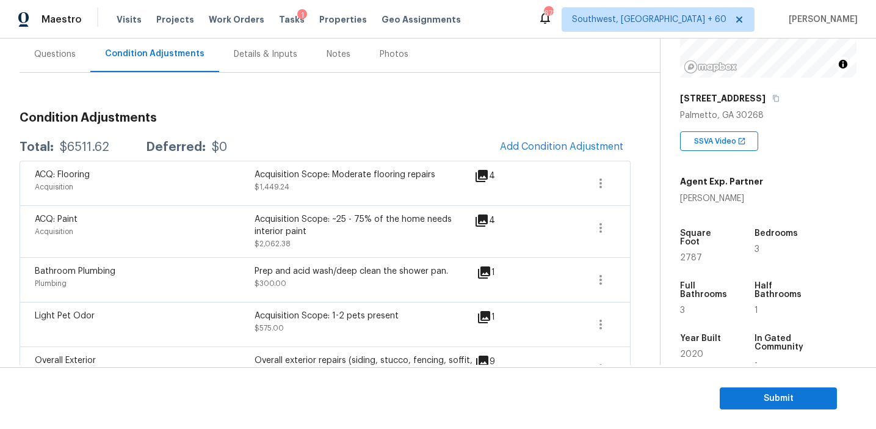
click at [86, 144] on div "$6511.62" at bounding box center [84, 147] width 49 height 12
copy div "6511.62"
click at [341, 120] on h3 "Condition Adjustments" at bounding box center [325, 118] width 611 height 12
click at [81, 143] on div "$6511.62" at bounding box center [84, 147] width 49 height 12
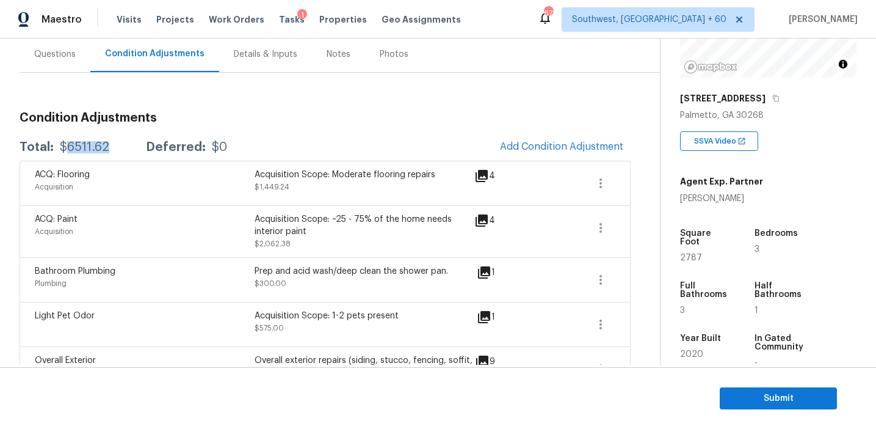
click at [81, 143] on div "$6511.62" at bounding box center [84, 147] width 49 height 12
copy div "6511.62"
click at [209, 132] on div "Condition Adjustments Total: $6511.62 Deferred: $0 Add Condition Adjustment ACQ…" at bounding box center [325, 371] width 611 height 538
click at [294, 146] on div "Total: $6511.62 Deferred: $0 Add Condition Adjustment" at bounding box center [325, 147] width 611 height 27
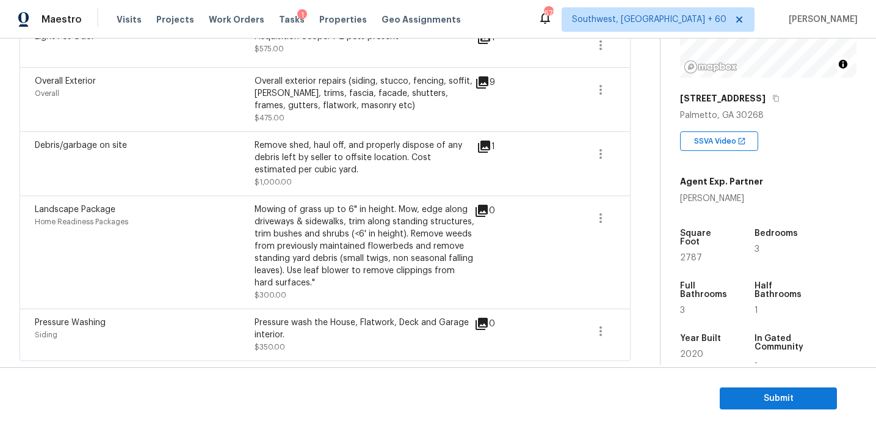
click at [294, 146] on div "Remove shed, haul off, and properly dispose of any debris left by seller to off…" at bounding box center [365, 157] width 220 height 37
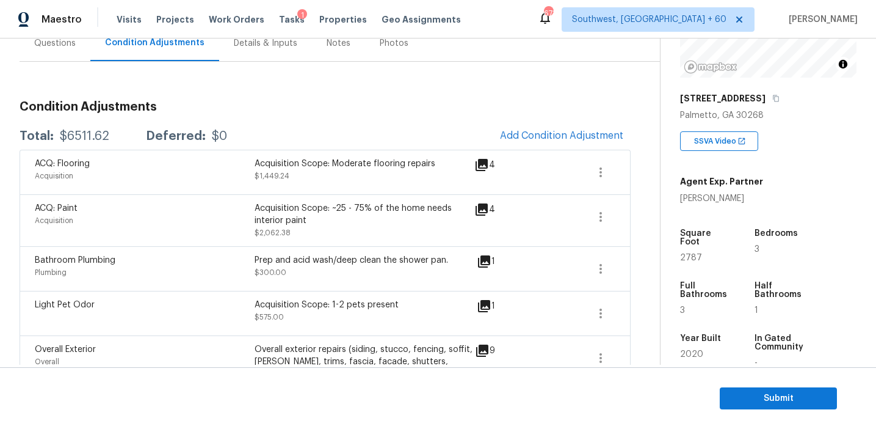
scroll to position [114, 0]
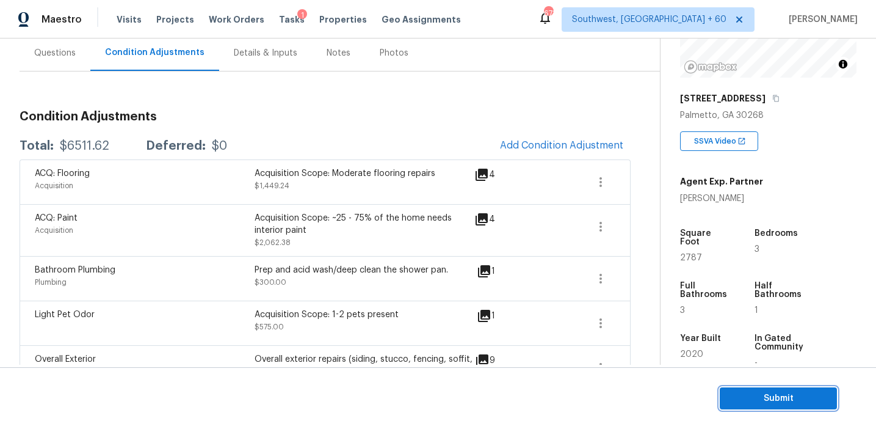
click at [742, 399] on span "Submit" at bounding box center [779, 398] width 98 height 15
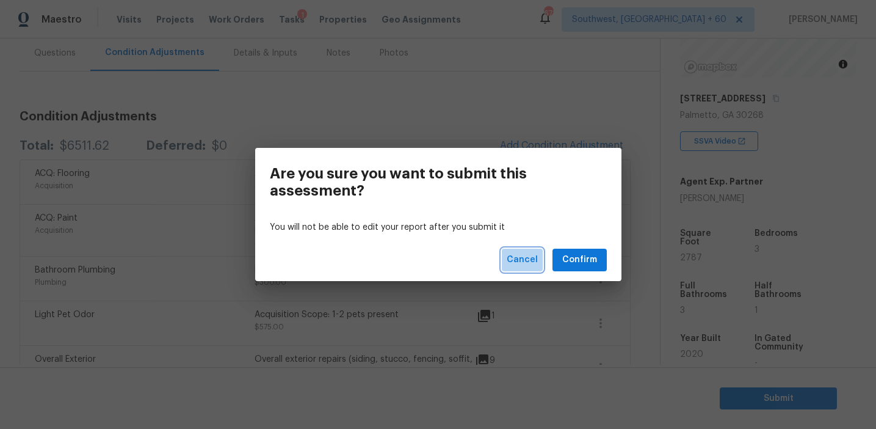
click at [535, 252] on button "Cancel" at bounding box center [522, 259] width 41 height 23
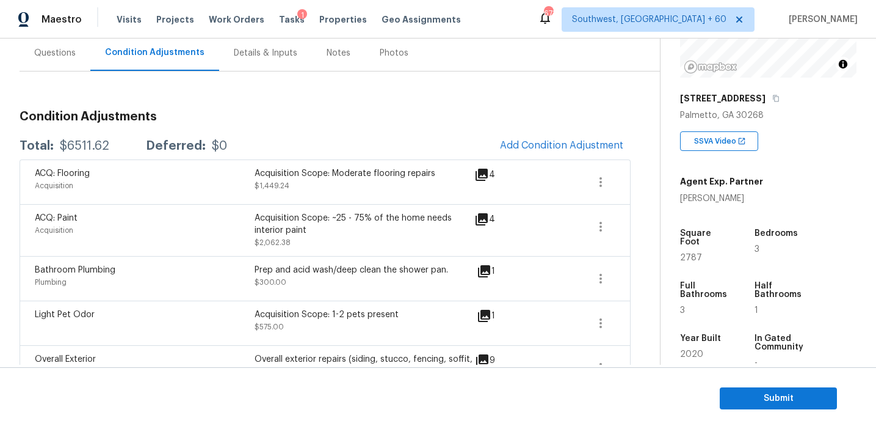
click at [532, 270] on div "1" at bounding box center [505, 271] width 57 height 15
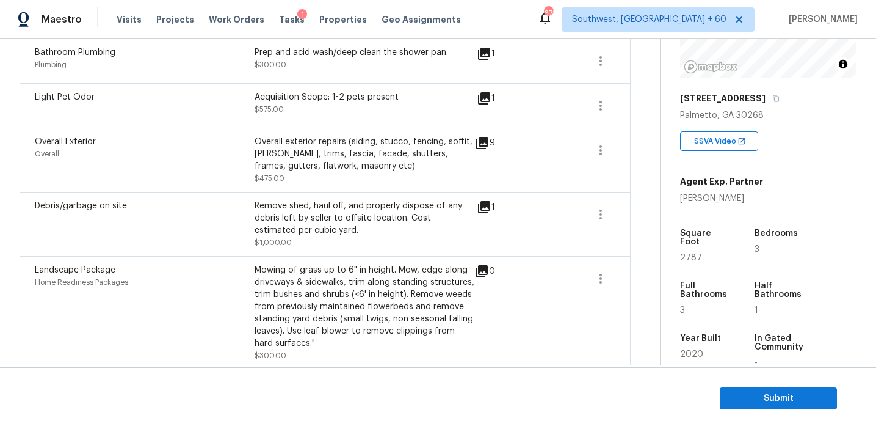
scroll to position [393, 0]
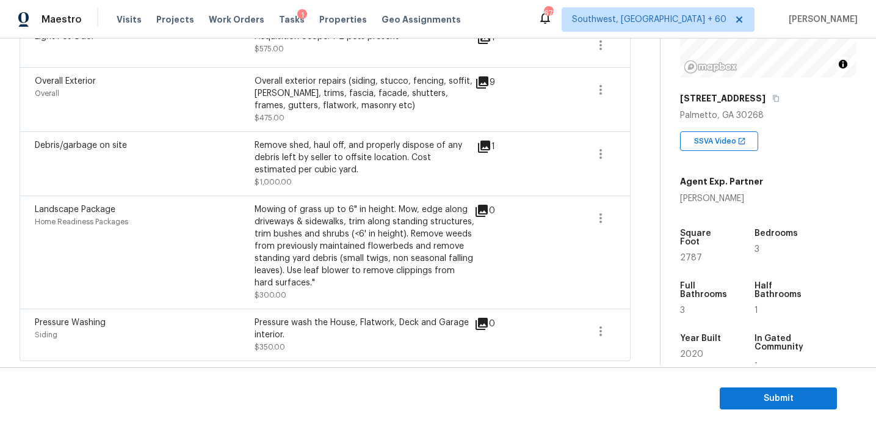
click at [532, 270] on div "0" at bounding box center [504, 252] width 60 height 98
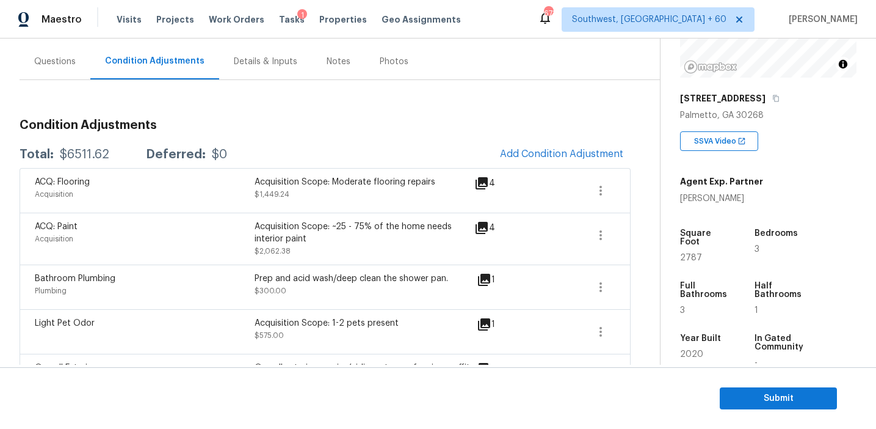
scroll to position [103, 0]
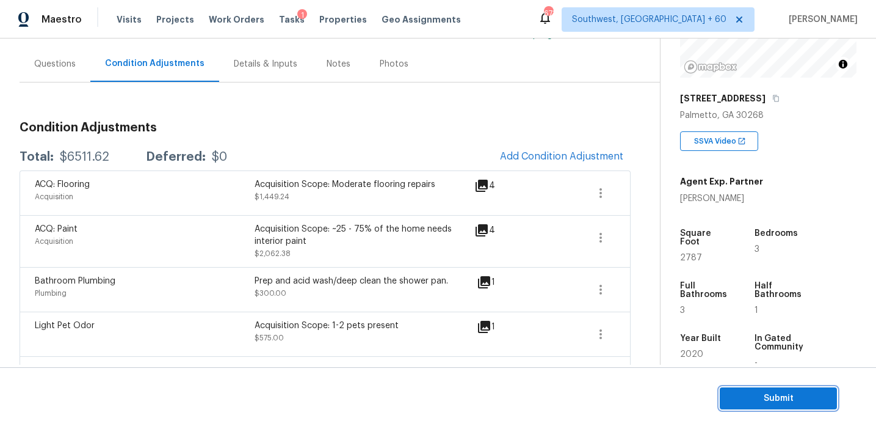
click at [769, 392] on span "Submit" at bounding box center [779, 398] width 98 height 15
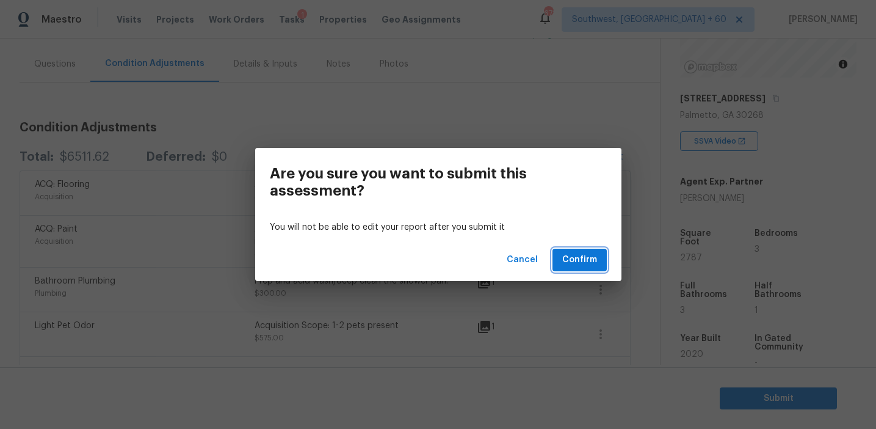
click at [582, 261] on span "Confirm" at bounding box center [579, 259] width 35 height 15
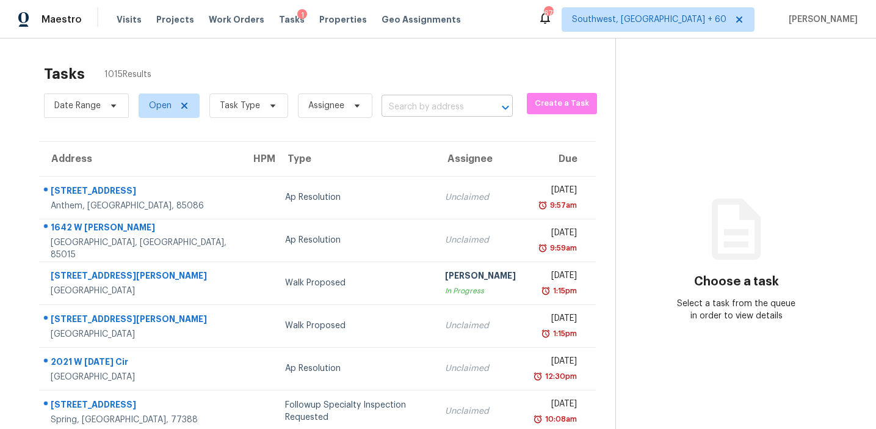
click at [429, 113] on input "text" at bounding box center [430, 107] width 97 height 19
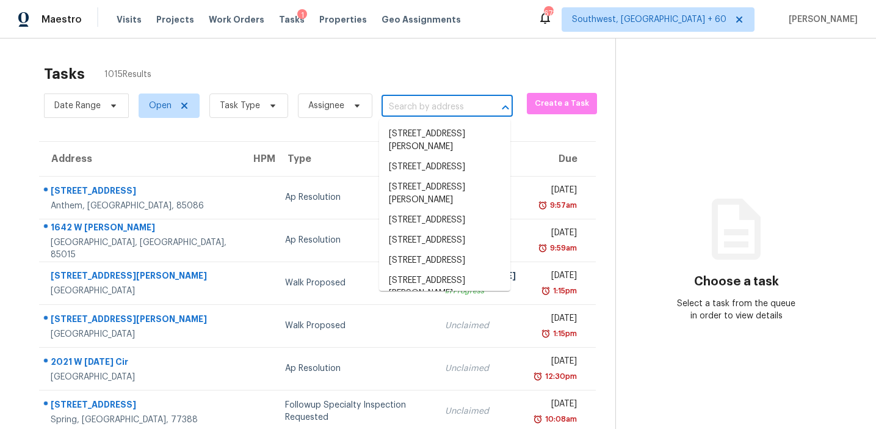
paste input "22 Mintz St Griffin, GA, 30223"
type input "22 Mintz St Griffin, GA, 30223"
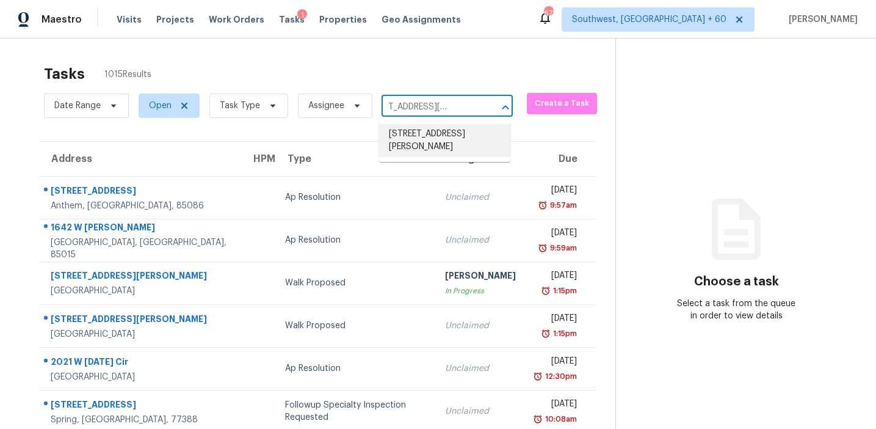
click at [439, 139] on li "22 Mintz St, Griffin, GA 30223" at bounding box center [444, 140] width 131 height 33
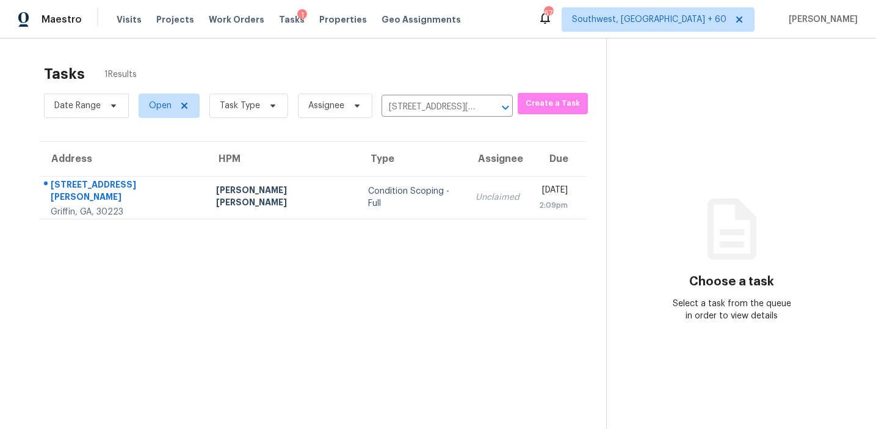
click at [476, 197] on div "Unclaimed" at bounding box center [498, 197] width 44 height 12
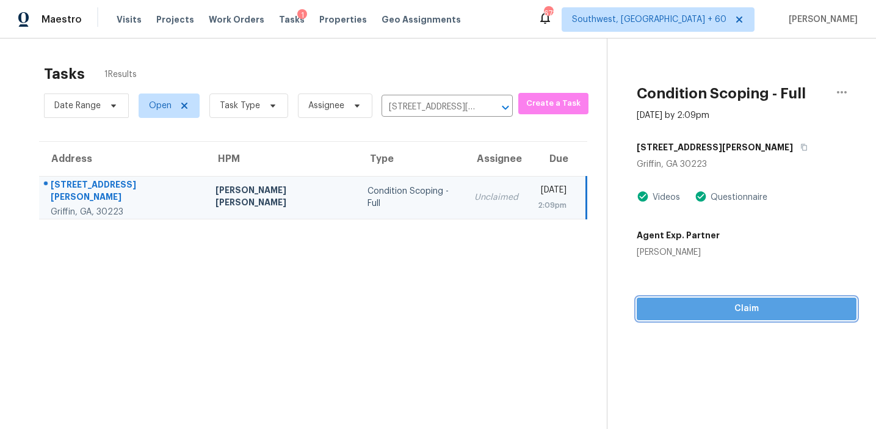
click at [691, 306] on span "Claim" at bounding box center [747, 308] width 200 height 15
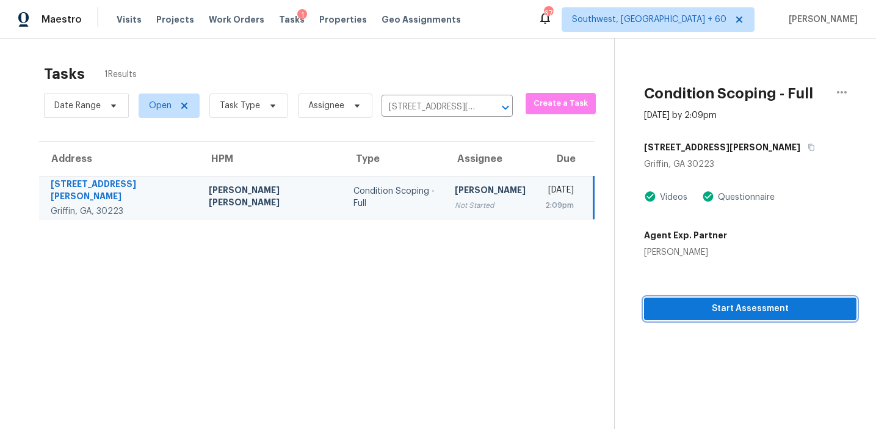
click at [681, 313] on span "Start Assessment" at bounding box center [750, 308] width 193 height 15
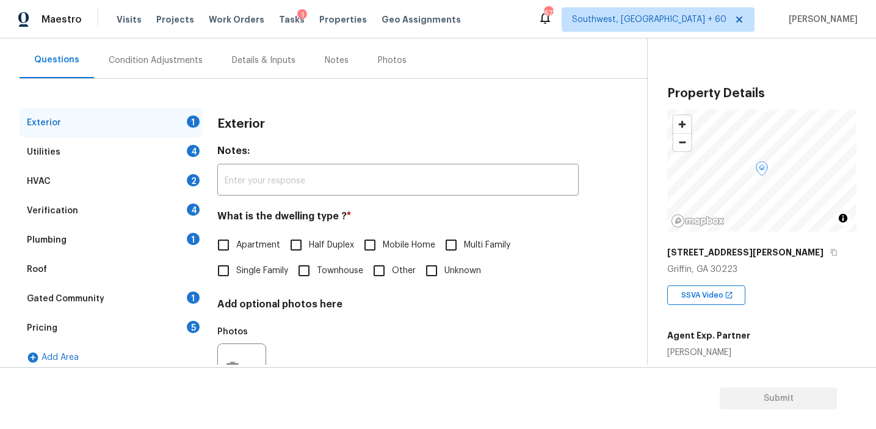
scroll to position [105, 0]
click at [183, 325] on div "Pricing 5" at bounding box center [111, 328] width 183 height 29
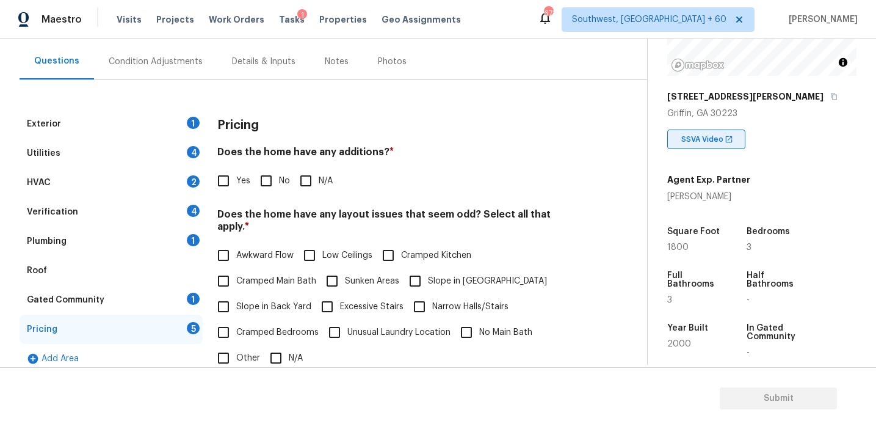
scroll to position [154, 0]
click at [180, 66] on div "Condition Adjustments" at bounding box center [156, 62] width 94 height 12
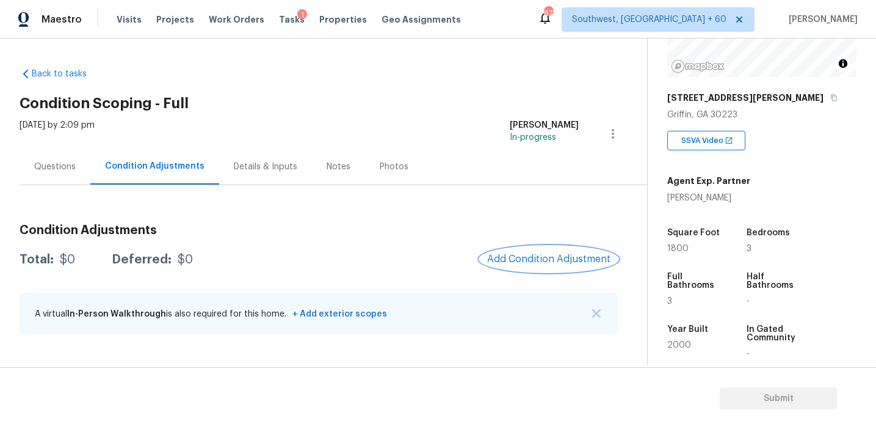
click at [520, 261] on span "Add Condition Adjustment" at bounding box center [548, 258] width 123 height 11
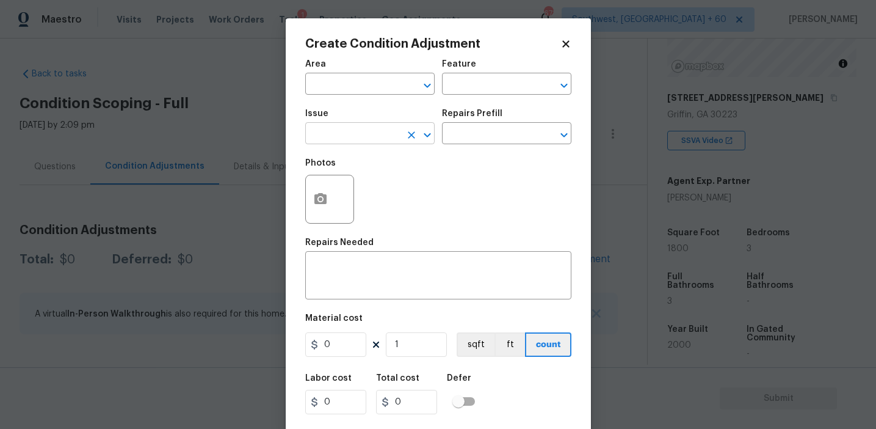
click at [341, 136] on input "text" at bounding box center [352, 134] width 95 height 19
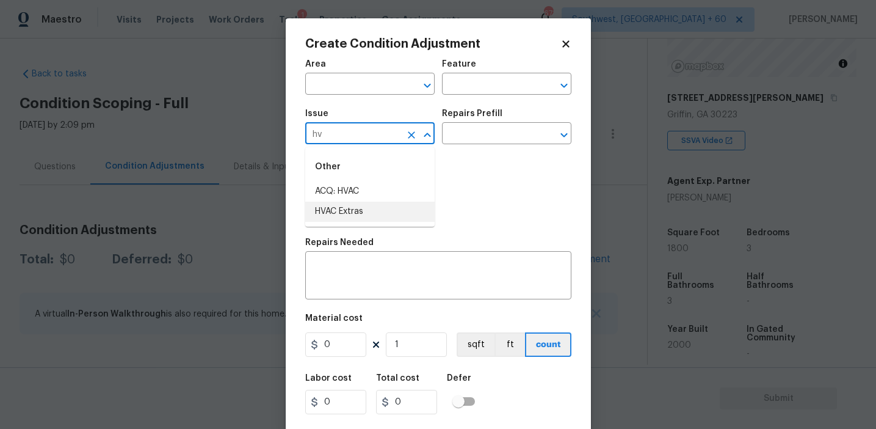
click at [366, 190] on li "ACQ: HVAC" at bounding box center [369, 191] width 129 height 20
type input "ACQ: HVAC"
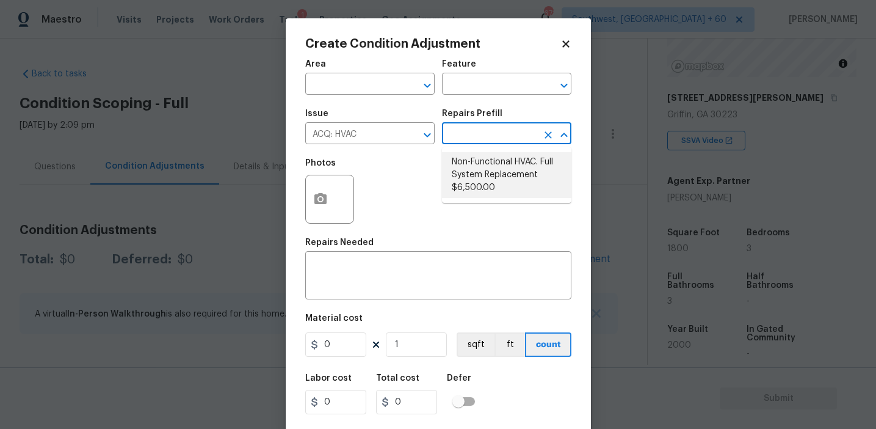
click at [505, 173] on li "Non-Functional HVAC. Full System Replacement $6,500.00" at bounding box center [506, 175] width 129 height 46
type input "Acquisition"
type textarea "Acquisition Scope: Full System Replacement"
type input "6500"
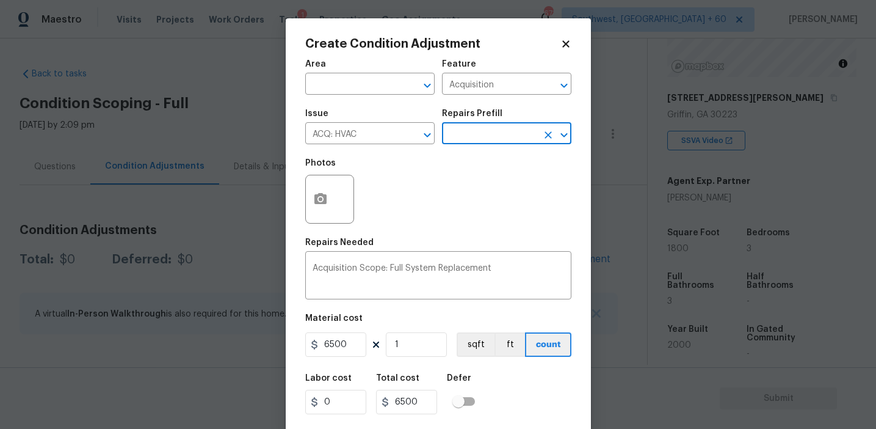
scroll to position [27, 0]
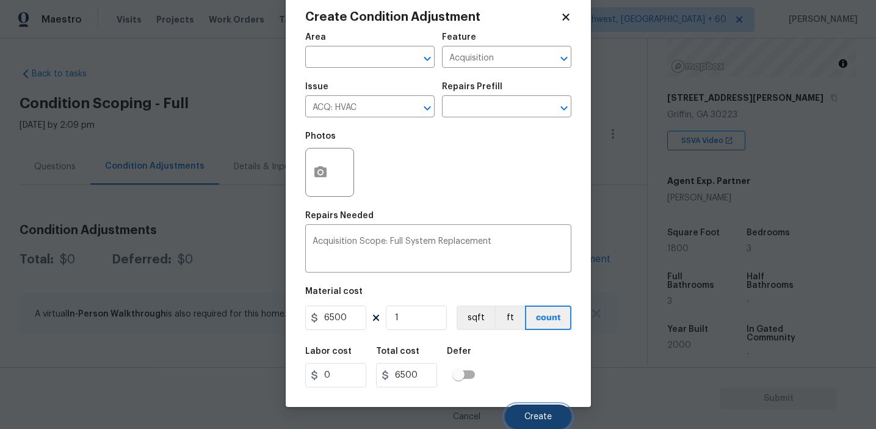
click at [521, 413] on button "Create" at bounding box center [538, 416] width 67 height 24
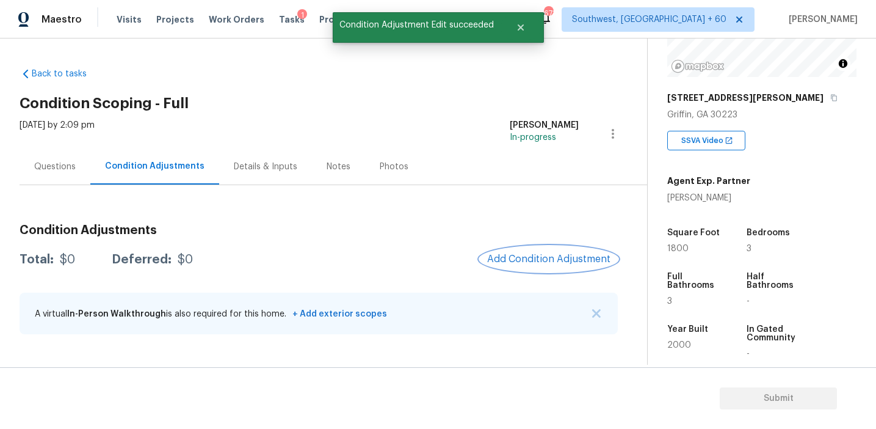
scroll to position [0, 0]
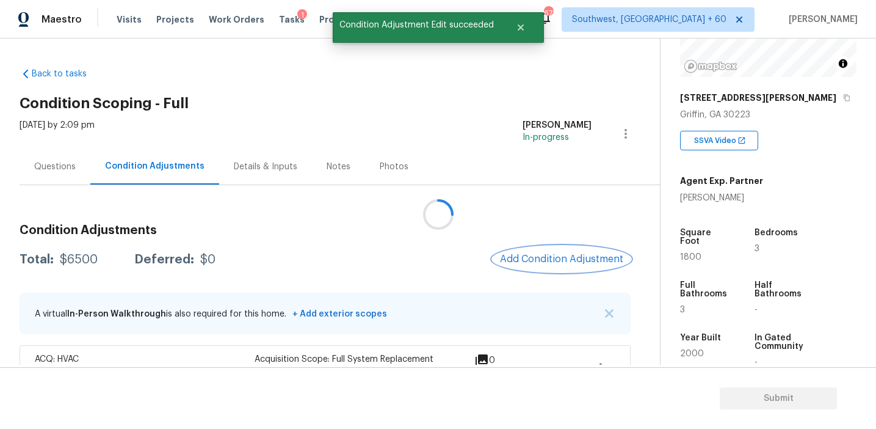
click at [555, 255] on span "Add Condition Adjustment" at bounding box center [561, 258] width 123 height 11
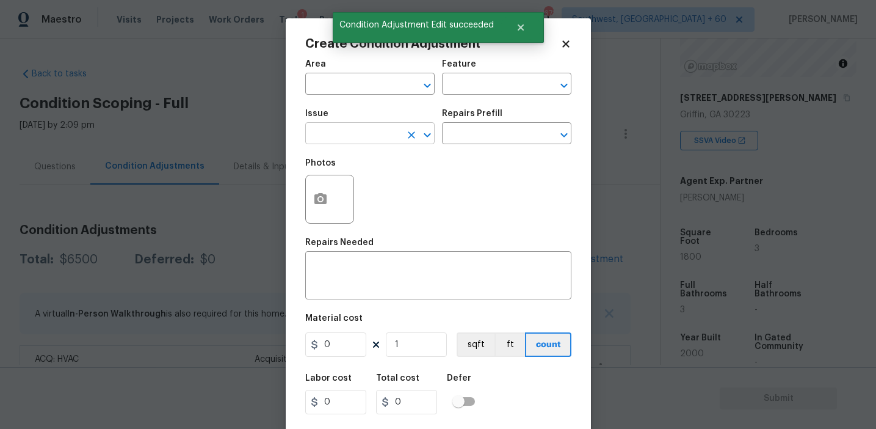
click at [364, 131] on input "text" at bounding box center [352, 134] width 95 height 19
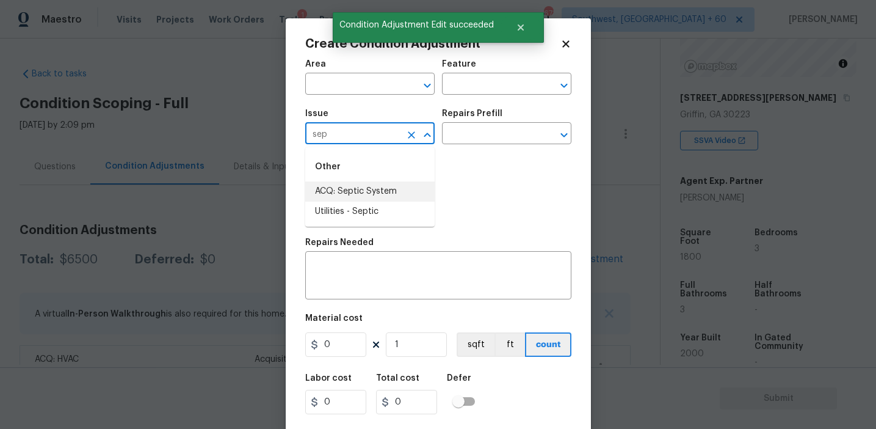
click at [390, 195] on li "ACQ: Septic System" at bounding box center [369, 191] width 129 height 20
type input "ACQ: Septic System"
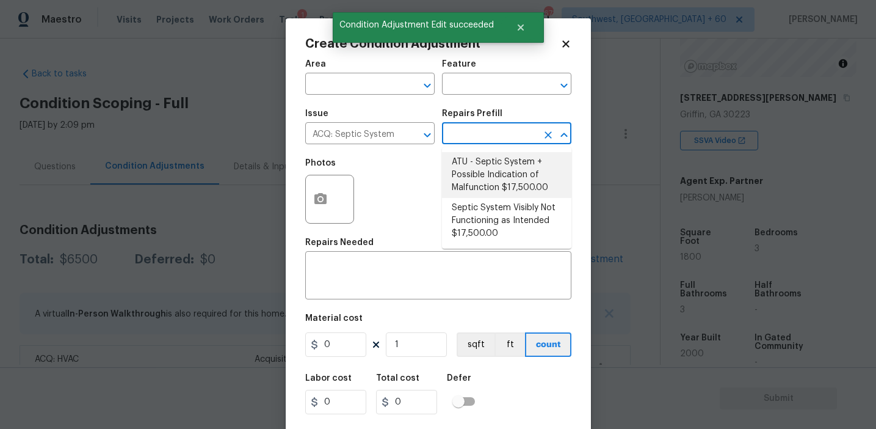
click at [468, 170] on li "ATU - Septic System + Possible Indication of Malfunction $17,500.00" at bounding box center [506, 175] width 129 height 46
type input "Acquisition"
type textarea "Acquisition Scope: ATU Septic System + Possible Indication of Malfunction Discl…"
type input "17500"
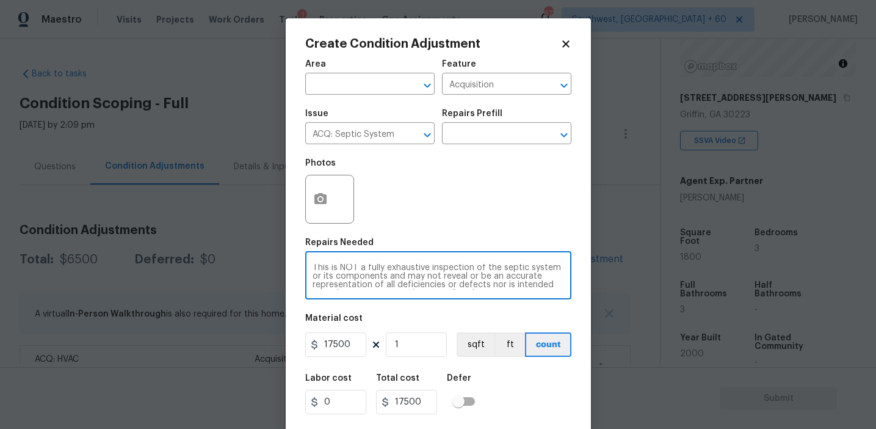
scroll to position [60, 0]
drag, startPoint x: 467, startPoint y: 265, endPoint x: 556, endPoint y: 291, distance: 92.2
click at [556, 291] on div "Acquisition Scope: ATU Septic System + Possible Indication of Malfunction Discl…" at bounding box center [438, 276] width 266 height 45
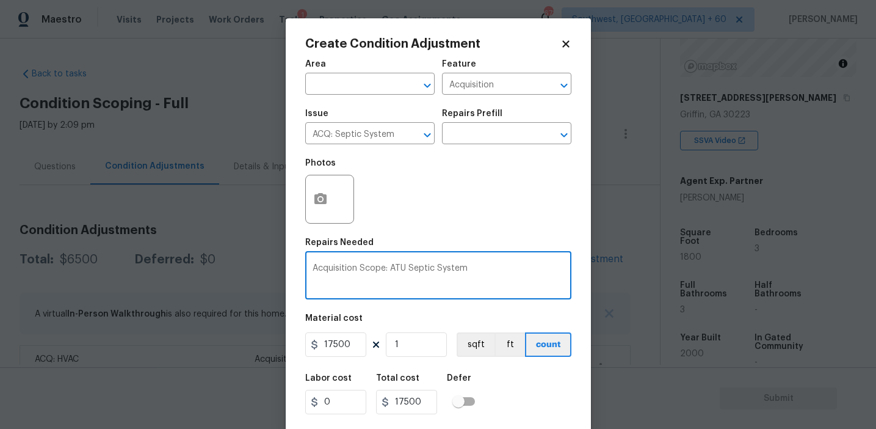
scroll to position [0, 0]
type textarea "Acquisition Scope: ATU Septic System"
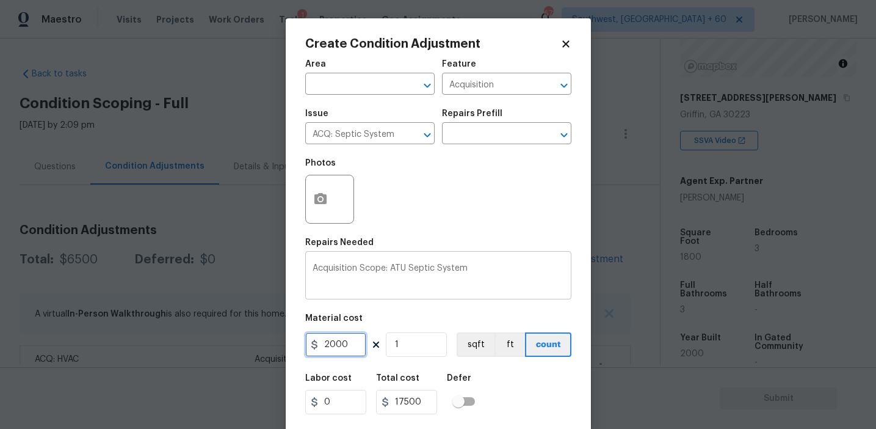
type input "2000"
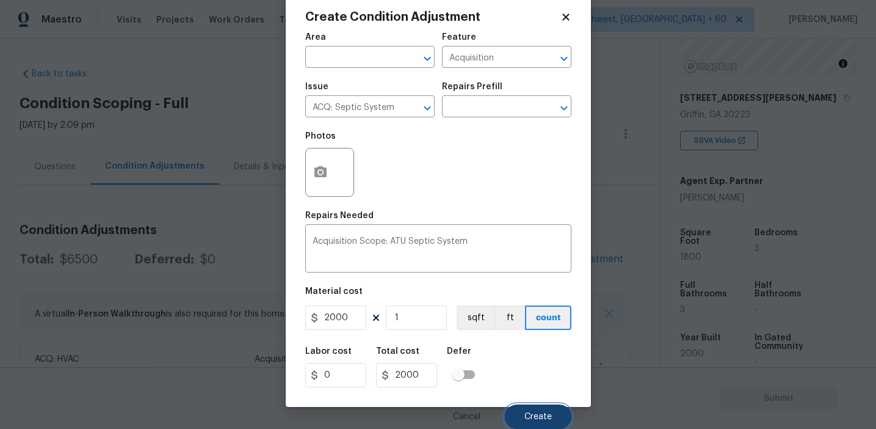
click at [552, 412] on button "Create" at bounding box center [538, 416] width 67 height 24
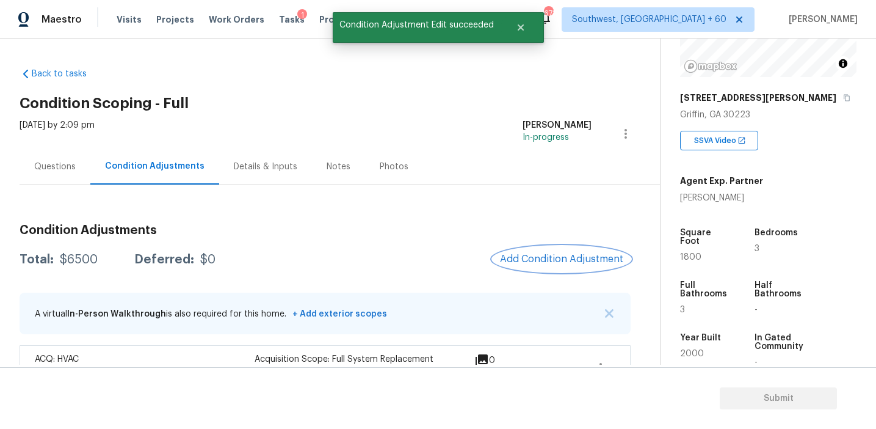
scroll to position [0, 0]
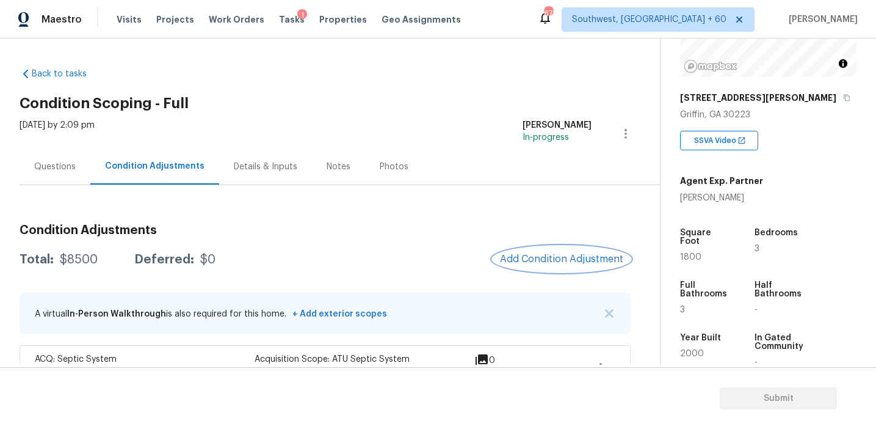
click at [554, 259] on span "Add Condition Adjustment" at bounding box center [561, 258] width 123 height 11
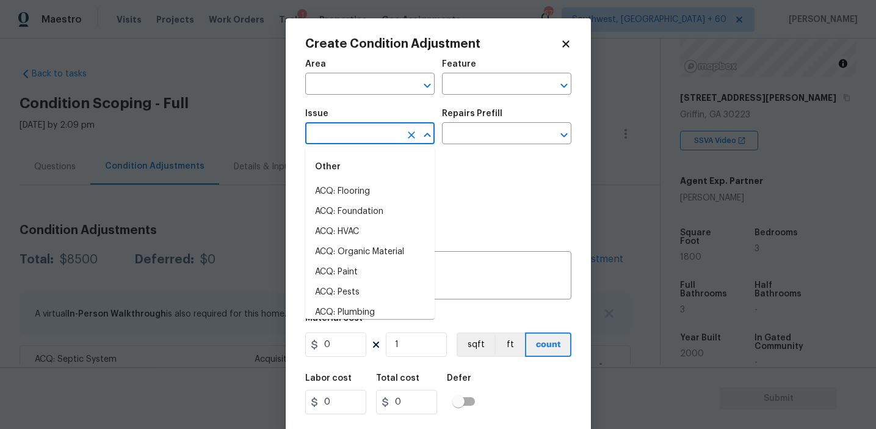
click at [358, 128] on input "text" at bounding box center [352, 134] width 95 height 19
click at [363, 228] on li "Other Odor" at bounding box center [369, 232] width 129 height 20
type input "Other Odor"
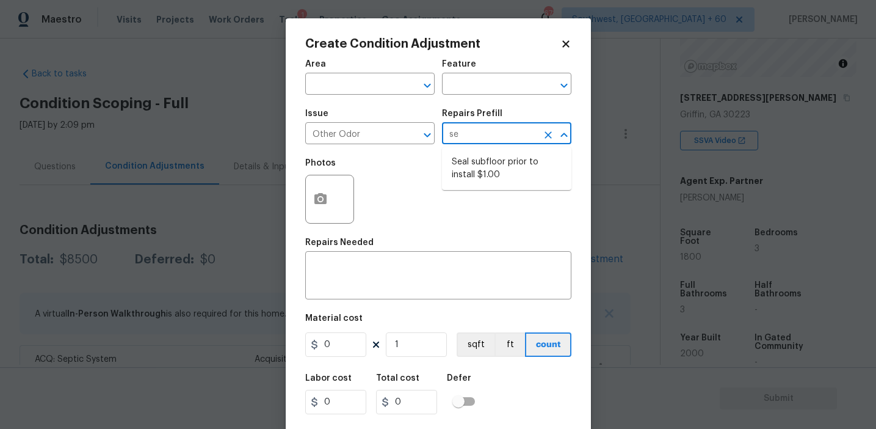
type input "sea"
click at [493, 177] on li "Seal subfloor prior to install $1.00" at bounding box center [506, 168] width 129 height 33
type textarea "OD Odor Protocol: Seal subfloor prior to flooring installation"
type input "1"
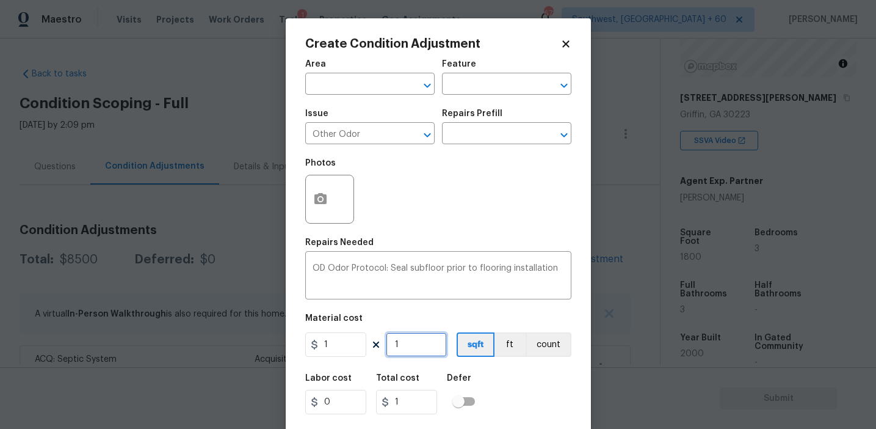
click at [426, 347] on input "1" at bounding box center [416, 344] width 61 height 24
type input "18"
type input "180"
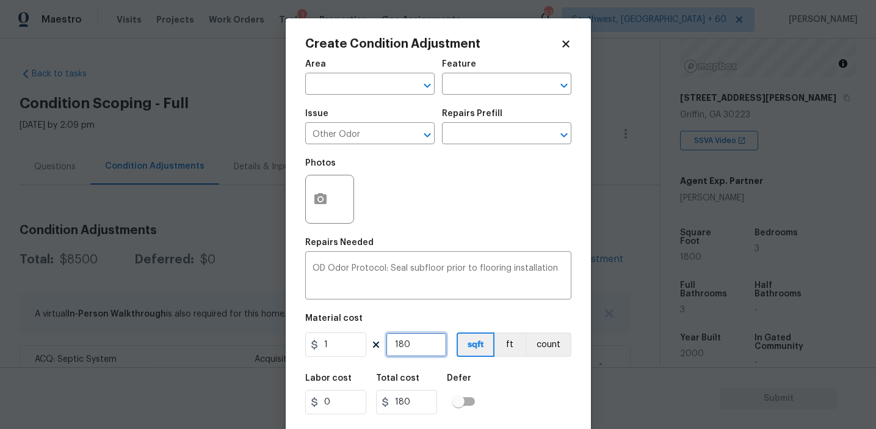
type input "1800"
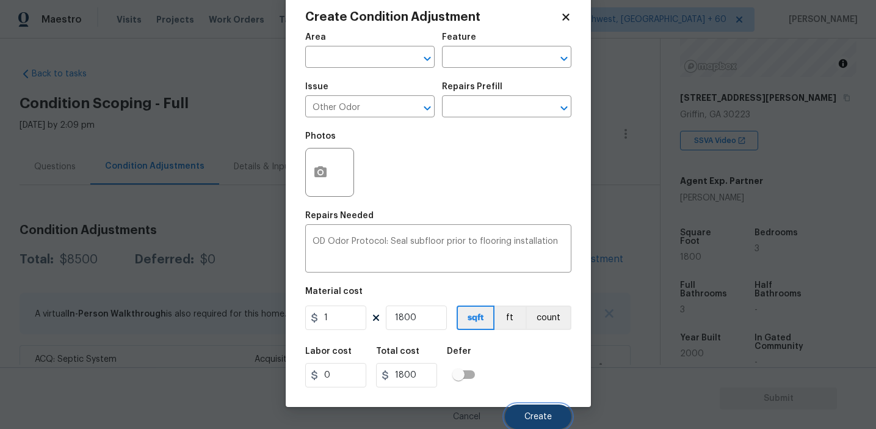
click at [542, 410] on button "Create" at bounding box center [538, 416] width 67 height 24
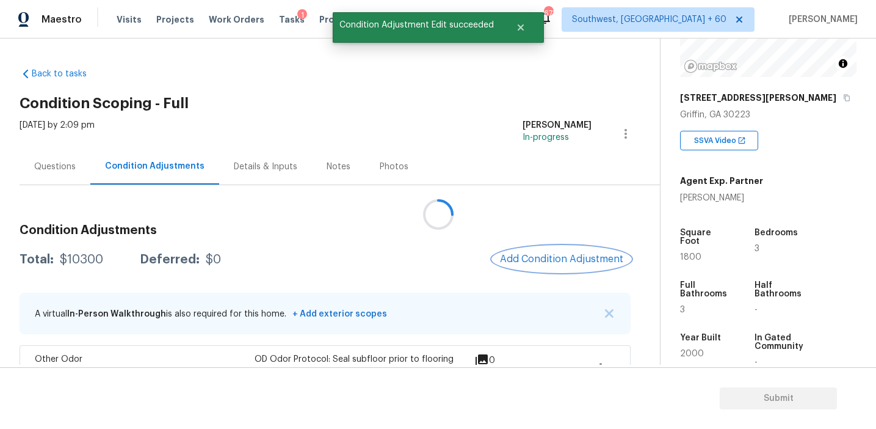
scroll to position [0, 0]
click at [534, 261] on span "Add Condition Adjustment" at bounding box center [561, 258] width 123 height 11
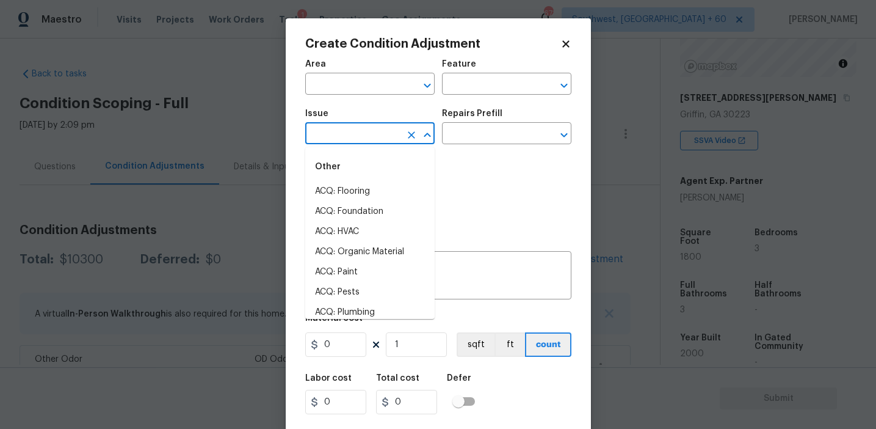
click at [354, 137] on input "text" at bounding box center [352, 134] width 95 height 19
click at [366, 248] on li "Pet Odor" at bounding box center [369, 252] width 129 height 20
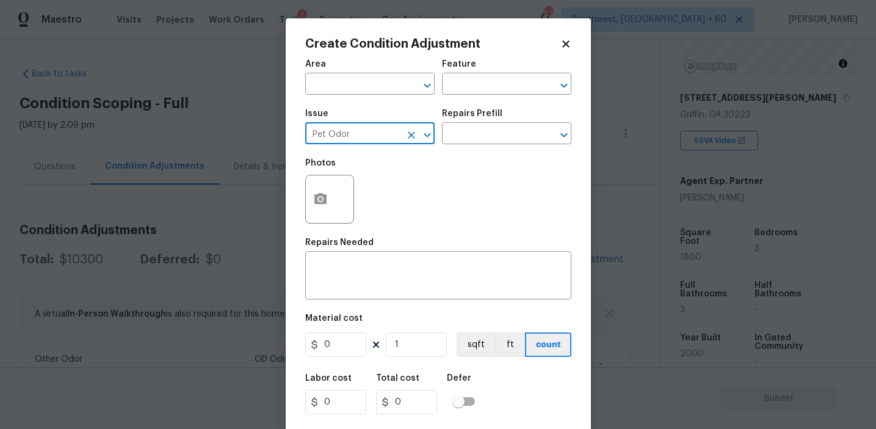
type input "Pet Odor"
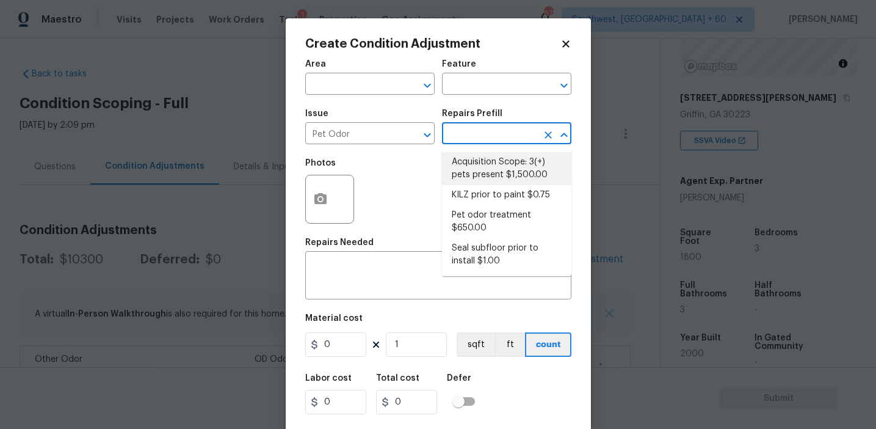
click at [491, 169] on li "Acquisition Scope: 3(+) pets present $1,500.00" at bounding box center [506, 168] width 129 height 33
type textarea "Acquisition Scope: 3(+) pets present"
type input "1500"
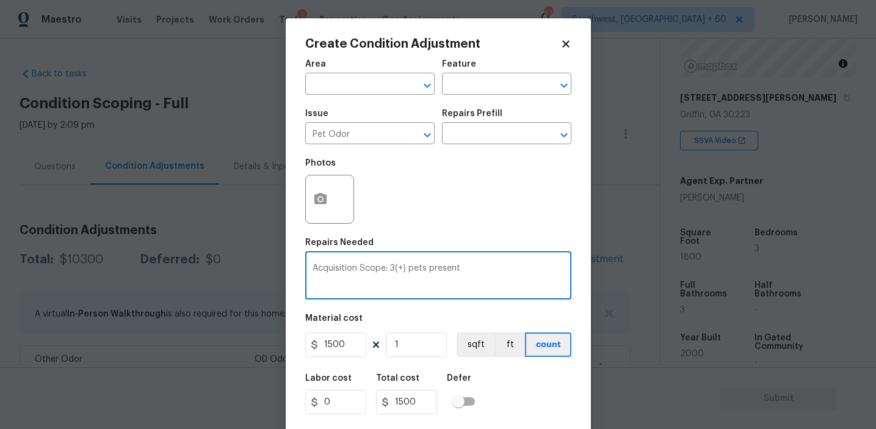
click at [432, 269] on textarea "Acquisition Scope: 3(+) pets present" at bounding box center [439, 277] width 252 height 26
paste textarea "There is a strong cat urine smell thoroughout the home."
click at [479, 270] on textarea "There is a strong cat urine smell thoroughout the home." at bounding box center [439, 277] width 252 height 26
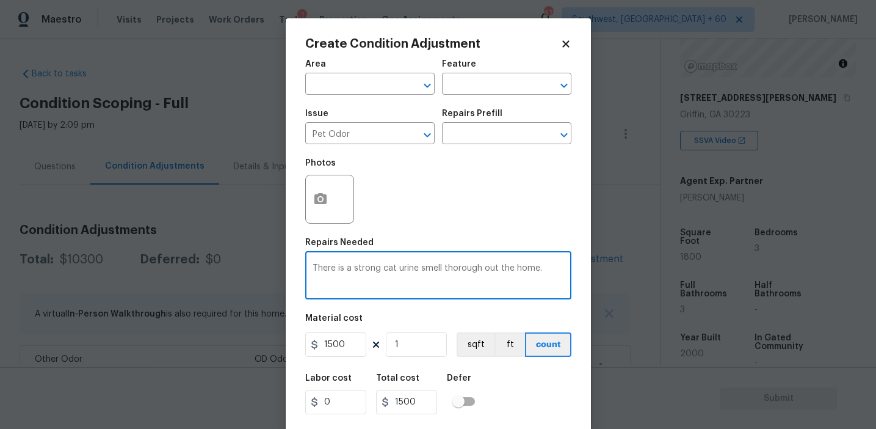
type textarea "There is a strong cat urine smell thorough out the home."
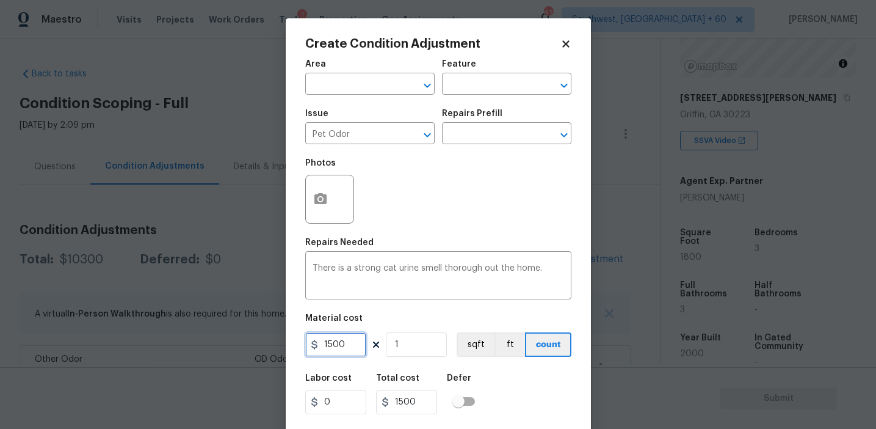
scroll to position [27, 0]
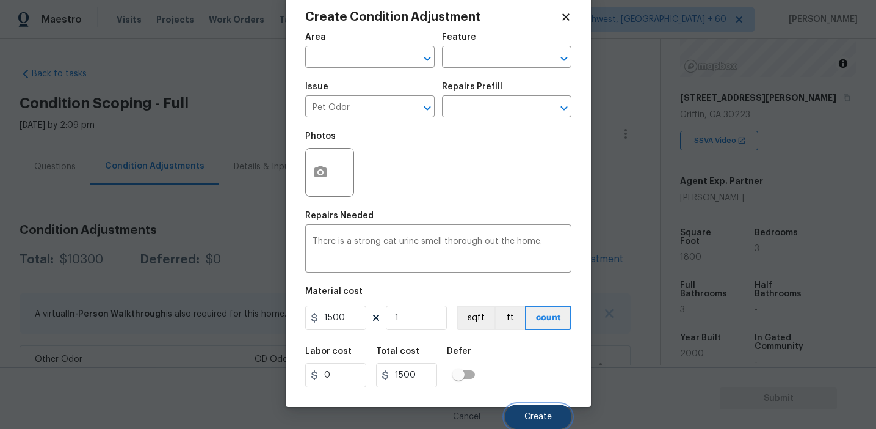
click at [528, 413] on span "Create" at bounding box center [537, 416] width 27 height 9
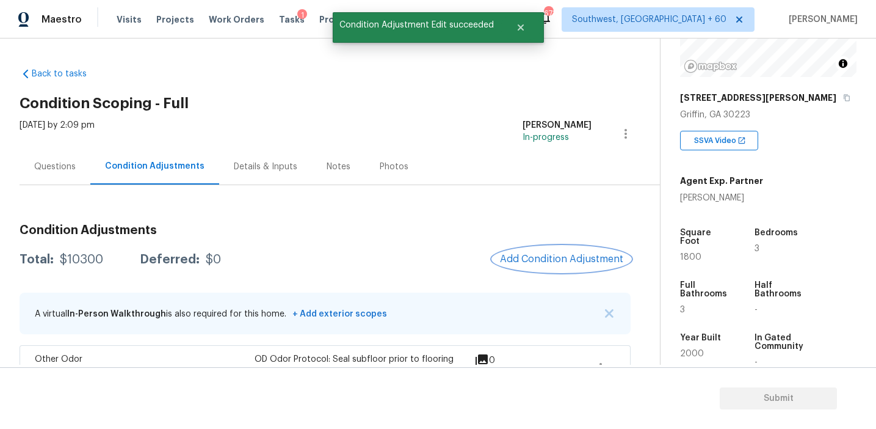
scroll to position [0, 0]
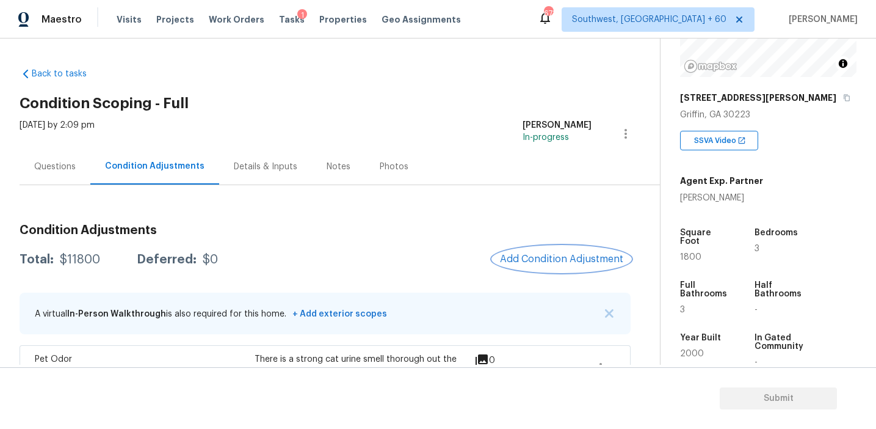
click at [518, 254] on span "Add Condition Adjustment" at bounding box center [561, 258] width 123 height 11
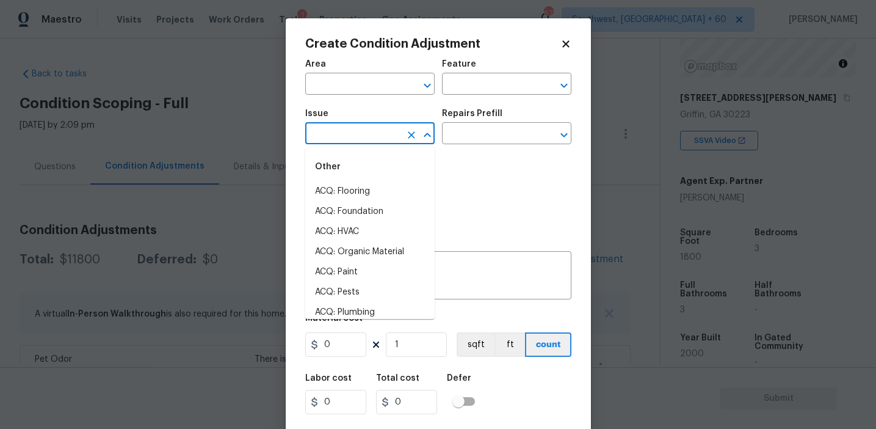
click at [359, 135] on input "text" at bounding box center [352, 134] width 95 height 19
type input "leak"
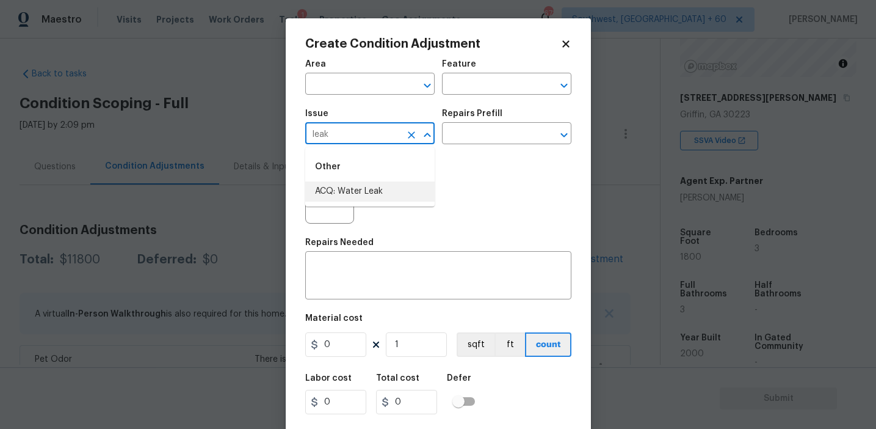
click at [414, 129] on icon "Clear" at bounding box center [411, 135] width 12 height 12
click at [399, 210] on li "General Plumbing" at bounding box center [369, 211] width 129 height 20
type input "General Plumbing"
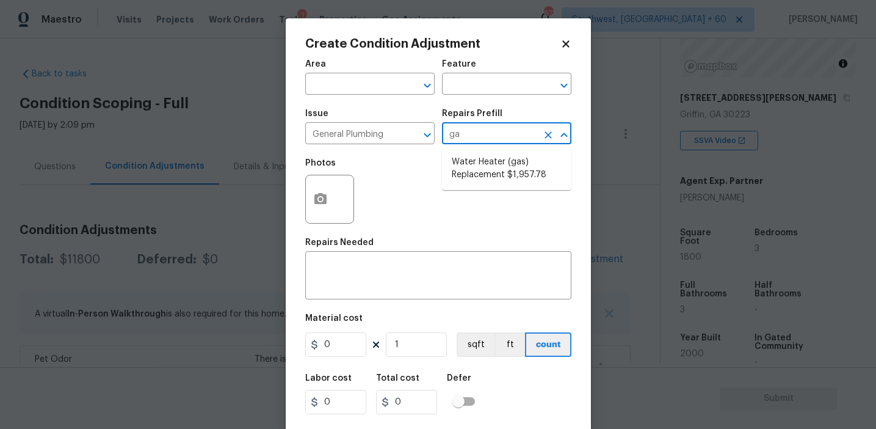
type input "gas"
click at [474, 177] on li "Water Heater (gas) Replacement $1,957.78" at bounding box center [506, 168] width 129 height 33
type input "Plumbing"
type textarea "Remove the existing gas water heater and install a new 40 gallon gas water heat…"
type input "1957.78"
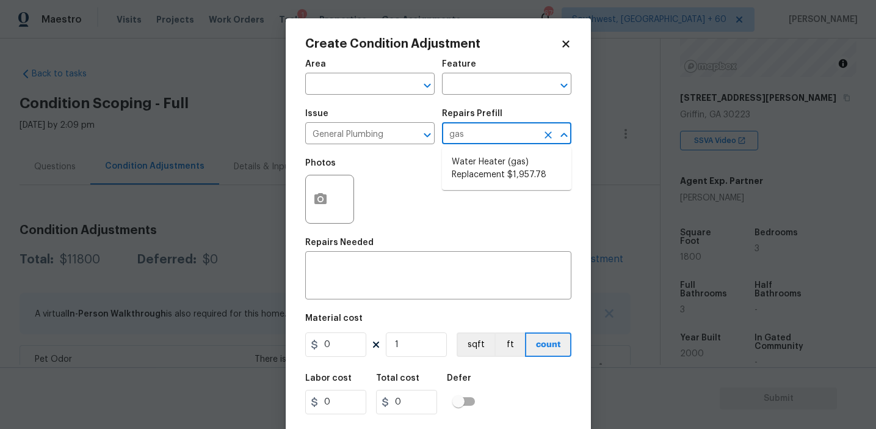
type input "1957.78"
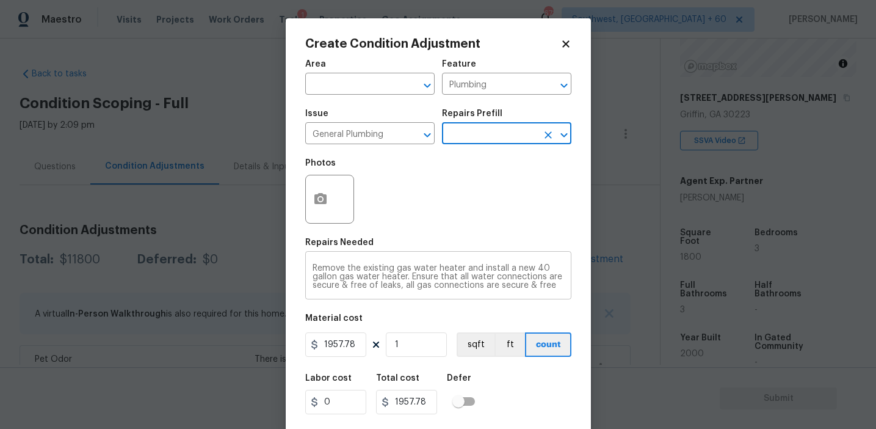
scroll to position [26, 0]
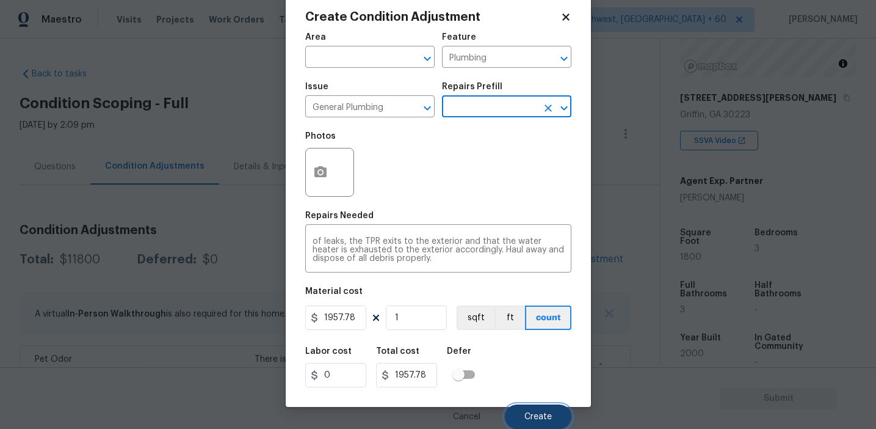
click at [531, 408] on button "Create" at bounding box center [538, 416] width 67 height 24
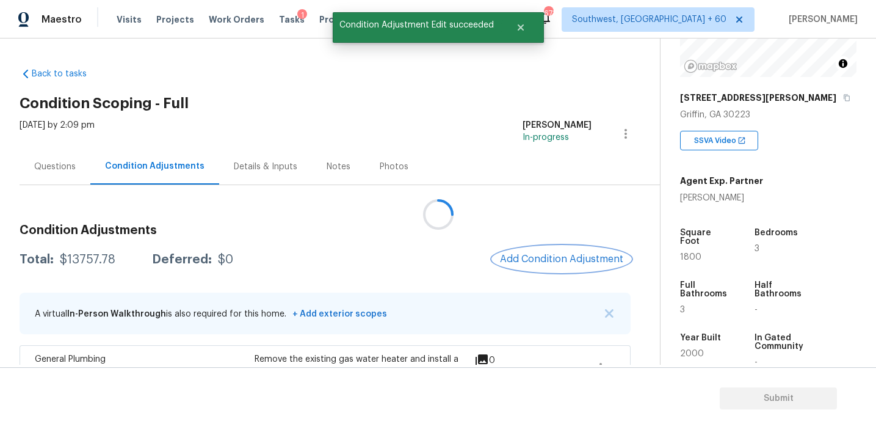
scroll to position [0, 0]
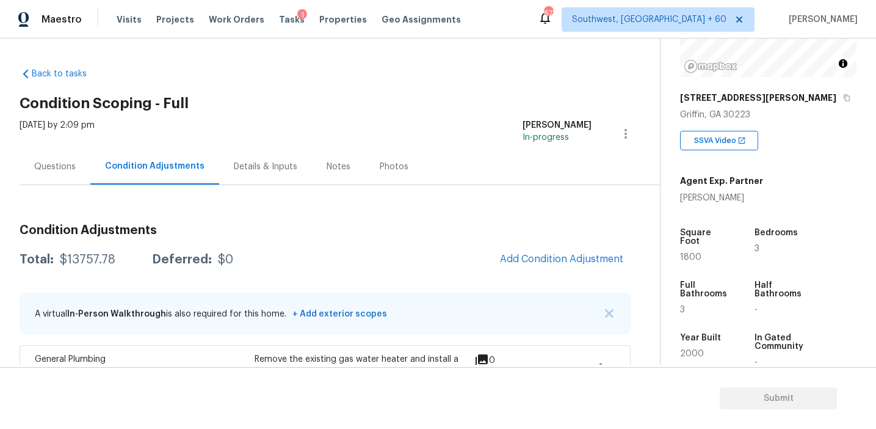
click at [173, 212] on div "Condition Adjustments Total: $13757.78 Deferred: $0 Add Condition Adjustment A …" at bounding box center [325, 418] width 611 height 466
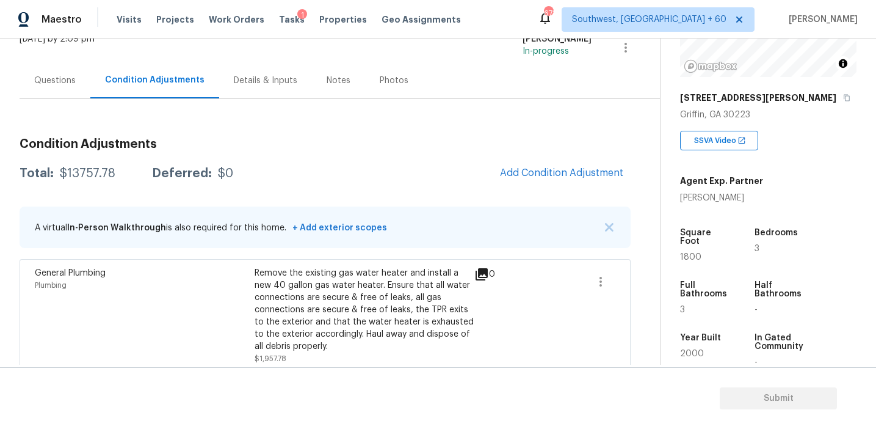
click at [67, 81] on div "Questions" at bounding box center [55, 80] width 42 height 12
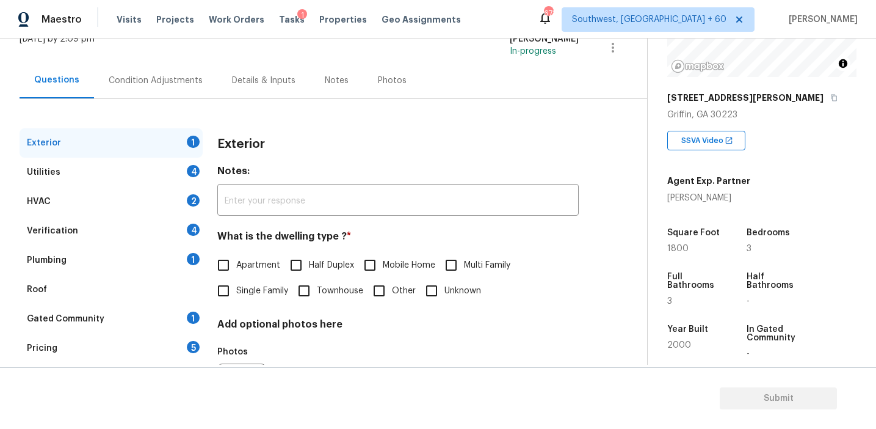
scroll to position [107, 0]
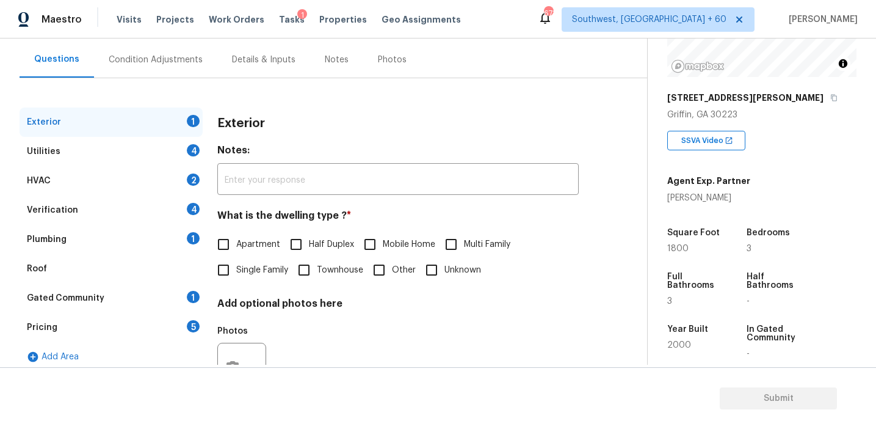
click at [156, 328] on div "Pricing 5" at bounding box center [111, 327] width 183 height 29
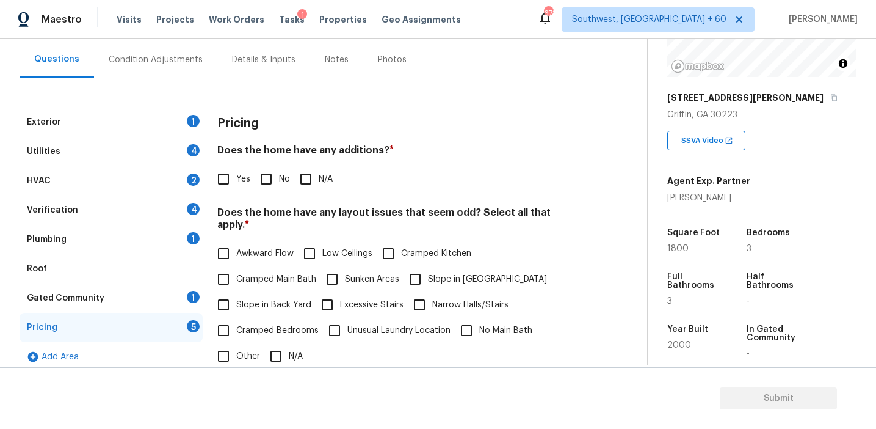
click at [401, 148] on h4 "Does the home have any additions? *" at bounding box center [397, 152] width 361 height 17
click at [267, 181] on input "No" at bounding box center [266, 179] width 26 height 26
checkbox input "true"
click at [259, 300] on span "Slope in Back Yard" at bounding box center [273, 306] width 75 height 13
click at [236, 297] on input "Slope in Back Yard" at bounding box center [224, 306] width 26 height 26
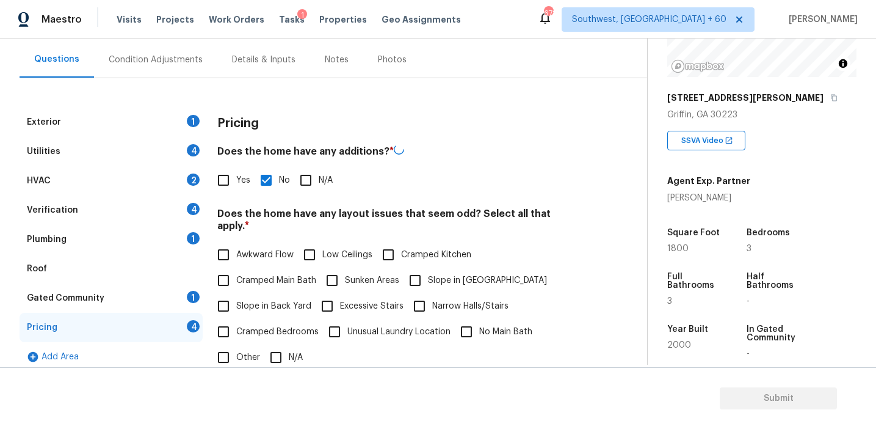
checkbox input "true"
click at [426, 275] on input "Slope in [GEOGRAPHIC_DATA]" at bounding box center [415, 279] width 26 height 26
checkbox input "true"
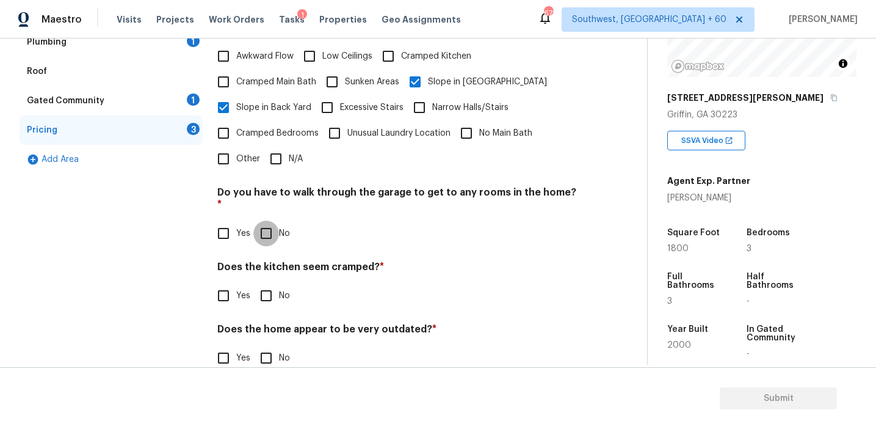
click at [275, 220] on input "No" at bounding box center [266, 233] width 26 height 26
checkbox input "true"
click at [265, 284] on input "No" at bounding box center [266, 297] width 26 height 26
checkbox input "true"
click at [267, 346] on input "No" at bounding box center [266, 359] width 26 height 26
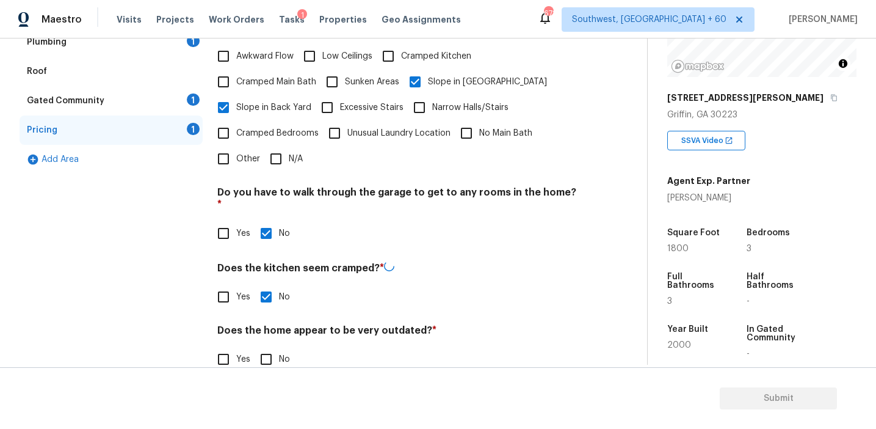
checkbox input "true"
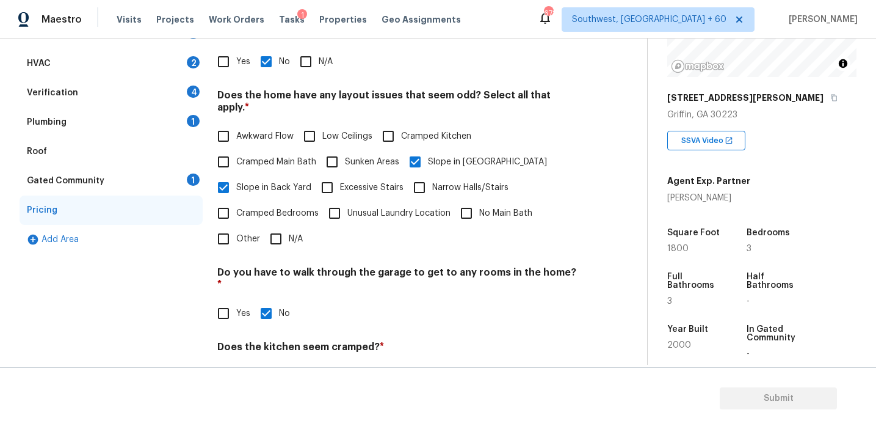
click at [197, 183] on div "1" at bounding box center [193, 179] width 13 height 12
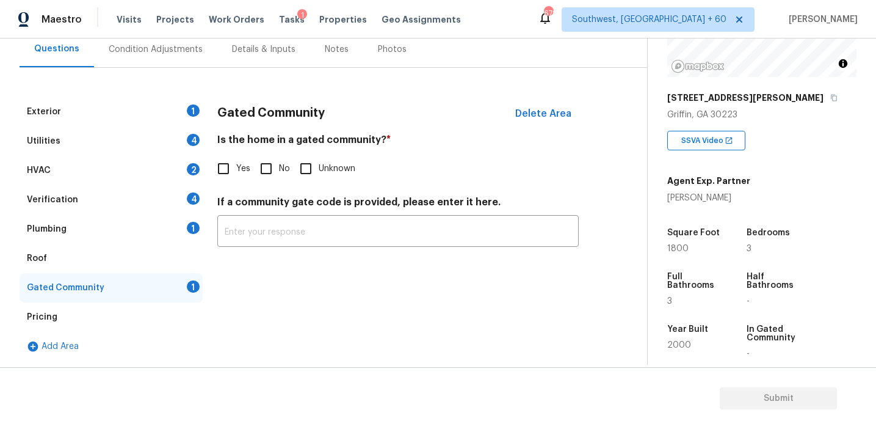
scroll to position [117, 0]
click at [271, 170] on input "No" at bounding box center [266, 169] width 26 height 26
checkbox input "true"
click at [175, 232] on div "Plumbing 1" at bounding box center [111, 228] width 183 height 29
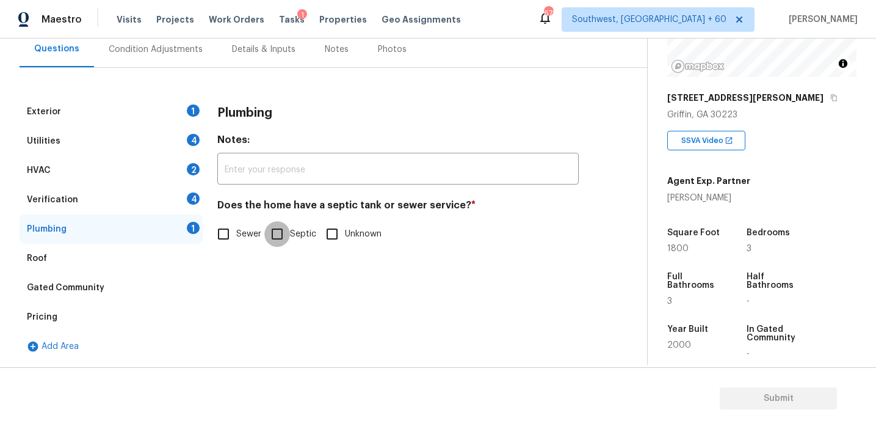
click at [281, 233] on input "Septic" at bounding box center [277, 234] width 26 height 26
checkbox input "true"
click at [190, 198] on div "4" at bounding box center [193, 198] width 13 height 12
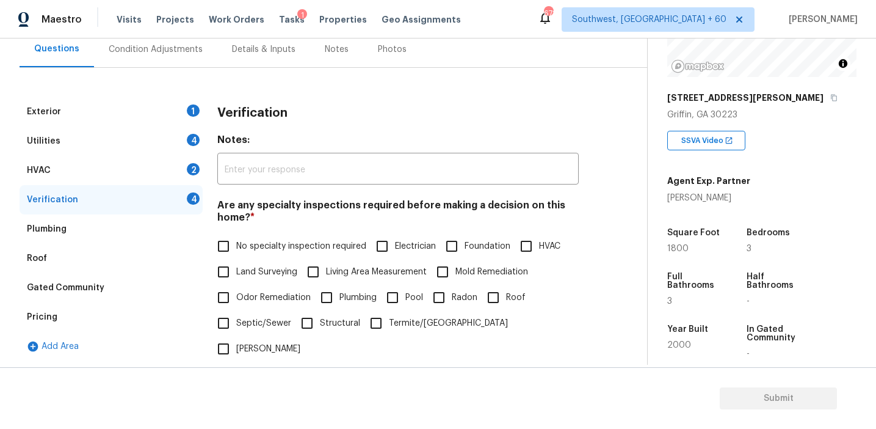
click at [276, 250] on span "No specialty inspection required" at bounding box center [301, 246] width 130 height 13
click at [236, 250] on input "No specialty inspection required" at bounding box center [224, 246] width 26 height 26
checkbox input "true"
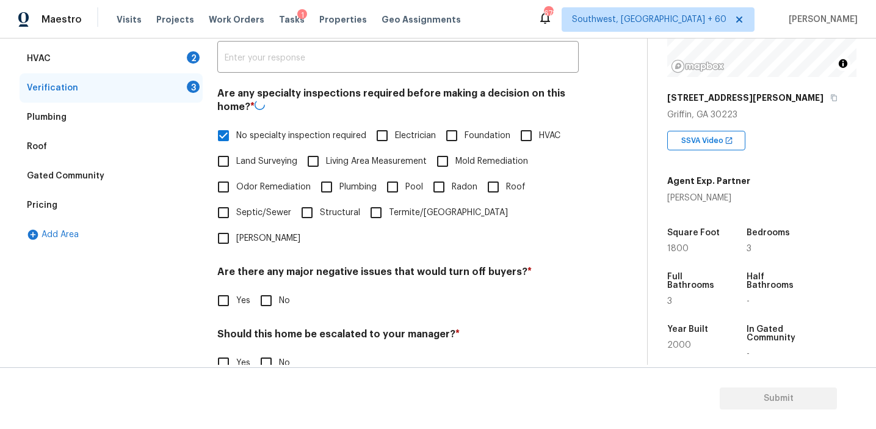
scroll to position [256, 0]
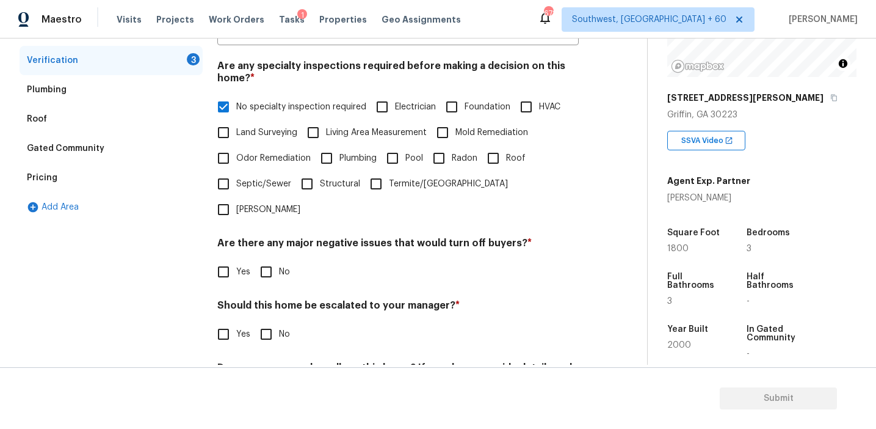
click at [267, 259] on input "No" at bounding box center [266, 272] width 26 height 26
checkbox input "true"
click at [268, 322] on input "No" at bounding box center [266, 335] width 26 height 26
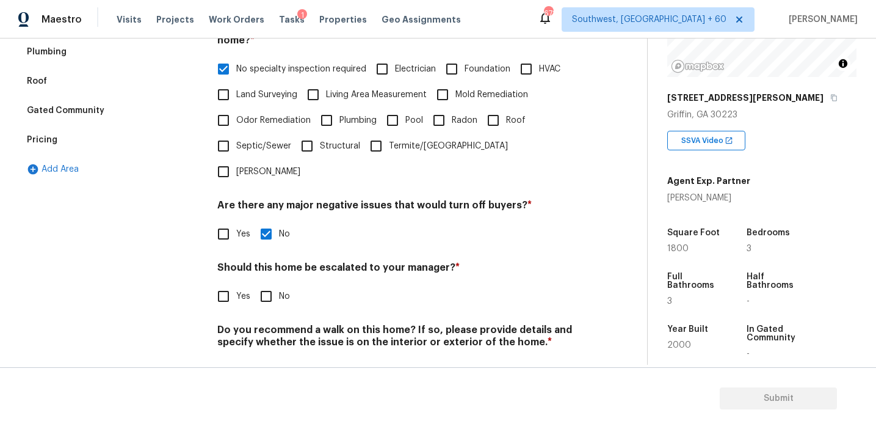
scroll to position [306, 0]
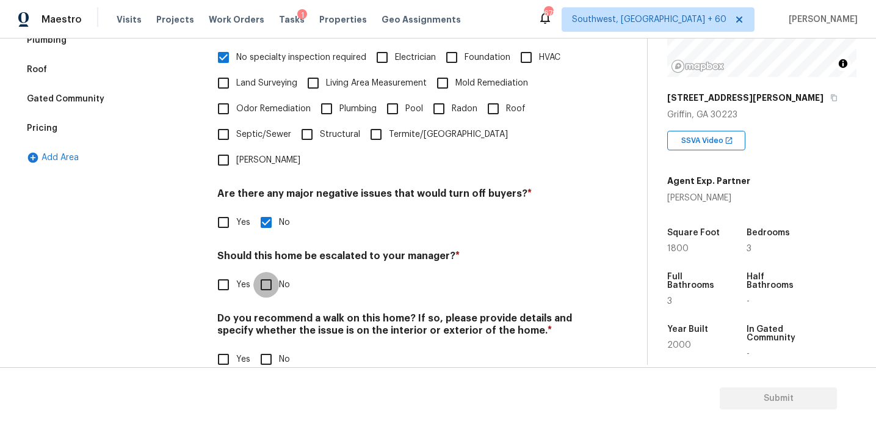
click at [264, 272] on input "No" at bounding box center [266, 285] width 26 height 26
checkbox input "true"
click at [266, 347] on input "No" at bounding box center [266, 360] width 26 height 26
checkbox input "true"
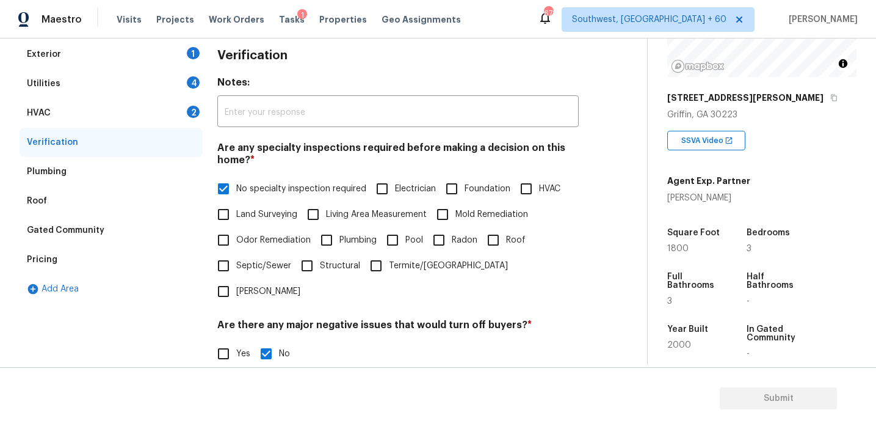
click at [177, 103] on div "HVAC 2" at bounding box center [111, 112] width 183 height 29
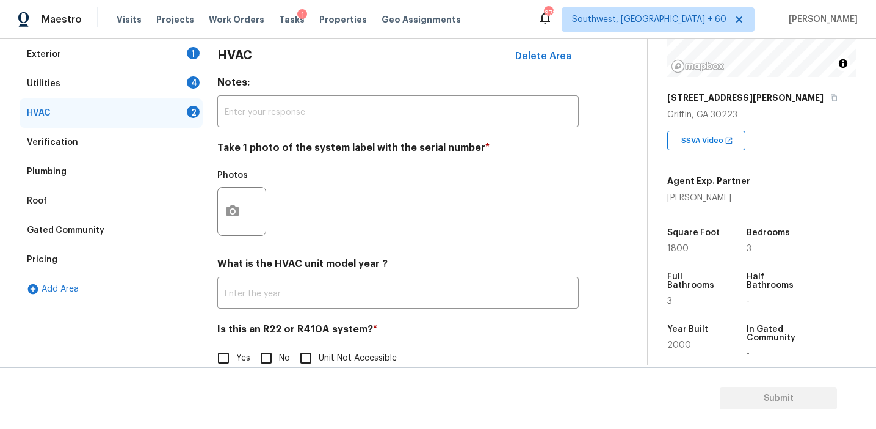
scroll to position [200, 0]
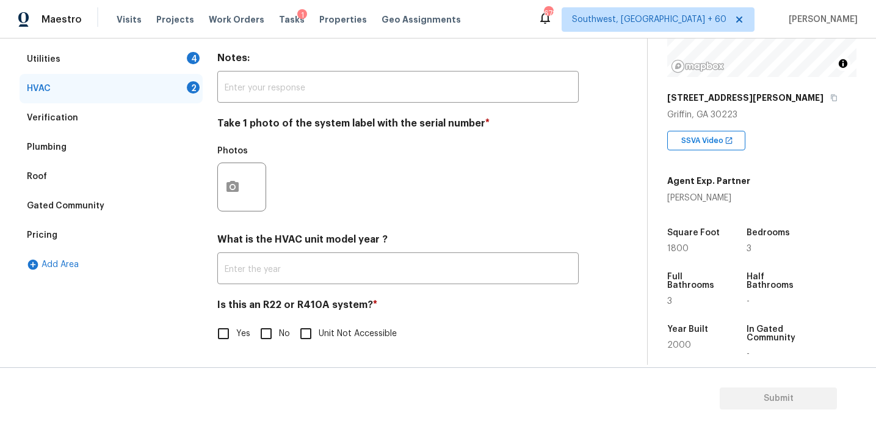
click at [267, 336] on input "No" at bounding box center [266, 334] width 26 height 26
checkbox input "true"
click at [222, 180] on button "button" at bounding box center [232, 187] width 29 height 48
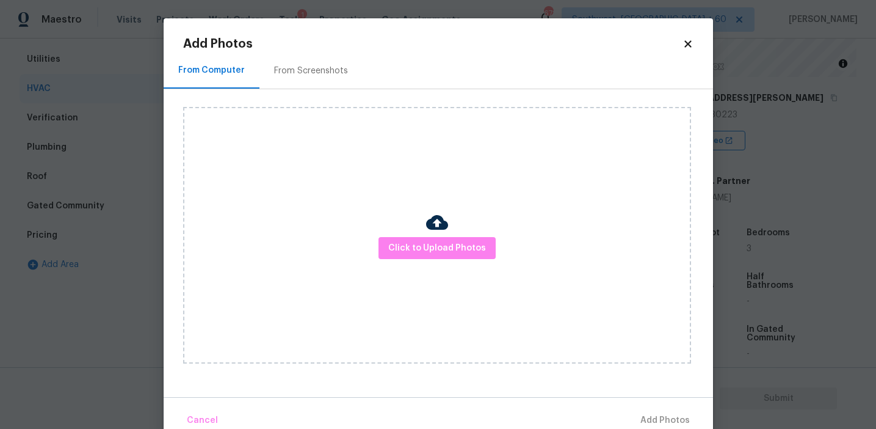
click at [283, 71] on div "From Screenshots" at bounding box center [311, 71] width 74 height 12
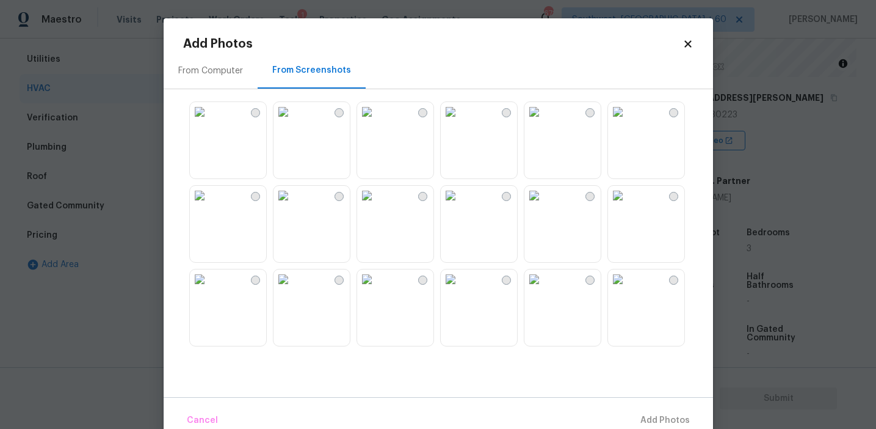
click at [216, 70] on div "From Computer" at bounding box center [210, 71] width 65 height 12
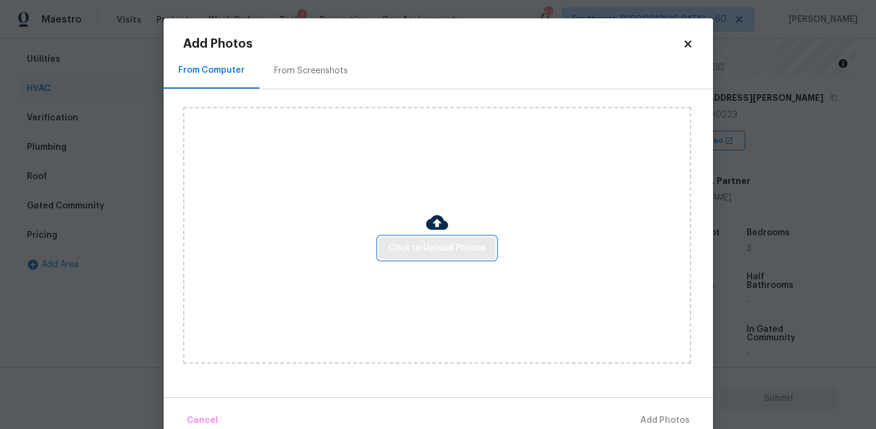
click at [434, 243] on span "Click to Upload Photos" at bounding box center [437, 248] width 98 height 15
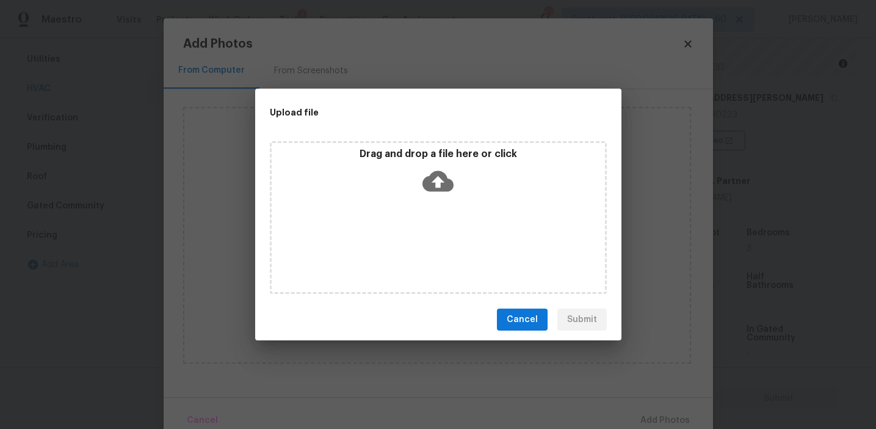
click at [436, 157] on p "Drag and drop a file here or click" at bounding box center [438, 154] width 333 height 13
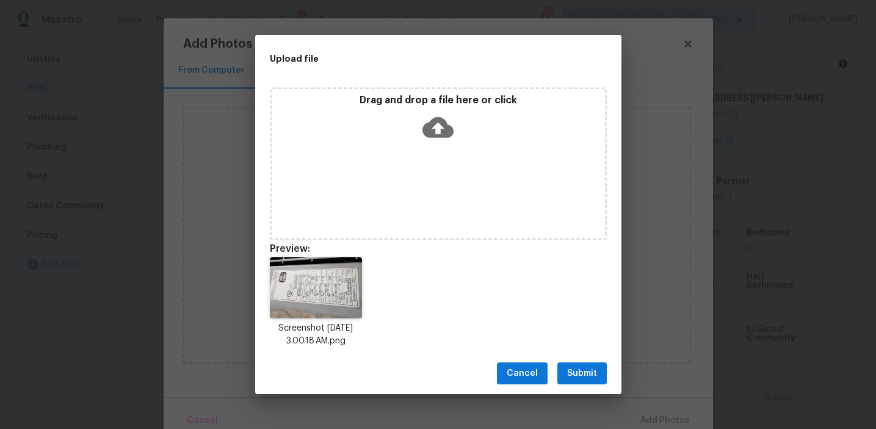
click at [583, 364] on button "Submit" at bounding box center [581, 373] width 49 height 23
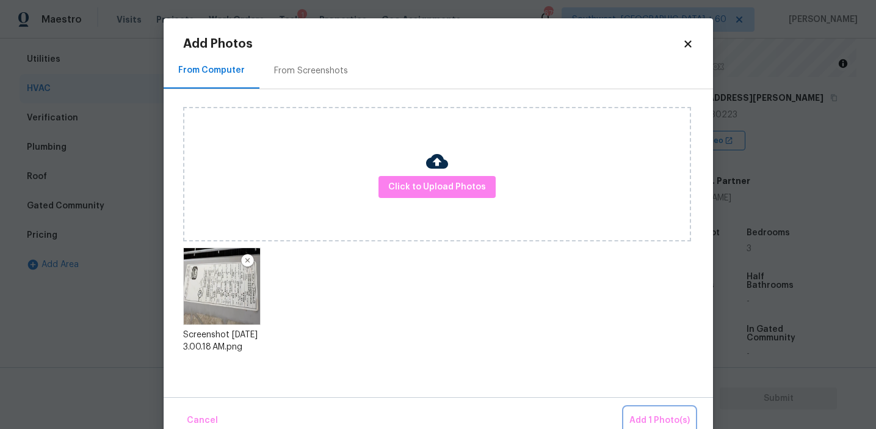
click at [647, 412] on button "Add 1 Photo(s)" at bounding box center [660, 420] width 70 height 26
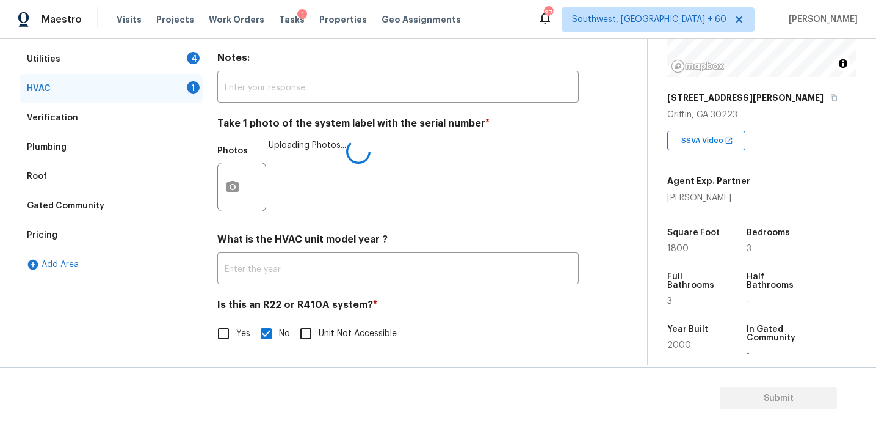
click at [405, 236] on h4 "What is the HVAC unit model year ?" at bounding box center [397, 241] width 361 height 17
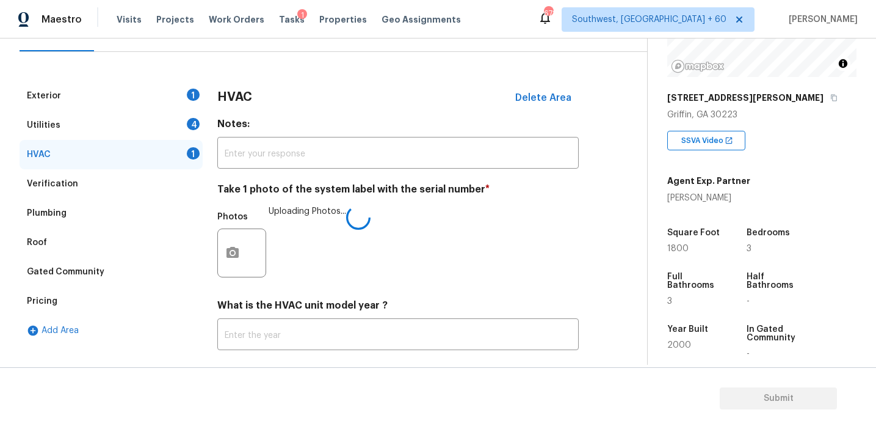
scroll to position [112, 0]
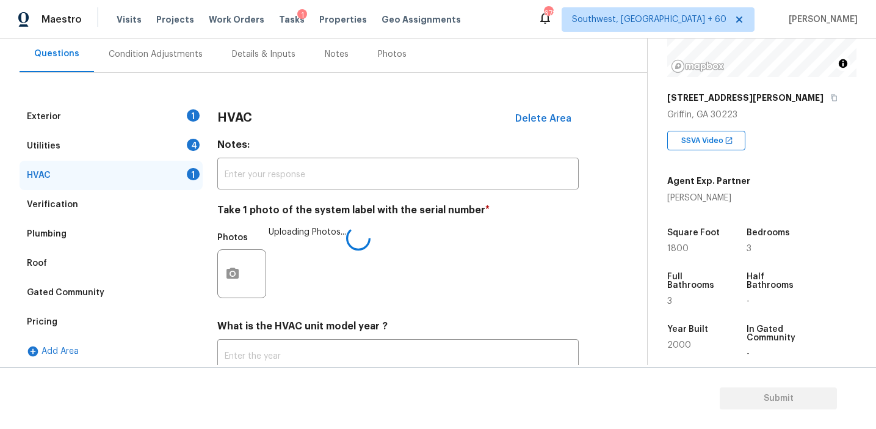
click at [229, 142] on h4 "Notes:" at bounding box center [397, 147] width 361 height 17
click at [195, 146] on div "4" at bounding box center [193, 145] width 13 height 12
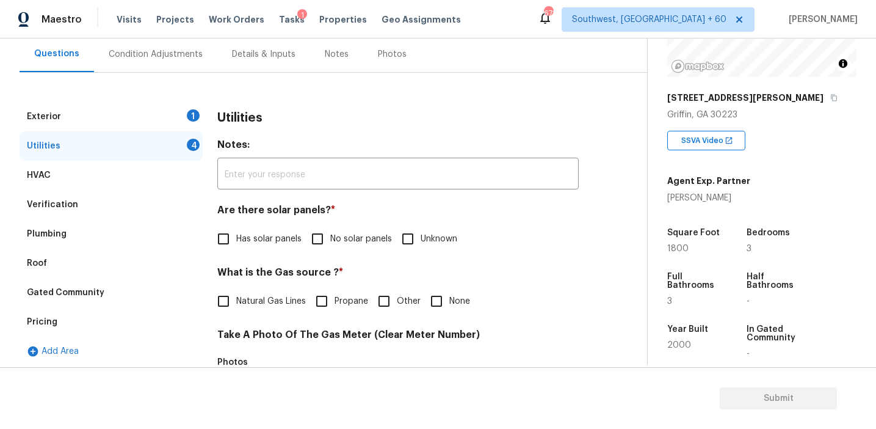
click at [346, 239] on span "No solar panels" at bounding box center [361, 239] width 62 height 13
click at [330, 239] on input "No solar panels" at bounding box center [318, 239] width 26 height 26
checkbox input "true"
click at [270, 296] on span "Natural Gas Lines" at bounding box center [271, 301] width 70 height 13
click at [236, 296] on input "Natural Gas Lines" at bounding box center [224, 301] width 26 height 26
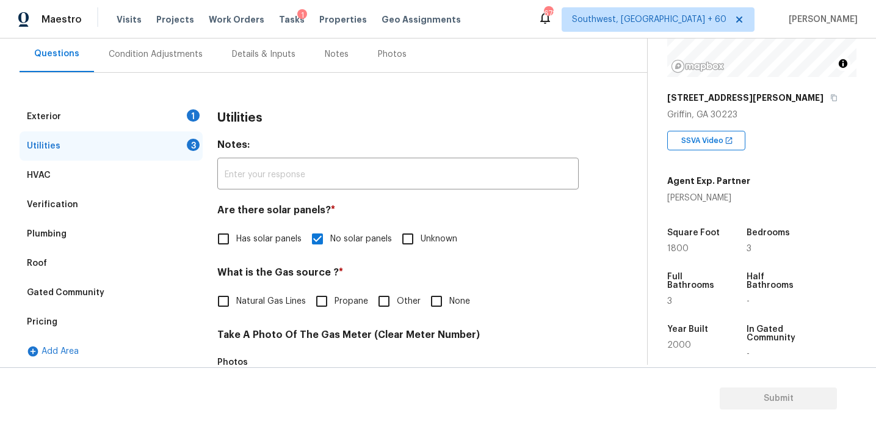
checkbox input "true"
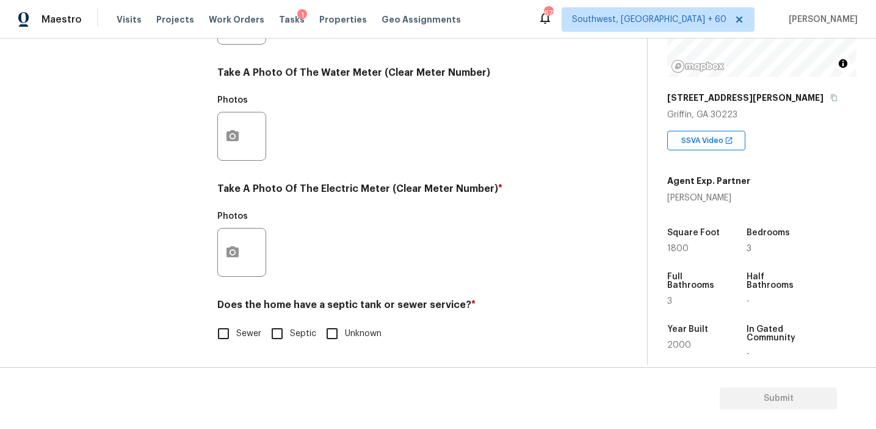
click at [227, 333] on input "Sewer" at bounding box center [224, 334] width 26 height 26
checkbox input "true"
click at [238, 254] on icon "button" at bounding box center [233, 251] width 12 height 11
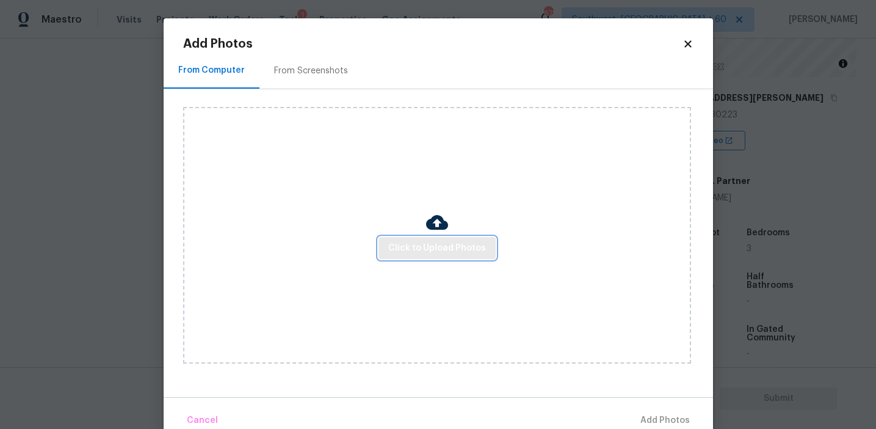
click at [407, 256] on button "Click to Upload Photos" at bounding box center [437, 248] width 117 height 23
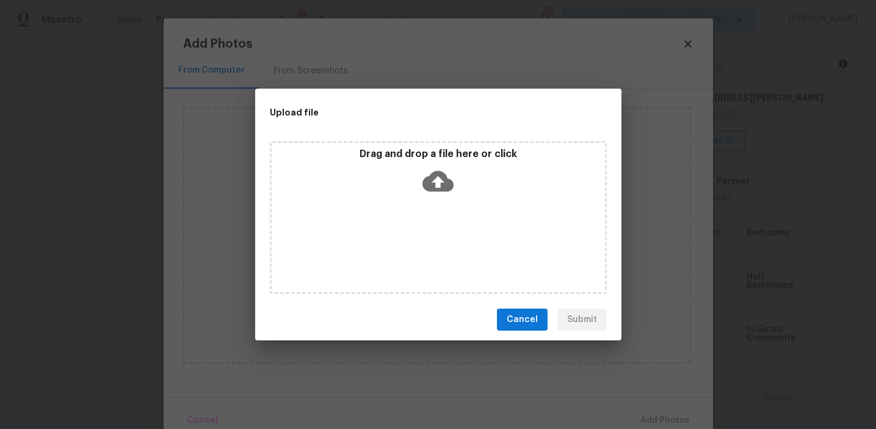
click at [413, 192] on div "Drag and drop a file here or click" at bounding box center [438, 174] width 333 height 53
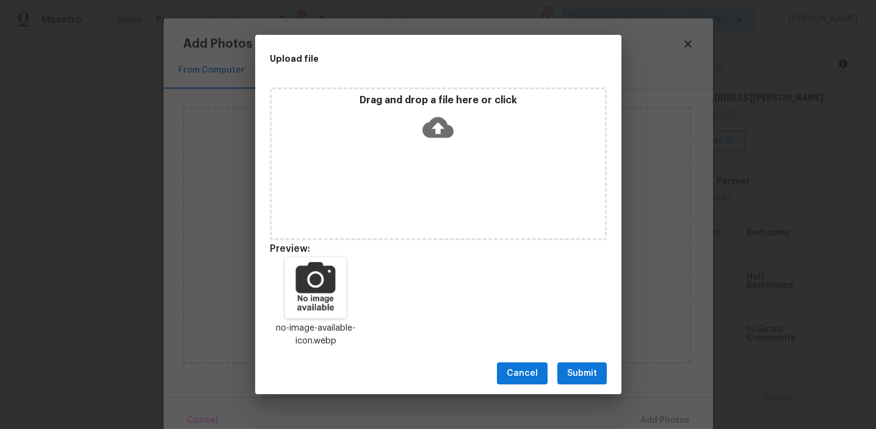
click at [572, 368] on span "Submit" at bounding box center [582, 373] width 30 height 15
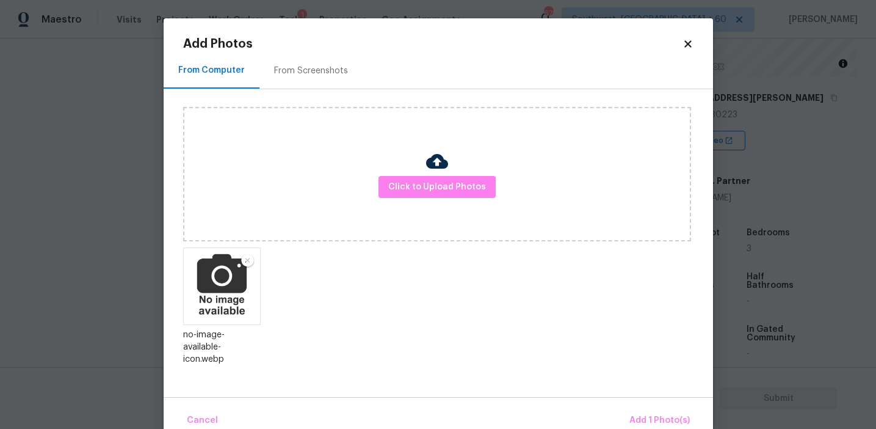
click at [625, 408] on div "Cancel Add 1 Photo(s)" at bounding box center [438, 415] width 549 height 37
click at [628, 409] on button "Add 1 Photo(s)" at bounding box center [660, 420] width 70 height 26
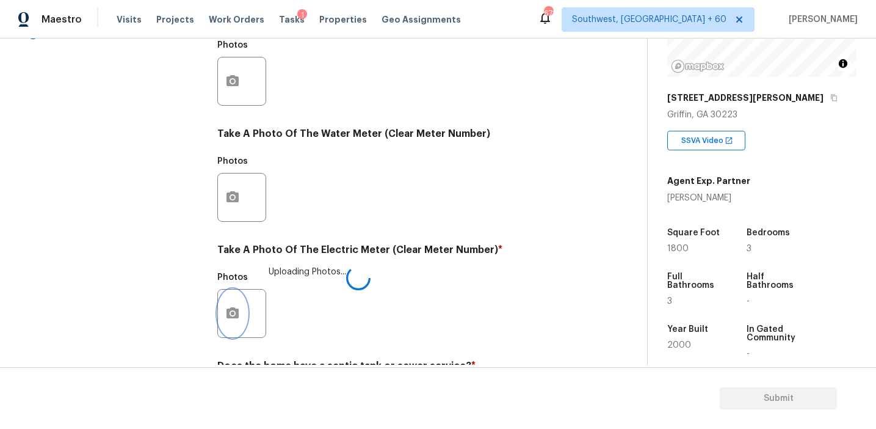
scroll to position [334, 0]
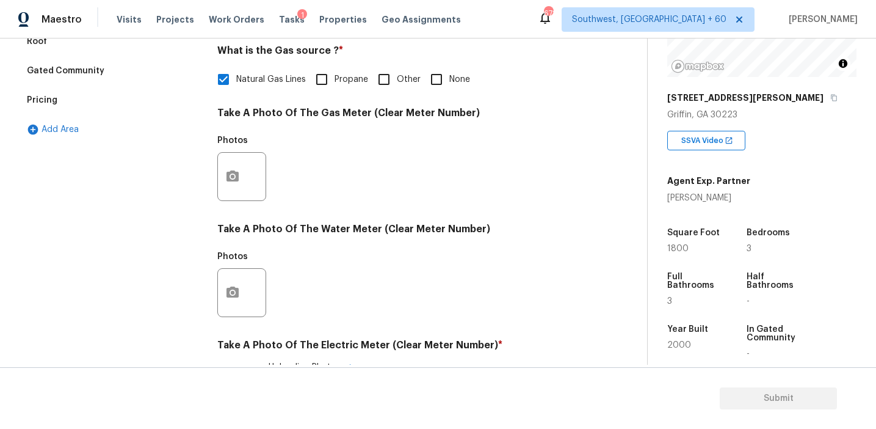
click at [444, 70] on input "None" at bounding box center [437, 80] width 26 height 26
checkbox input "true"
checkbox input "false"
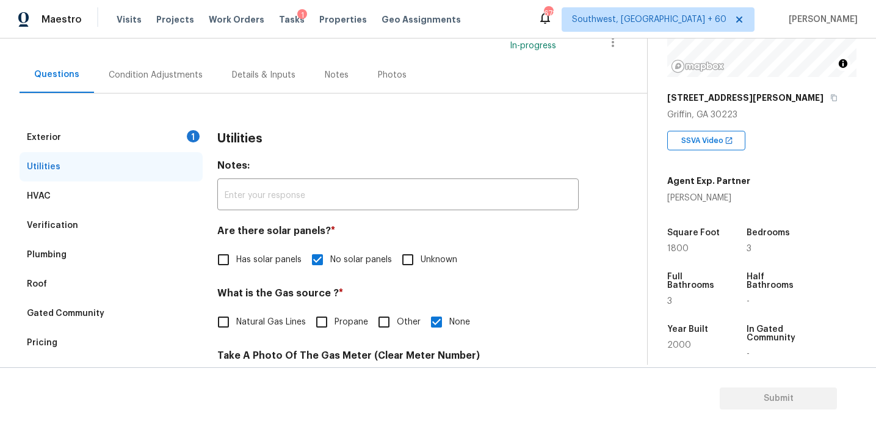
scroll to position [92, 0]
click at [164, 142] on div "Exterior 1" at bounding box center [111, 136] width 183 height 29
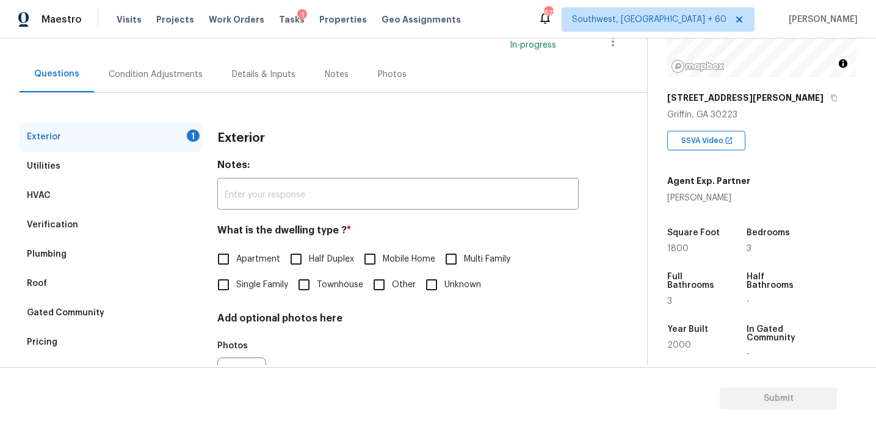
click at [257, 283] on span "Single Family" at bounding box center [262, 284] width 52 height 13
click at [236, 283] on input "Single Family" at bounding box center [224, 285] width 26 height 26
checkbox input "true"
click at [194, 71] on div "Condition Adjustments" at bounding box center [156, 74] width 94 height 12
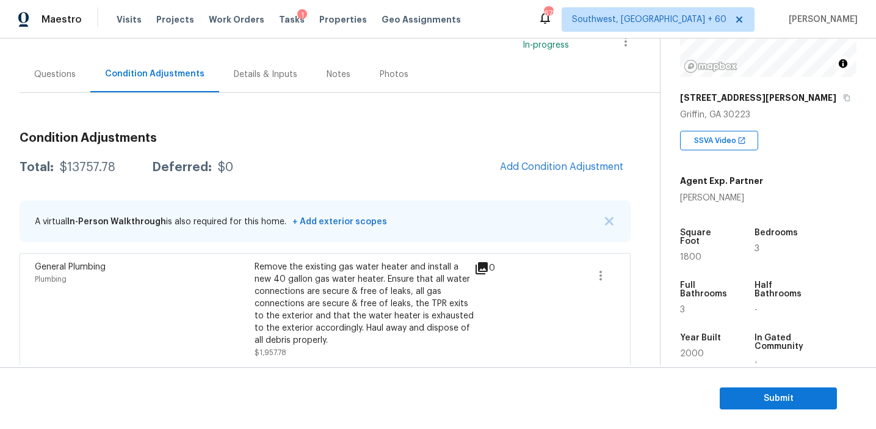
click at [417, 168] on div "Total: $13757.78 Deferred: $0 Add Condition Adjustment" at bounding box center [325, 167] width 611 height 27
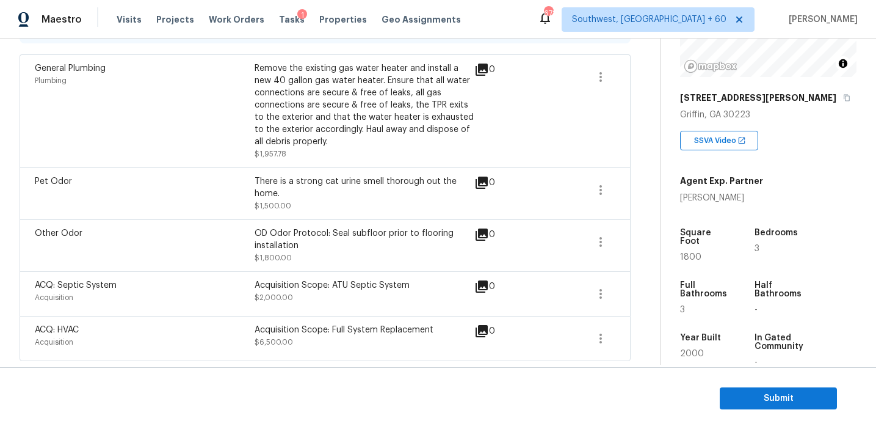
click at [417, 168] on div "Pet Odor There is a strong cat urine smell thorough out the home. $1,500.00 0" at bounding box center [325, 193] width 611 height 52
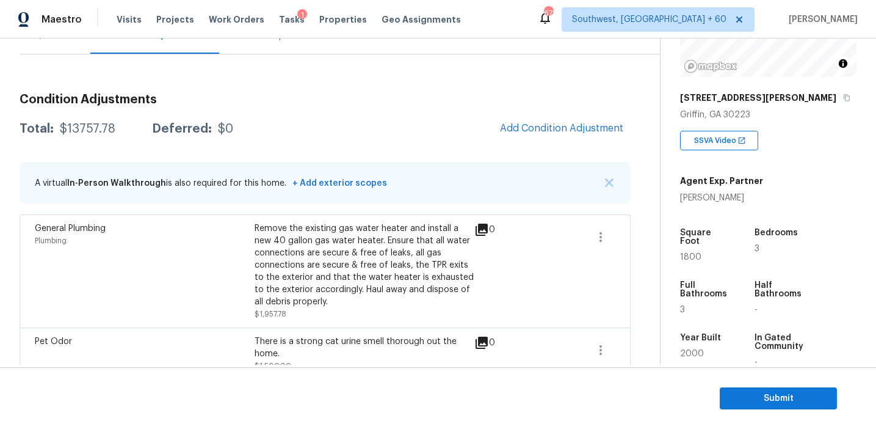
scroll to position [115, 0]
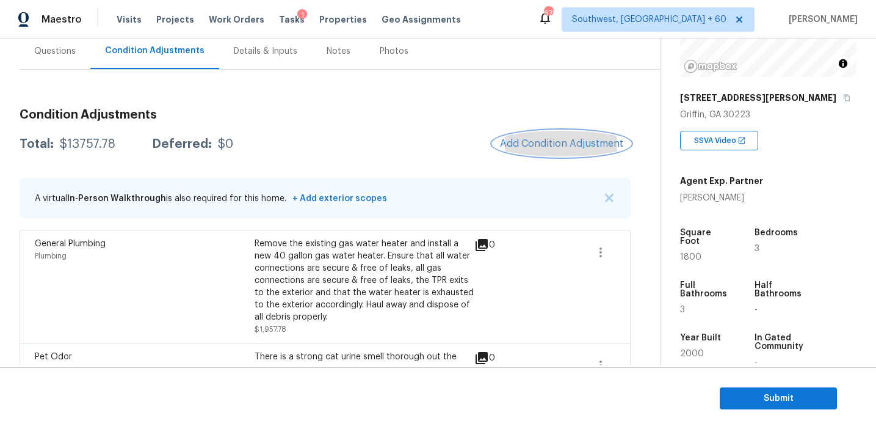
click at [521, 139] on span "Add Condition Adjustment" at bounding box center [561, 143] width 123 height 11
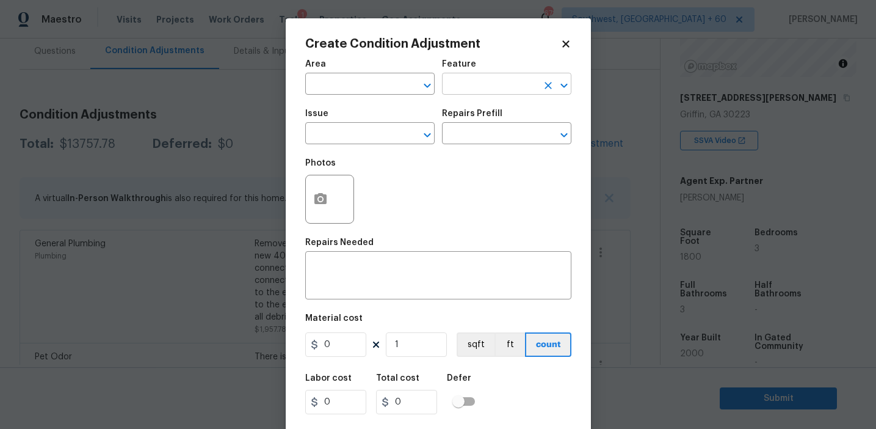
click at [462, 86] on input "text" at bounding box center [489, 85] width 95 height 19
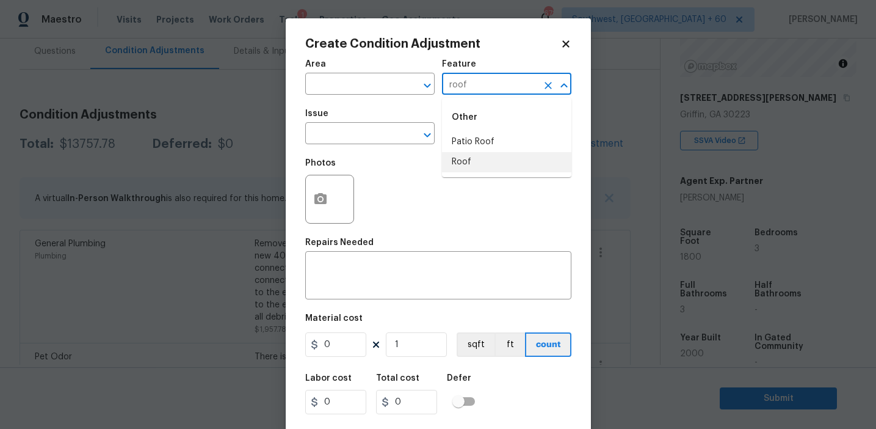
click at [473, 164] on li "Roof" at bounding box center [506, 162] width 129 height 20
type input "Roof"
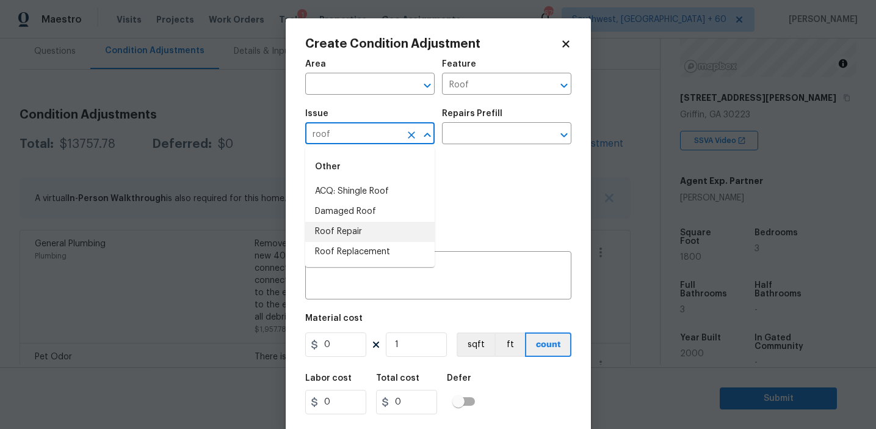
click at [371, 225] on li "Roof Repair" at bounding box center [369, 232] width 129 height 20
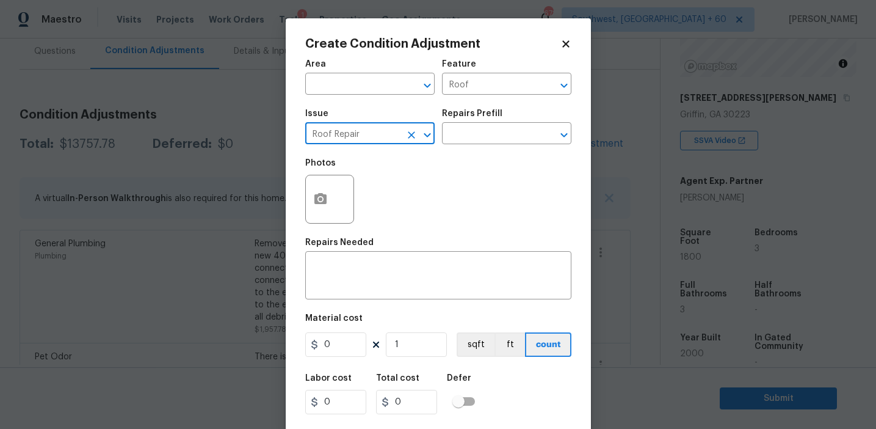
click at [349, 131] on input "Roof Repair" at bounding box center [352, 134] width 95 height 19
type input "Roof Repair"
click at [432, 294] on div "x ​" at bounding box center [438, 276] width 266 height 45
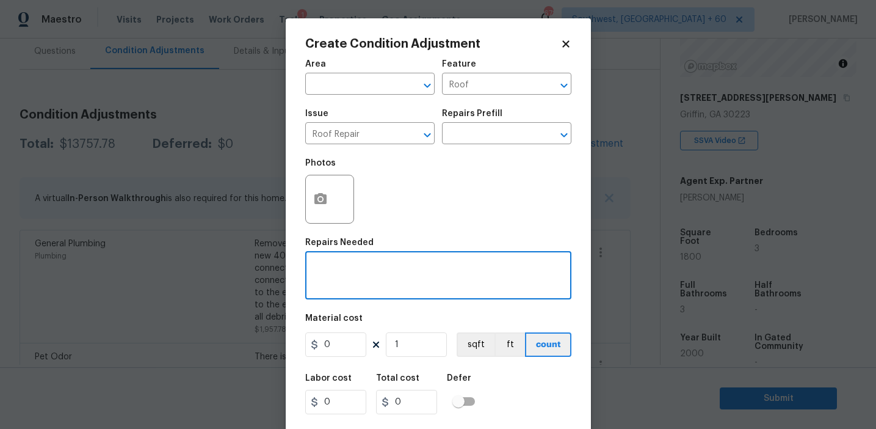
paste textarea "Roof Repair"
type textarea "Roof Repair"
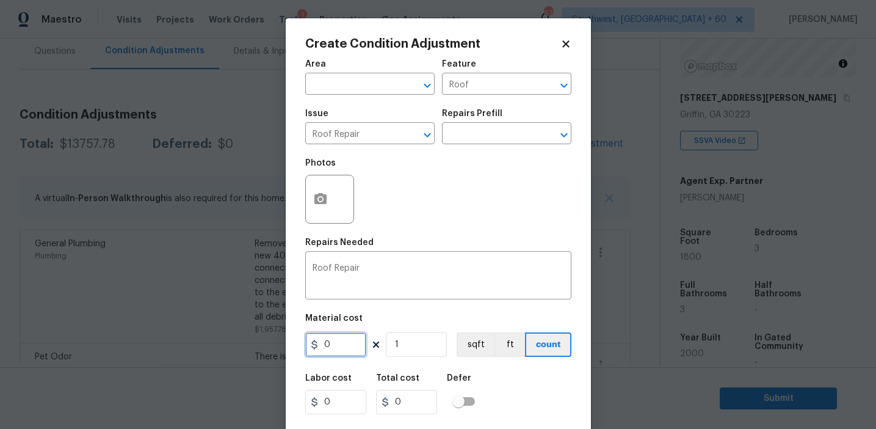
paste input "475"
type input "4750"
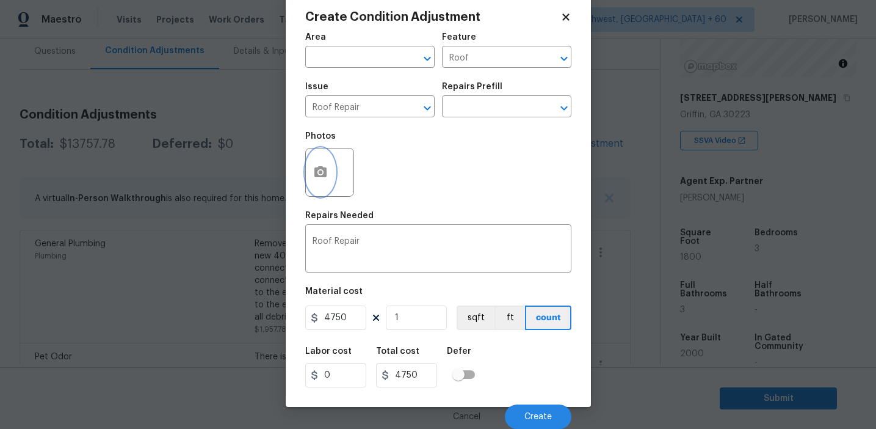
click at [330, 174] on button "button" at bounding box center [320, 172] width 29 height 48
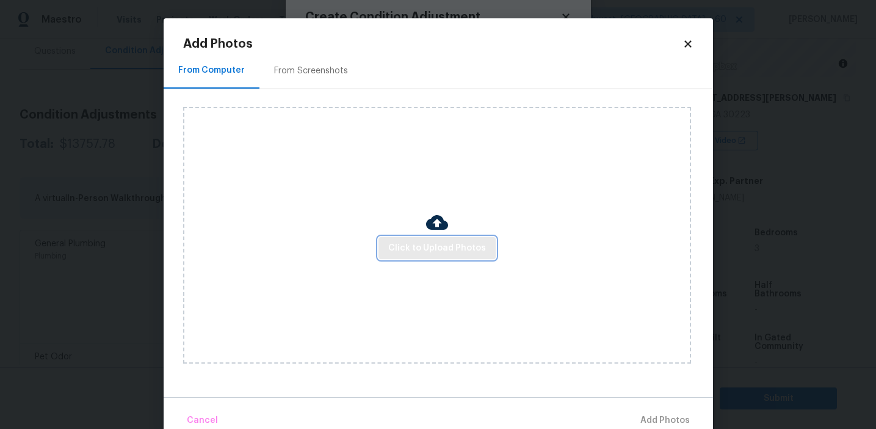
click at [421, 245] on span "Click to Upload Photos" at bounding box center [437, 248] width 98 height 15
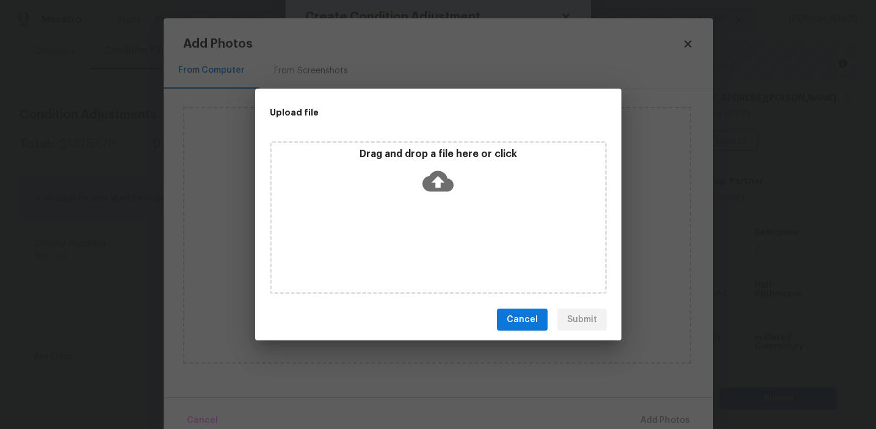
click at [432, 151] on p "Drag and drop a file here or click" at bounding box center [438, 154] width 333 height 13
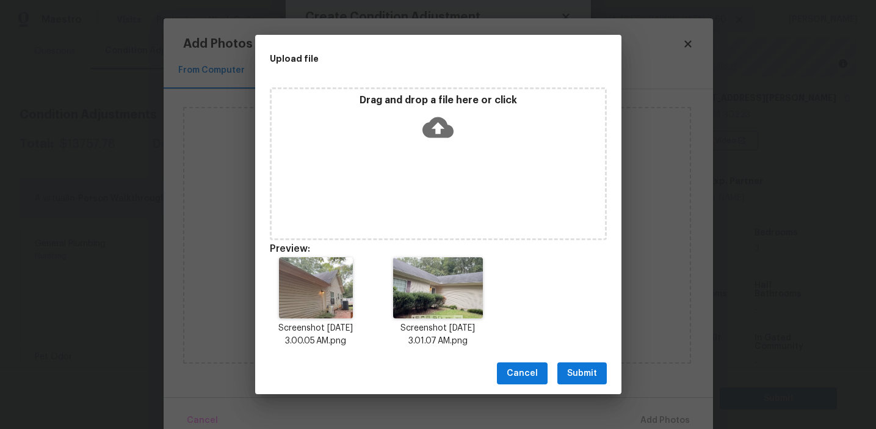
click at [585, 367] on span "Submit" at bounding box center [582, 373] width 30 height 15
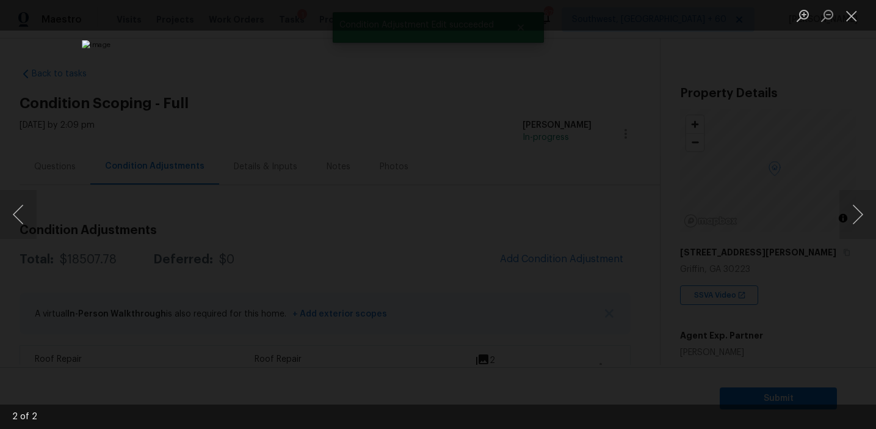
scroll to position [154, 0]
click at [805, 228] on div "Lightbox" at bounding box center [438, 214] width 876 height 429
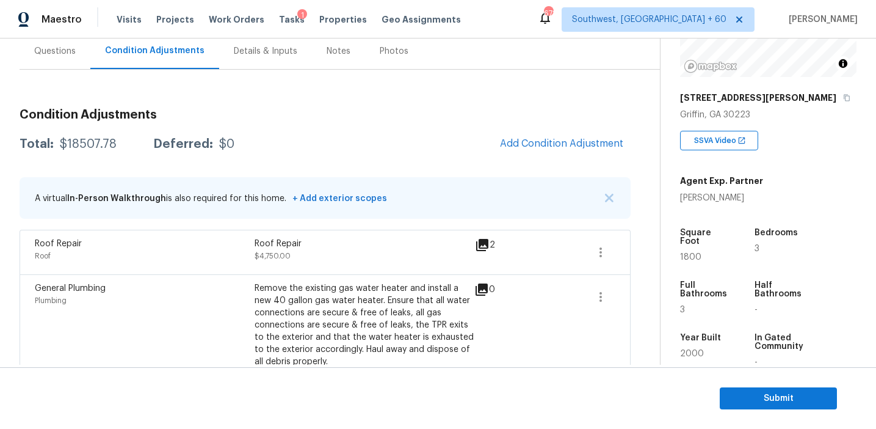
click at [57, 51] on div "Questions" at bounding box center [55, 51] width 42 height 12
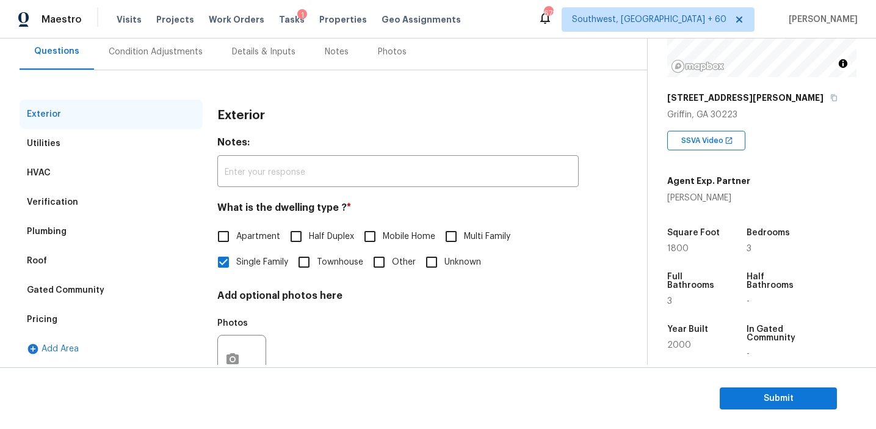
scroll to position [112, 0]
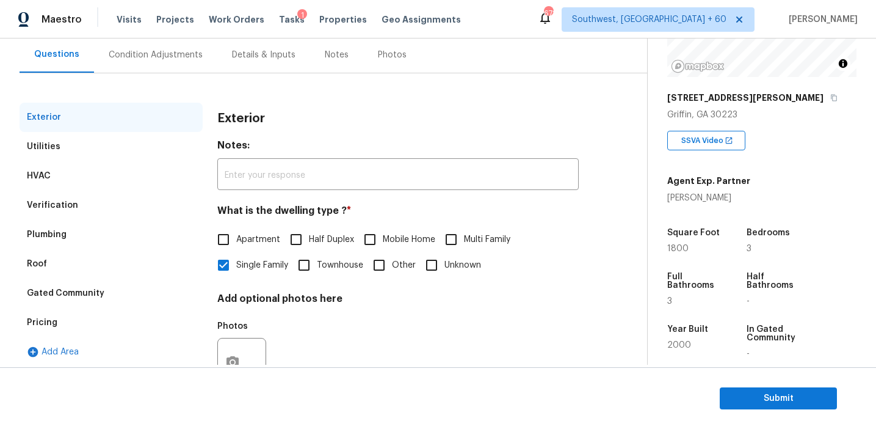
click at [102, 316] on div "Pricing" at bounding box center [111, 322] width 183 height 29
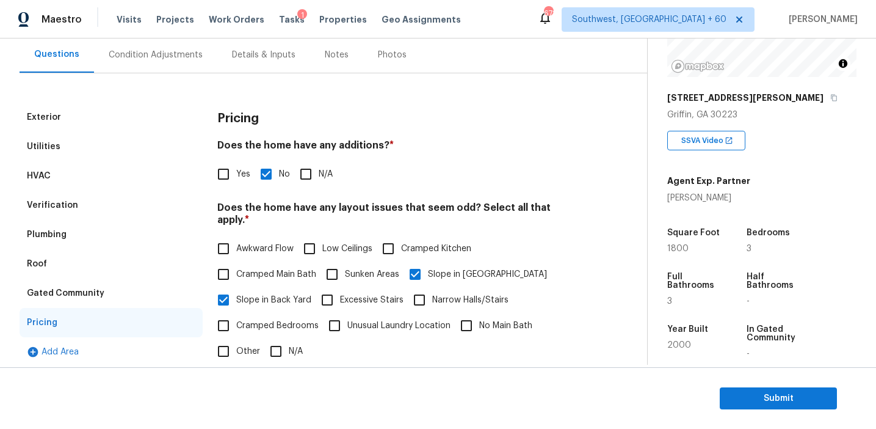
click at [228, 175] on input "Yes" at bounding box center [224, 174] width 26 height 26
checkbox input "true"
checkbox input "false"
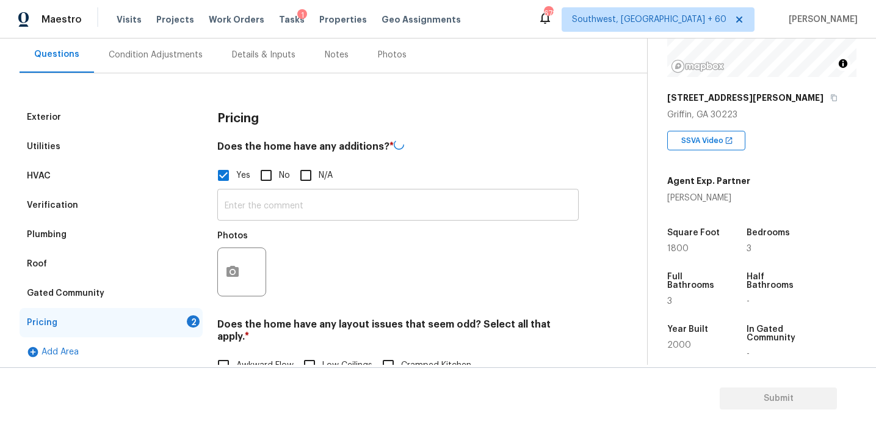
click at [253, 202] on input "text" at bounding box center [397, 206] width 361 height 29
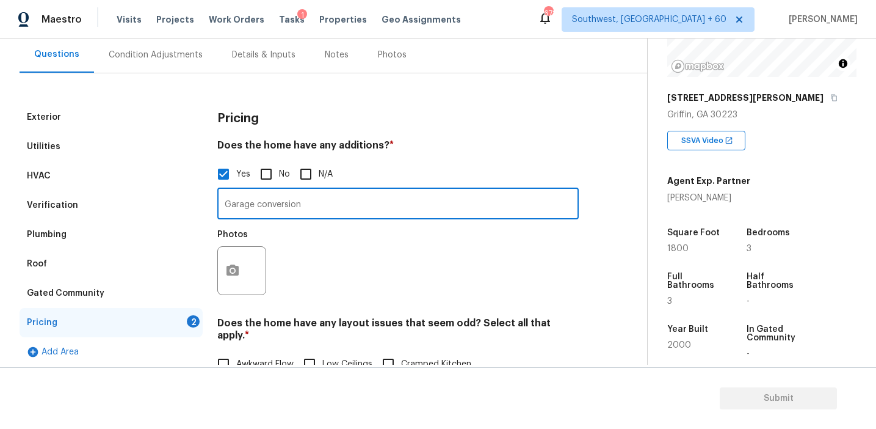
type input "Garage conversion"
click at [238, 266] on icon "button" at bounding box center [232, 270] width 15 height 15
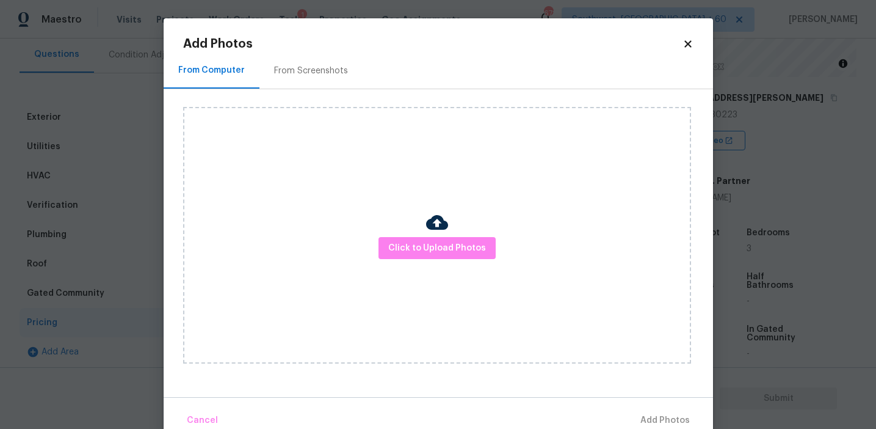
click at [437, 234] on div at bounding box center [437, 224] width 22 height 26
click at [435, 175] on div "Click to Upload Photos" at bounding box center [437, 235] width 508 height 256
click at [432, 271] on div "Click to Upload Photos" at bounding box center [437, 235] width 508 height 256
click at [432, 242] on span "Click to Upload Photos" at bounding box center [437, 248] width 98 height 15
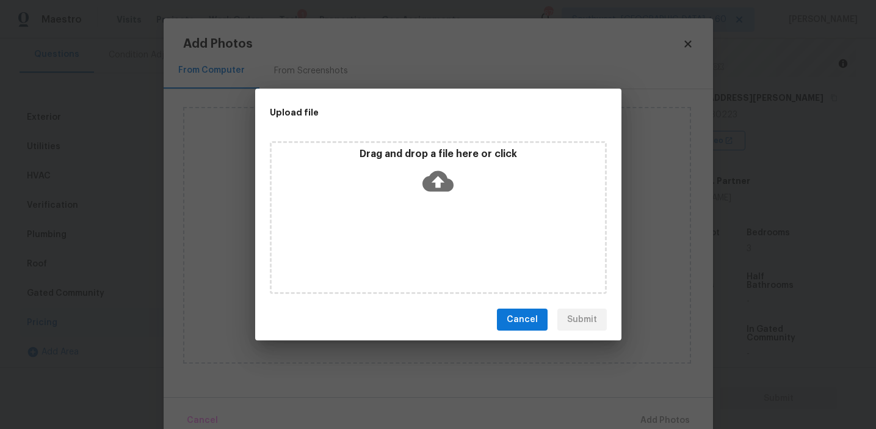
click at [436, 180] on icon at bounding box center [437, 180] width 31 height 31
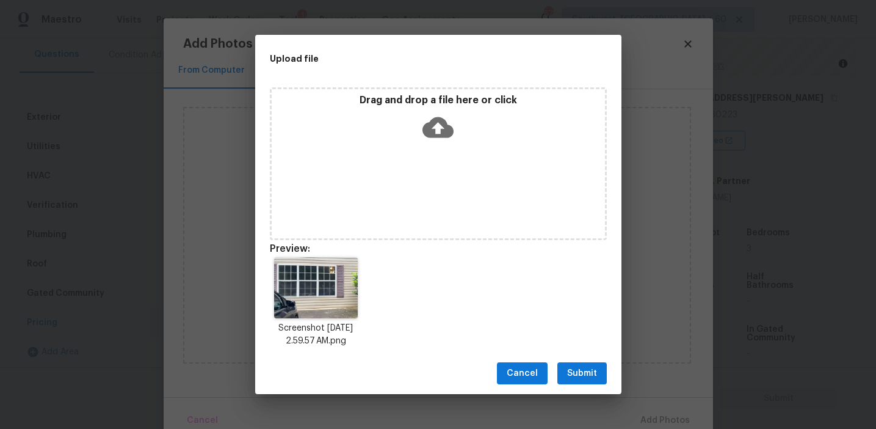
click at [577, 369] on span "Submit" at bounding box center [582, 373] width 30 height 15
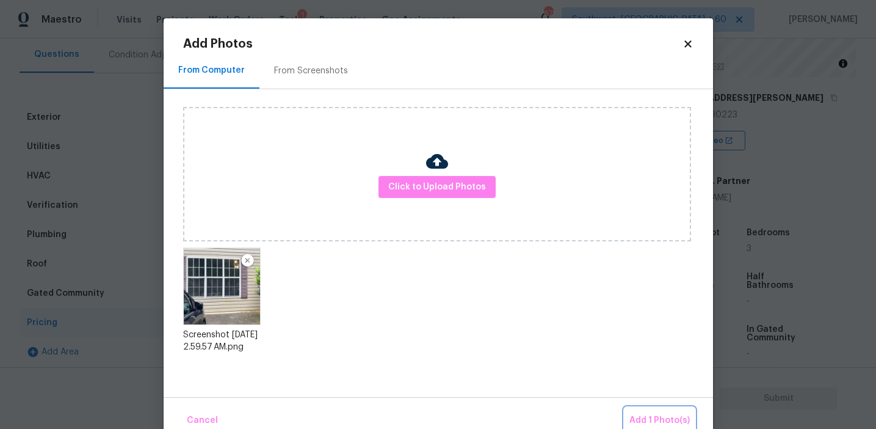
click at [647, 410] on button "Add 1 Photo(s)" at bounding box center [660, 420] width 70 height 26
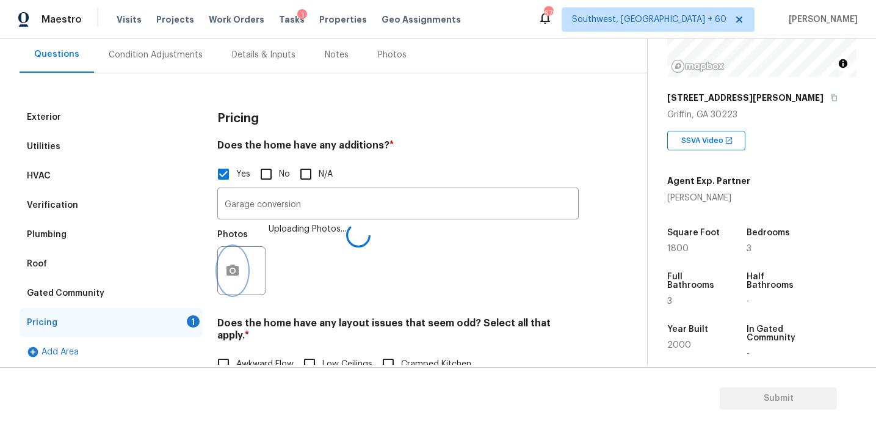
click at [239, 256] on button "button" at bounding box center [232, 271] width 29 height 48
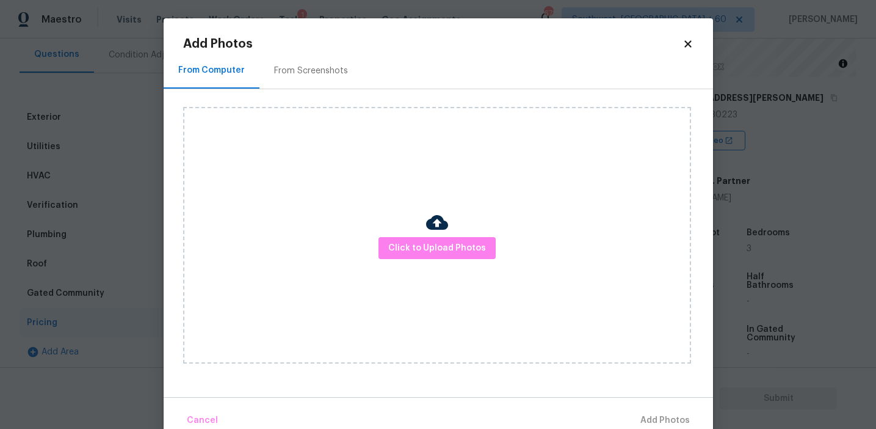
click at [307, 84] on div "From Screenshots" at bounding box center [310, 71] width 103 height 36
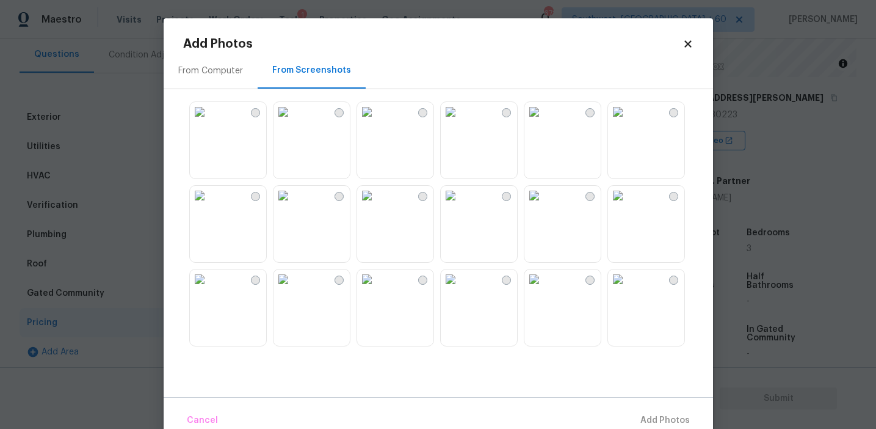
scroll to position [139, 0]
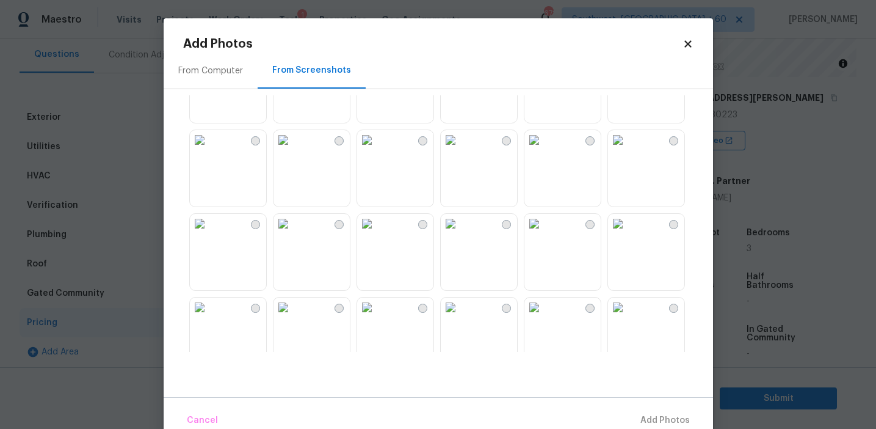
click at [377, 150] on img at bounding box center [367, 140] width 20 height 20
click at [636, 415] on span "Add 1 Photo(s)" at bounding box center [659, 420] width 60 height 15
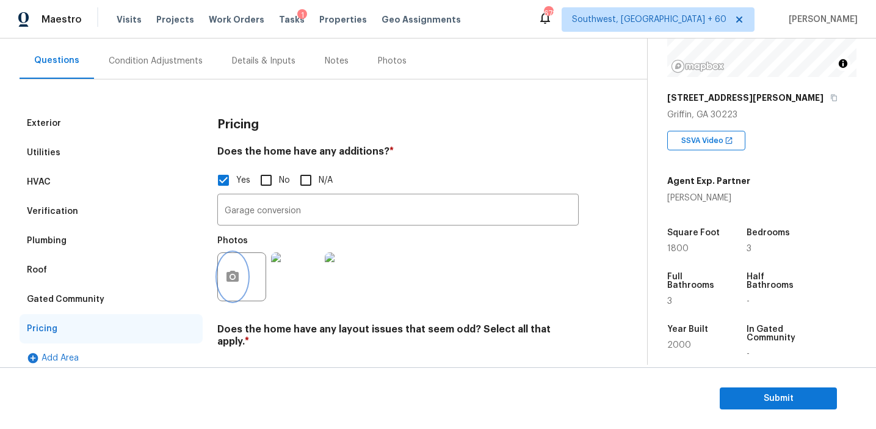
scroll to position [86, 0]
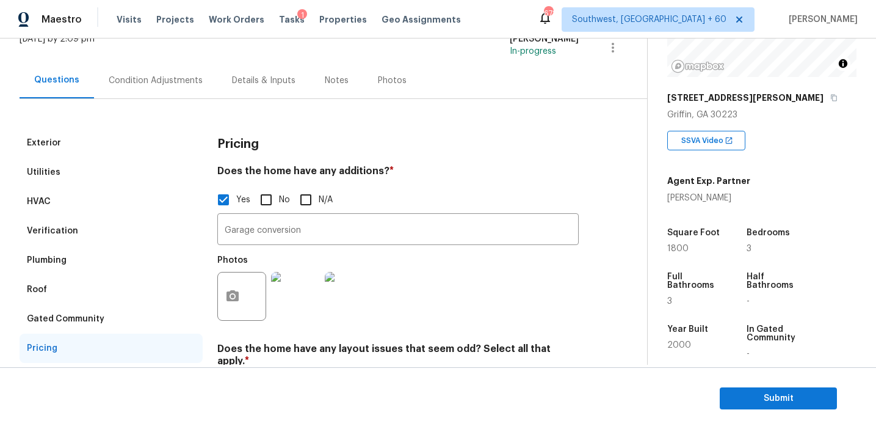
click at [181, 70] on div "Condition Adjustments" at bounding box center [155, 80] width 123 height 36
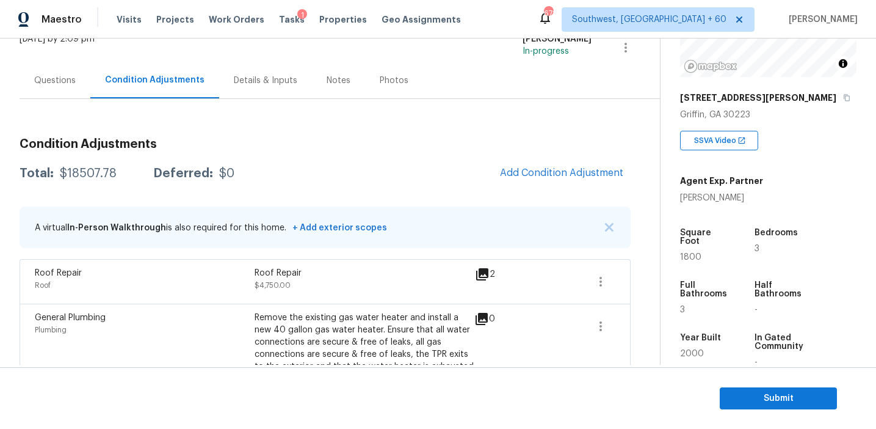
click at [344, 160] on div "Total: $18507.78 Deferred: $0 Add Condition Adjustment" at bounding box center [325, 173] width 611 height 27
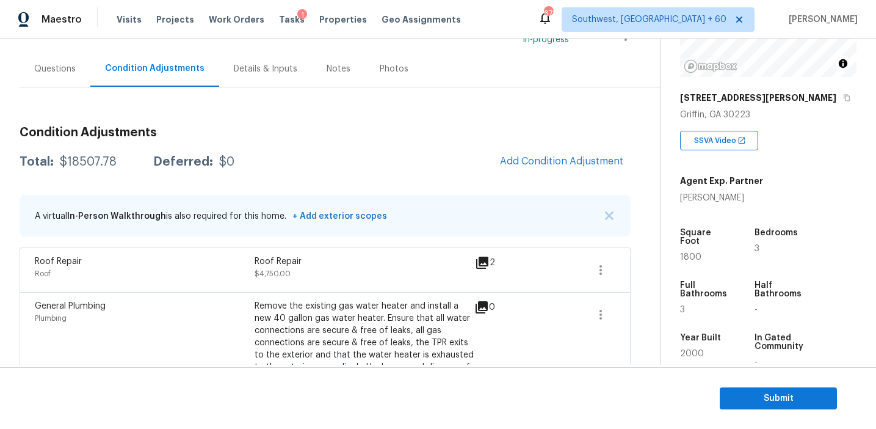
scroll to position [96, 0]
click at [523, 162] on span "Add Condition Adjustment" at bounding box center [561, 162] width 123 height 11
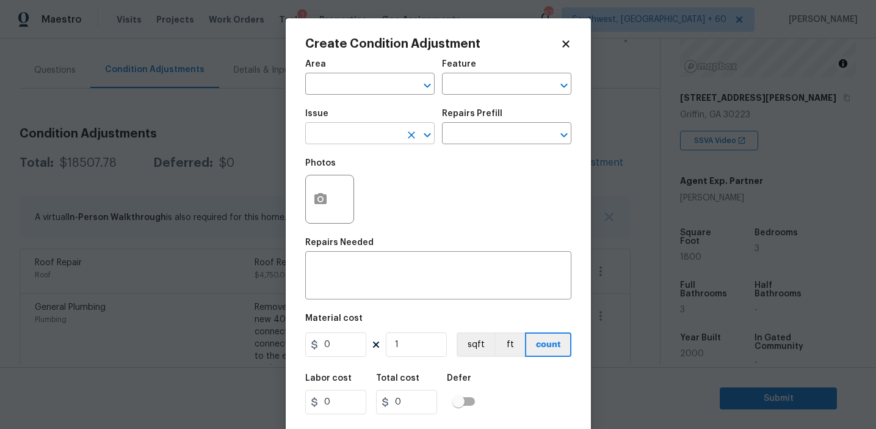
click at [358, 139] on input "text" at bounding box center [352, 134] width 95 height 19
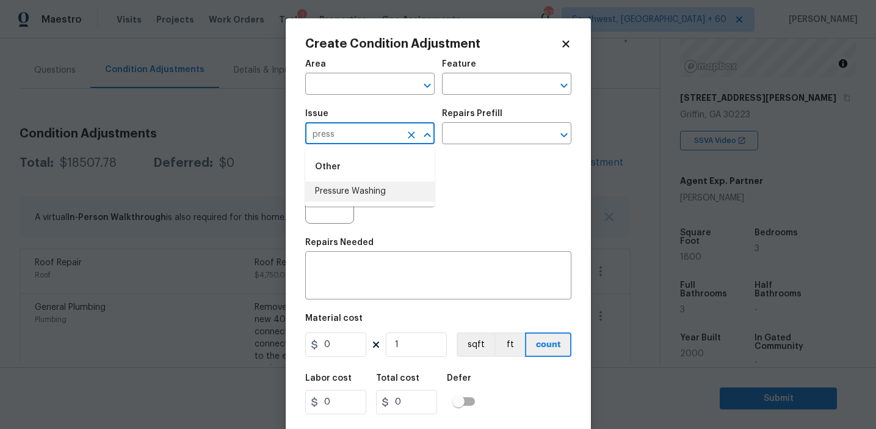
click at [384, 188] on li "Pressure Washing" at bounding box center [369, 191] width 129 height 20
type input "Pressure Washing"
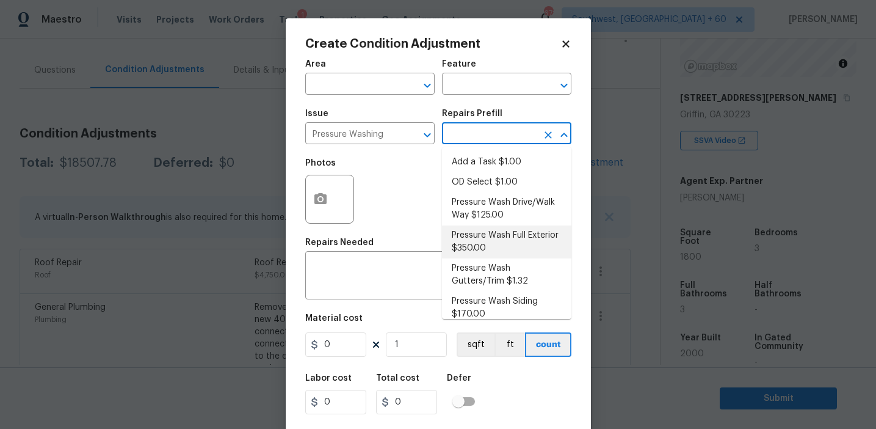
click at [488, 245] on li "Pressure Wash Full Exterior $350.00" at bounding box center [506, 241] width 129 height 33
type input "Siding"
type textarea "Pressure wash the House, Flatwork, Deck and Garage interior."
type input "350"
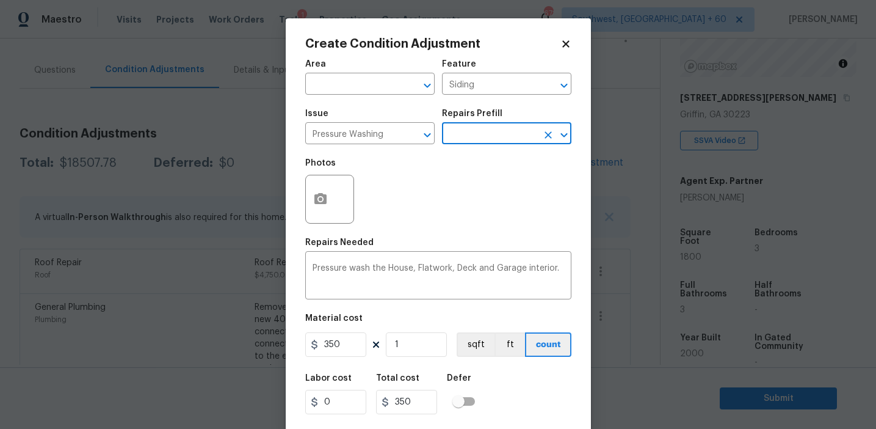
scroll to position [27, 0]
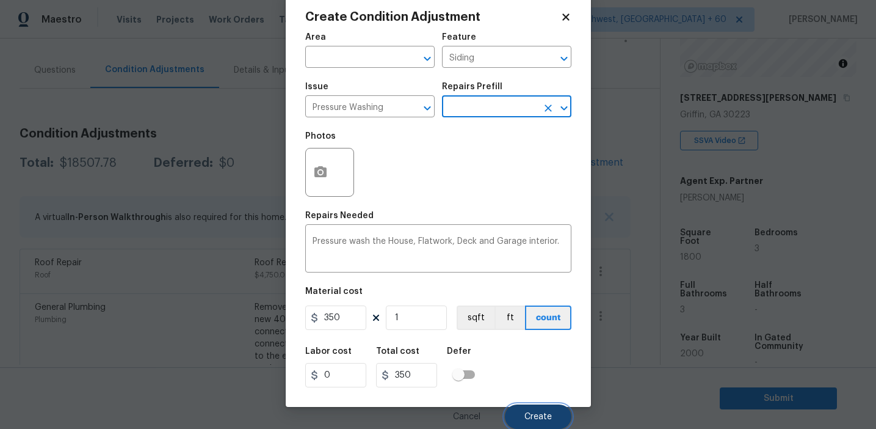
click at [527, 421] on button "Create" at bounding box center [538, 416] width 67 height 24
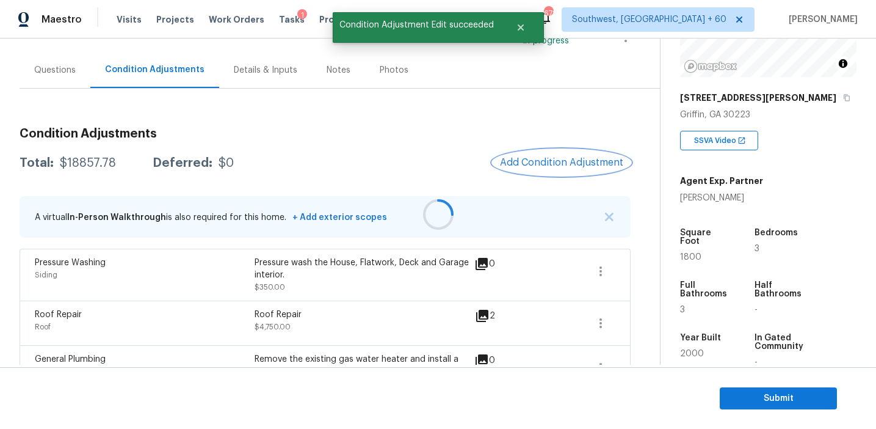
scroll to position [0, 0]
click at [532, 169] on button "Add Condition Adjustment" at bounding box center [562, 163] width 138 height 26
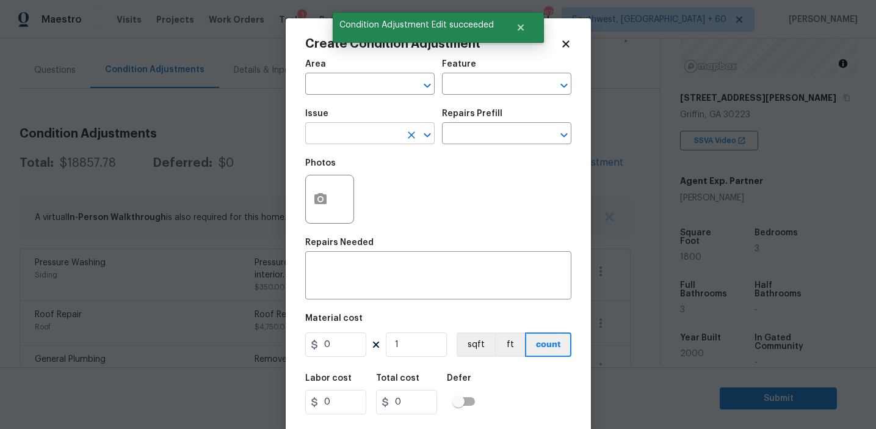
click at [360, 138] on input "text" at bounding box center [352, 134] width 95 height 19
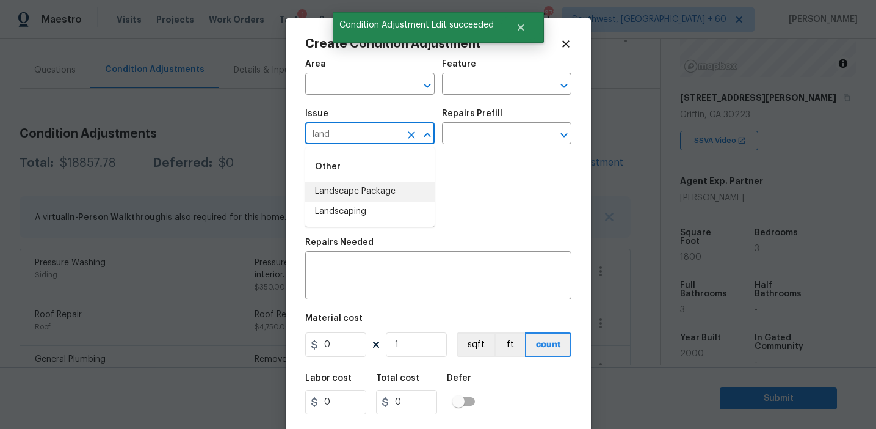
click at [381, 189] on li "Landscape Package" at bounding box center [369, 191] width 129 height 20
type input "Landscape Package"
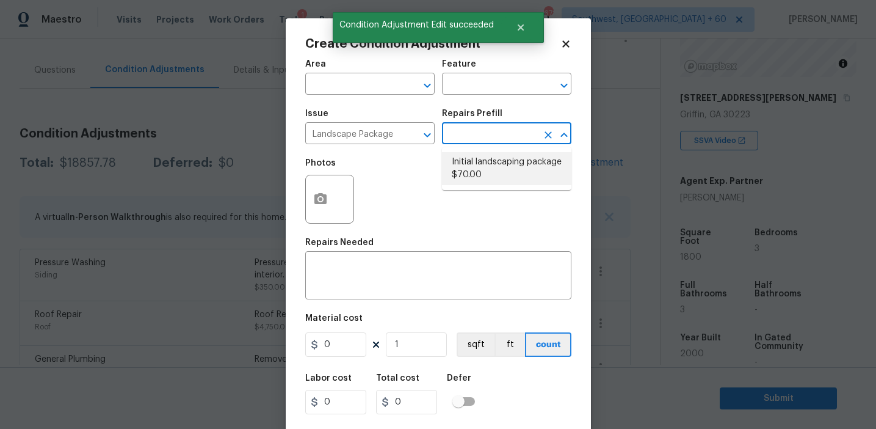
click at [480, 160] on li "Initial landscaping package $70.00" at bounding box center [506, 168] width 129 height 33
type input "Home Readiness Packages"
type textarea "Mowing of grass up to 6" in height. Mow, edge along driveways & sidewalks, trim…"
type input "70"
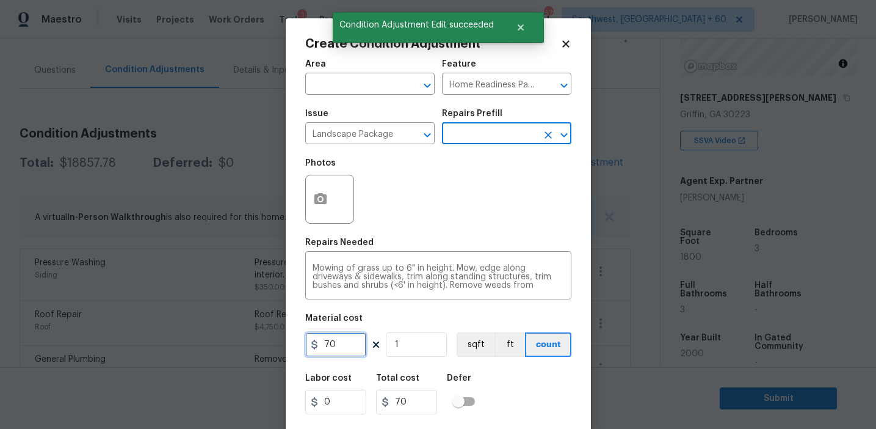
click at [330, 346] on input "70" at bounding box center [335, 344] width 61 height 24
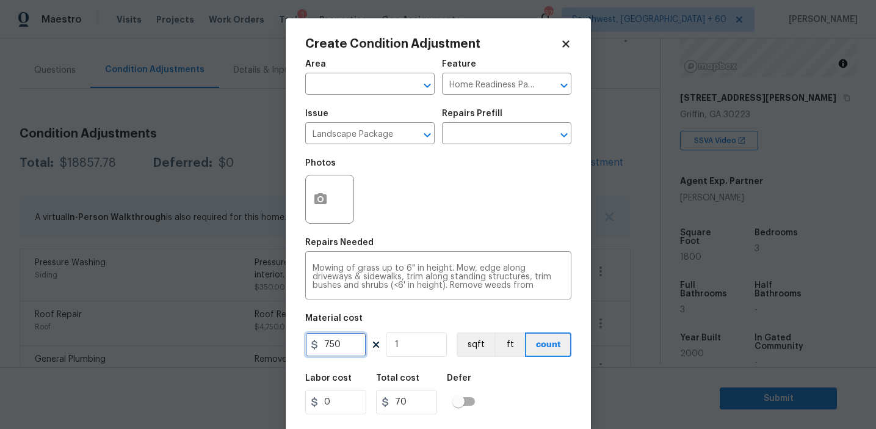
type input "750"
click at [313, 201] on icon "button" at bounding box center [320, 199] width 15 height 15
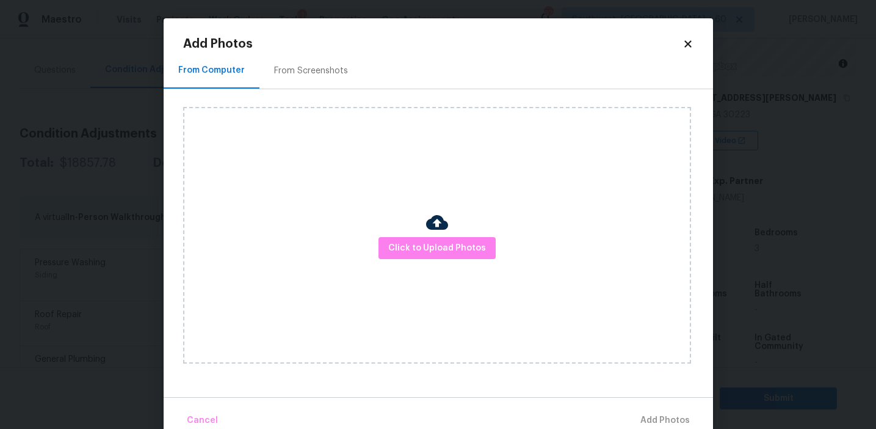
click at [310, 71] on div "From Screenshots" at bounding box center [311, 71] width 74 height 12
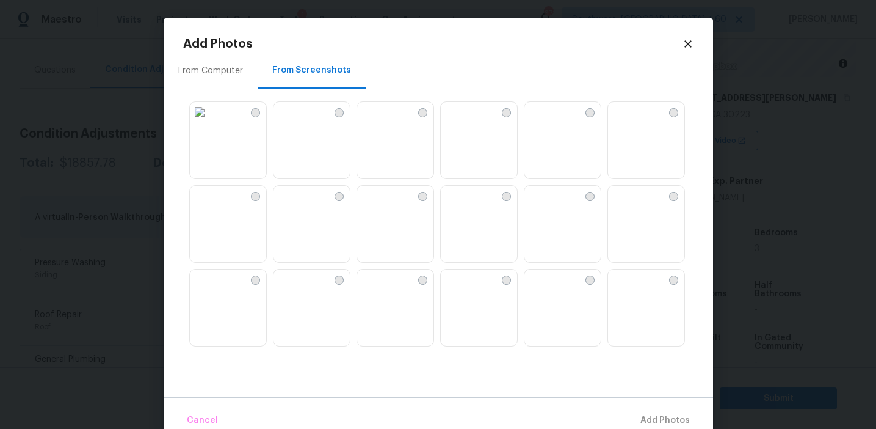
click at [209, 121] on img at bounding box center [200, 112] width 20 height 20
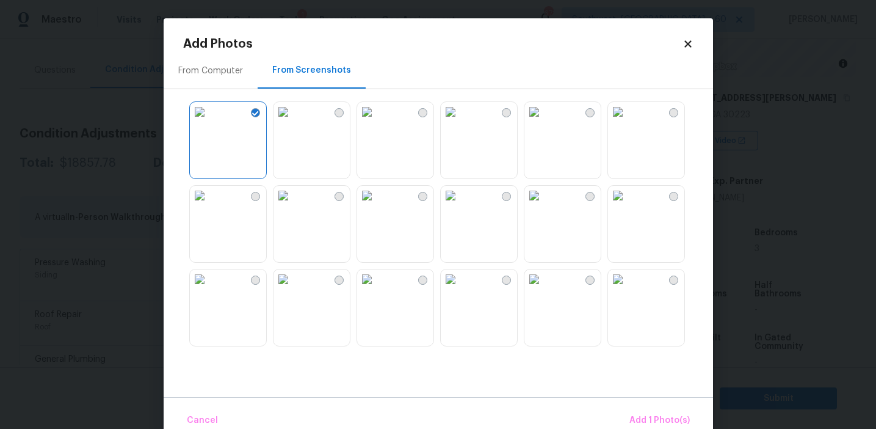
click at [293, 121] on img at bounding box center [284, 112] width 20 height 20
click at [460, 121] on img at bounding box center [451, 112] width 20 height 20
click at [544, 121] on img at bounding box center [534, 112] width 20 height 20
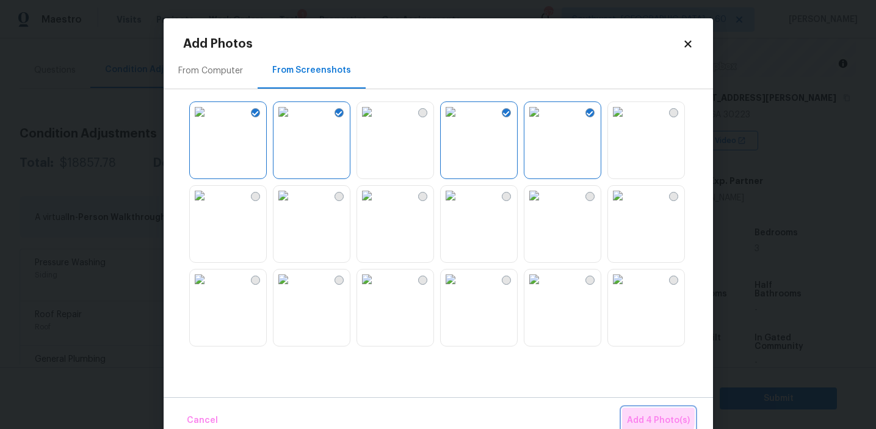
click at [634, 415] on span "Add 4 Photo(s)" at bounding box center [658, 420] width 63 height 15
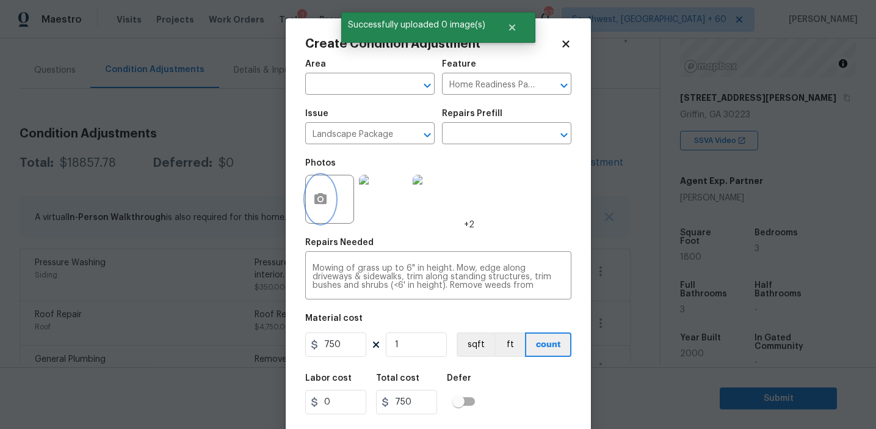
scroll to position [27, 0]
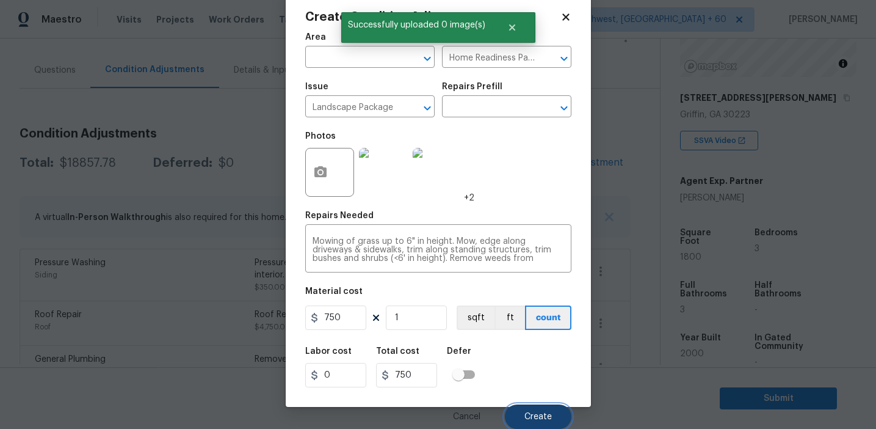
click at [532, 418] on span "Create" at bounding box center [537, 416] width 27 height 9
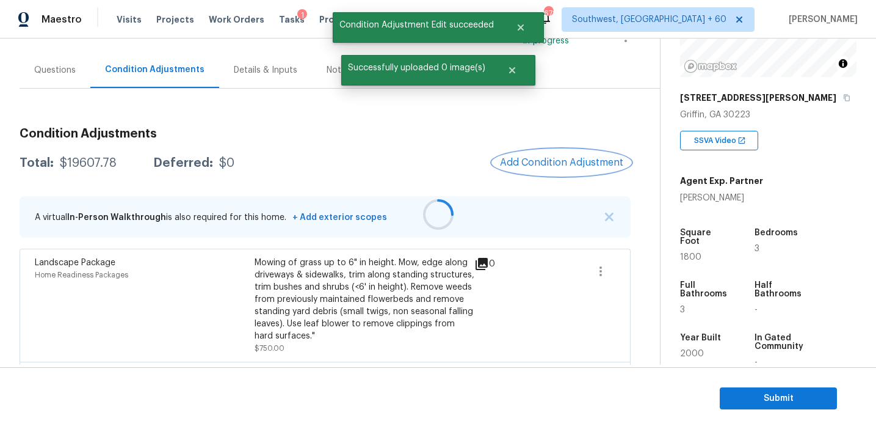
scroll to position [0, 0]
click at [540, 168] on button "Add Condition Adjustment" at bounding box center [562, 163] width 138 height 26
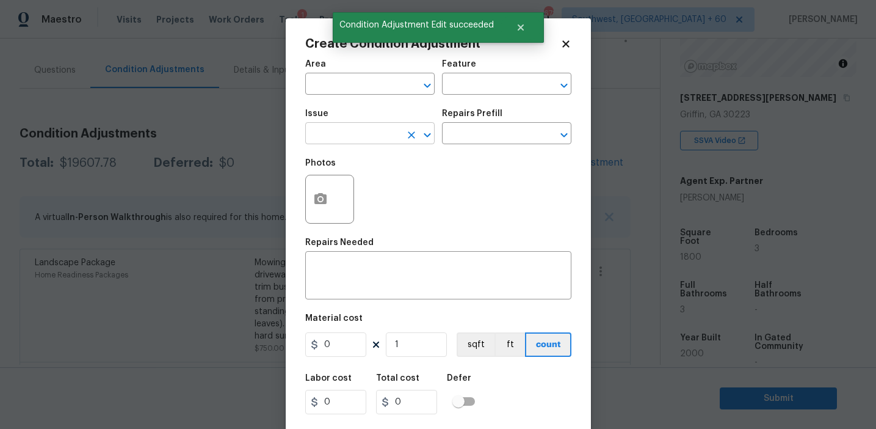
click at [363, 139] on input "text" at bounding box center [352, 134] width 95 height 19
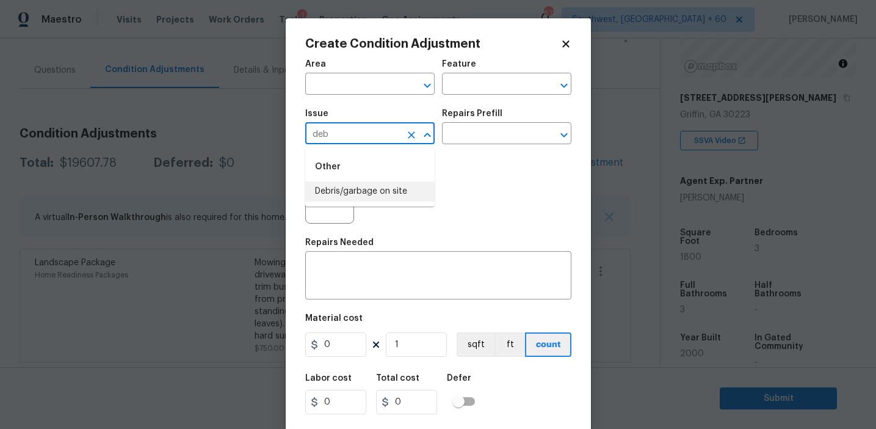
click at [397, 187] on li "Debris/garbage on site" at bounding box center [369, 191] width 129 height 20
type input "Debris/garbage on site"
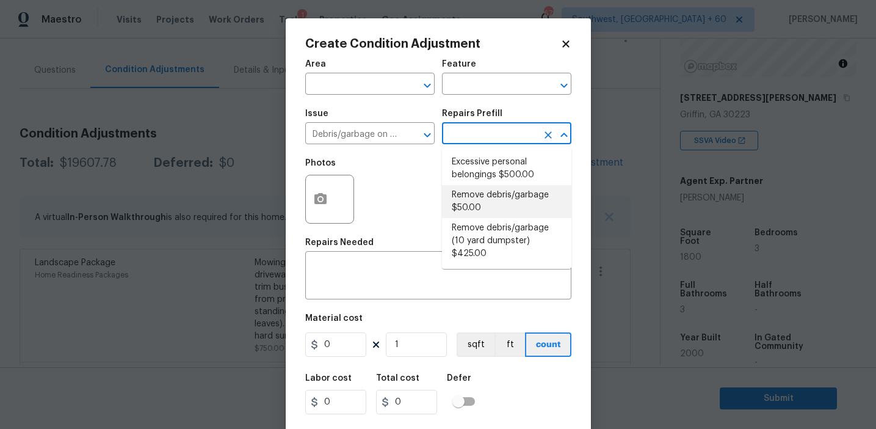
click at [470, 191] on li "Remove debris/garbage $50.00" at bounding box center [506, 201] width 129 height 33
type textarea "Remove, haul off, and properly dispose of any debris left by seller to offsite …"
type input "50"
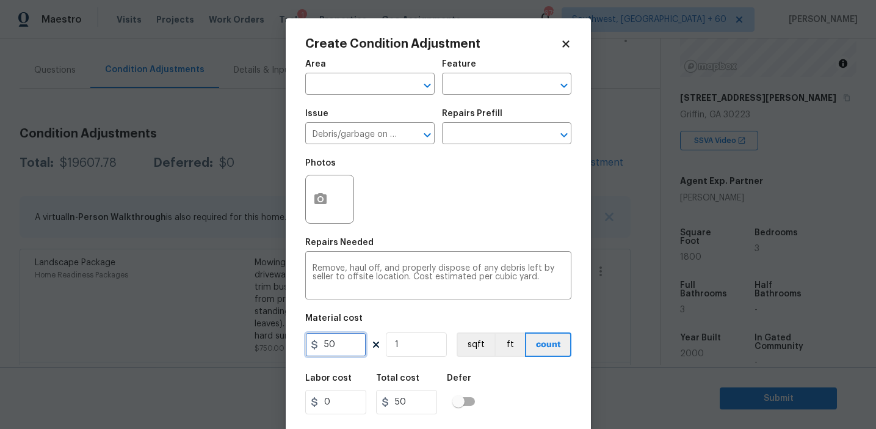
click at [325, 341] on input "50" at bounding box center [335, 344] width 61 height 24
type input "250"
click at [314, 195] on icon "button" at bounding box center [320, 198] width 12 height 11
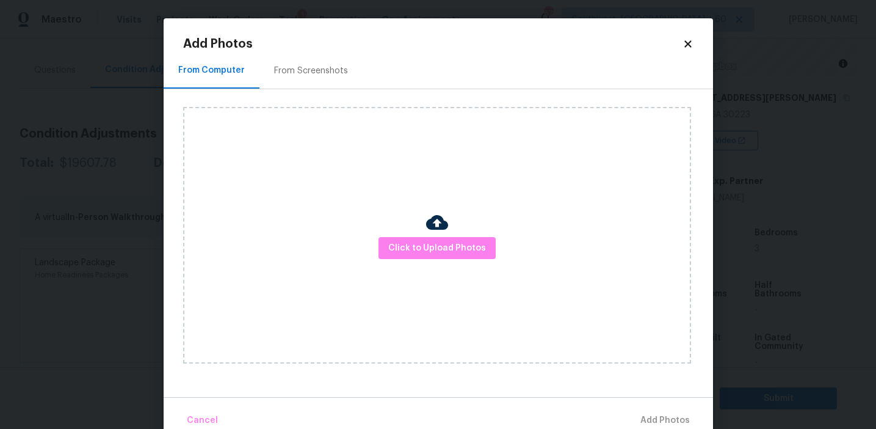
click at [315, 49] on h2 "Add Photos" at bounding box center [432, 44] width 499 height 12
click at [327, 74] on div "From Screenshots" at bounding box center [311, 71] width 74 height 12
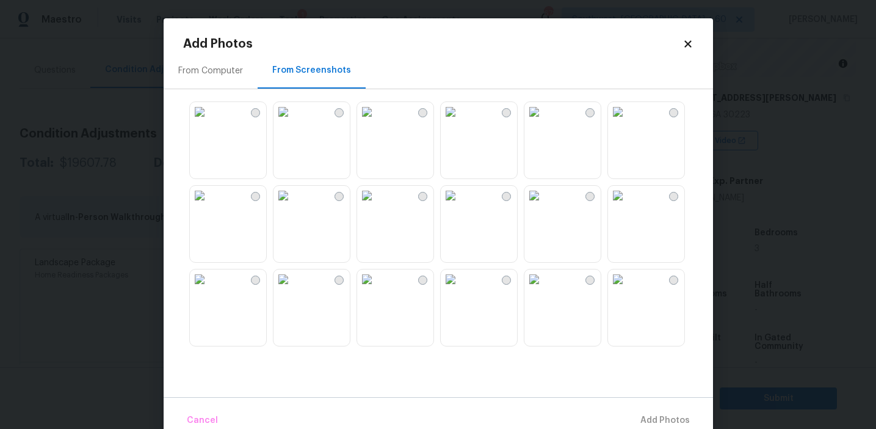
click at [293, 121] on img at bounding box center [284, 112] width 20 height 20
click at [209, 121] on img at bounding box center [200, 112] width 20 height 20
click at [209, 205] on img at bounding box center [200, 196] width 20 height 20
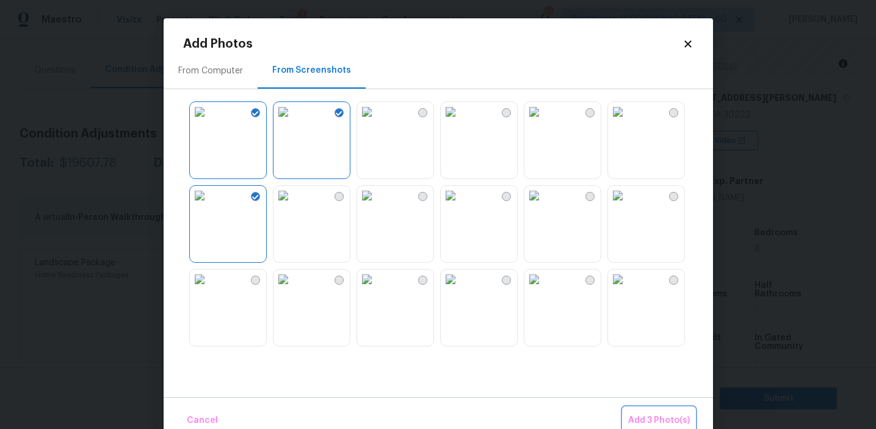
click at [637, 415] on span "Add 3 Photo(s)" at bounding box center [659, 420] width 62 height 15
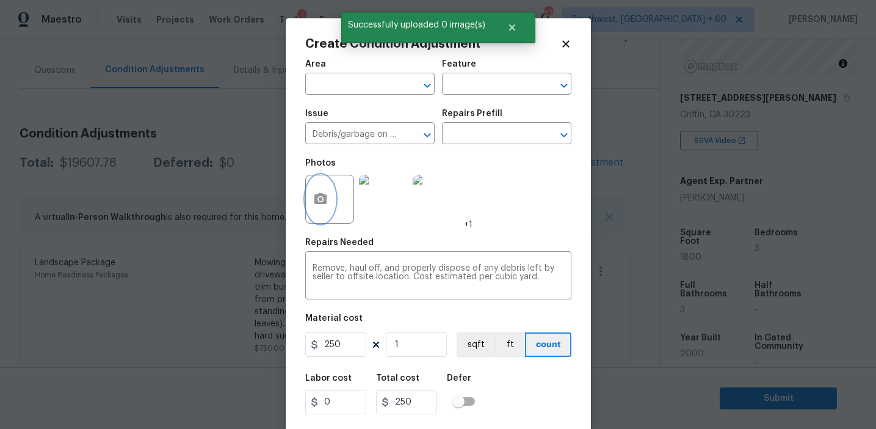
scroll to position [27, 0]
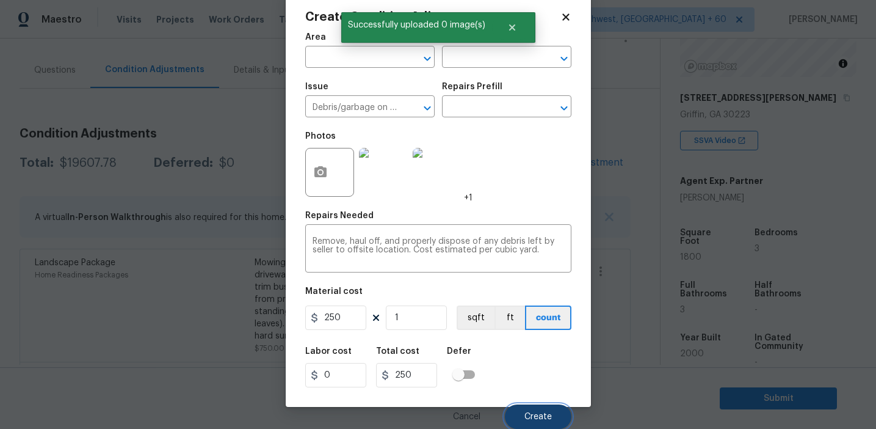
click at [535, 412] on span "Create" at bounding box center [537, 416] width 27 height 9
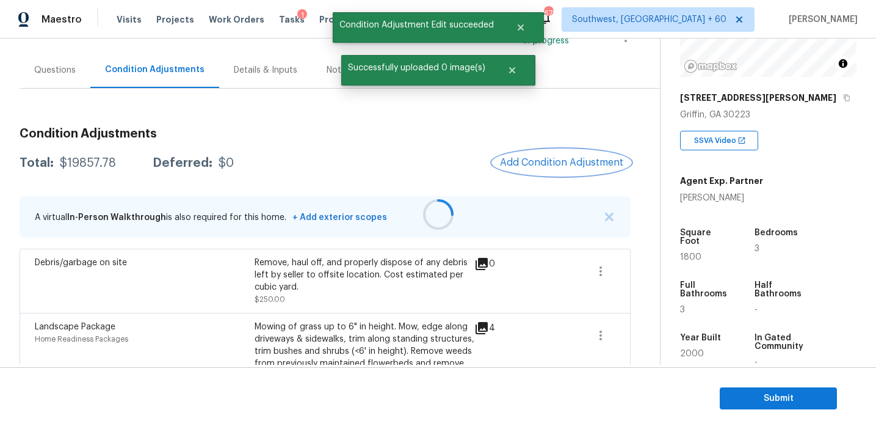
scroll to position [0, 0]
click at [552, 153] on button "Add Condition Adjustment" at bounding box center [562, 163] width 138 height 26
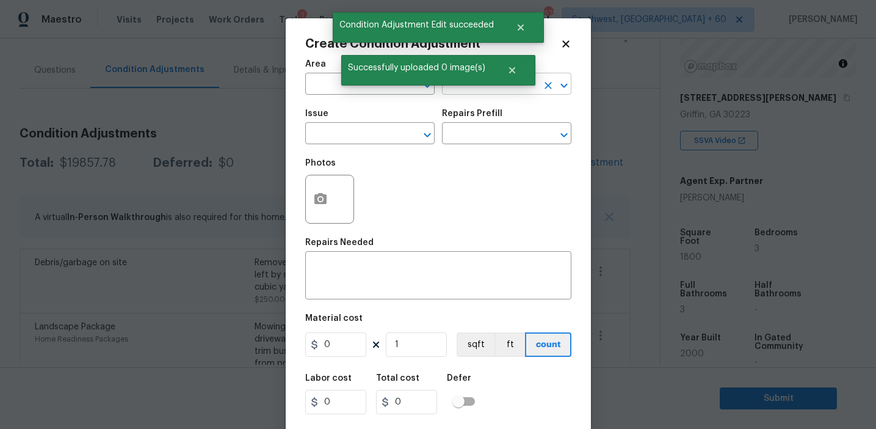
click at [460, 90] on input "text" at bounding box center [489, 85] width 95 height 19
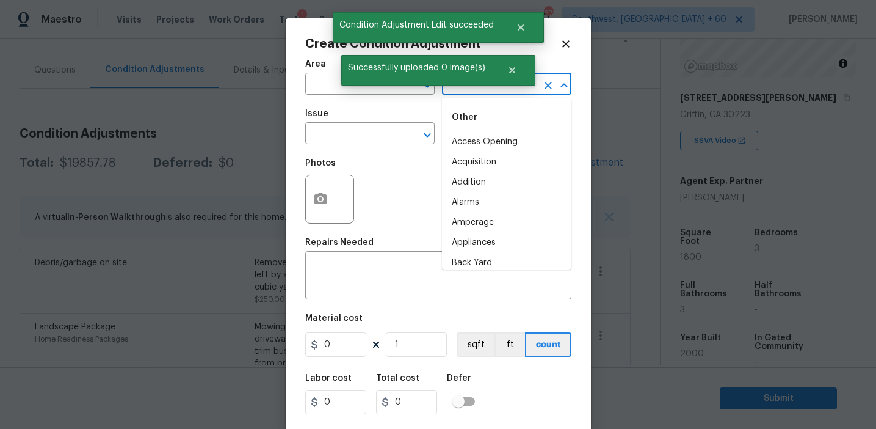
type input "p"
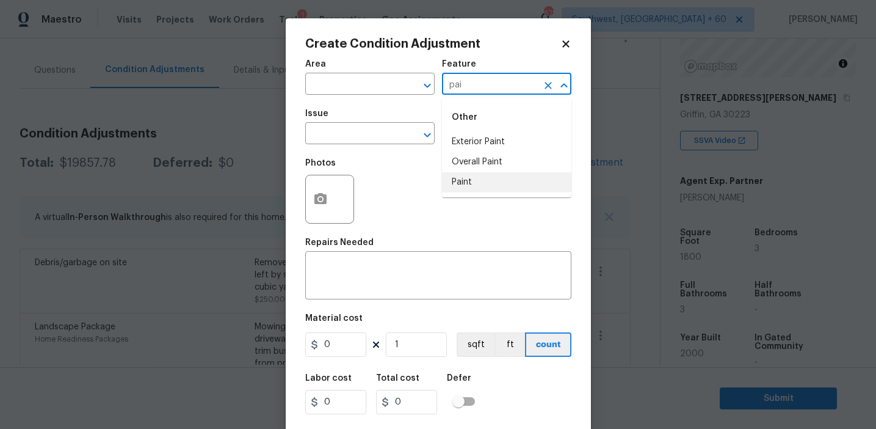
click at [478, 184] on li "Paint" at bounding box center [506, 182] width 129 height 20
type input "Paint"
click at [371, 145] on span "Issue ​" at bounding box center [369, 126] width 129 height 49
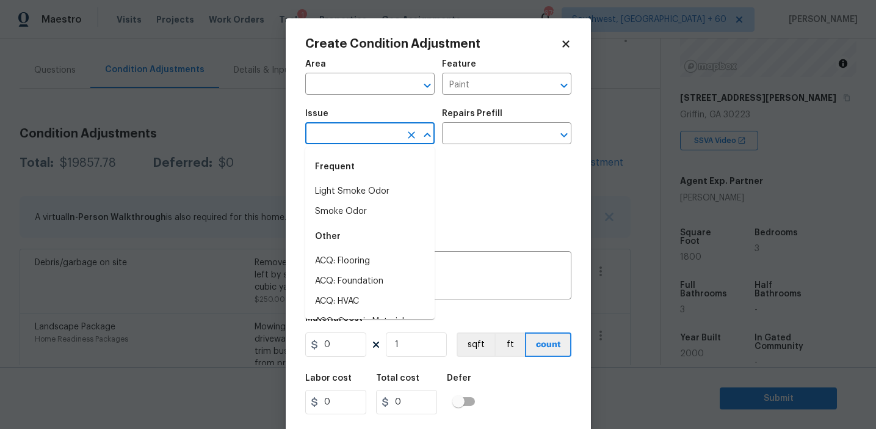
click at [368, 139] on input "text" at bounding box center [352, 134] width 95 height 19
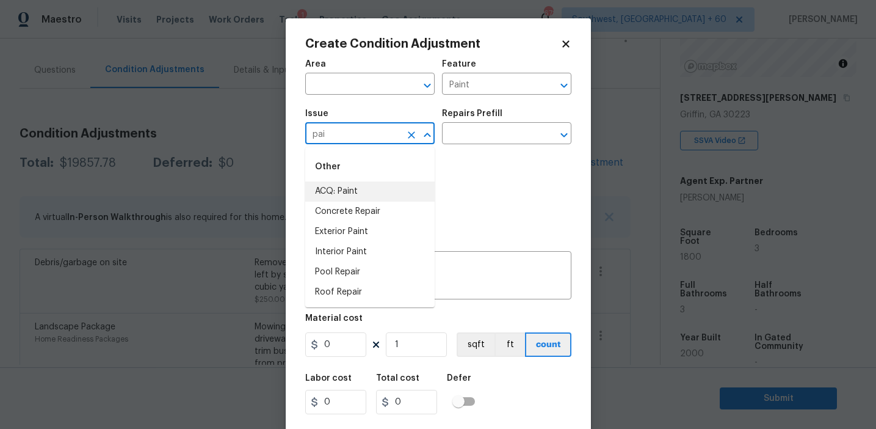
click at [382, 190] on li "ACQ: Paint" at bounding box center [369, 191] width 129 height 20
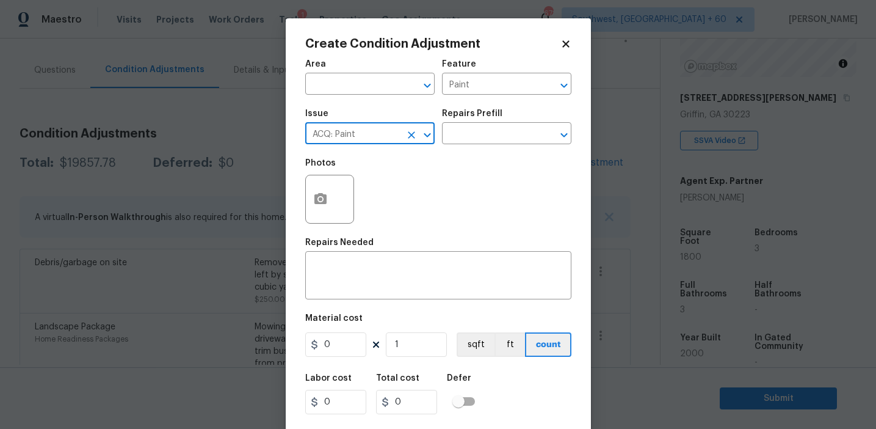
type input "ACQ: Paint"
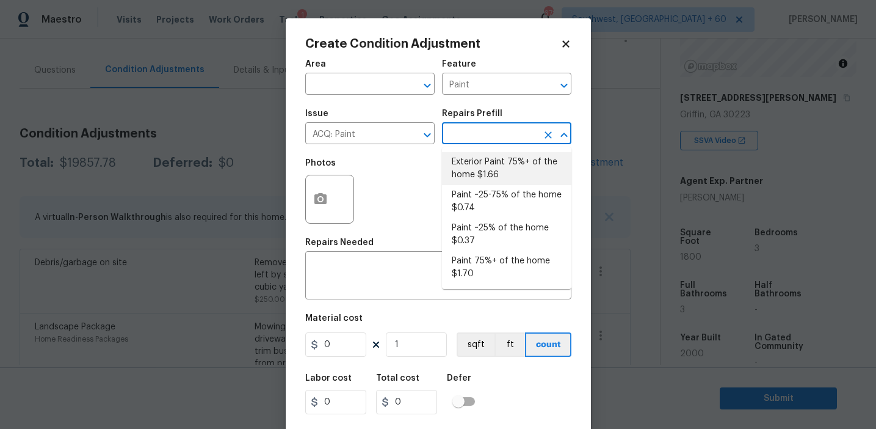
click at [478, 170] on li "Exterior Paint 75%+ of the home $1.66" at bounding box center [506, 168] width 129 height 33
type input "Acquisition"
type textarea "Acquisition Scope: 75%+ of the home exterior will likely require paint"
type input "1.66"
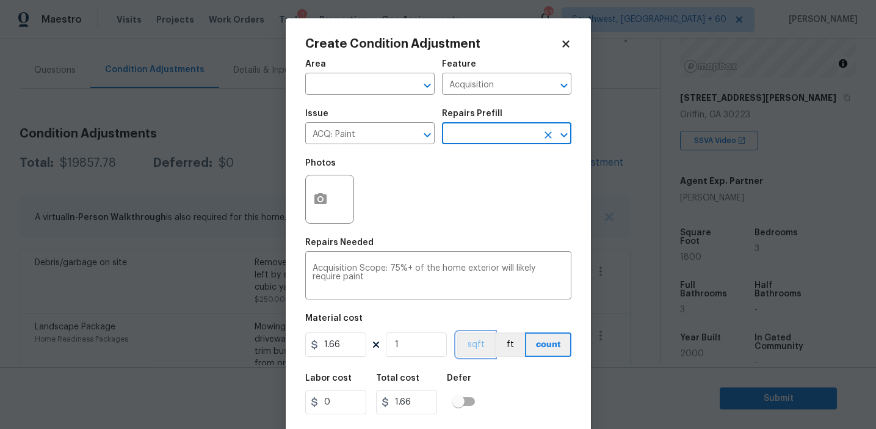
click at [472, 347] on button "sqft" at bounding box center [476, 344] width 38 height 24
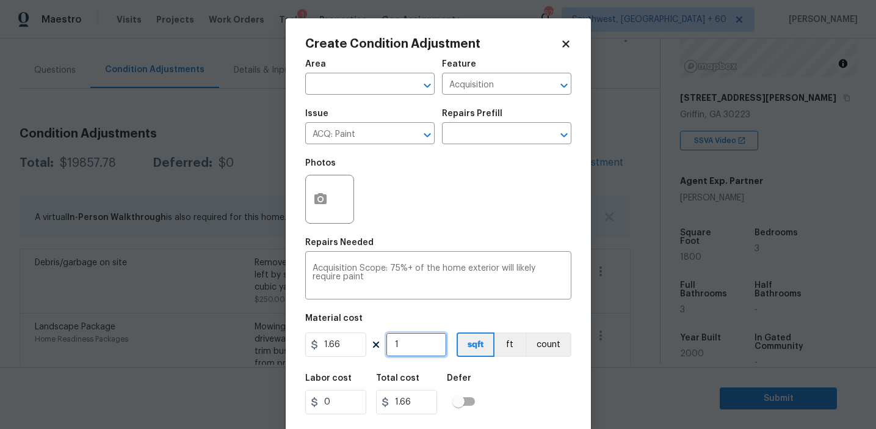
click at [437, 346] on input "1" at bounding box center [416, 344] width 61 height 24
type input "18"
type input "29.88"
type input "180"
type input "298.8"
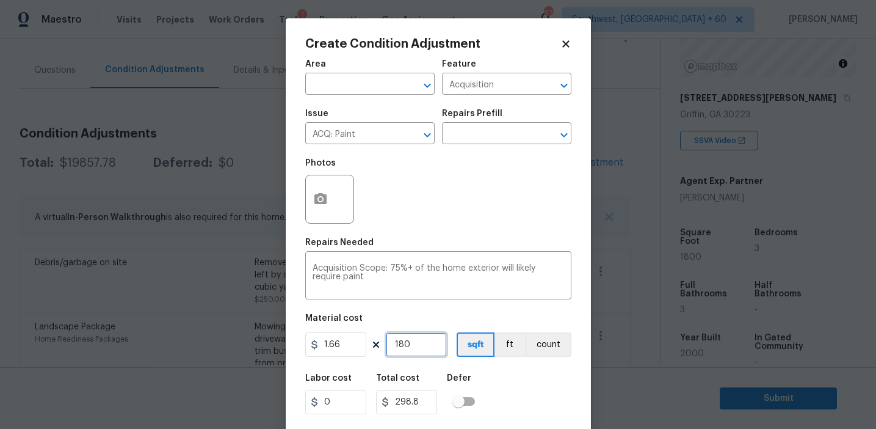
type input "1800"
type input "2988"
type input "1800"
click at [315, 200] on icon "button" at bounding box center [320, 198] width 12 height 11
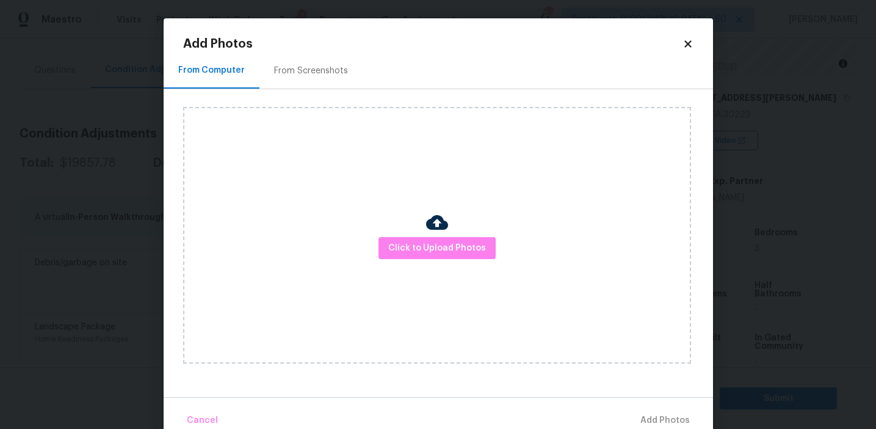
click at [316, 96] on div "Click to Upload Photos" at bounding box center [448, 235] width 530 height 292
click at [316, 65] on div "From Screenshots" at bounding box center [311, 71] width 74 height 12
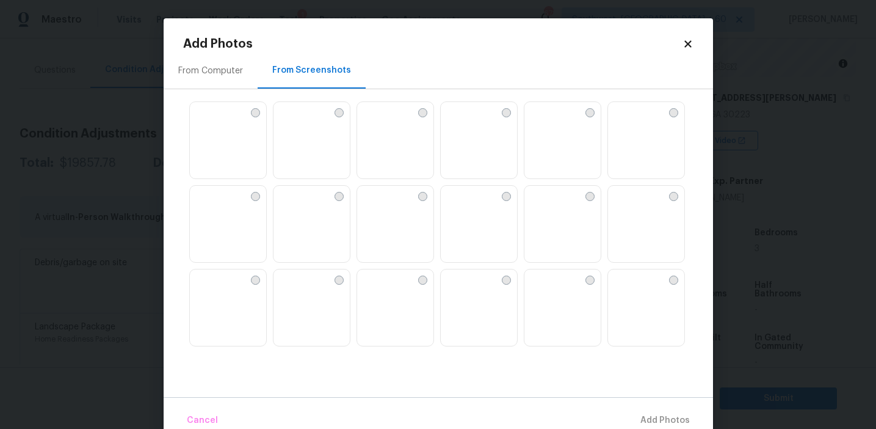
click at [293, 121] on img at bounding box center [284, 112] width 20 height 20
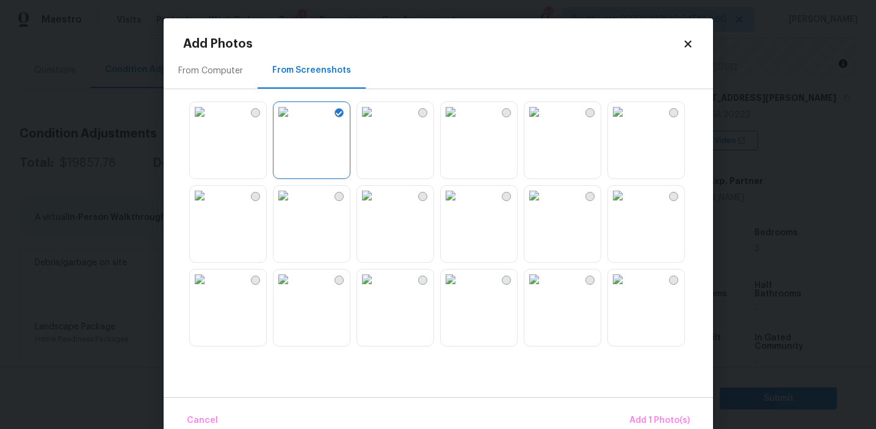
click at [377, 121] on img at bounding box center [367, 112] width 20 height 20
click at [544, 121] on img at bounding box center [534, 112] width 20 height 20
click at [209, 205] on img at bounding box center [200, 196] width 20 height 20
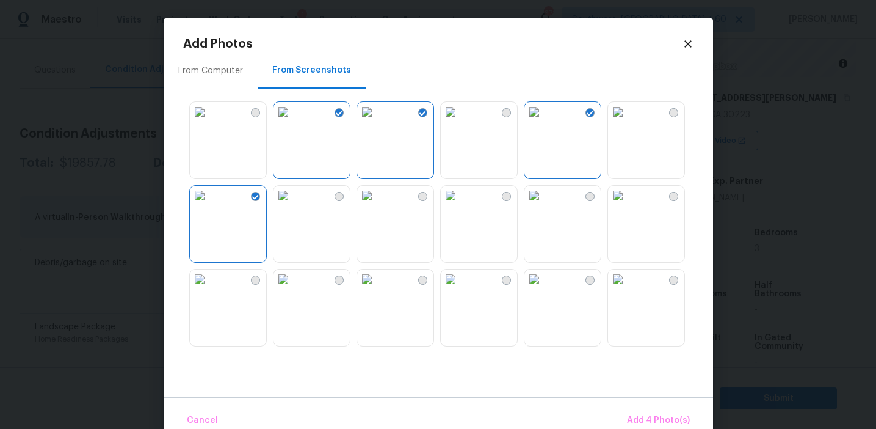
click at [377, 289] on img at bounding box center [367, 279] width 20 height 20
click at [641, 417] on span "Add 5 Photo(s)" at bounding box center [659, 420] width 62 height 15
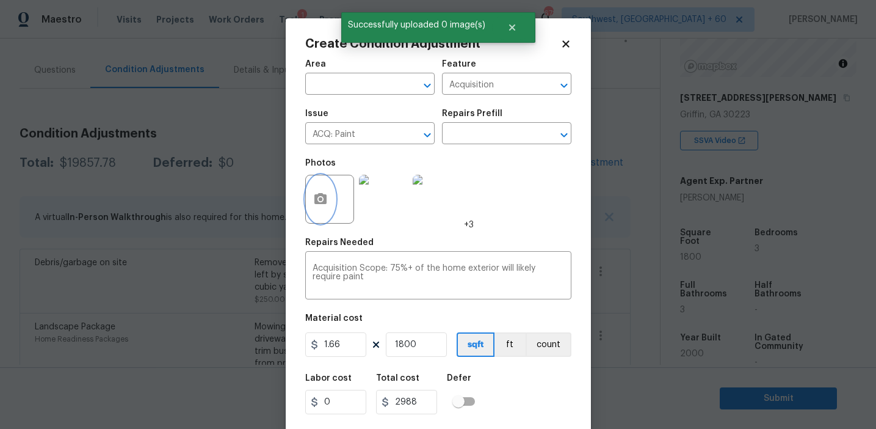
scroll to position [27, 0]
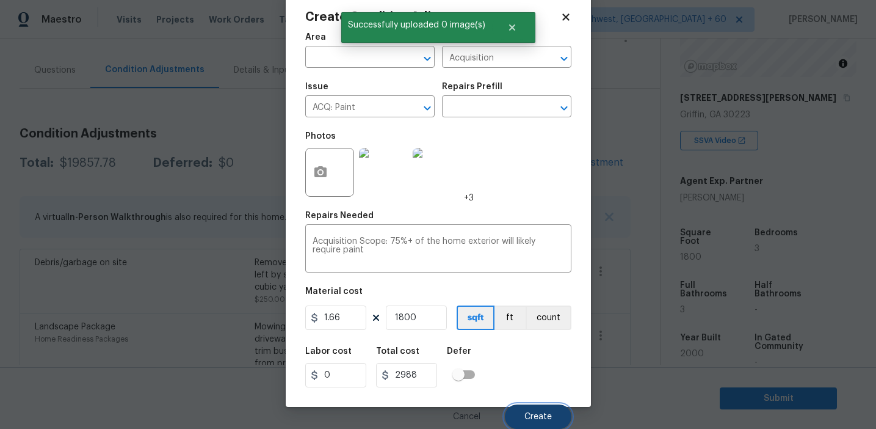
click at [531, 413] on span "Create" at bounding box center [537, 416] width 27 height 9
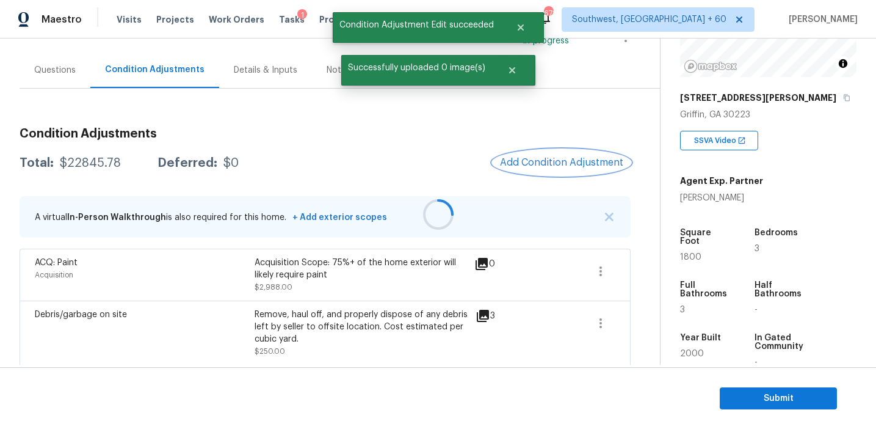
scroll to position [0, 0]
click at [536, 162] on span "Add Condition Adjustment" at bounding box center [561, 162] width 123 height 11
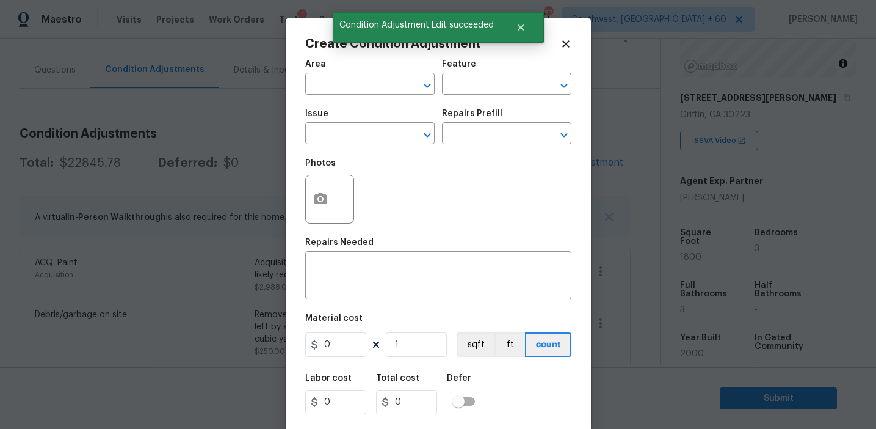
click at [399, 205] on div "Photos" at bounding box center [438, 190] width 266 height 79
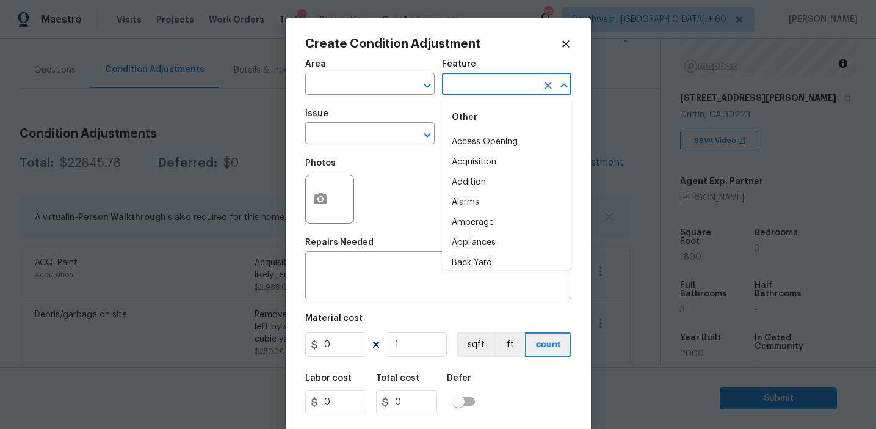
click at [467, 81] on input "text" at bounding box center [489, 85] width 95 height 19
click at [476, 137] on li "Overall" at bounding box center [506, 142] width 129 height 20
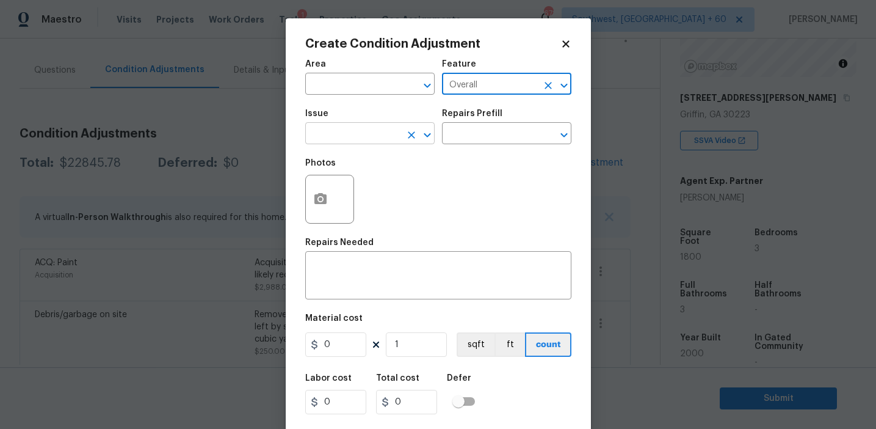
type input "Overall"
click at [349, 137] on input "text" at bounding box center [352, 134] width 95 height 19
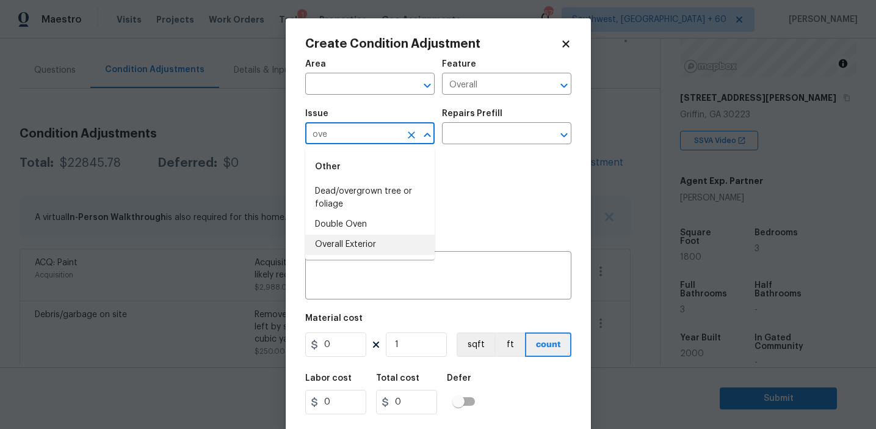
click at [370, 246] on li "Overall Exterior" at bounding box center [369, 244] width 129 height 20
type input "Overall Exterior"
click at [411, 269] on textarea at bounding box center [439, 277] width 252 height 26
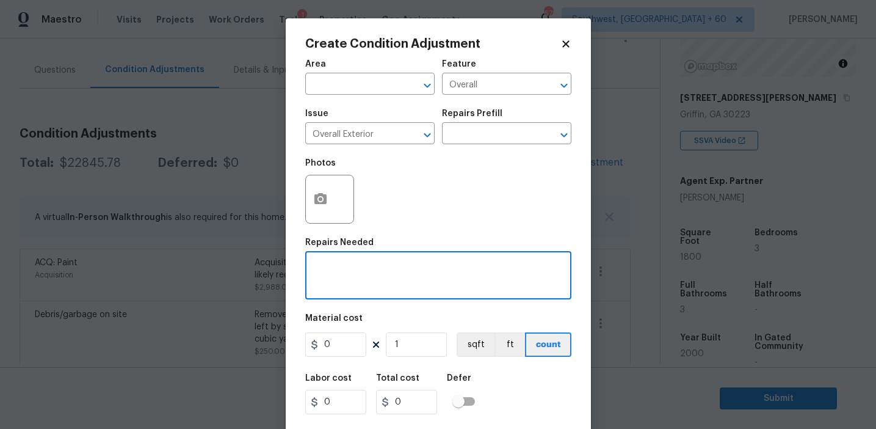
paste textarea "Overall exterior repairs (siding, stucco, fencing, soffit, [PERSON_NAME], trims…"
click at [326, 278] on textarea "Overall exterior repairs (siding, stucco, fencing, soffit, [PERSON_NAME], trims…" at bounding box center [439, 277] width 252 height 26
type textarea "Overall exterior repairs (siding, stucco, fencing, soffit, [PERSON_NAME], trims…"
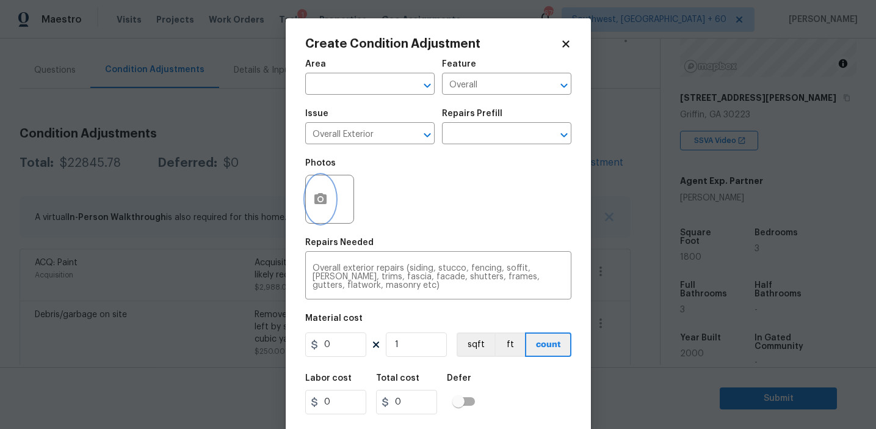
click at [317, 197] on icon "button" at bounding box center [320, 198] width 12 height 11
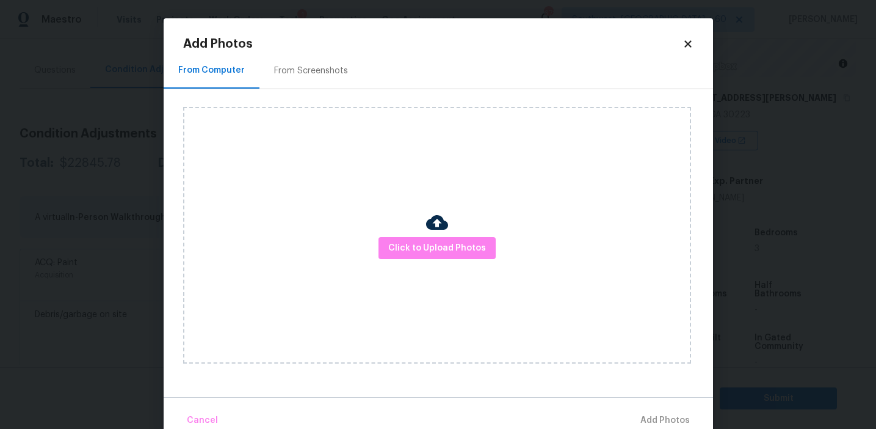
click at [320, 65] on div "From Screenshots" at bounding box center [311, 71] width 74 height 12
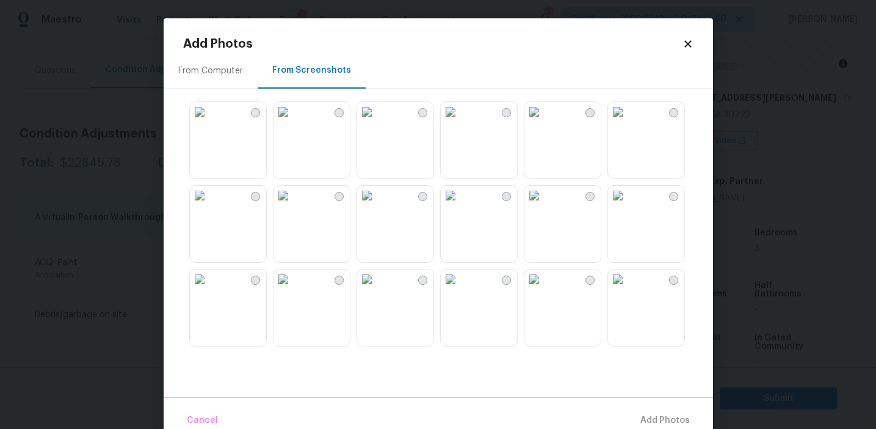
click at [286, 121] on img at bounding box center [284, 112] width 20 height 20
click at [209, 121] on img at bounding box center [200, 112] width 20 height 20
click at [377, 121] on img at bounding box center [367, 112] width 20 height 20
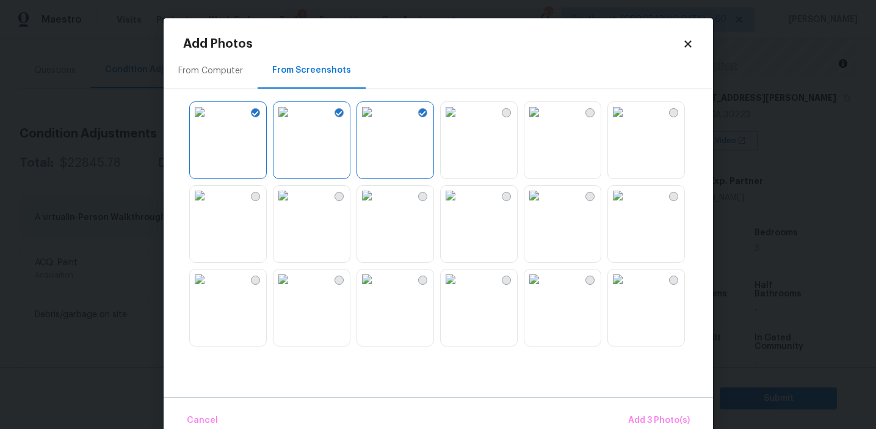
click at [544, 121] on img at bounding box center [534, 112] width 20 height 20
click at [205, 205] on img at bounding box center [200, 196] width 20 height 20
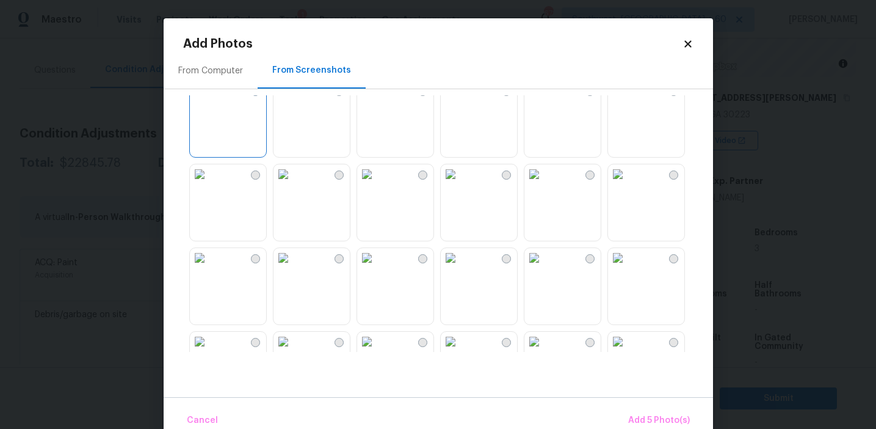
click at [377, 184] on img at bounding box center [367, 174] width 20 height 20
click at [293, 267] on img at bounding box center [284, 258] width 20 height 20
click at [200, 267] on img at bounding box center [200, 258] width 20 height 20
click at [377, 267] on img at bounding box center [367, 258] width 20 height 20
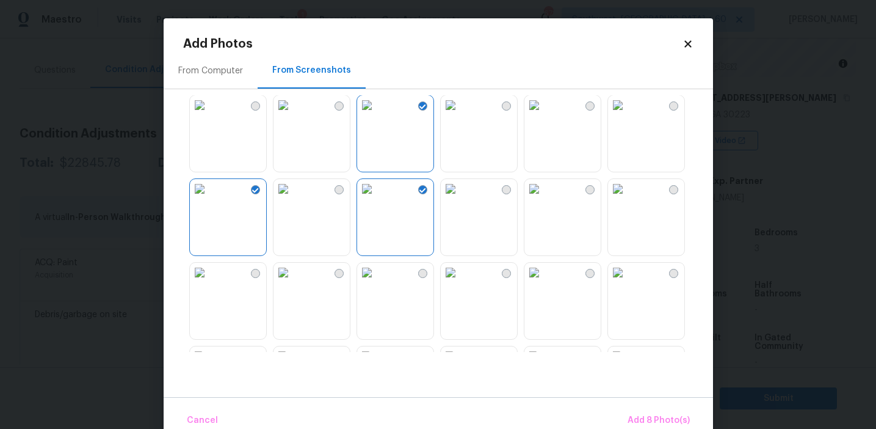
scroll to position [233, 0]
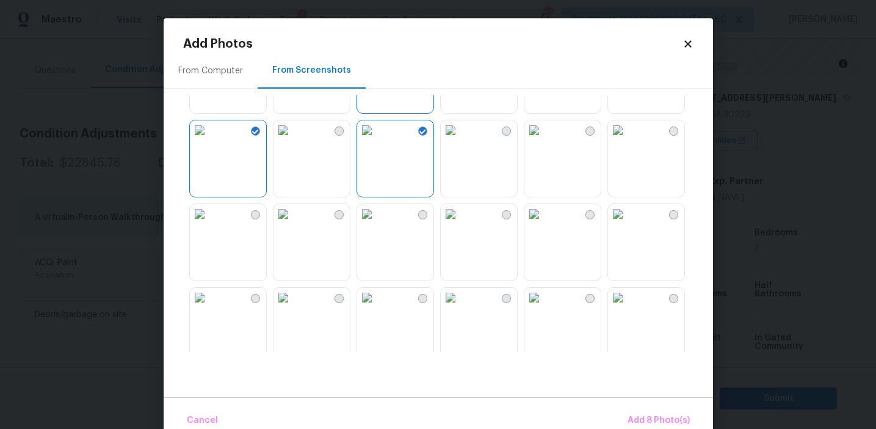
click at [377, 223] on img at bounding box center [367, 214] width 20 height 20
click at [460, 223] on img at bounding box center [451, 214] width 20 height 20
click at [293, 223] on img at bounding box center [284, 214] width 20 height 20
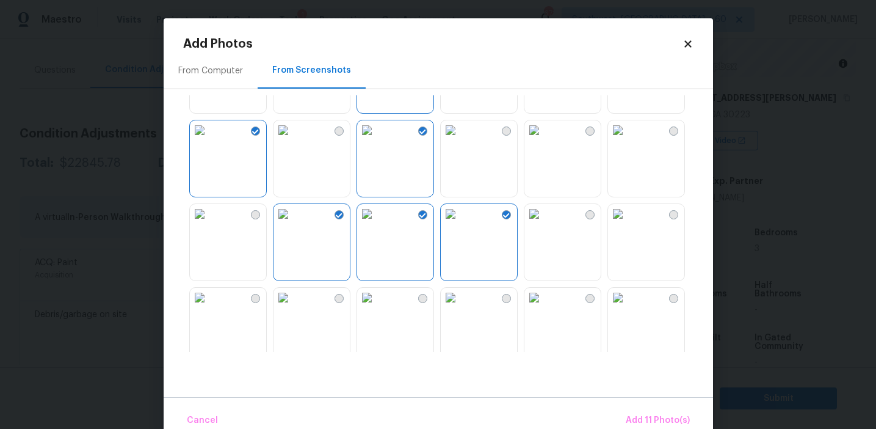
click at [628, 307] on img at bounding box center [618, 298] width 20 height 20
click at [656, 415] on span "Add 12 Photo(s)" at bounding box center [657, 420] width 66 height 15
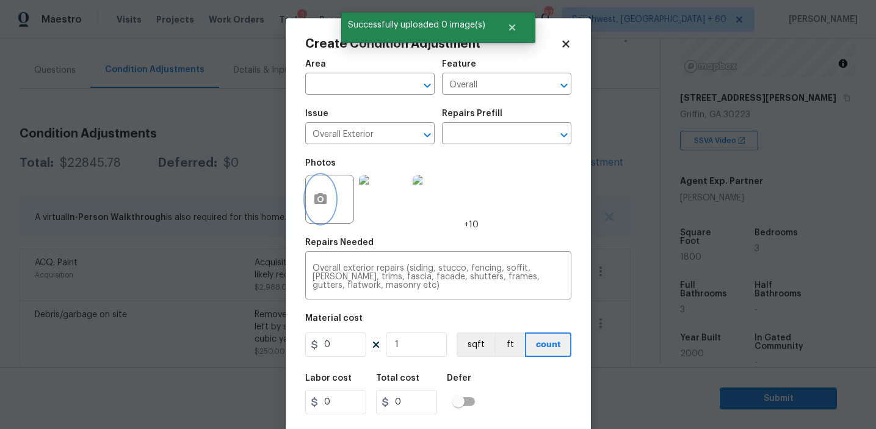
scroll to position [27, 0]
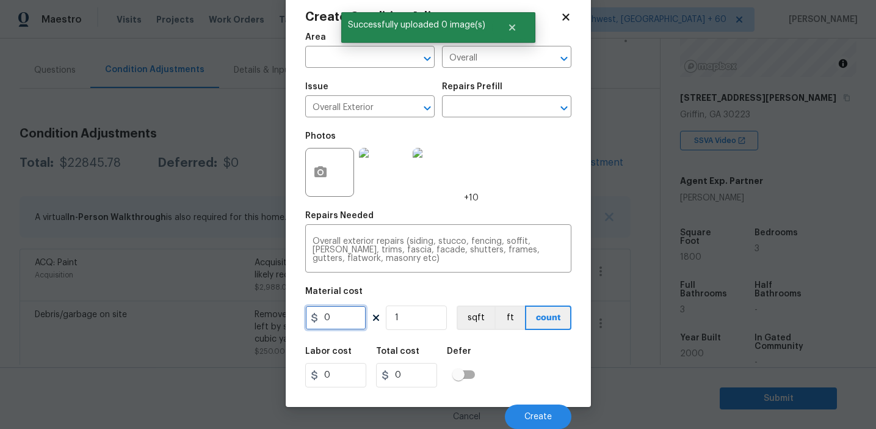
click at [343, 320] on input "0" at bounding box center [335, 317] width 61 height 24
type input "1950"
click at [529, 406] on button "Create" at bounding box center [538, 416] width 67 height 24
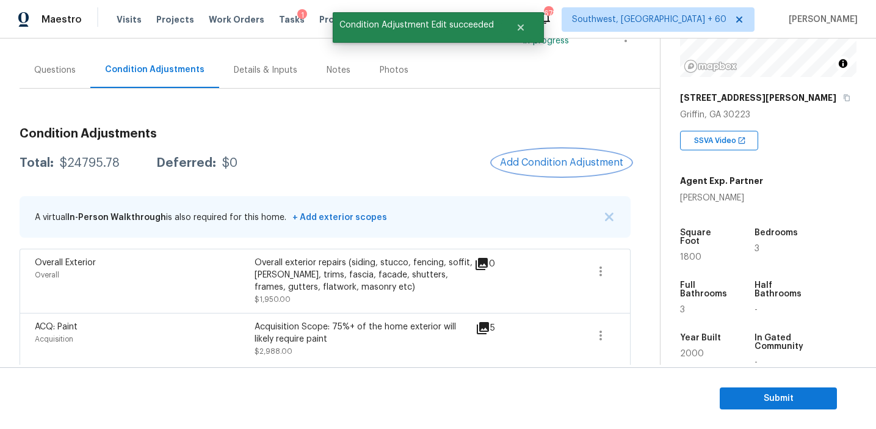
scroll to position [0, 0]
click at [515, 165] on span "Add Condition Adjustment" at bounding box center [564, 162] width 123 height 11
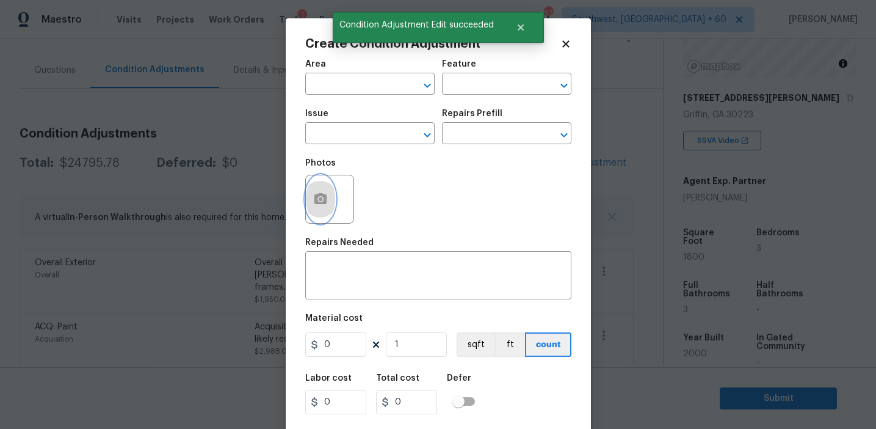
click at [314, 214] on button "button" at bounding box center [320, 199] width 29 height 48
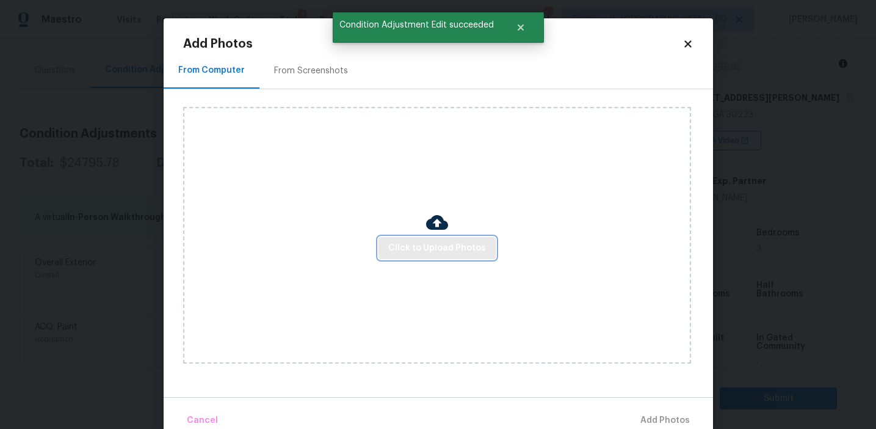
click at [433, 251] on span "Click to Upload Photos" at bounding box center [437, 248] width 98 height 15
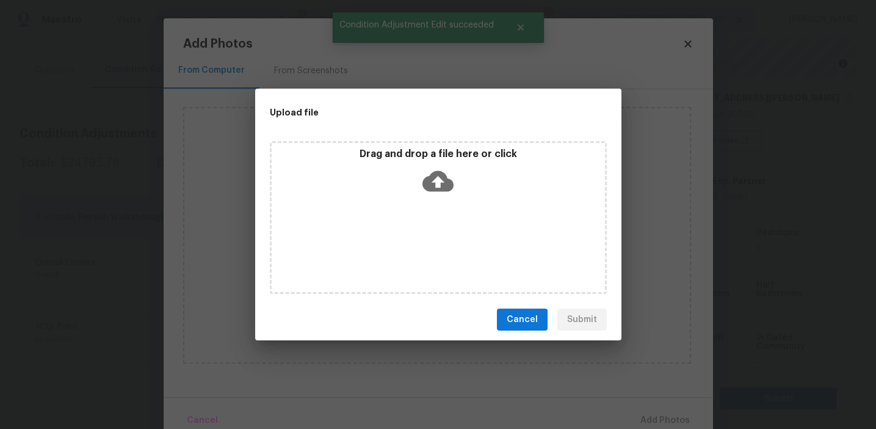
click at [433, 168] on icon at bounding box center [437, 180] width 31 height 31
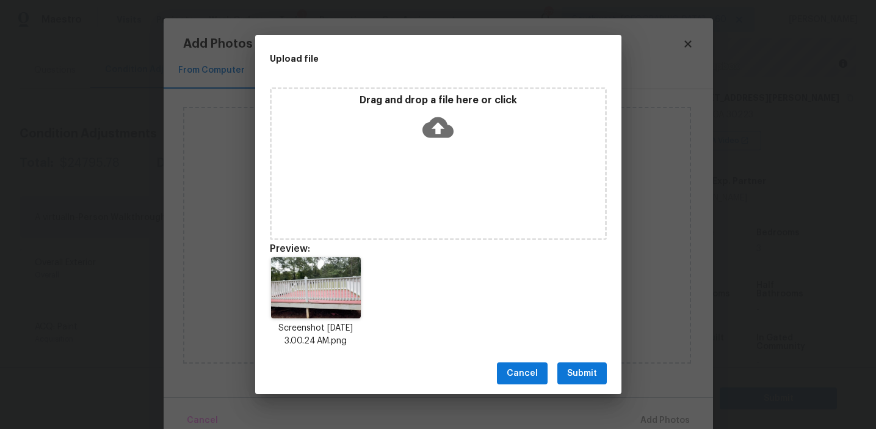
click at [587, 377] on span "Submit" at bounding box center [582, 373] width 30 height 15
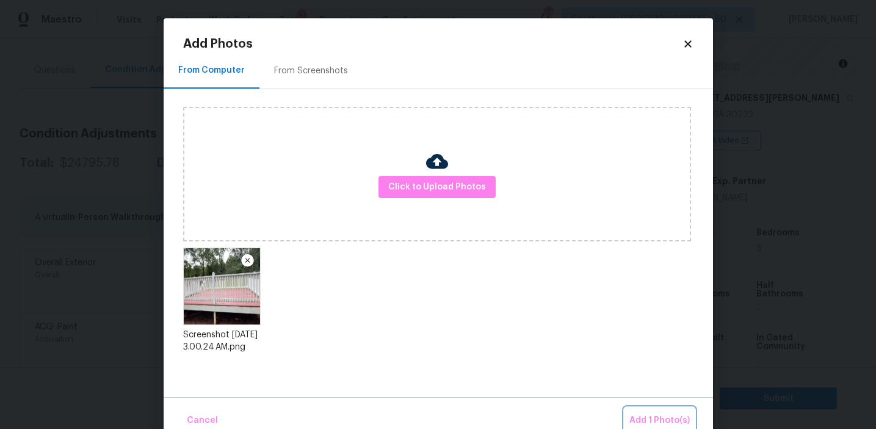
click at [643, 410] on button "Add 1 Photo(s)" at bounding box center [660, 420] width 70 height 26
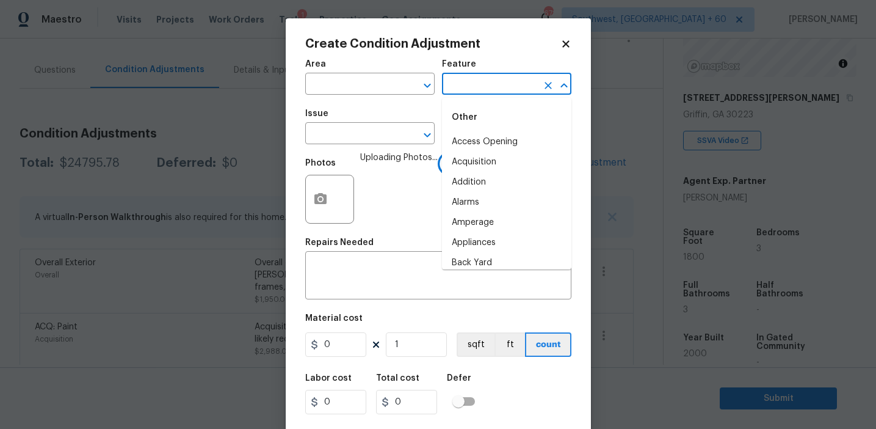
click at [468, 92] on input "text" at bounding box center [489, 85] width 95 height 19
click at [480, 159] on li "Decking" at bounding box center [506, 162] width 129 height 20
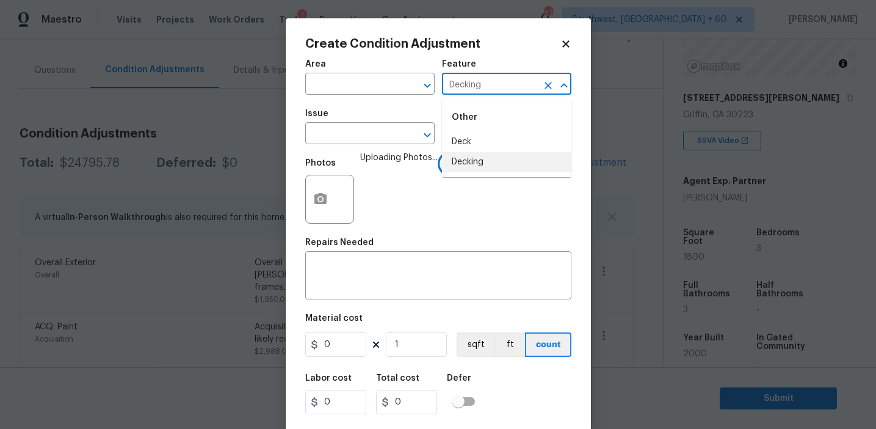
type input "Decking"
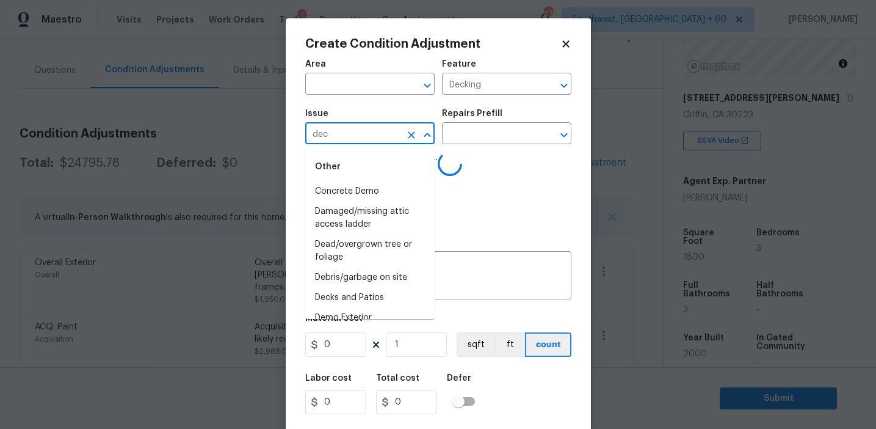
type input "deck"
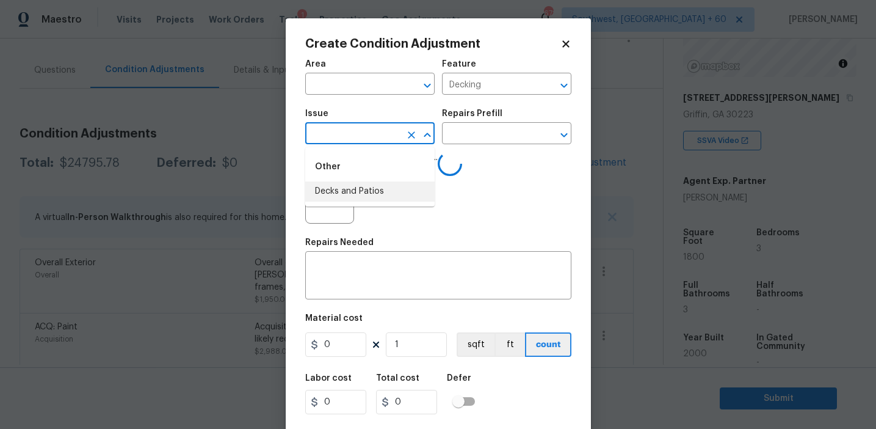
click at [413, 190] on li "Decks and Patios" at bounding box center [369, 191] width 129 height 20
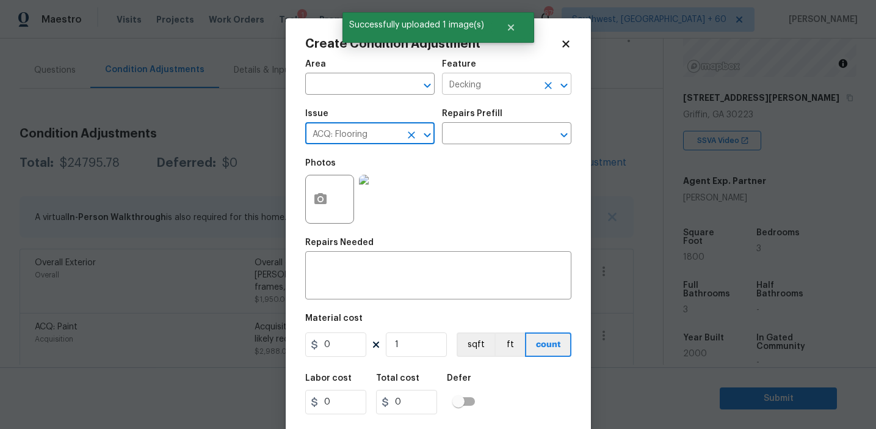
type input "ACQ: Flooring"
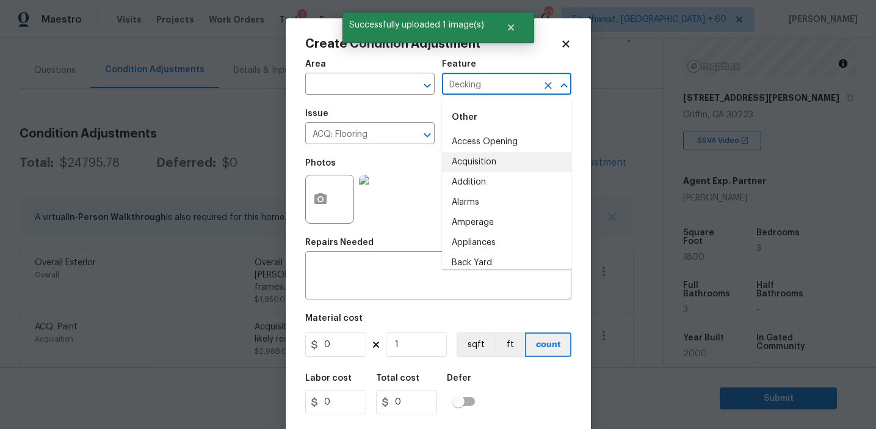
click at [459, 84] on input "Decking" at bounding box center [489, 85] width 95 height 19
click at [380, 265] on textarea at bounding box center [439, 277] width 252 height 26
paste textarea "Decking"
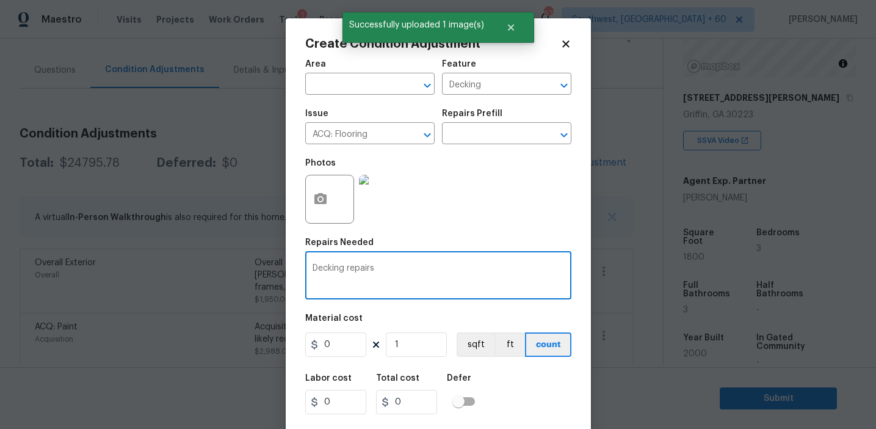
type textarea "Decking repairs"
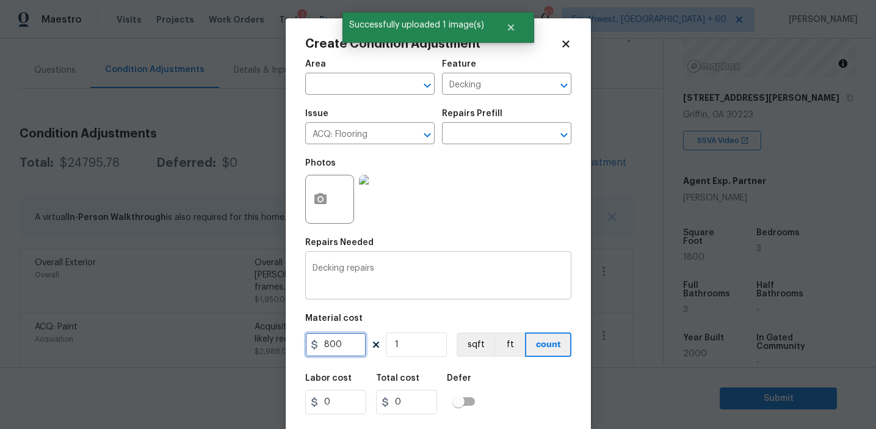
type input "800"
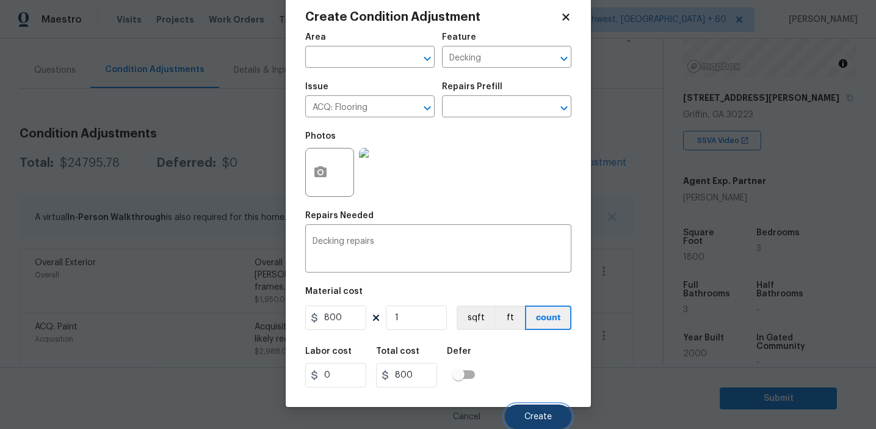
click at [518, 412] on button "Create" at bounding box center [538, 416] width 67 height 24
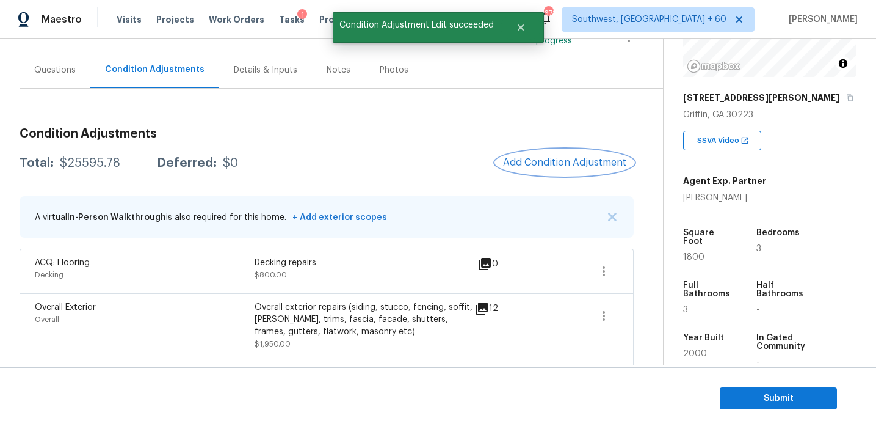
scroll to position [0, 0]
click at [546, 173] on button "Add Condition Adjustment" at bounding box center [565, 163] width 138 height 26
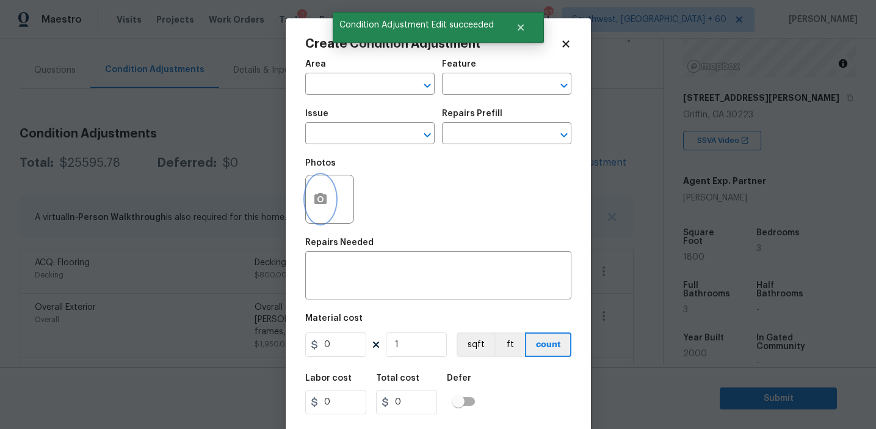
click at [322, 208] on button "button" at bounding box center [320, 199] width 29 height 48
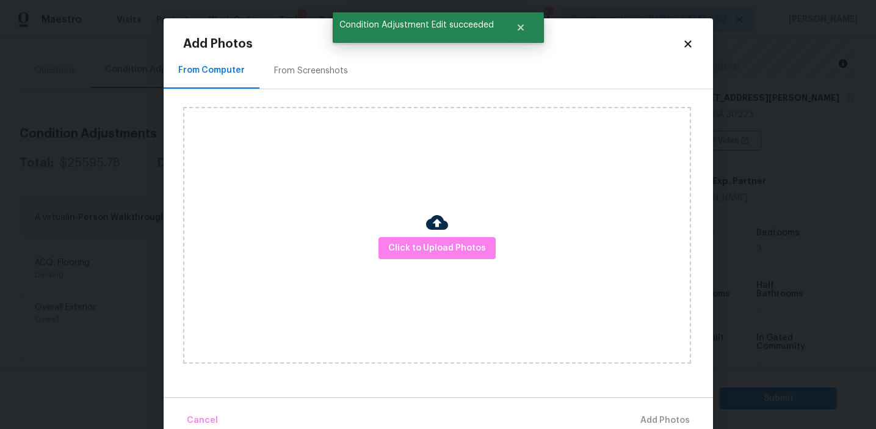
click at [421, 263] on div "Click to Upload Photos" at bounding box center [437, 235] width 508 height 256
click at [421, 248] on span "Click to Upload Photos" at bounding box center [437, 248] width 98 height 15
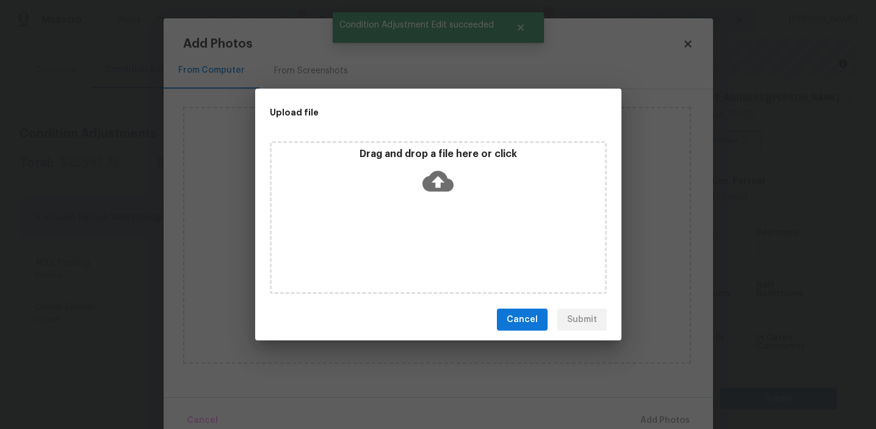
click at [420, 167] on div "Drag and drop a file here or click" at bounding box center [438, 174] width 333 height 53
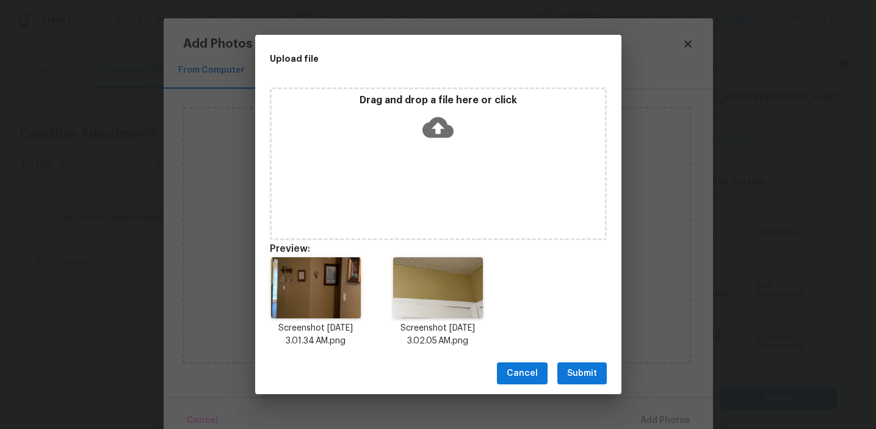
click at [576, 371] on span "Submit" at bounding box center [582, 373] width 30 height 15
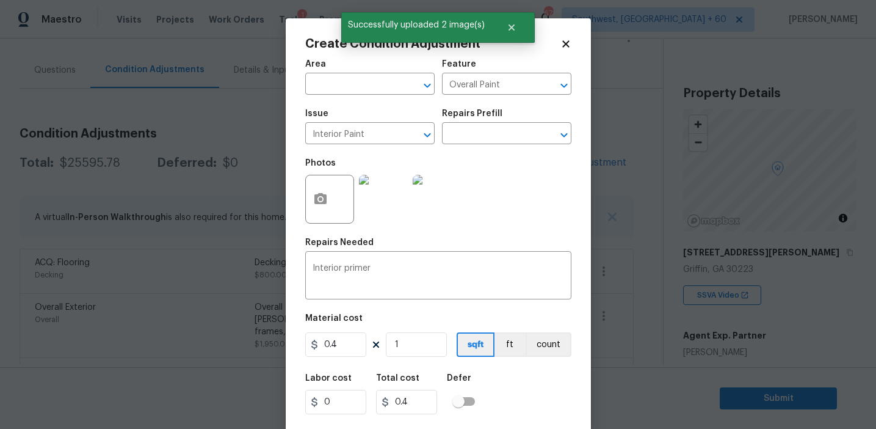
scroll to position [154, 0]
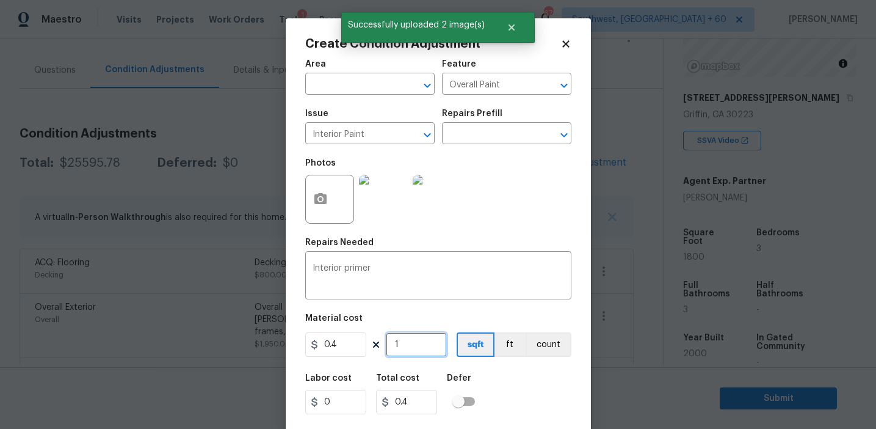
type input "18"
type input "7.2"
type input "180"
type input "72"
type input "1800"
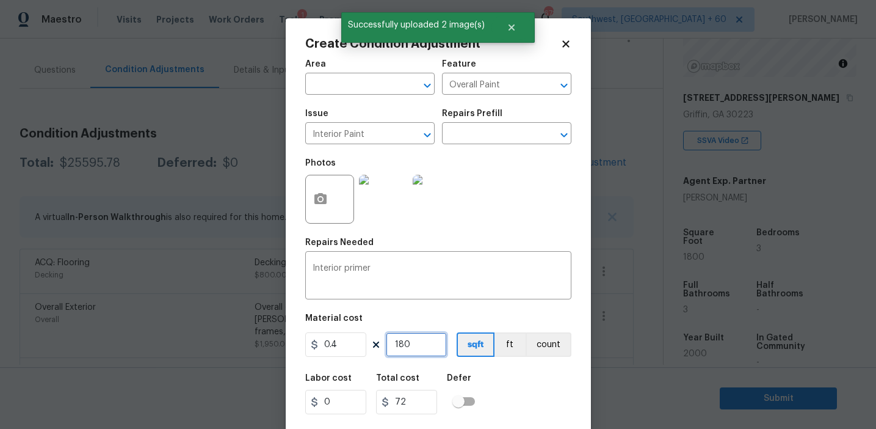
type input "720"
type input "1800"
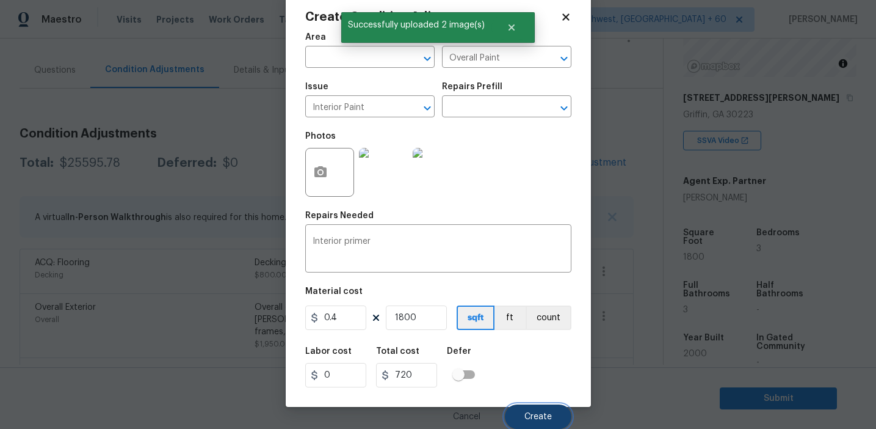
click at [531, 406] on button "Create" at bounding box center [538, 416] width 67 height 24
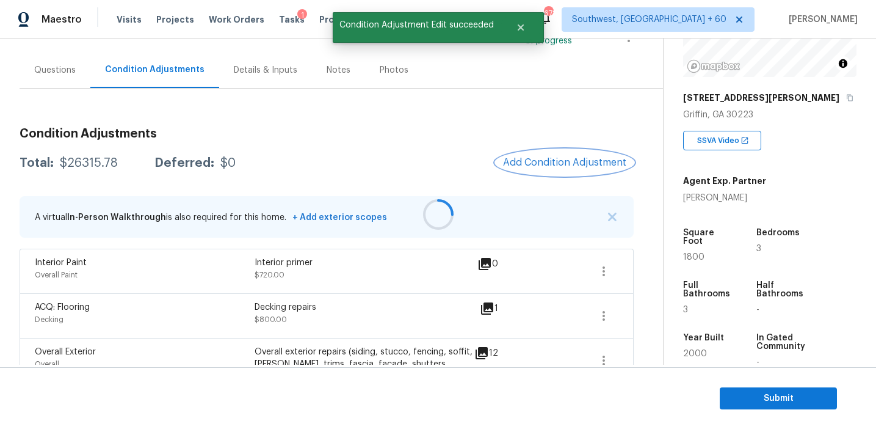
scroll to position [0, 0]
click at [538, 161] on span "Add Condition Adjustment" at bounding box center [564, 162] width 123 height 11
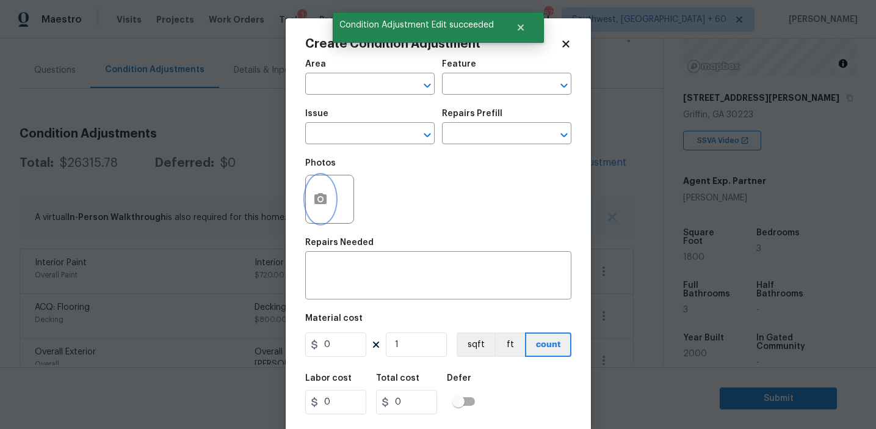
click at [326, 205] on icon "button" at bounding box center [320, 199] width 15 height 15
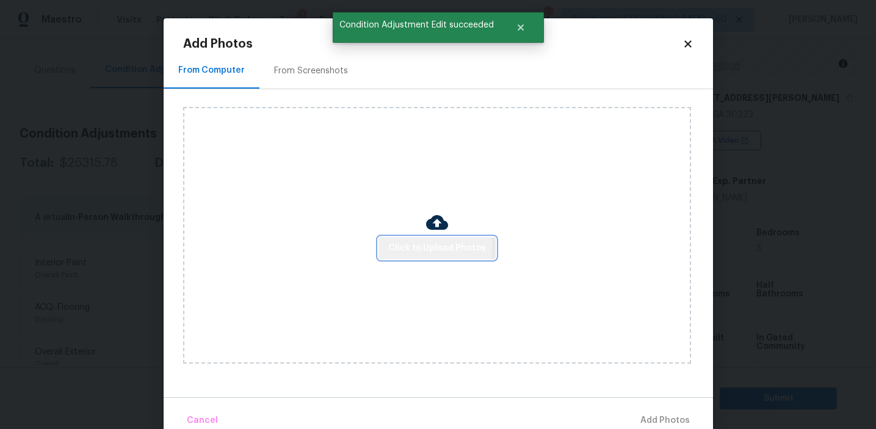
click at [420, 246] on span "Click to Upload Photos" at bounding box center [437, 248] width 98 height 15
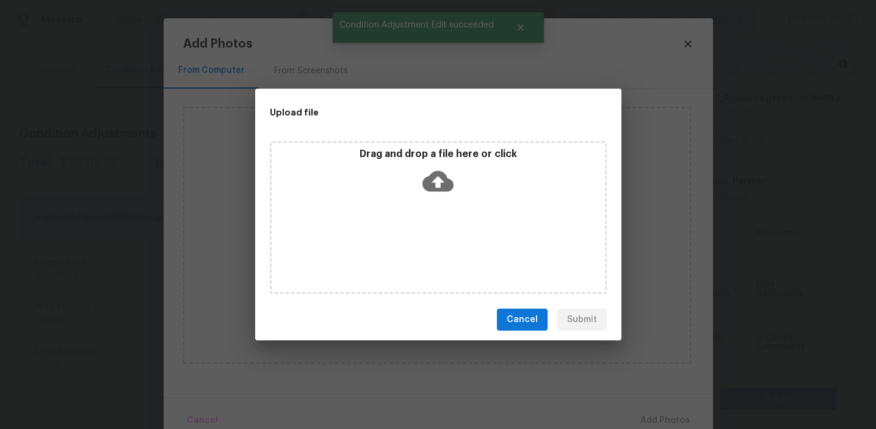
click at [420, 172] on div "Drag and drop a file here or click" at bounding box center [438, 174] width 333 height 53
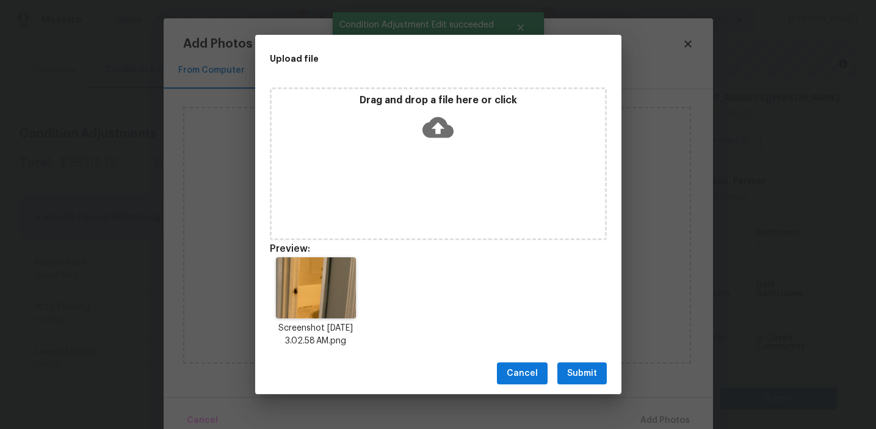
click at [582, 367] on span "Submit" at bounding box center [582, 373] width 30 height 15
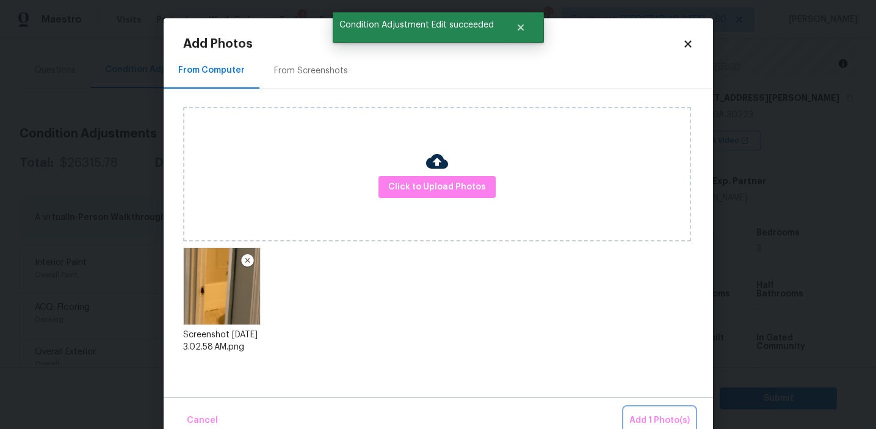
click at [646, 415] on span "Add 1 Photo(s)" at bounding box center [659, 420] width 60 height 15
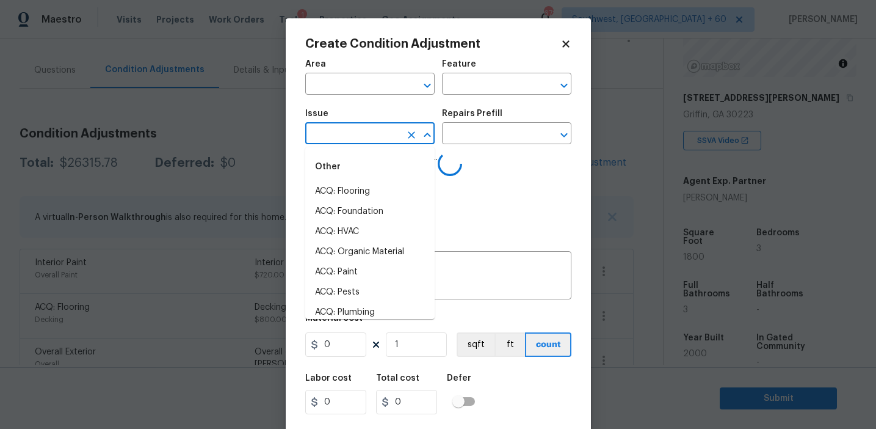
click at [358, 136] on input "text" at bounding box center [352, 134] width 95 height 19
click at [466, 203] on div "Photos" at bounding box center [438, 190] width 266 height 79
click at [354, 131] on input "text" at bounding box center [352, 134] width 95 height 19
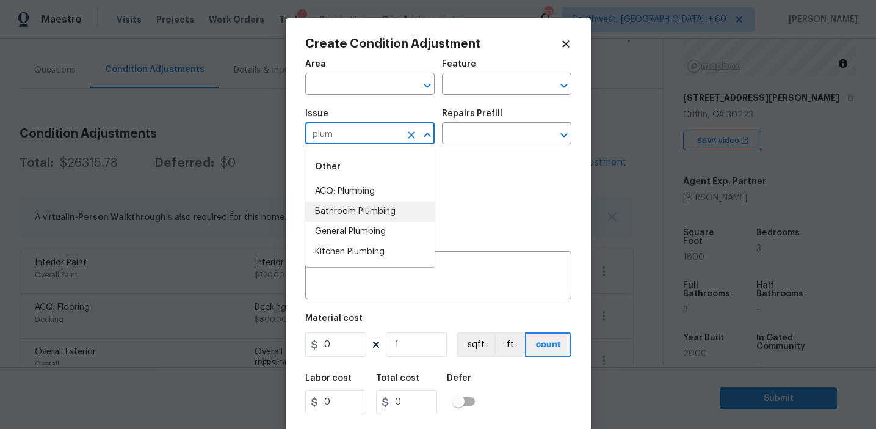
click at [375, 212] on li "Bathroom Plumbing" at bounding box center [369, 211] width 129 height 20
type input "Bathroom Plumbing"
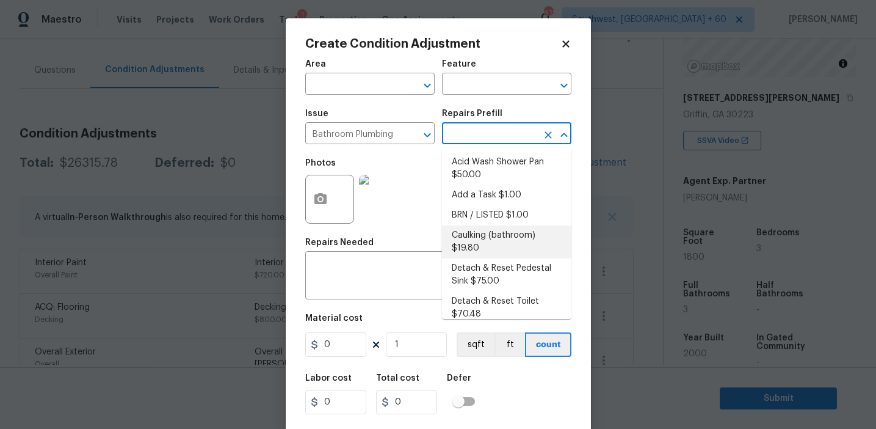
scroll to position [672, 0]
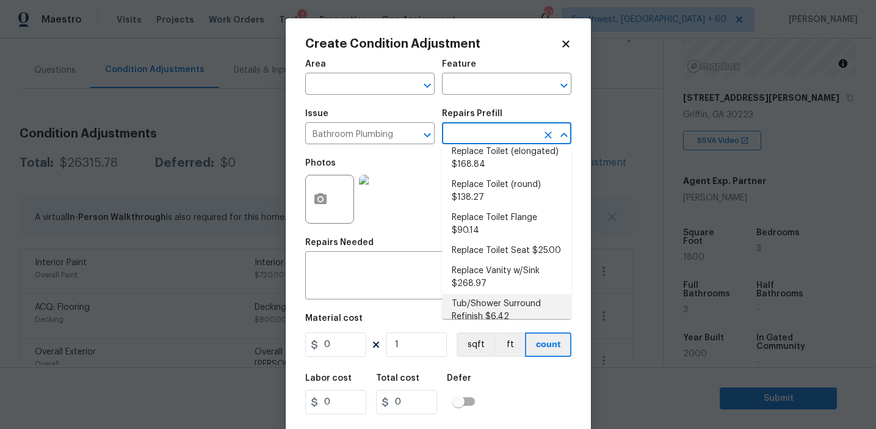
click at [503, 294] on li "Tub/Shower Surround Refinish $6.42" at bounding box center [506, 310] width 129 height 33
type input "Plumbing"
type textarea "Prep, mask, clean and refinish the tub/shower tile surround both all sides ensu…"
type input "6.42"
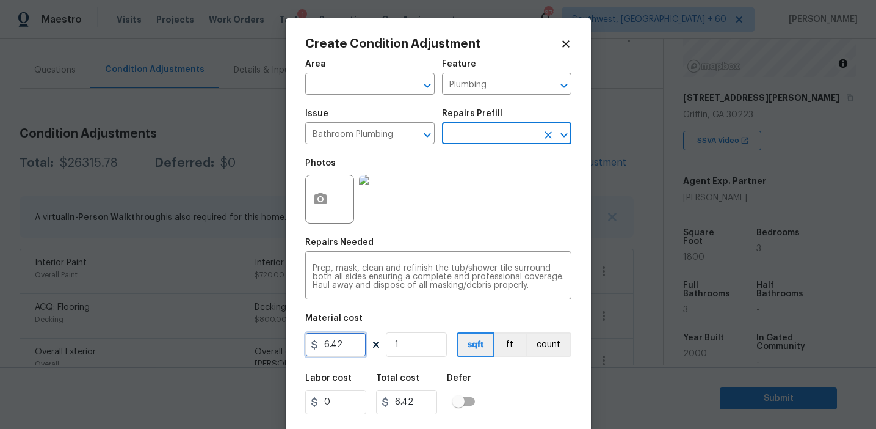
click at [334, 336] on input "6.42" at bounding box center [335, 344] width 61 height 24
type input "350"
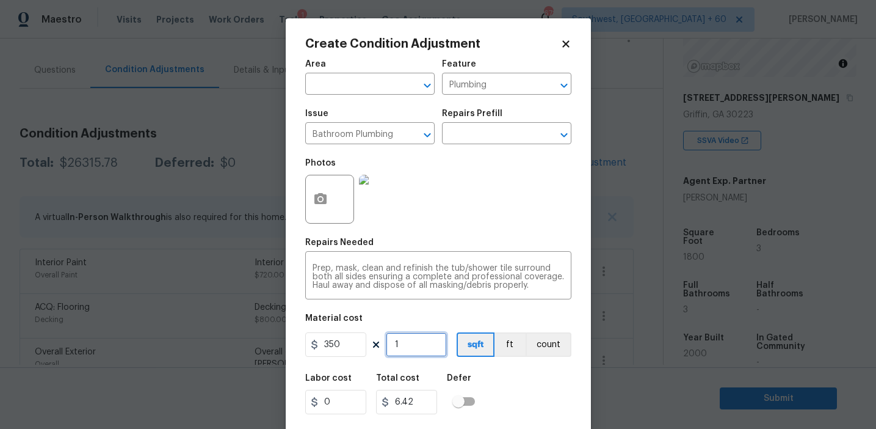
type input "350"
type input "2"
type input "700"
type input "2"
click at [540, 351] on button "count" at bounding box center [549, 344] width 46 height 24
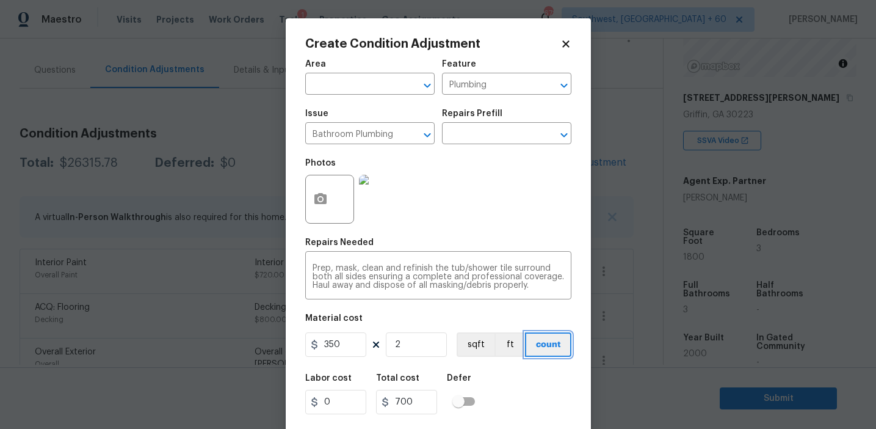
scroll to position [27, 0]
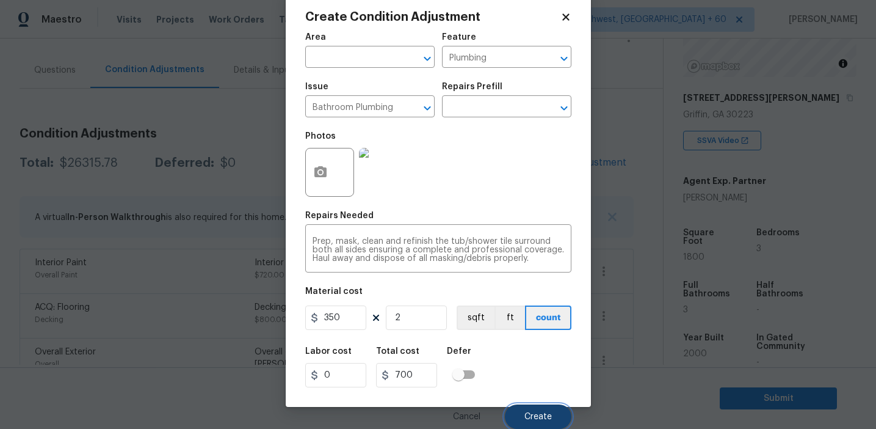
click at [534, 415] on span "Create" at bounding box center [537, 416] width 27 height 9
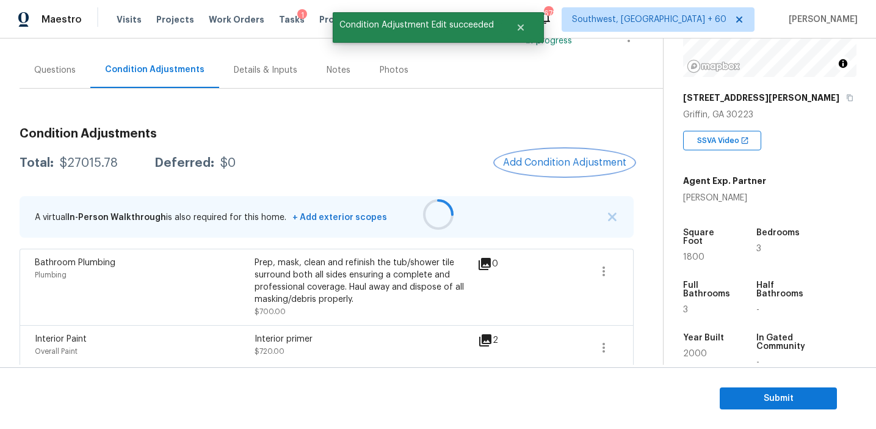
scroll to position [0, 0]
click at [528, 165] on span "Add Condition Adjustment" at bounding box center [564, 162] width 123 height 11
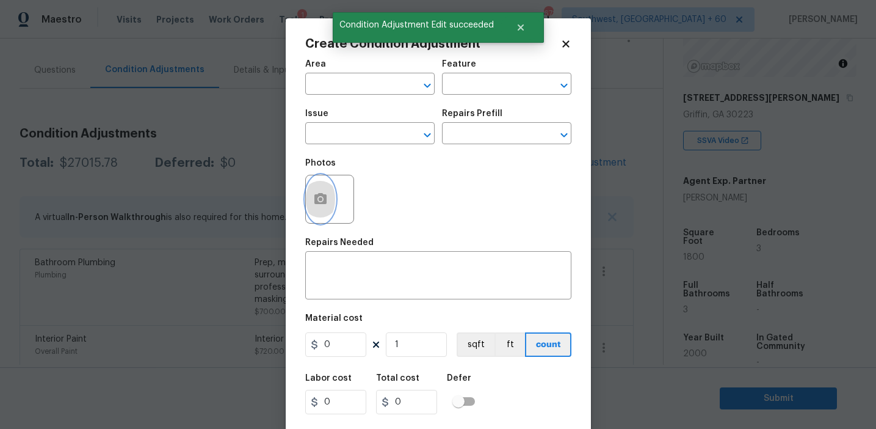
click at [317, 208] on button "button" at bounding box center [320, 199] width 29 height 48
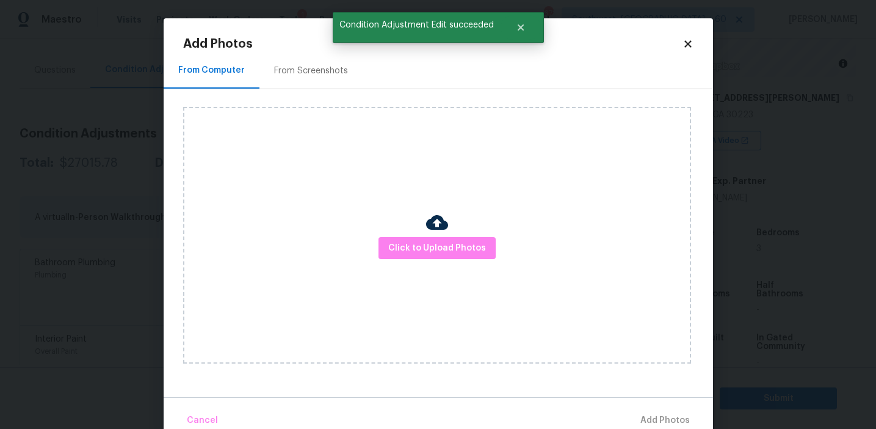
click at [426, 232] on img at bounding box center [437, 222] width 22 height 22
click at [420, 242] on span "Click to Upload Photos" at bounding box center [437, 248] width 98 height 15
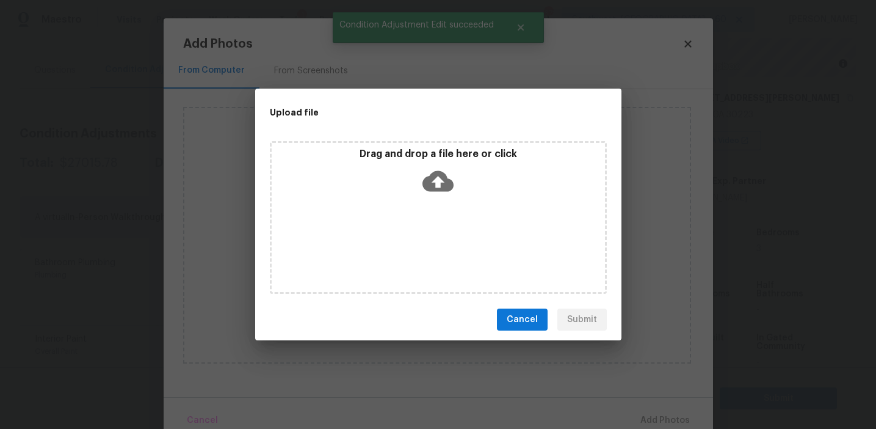
click at [420, 161] on div "Drag and drop a file here or click" at bounding box center [438, 174] width 333 height 53
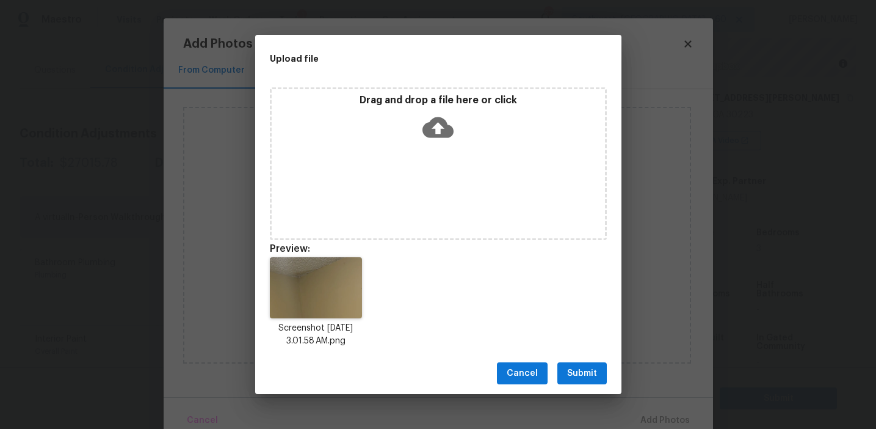
click at [578, 374] on span "Submit" at bounding box center [582, 373] width 30 height 15
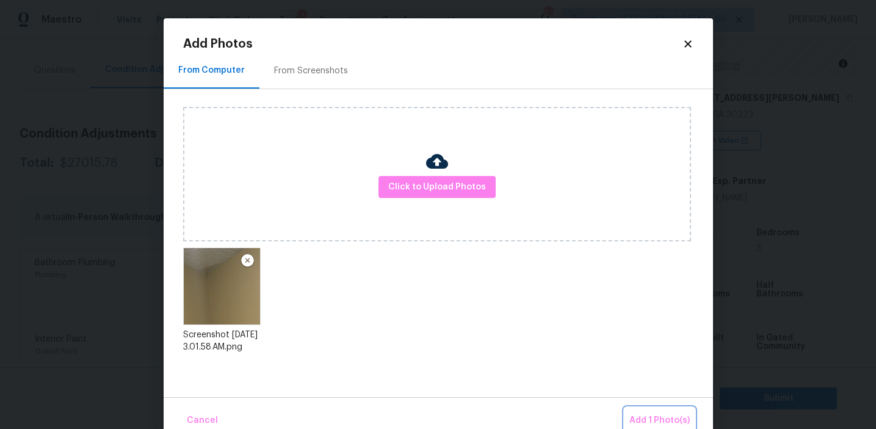
click at [653, 418] on span "Add 1 Photo(s)" at bounding box center [659, 420] width 60 height 15
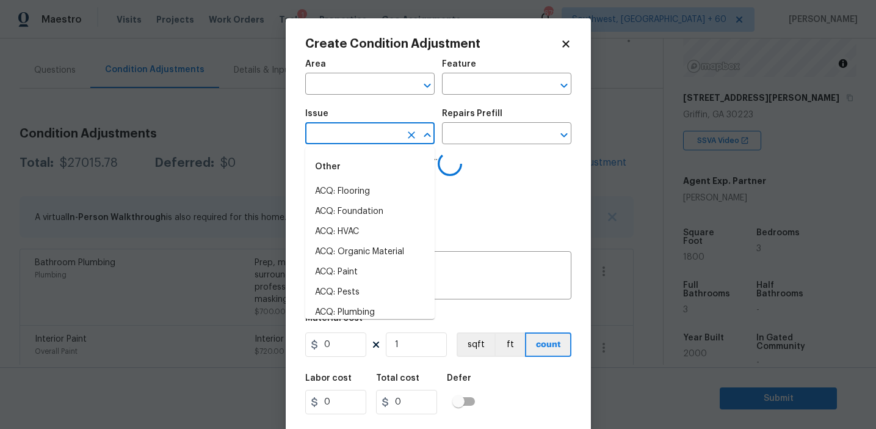
click at [375, 127] on input "text" at bounding box center [352, 134] width 95 height 19
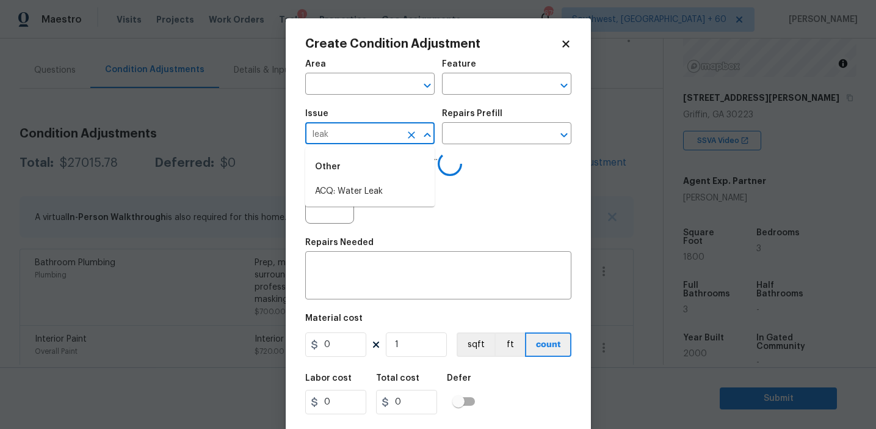
click at [391, 190] on li "ACQ: Water Leak" at bounding box center [369, 191] width 129 height 20
type input "ACQ: Water Leak"
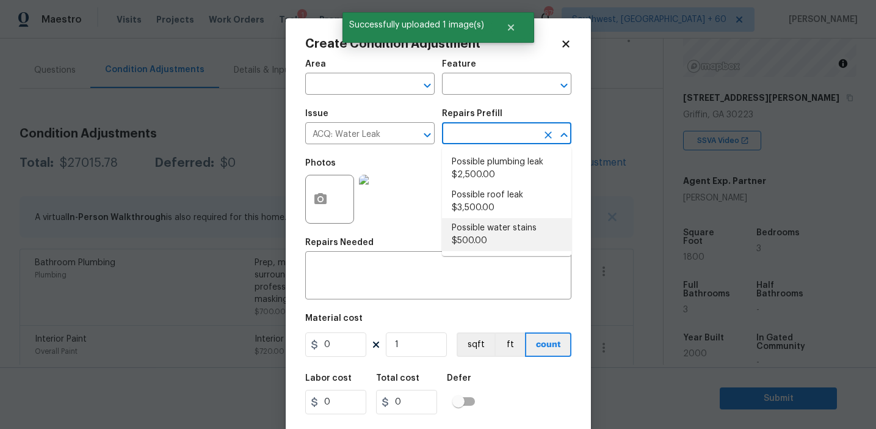
click at [485, 236] on li "Possible water stains $500.00" at bounding box center [506, 234] width 129 height 33
type input "Acquisition"
type textarea "Acquisition Scope: Possible water stains"
type input "500"
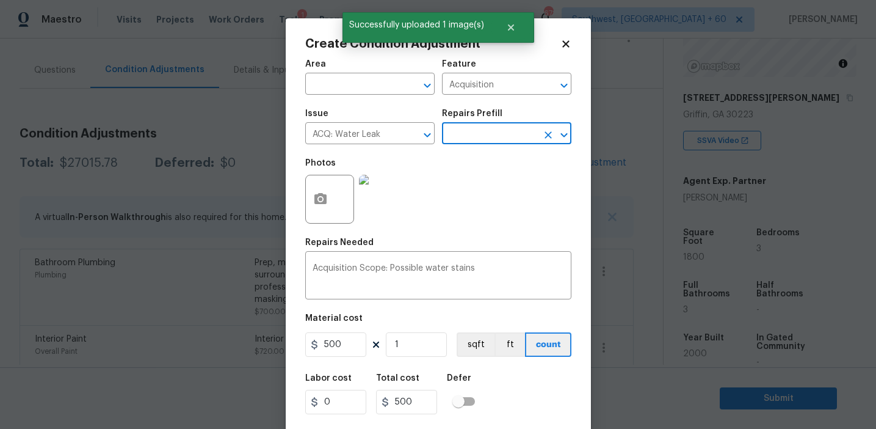
scroll to position [27, 0]
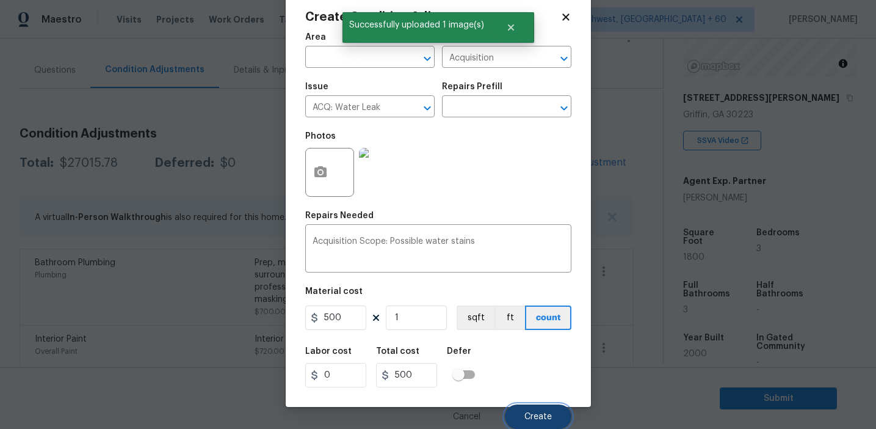
click at [522, 406] on button "Create" at bounding box center [538, 416] width 67 height 24
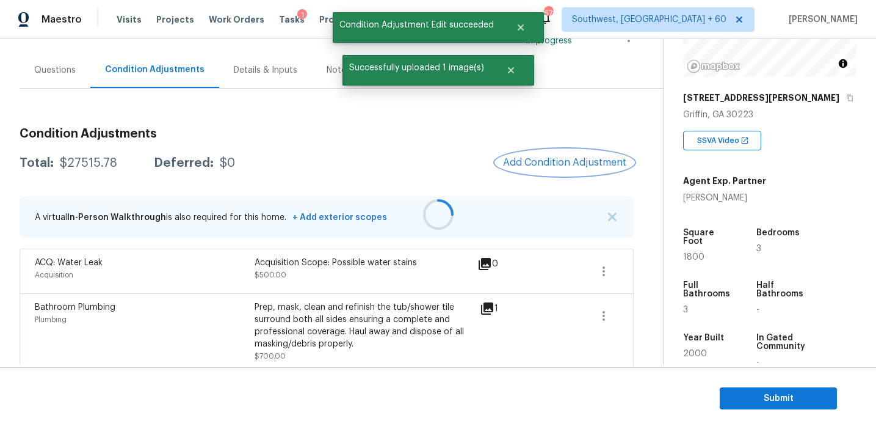
scroll to position [0, 0]
click at [545, 164] on span "Add Condition Adjustment" at bounding box center [564, 162] width 123 height 11
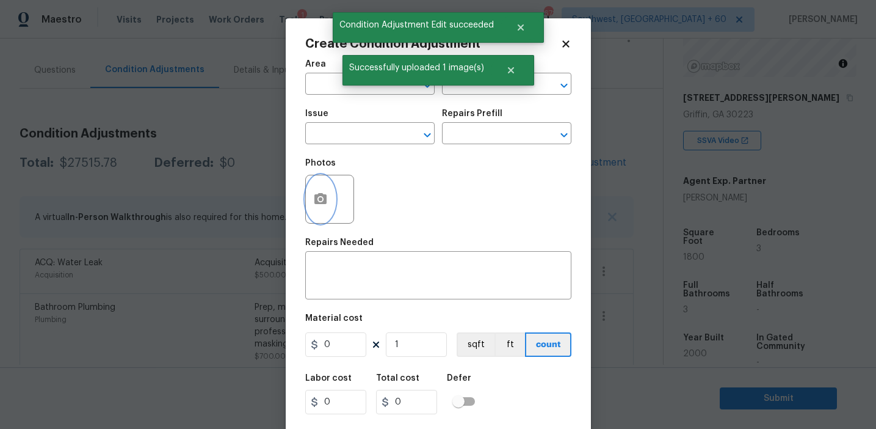
click at [317, 206] on icon "button" at bounding box center [320, 199] width 15 height 15
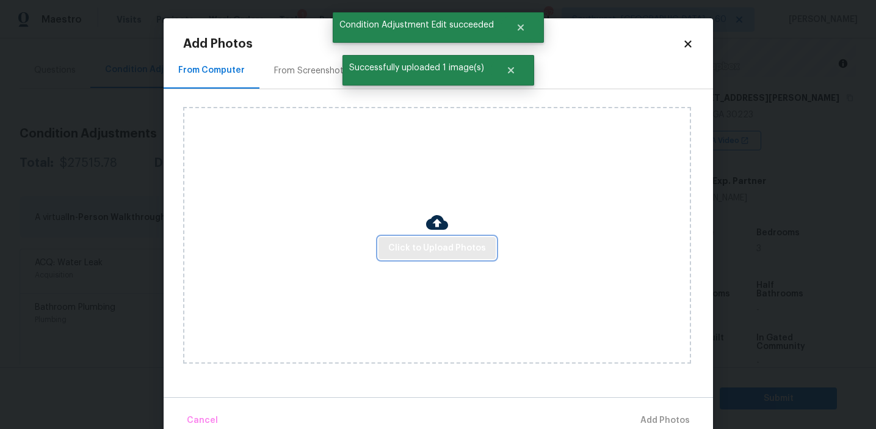
click at [413, 251] on span "Click to Upload Photos" at bounding box center [437, 248] width 98 height 15
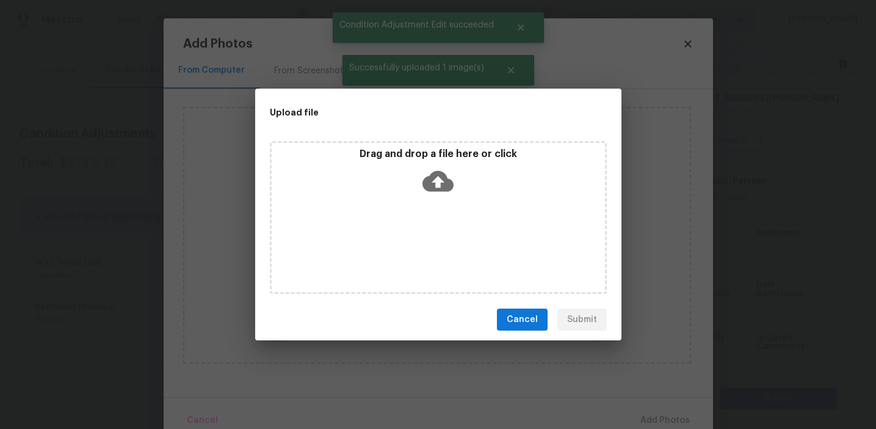
click at [424, 185] on icon at bounding box center [437, 181] width 31 height 21
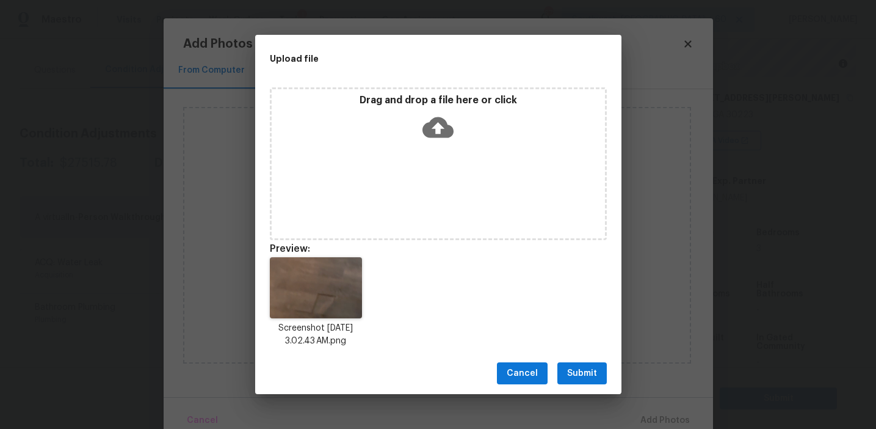
click at [576, 377] on span "Submit" at bounding box center [582, 373] width 30 height 15
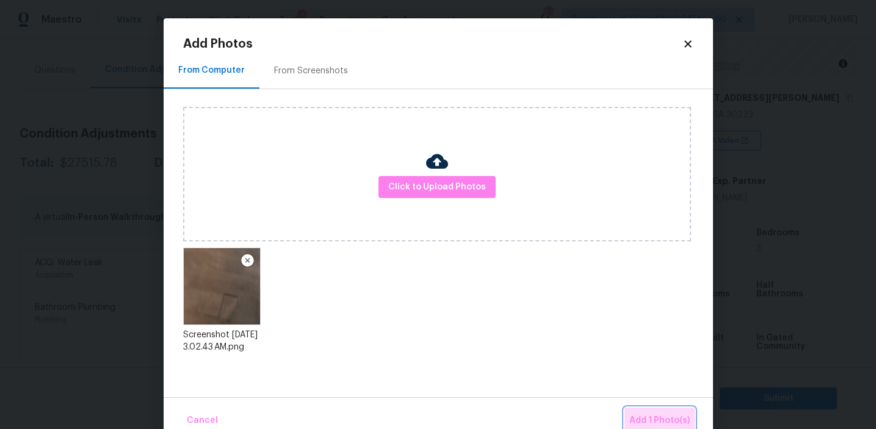
click at [635, 413] on span "Add 1 Photo(s)" at bounding box center [659, 420] width 60 height 15
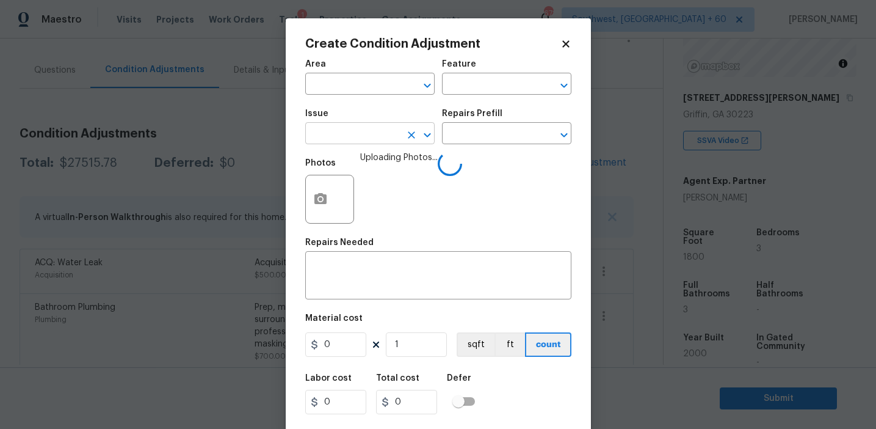
click at [336, 132] on input "text" at bounding box center [352, 134] width 95 height 19
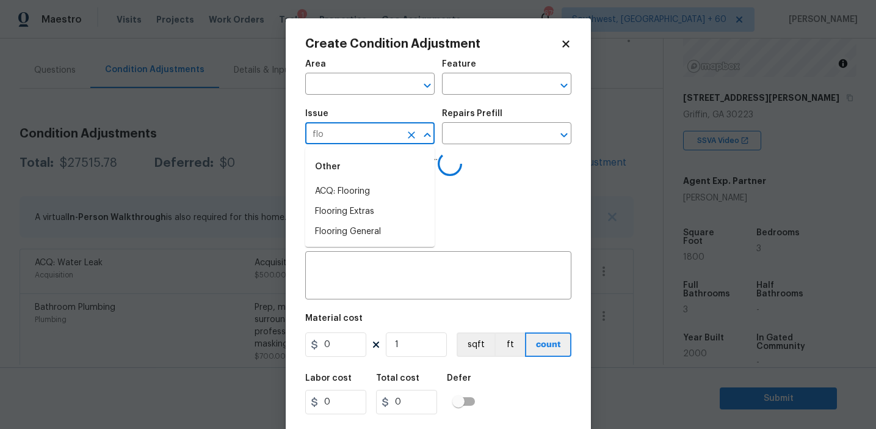
type input "floo"
click at [357, 209] on li "Flooring Extras" at bounding box center [369, 211] width 129 height 20
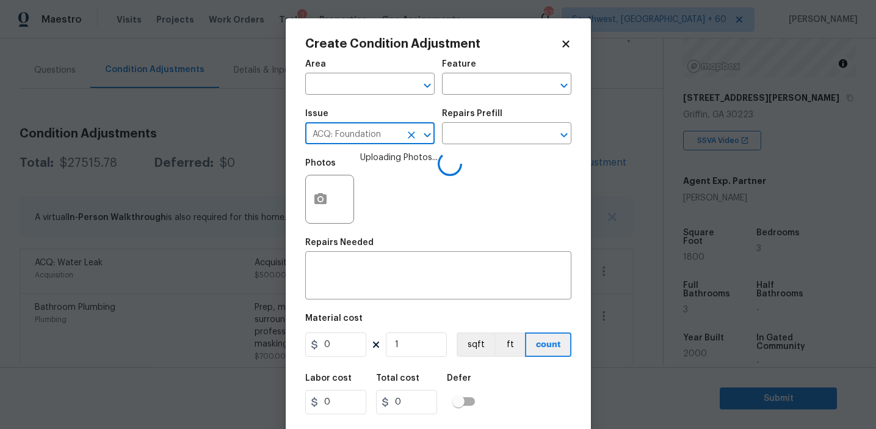
type input "ACQ: Foundation"
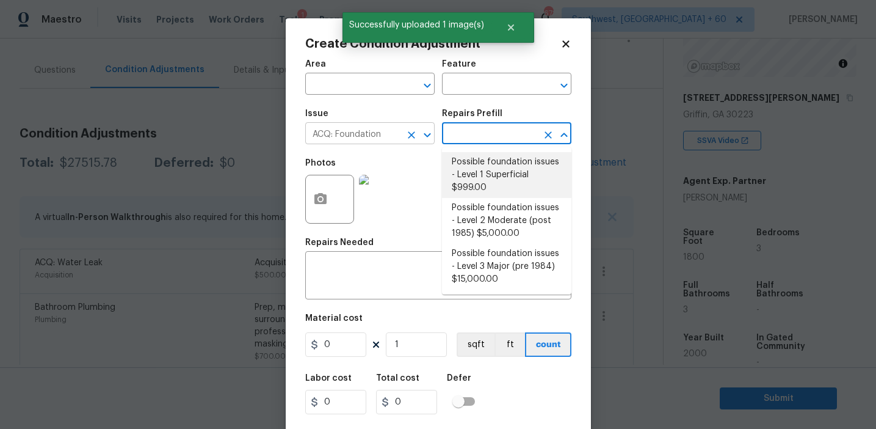
click at [412, 136] on icon "Clear" at bounding box center [411, 134] width 7 height 7
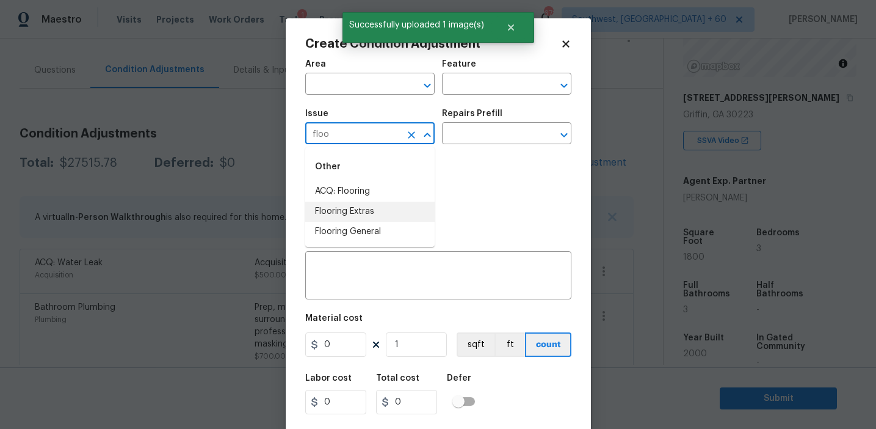
click at [404, 211] on li "Flooring Extras" at bounding box center [369, 211] width 129 height 20
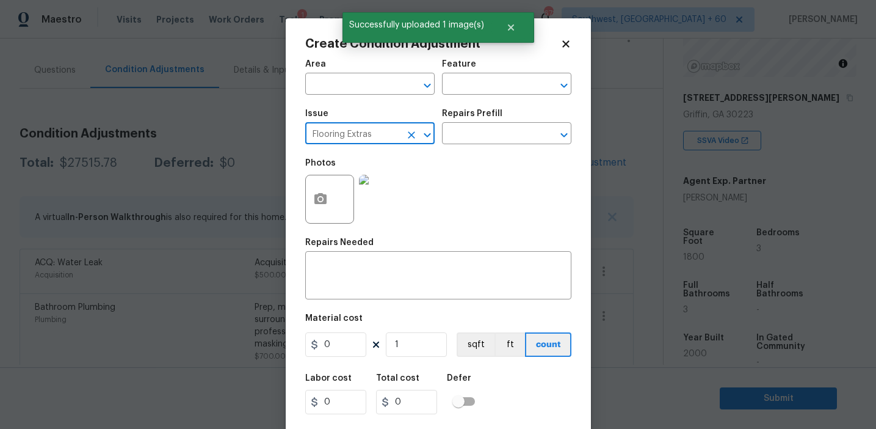
type input "Flooring Extras"
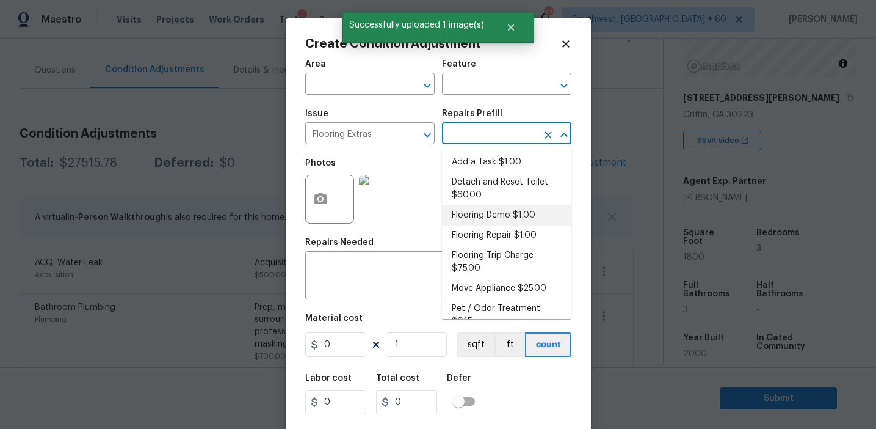
click at [486, 222] on li "Flooring Demo $1.00" at bounding box center [506, 215] width 129 height 20
type input "Overall Flooring"
type textarea "Demo existing flooring."
type input "1"
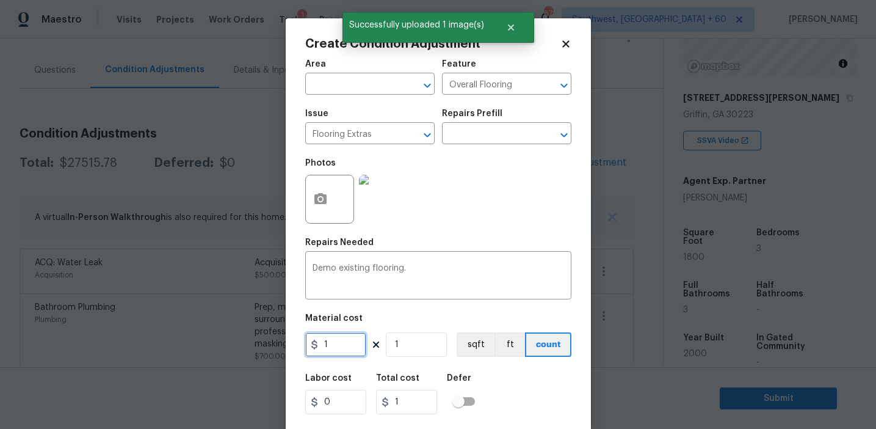
click at [346, 342] on input "1" at bounding box center [335, 344] width 61 height 24
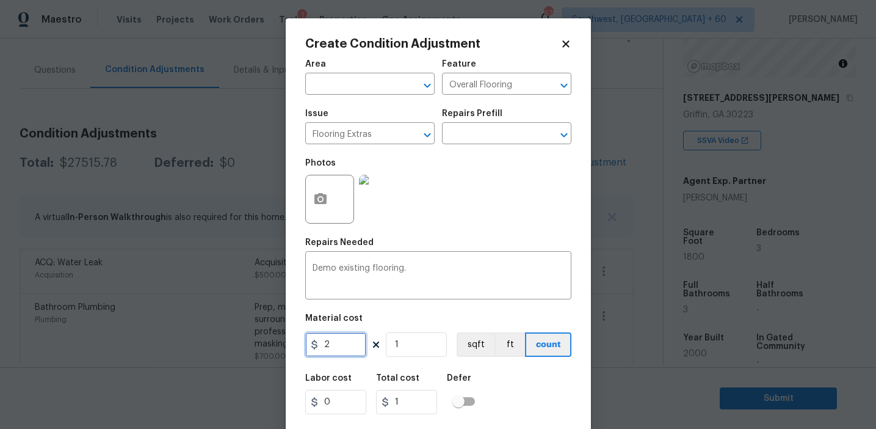
type input "2"
click at [537, 402] on div "Labor cost 0 Total cost 2 Defer" at bounding box center [438, 393] width 266 height 55
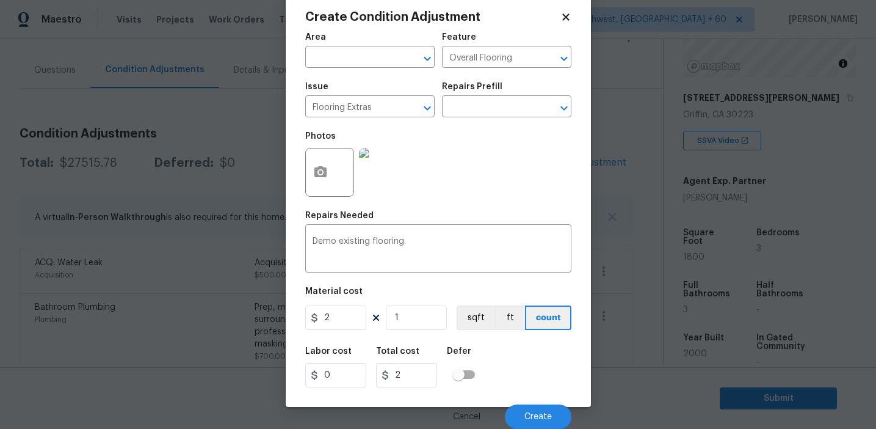
click at [304, 157] on div "Create Condition Adjustment Area ​ Feature Overall Flooring ​ Issue Flooring Ex…" at bounding box center [438, 198] width 305 height 415
click at [324, 168] on icon "button" at bounding box center [320, 171] width 12 height 11
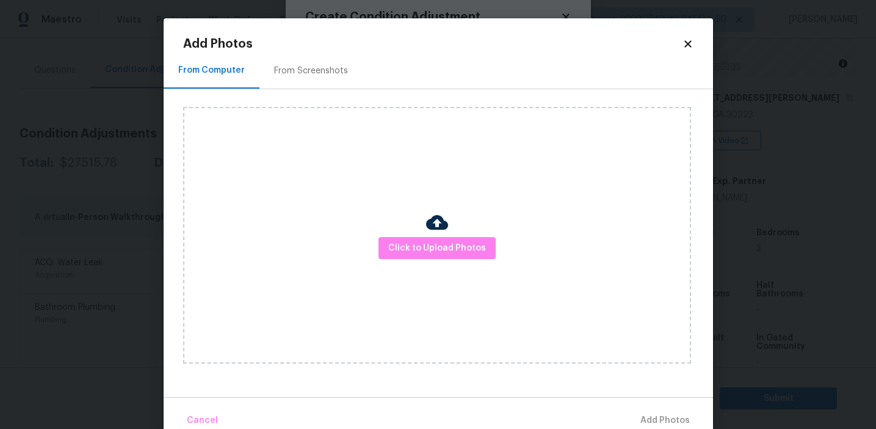
click at [324, 43] on h2 "Add Photos" at bounding box center [432, 44] width 499 height 12
click at [330, 72] on div "From Screenshots" at bounding box center [311, 71] width 74 height 12
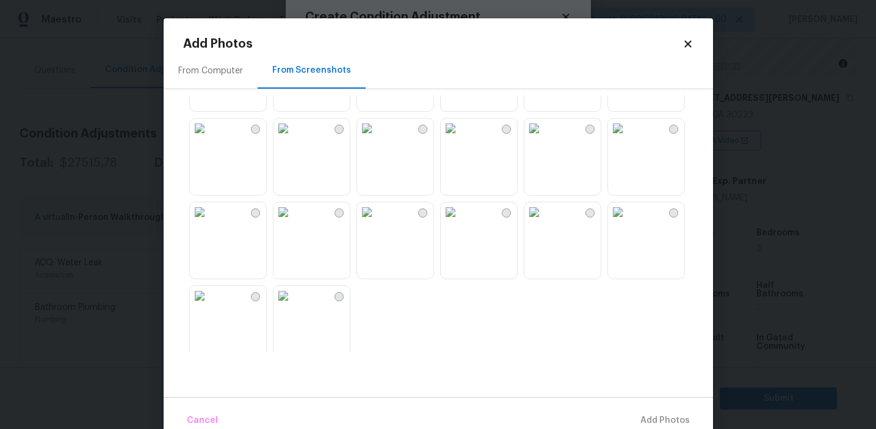
scroll to position [664, 0]
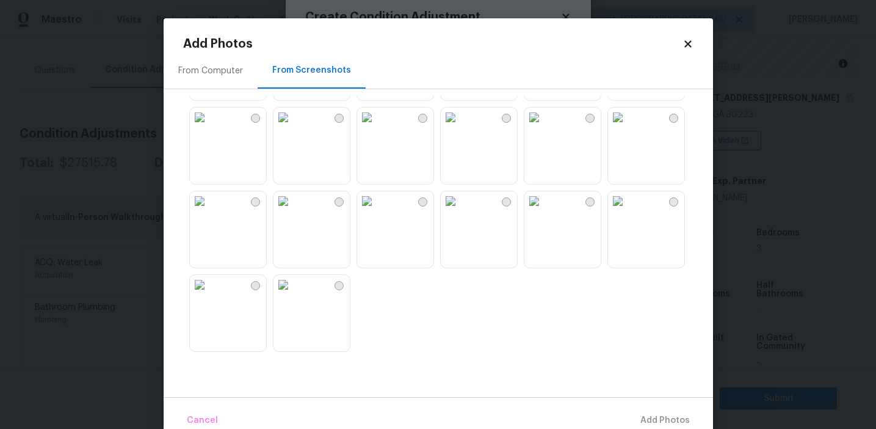
click at [293, 294] on img at bounding box center [284, 285] width 20 height 20
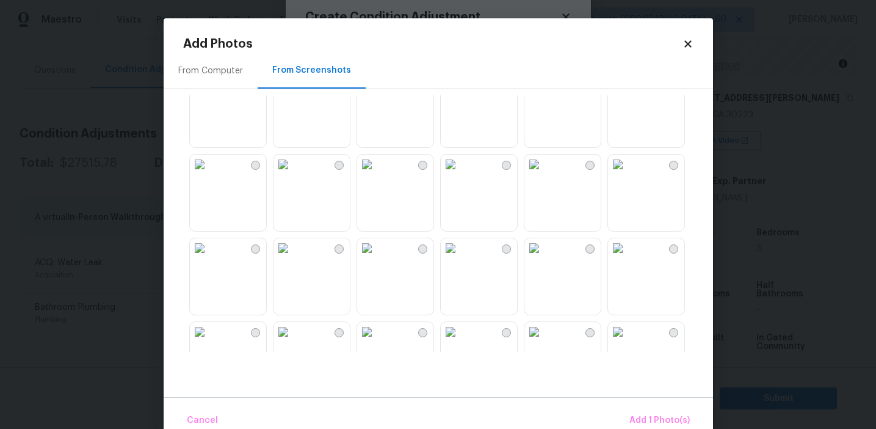
scroll to position [248, 0]
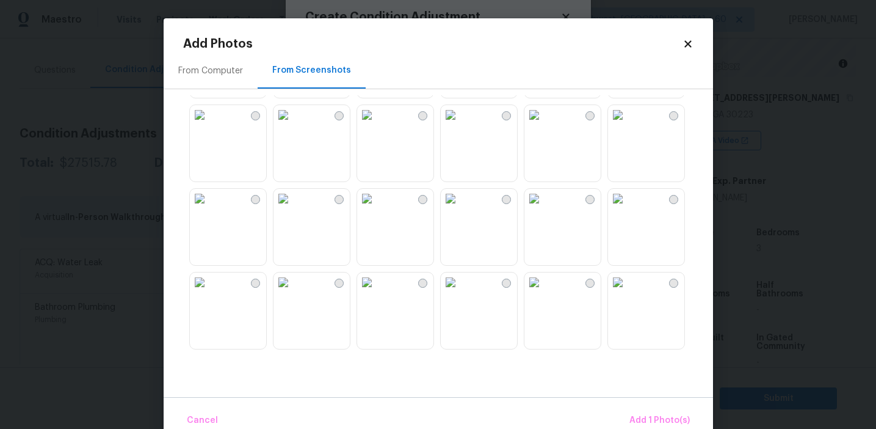
click at [293, 208] on img at bounding box center [284, 199] width 20 height 20
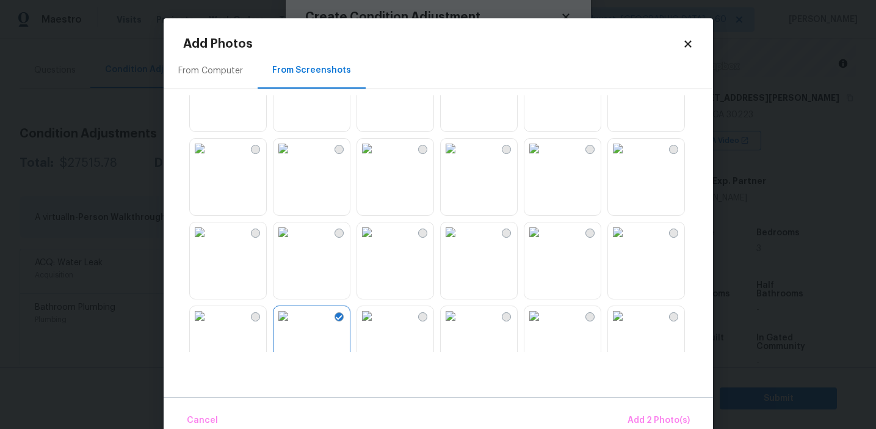
click at [370, 242] on img at bounding box center [367, 232] width 20 height 20
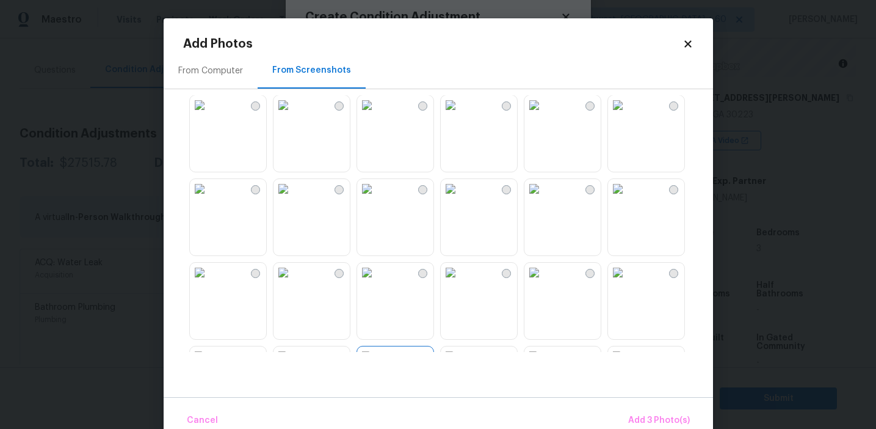
scroll to position [0, 0]
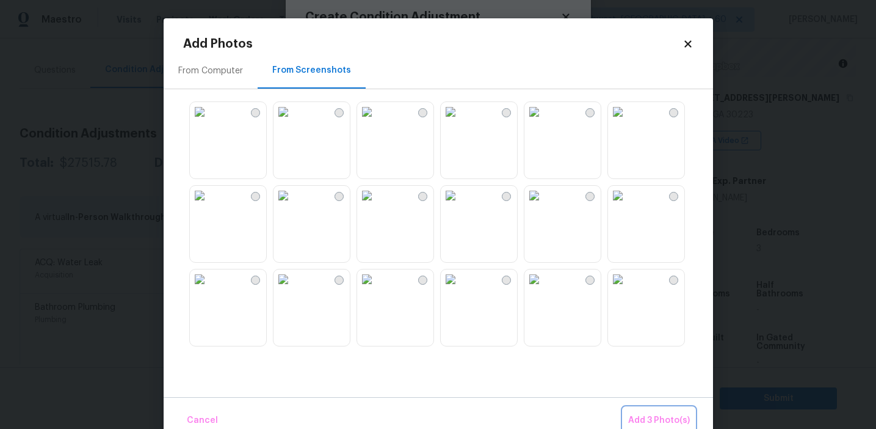
click at [644, 417] on span "Add 3 Photo(s)" at bounding box center [659, 420] width 62 height 15
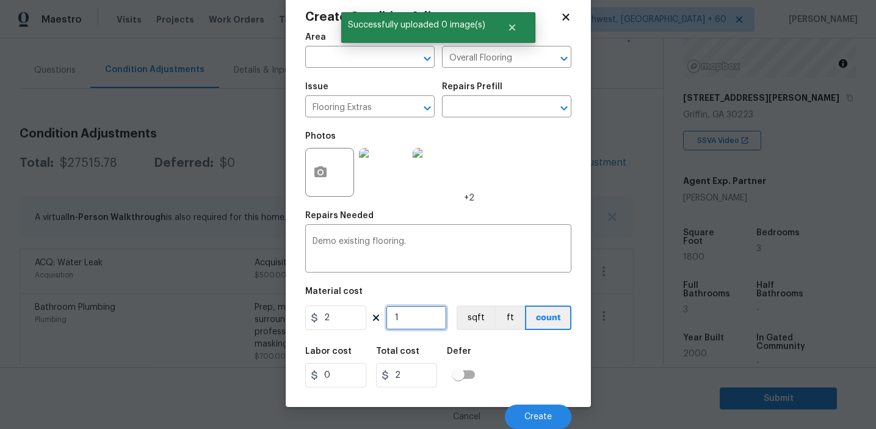
click at [421, 321] on input "1" at bounding box center [416, 317] width 61 height 24
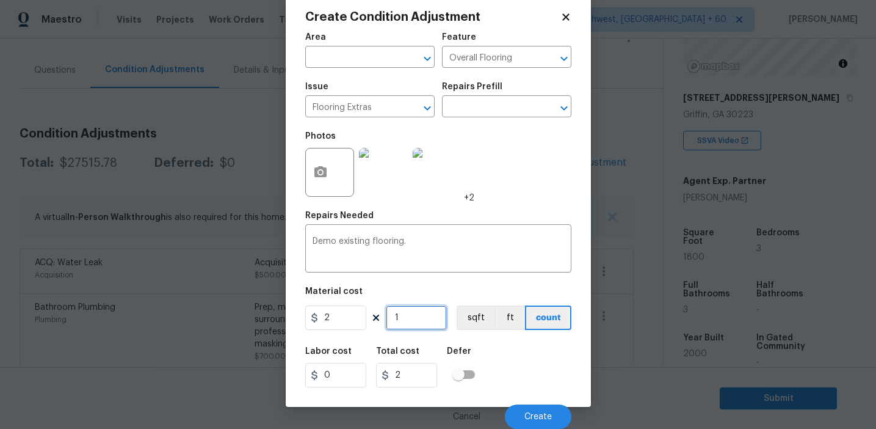
type input "0"
type input "9"
type input "18"
type input "90"
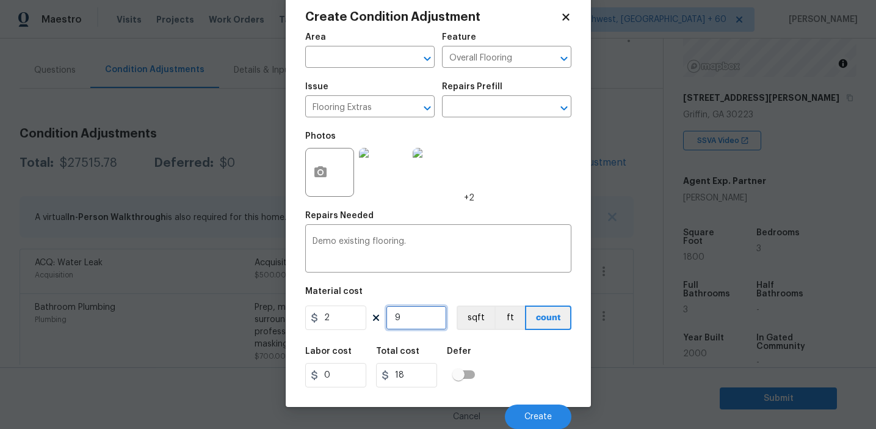
type input "180"
type input "900"
type input "1800"
type input "900"
click at [477, 313] on button "sqft" at bounding box center [476, 317] width 38 height 24
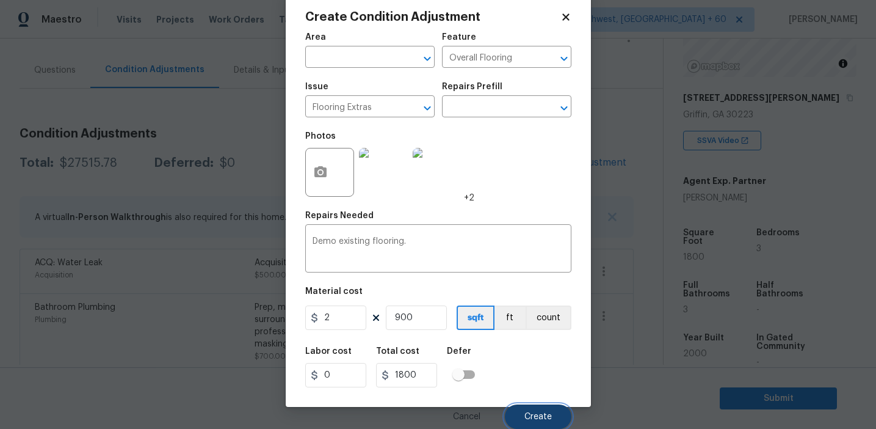
click at [528, 408] on button "Create" at bounding box center [538, 416] width 67 height 24
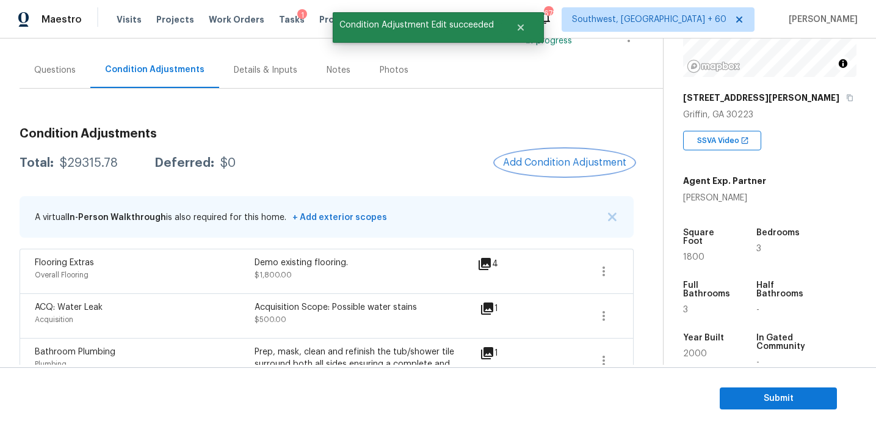
click at [531, 157] on span "Add Condition Adjustment" at bounding box center [564, 162] width 123 height 11
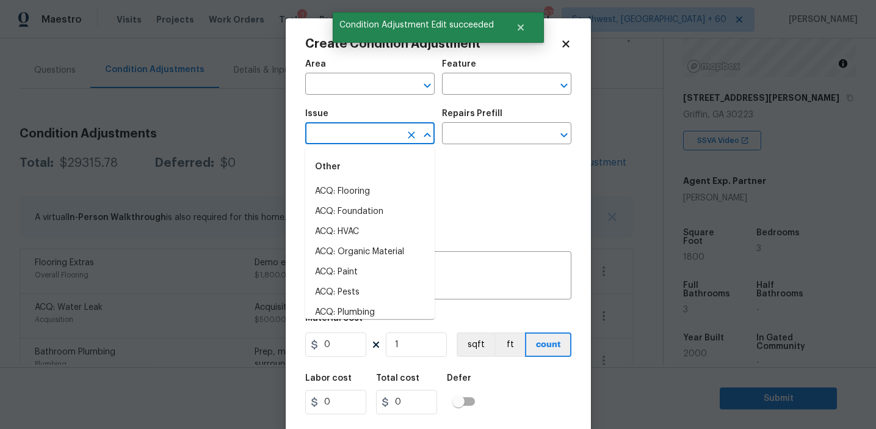
click at [355, 134] on input "text" at bounding box center [352, 134] width 95 height 19
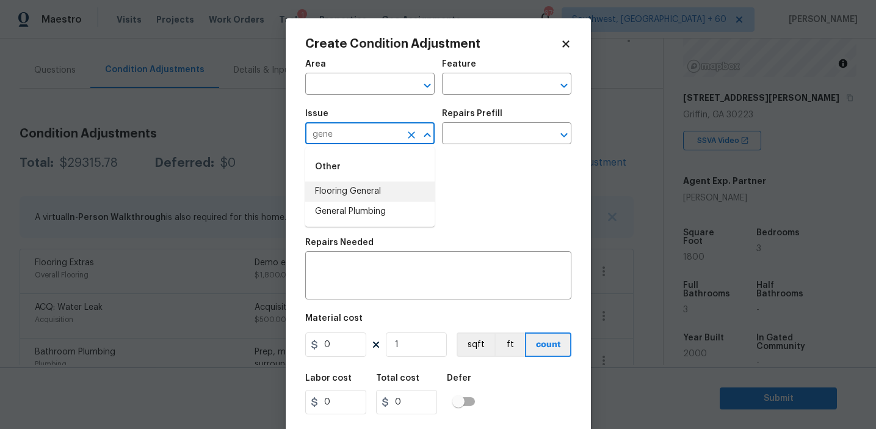
click at [383, 194] on li "Flooring General" at bounding box center [369, 191] width 129 height 20
type input "Flooring General"
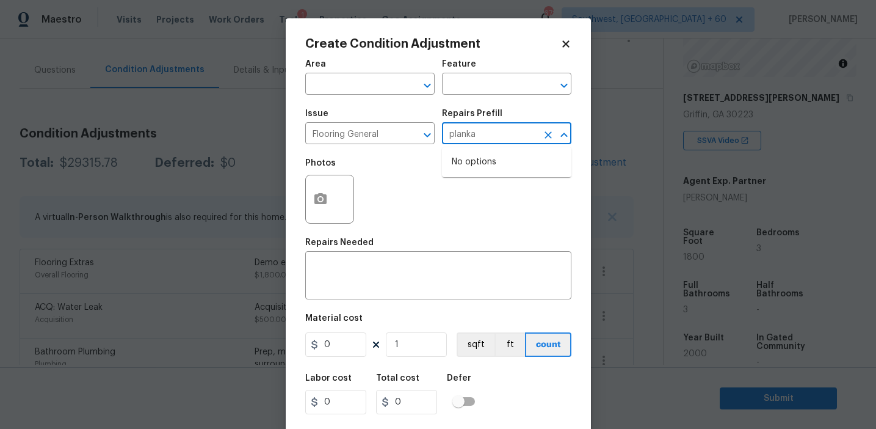
type input "plank"
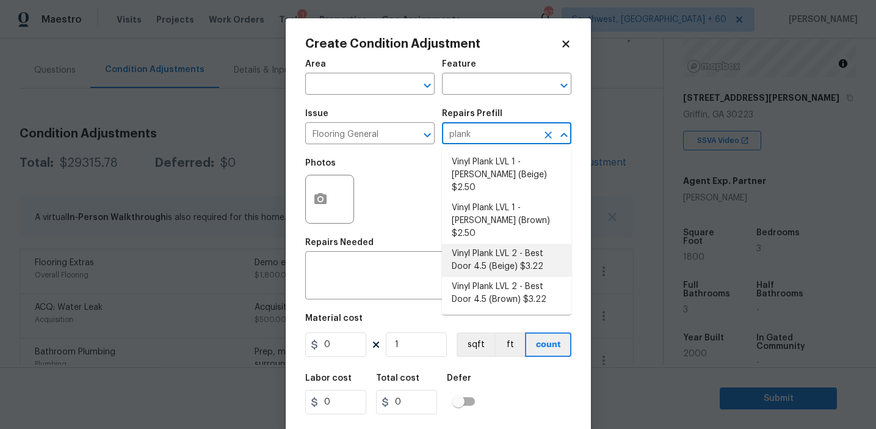
click at [490, 244] on li "Vinyl Plank LVL 2 - Best Door 4.5 (Beige) $3.22" at bounding box center [506, 260] width 129 height 33
type input "Overall Flooring"
type textarea "Install LVP (Best Door 4.5 220 Sweeper Beige) Includes transitions, glue and as…"
type input "3.22"
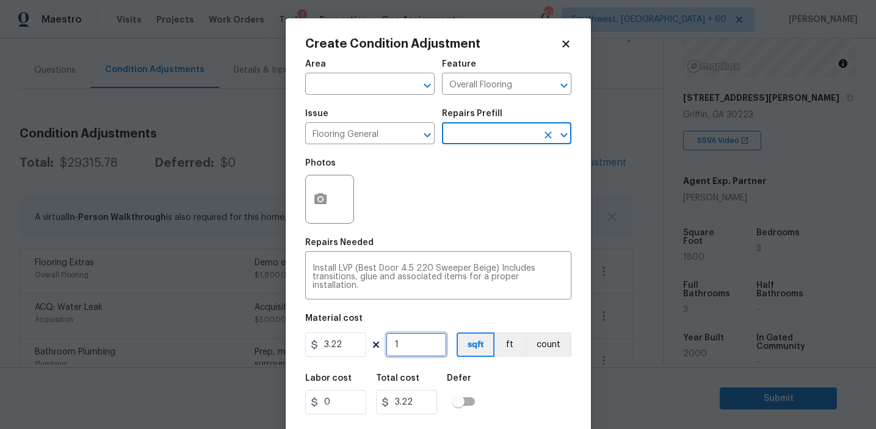
click at [421, 336] on input "1" at bounding box center [416, 344] width 61 height 24
type input "0"
paste input "60"
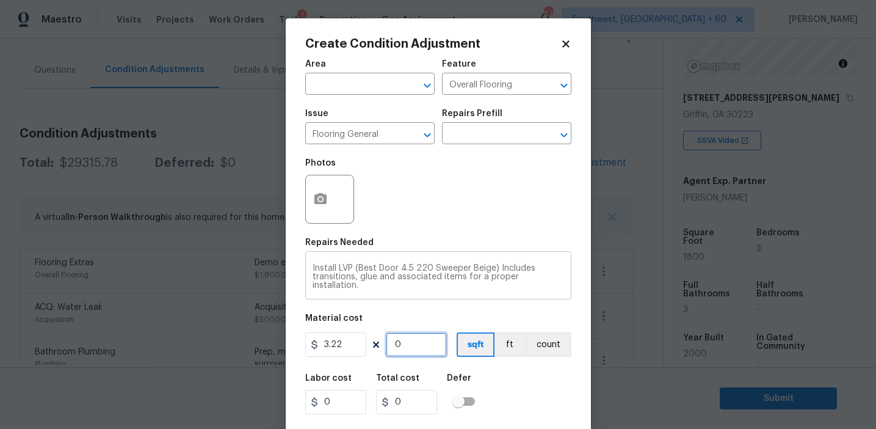
type input "600"
type input "1932"
type input "600"
click at [310, 189] on button "button" at bounding box center [320, 199] width 29 height 48
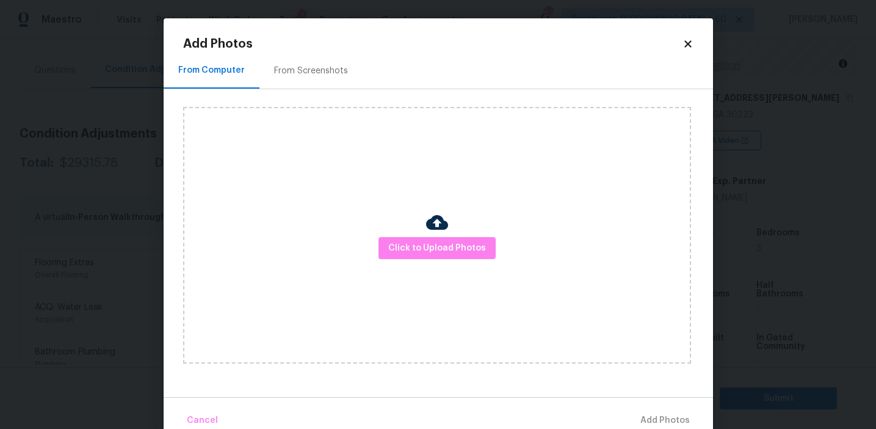
click at [308, 70] on div "From Screenshots" at bounding box center [311, 71] width 74 height 12
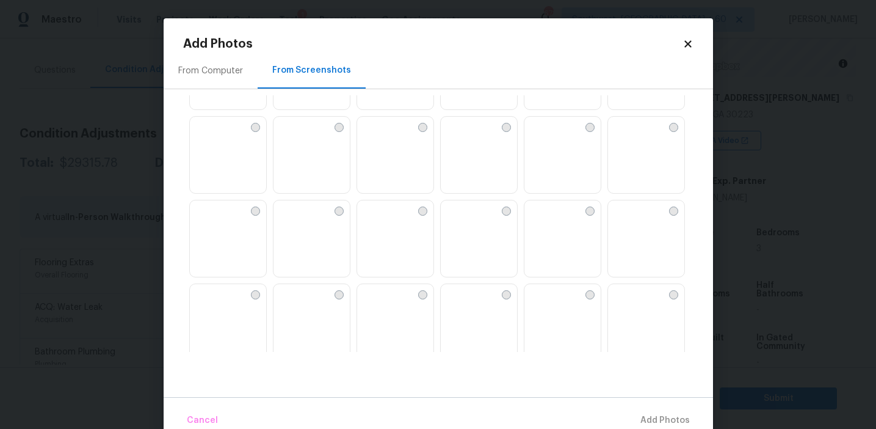
scroll to position [161, 0]
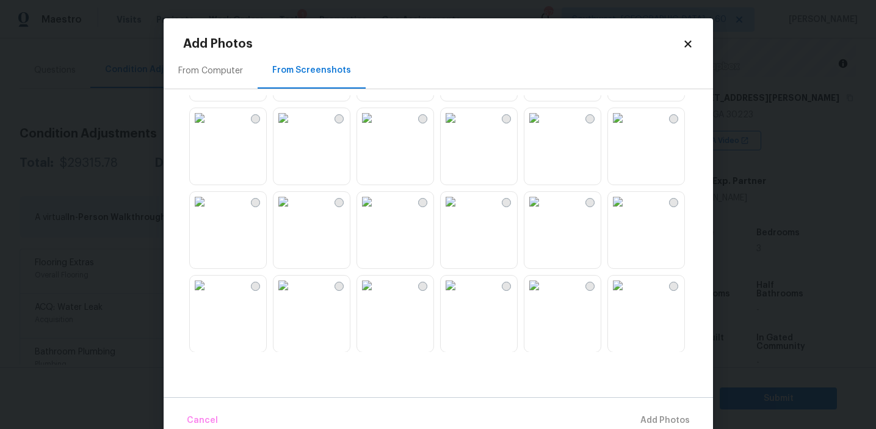
click at [544, 211] on img at bounding box center [534, 202] width 20 height 20
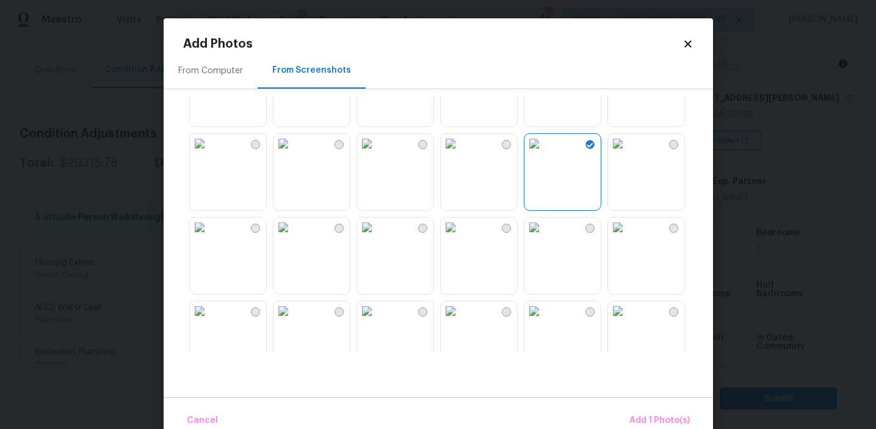
click at [377, 153] on img at bounding box center [367, 144] width 20 height 20
click at [648, 418] on span "Add 2 Photo(s)" at bounding box center [659, 420] width 62 height 15
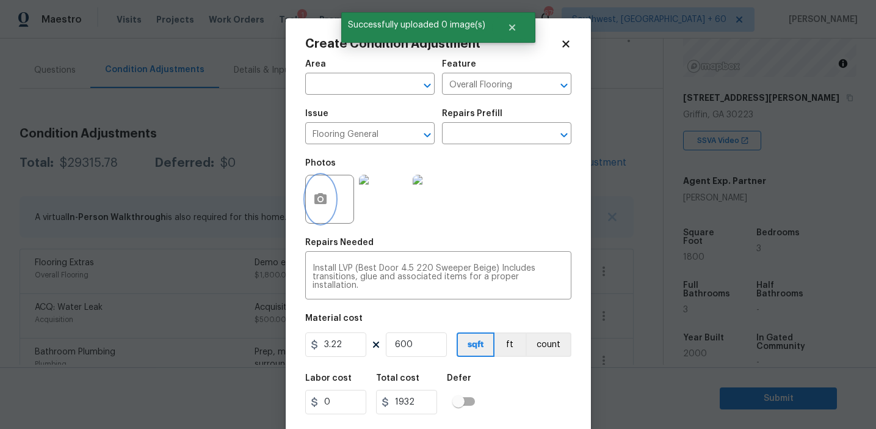
scroll to position [27, 0]
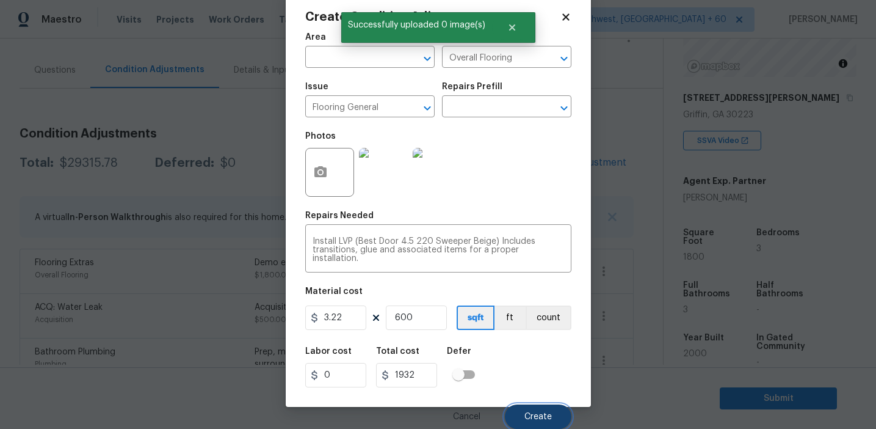
click at [536, 415] on span "Create" at bounding box center [537, 416] width 27 height 9
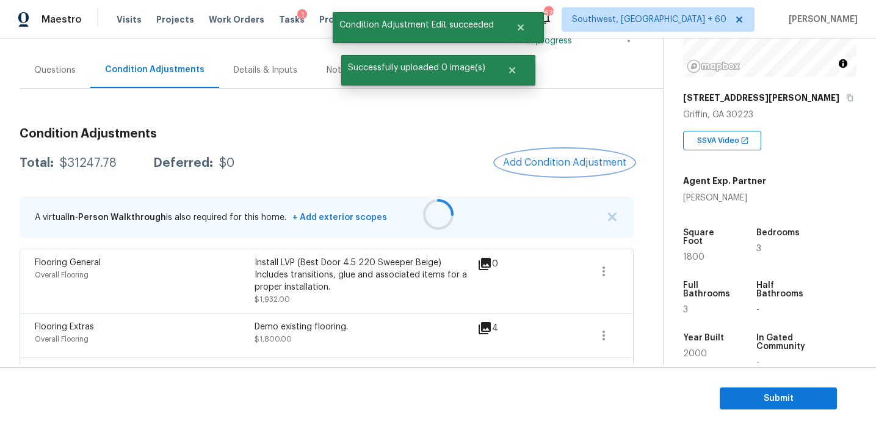
scroll to position [0, 0]
click at [526, 175] on span "Add Condition Adjustment" at bounding box center [565, 163] width 138 height 27
click at [512, 157] on span "Add Condition Adjustment" at bounding box center [564, 162] width 123 height 11
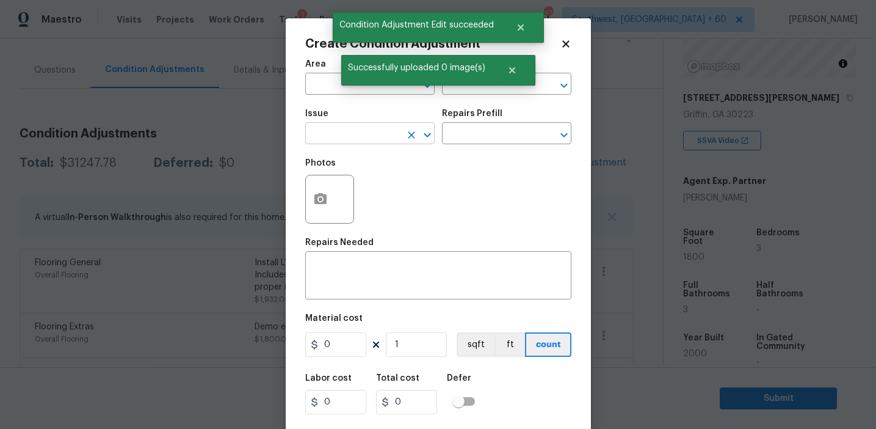
click at [338, 133] on input "text" at bounding box center [352, 134] width 95 height 19
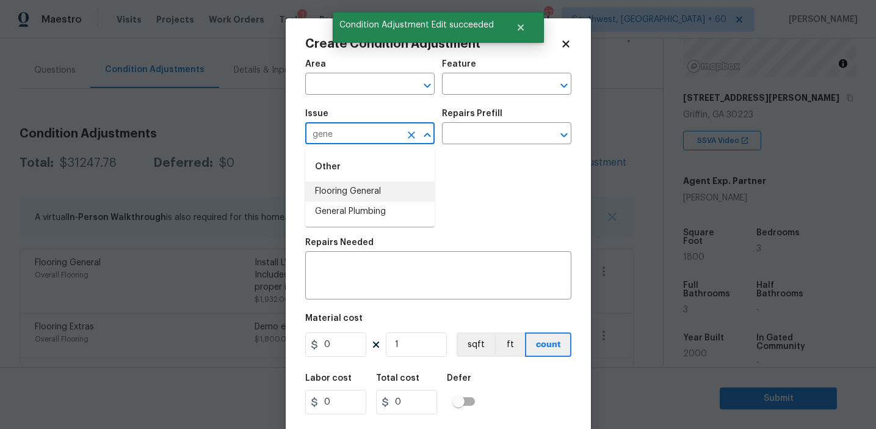
click at [367, 192] on li "Flooring General" at bounding box center [369, 191] width 129 height 20
type input "Flooring General"
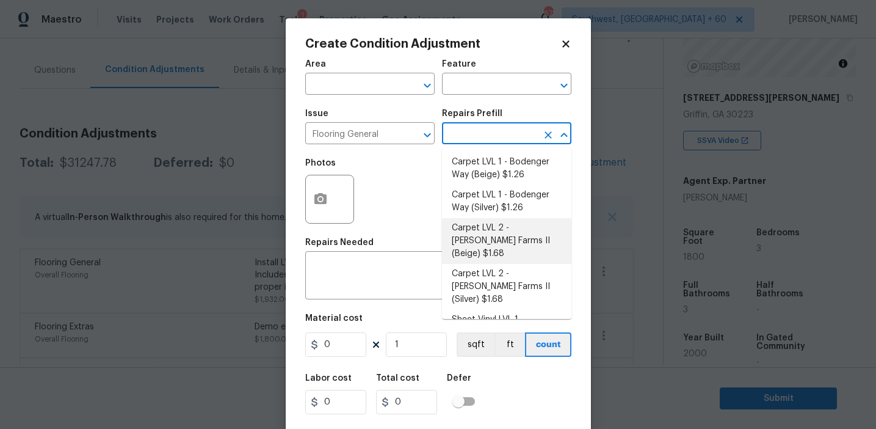
click at [497, 244] on li "Carpet LVL 2 - [PERSON_NAME] Farms II (Beige) $1.68" at bounding box center [506, 241] width 129 height 46
type input "Overall Flooring"
type textarea "Install new carpet ([PERSON_NAME] Farms II - 749 Stony Glade) at all previously…"
type input "1.68"
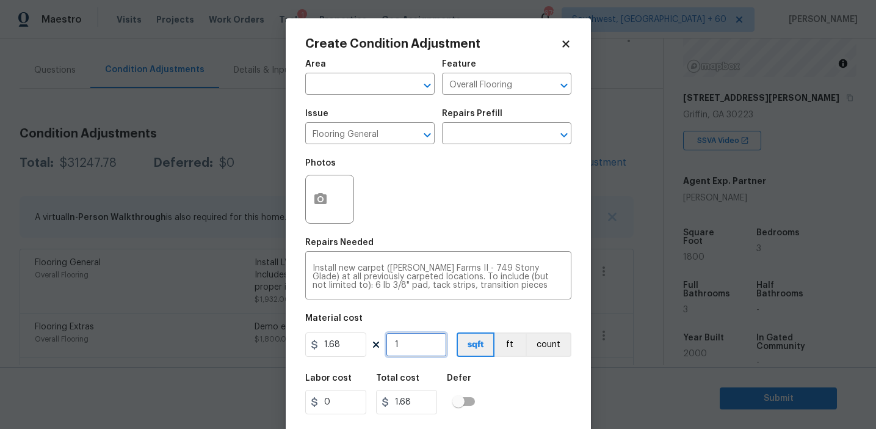
click at [411, 338] on input "1" at bounding box center [416, 344] width 61 height 24
paste input "600"
type input "600"
type input "1008"
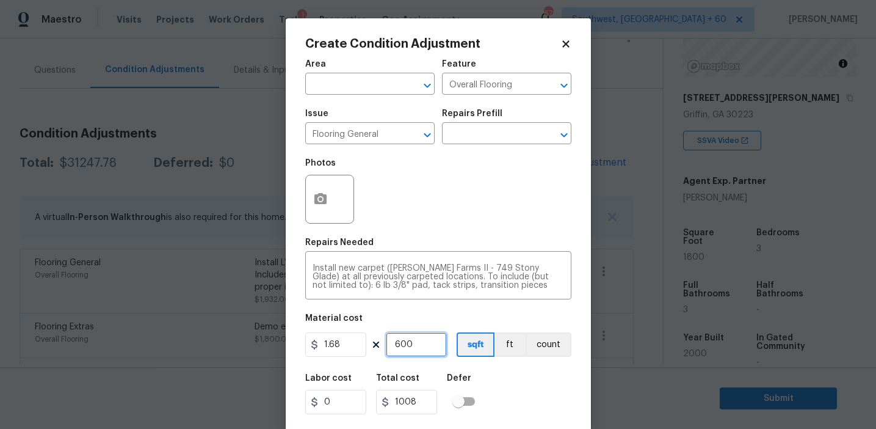
type input "600"
click at [380, 228] on div "Photos" at bounding box center [438, 190] width 266 height 79
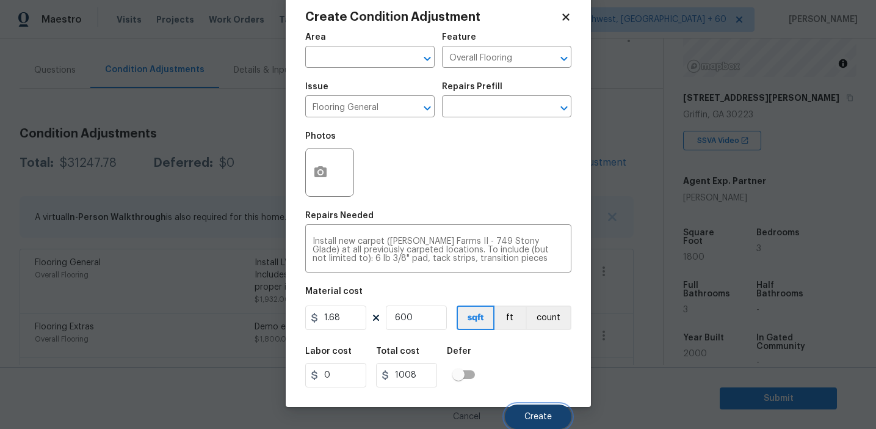
click at [528, 410] on button "Create" at bounding box center [538, 416] width 67 height 24
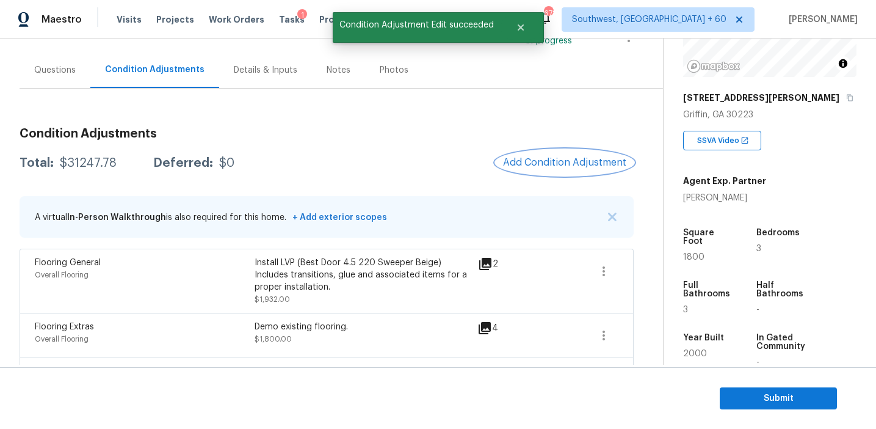
scroll to position [0, 0]
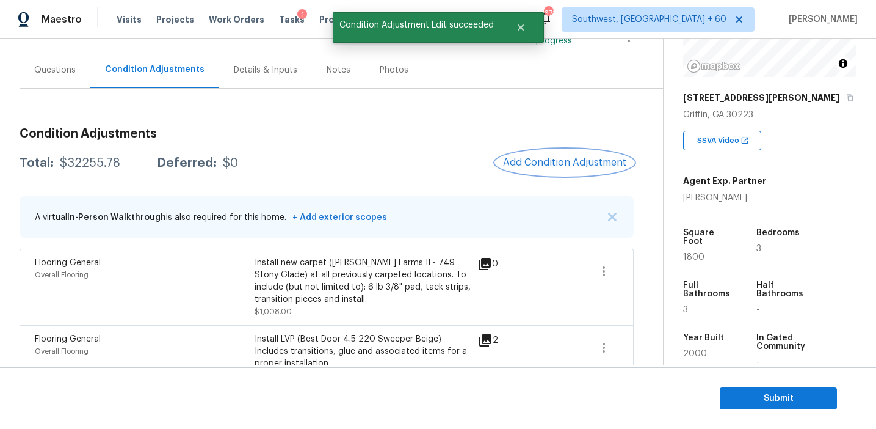
click at [540, 158] on span "Add Condition Adjustment" at bounding box center [564, 162] width 123 height 11
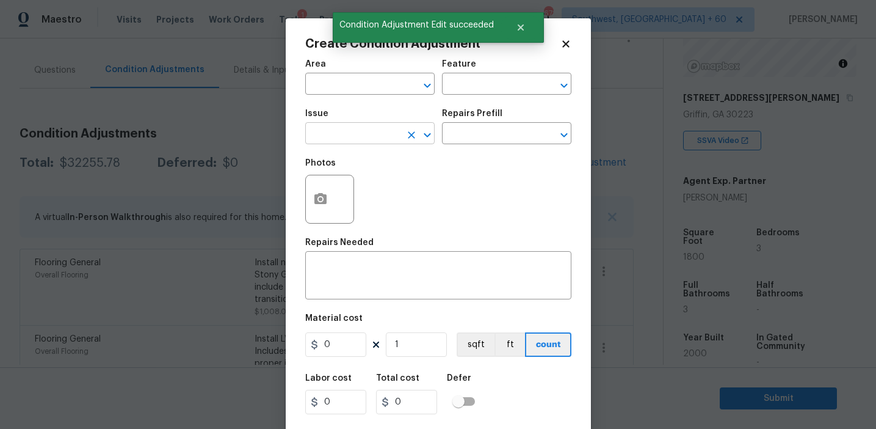
click at [346, 142] on input "text" at bounding box center [352, 134] width 95 height 19
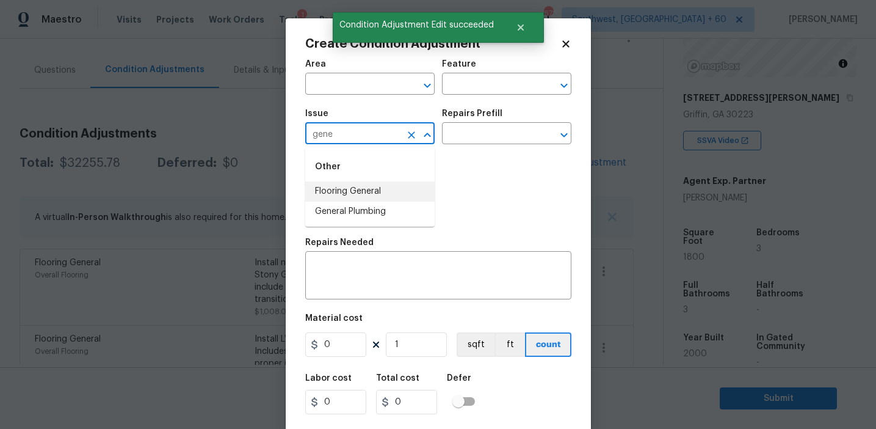
click at [369, 189] on li "Flooring General" at bounding box center [369, 191] width 129 height 20
type input "Flooring General"
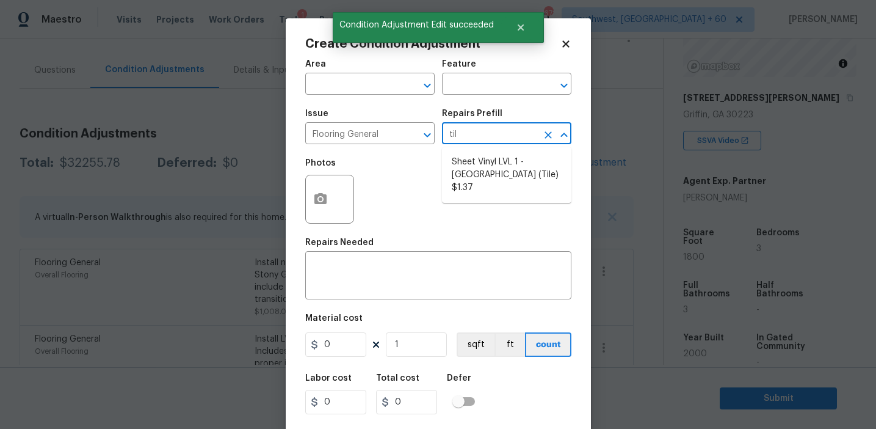
type input "tile"
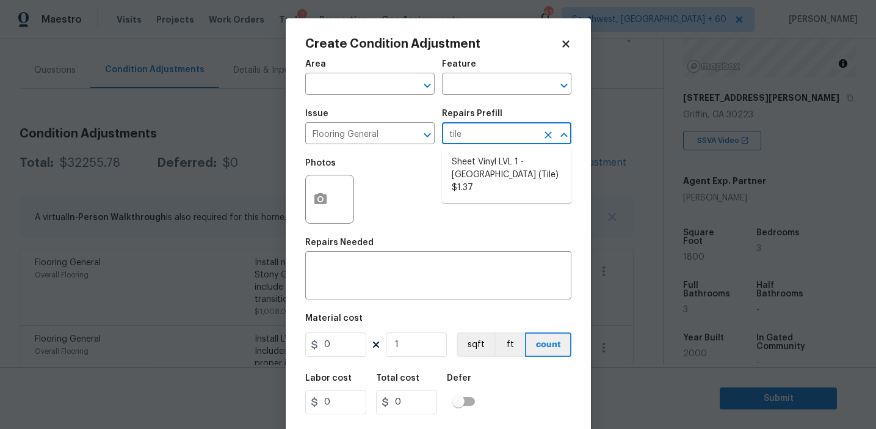
click at [485, 179] on li "Sheet Vinyl LVL 1 - [GEOGRAPHIC_DATA] (Tile) $1.37" at bounding box center [506, 175] width 129 height 46
type input "Overall Flooring"
type textarea "Install sheet vinyl flooring (Sugar Valley - Tile "Look", 592 Cool Sands) inclu…"
type input "1.37"
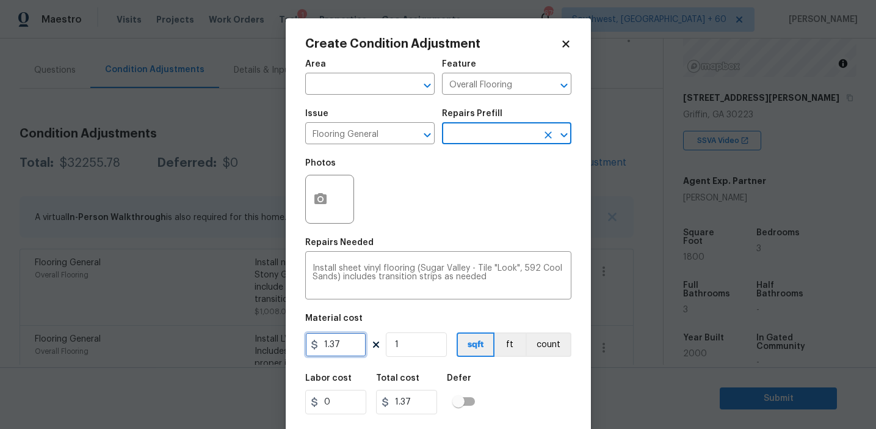
click at [329, 345] on input "1.37" at bounding box center [335, 344] width 61 height 24
type input "3.7"
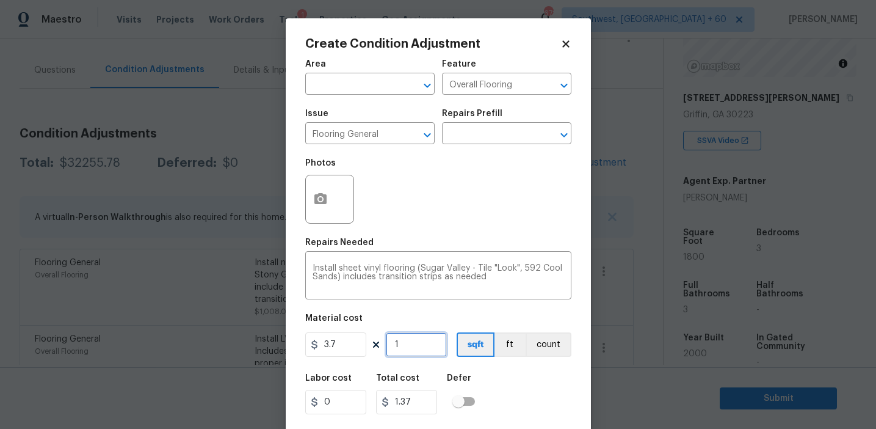
type input "3.7"
paste input "600"
type input "600"
type input "2220"
type input "600"
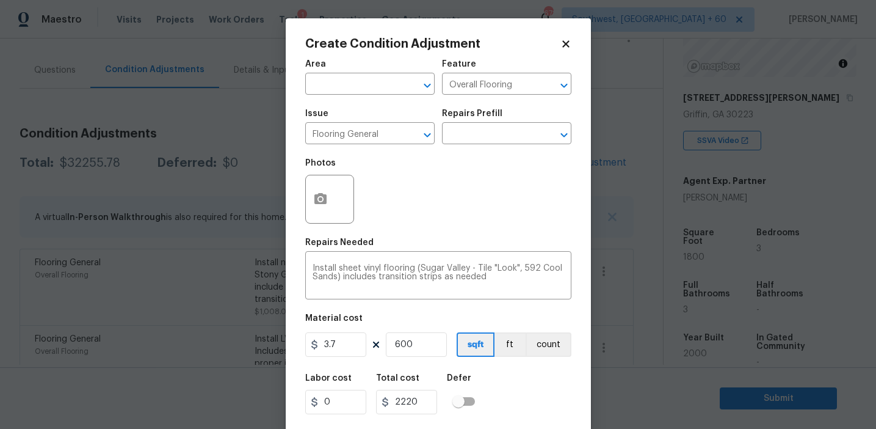
click at [498, 365] on div "Area ​ Feature Overall Flooring ​ Issue Flooring General ​ Repairs Prefill ​ Ph…" at bounding box center [438, 254] width 266 height 403
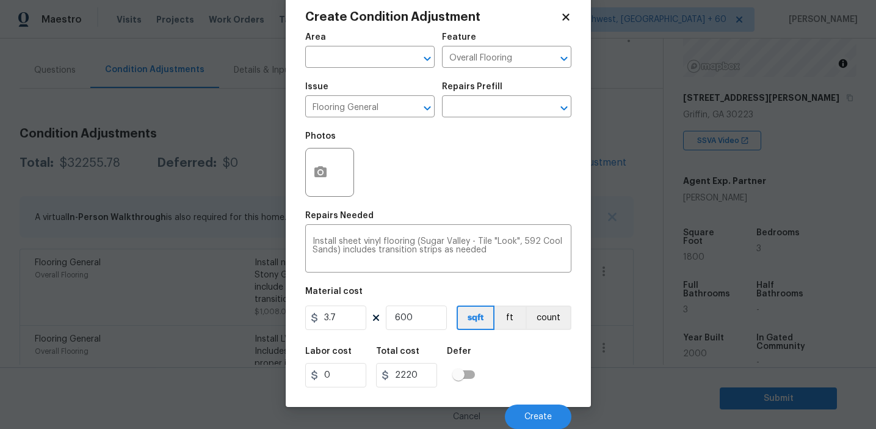
click at [498, 365] on div "Labor cost 0 Total cost 2220 Defer" at bounding box center [438, 366] width 266 height 55
click at [308, 170] on button "button" at bounding box center [320, 172] width 29 height 48
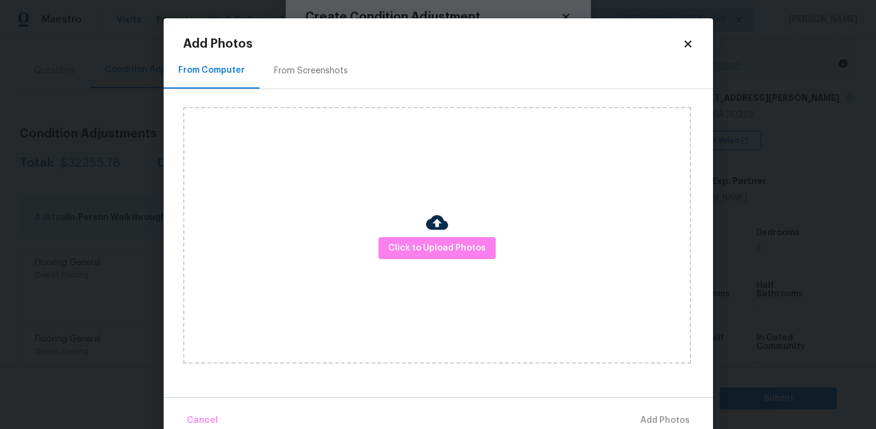
click at [312, 69] on div "From Screenshots" at bounding box center [311, 71] width 74 height 12
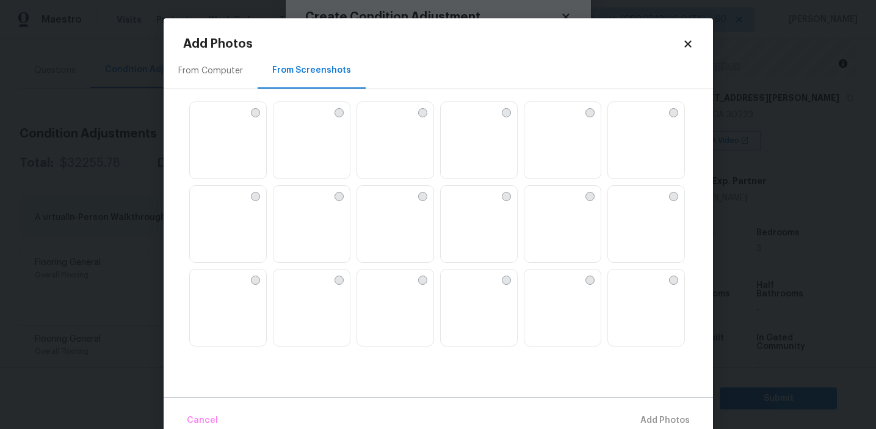
click at [293, 205] on img at bounding box center [284, 196] width 20 height 20
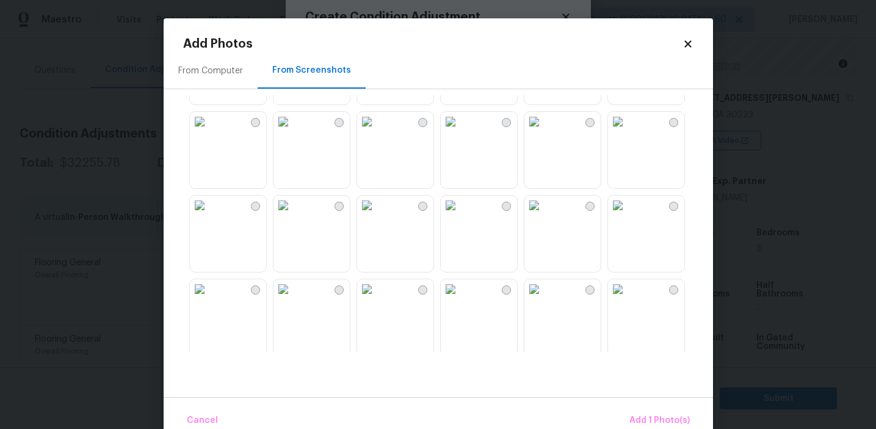
scroll to position [485, 0]
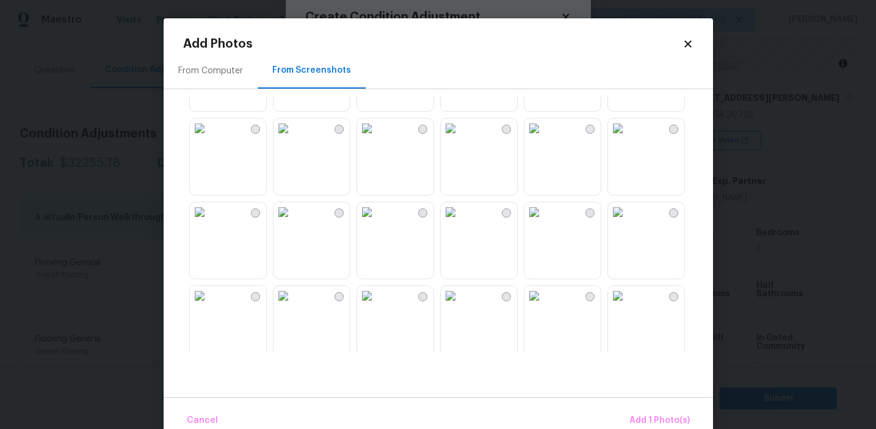
click at [222, 70] on div "From Computer" at bounding box center [210, 71] width 65 height 12
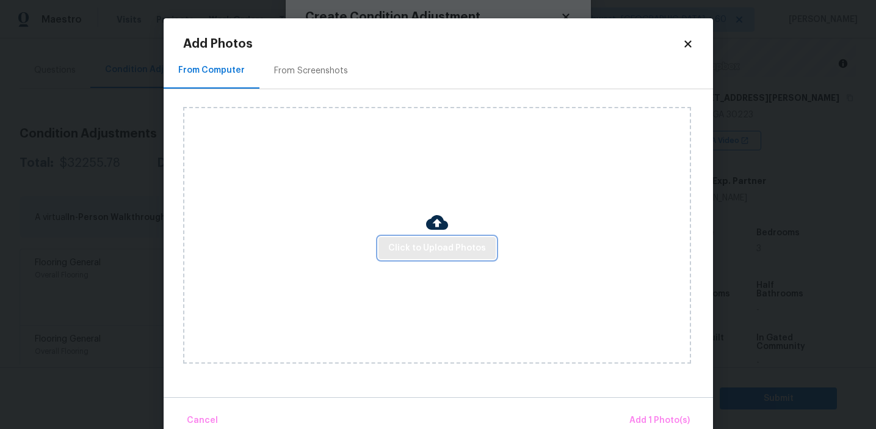
click at [393, 239] on button "Click to Upload Photos" at bounding box center [437, 248] width 117 height 23
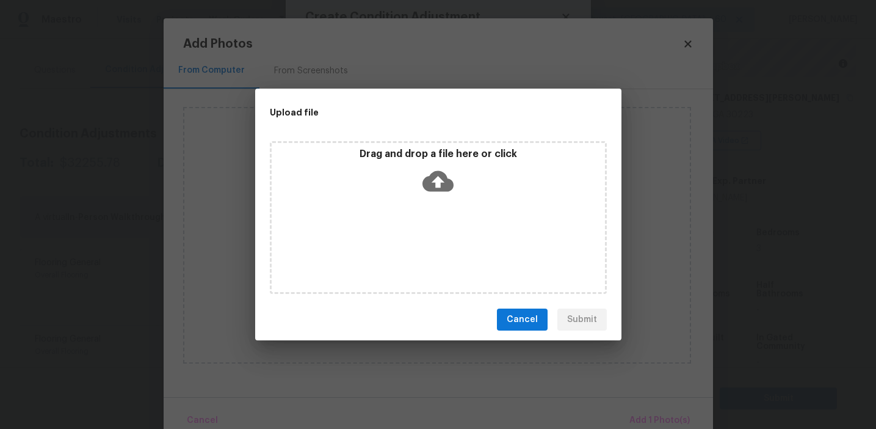
click at [395, 167] on div "Drag and drop a file here or click" at bounding box center [438, 174] width 333 height 53
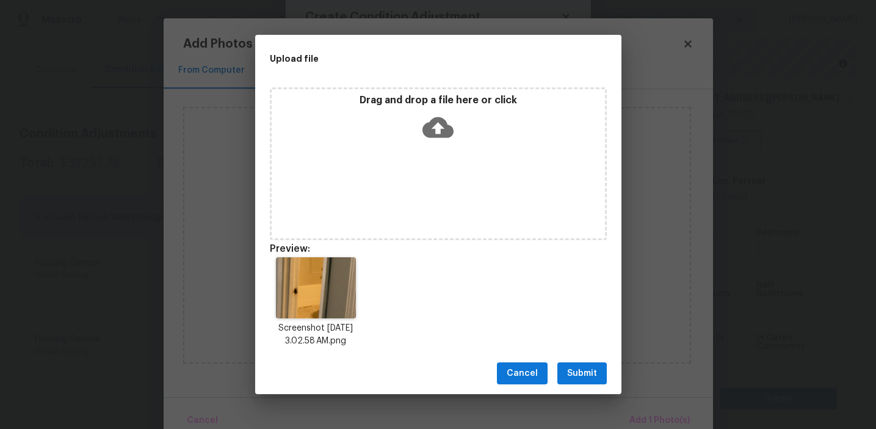
click at [592, 370] on span "Submit" at bounding box center [582, 373] width 30 height 15
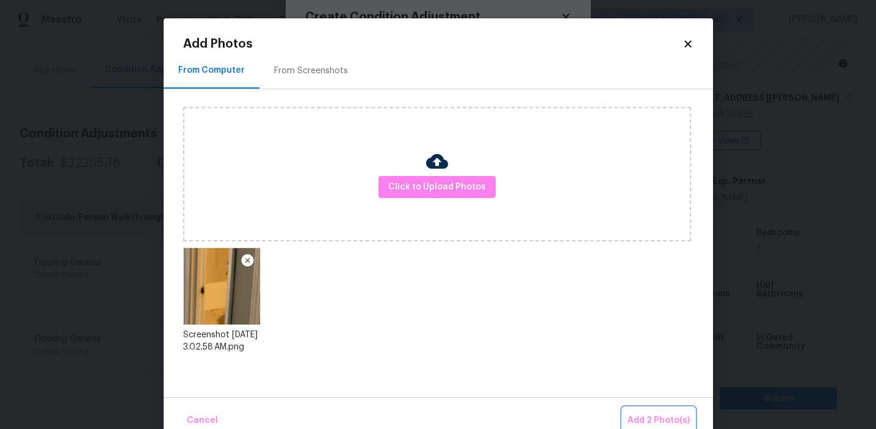
click at [650, 413] on span "Add 2 Photo(s)" at bounding box center [659, 420] width 62 height 15
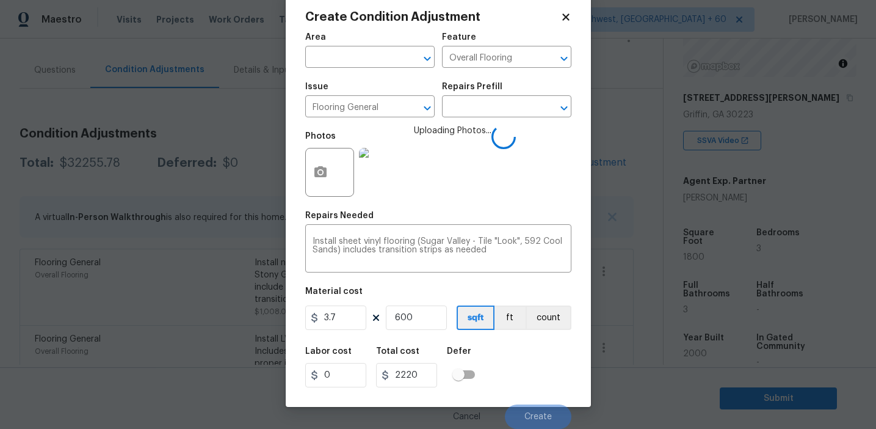
click at [529, 378] on div "Labor cost 0 Total cost 2220 Defer" at bounding box center [438, 366] width 266 height 55
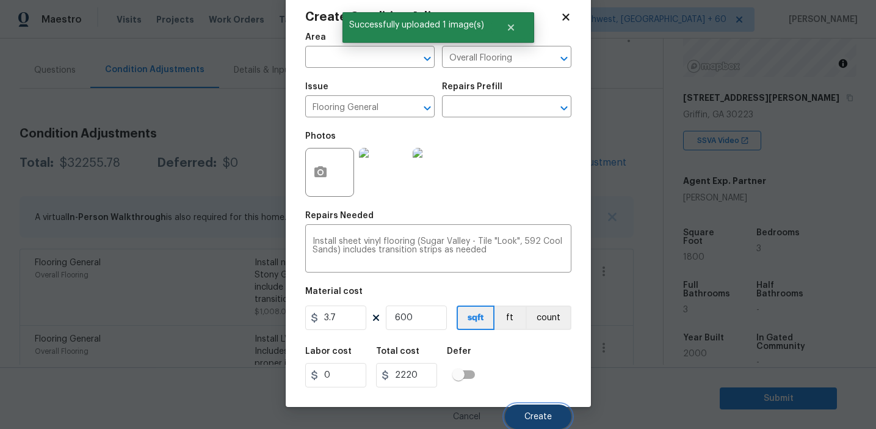
click at [533, 408] on button "Create" at bounding box center [538, 416] width 67 height 24
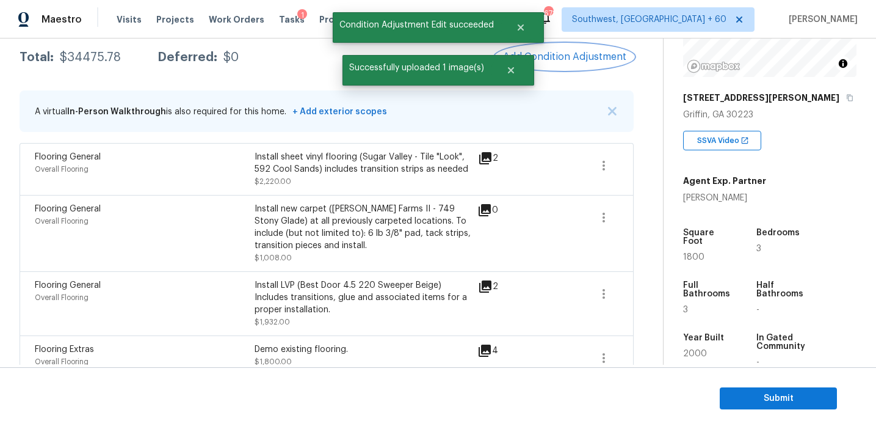
scroll to position [255, 0]
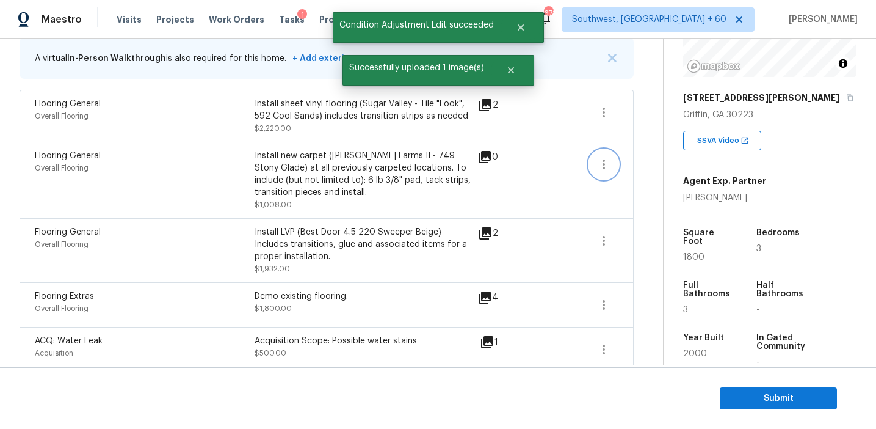
click at [600, 165] on icon "button" at bounding box center [603, 164] width 15 height 15
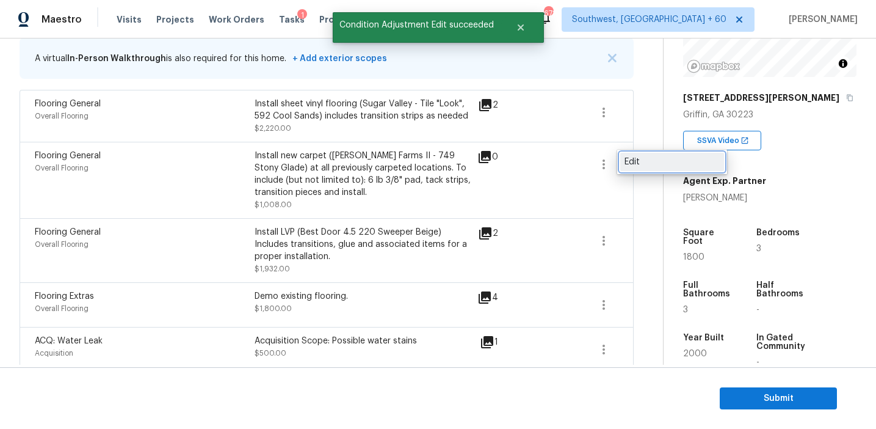
click at [633, 165] on div "Edit" at bounding box center [672, 162] width 95 height 12
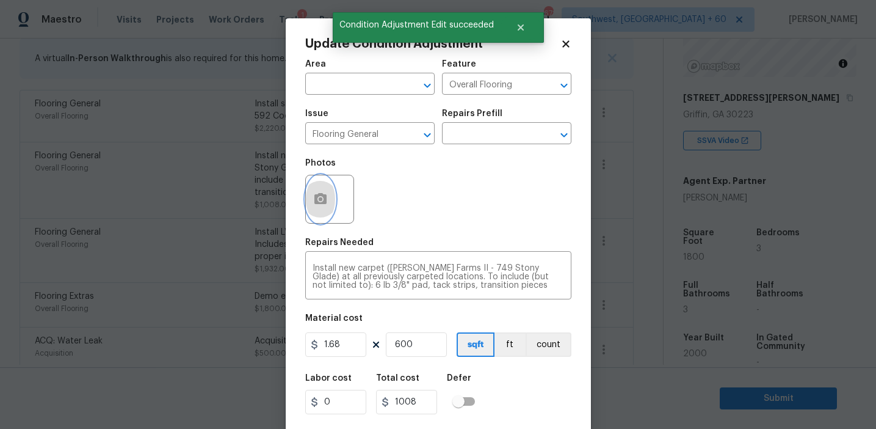
click at [327, 202] on icon "button" at bounding box center [320, 199] width 15 height 15
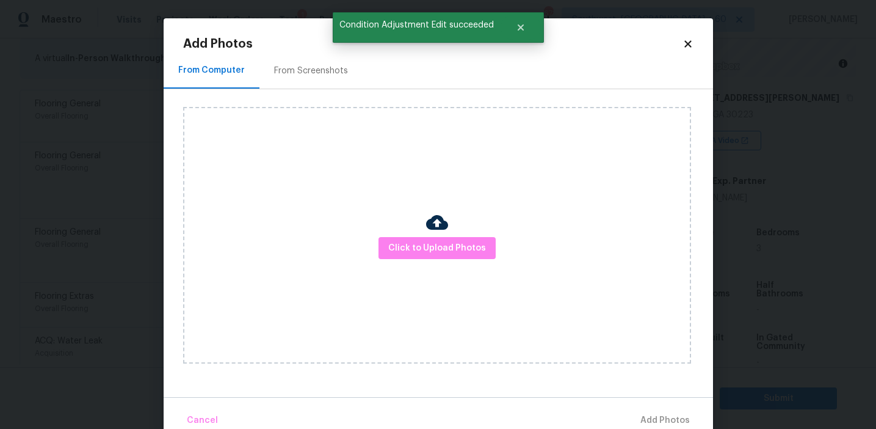
click at [416, 234] on div "Click to Upload Photos" at bounding box center [437, 235] width 508 height 256
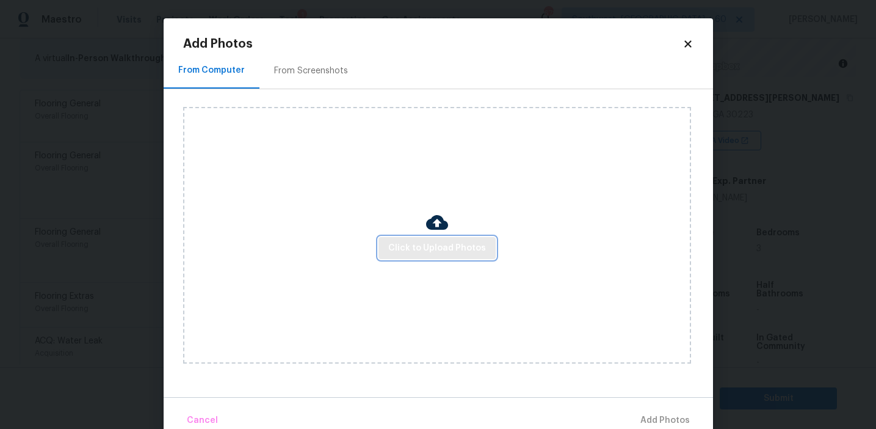
click at [412, 239] on button "Click to Upload Photos" at bounding box center [437, 248] width 117 height 23
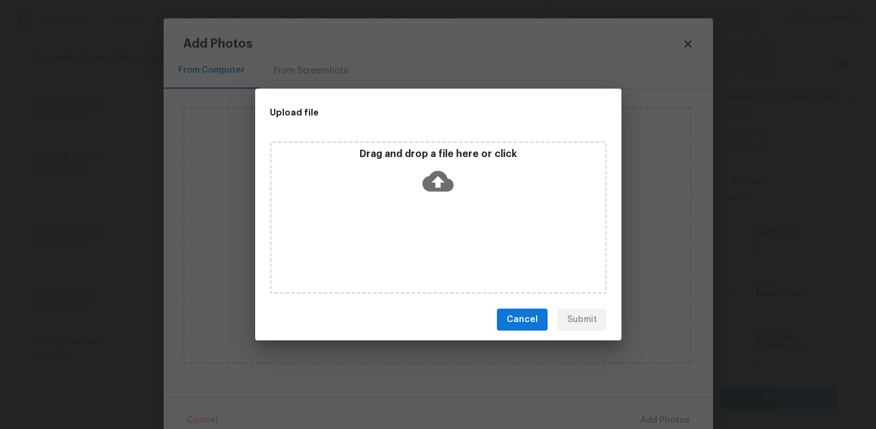
click at [161, 207] on div "Upload file Drag and drop a file here or click Cancel Submit" at bounding box center [438, 214] width 876 height 429
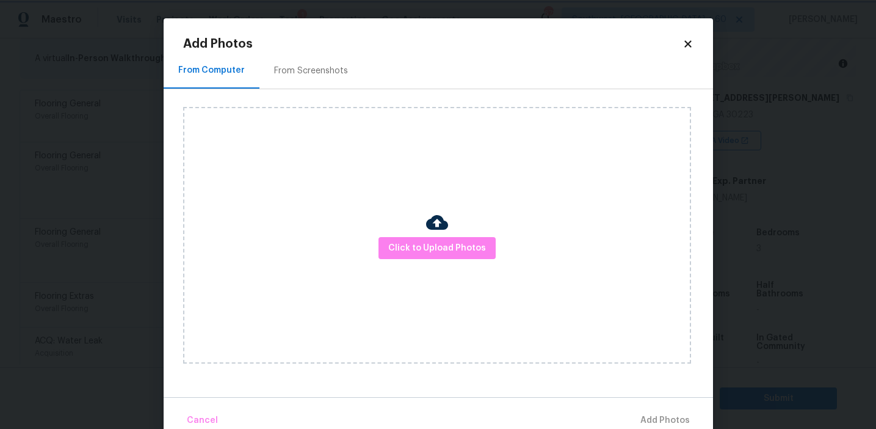
click at [152, 205] on body "Maestro Visits Projects Work Orders Tasks 1 Properties Geo Assignments 672 Sout…" at bounding box center [438, 214] width 876 height 429
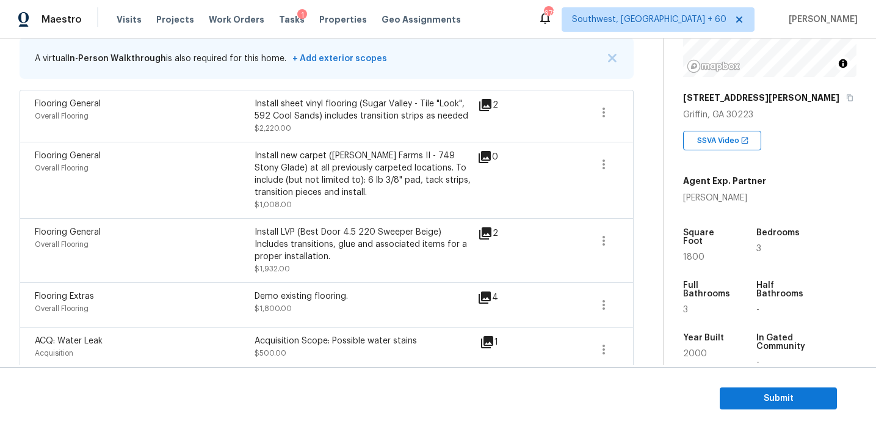
click at [233, 203] on body "Maestro Visits Projects Work Orders Tasks 1 Properties Geo Assignments 672 Sout…" at bounding box center [438, 214] width 876 height 429
click at [603, 233] on button "button" at bounding box center [603, 240] width 29 height 29
click at [659, 237] on div "Edit" at bounding box center [672, 239] width 95 height 12
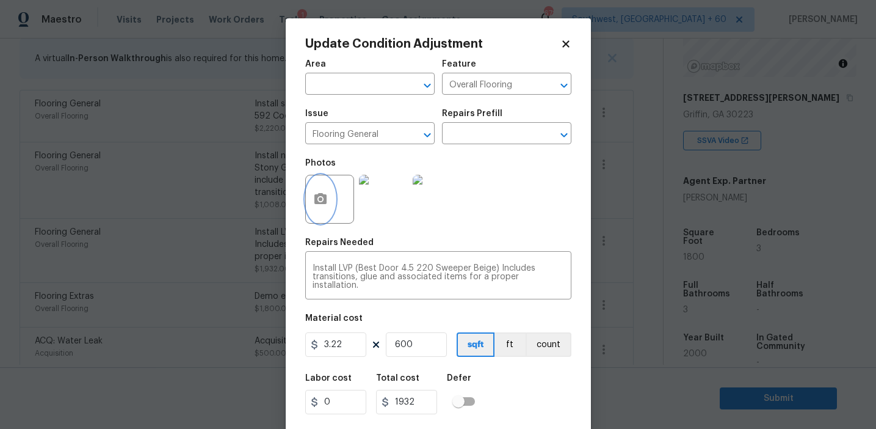
click at [321, 201] on circle "button" at bounding box center [320, 199] width 4 height 4
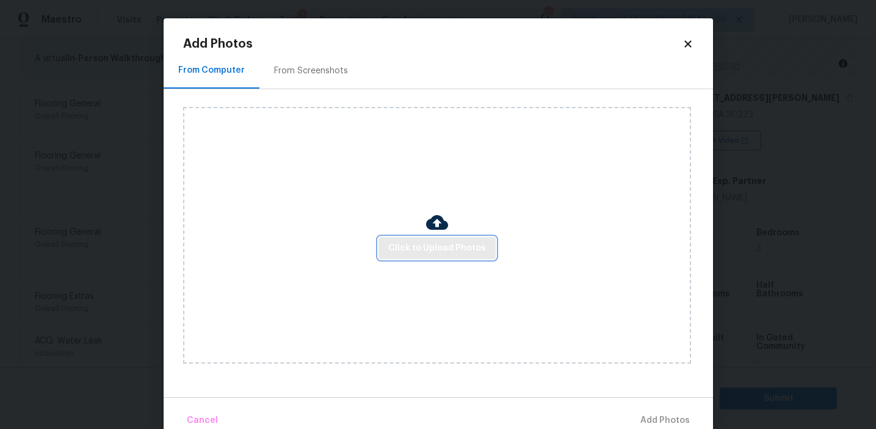
click at [424, 252] on span "Click to Upload Photos" at bounding box center [437, 248] width 98 height 15
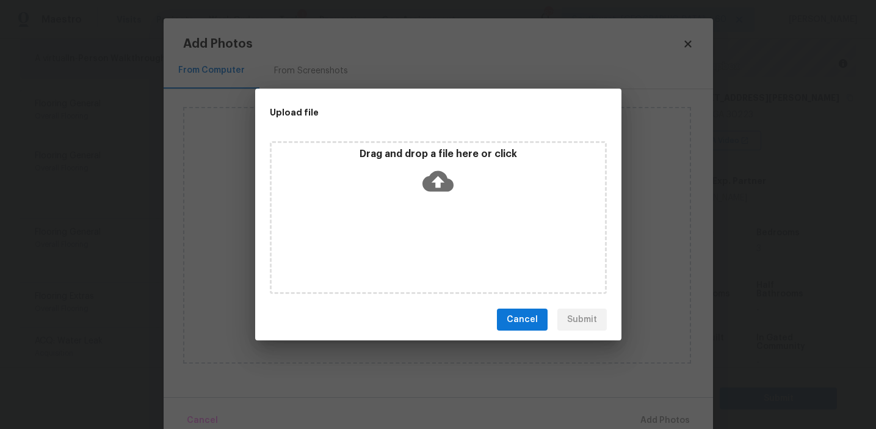
click at [427, 188] on icon at bounding box center [437, 181] width 31 height 21
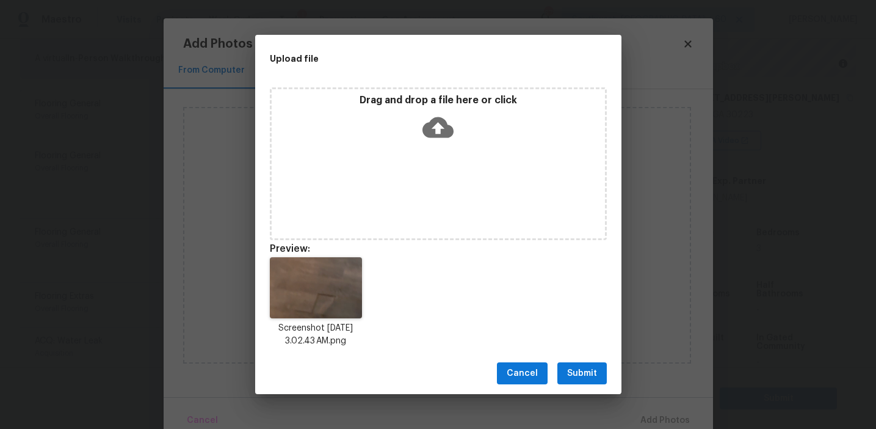
click at [579, 364] on button "Submit" at bounding box center [581, 373] width 49 height 23
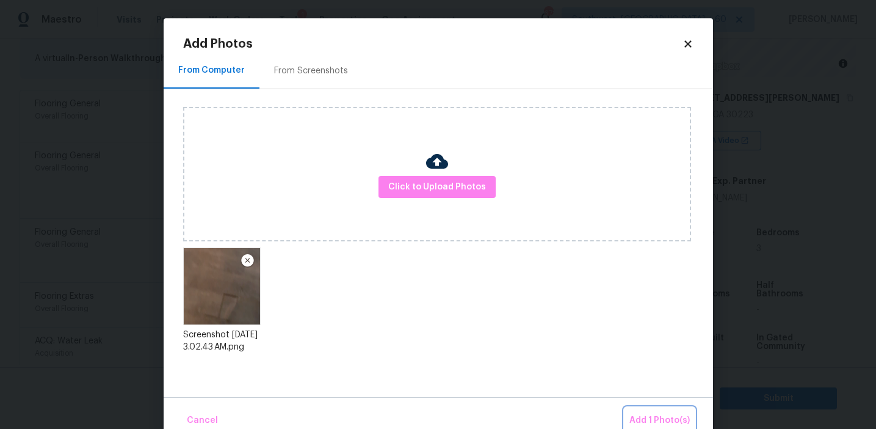
click at [643, 408] on button "Add 1 Photo(s)" at bounding box center [660, 420] width 70 height 26
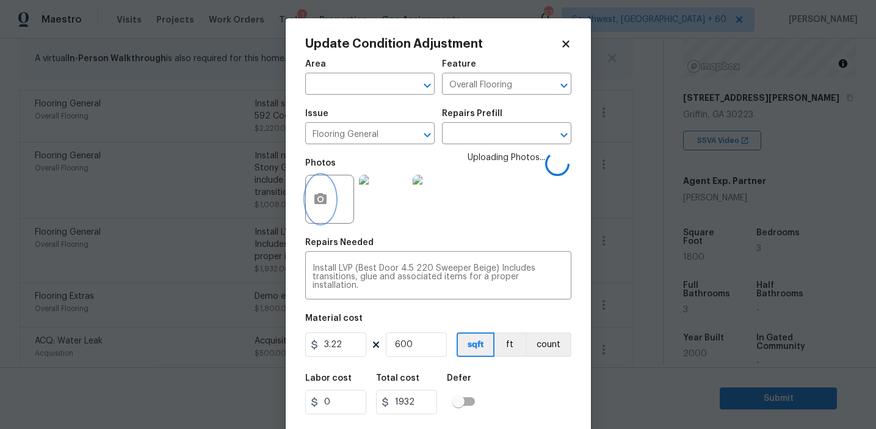
scroll to position [27, 0]
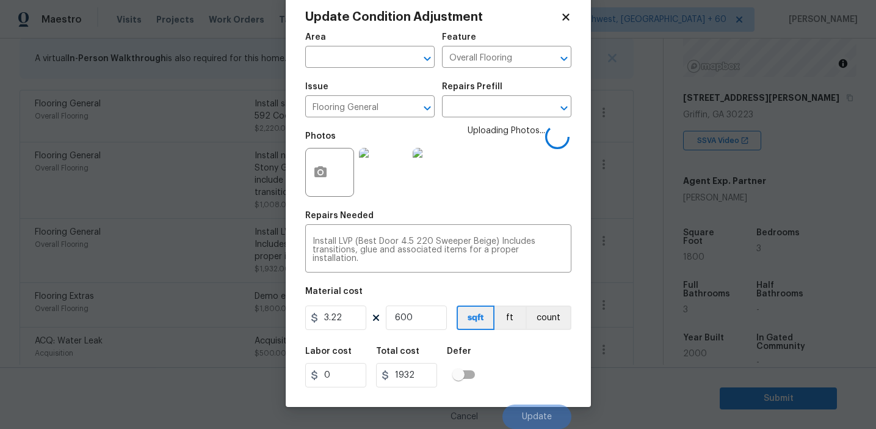
click at [526, 366] on div "Labor cost 0 Total cost 1932 Defer" at bounding box center [438, 366] width 266 height 55
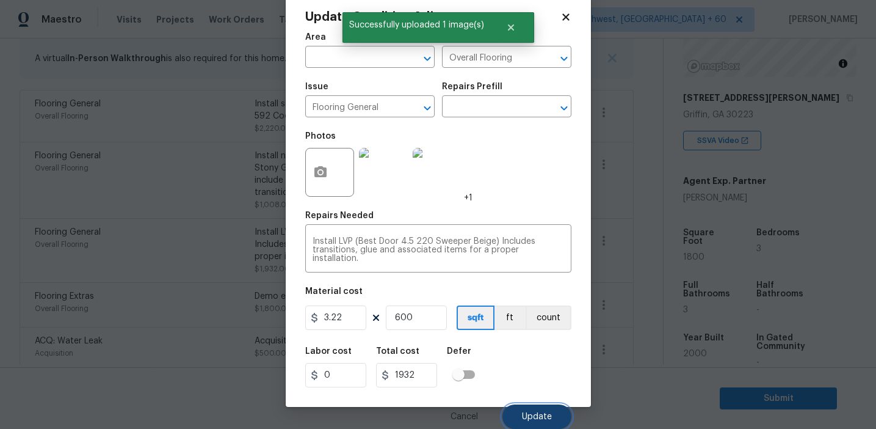
click at [530, 419] on span "Update" at bounding box center [537, 416] width 30 height 9
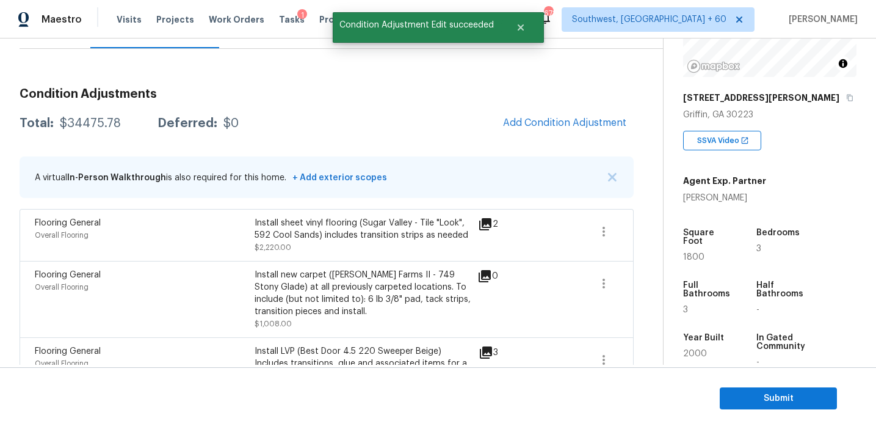
scroll to position [116, 0]
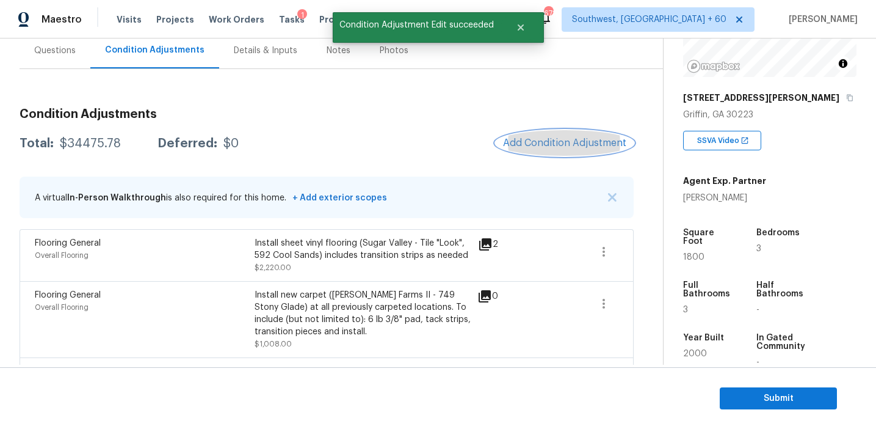
click at [539, 150] on button "Add Condition Adjustment" at bounding box center [565, 143] width 138 height 26
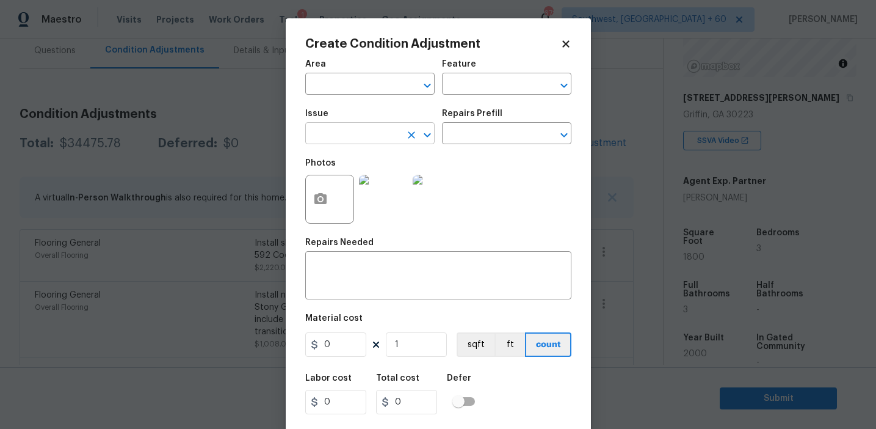
click at [352, 137] on input "text" at bounding box center [352, 134] width 95 height 19
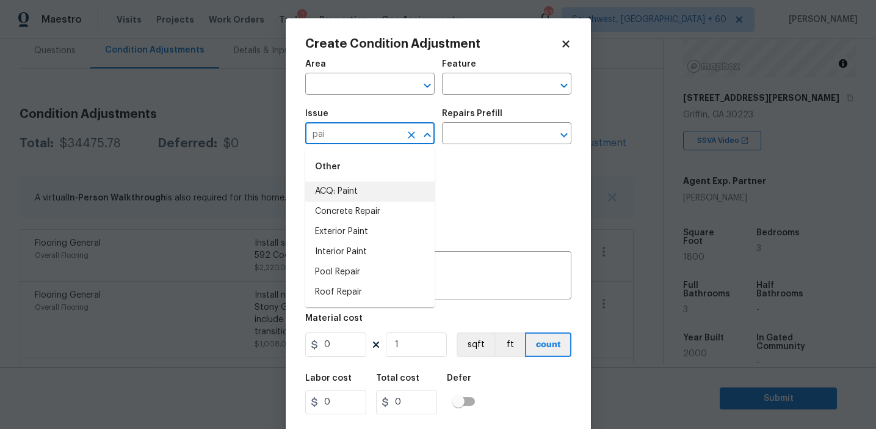
click at [372, 186] on li "ACQ: Paint" at bounding box center [369, 191] width 129 height 20
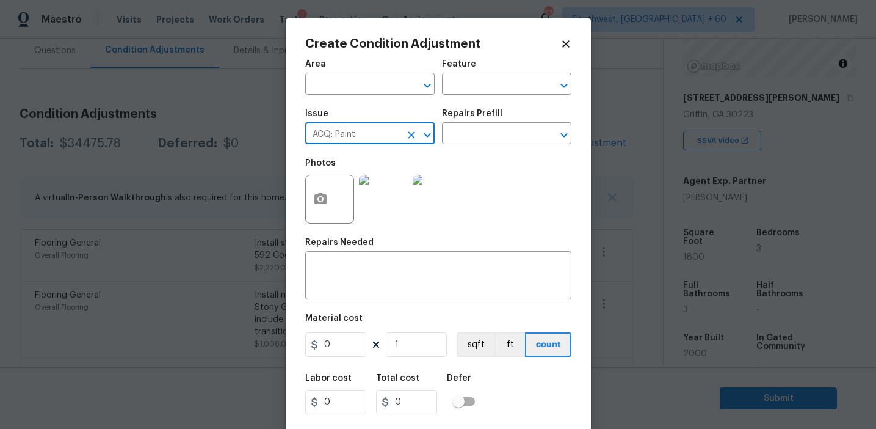
type input "ACQ: Paint"
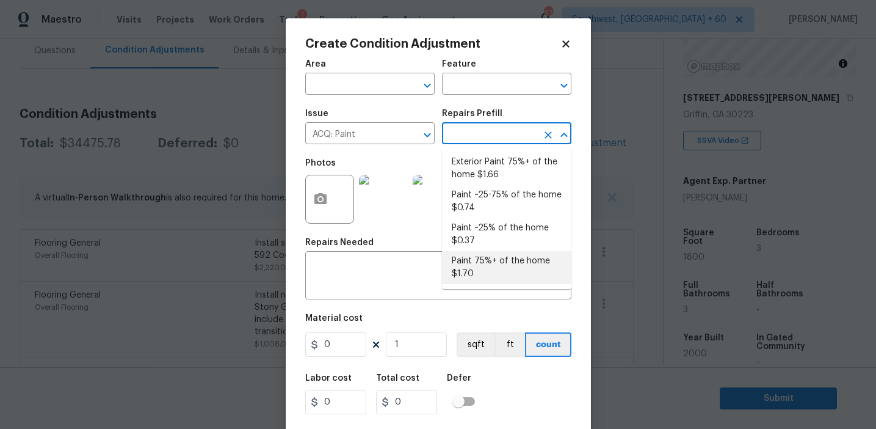
click at [462, 266] on li "Paint 75%+ of the home $1.70" at bounding box center [506, 267] width 129 height 33
type input "Acquisition"
type textarea "Acquisition Scope: 75%+ of the home will likely require interior paint"
type input "1.7"
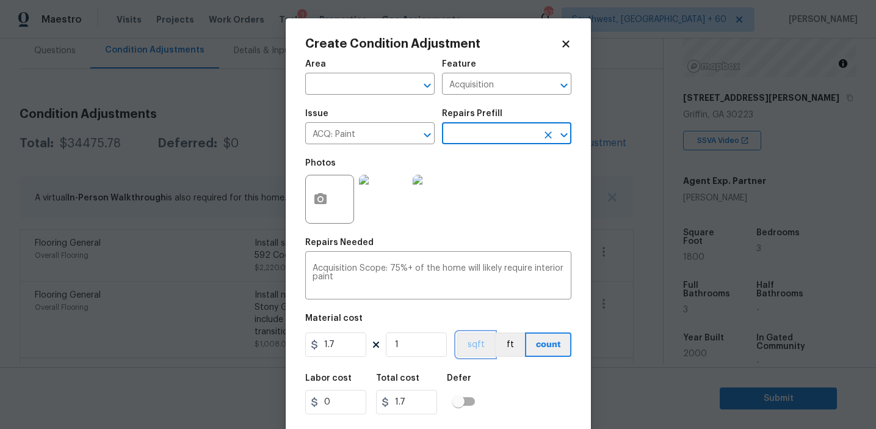
click at [468, 336] on button "sqft" at bounding box center [476, 344] width 38 height 24
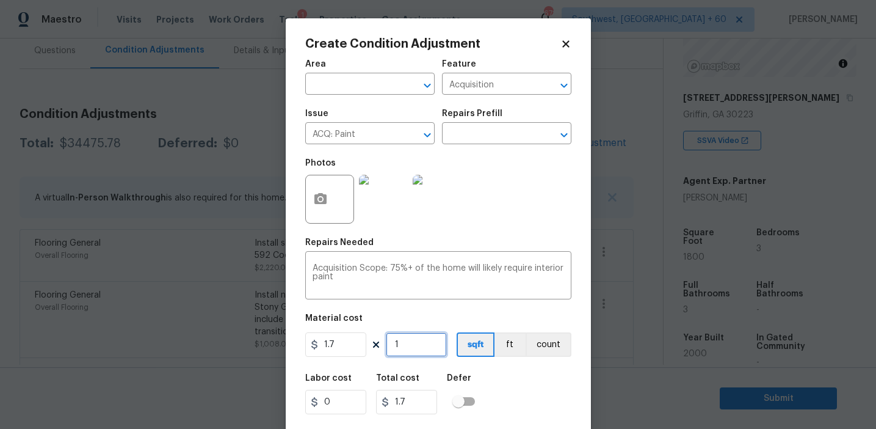
click at [429, 342] on input "1" at bounding box center [416, 344] width 61 height 24
type input "18"
type input "30.6"
type input "180"
type input "306"
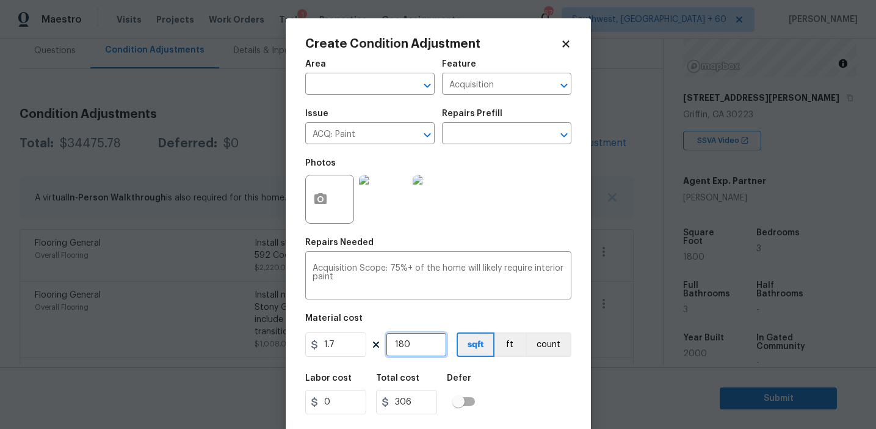
type input "1800"
type input "3060"
type input "1800"
click at [319, 191] on button "button" at bounding box center [320, 199] width 29 height 48
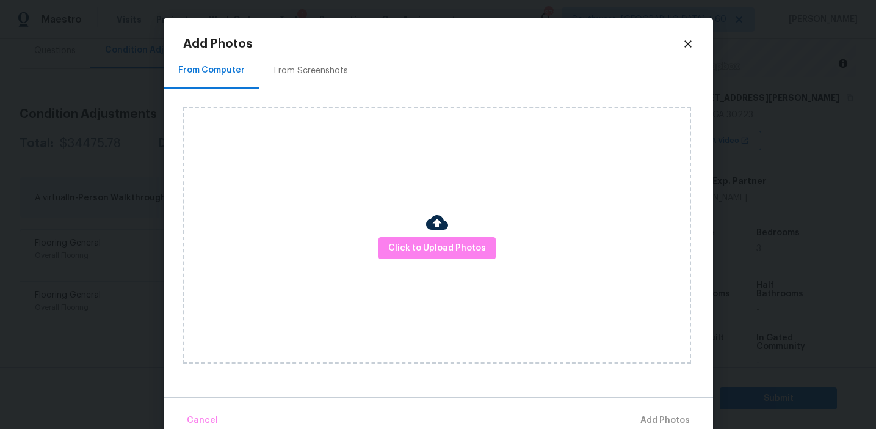
click at [316, 100] on div "Click to Upload Photos" at bounding box center [448, 235] width 530 height 292
click at [311, 67] on div "From Screenshots" at bounding box center [311, 71] width 74 height 12
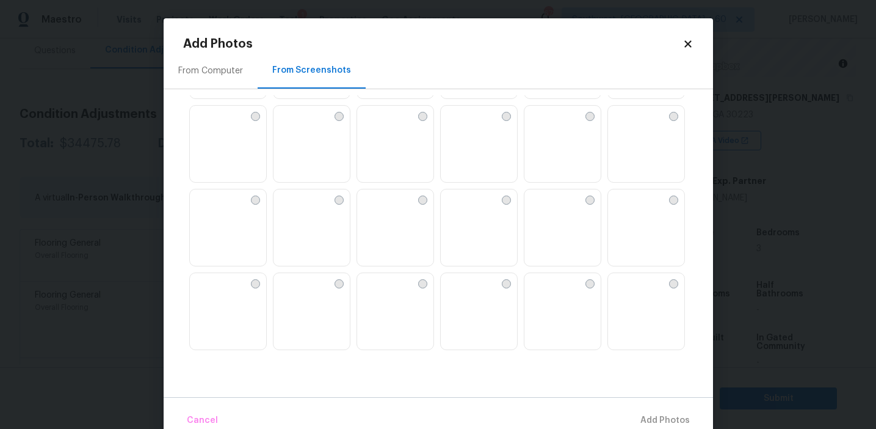
scroll to position [664, 0]
click at [293, 211] on img at bounding box center [284, 201] width 20 height 20
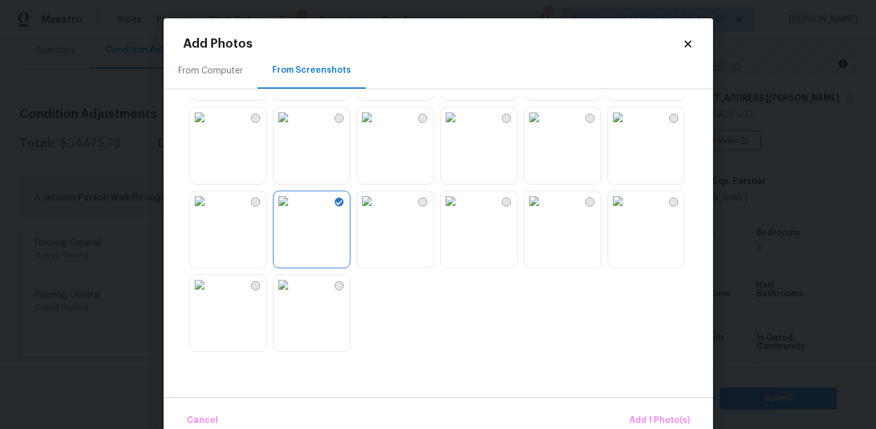
click at [460, 211] on img at bounding box center [451, 201] width 20 height 20
click at [544, 127] on img at bounding box center [534, 117] width 20 height 20
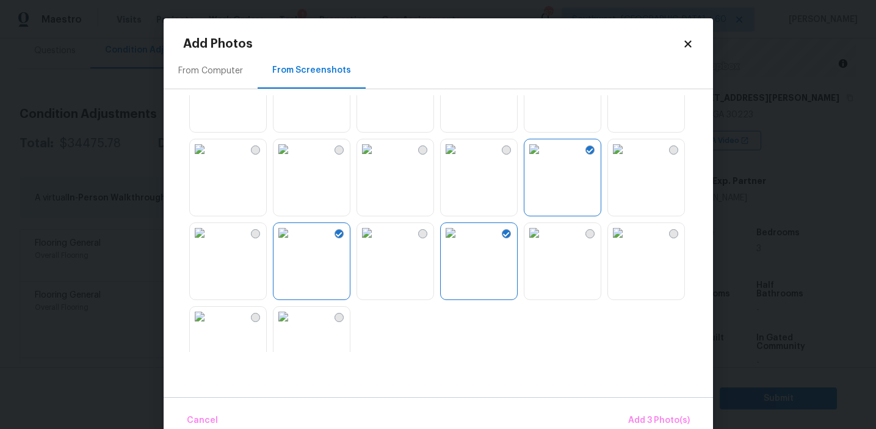
click at [209, 326] on img at bounding box center [200, 316] width 20 height 20
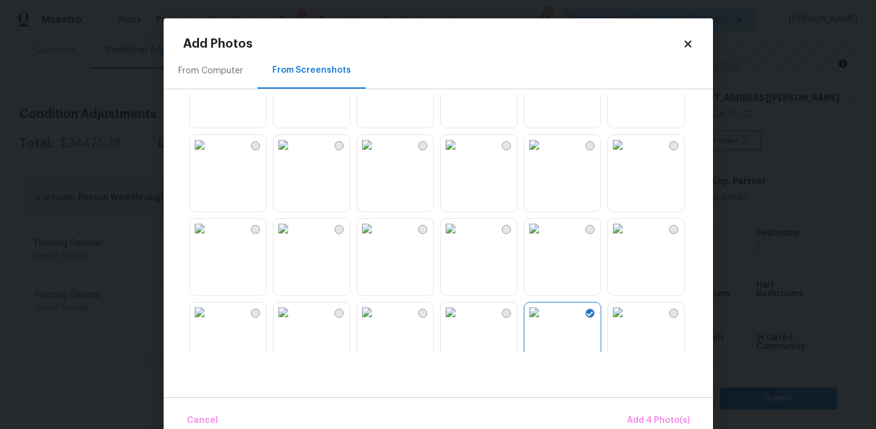
scroll to position [437, 0]
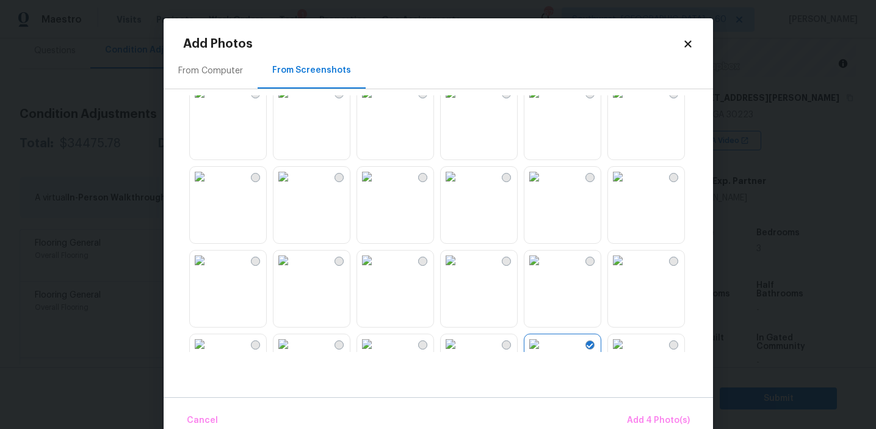
click at [377, 186] on img at bounding box center [367, 177] width 20 height 20
click at [641, 414] on span "Add 5 Photo(s)" at bounding box center [659, 420] width 62 height 15
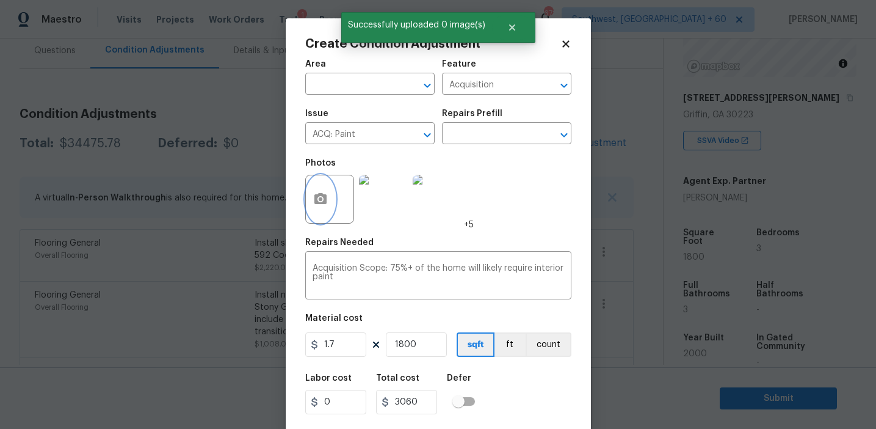
scroll to position [27, 0]
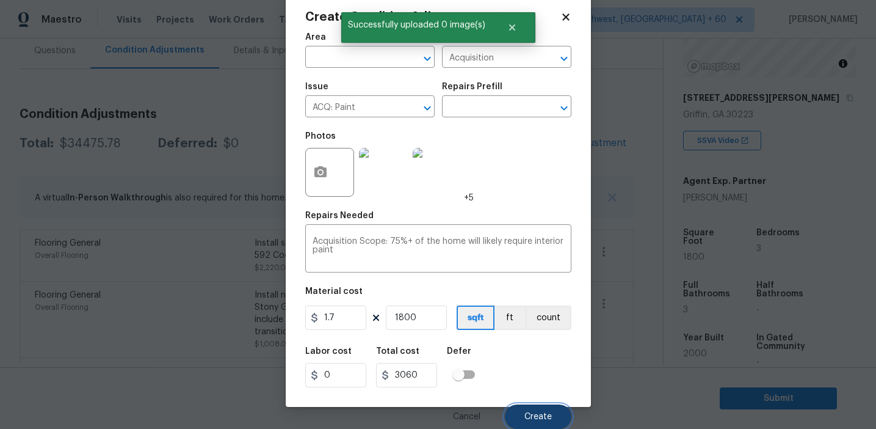
click at [528, 415] on span "Create" at bounding box center [537, 416] width 27 height 9
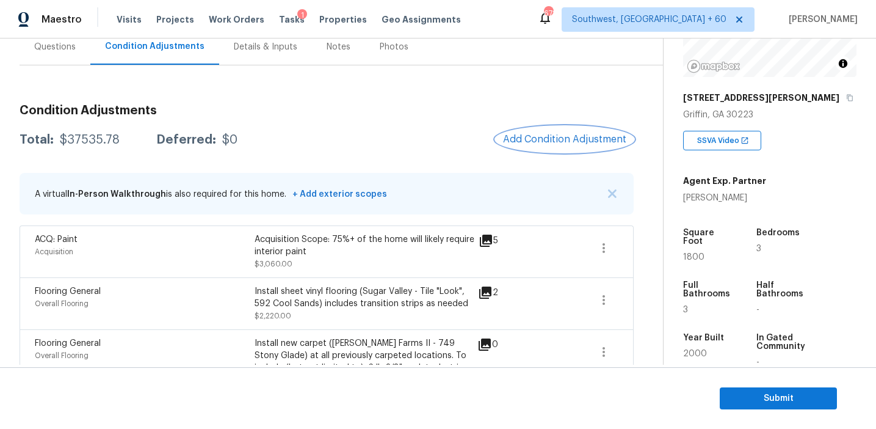
scroll to position [111, 0]
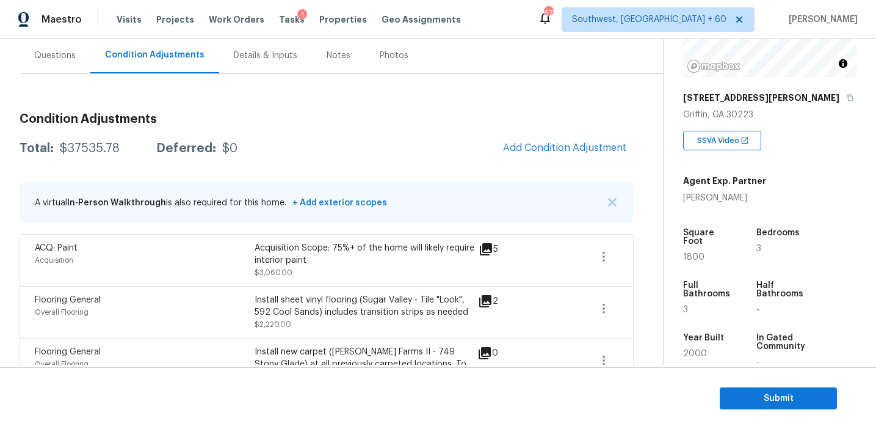
click at [91, 145] on div "$37535.78" at bounding box center [90, 148] width 60 height 12
copy div "37535.78"
click at [206, 123] on h3 "Condition Adjustments" at bounding box center [327, 119] width 614 height 12
click at [78, 62] on div "Questions" at bounding box center [55, 55] width 71 height 36
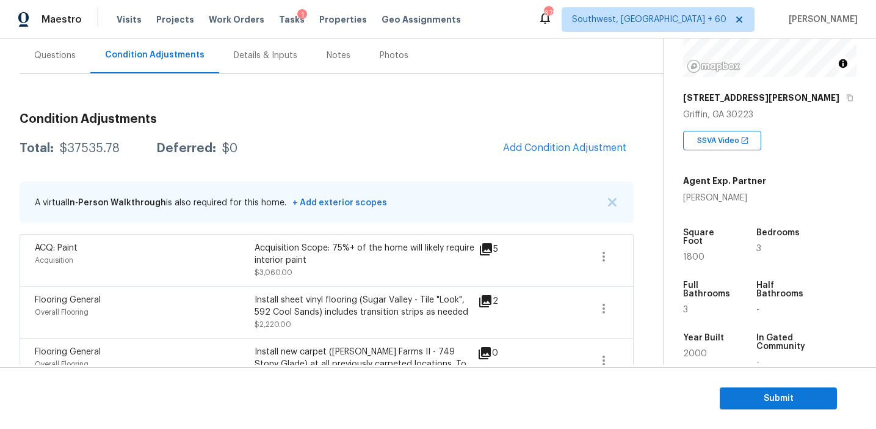
scroll to position [111, 0]
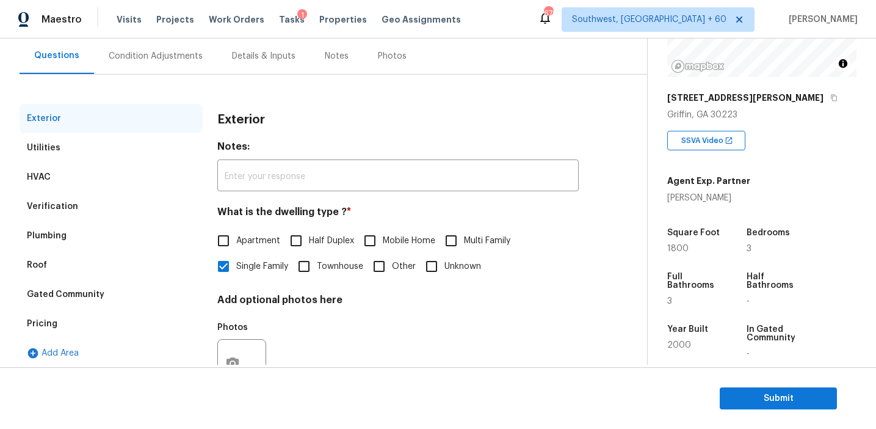
click at [81, 328] on div "Pricing" at bounding box center [111, 323] width 183 height 29
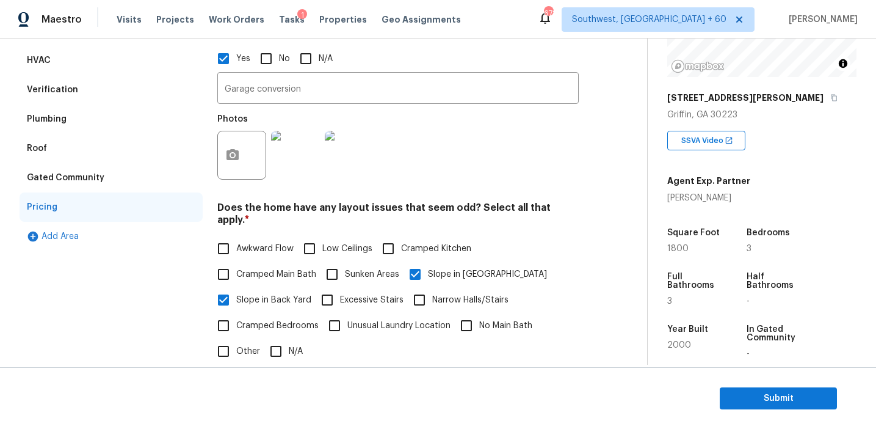
scroll to position [112, 0]
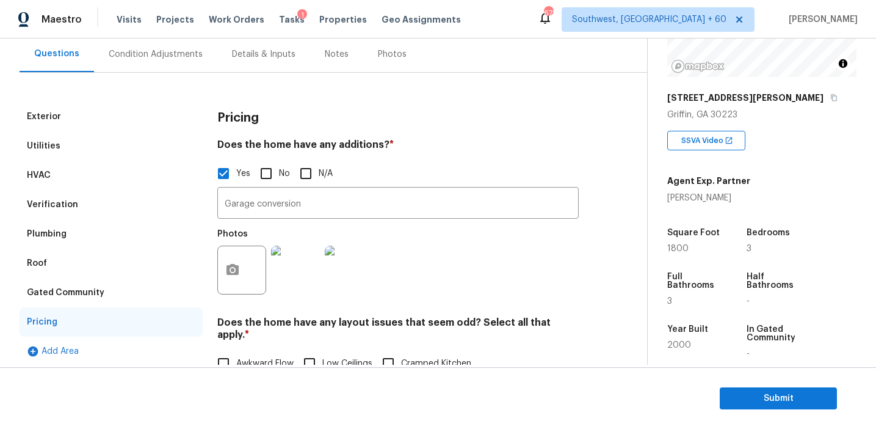
click at [93, 295] on div "Gated Community" at bounding box center [66, 292] width 78 height 12
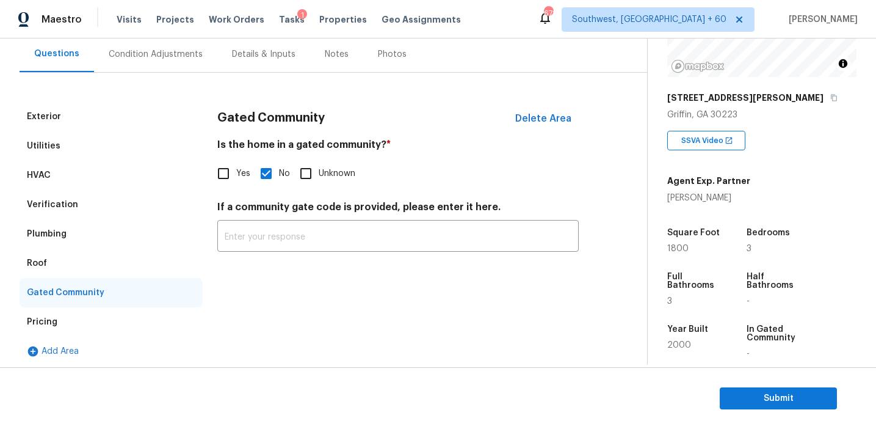
click at [70, 268] on div "Roof" at bounding box center [111, 262] width 183 height 29
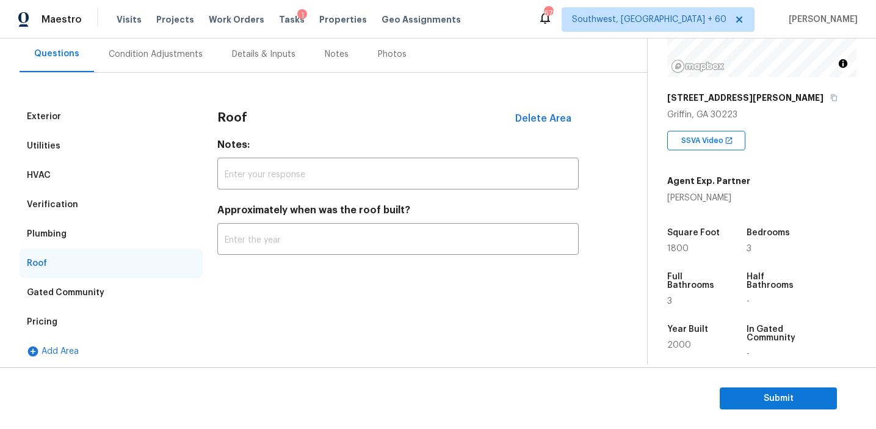
click at [73, 239] on div "Plumbing" at bounding box center [111, 233] width 183 height 29
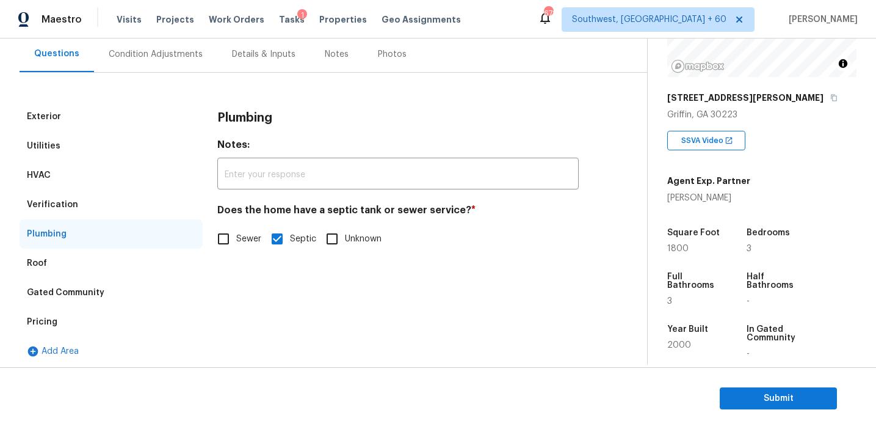
click at [75, 213] on div "Verification" at bounding box center [111, 204] width 183 height 29
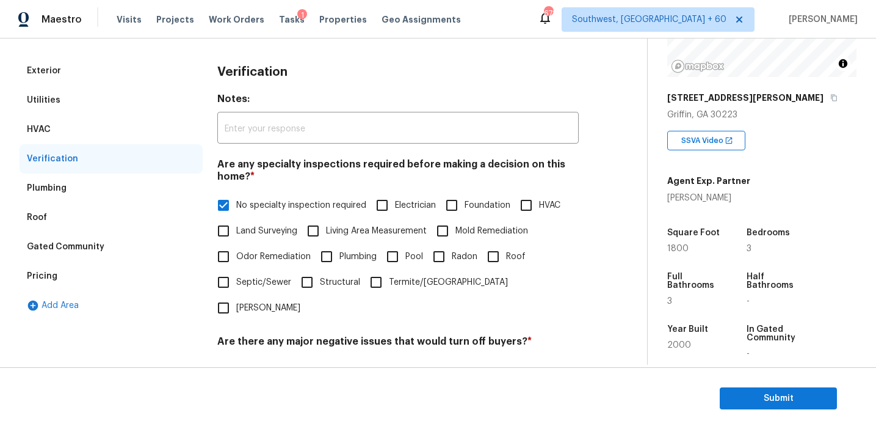
scroll to position [138, 0]
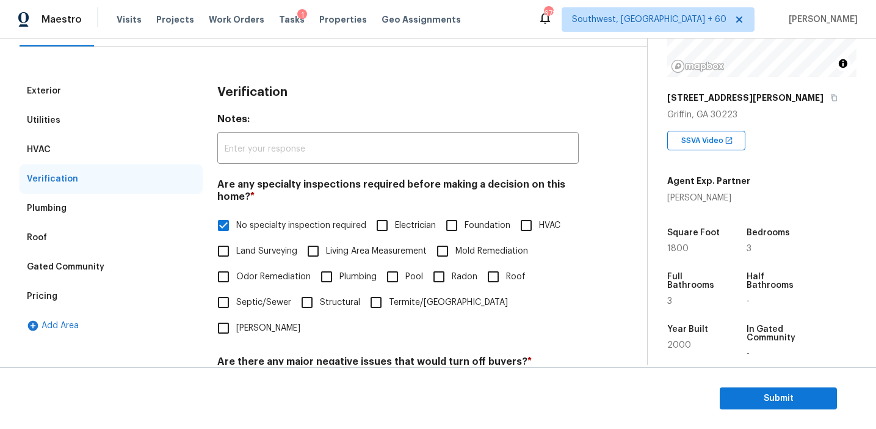
click at [107, 148] on div "HVAC" at bounding box center [111, 149] width 183 height 29
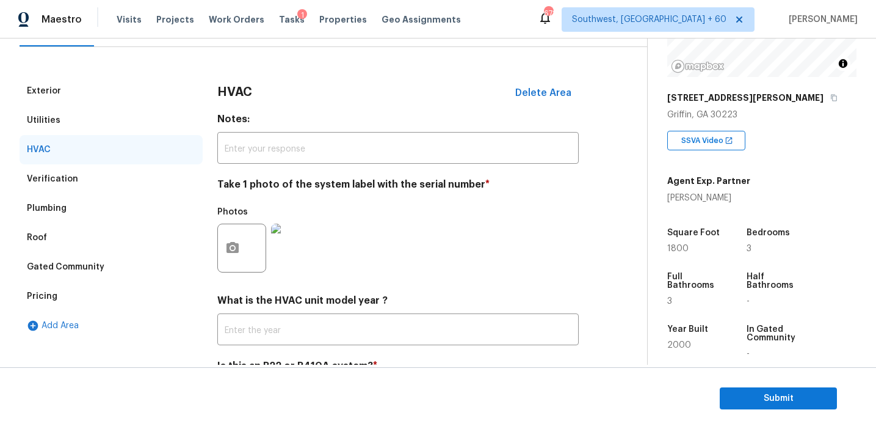
click at [100, 120] on div "Utilities" at bounding box center [111, 120] width 183 height 29
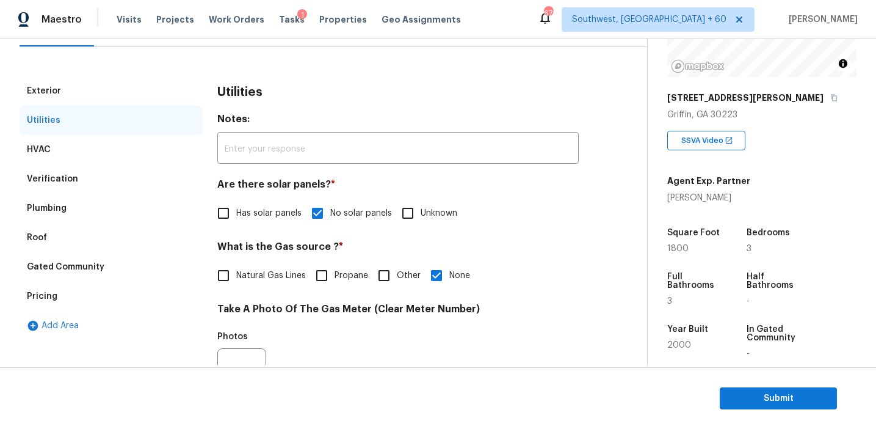
click at [93, 93] on div "Exterior" at bounding box center [111, 90] width 183 height 29
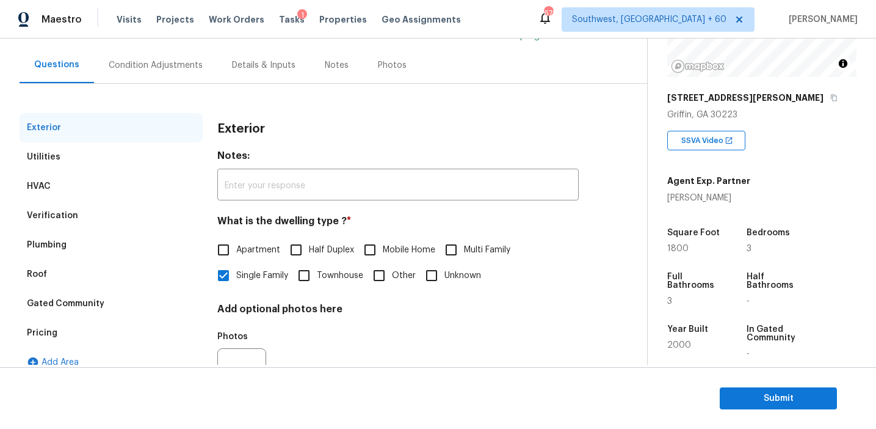
scroll to position [101, 0]
click at [153, 63] on div "Condition Adjustments" at bounding box center [156, 66] width 94 height 12
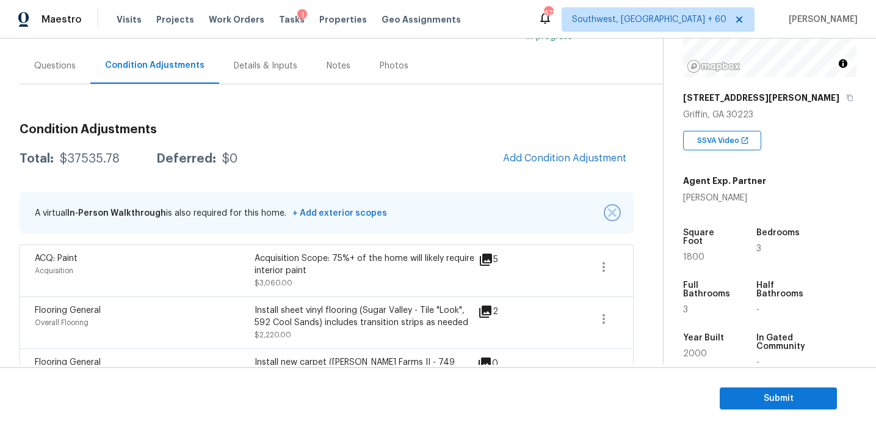
click at [606, 214] on button "button" at bounding box center [612, 212] width 12 height 12
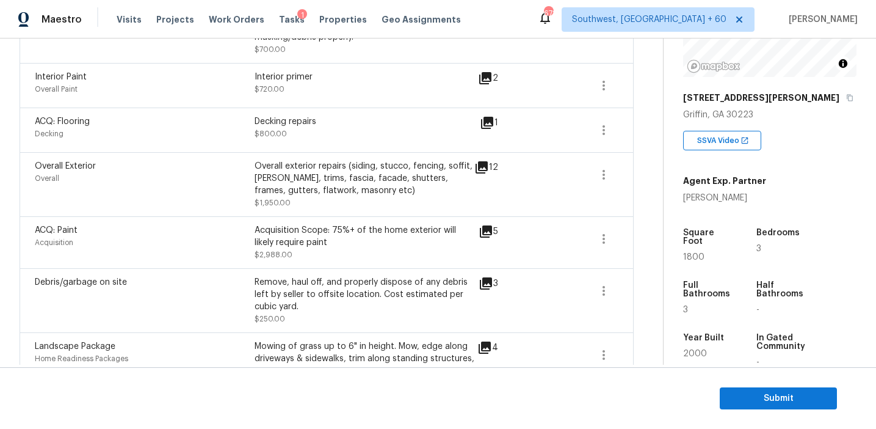
scroll to position [1111, 0]
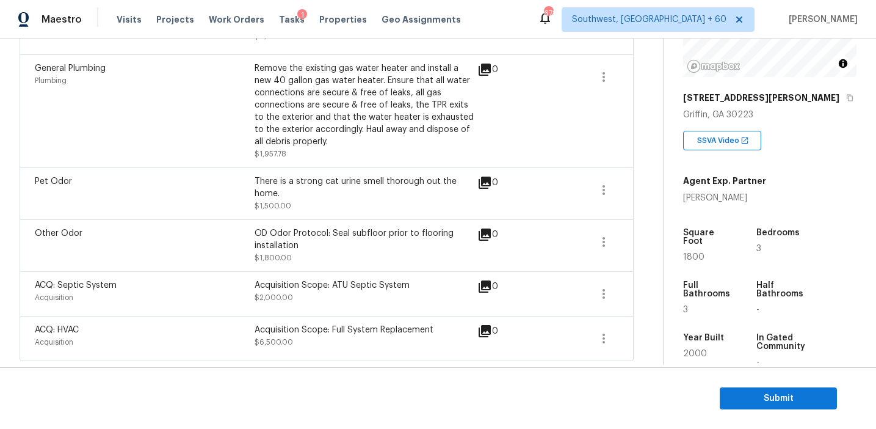
click at [491, 252] on div "0" at bounding box center [507, 245] width 60 height 37
click at [438, 247] on div "OD Odor Protocol: Seal subfloor prior to flooring installation" at bounding box center [365, 239] width 220 height 24
click at [435, 219] on div "Other Odor OD Odor Protocol: Seal subfloor prior to flooring installation $1,80…" at bounding box center [327, 245] width 614 height 52
click at [435, 218] on div "Pet Odor There is a strong cat urine smell thorough out the home. $1,500.00 0" at bounding box center [327, 193] width 614 height 52
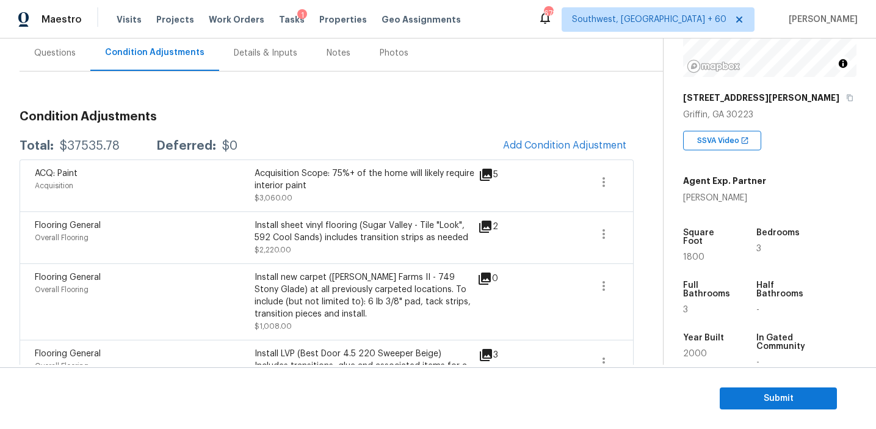
scroll to position [116, 0]
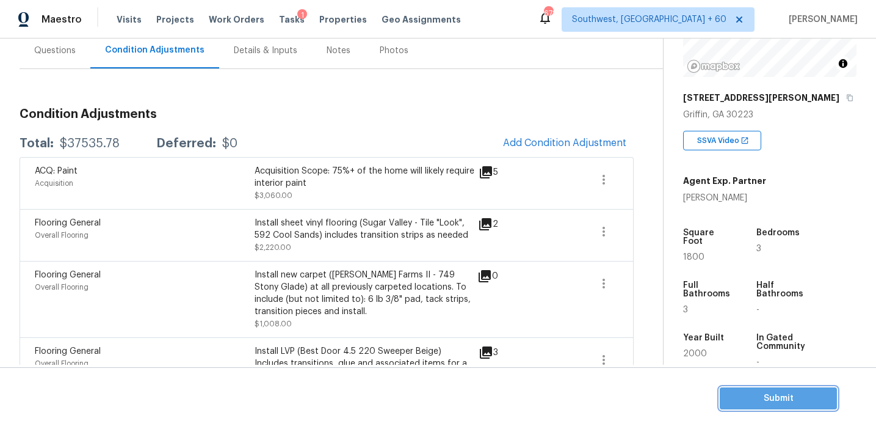
click at [744, 393] on span "Submit" at bounding box center [779, 398] width 98 height 15
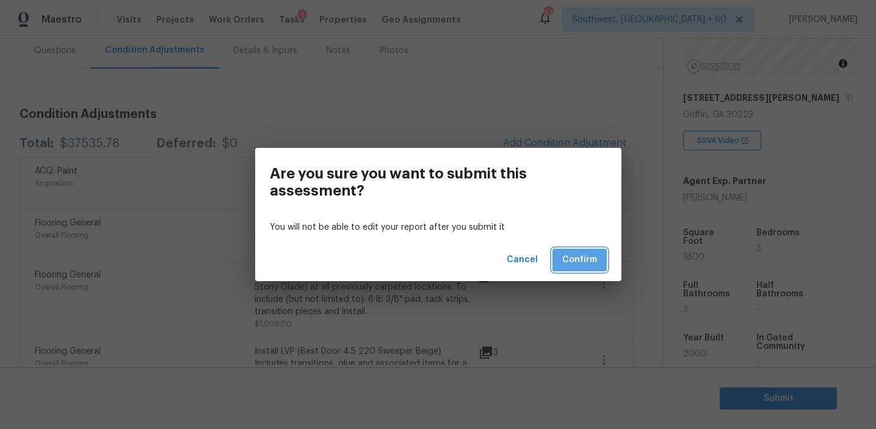
click at [582, 261] on span "Confirm" at bounding box center [579, 259] width 35 height 15
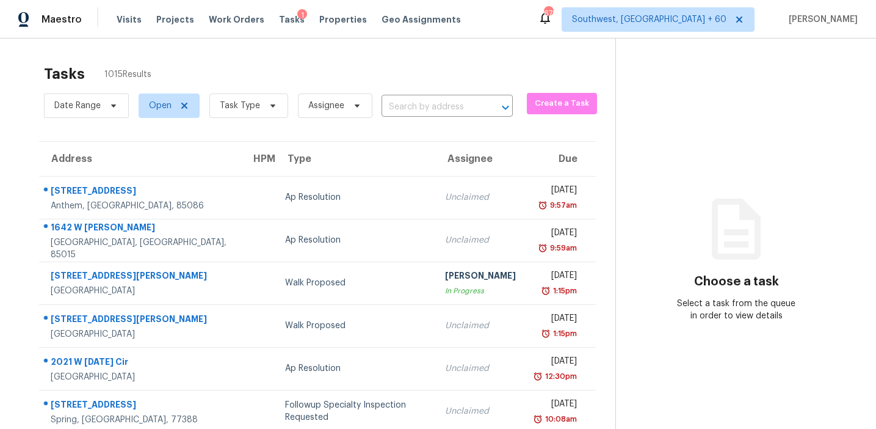
click at [424, 107] on input "text" at bounding box center [430, 107] width 97 height 19
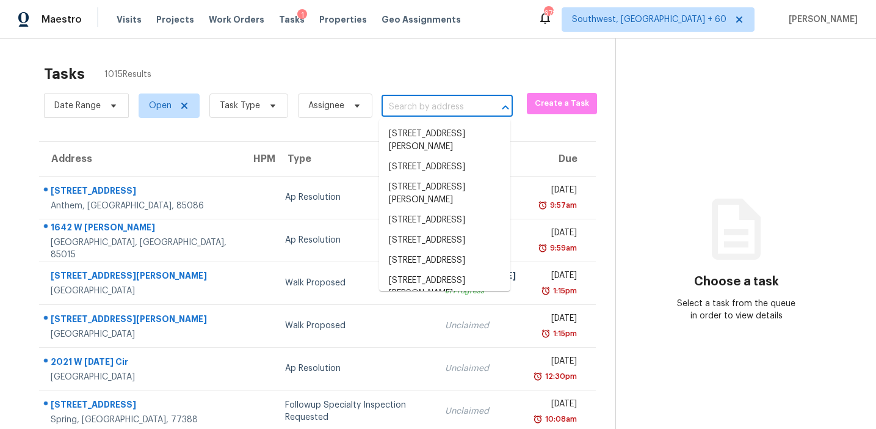
paste input "[STREET_ADDRESS]"
type input "[STREET_ADDRESS]"
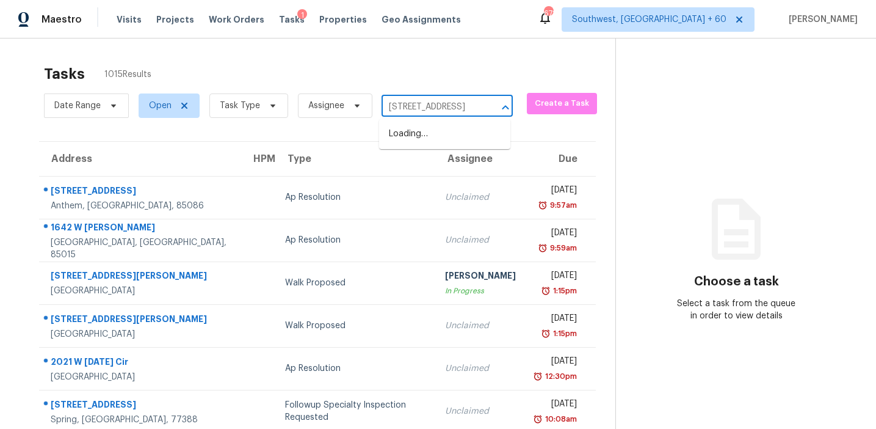
scroll to position [0, 77]
click at [430, 130] on li "[STREET_ADDRESS][PERSON_NAME]" at bounding box center [444, 140] width 131 height 33
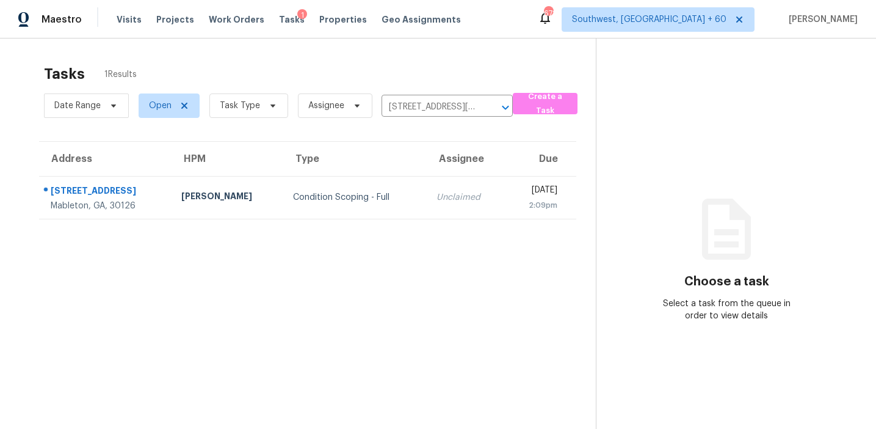
click at [427, 186] on td "Unclaimed" at bounding box center [466, 197] width 79 height 43
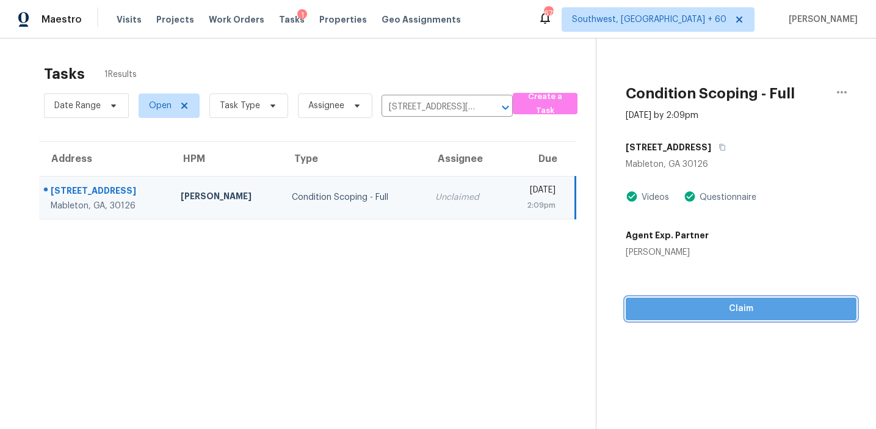
click at [690, 300] on button "Claim" at bounding box center [741, 308] width 231 height 23
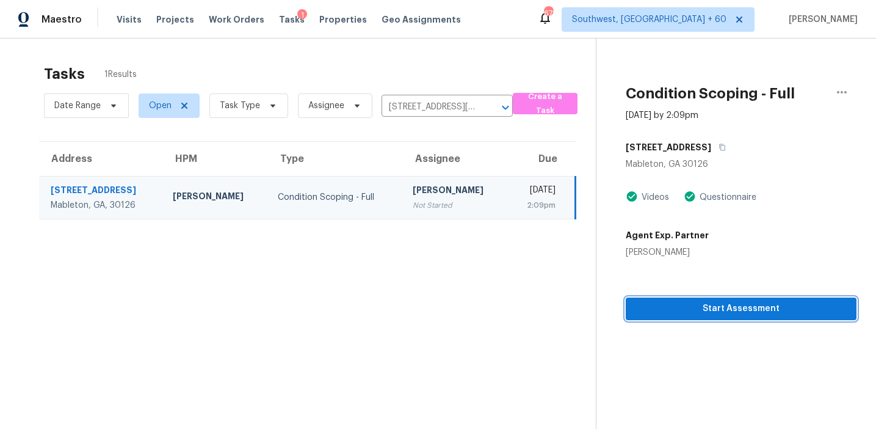
click at [670, 308] on span "Start Assessment" at bounding box center [741, 308] width 211 height 15
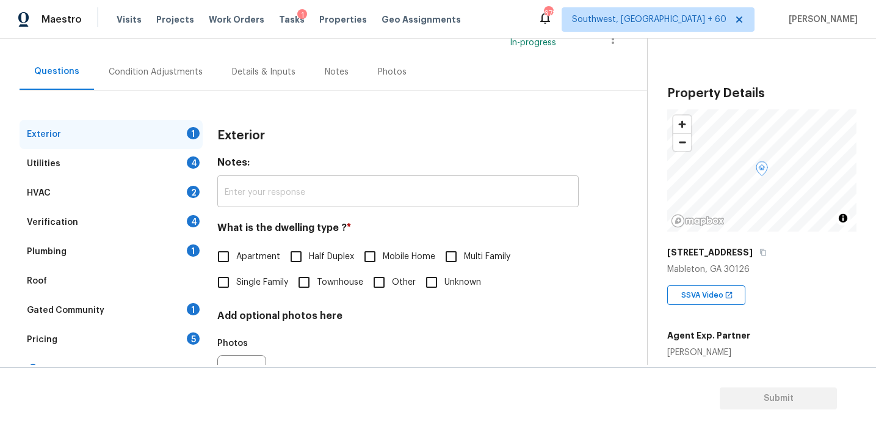
scroll to position [104, 0]
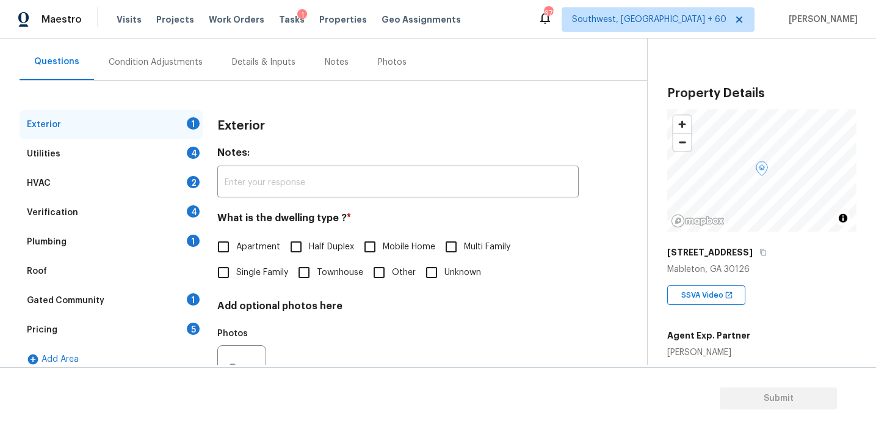
click at [184, 332] on div "Pricing 5" at bounding box center [111, 329] width 183 height 29
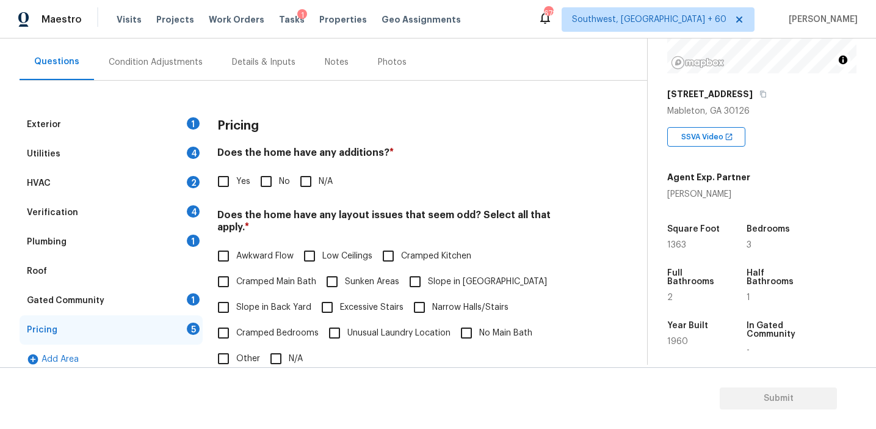
scroll to position [156, 0]
